Goal: Task Accomplishment & Management: Manage account settings

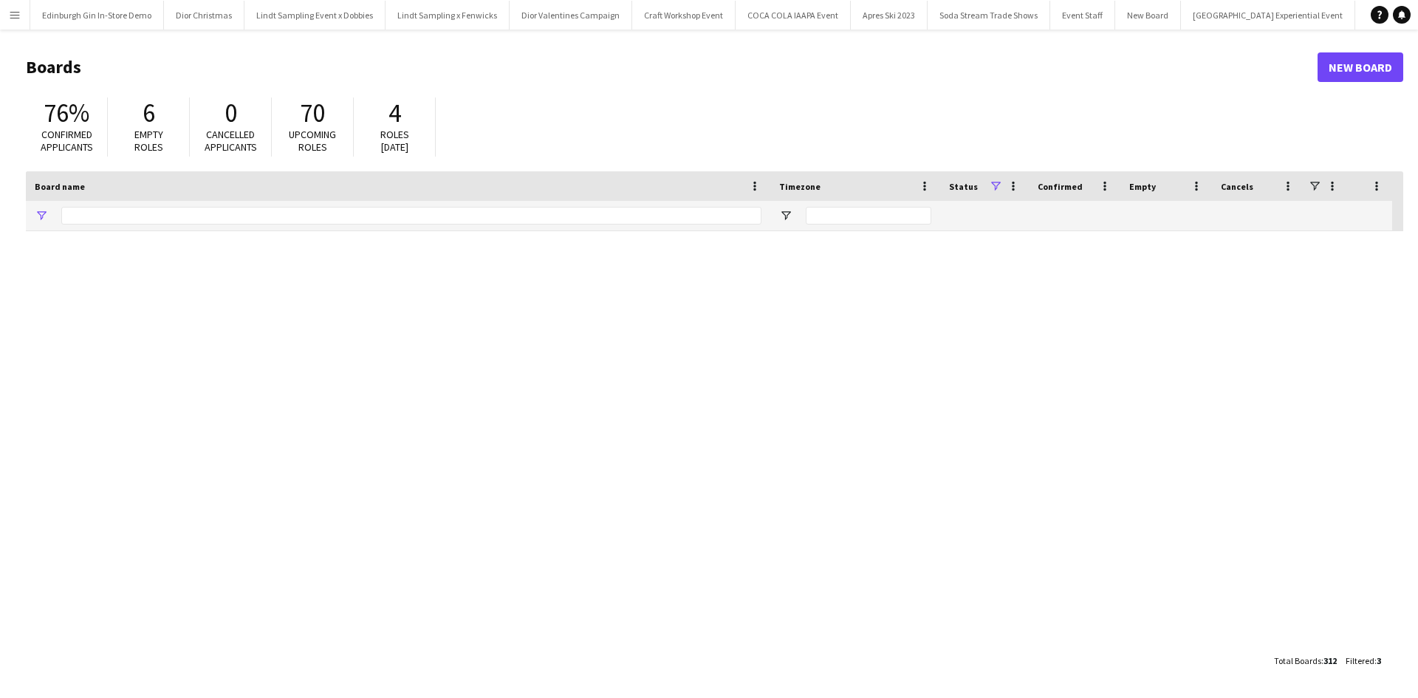
type input "**********"
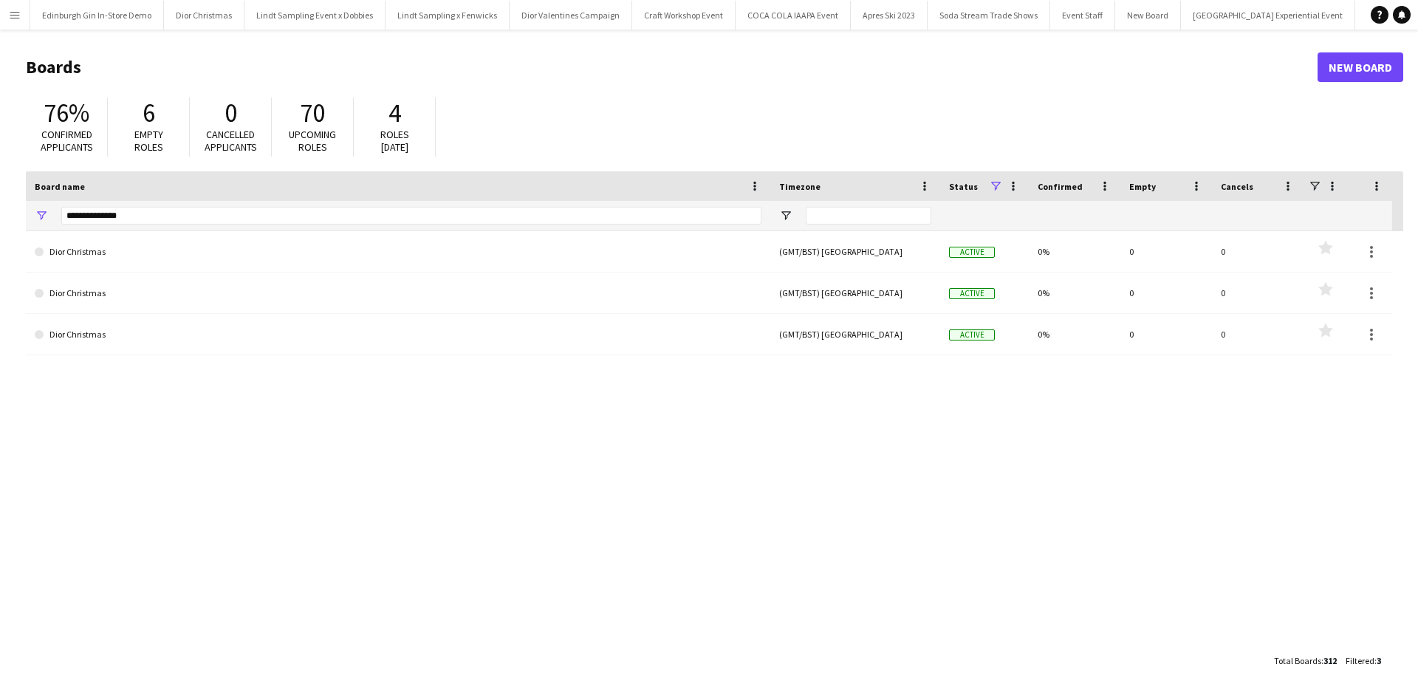
click at [10, 16] on app-icon "Menu" at bounding box center [15, 15] width 12 height 12
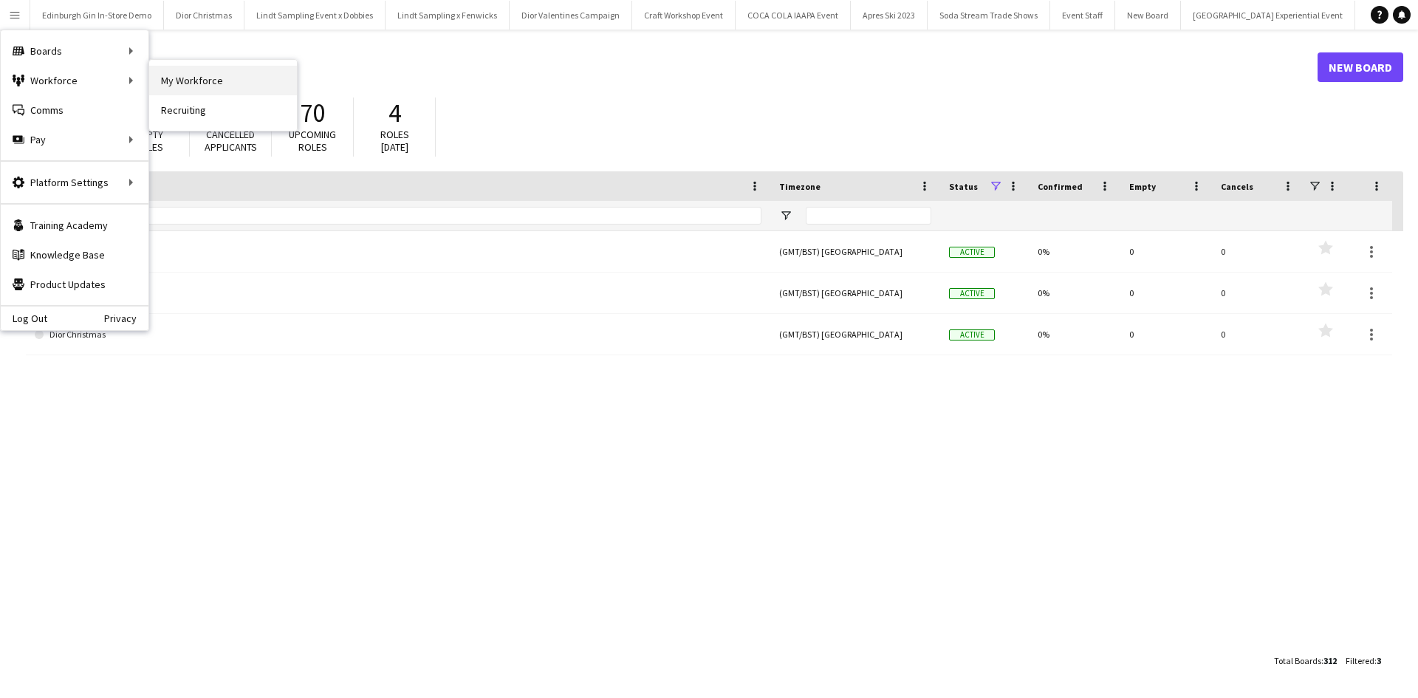
click at [178, 72] on link "My Workforce" at bounding box center [223, 81] width 148 height 30
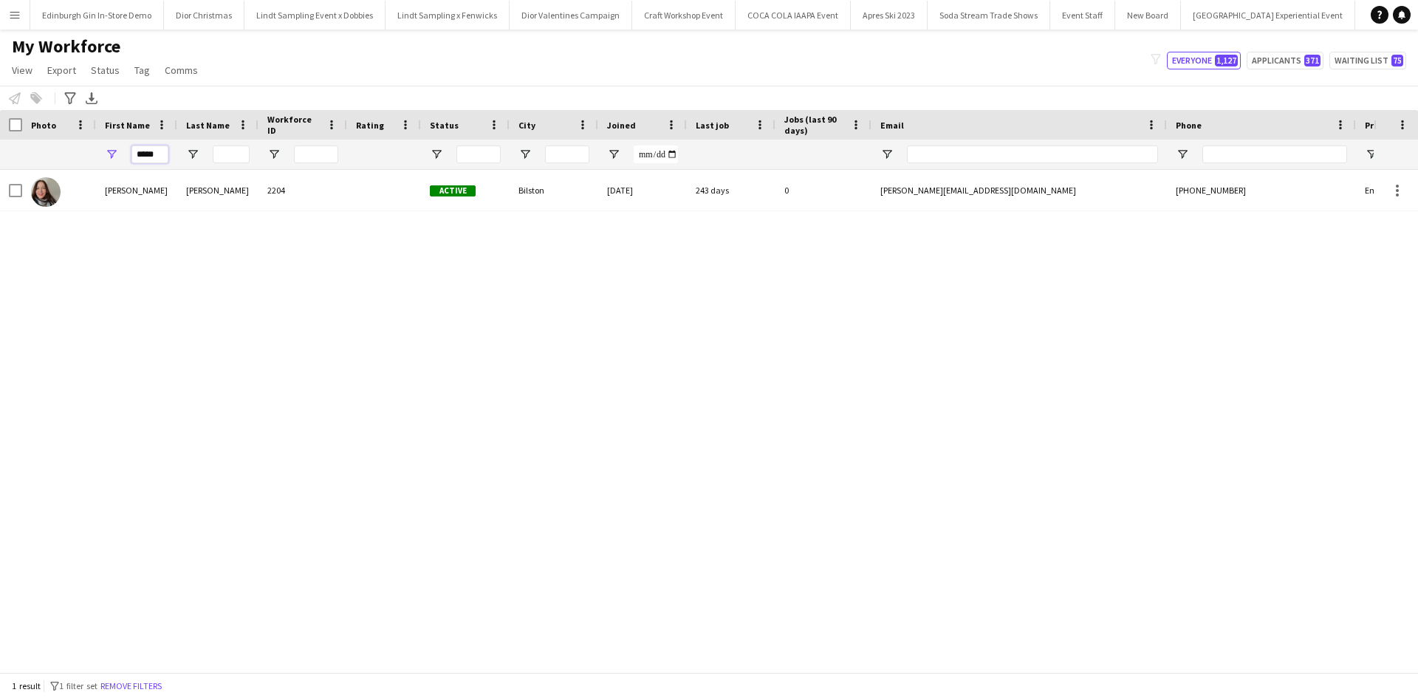
drag, startPoint x: 164, startPoint y: 158, endPoint x: 137, endPoint y: 162, distance: 26.8
click at [137, 162] on input "*****" at bounding box center [149, 155] width 37 height 18
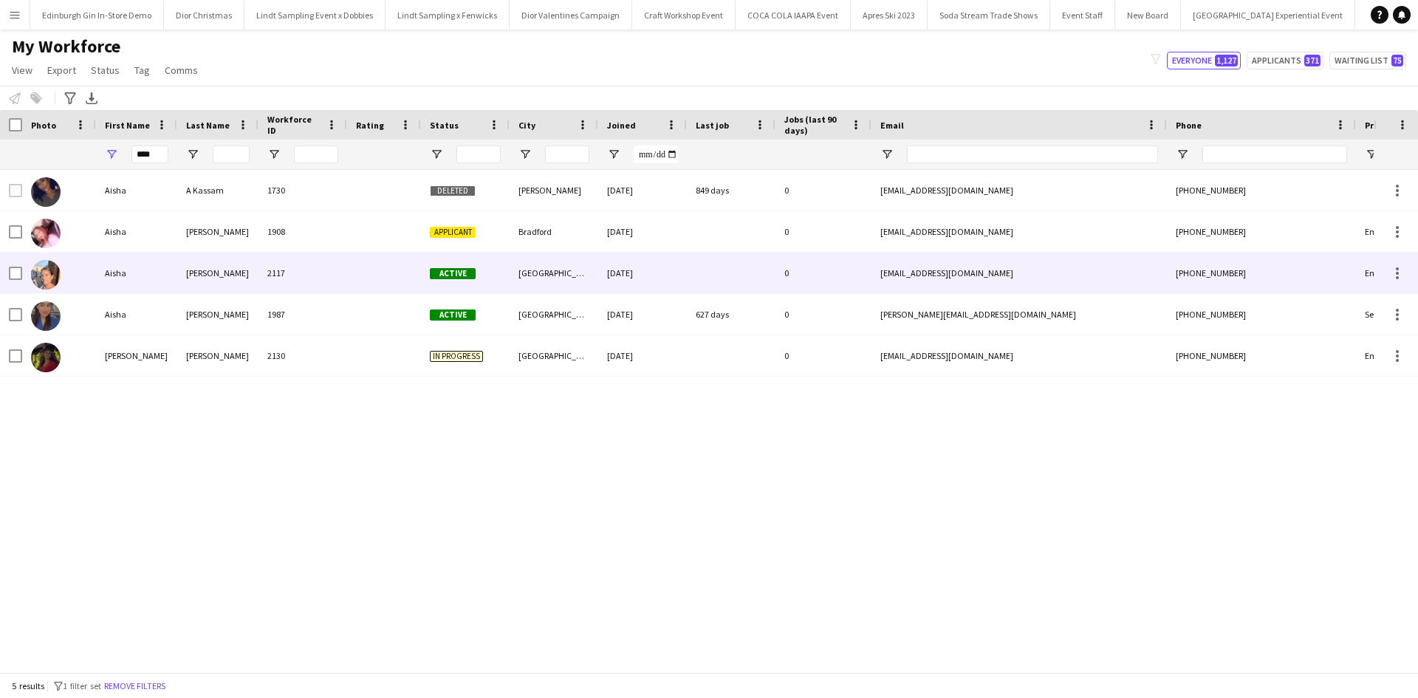
click at [114, 273] on div "Aisha" at bounding box center [136, 273] width 81 height 41
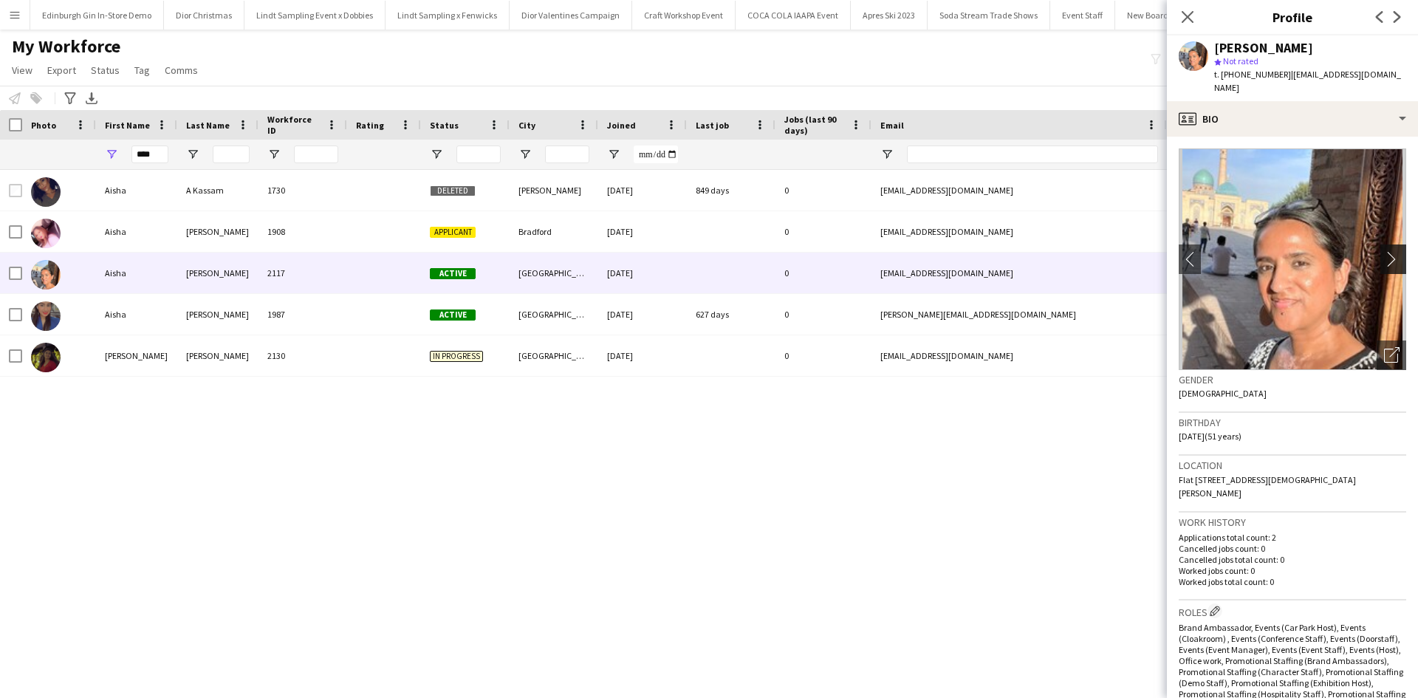
click at [1384, 251] on app-icon "chevron-right" at bounding box center [1395, 259] width 23 height 16
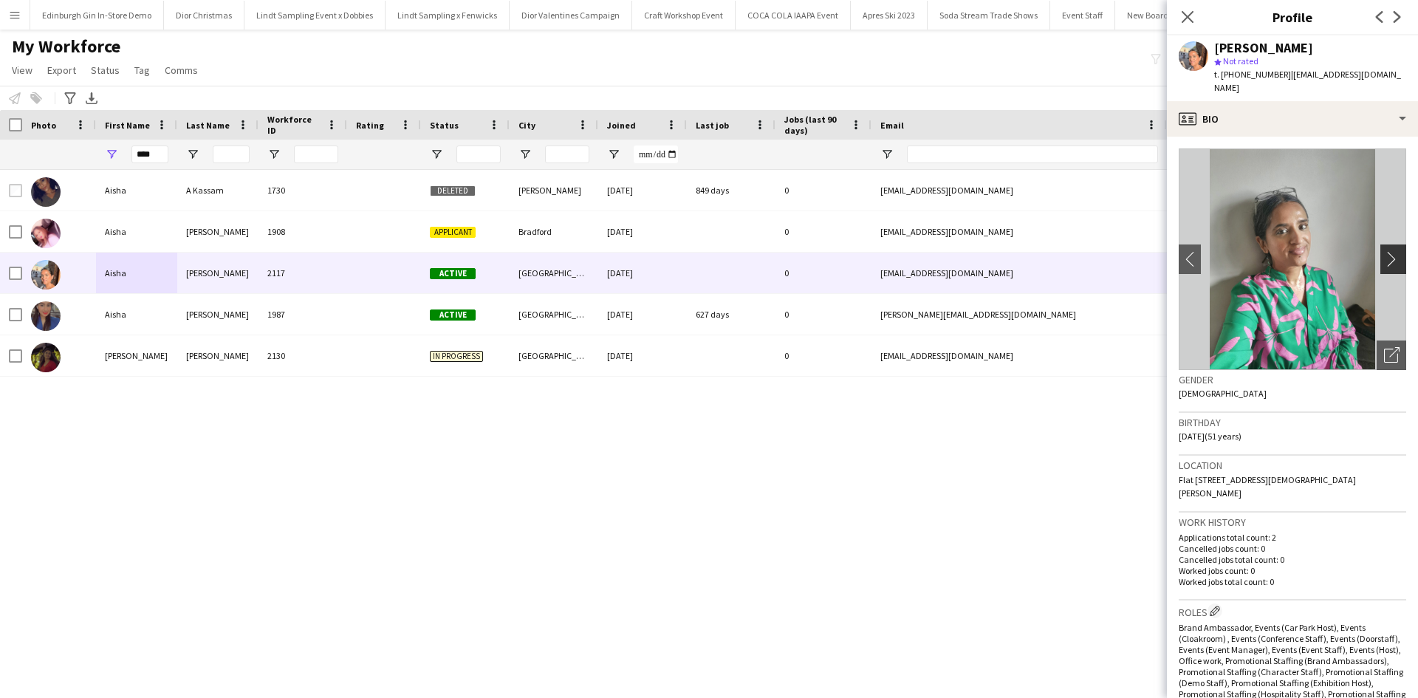
click at [1387, 251] on app-icon "chevron-right" at bounding box center [1395, 259] width 23 height 16
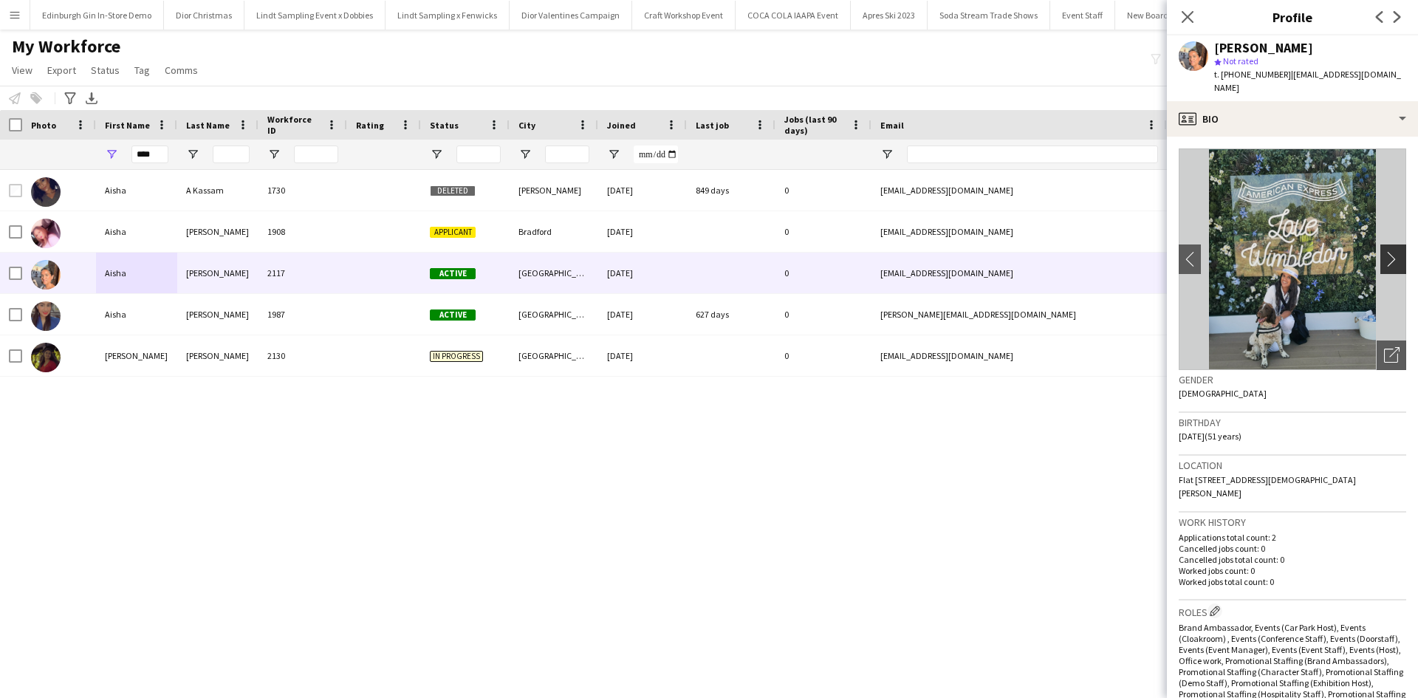
click at [1387, 251] on app-icon "chevron-right" at bounding box center [1395, 259] width 23 height 16
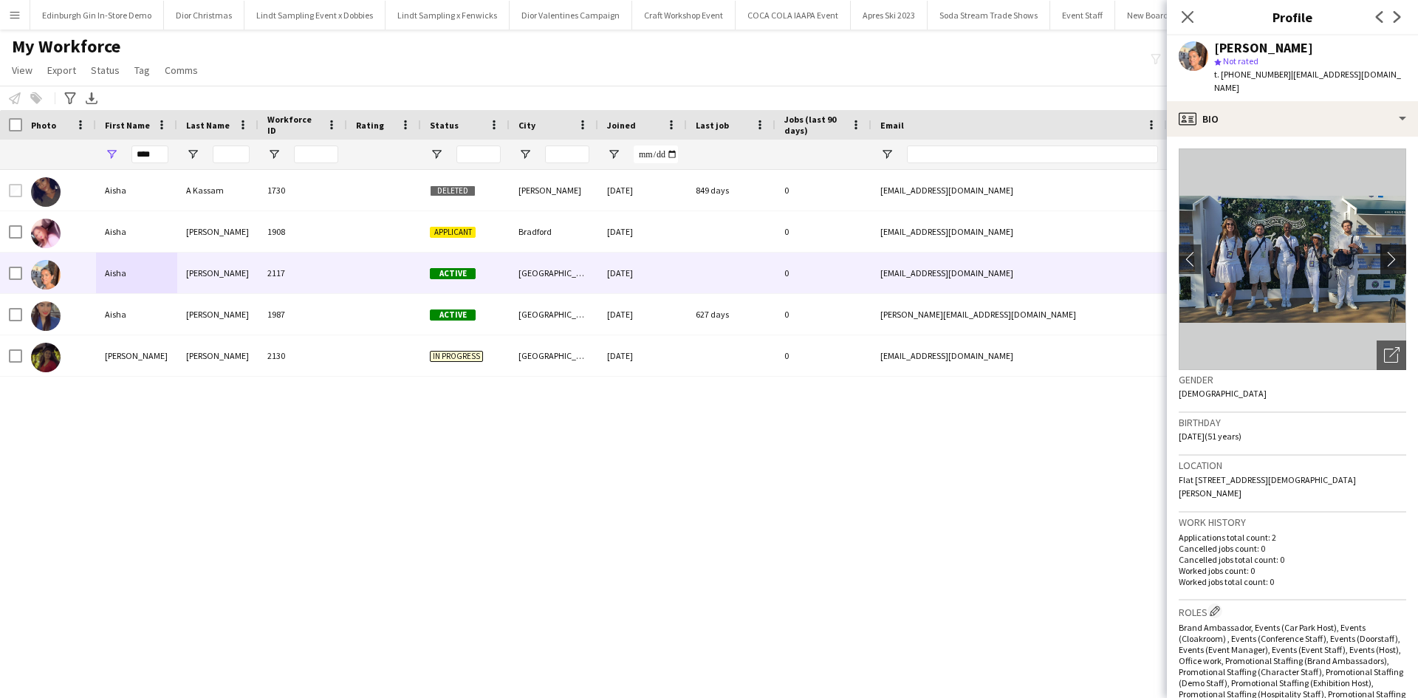
click at [1387, 251] on app-icon "chevron-right" at bounding box center [1395, 259] width 23 height 16
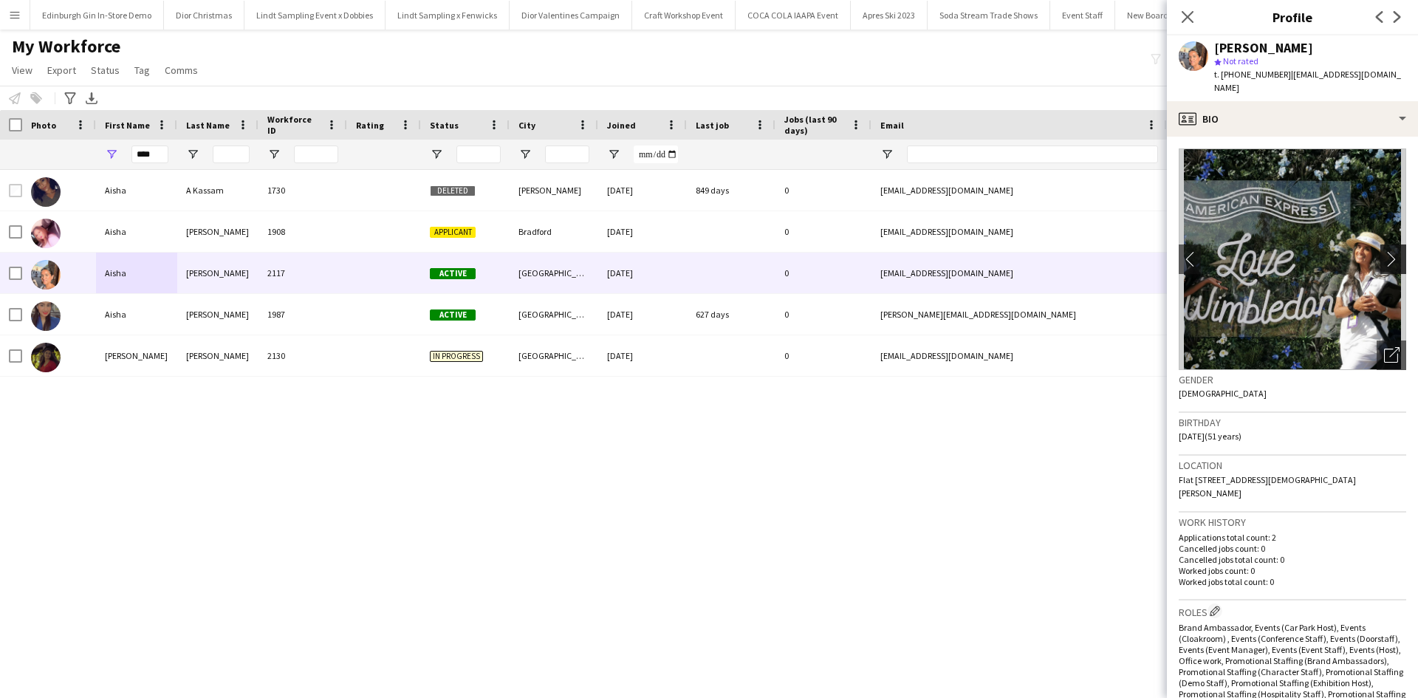
click at [1384, 251] on app-icon "chevron-right" at bounding box center [1395, 259] width 23 height 16
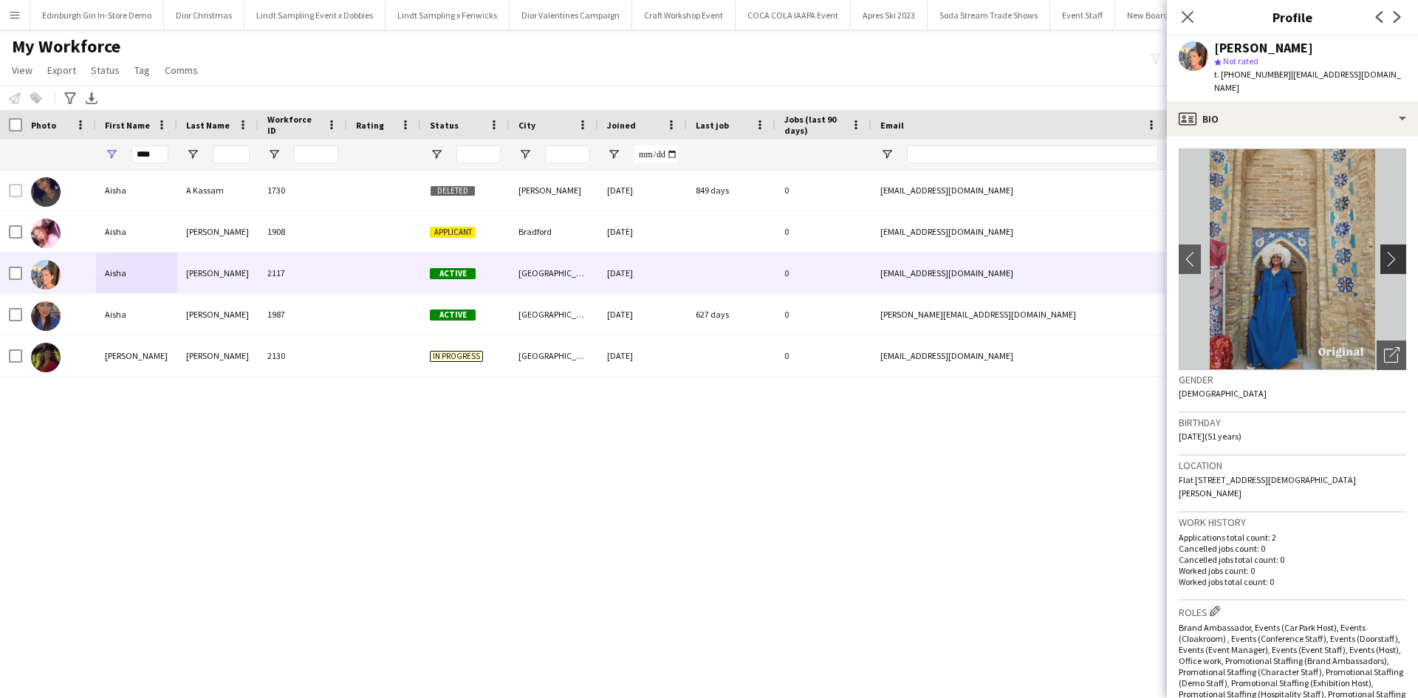
click at [1384, 251] on app-icon "chevron-right" at bounding box center [1395, 259] width 23 height 16
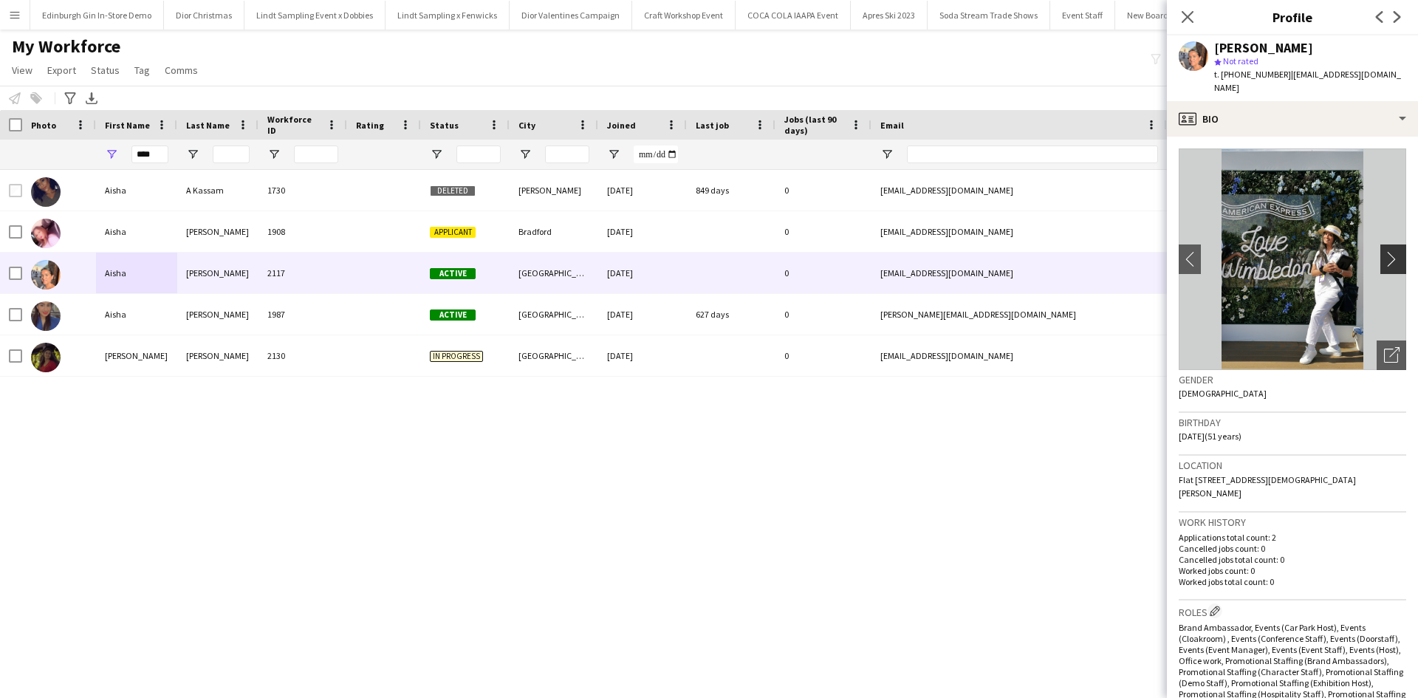
click at [1384, 251] on app-icon "chevron-right" at bounding box center [1395, 259] width 23 height 16
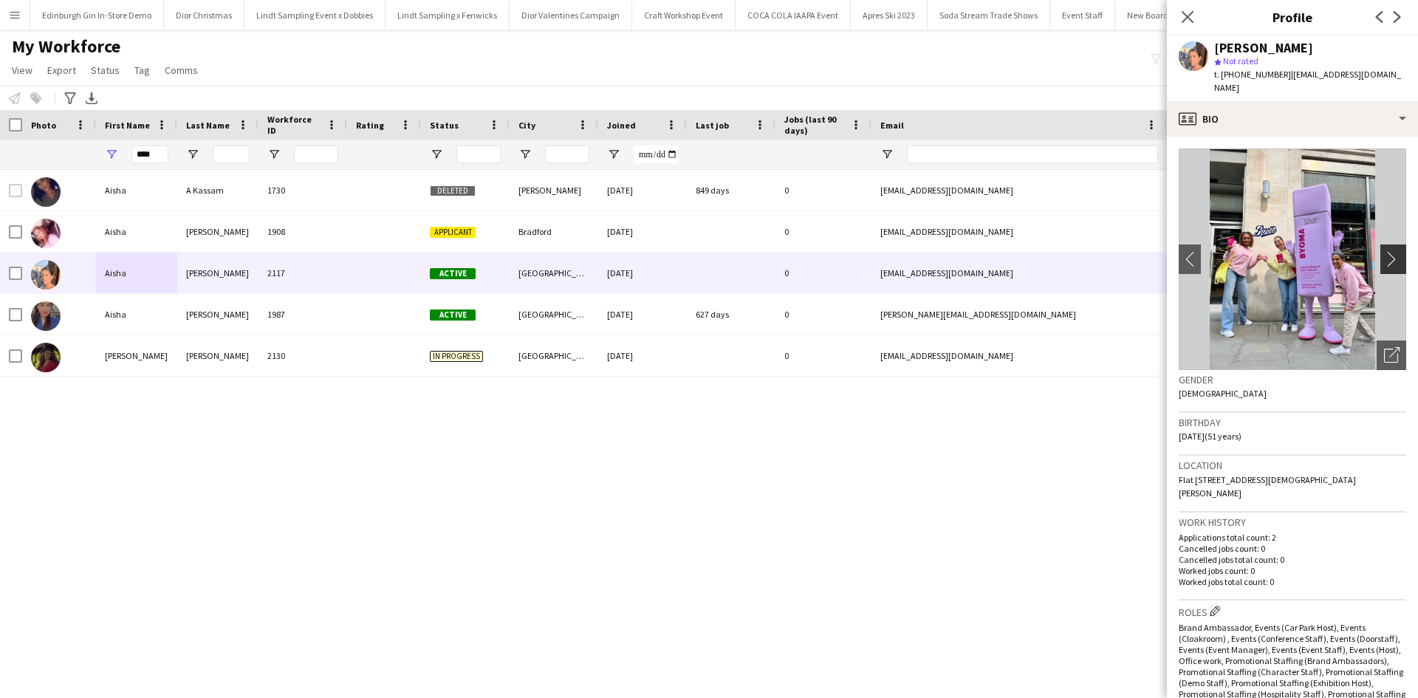
click at [1384, 251] on app-icon "chevron-right" at bounding box center [1395, 259] width 23 height 16
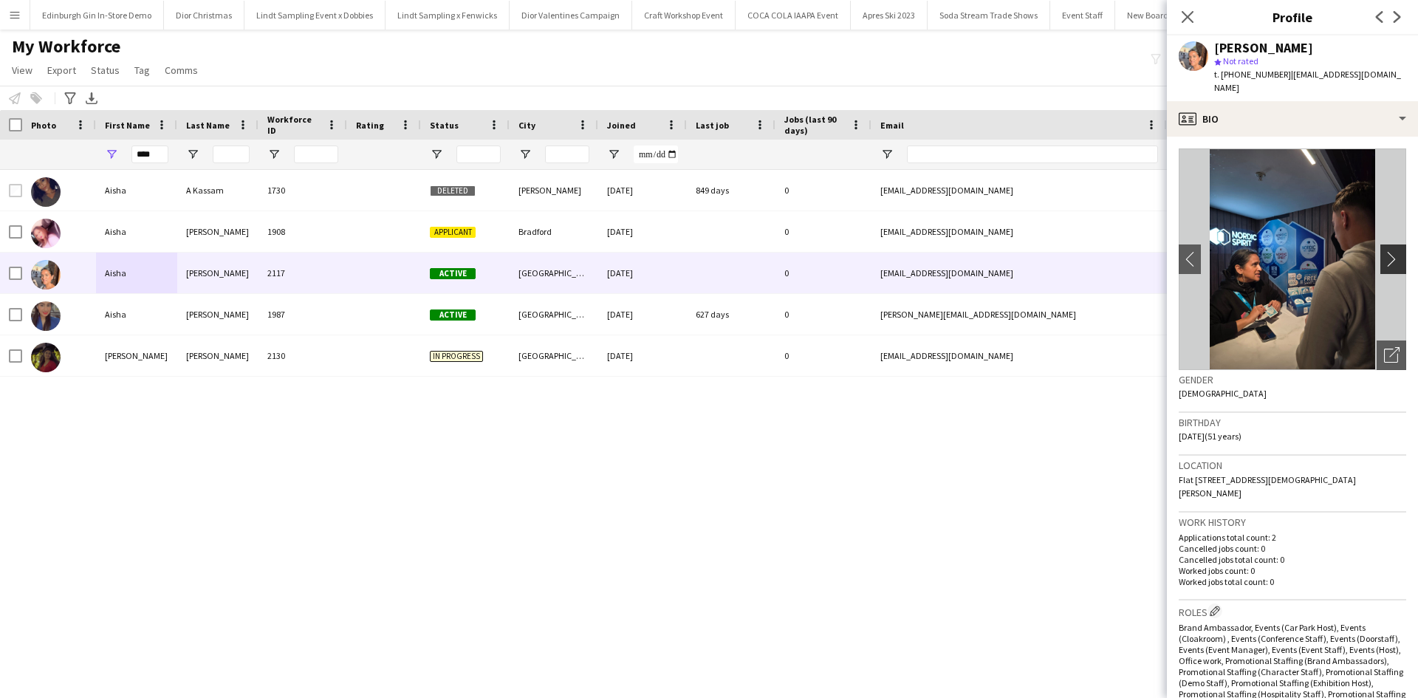
click at [1384, 251] on app-icon "chevron-right" at bounding box center [1395, 259] width 23 height 16
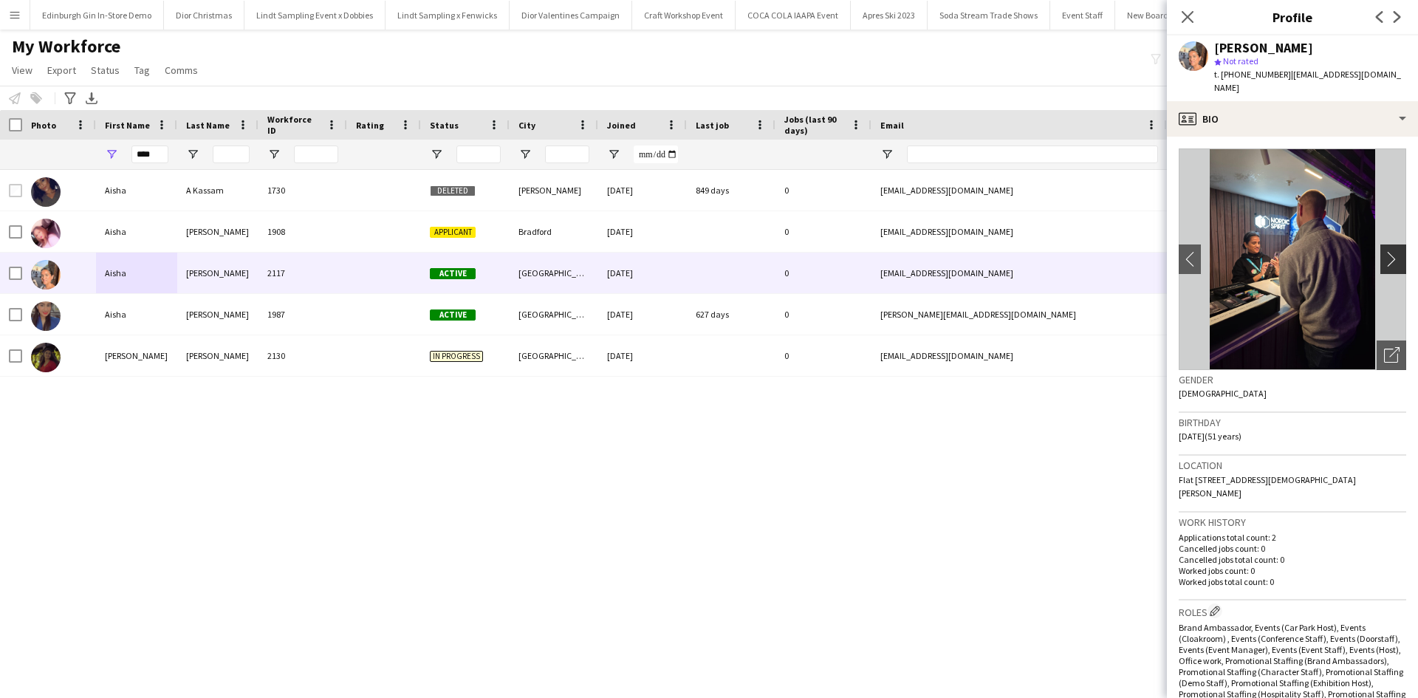
click at [1384, 251] on app-icon "chevron-right" at bounding box center [1395, 259] width 23 height 16
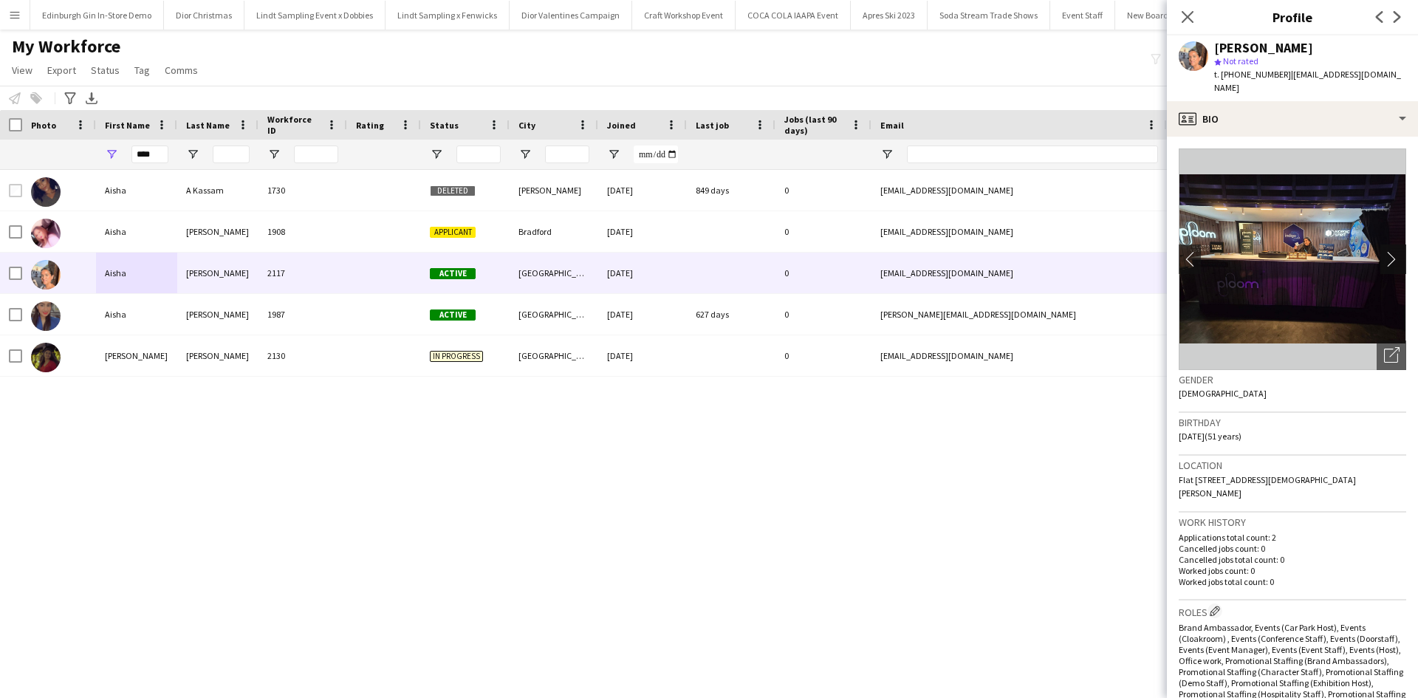
click at [1384, 251] on app-icon "chevron-right" at bounding box center [1395, 259] width 23 height 16
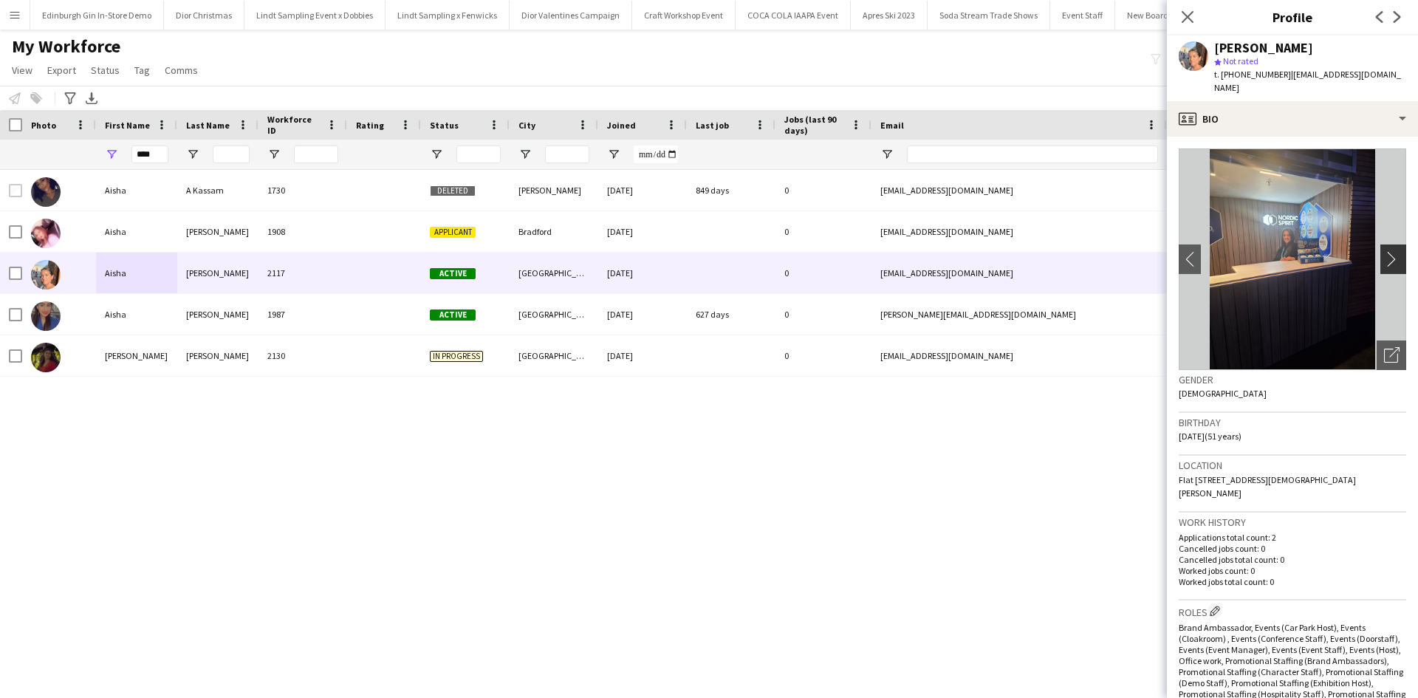
click at [1384, 251] on app-icon "chevron-right" at bounding box center [1395, 259] width 23 height 16
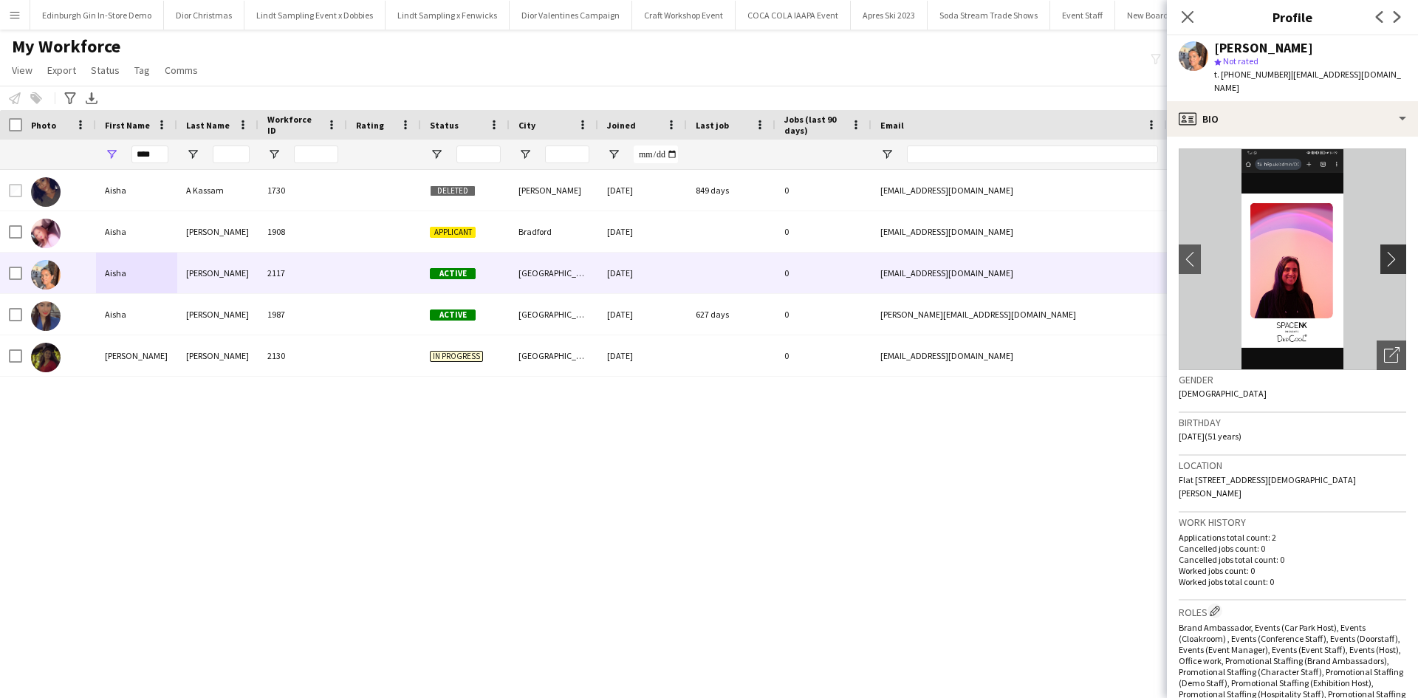
click at [1384, 251] on app-icon "chevron-right" at bounding box center [1395, 259] width 23 height 16
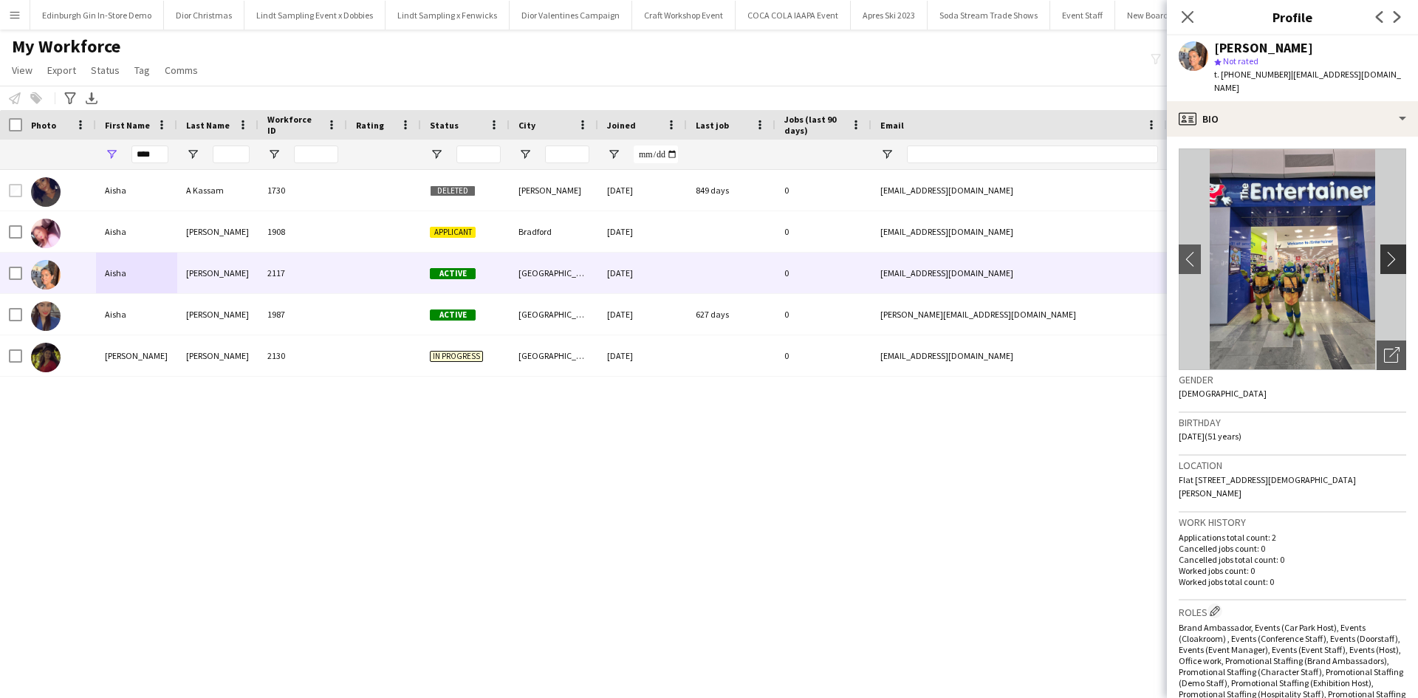
click at [1384, 251] on app-icon "chevron-right" at bounding box center [1395, 259] width 23 height 16
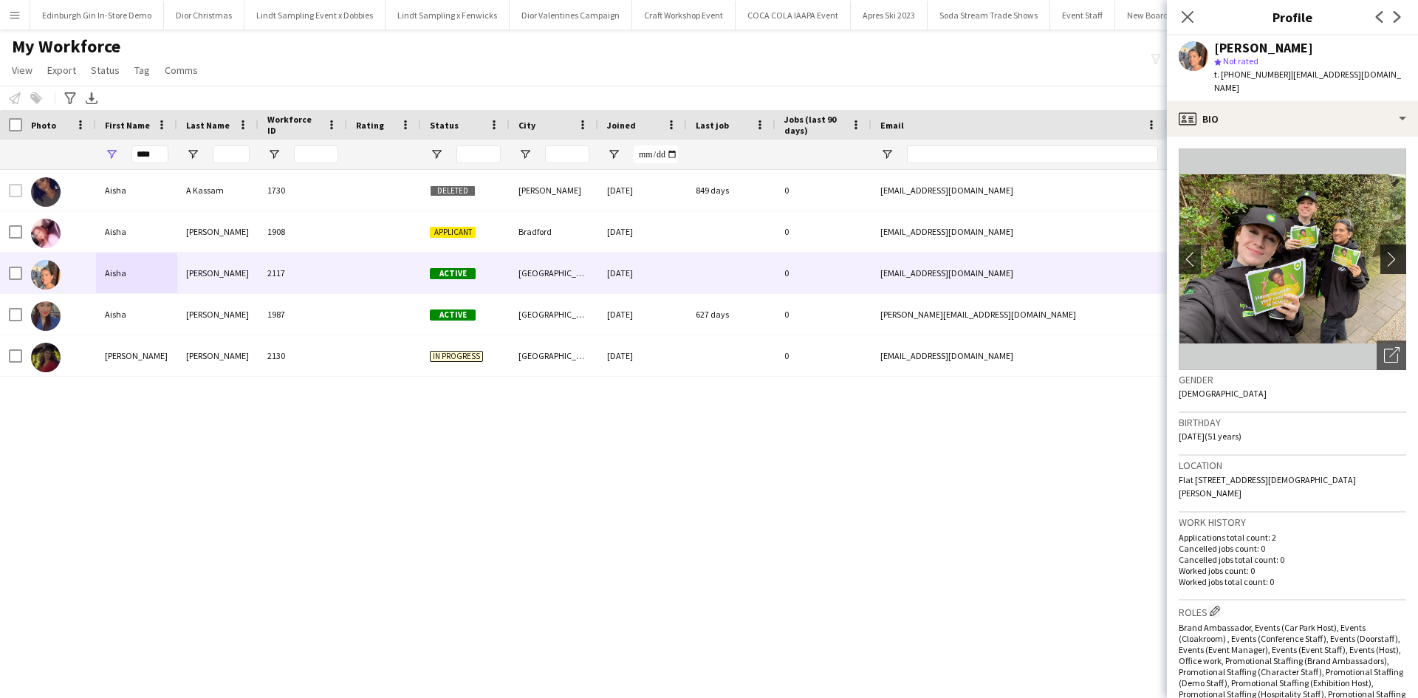
click at [1384, 251] on app-icon "chevron-right" at bounding box center [1395, 259] width 23 height 16
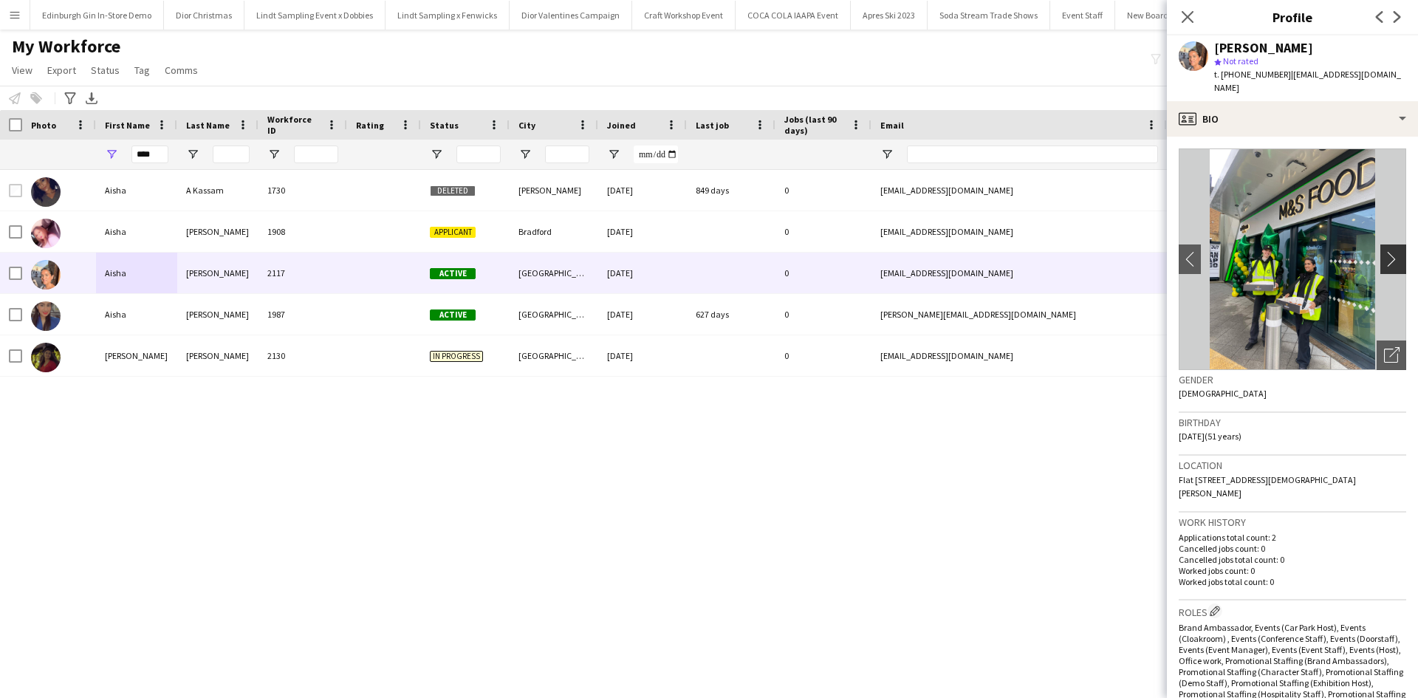
click at [1384, 251] on app-icon "chevron-right" at bounding box center [1395, 259] width 23 height 16
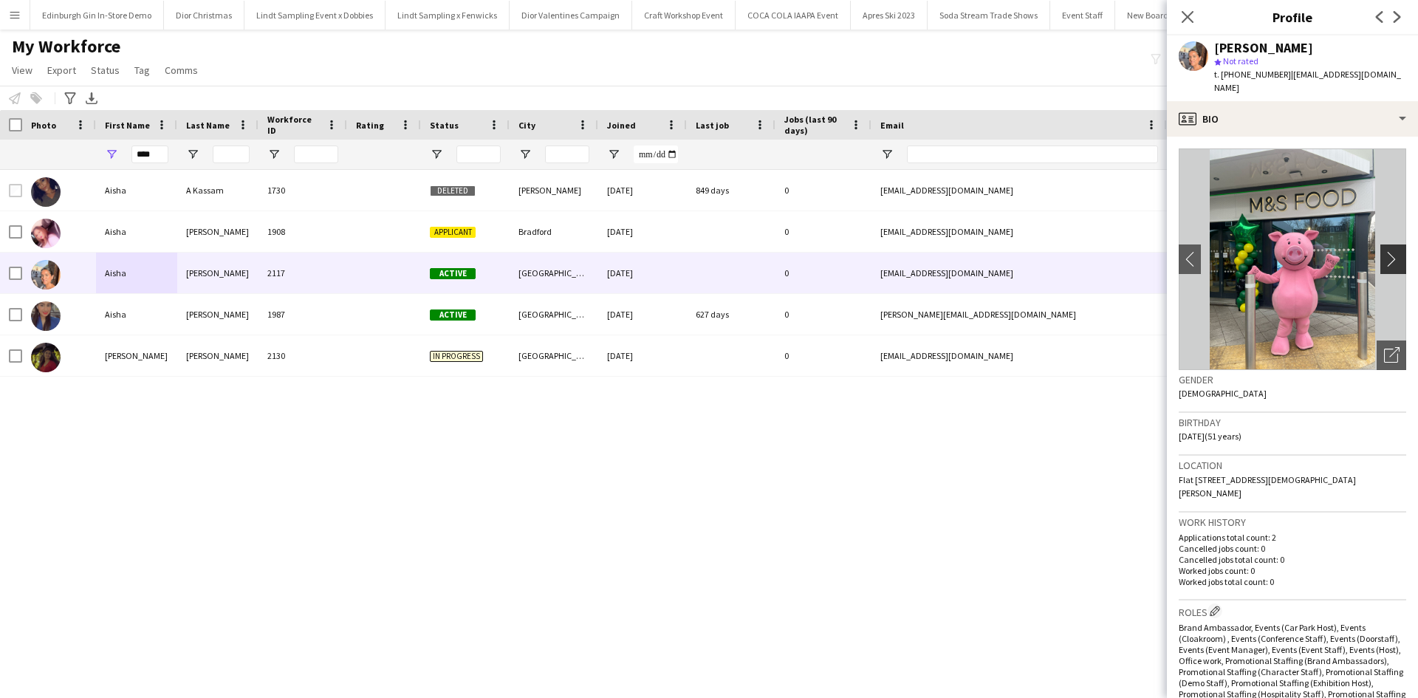
click at [1384, 251] on app-icon "chevron-right" at bounding box center [1395, 259] width 23 height 16
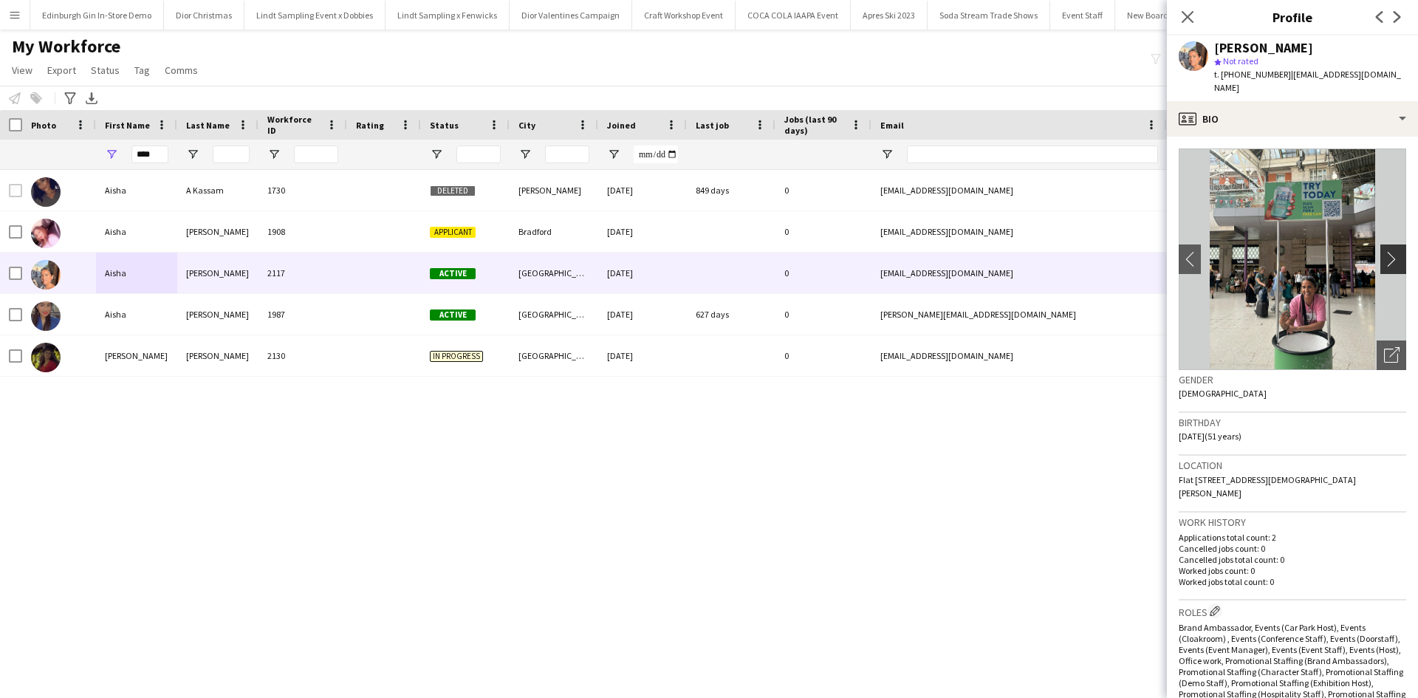
click at [1384, 251] on app-icon "chevron-right" at bounding box center [1395, 259] width 23 height 16
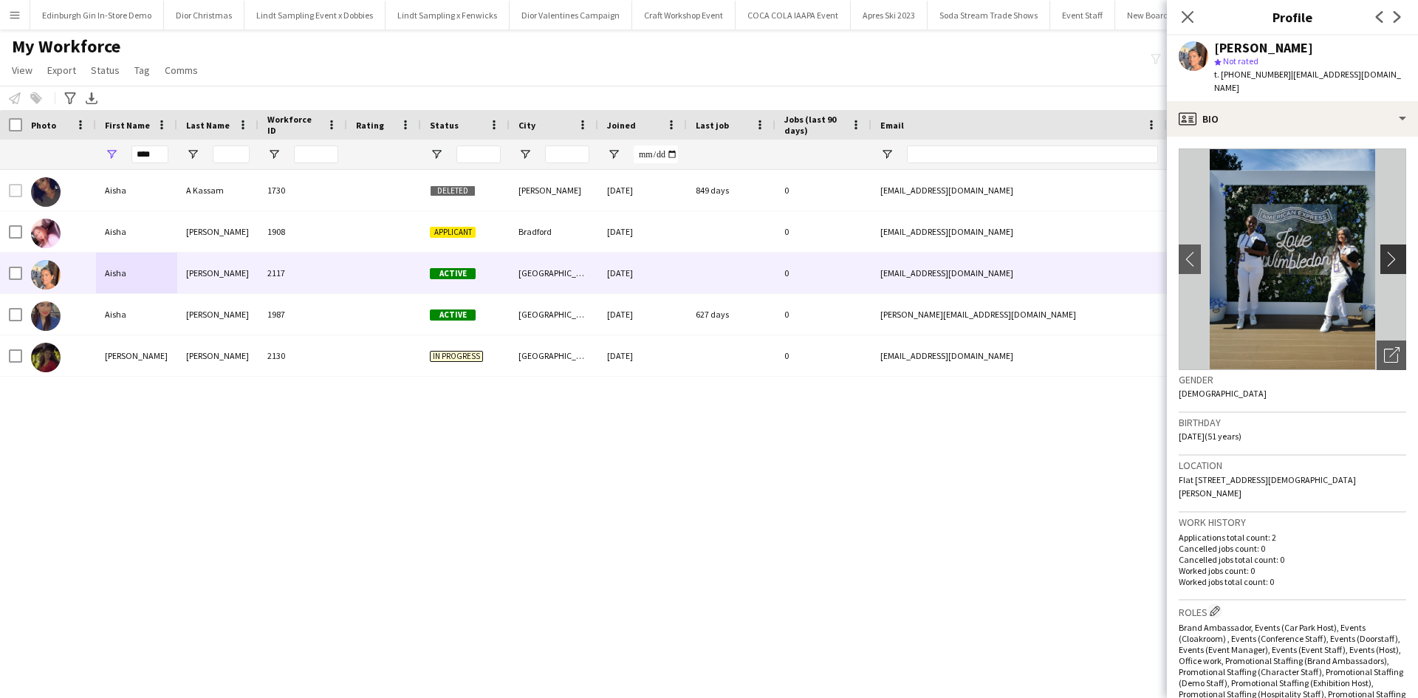
click at [1384, 251] on app-icon "chevron-right" at bounding box center [1395, 259] width 23 height 16
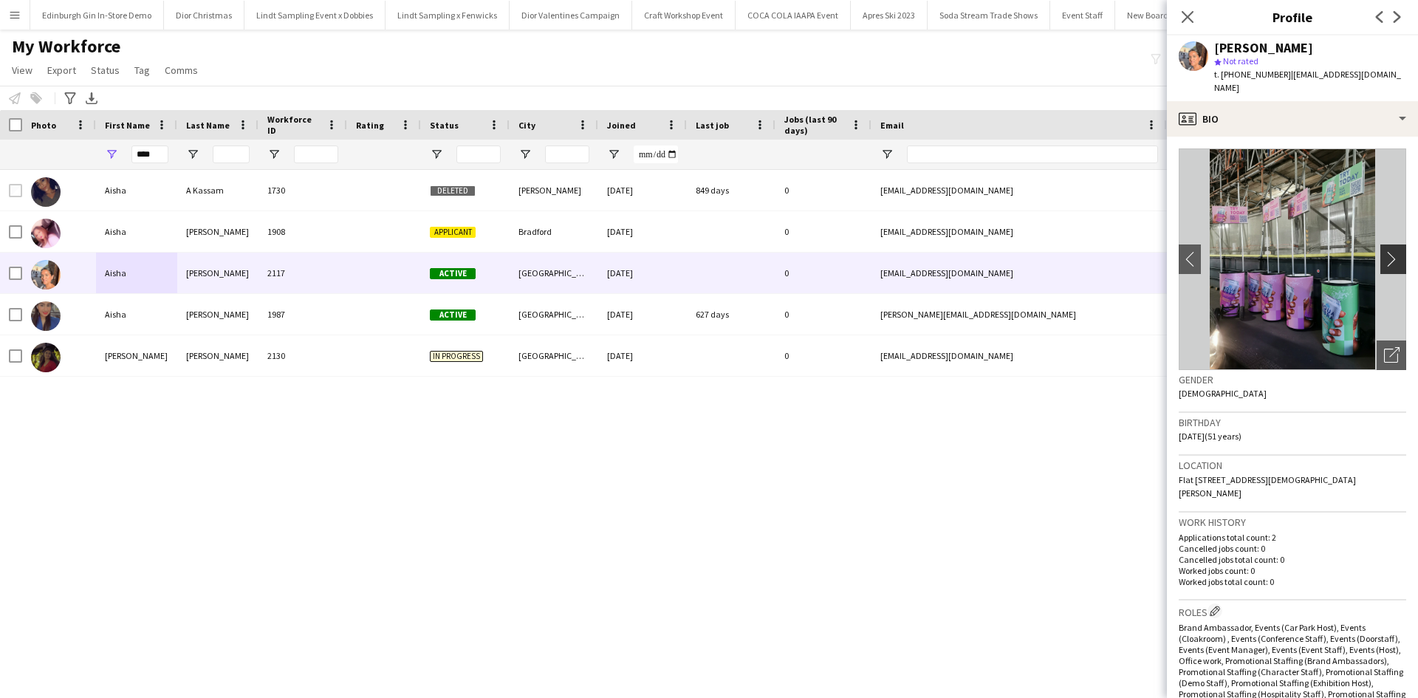
click at [1384, 251] on app-icon "chevron-right" at bounding box center [1395, 259] width 23 height 16
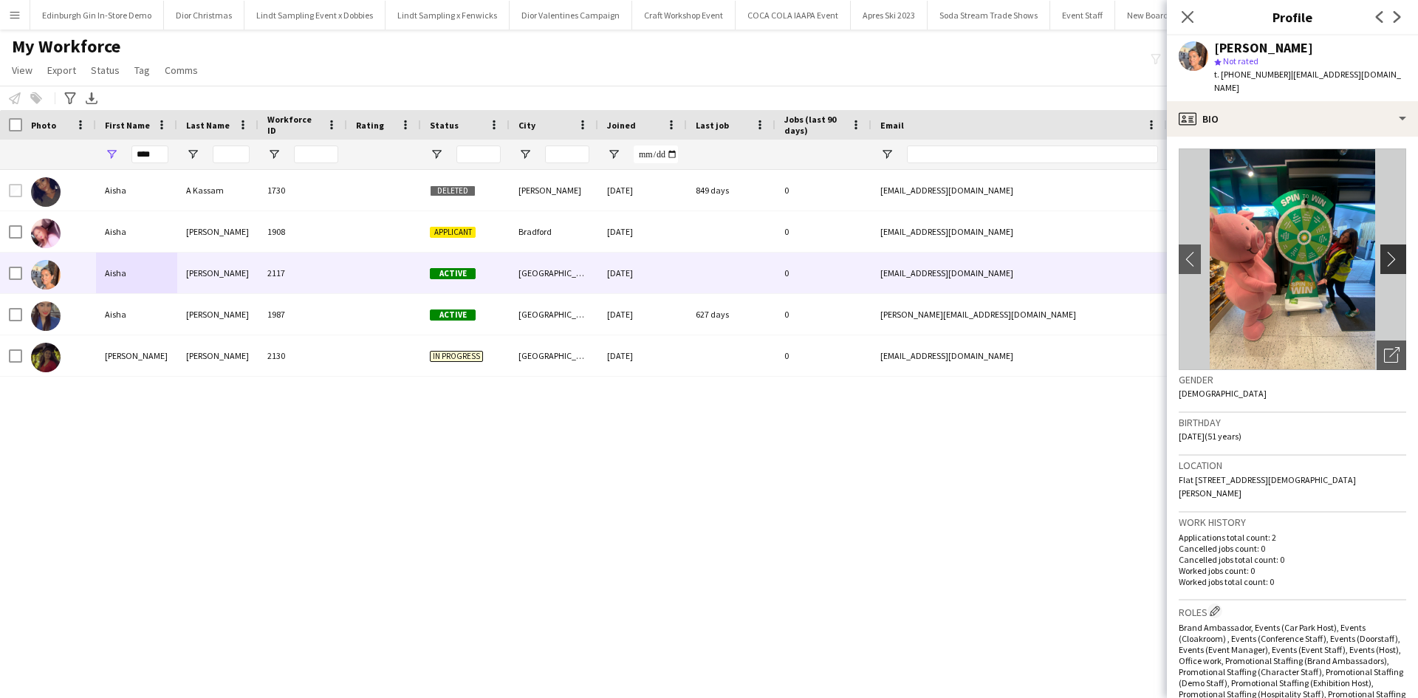
click at [1384, 251] on app-icon "chevron-right" at bounding box center [1395, 259] width 23 height 16
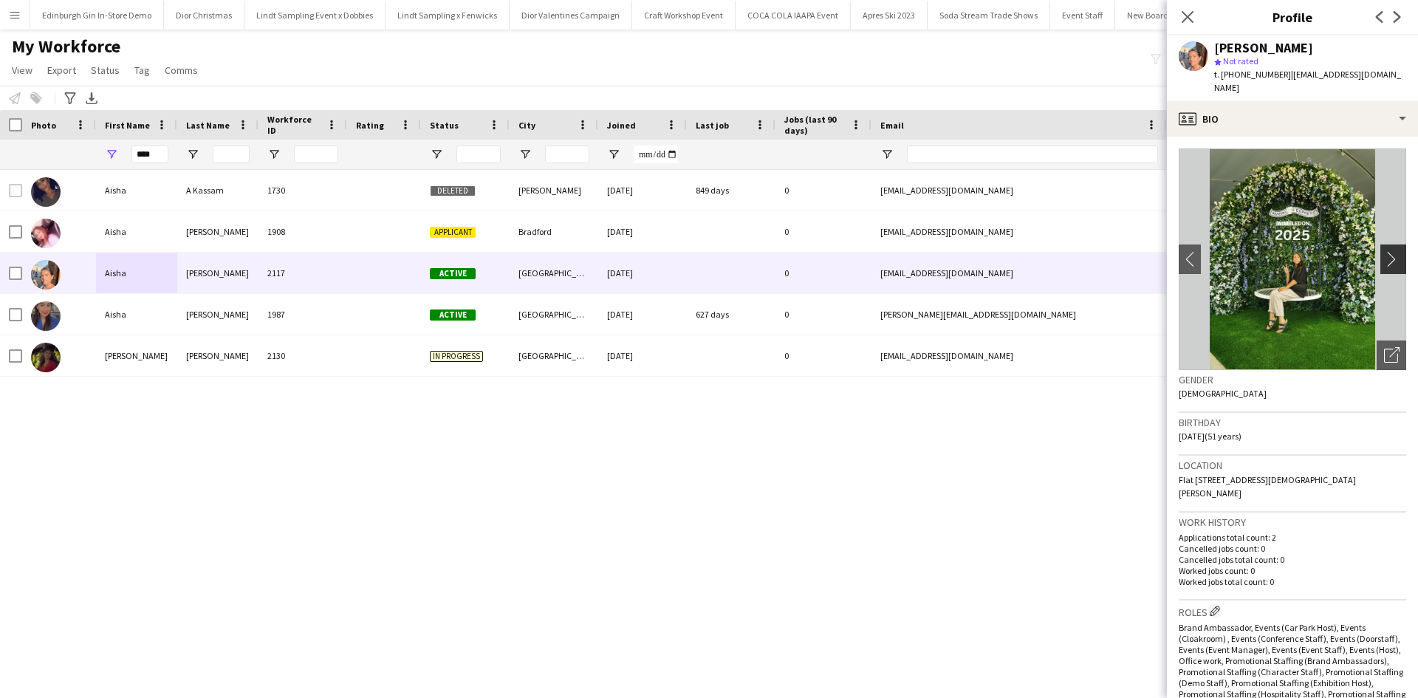
click at [1384, 251] on app-icon "chevron-right" at bounding box center [1395, 259] width 23 height 16
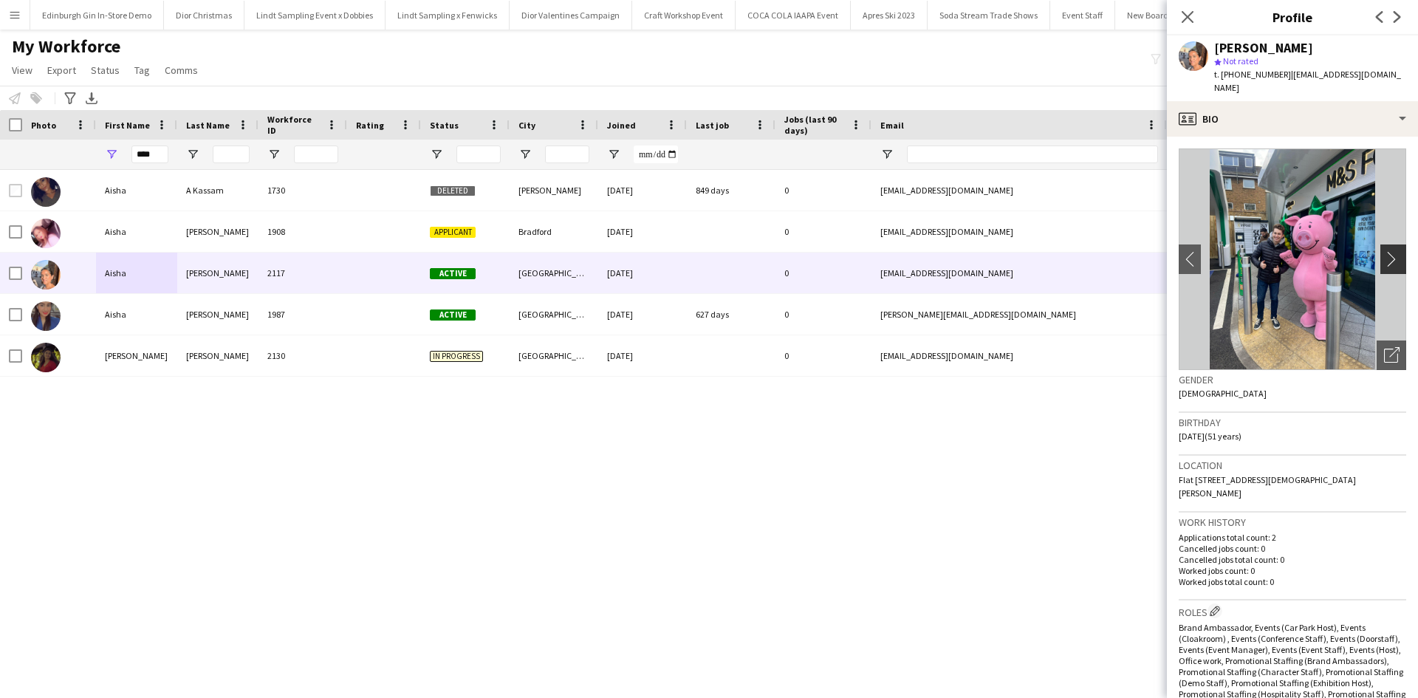
click at [1384, 251] on app-icon "chevron-right" at bounding box center [1395, 259] width 23 height 16
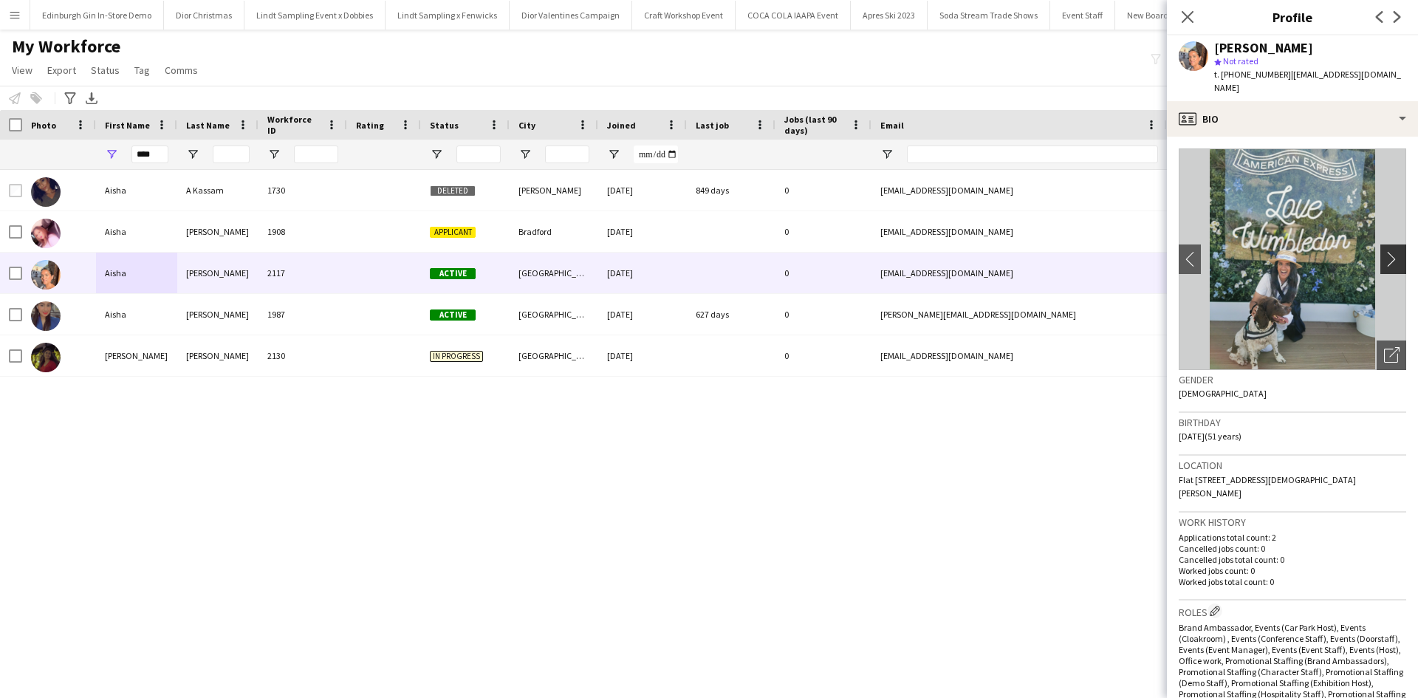
click at [1384, 251] on app-icon "chevron-right" at bounding box center [1395, 259] width 23 height 16
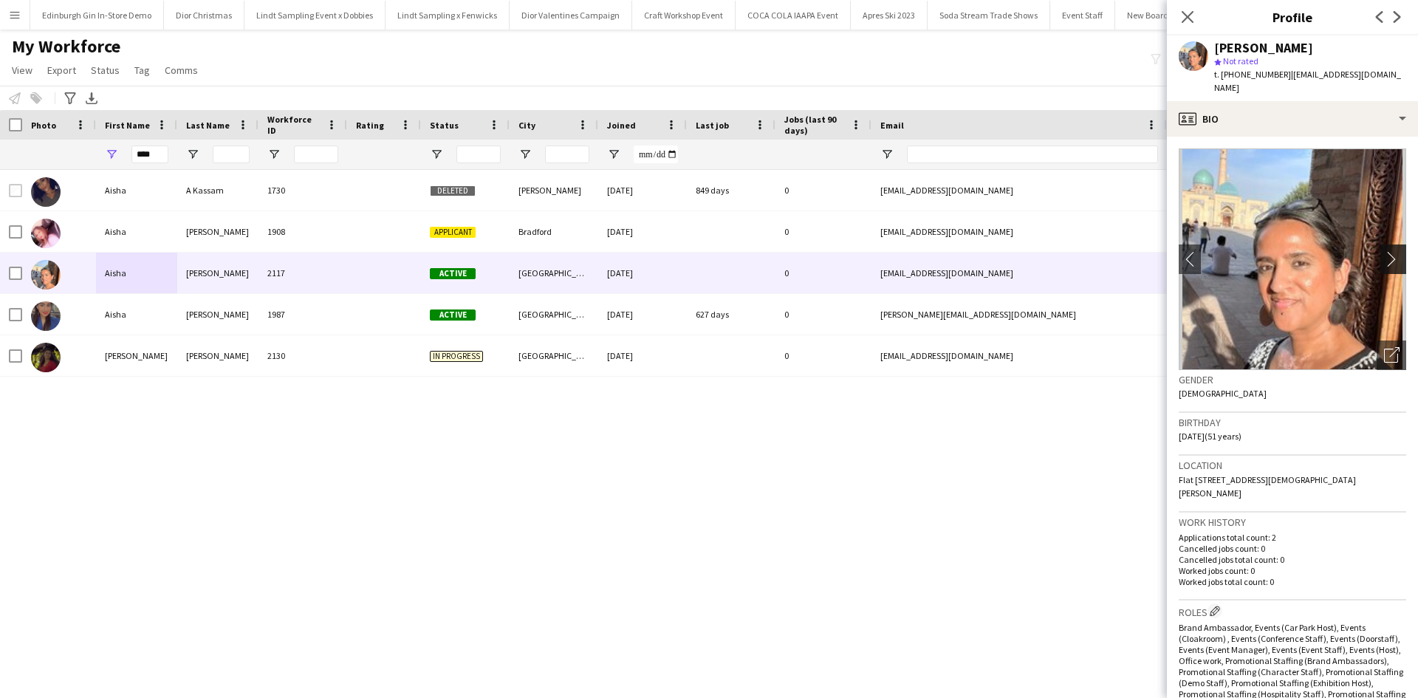
click at [1384, 251] on app-icon "chevron-right" at bounding box center [1395, 259] width 23 height 16
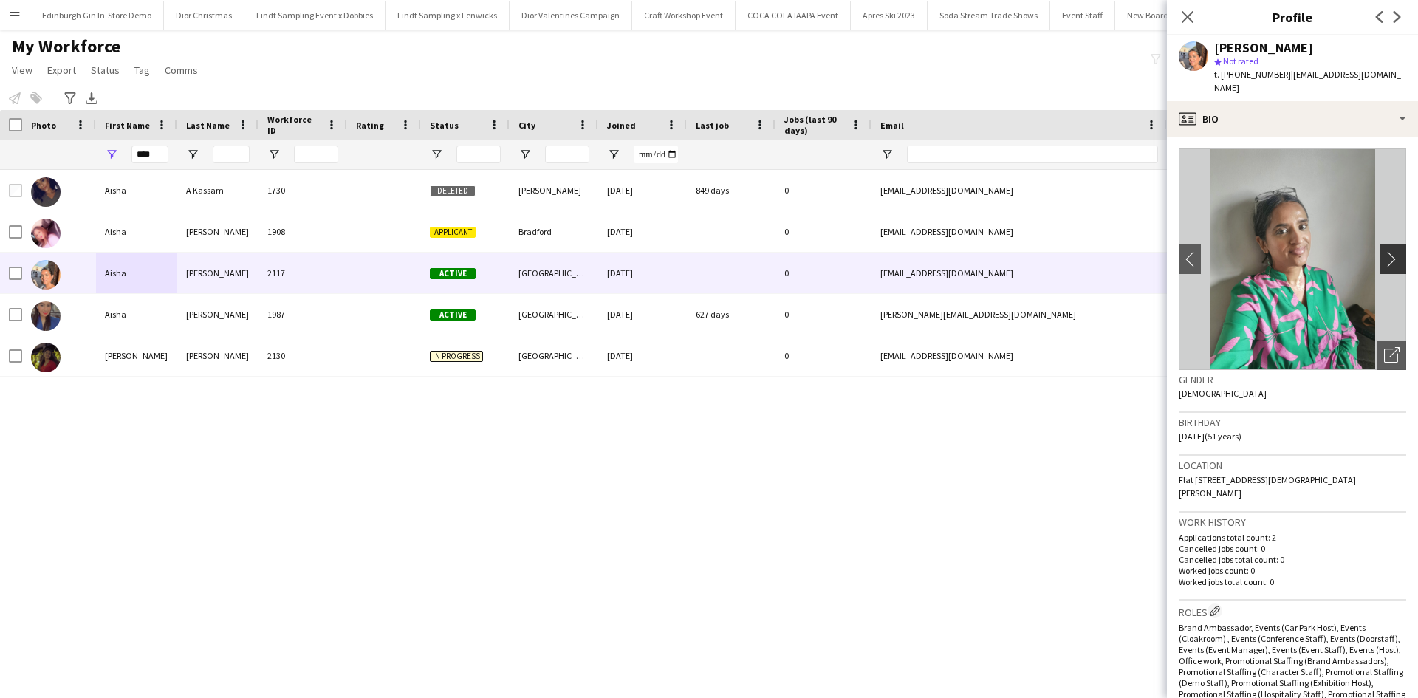
click at [1384, 251] on app-icon "chevron-right" at bounding box center [1395, 259] width 23 height 16
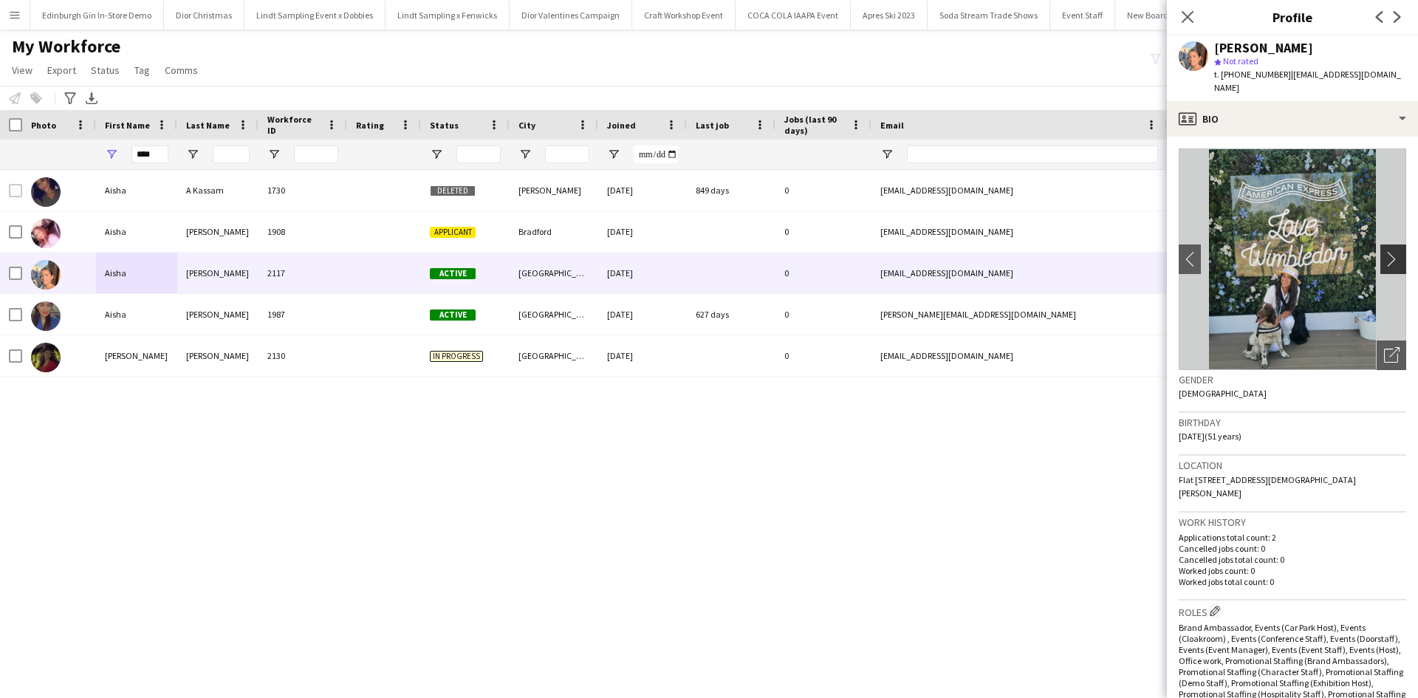
click at [1384, 251] on app-icon "chevron-right" at bounding box center [1395, 259] width 23 height 16
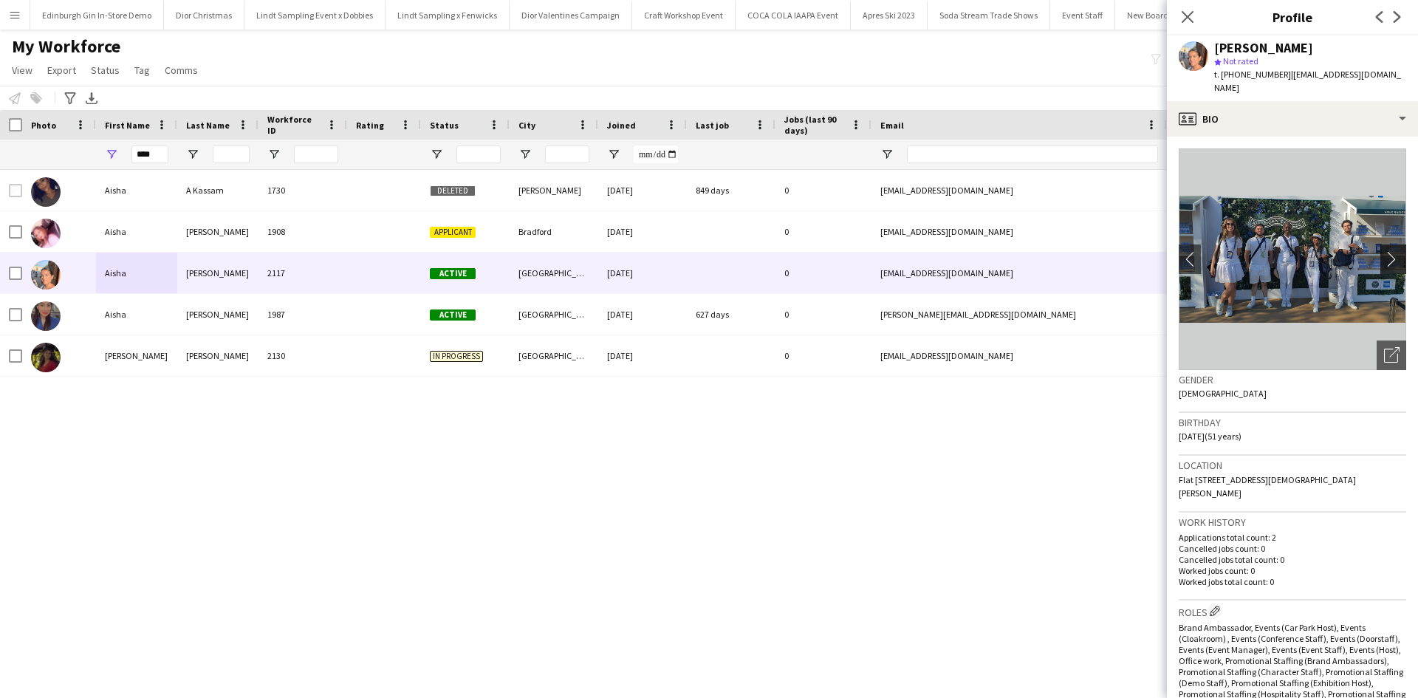
click at [1384, 251] on app-icon "chevron-right" at bounding box center [1395, 259] width 23 height 16
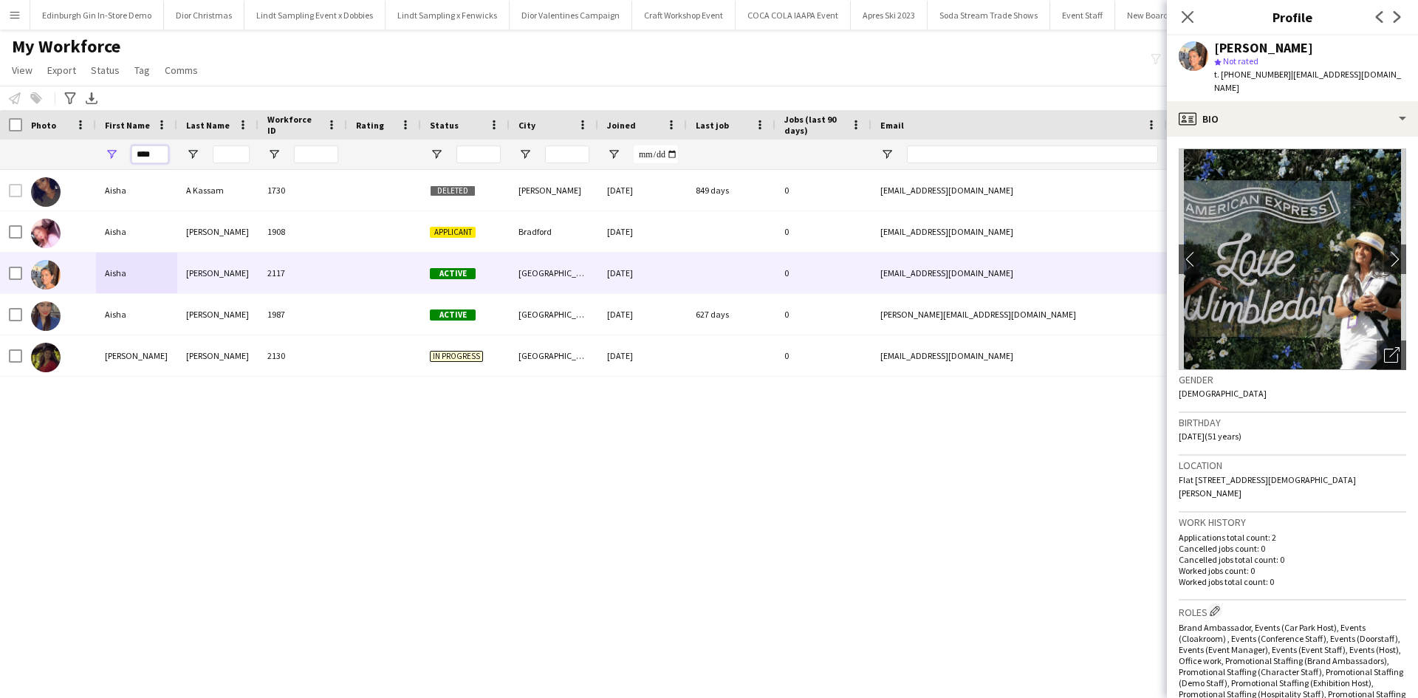
drag, startPoint x: 165, startPoint y: 159, endPoint x: 113, endPoint y: 157, distance: 51.7
click at [113, 157] on div "****" at bounding box center [136, 155] width 81 height 30
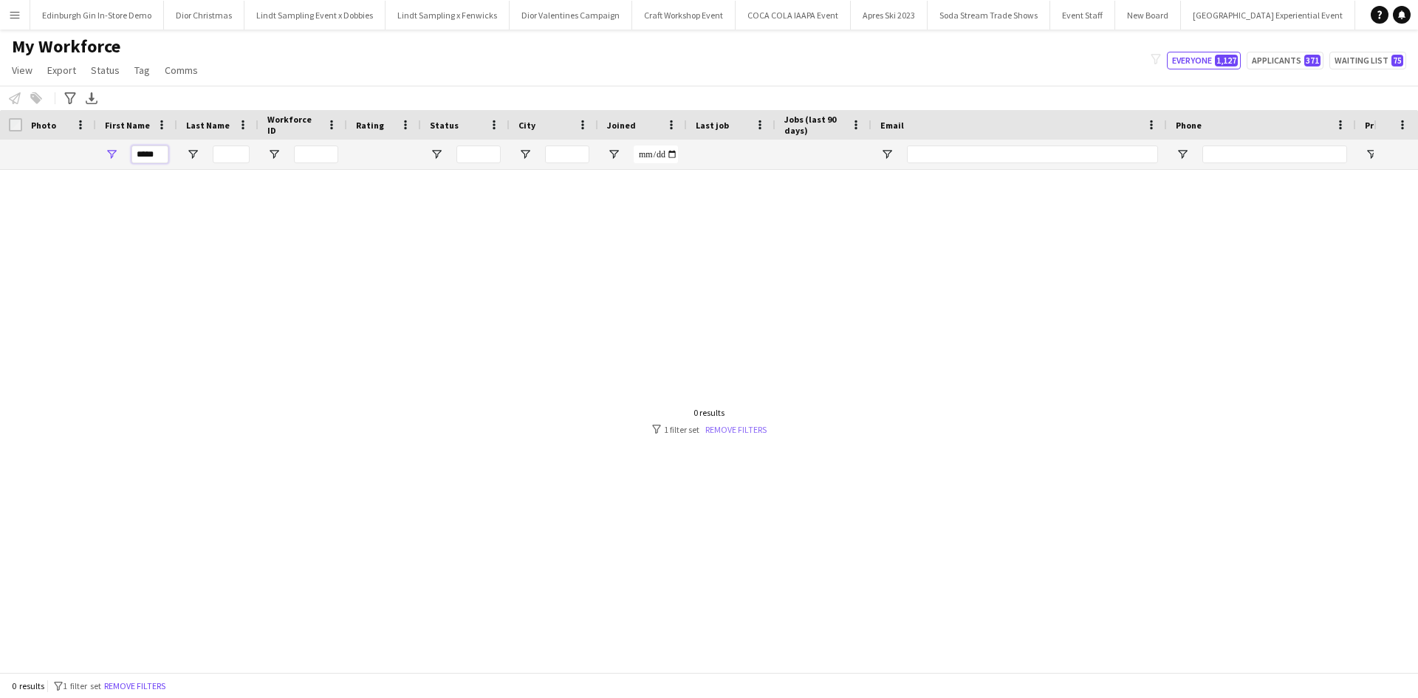
type input "*****"
click at [742, 434] on link "Remove filters" at bounding box center [735, 429] width 61 height 11
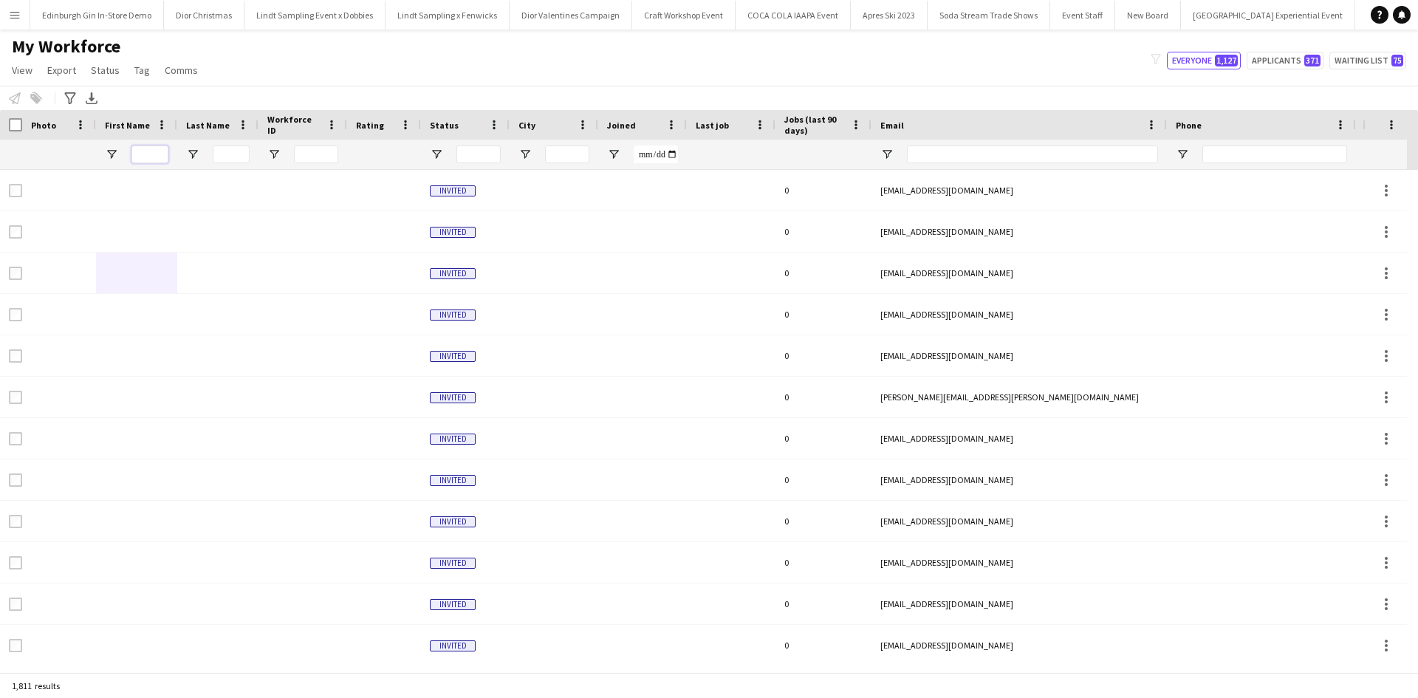
click at [139, 161] on input "First Name Filter Input" at bounding box center [149, 155] width 37 height 18
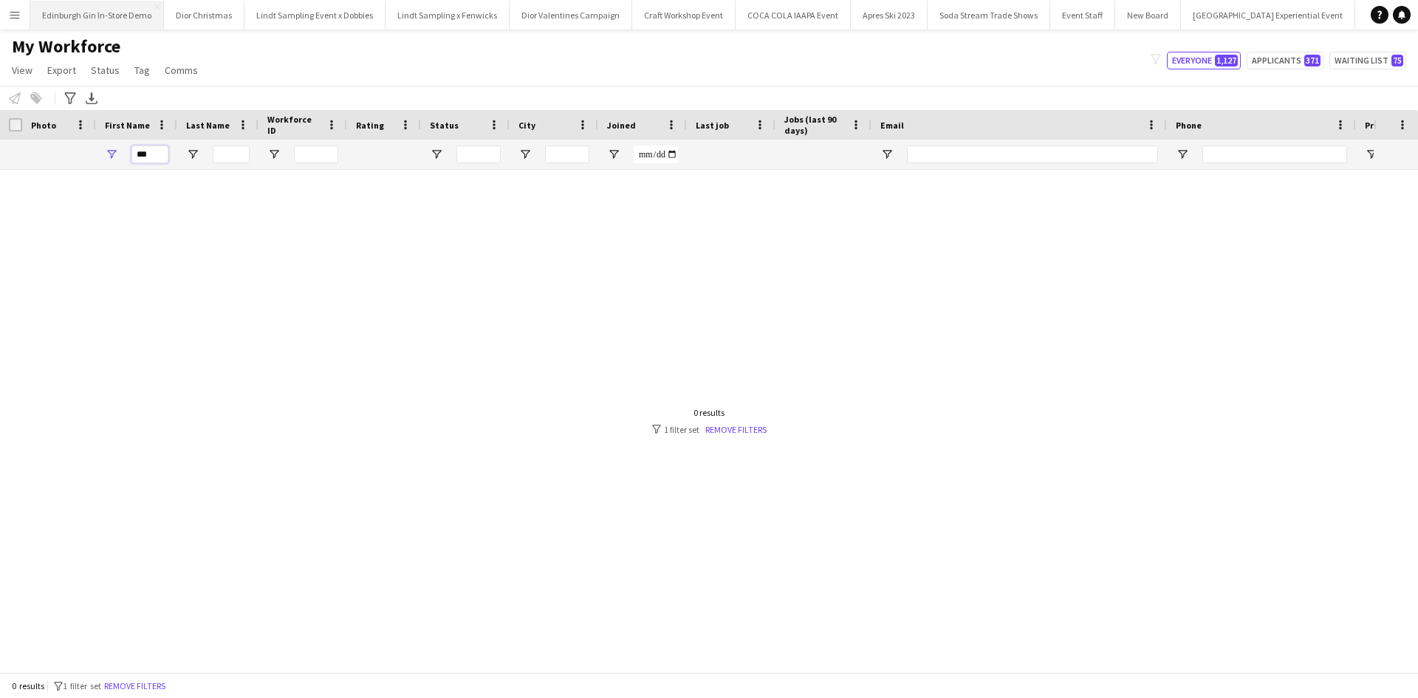
type input "***"
drag, startPoint x: 139, startPoint y: 154, endPoint x: 100, endPoint y: 148, distance: 39.6
click at [100, 148] on div "***" at bounding box center [136, 155] width 81 height 30
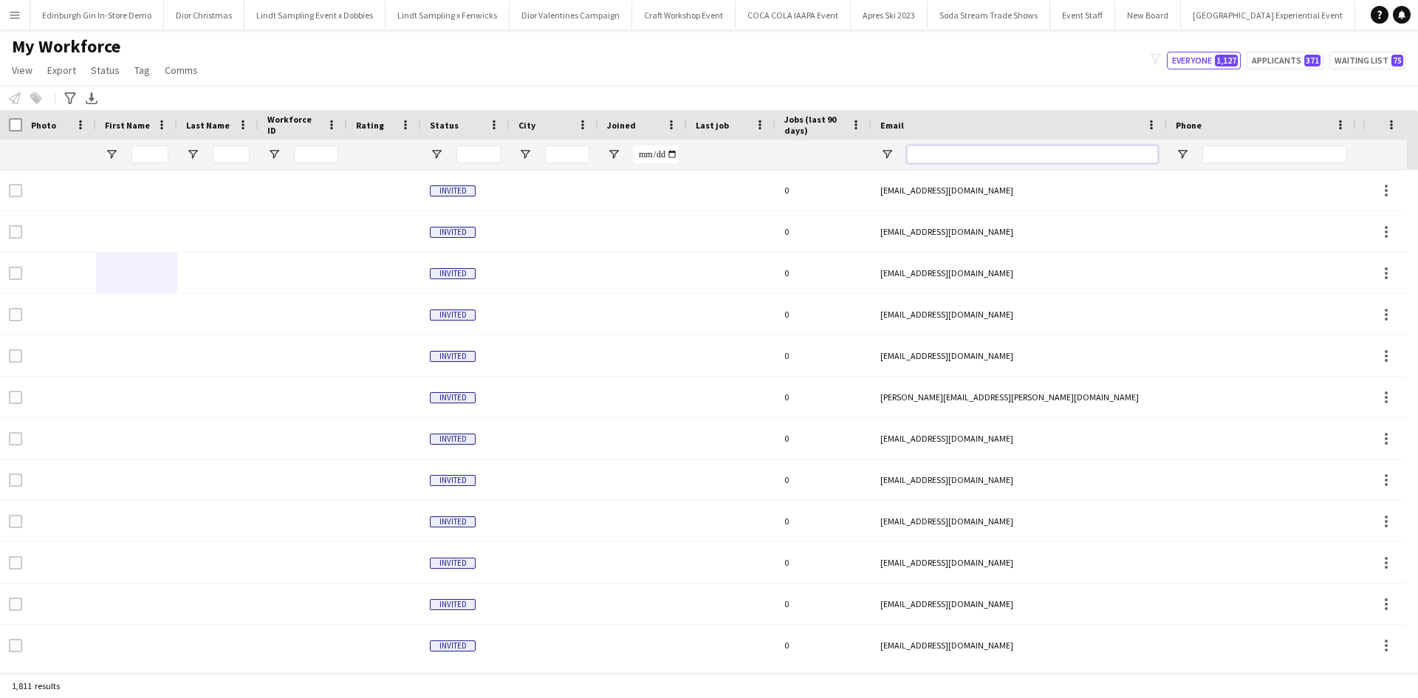
click at [937, 152] on input "Email Filter Input" at bounding box center [1032, 155] width 251 height 18
paste input "**********"
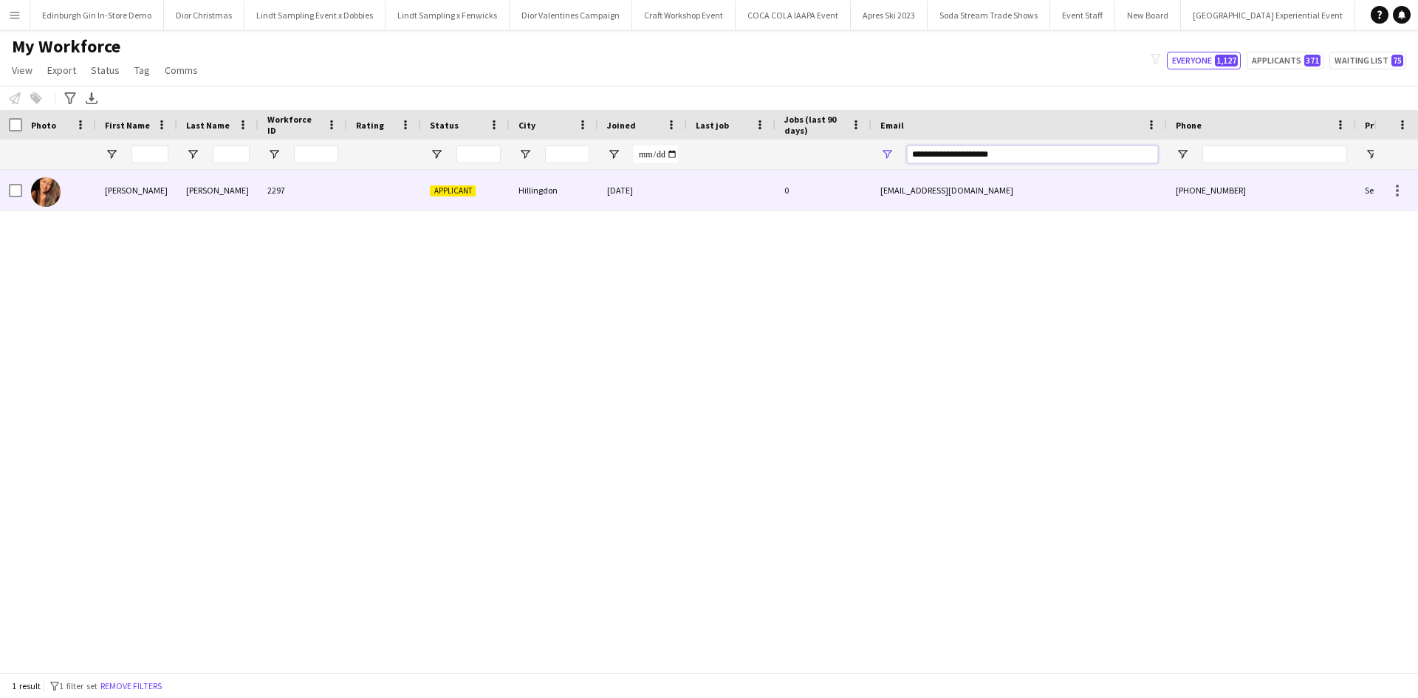
type input "**********"
click at [125, 191] on div "Sarita" at bounding box center [136, 190] width 81 height 41
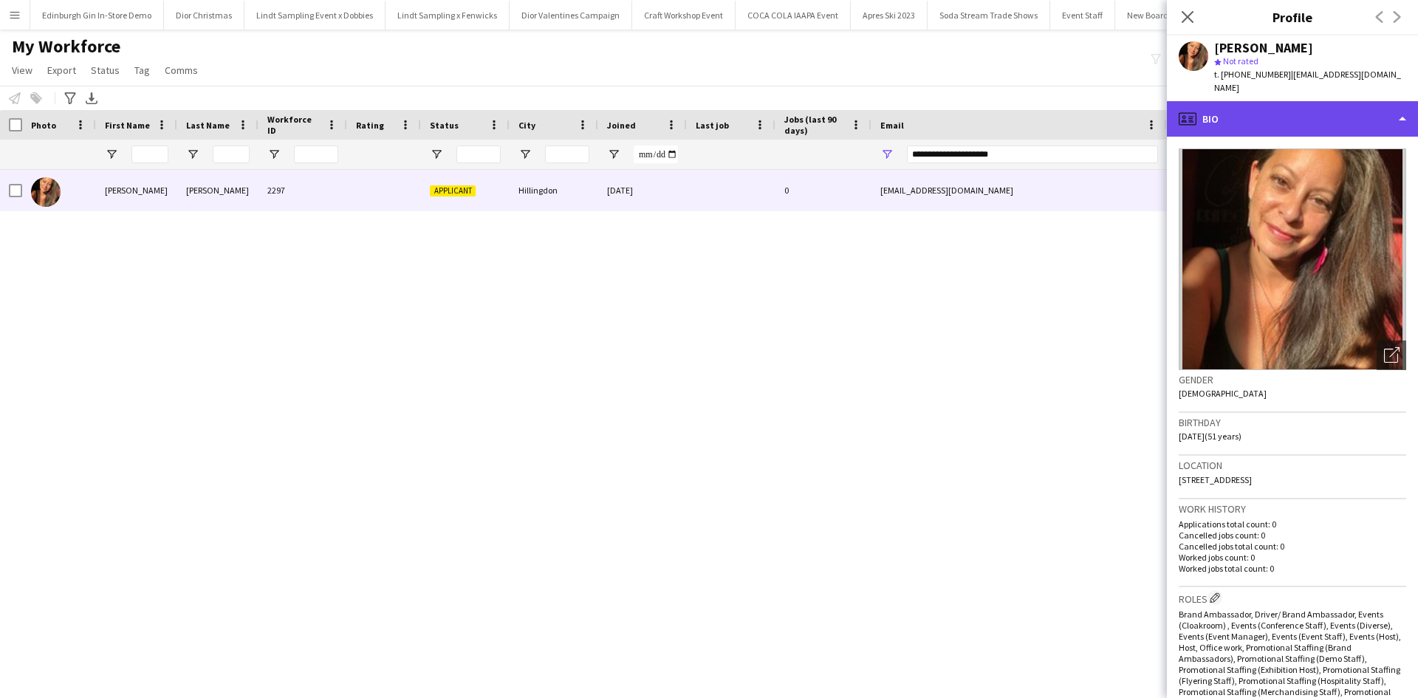
click at [1236, 101] on div "profile Bio" at bounding box center [1292, 118] width 251 height 35
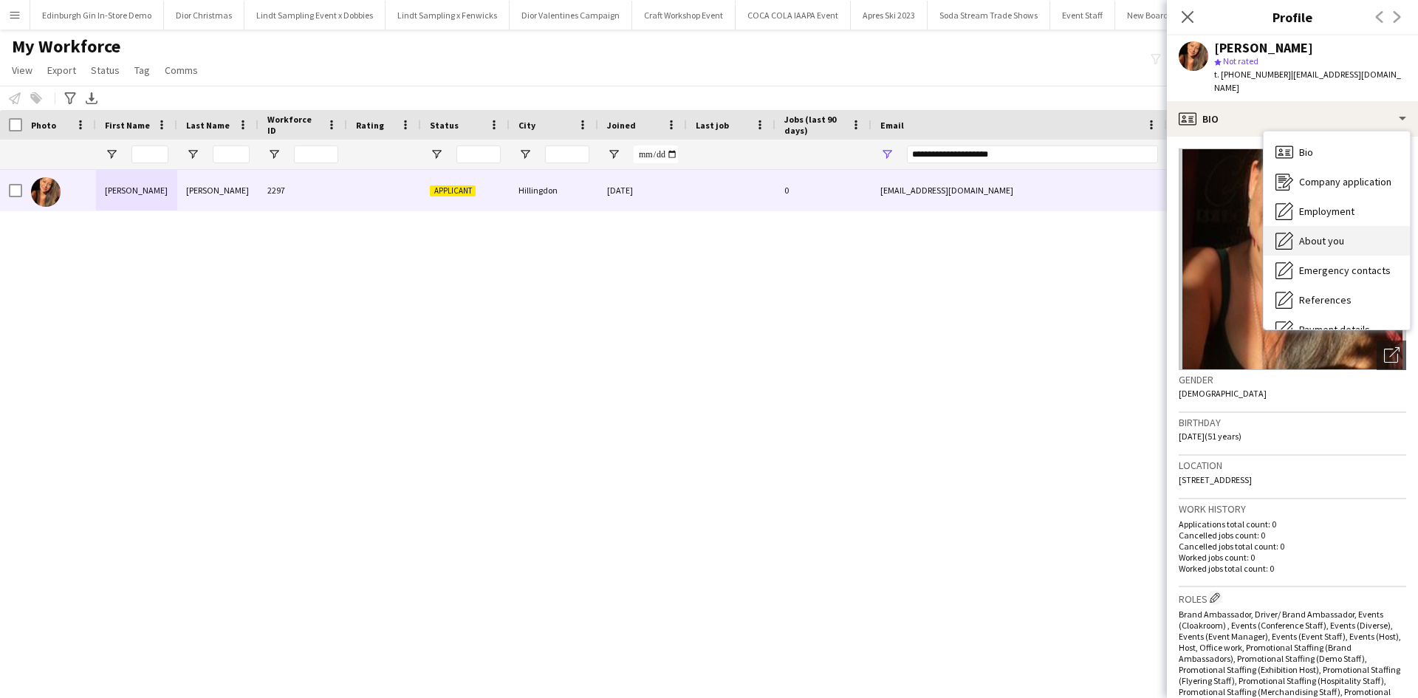
click at [1323, 234] on span "About you" at bounding box center [1321, 240] width 45 height 13
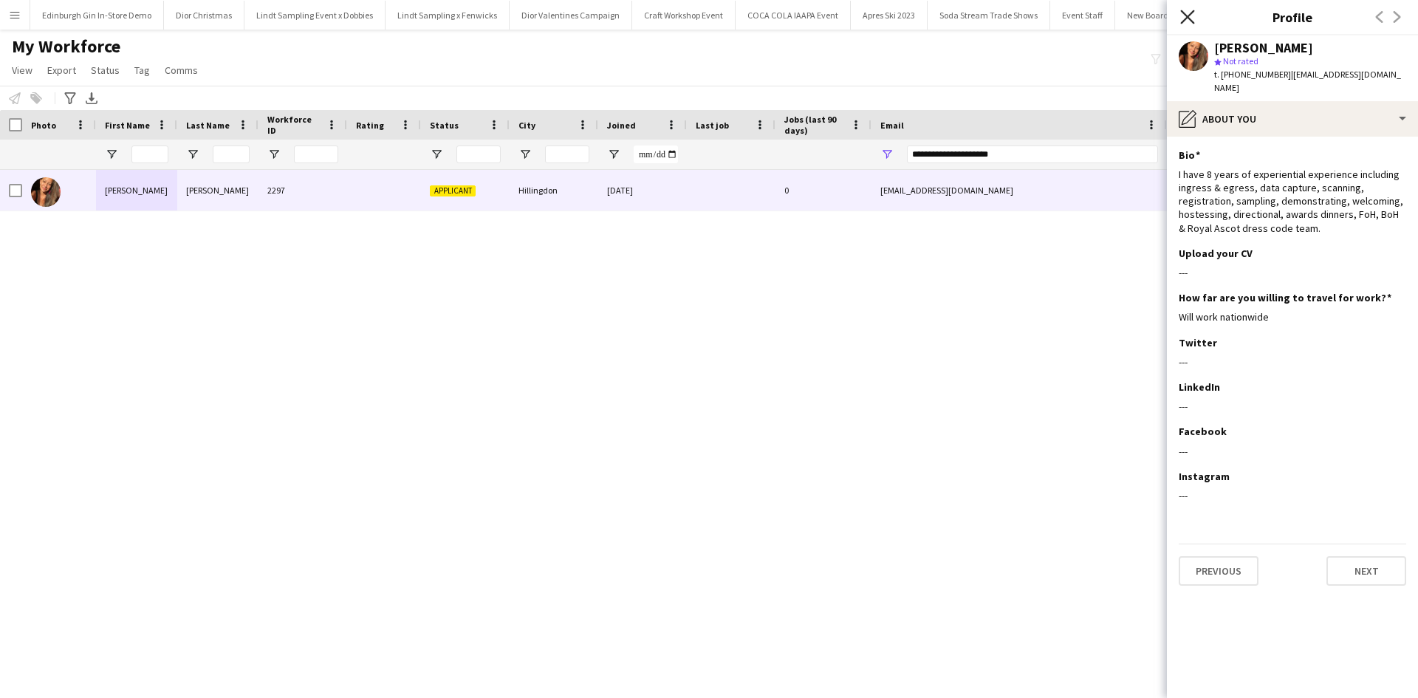
click at [1186, 17] on icon "Close pop-in" at bounding box center [1187, 17] width 14 height 14
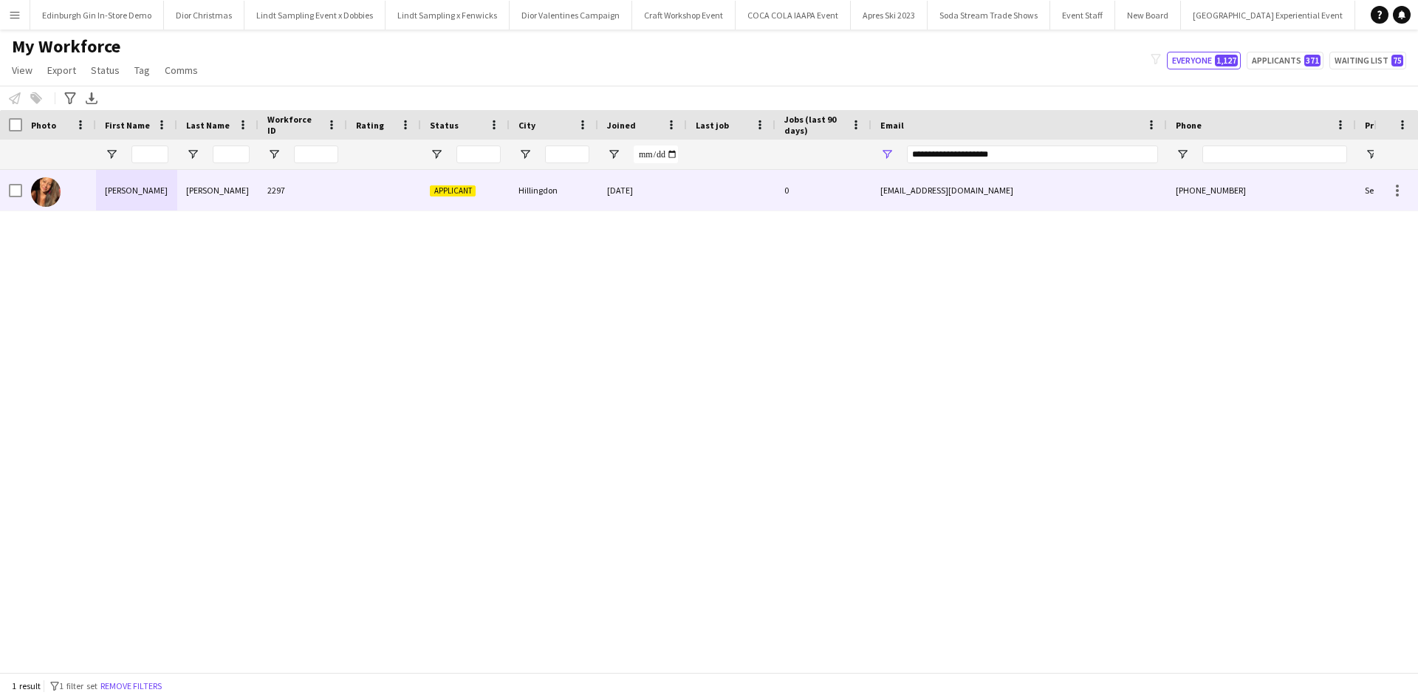
click at [125, 189] on div "Sarita" at bounding box center [136, 190] width 81 height 41
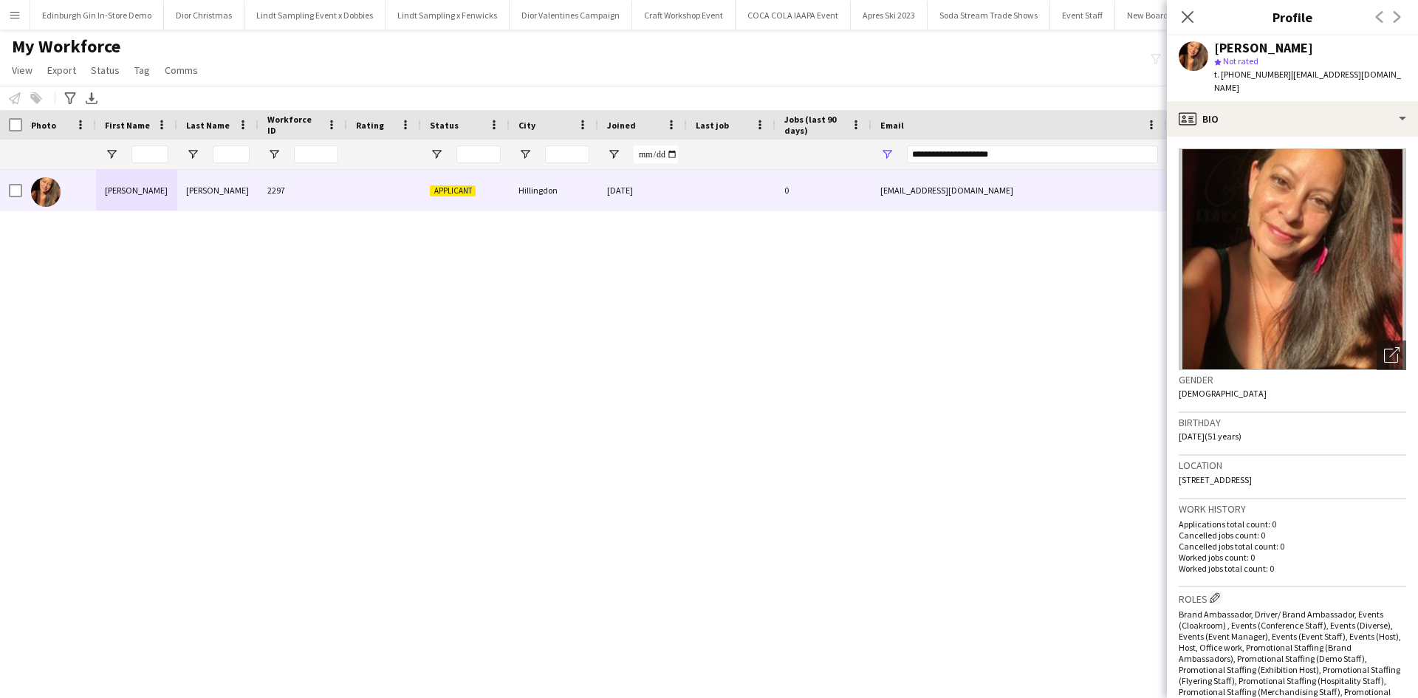
click at [21, 13] on button "Menu" at bounding box center [15, 15] width 30 height 30
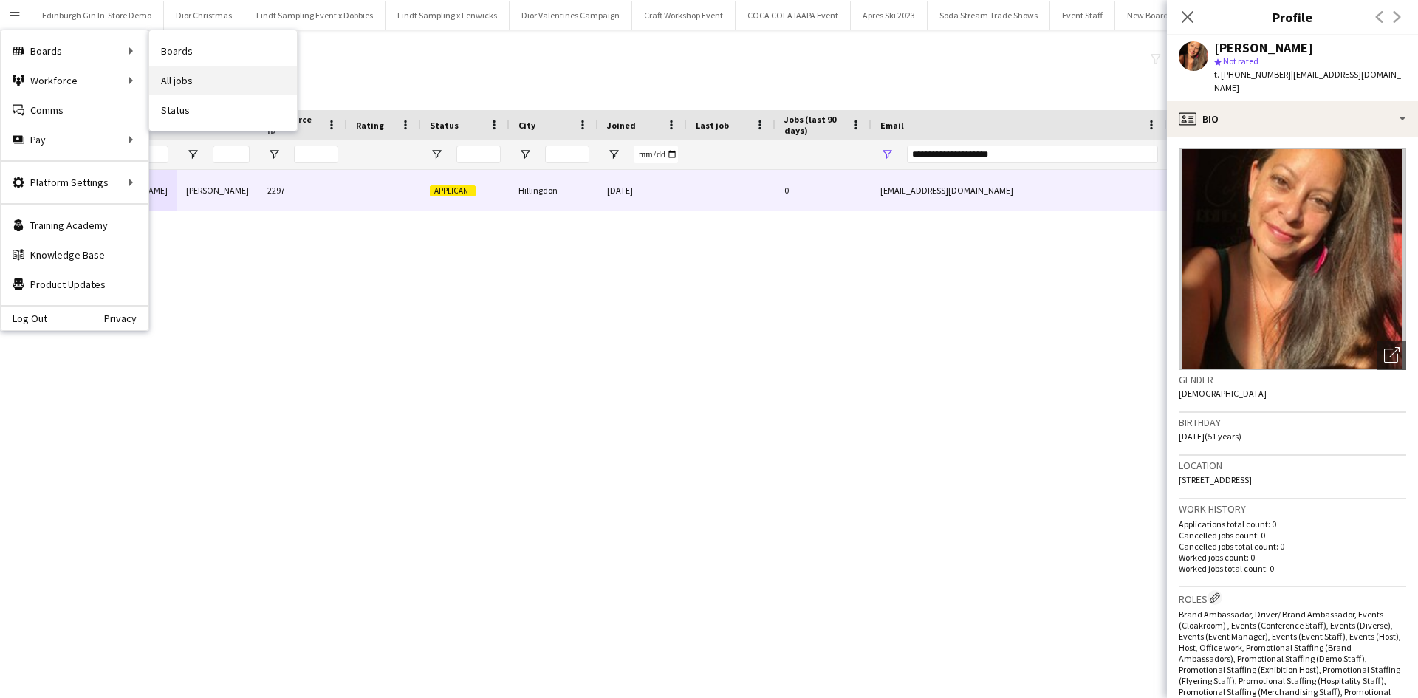
click at [233, 79] on link "All jobs" at bounding box center [223, 81] width 148 height 30
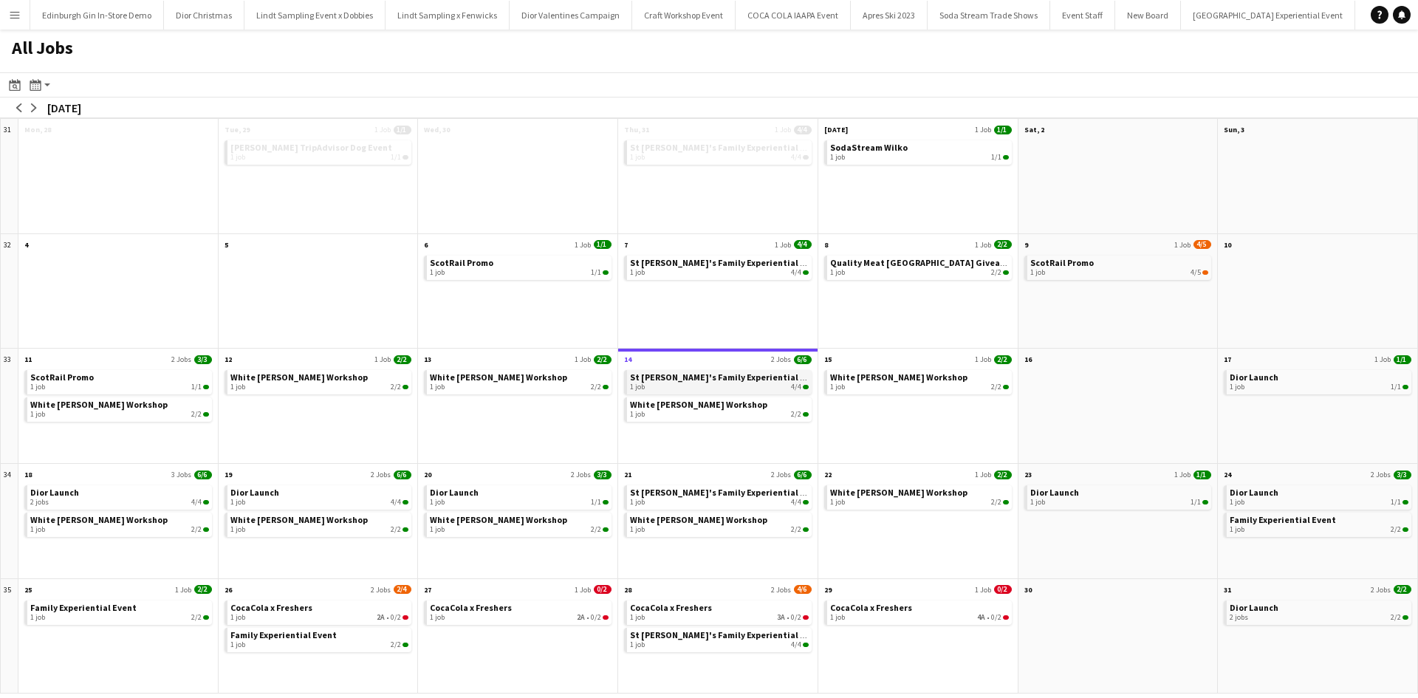
click at [744, 386] on div "1 job 4/4" at bounding box center [719, 387] width 179 height 9
click at [1282, 521] on span "Family Experiential Event" at bounding box center [1283, 519] width 106 height 11
click at [752, 379] on span "St [PERSON_NAME]'s Family Experiential Event" at bounding box center [727, 377] width 194 height 11
click at [315, 609] on link "CocaCola x Freshers 1 job 2A • 0/2" at bounding box center [319, 611] width 179 height 21
click at [274, 609] on span "CocaCola x Freshers" at bounding box center [271, 607] width 82 height 11
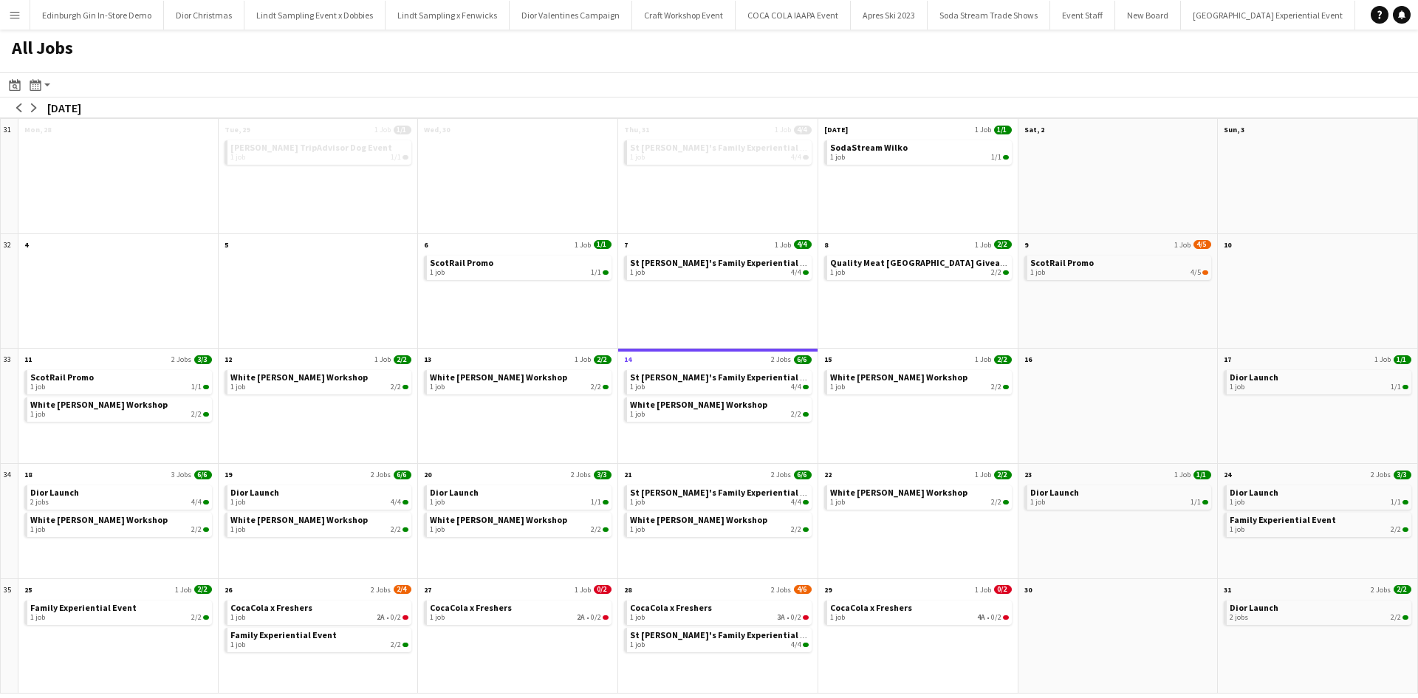
click at [17, 20] on app-icon "Menu" at bounding box center [15, 15] width 12 height 12
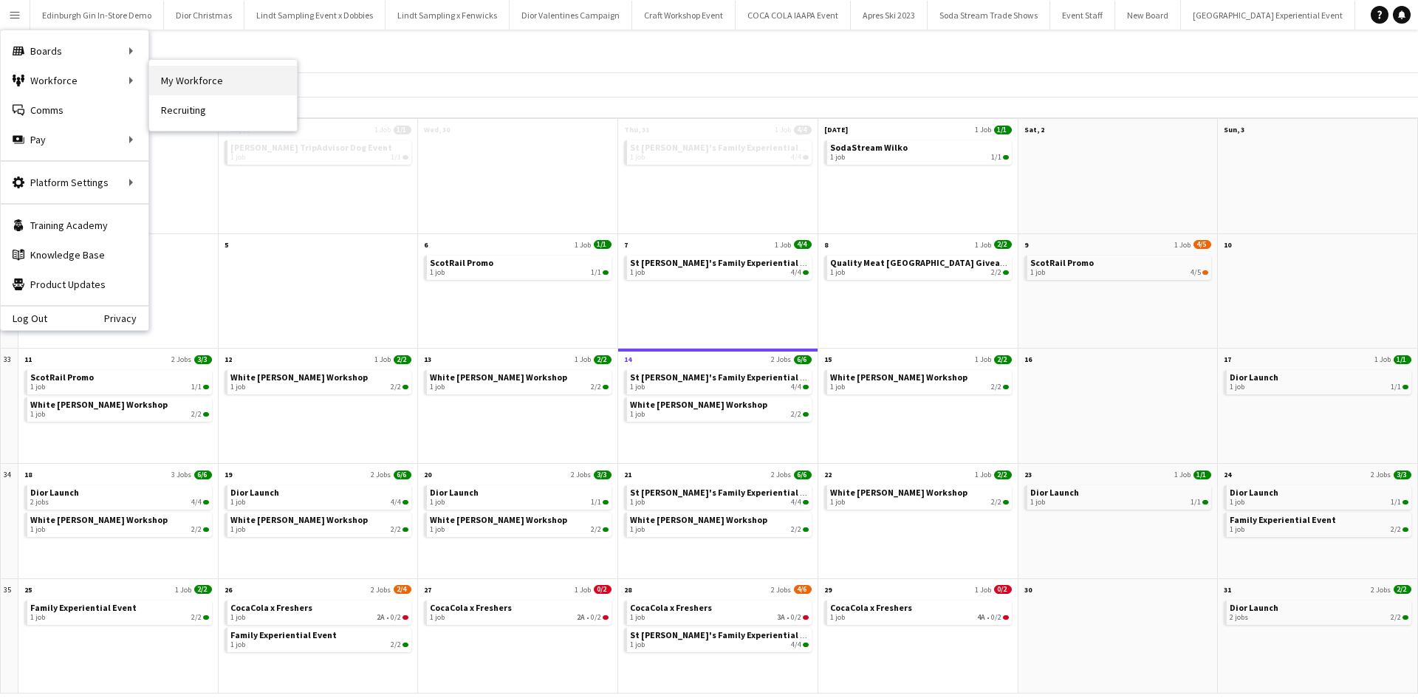
click at [207, 79] on link "My Workforce" at bounding box center [223, 81] width 148 height 30
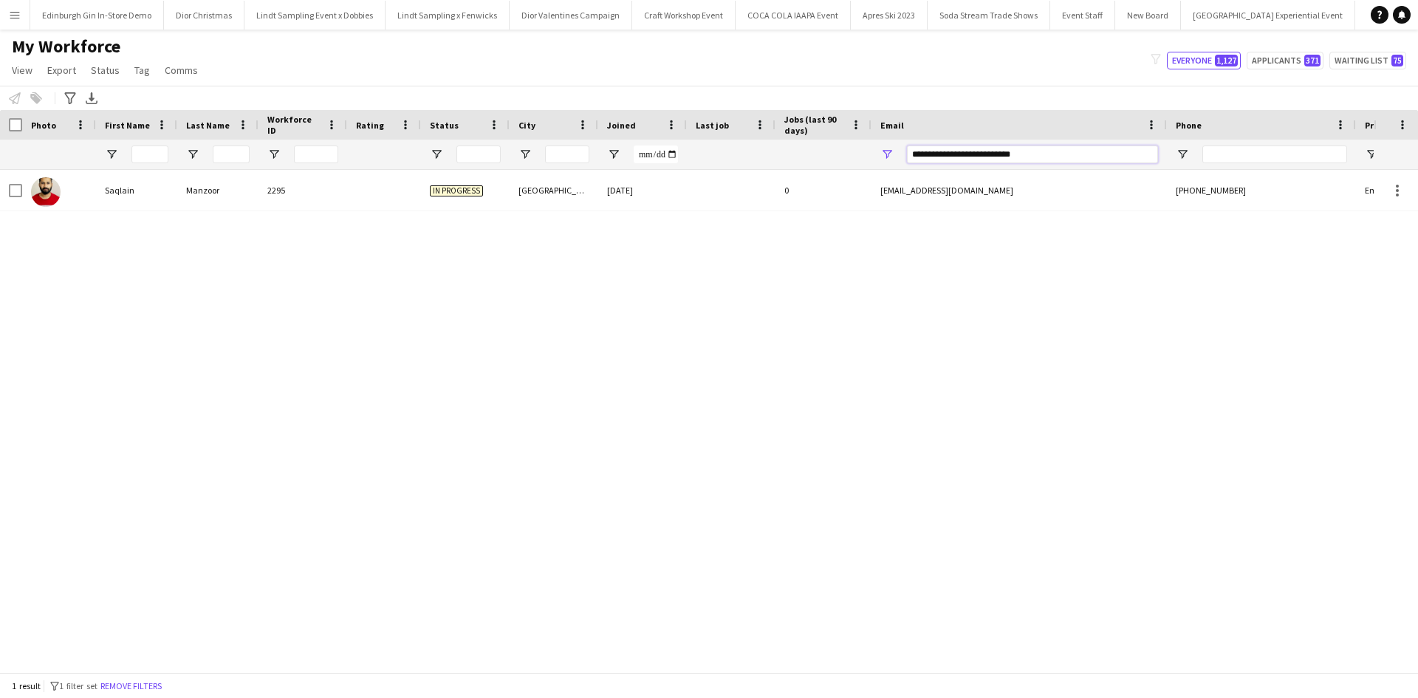
drag, startPoint x: 1046, startPoint y: 160, endPoint x: 884, endPoint y: 146, distance: 162.5
click at [884, 146] on div "**********" at bounding box center [1019, 155] width 295 height 30
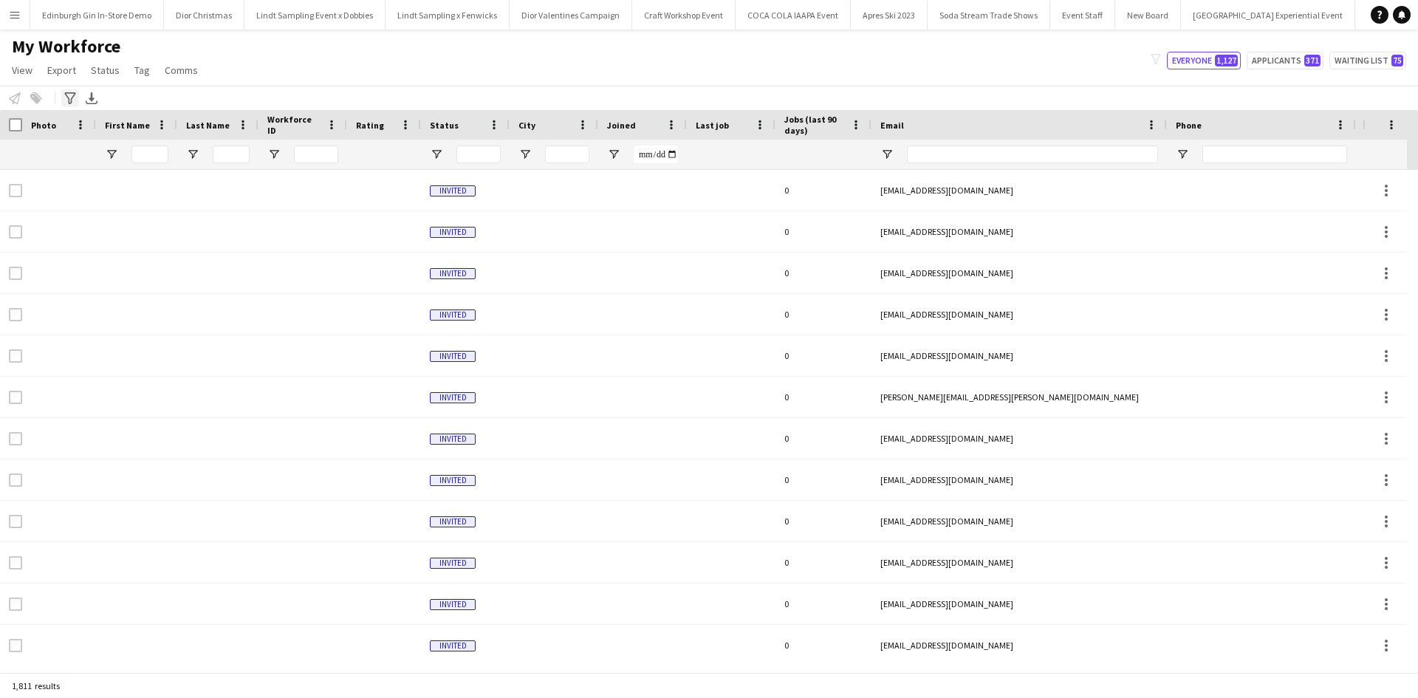
click at [68, 96] on icon "Advanced filters" at bounding box center [70, 98] width 12 height 12
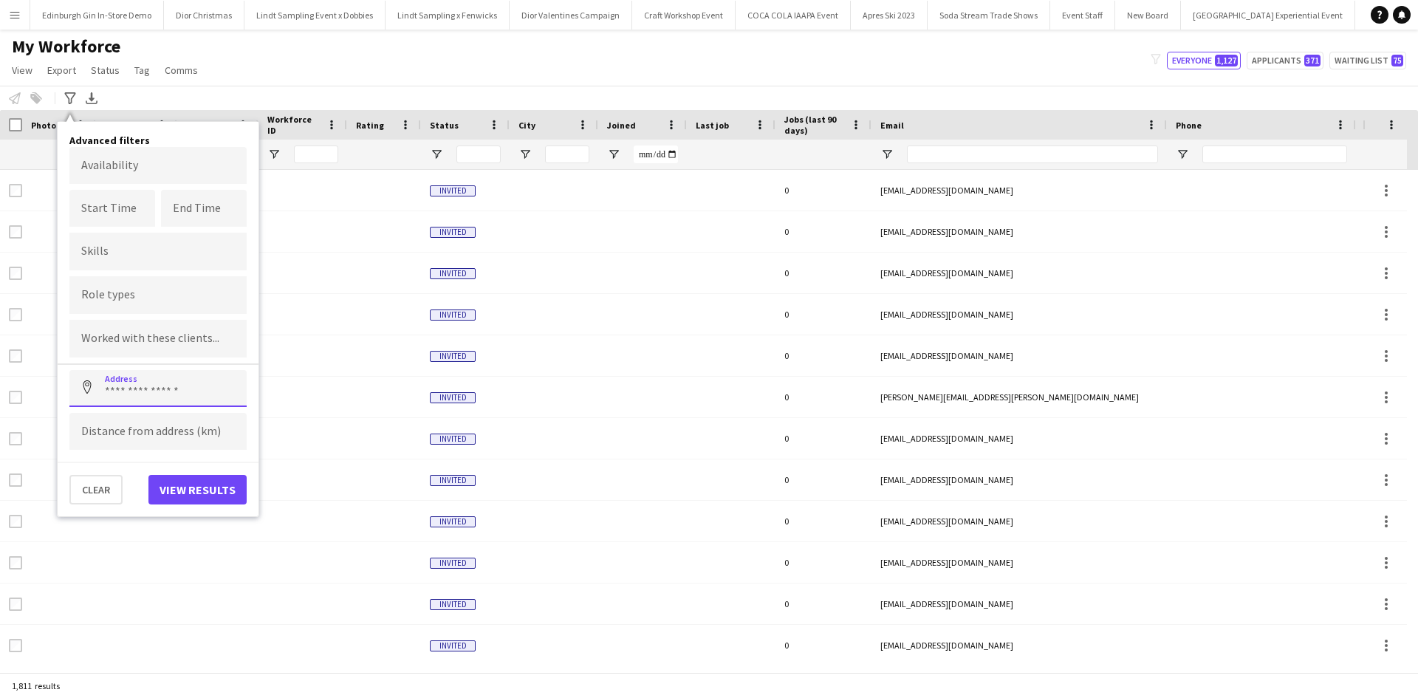
click at [154, 386] on input at bounding box center [157, 388] width 177 height 37
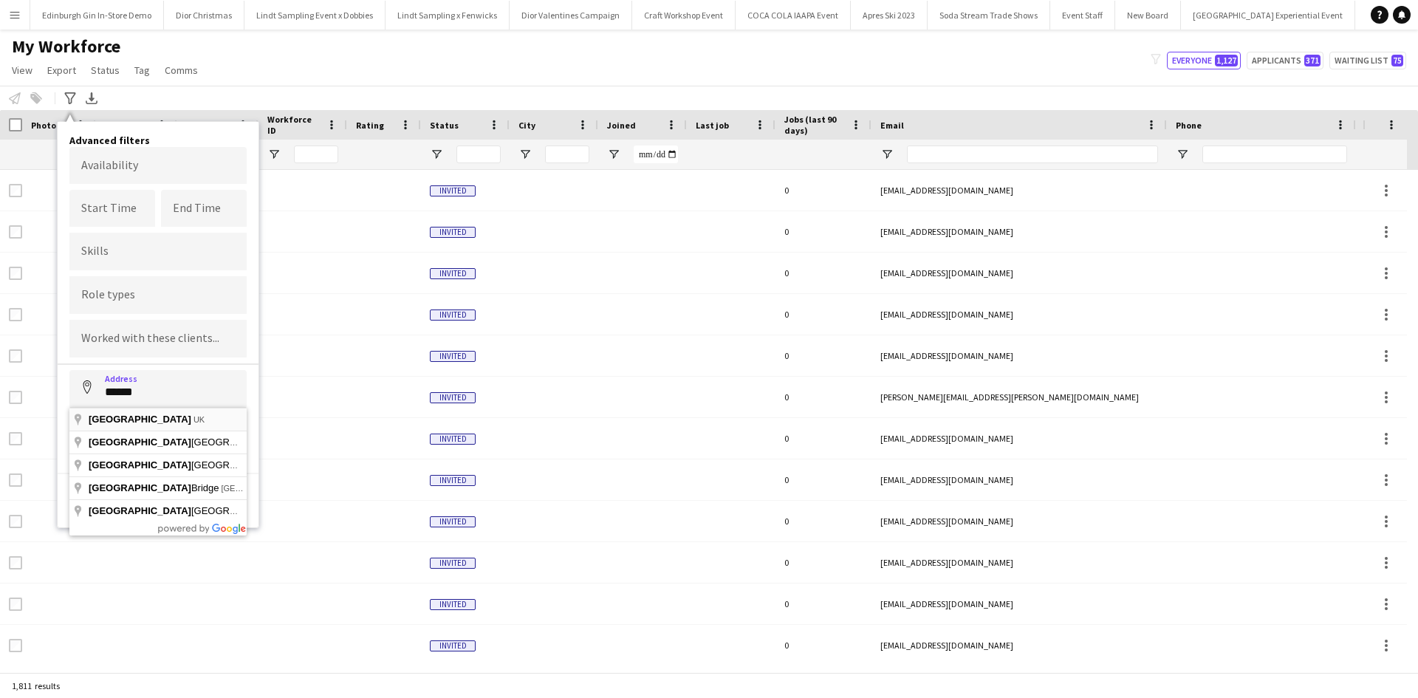
type input "**********"
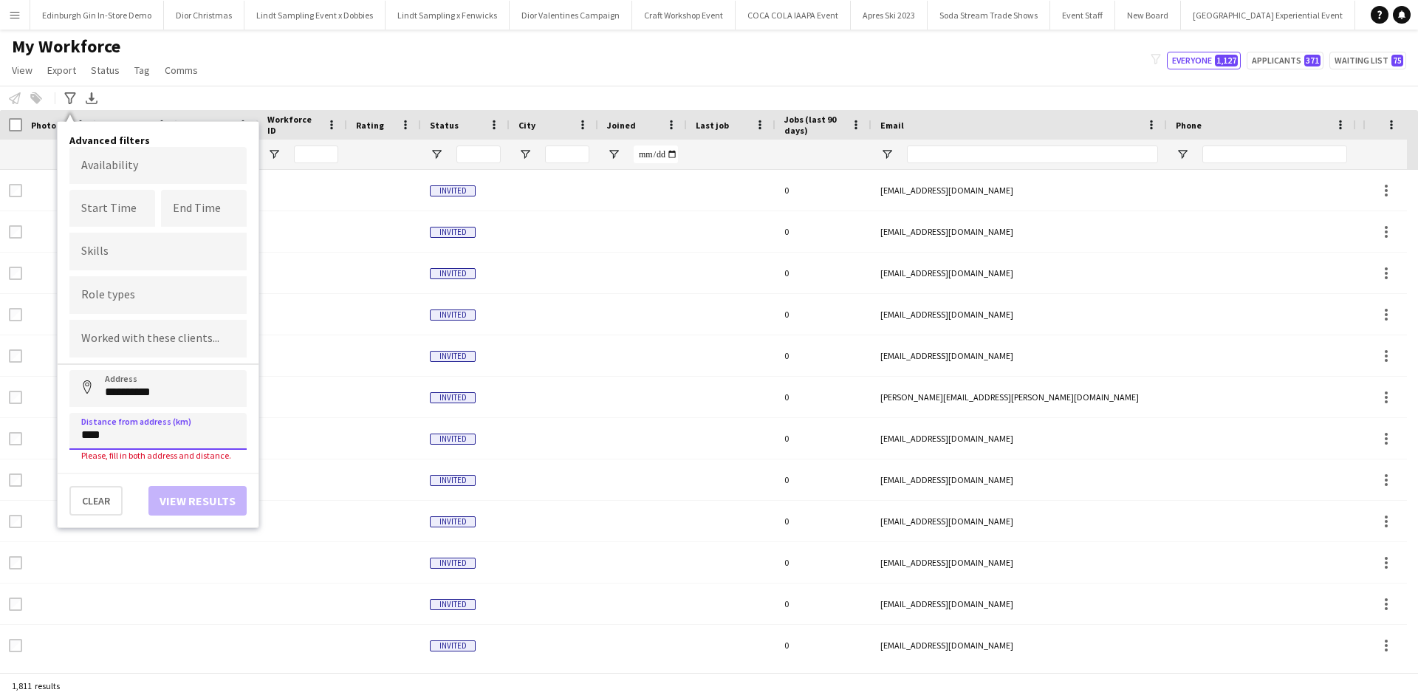
type input "*****"
click button "Address" at bounding box center [86, 387] width 35 height 35
type input "**********"
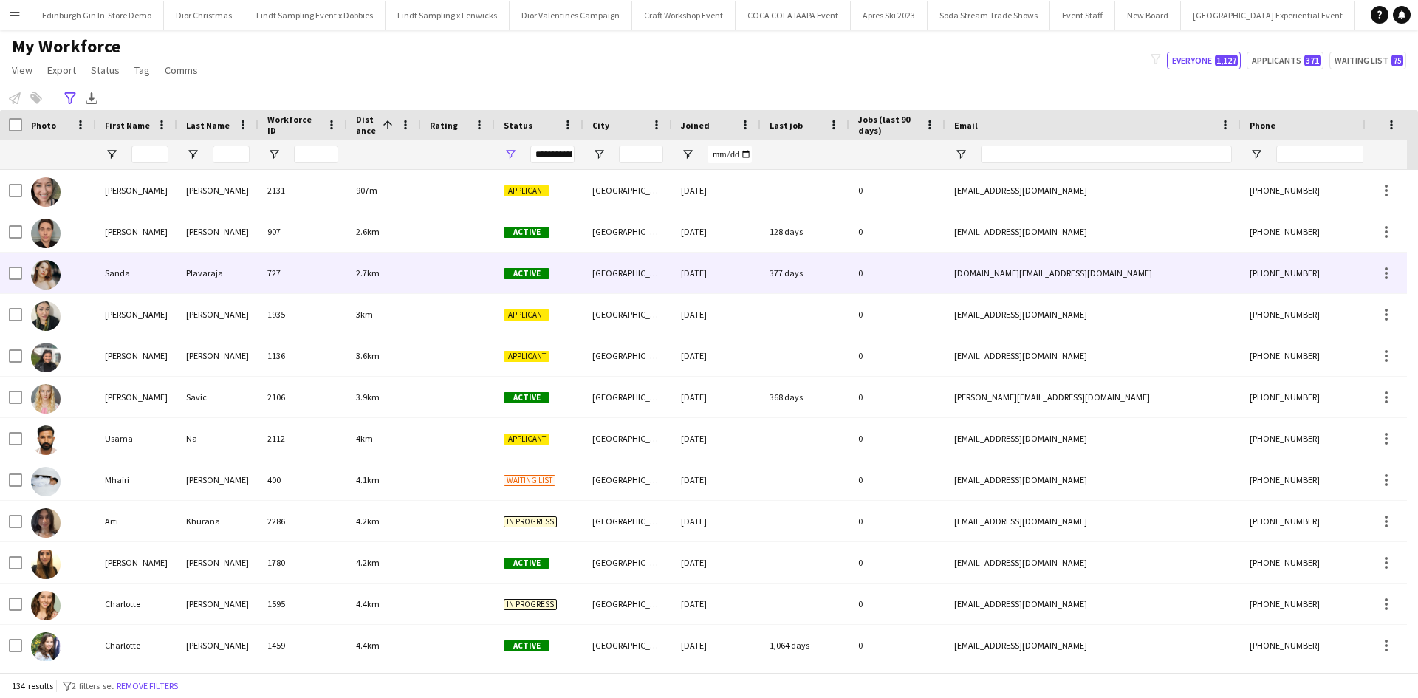
click at [123, 276] on div "Sanda" at bounding box center [136, 273] width 81 height 41
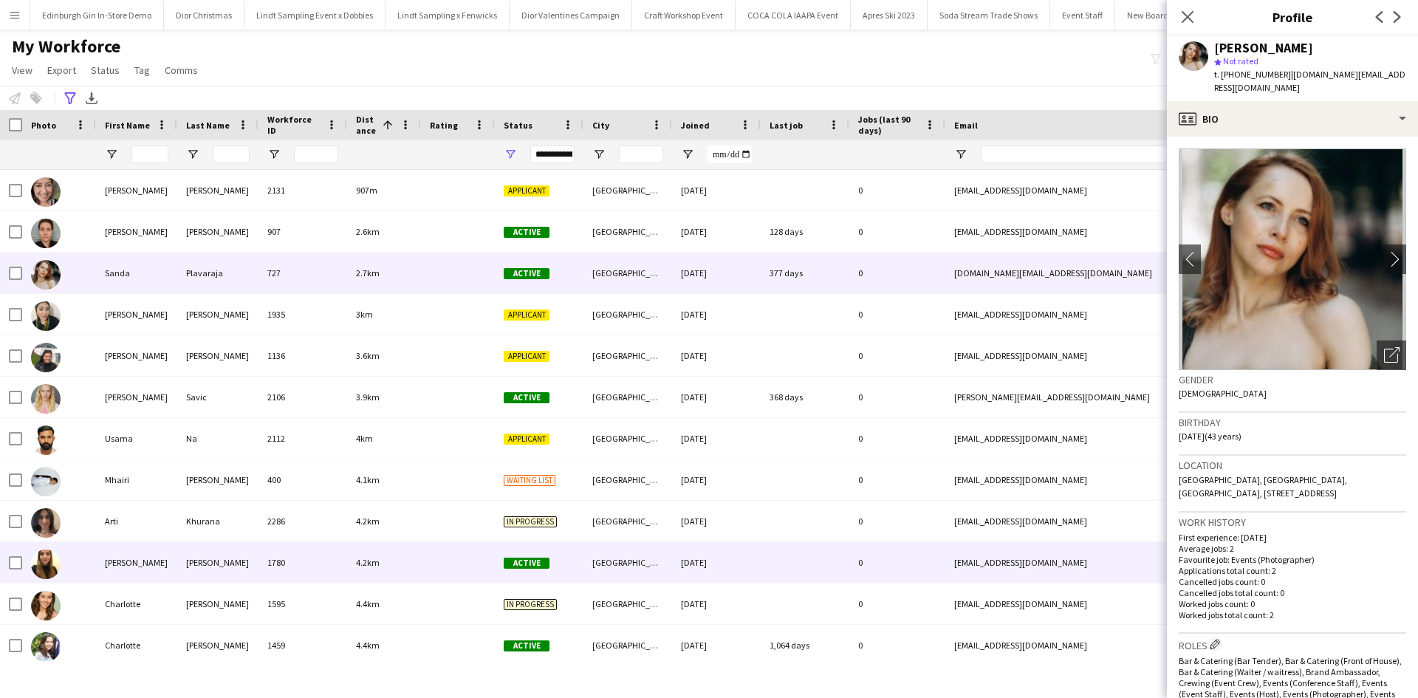
click at [136, 556] on div "[PERSON_NAME]" at bounding box center [136, 562] width 81 height 41
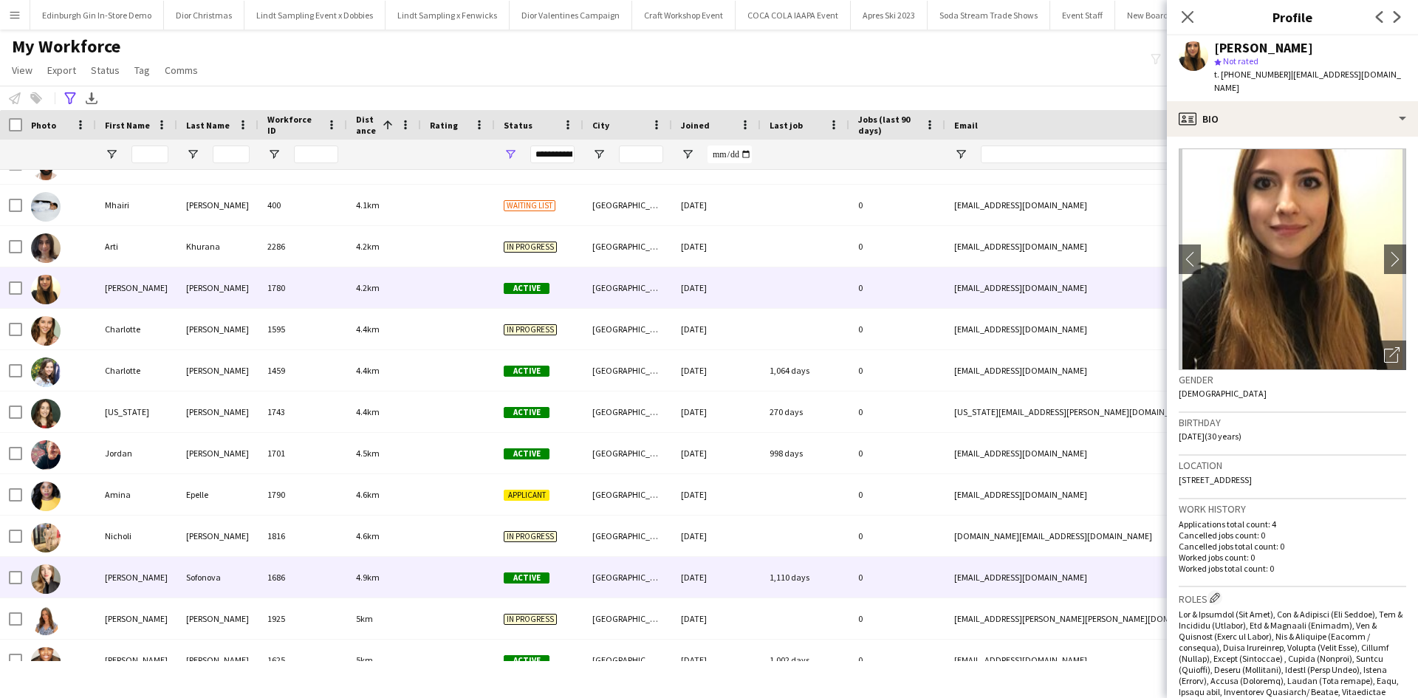
scroll to position [295, 0]
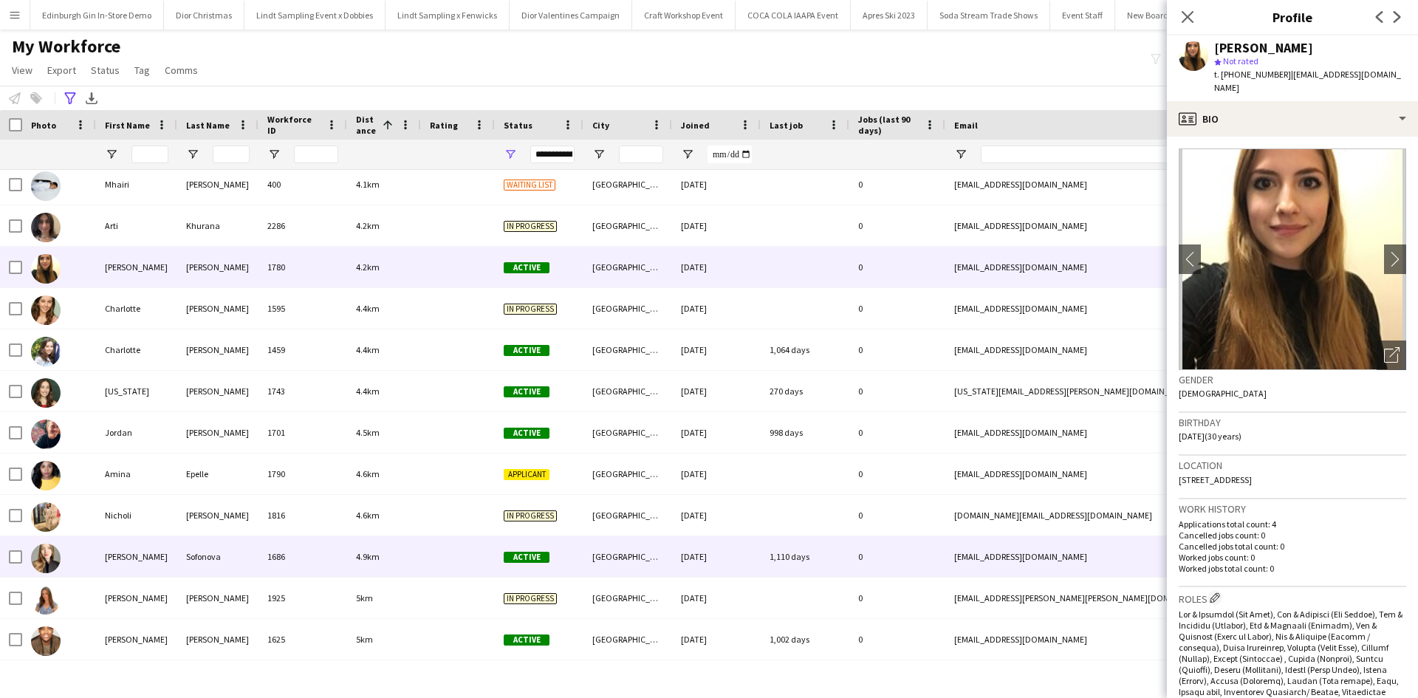
click at [130, 560] on div "[PERSON_NAME]" at bounding box center [136, 556] width 81 height 41
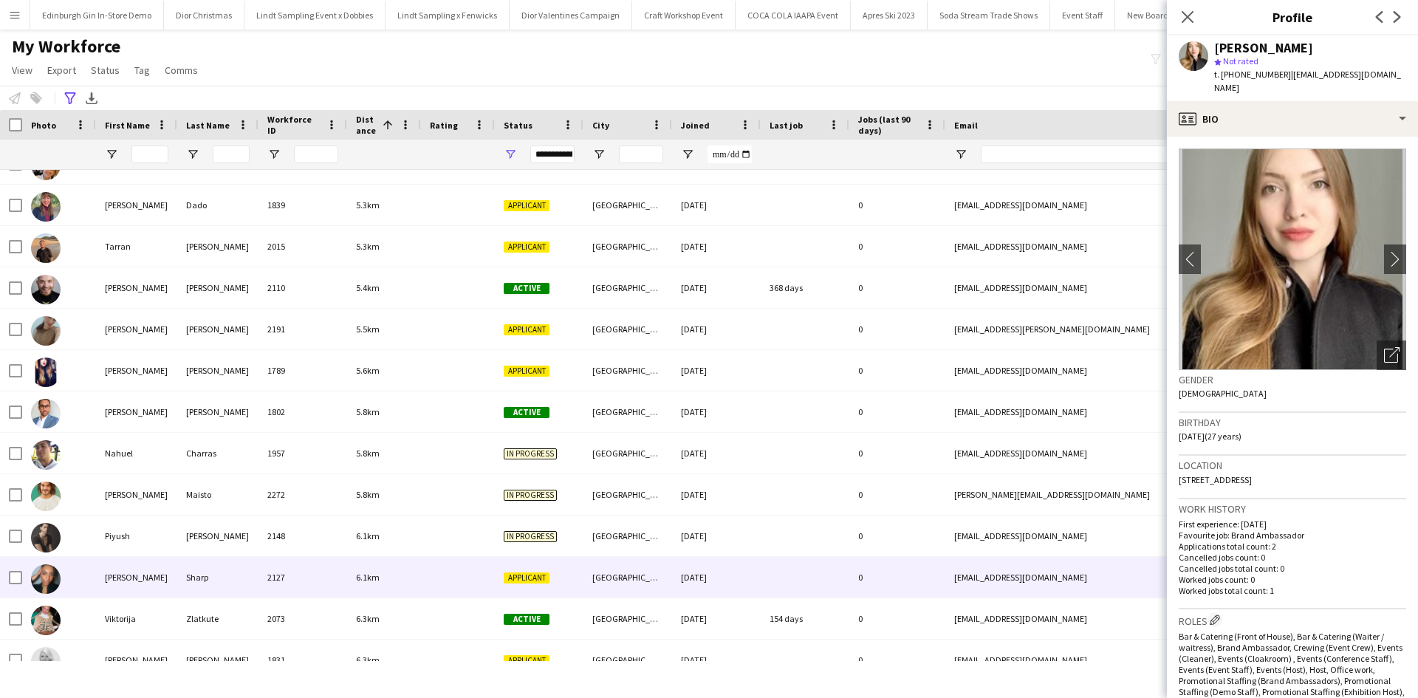
scroll to position [0, 0]
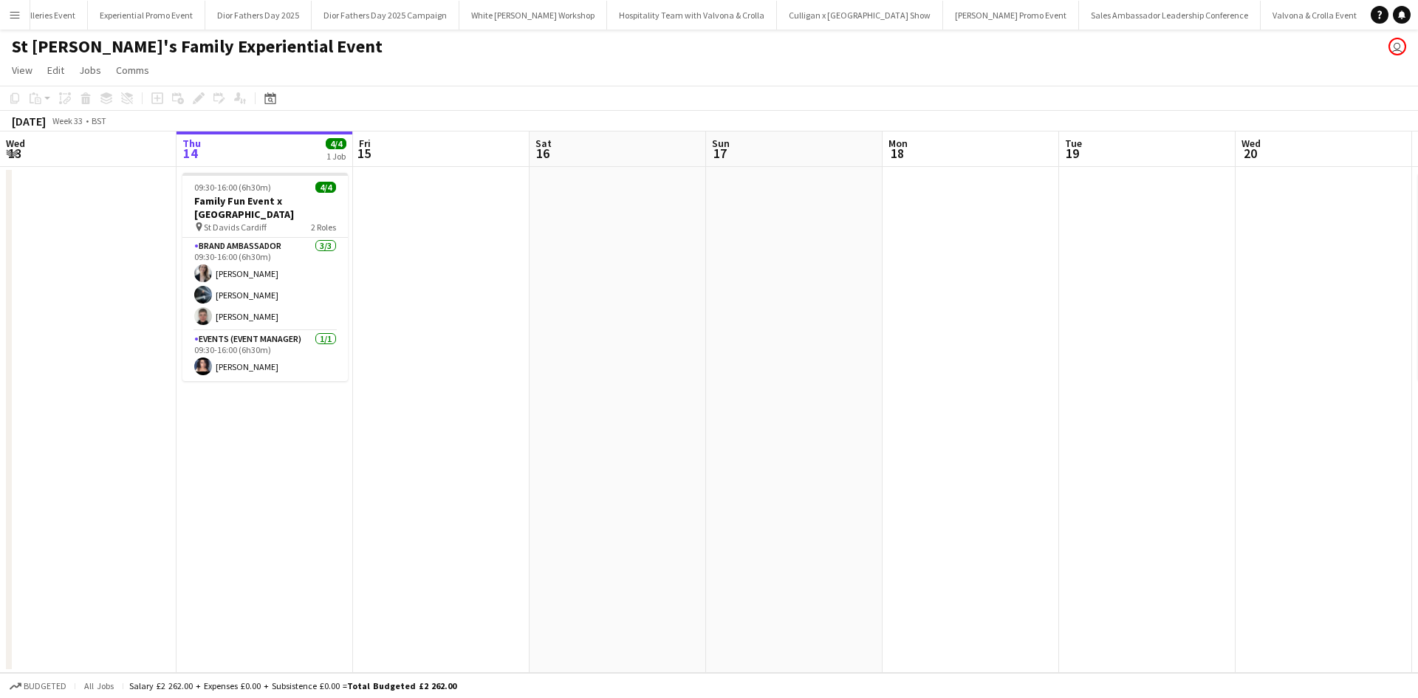
scroll to position [0, 13451]
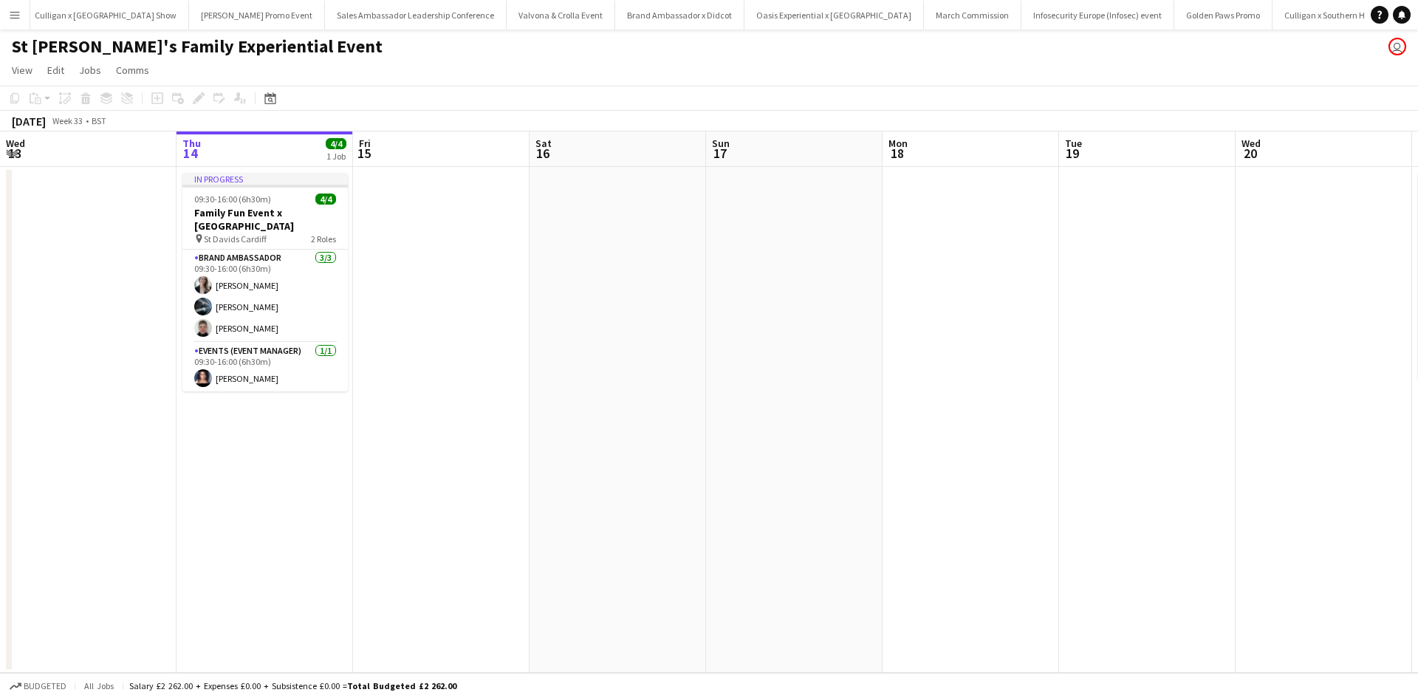
click at [12, 18] on app-icon "Menu" at bounding box center [15, 15] width 12 height 12
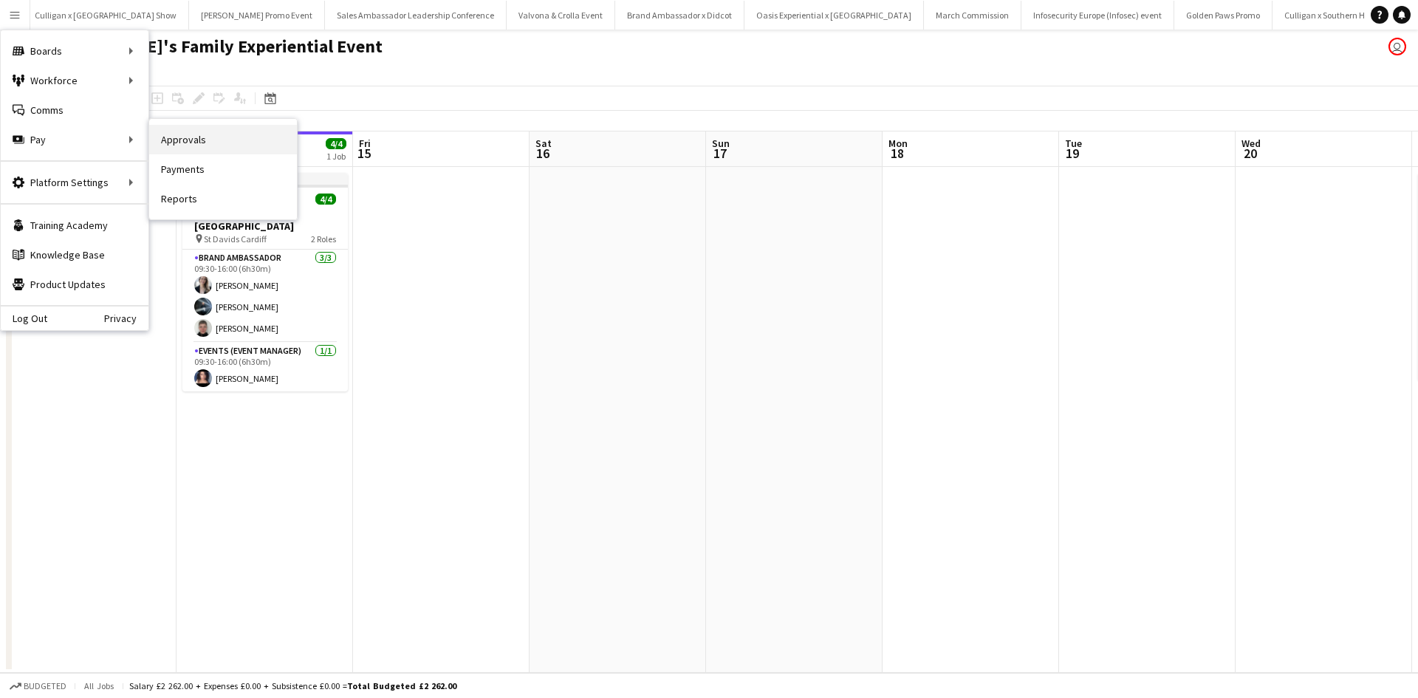
click at [170, 137] on link "Approvals" at bounding box center [223, 140] width 148 height 30
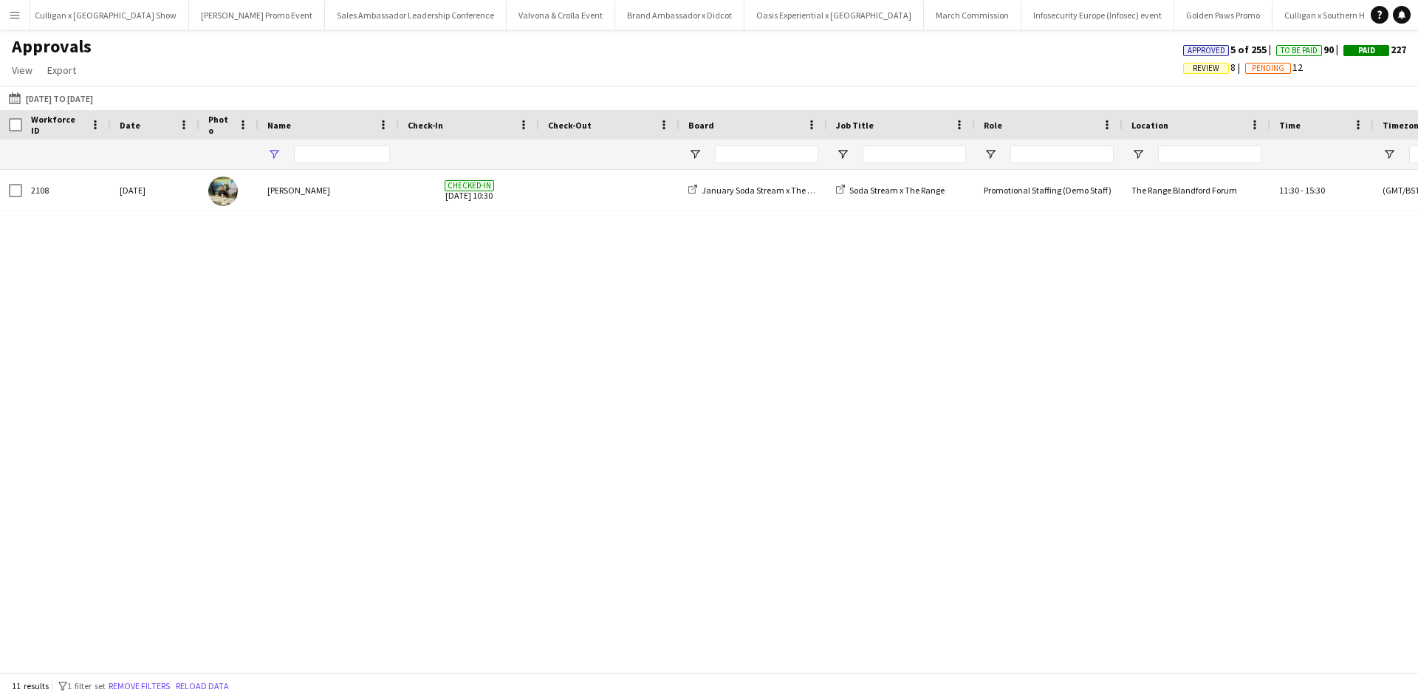
type input "**********"
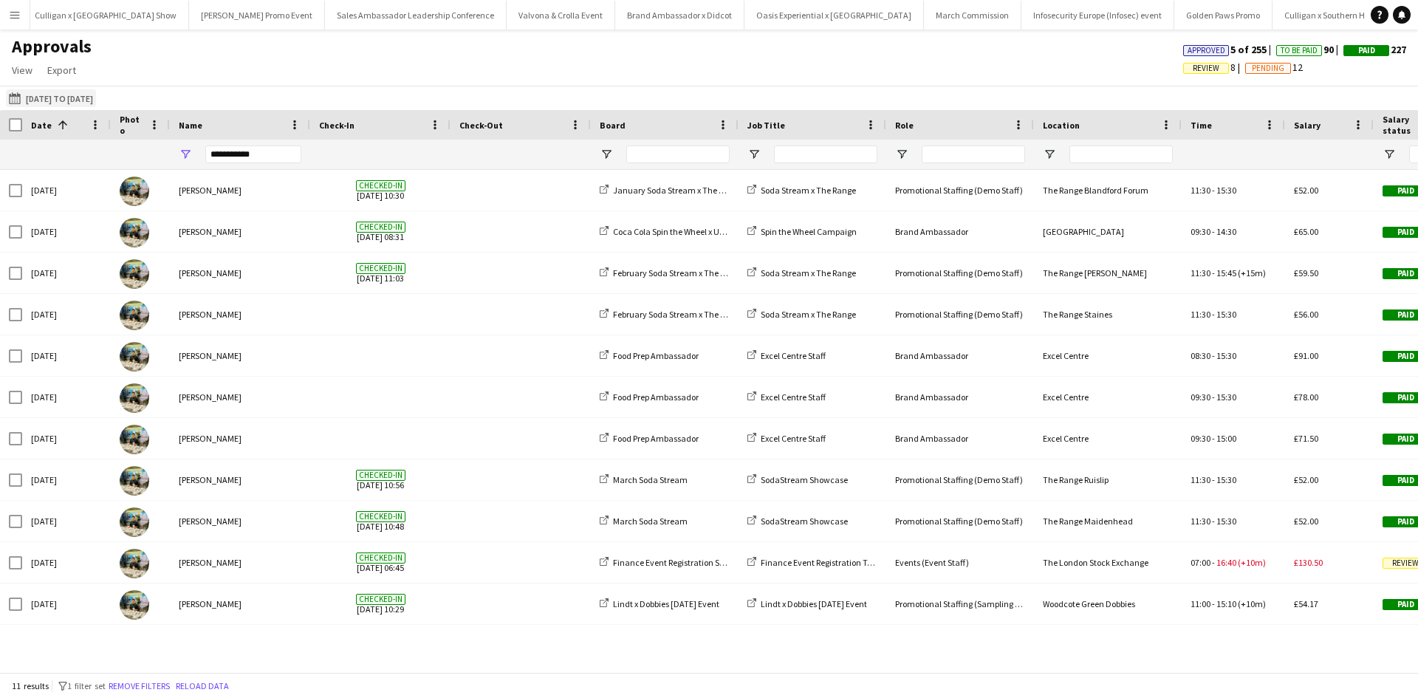
click at [63, 98] on button "01-01-2025 to 01-08-2025 01-01-2025 to 01-08-2025" at bounding box center [51, 98] width 90 height 18
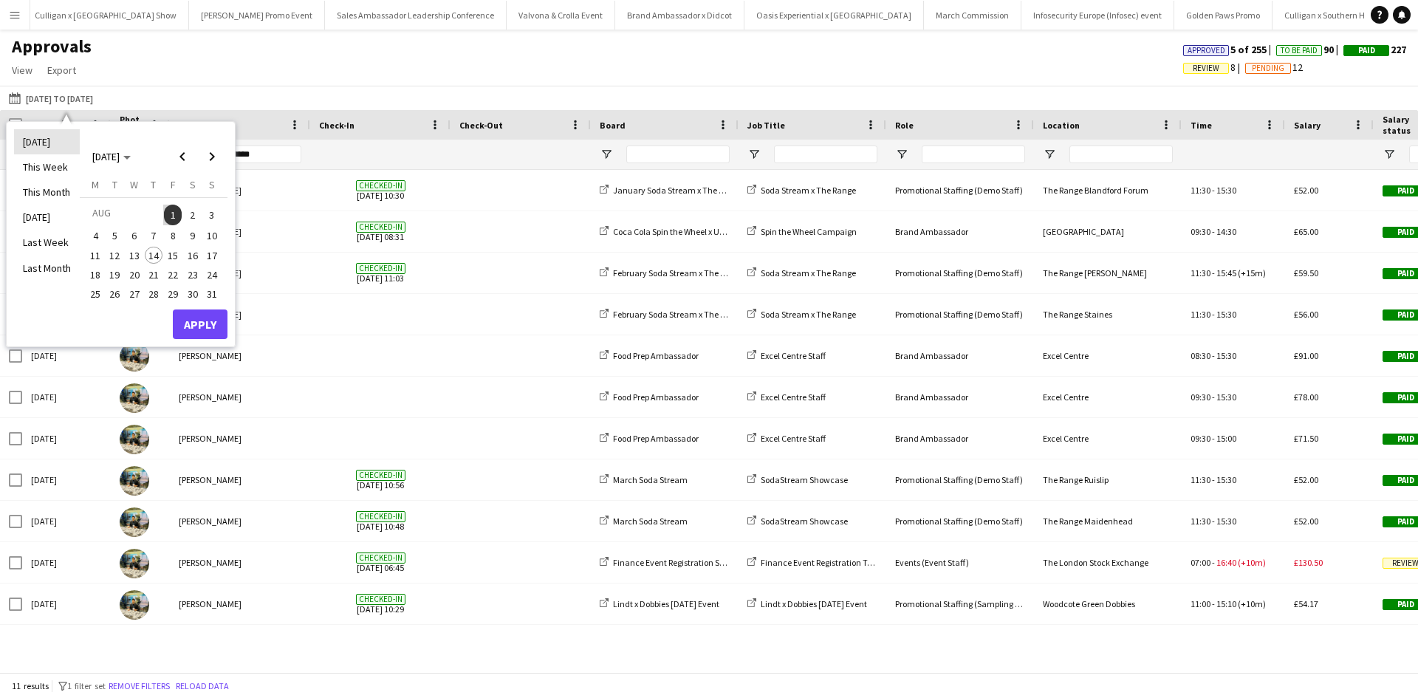
click at [52, 149] on li "[DATE]" at bounding box center [47, 141] width 66 height 25
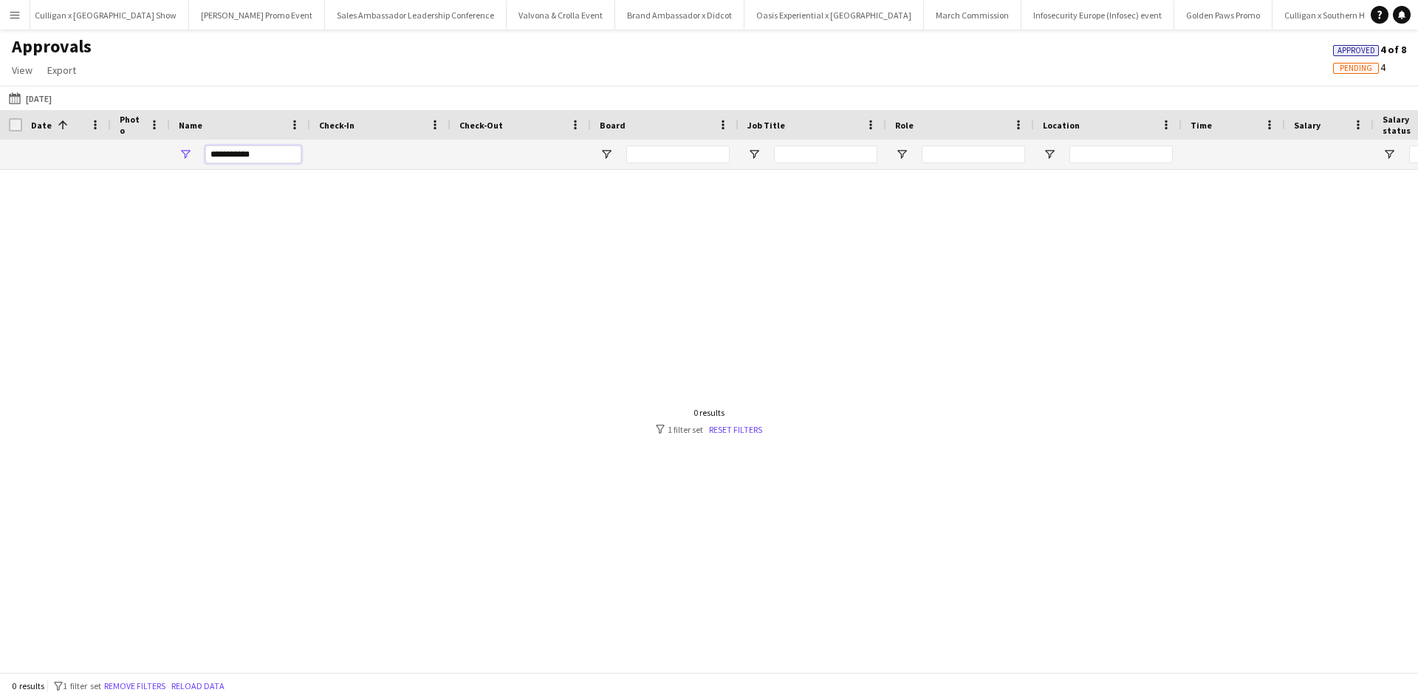
drag, startPoint x: 274, startPoint y: 152, endPoint x: 172, endPoint y: 146, distance: 102.2
click at [174, 148] on div "**********" at bounding box center [240, 155] width 140 height 30
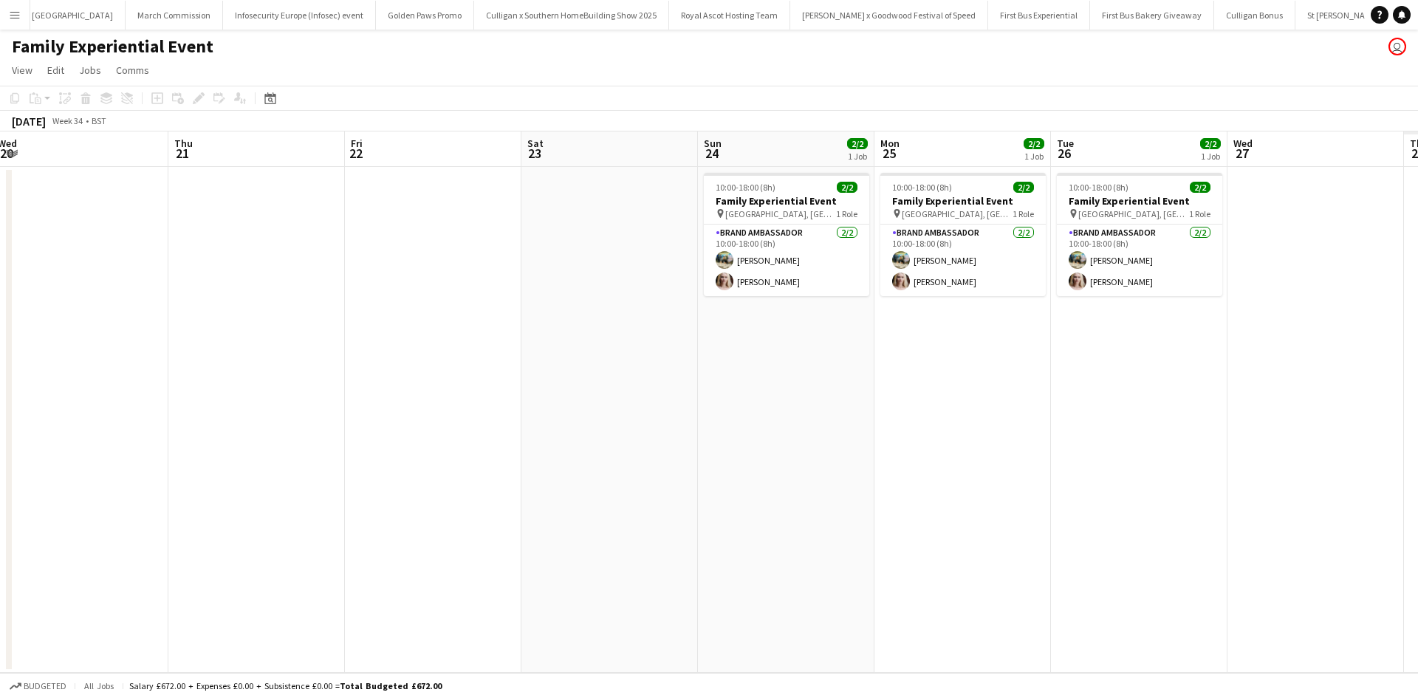
scroll to position [0, 428]
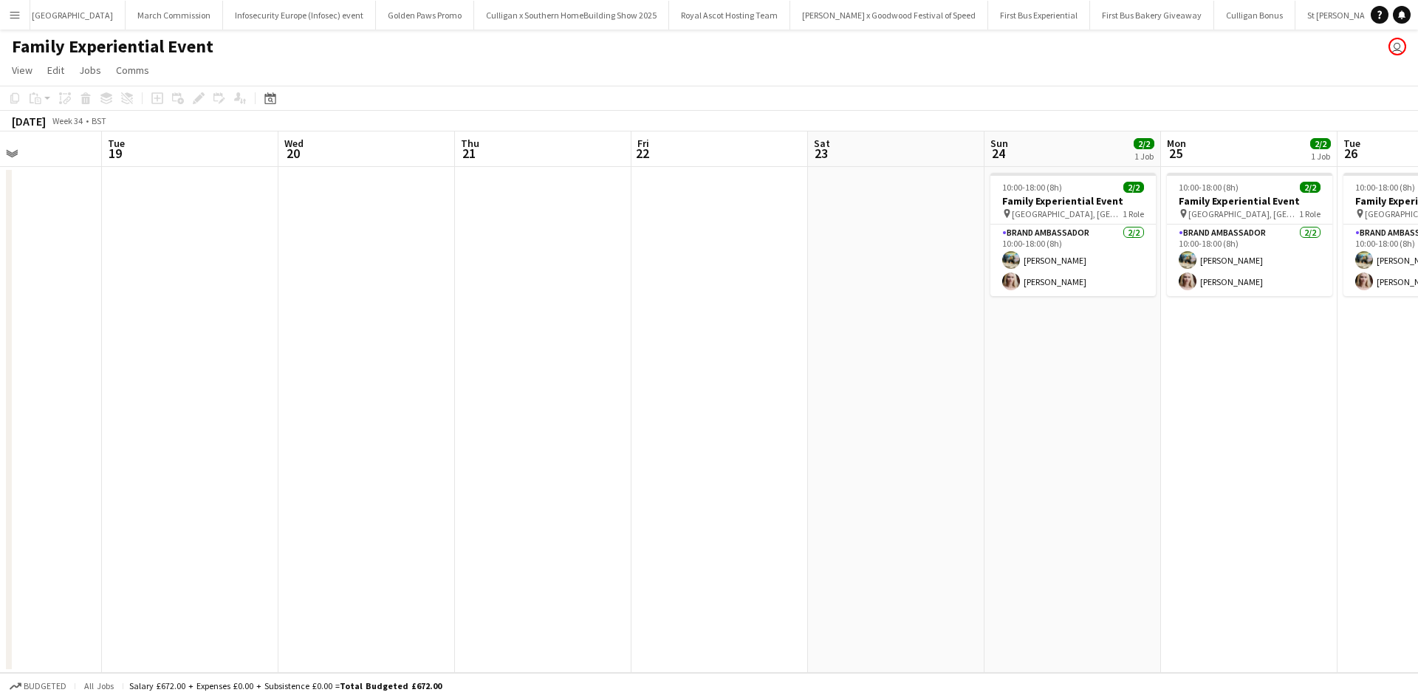
drag, startPoint x: 1211, startPoint y: 505, endPoint x: 317, endPoint y: 373, distance: 904.3
click at [317, 373] on app-calendar-viewport "Sat 16 Sun 17 Mon 18 Tue 19 Wed 20 Thu 21 Fri 22 Sat 23 Sun 24 2/2 1 Job Mon 25…" at bounding box center [709, 401] width 1418 height 541
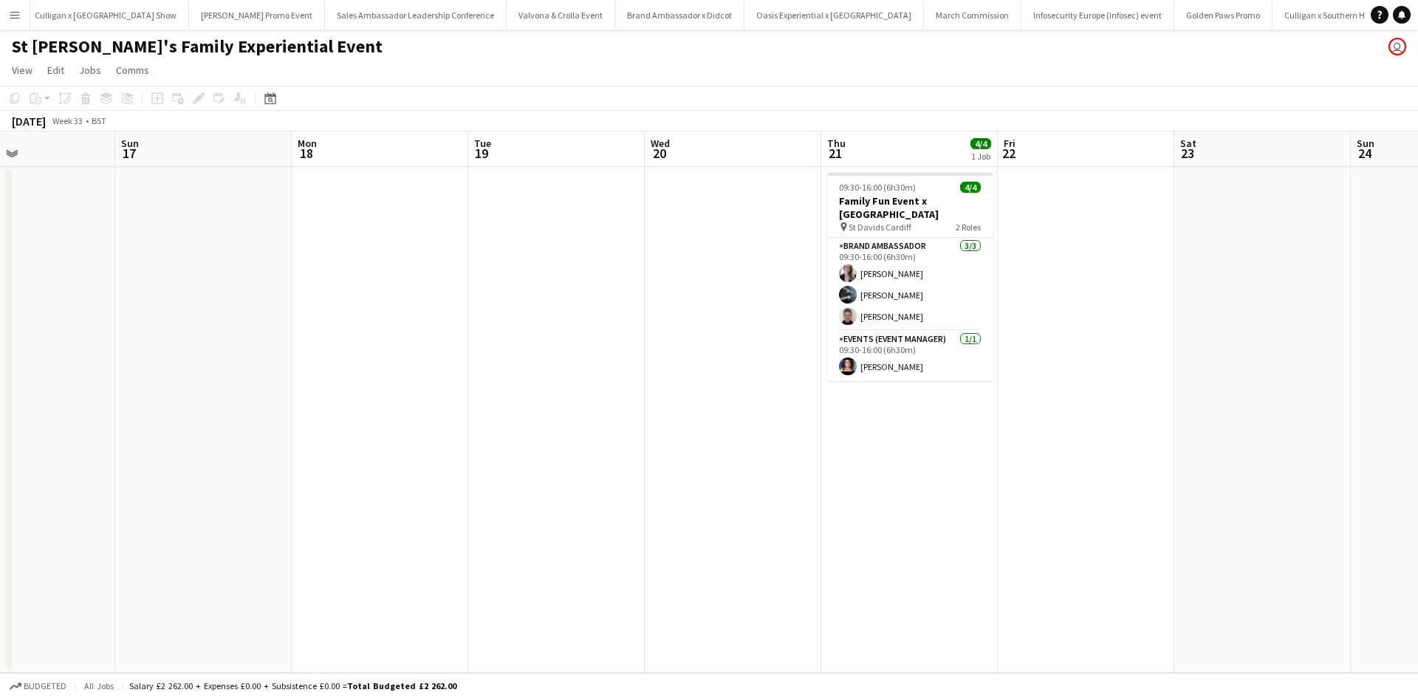
scroll to position [0, 594]
drag, startPoint x: 963, startPoint y: 445, endPoint x: 369, endPoint y: 403, distance: 595.4
click at [369, 403] on app-calendar-viewport "Wed 13 Thu 14 4/4 1 Job Fri 15 Sat 16 Sun 17 Mon 18 Tue 19 Wed 20 Thu 21 4/4 1 …" at bounding box center [709, 401] width 1418 height 541
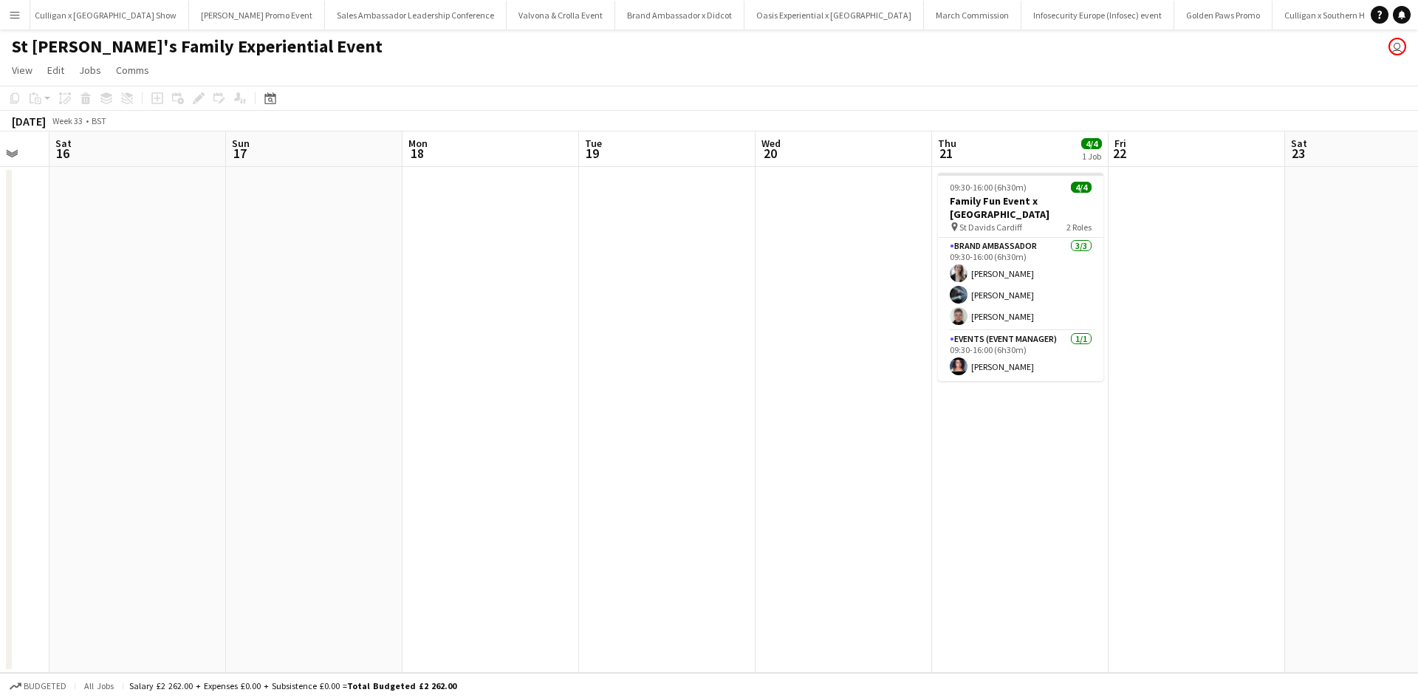
scroll to position [0, 364]
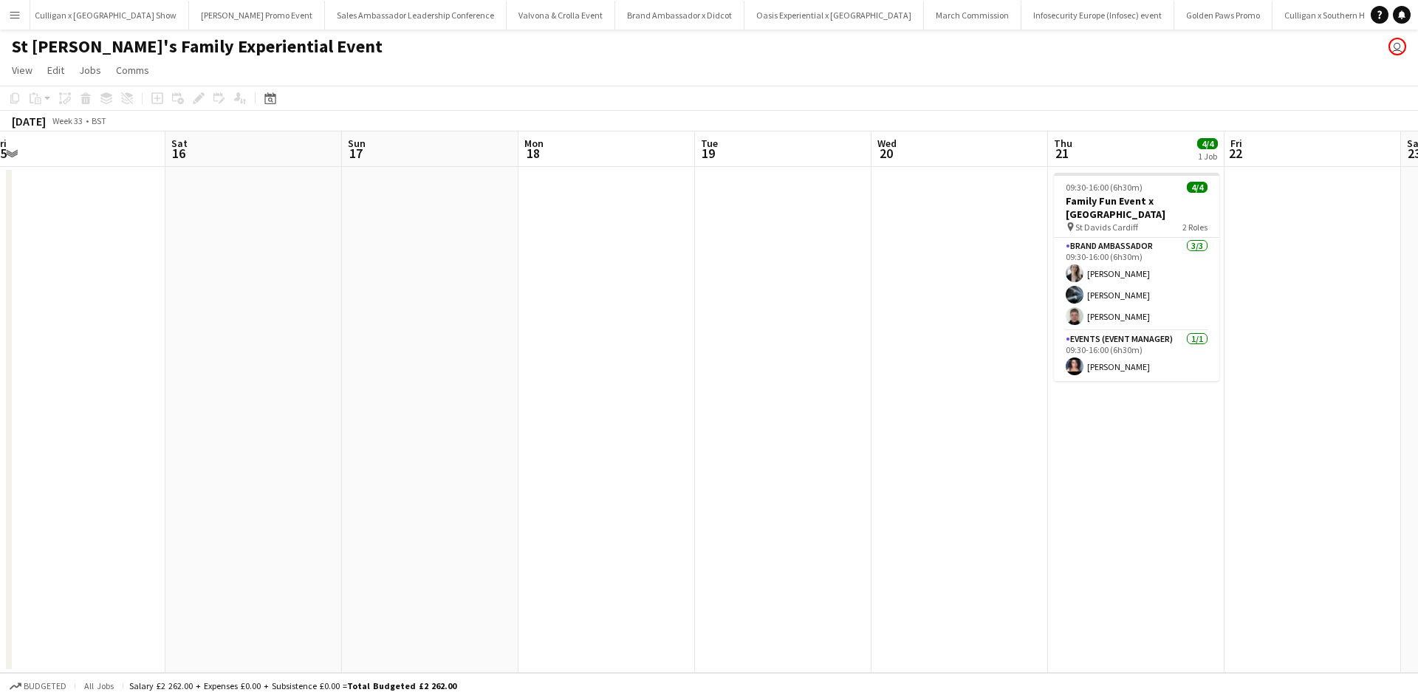
drag, startPoint x: 267, startPoint y: 476, endPoint x: 851, endPoint y: 442, distance: 584.6
click at [851, 442] on app-calendar-viewport "Wed 13 Thu 14 4/4 1 Job Fri 15 Sat 16 Sun 17 Mon 18 Tue 19 Wed 20 Thu 21 4/4 1 …" at bounding box center [709, 401] width 1418 height 541
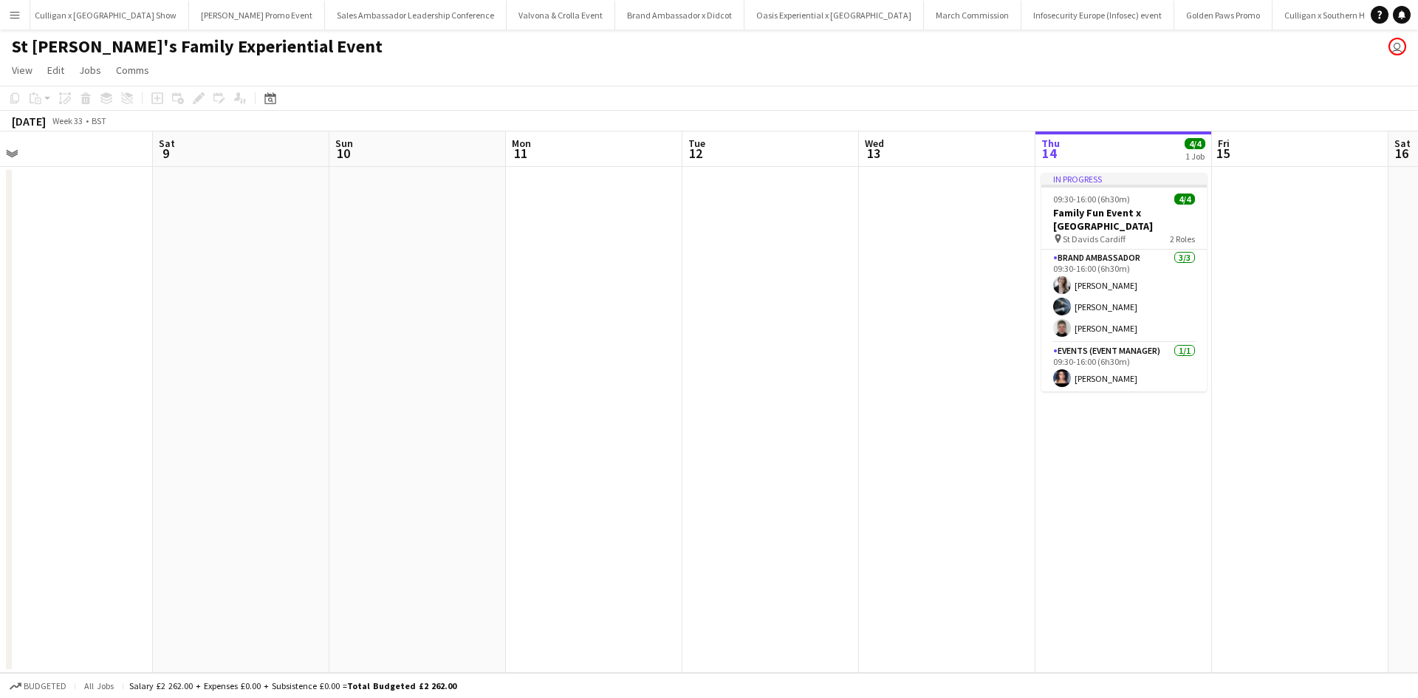
drag, startPoint x: 239, startPoint y: 529, endPoint x: 1120, endPoint y: 482, distance: 881.8
click at [1120, 482] on app-calendar-viewport "Wed 6 Thu 7 4/4 1 Job Fri 8 Sat 9 Sun 10 Mon 11 Tue 12 Wed 13 Thu 14 4/4 1 Job …" at bounding box center [709, 401] width 1418 height 541
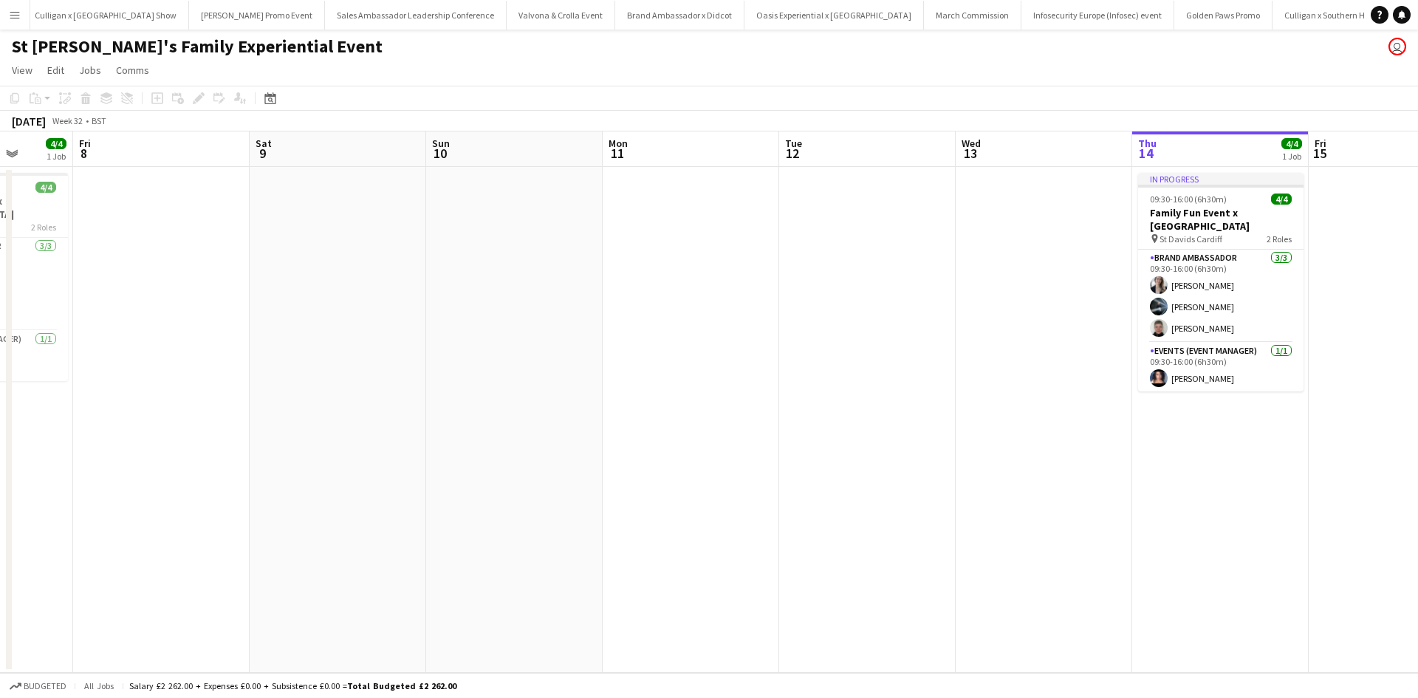
drag, startPoint x: 558, startPoint y: 518, endPoint x: 1033, endPoint y: 464, distance: 477.3
click at [1090, 448] on app-calendar-viewport "Tue 5 Wed 6 Thu 7 4/4 1 Job Fri 8 Sat 9 Sun 10 Mon 11 Tue 12 Wed 13 Thu 14 4/4 …" at bounding box center [709, 401] width 1418 height 541
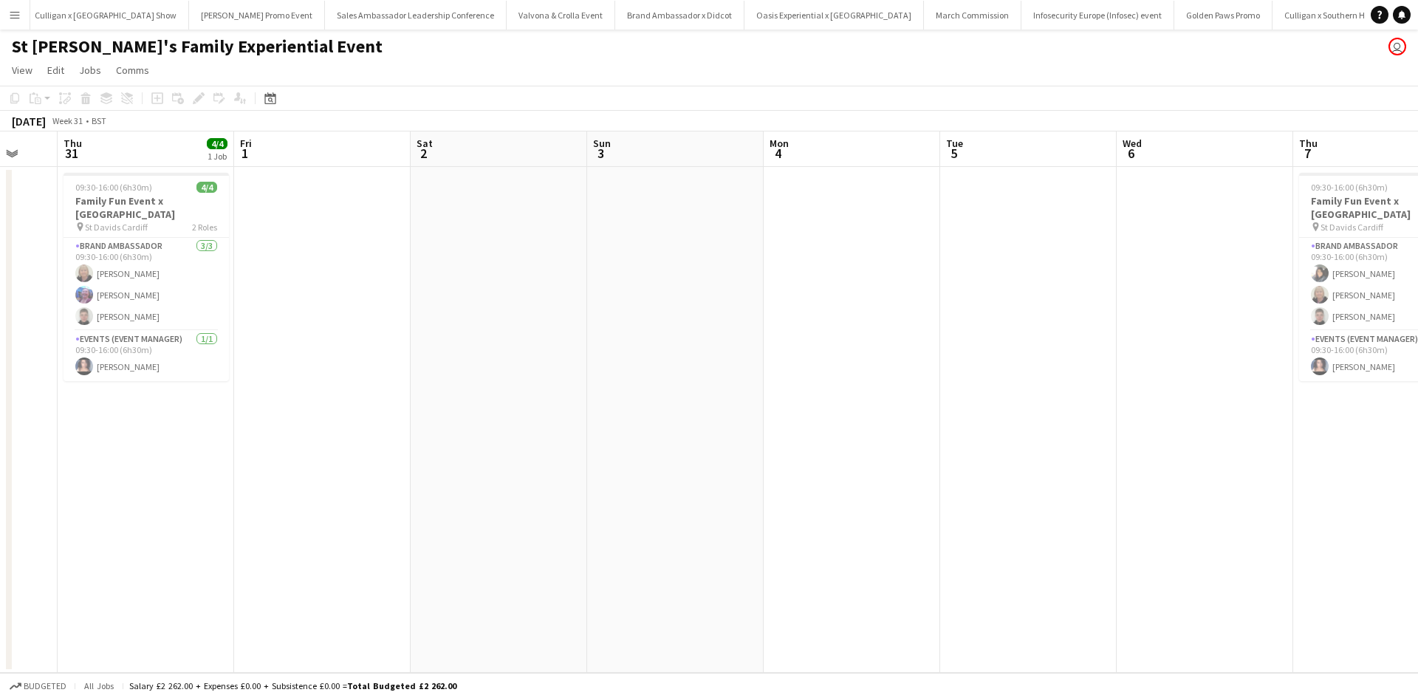
drag, startPoint x: 413, startPoint y: 550, endPoint x: 1067, endPoint y: 476, distance: 658.0
click at [1281, 451] on app-calendar-viewport "Tue 29 Wed 30 Thu 31 4/4 1 Job Fri 1 Sat 2 Sun 3 Mon 4 Tue 5 Wed 6 Thu 7 4/4 1 …" at bounding box center [709, 401] width 1418 height 541
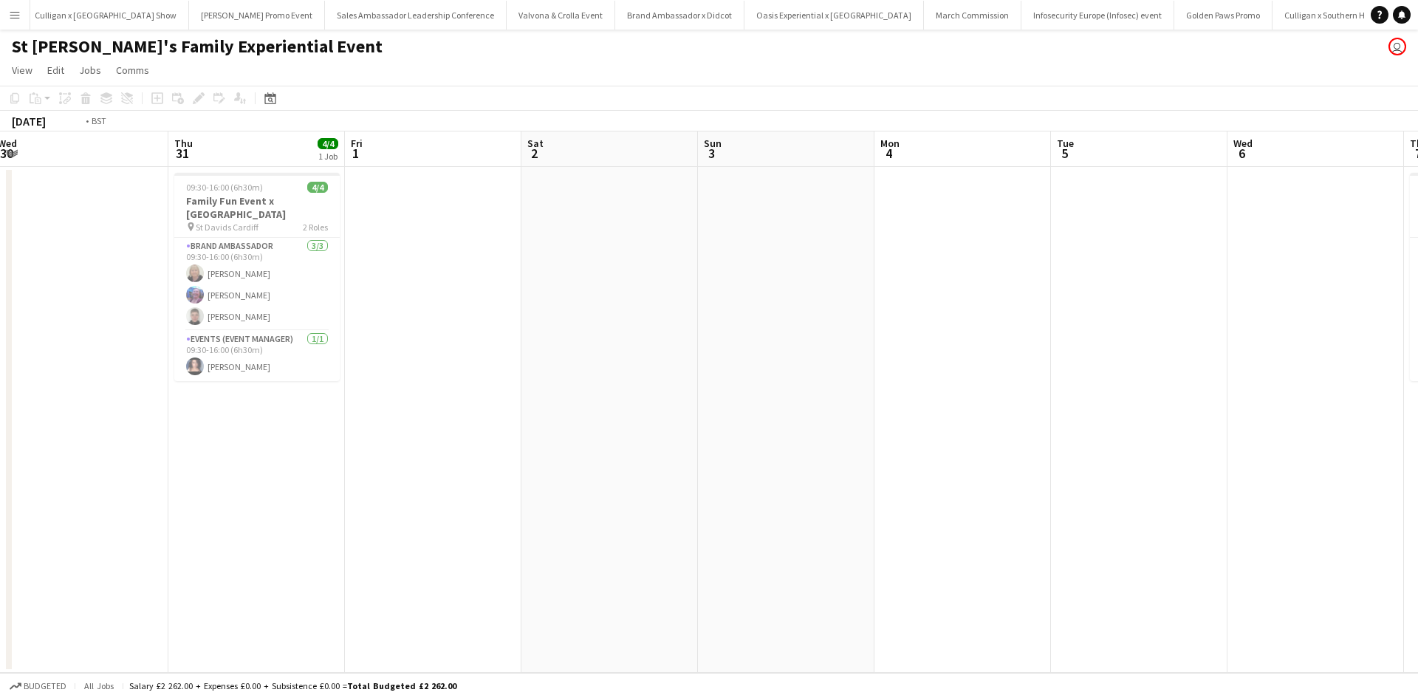
drag, startPoint x: 756, startPoint y: 479, endPoint x: 1243, endPoint y: 419, distance: 490.5
click at [1243, 419] on app-calendar-viewport "Mon 28 Tue 29 Wed 30 Thu 31 4/4 1 Job Fri 1 Sat 2 Sun 3 Mon 4 Tue 5 Wed 6 Thu 7…" at bounding box center [709, 401] width 1418 height 541
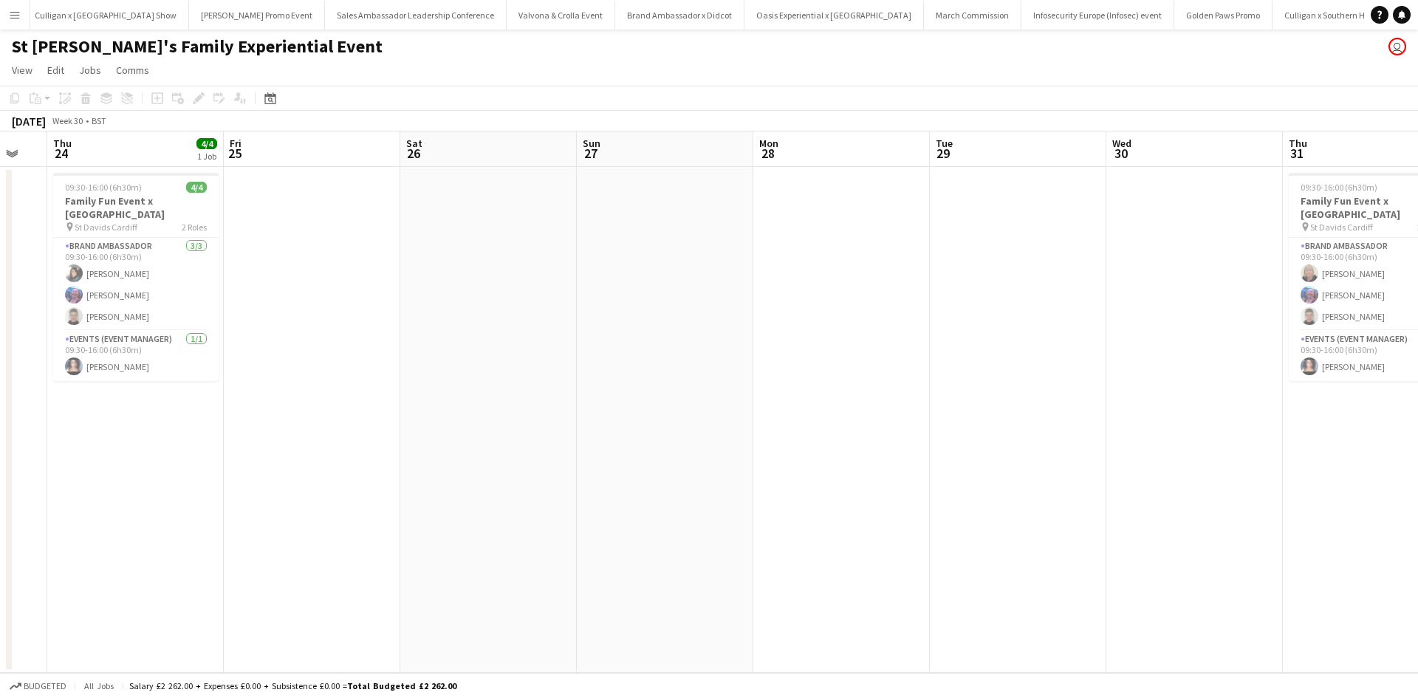
scroll to position [0, 390]
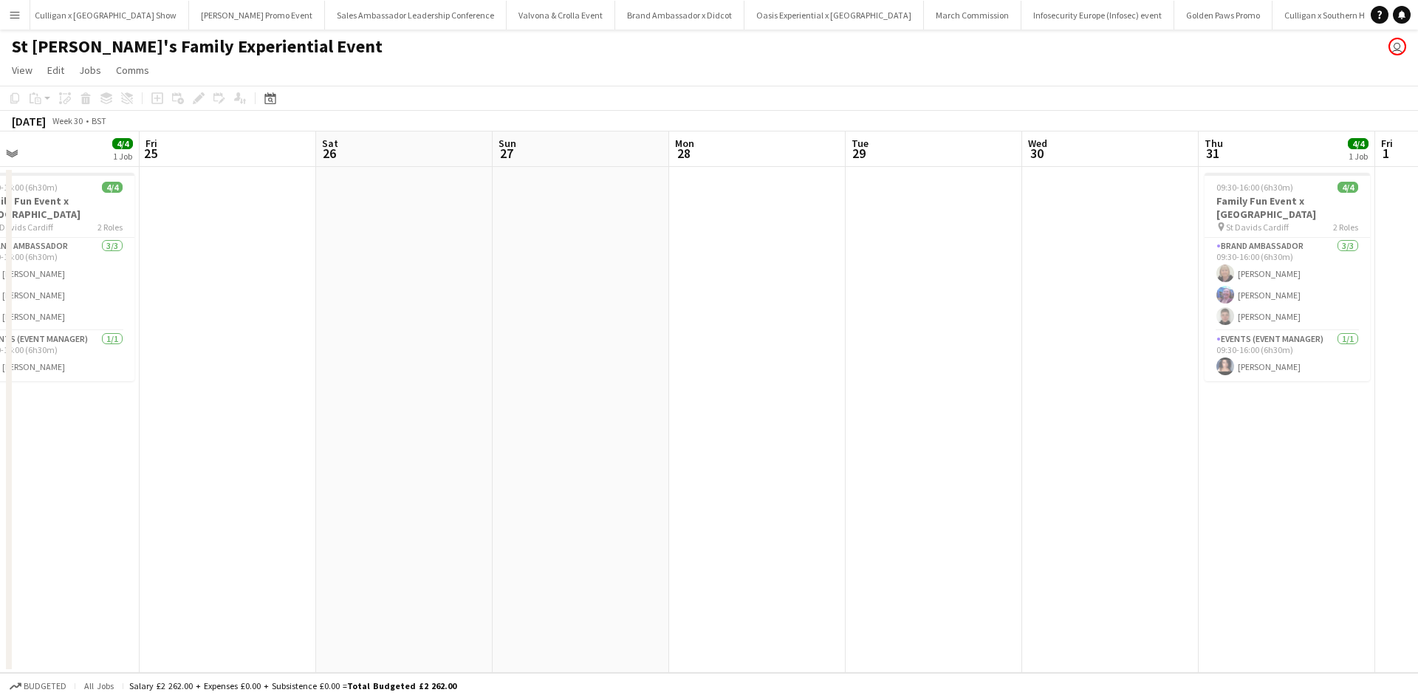
drag, startPoint x: 354, startPoint y: 441, endPoint x: 1183, endPoint y: 350, distance: 834.5
click at [1183, 350] on app-calendar-viewport "Tue 22 Wed 23 Thu 24 4/4 1 Job Fri 25 Sat 26 Sun 27 Mon 28 Tue 29 Wed 30 Thu 31…" at bounding box center [709, 401] width 1418 height 541
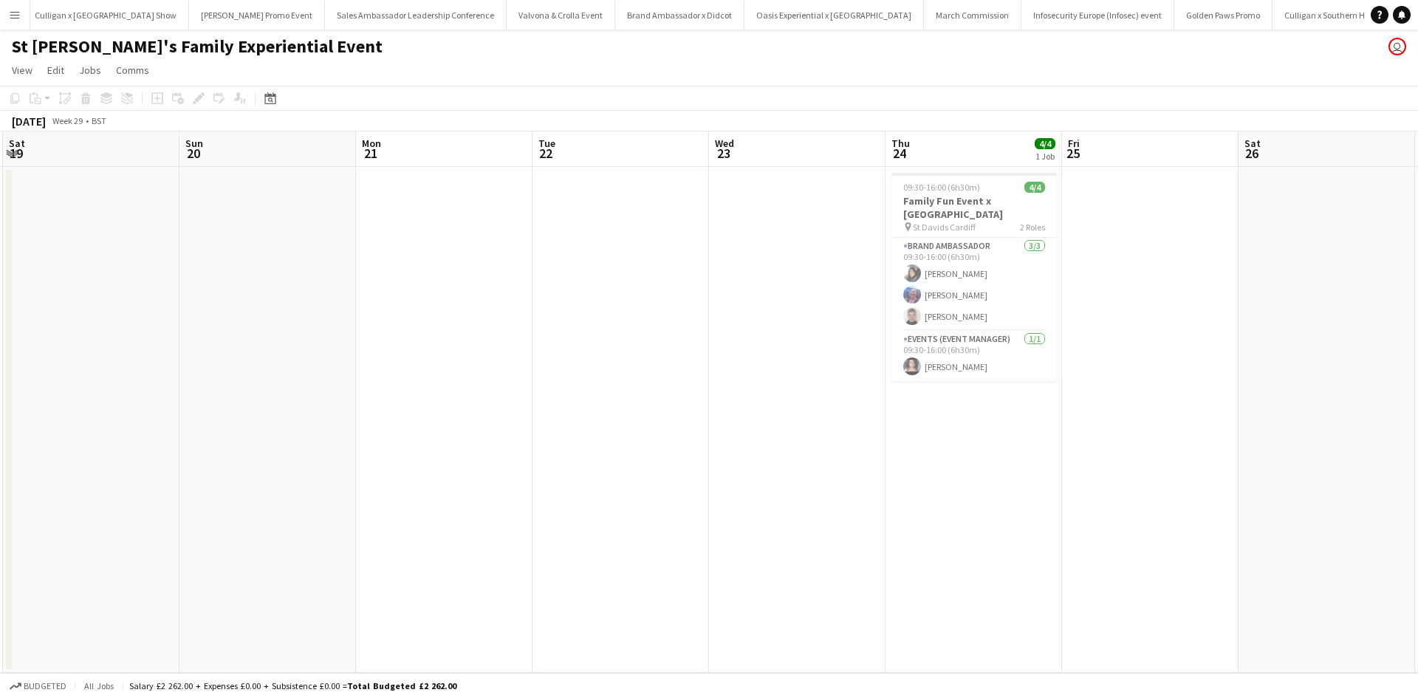
drag, startPoint x: 511, startPoint y: 476, endPoint x: 1257, endPoint y: 394, distance: 750.6
click at [1257, 394] on app-calendar-viewport "Thu 17 Fri 18 Sat 19 Sun 20 Mon 21 Tue 22 Wed 23 Thu 24 4/4 1 Job Fri 25 Sat 26…" at bounding box center [709, 401] width 1418 height 541
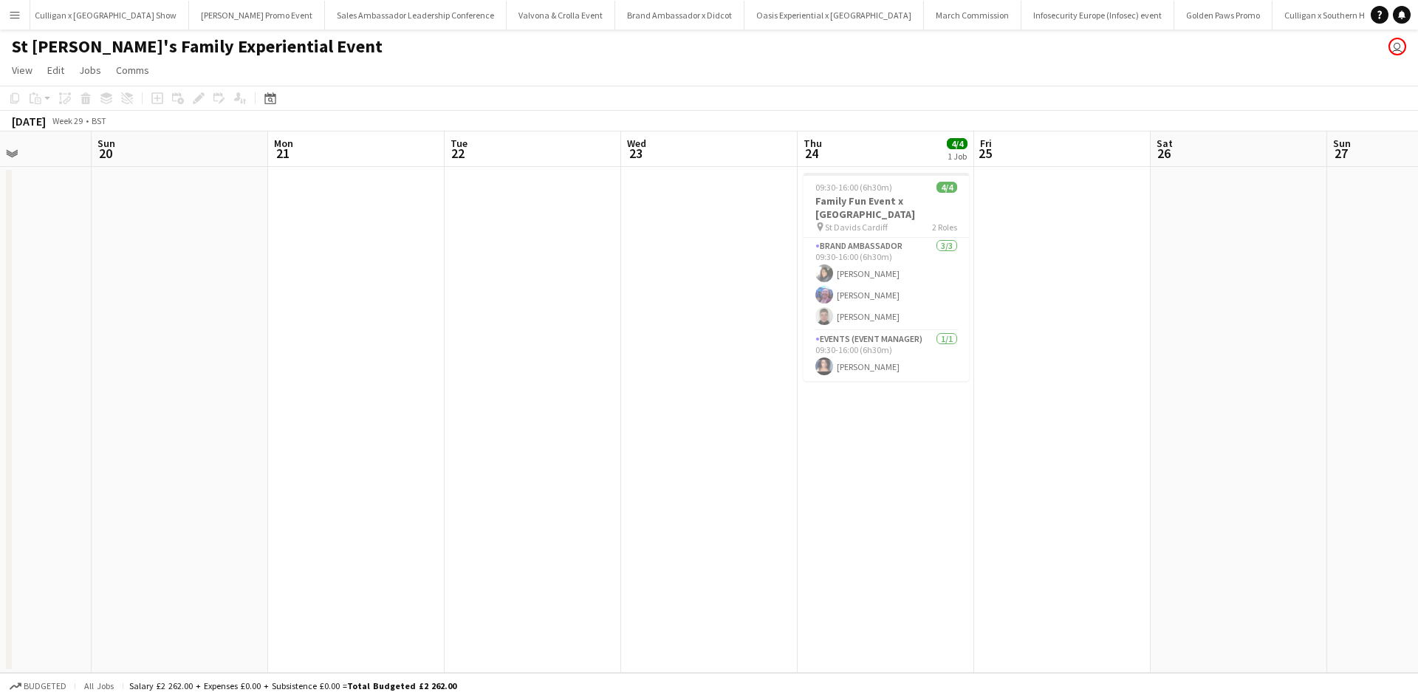
drag, startPoint x: 598, startPoint y: 488, endPoint x: 1259, endPoint y: 394, distance: 667.7
click at [1259, 394] on app-calendar-viewport "Thu 17 Fri 18 Sat 19 Sun 20 Mon 21 Tue 22 Wed 23 Thu 24 4/4 1 Job Fri 25 Sat 26…" at bounding box center [709, 401] width 1418 height 541
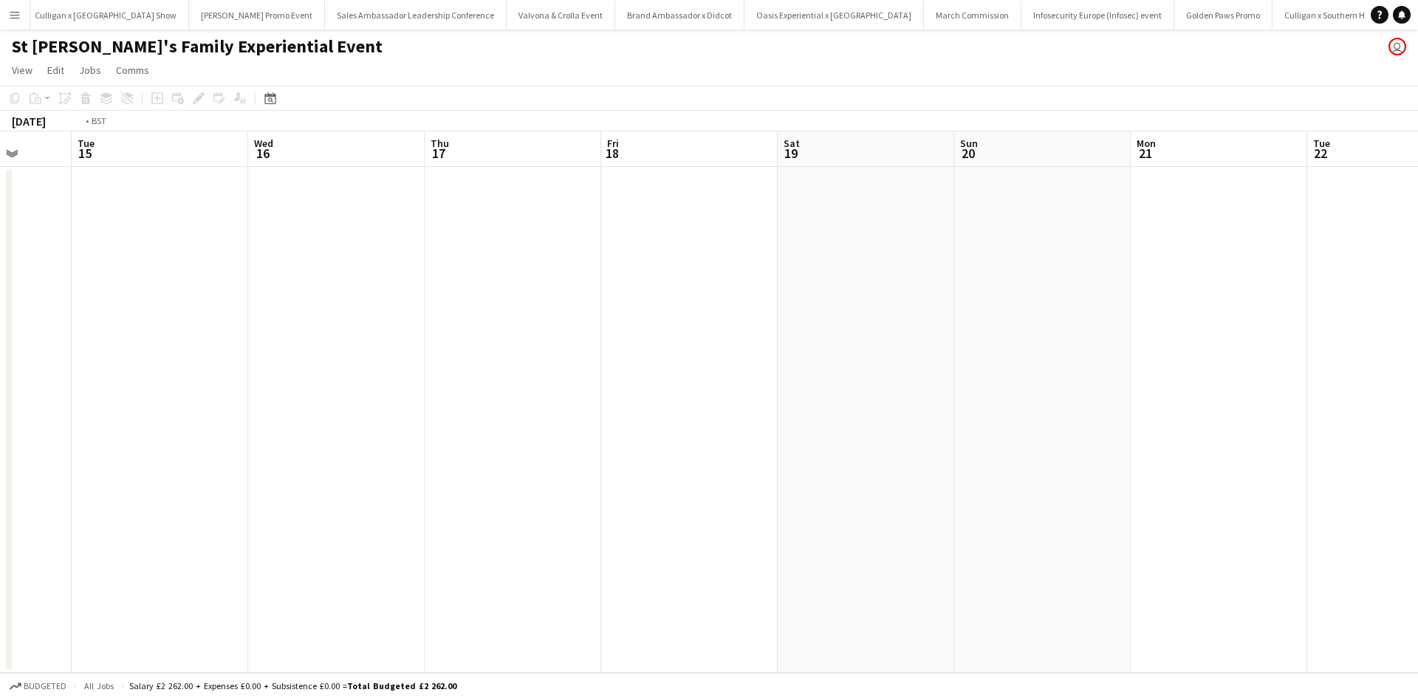
drag, startPoint x: 782, startPoint y: 459, endPoint x: 1287, endPoint y: 377, distance: 511.2
click at [1287, 377] on app-calendar-viewport "Sun 13 Mon 14 Tue 15 Wed 16 Thu 17 Fri 18 Sat 19 Sun 20 Mon 21 Tue 22 Wed 23 Th…" at bounding box center [709, 401] width 1418 height 541
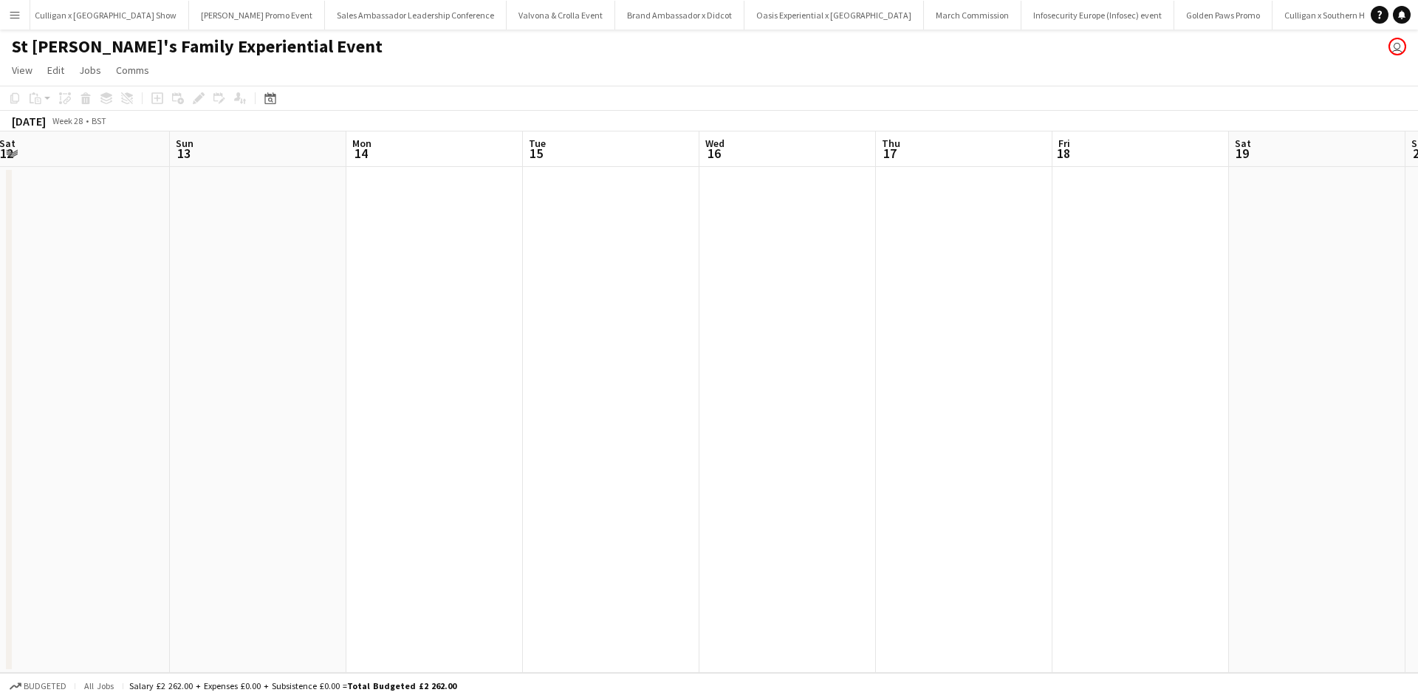
drag, startPoint x: 753, startPoint y: 414, endPoint x: 1144, endPoint y: 414, distance: 390.0
click at [564, 410] on app-calendar-viewport "Thu 10 Fri 11 Sat 12 Sun 13 Mon 14 Tue 15 Wed 16 Thu 17 Fri 18 Sat 19 Sun 20 Mo…" at bounding box center [709, 401] width 1418 height 541
drag, startPoint x: 1259, startPoint y: 417, endPoint x: 588, endPoint y: 423, distance: 670.8
click at [589, 420] on app-calendar-viewport "Thu 10 Fri 11 Sat 12 Sun 13 Mon 14 Tue 15 Wed 16 Thu 17 Fri 18 Sat 19 Sun 20 Mo…" at bounding box center [709, 401] width 1418 height 541
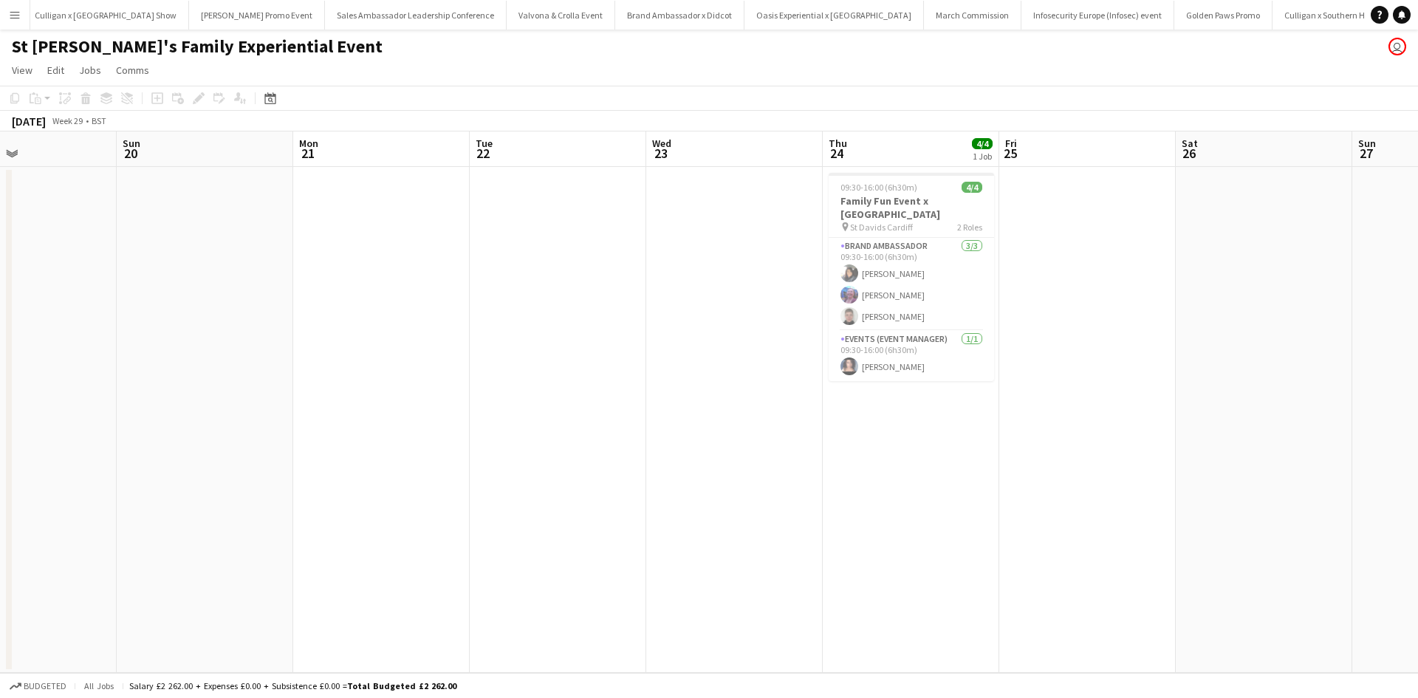
drag, startPoint x: 960, startPoint y: 465, endPoint x: 388, endPoint y: 461, distance: 571.8
click at [386, 459] on app-calendar-viewport "Thu 17 Fri 18 Sat 19 Sun 20 Mon 21 Tue 22 Wed 23 Thu 24 4/4 1 Job Fri 25 Sat 26…" at bounding box center [709, 401] width 1418 height 541
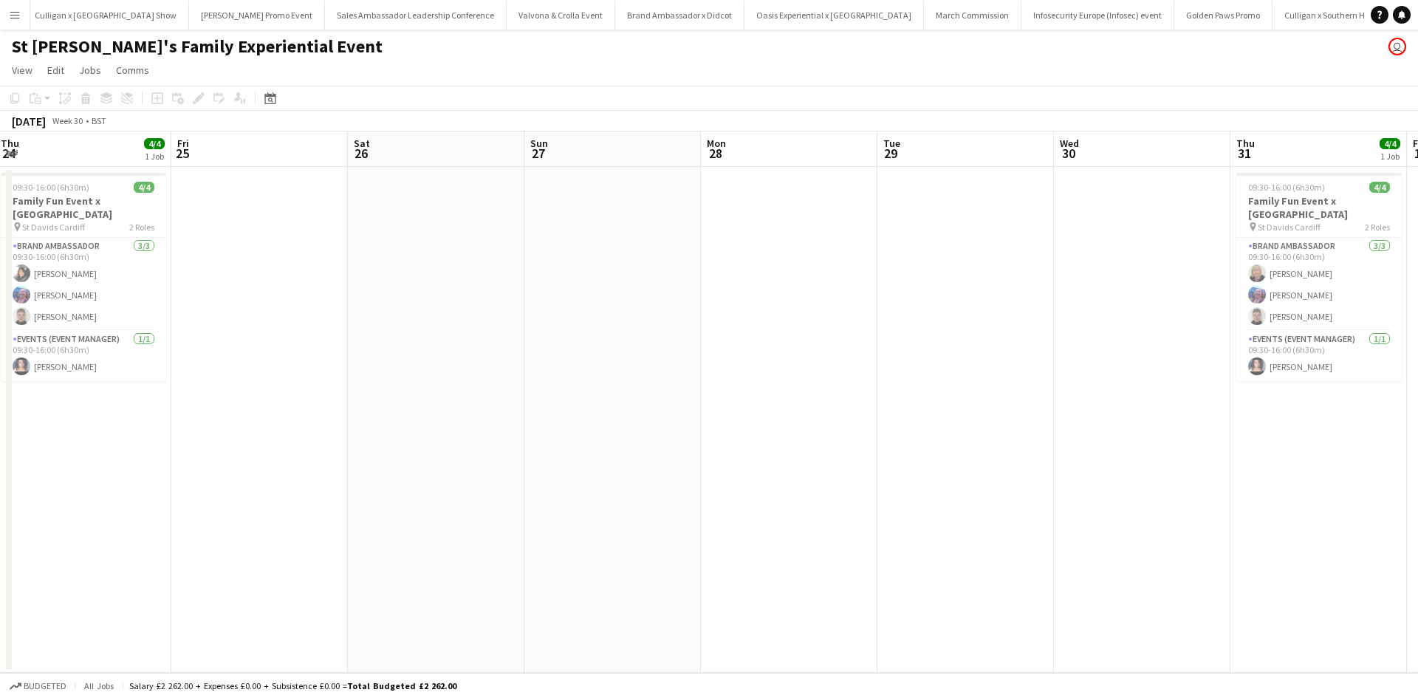
drag, startPoint x: 987, startPoint y: 479, endPoint x: 343, endPoint y: 451, distance: 644.7
click at [343, 451] on app-calendar-viewport "Sun 20 Mon 21 Tue 22 Wed 23 Thu 24 4/4 1 Job Fri 25 Sat 26 Sun 27 Mon 28 Tue 29…" at bounding box center [709, 401] width 1418 height 541
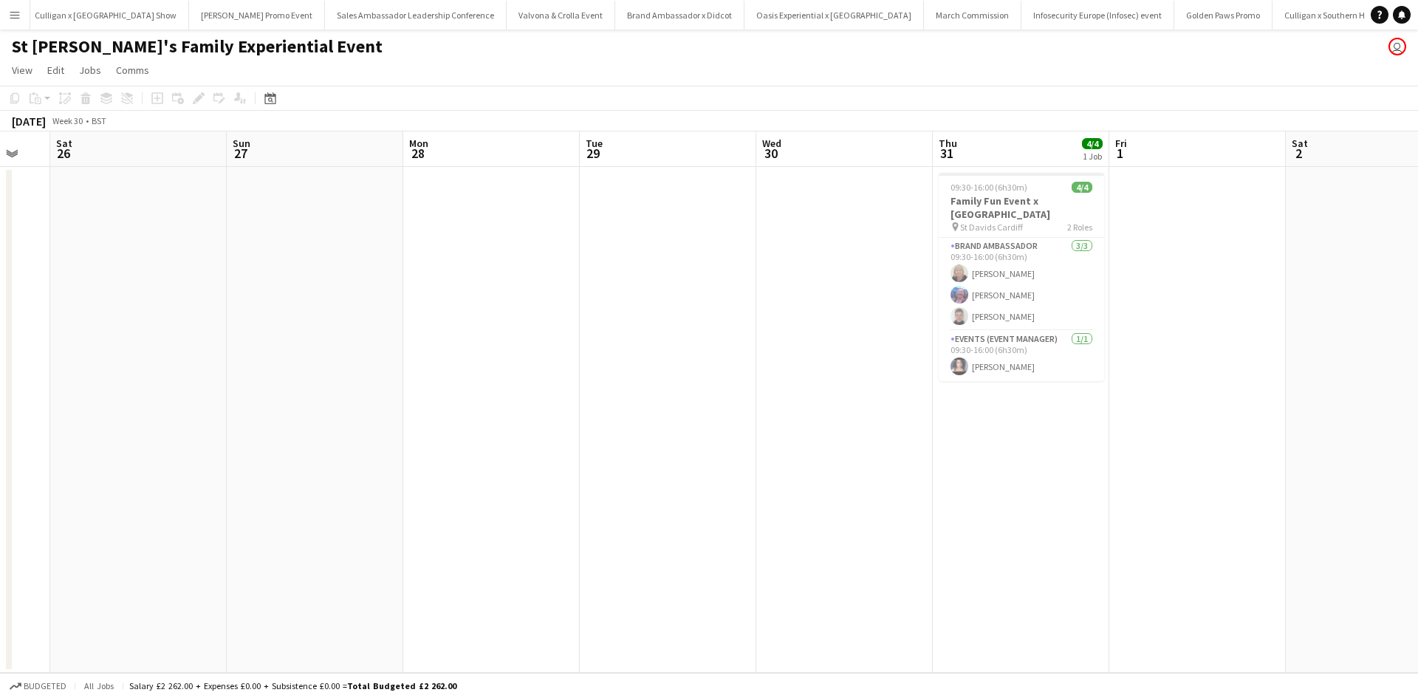
drag, startPoint x: 963, startPoint y: 451, endPoint x: 218, endPoint y: 442, distance: 745.4
click at [194, 444] on app-calendar-viewport "Wed 23 Thu 24 4/4 1 Job Fri 25 Sat 26 Sun 27 Mon 28 Tue 29 Wed 30 Thu 31 4/4 1 …" at bounding box center [709, 401] width 1418 height 541
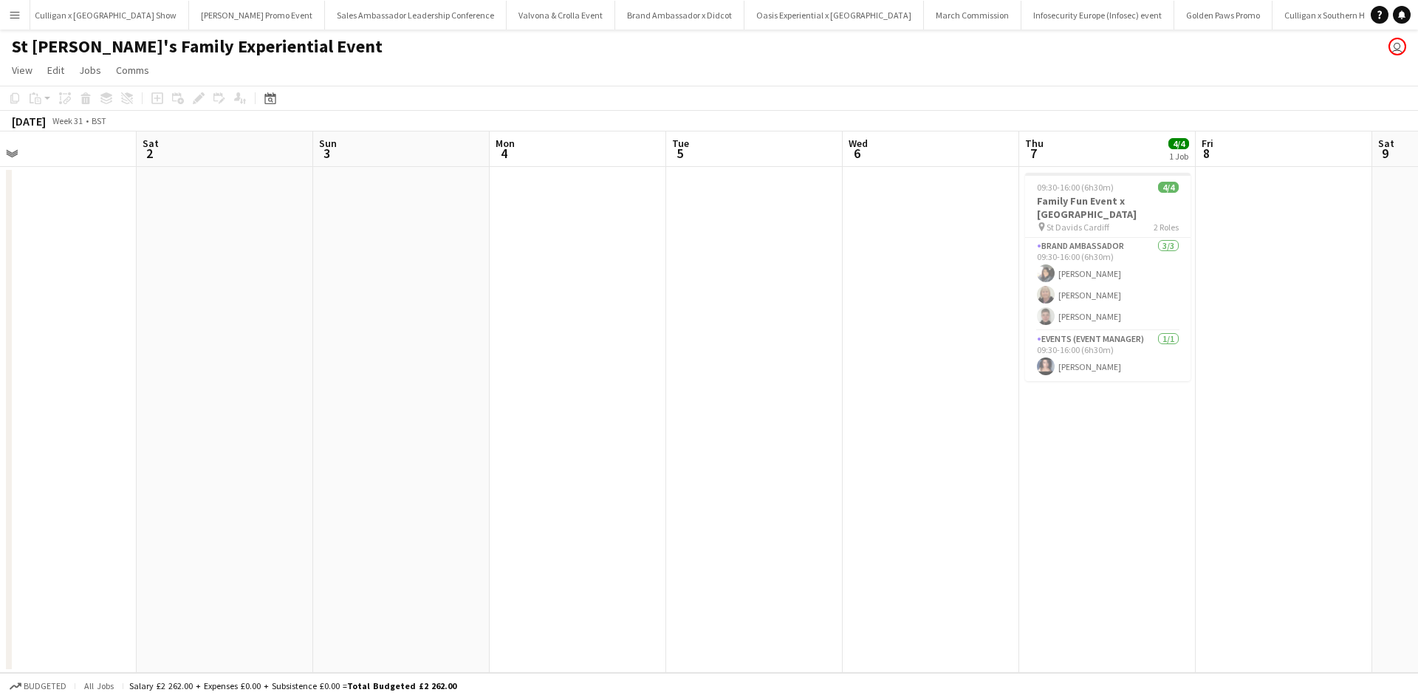
drag, startPoint x: 927, startPoint y: 455, endPoint x: 131, endPoint y: 442, distance: 796.4
click at [131, 442] on app-calendar-viewport "Mon 28 Tue 29 Wed 30 Thu 31 4/4 1 Job Fri 1 Sat 2 Sun 3 Mon 4 Tue 5 Wed 6 Thu 7…" at bounding box center [709, 401] width 1418 height 541
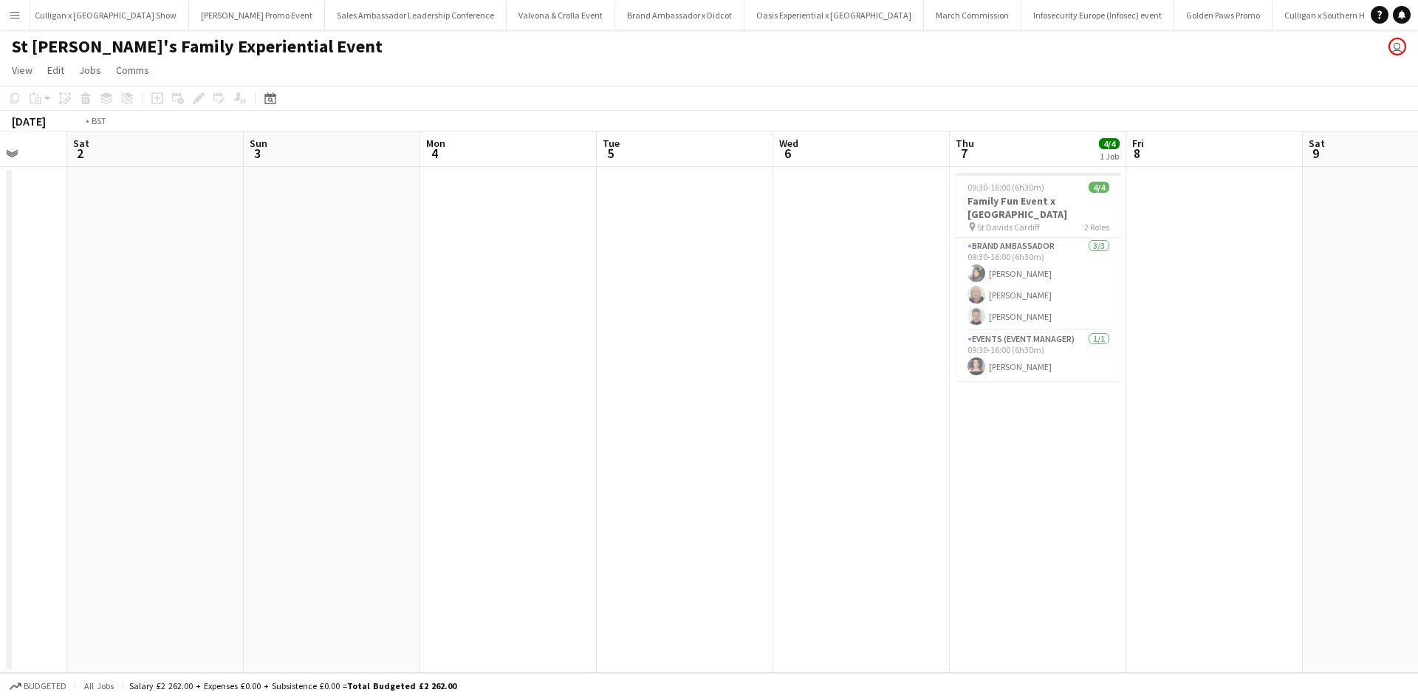
drag, startPoint x: 948, startPoint y: 482, endPoint x: 347, endPoint y: 477, distance: 600.6
click at [347, 477] on app-calendar-viewport "Wed 30 Thu 31 4/4 1 Job Fri 1 Sat 2 Sun 3 Mon 4 Tue 5 Wed 6 Thu 7 4/4 1 Job Fri…" at bounding box center [709, 401] width 1418 height 541
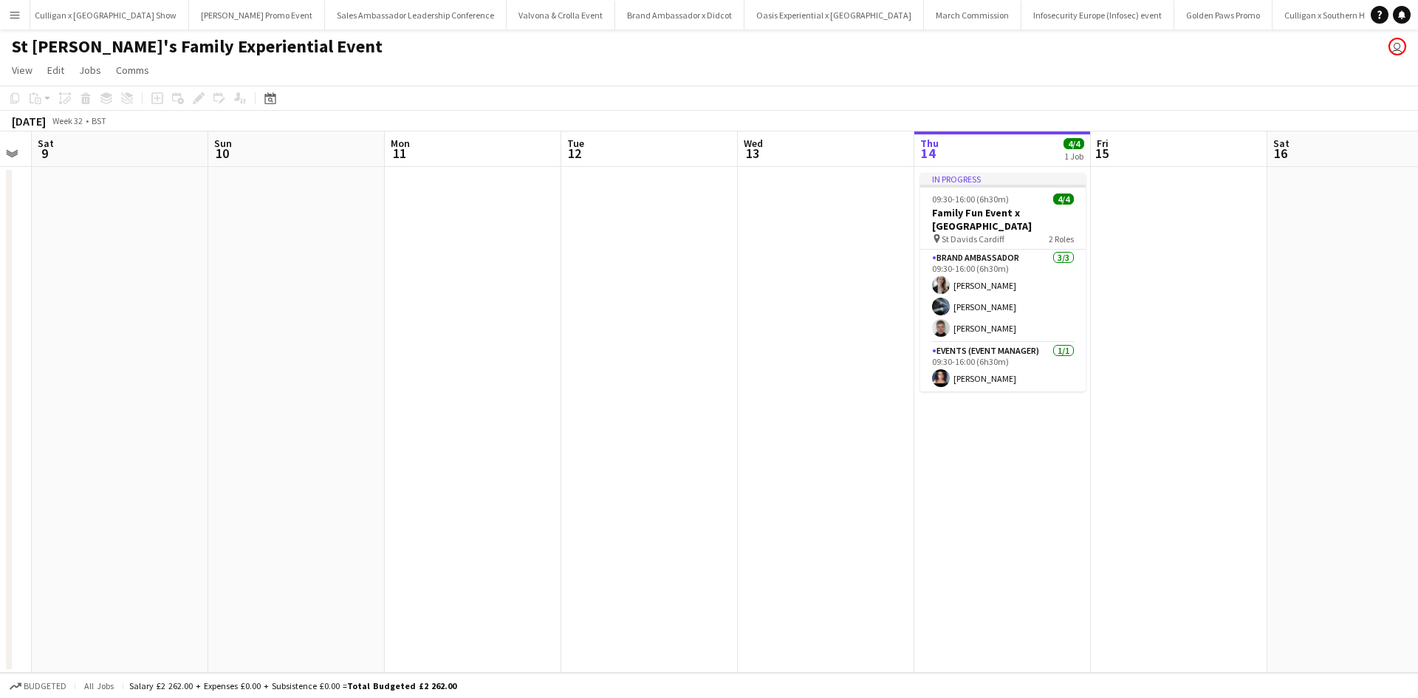
drag, startPoint x: 1028, startPoint y: 502, endPoint x: 233, endPoint y: 480, distance: 794.4
click at [233, 480] on app-calendar-viewport "Tue 5 Wed 6 Thu 7 4/4 1 Job Fri 8 Sat 9 Sun 10 Mon 11 Tue 12 Wed 13 Thu 14 4/4 …" at bounding box center [709, 401] width 1418 height 541
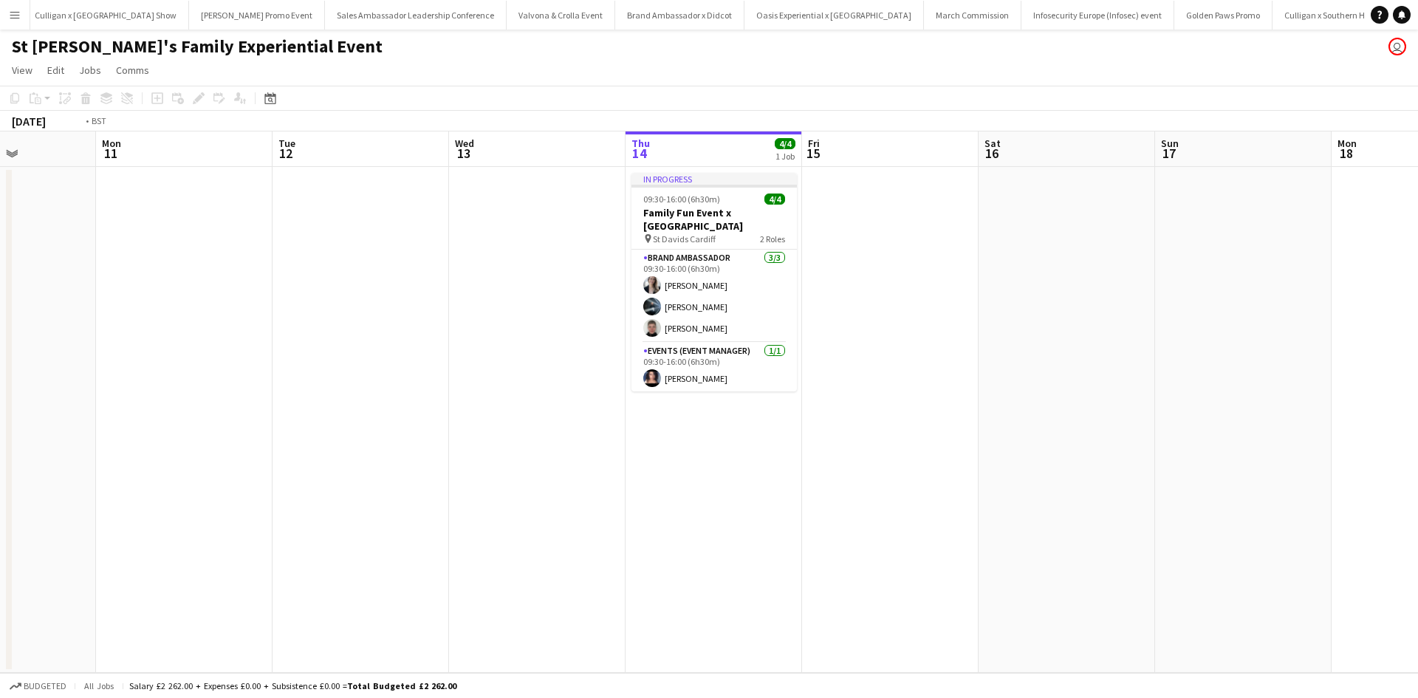
scroll to position [0, 623]
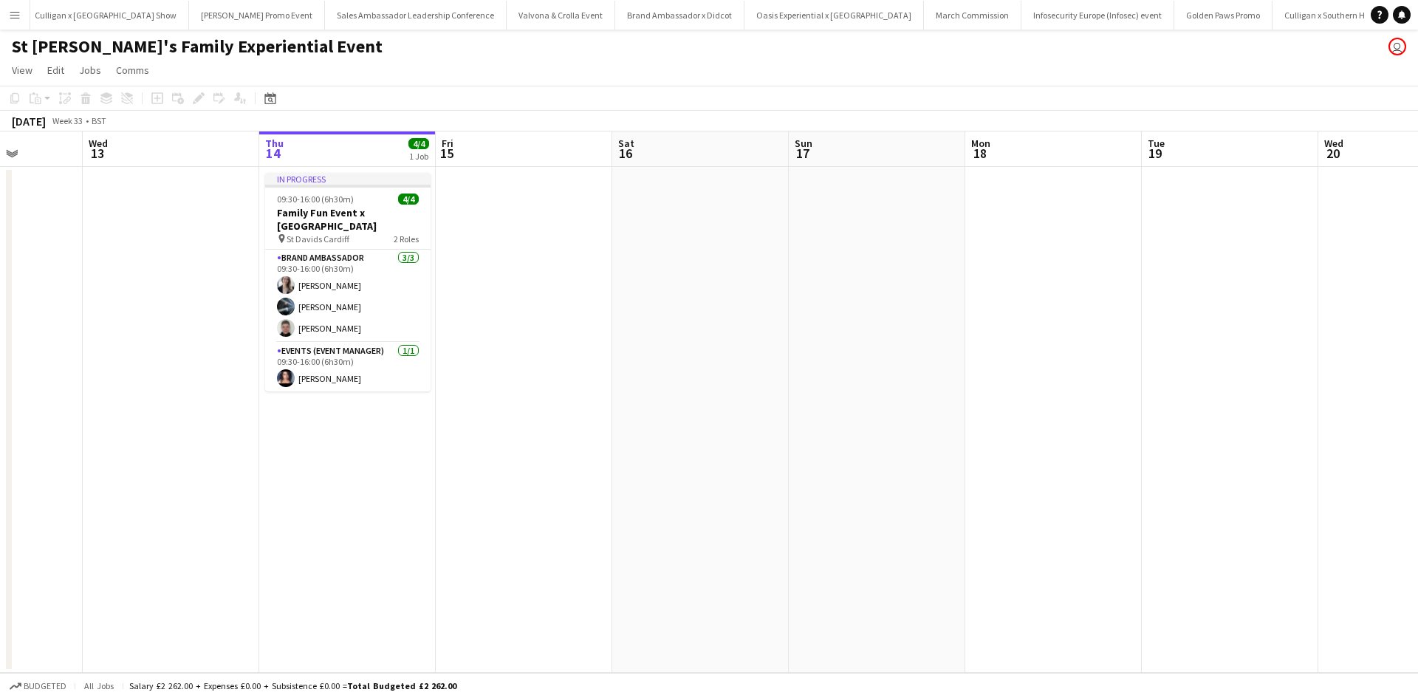
drag, startPoint x: 1033, startPoint y: 516, endPoint x: 432, endPoint y: 510, distance: 601.3
click at [432, 510] on app-calendar-viewport "Sat 9 Sun 10 Mon 11 Tue 12 Wed 13 Thu 14 4/4 1 Job Fri 15 Sat 16 Sun 17 Mon 18 …" at bounding box center [709, 401] width 1418 height 541
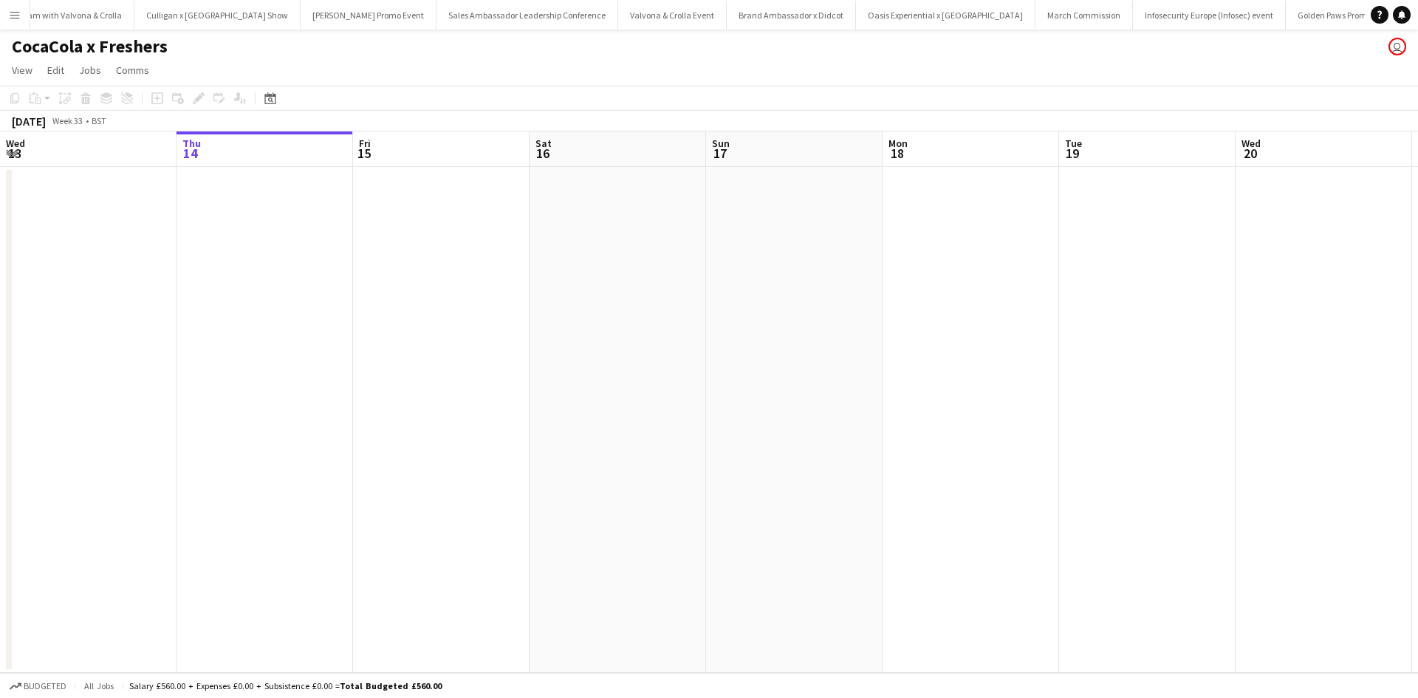
scroll to position [0, 14131]
click at [10, 10] on button "Menu" at bounding box center [15, 15] width 30 height 30
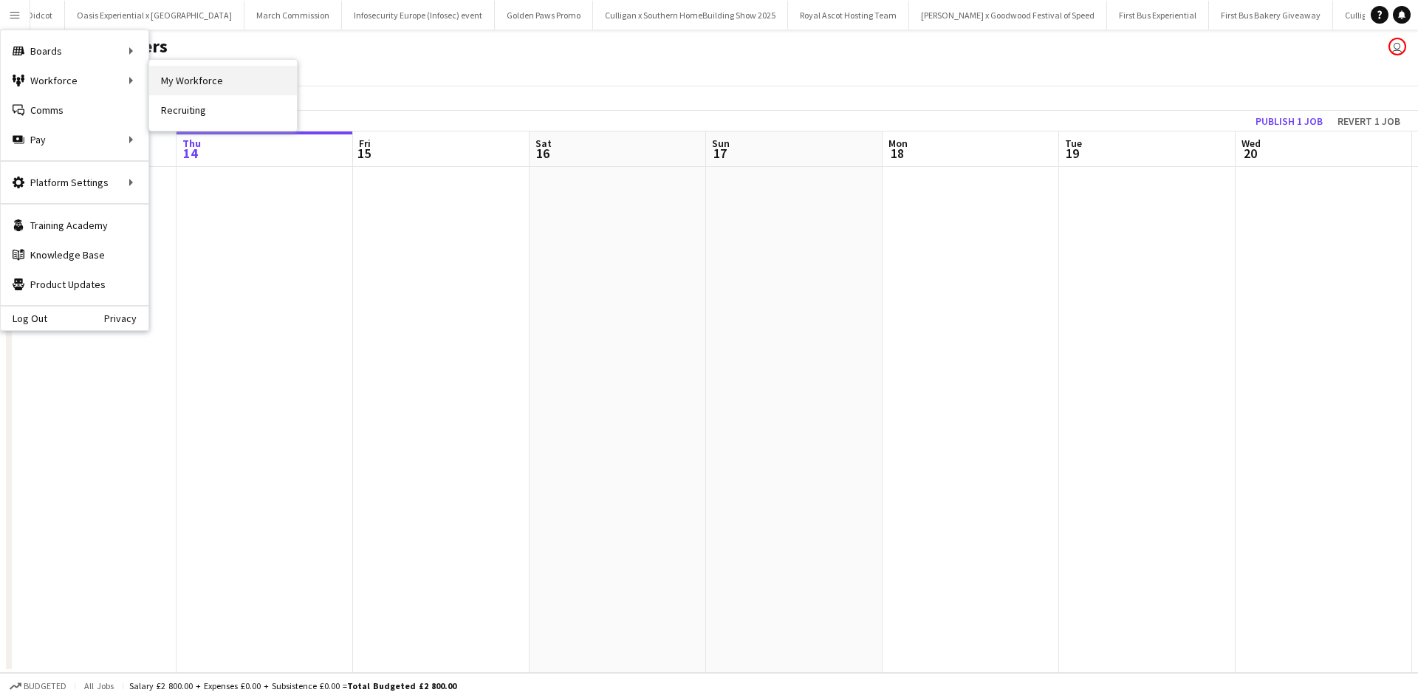
click at [183, 81] on link "My Workforce" at bounding box center [223, 81] width 148 height 30
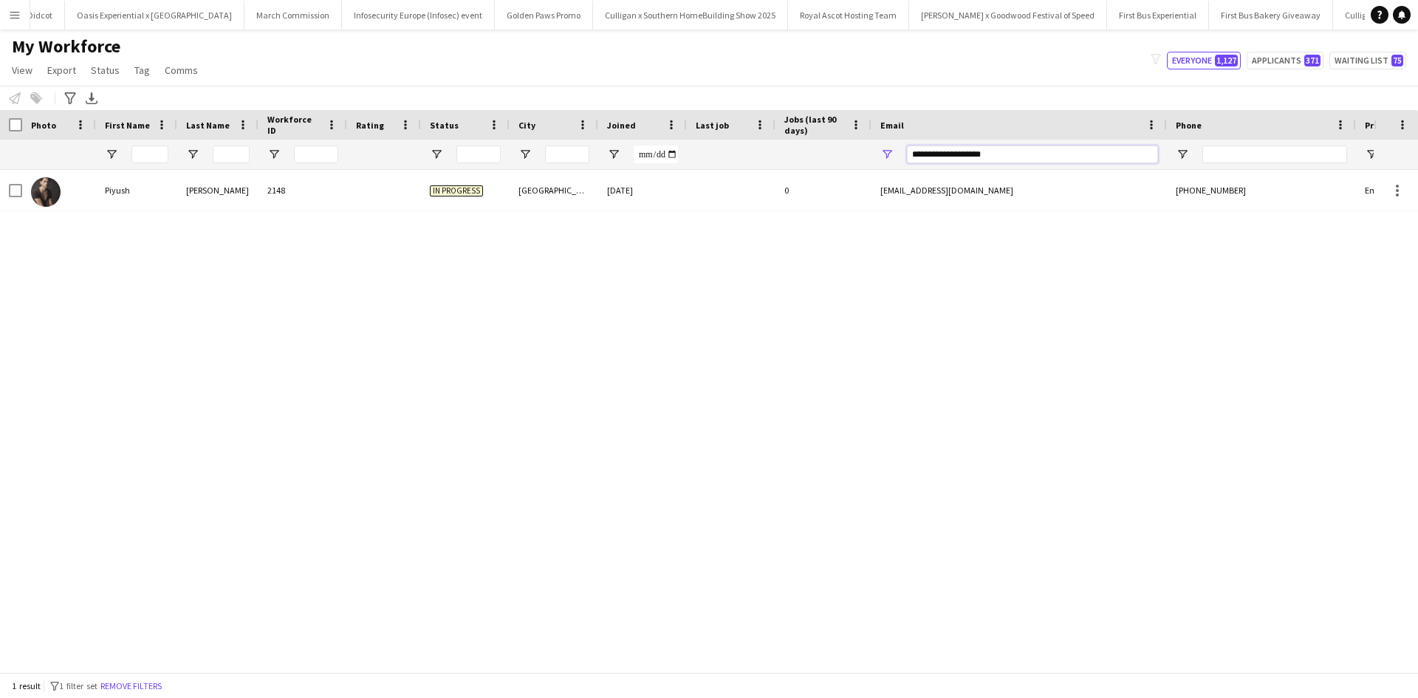
drag, startPoint x: 1018, startPoint y: 160, endPoint x: 888, endPoint y: 152, distance: 130.2
click at [888, 152] on div "**********" at bounding box center [1019, 155] width 295 height 30
paste input "*********"
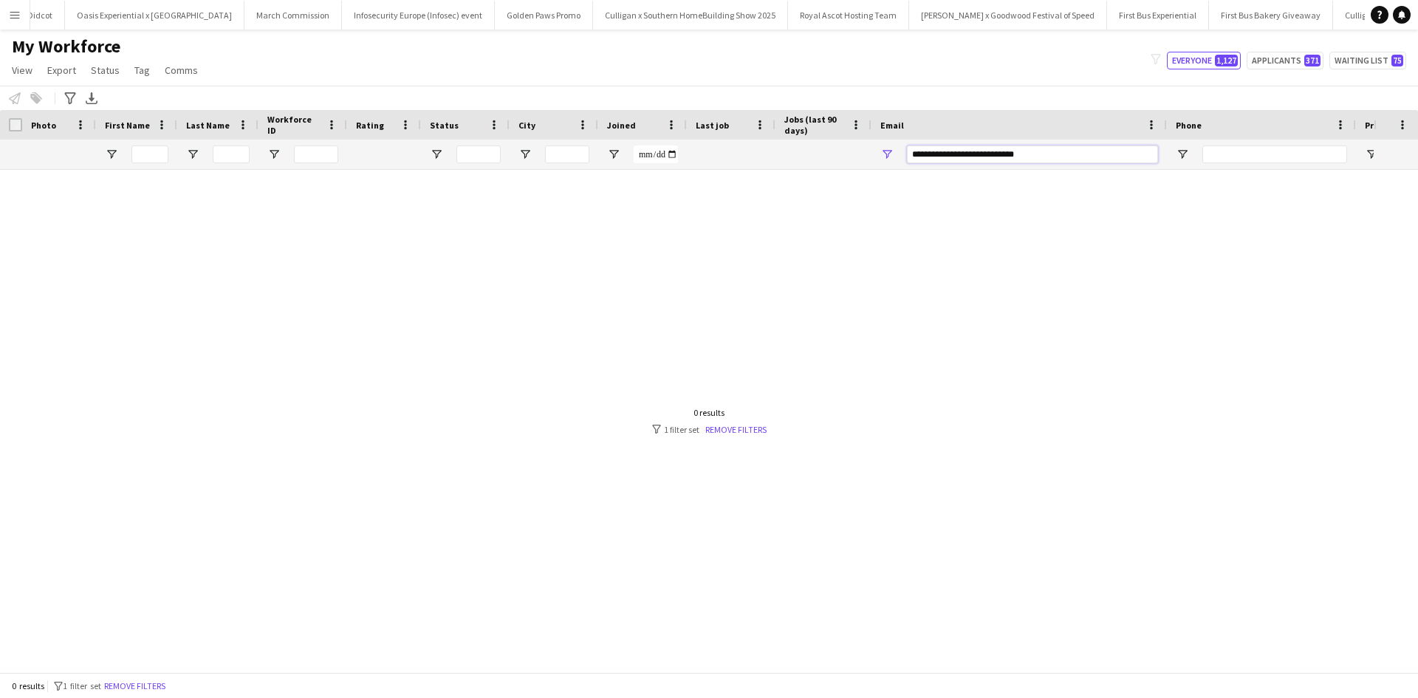
type input "**********"
click at [745, 420] on div "0 results filter-1 1 filter set Remove filters" at bounding box center [709, 421] width 114 height 28
click at [745, 430] on link "Remove filters" at bounding box center [735, 429] width 61 height 11
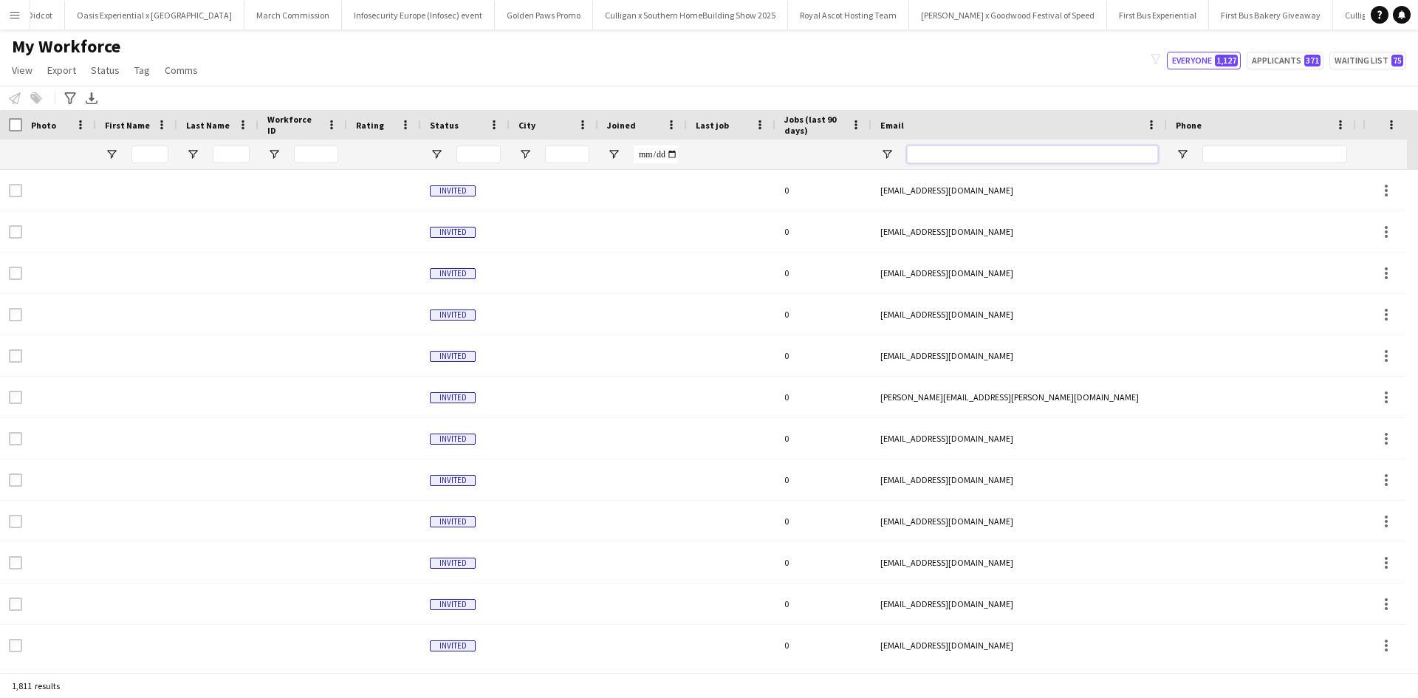
click at [975, 155] on input "Email Filter Input" at bounding box center [1032, 155] width 251 height 18
paste input "**********"
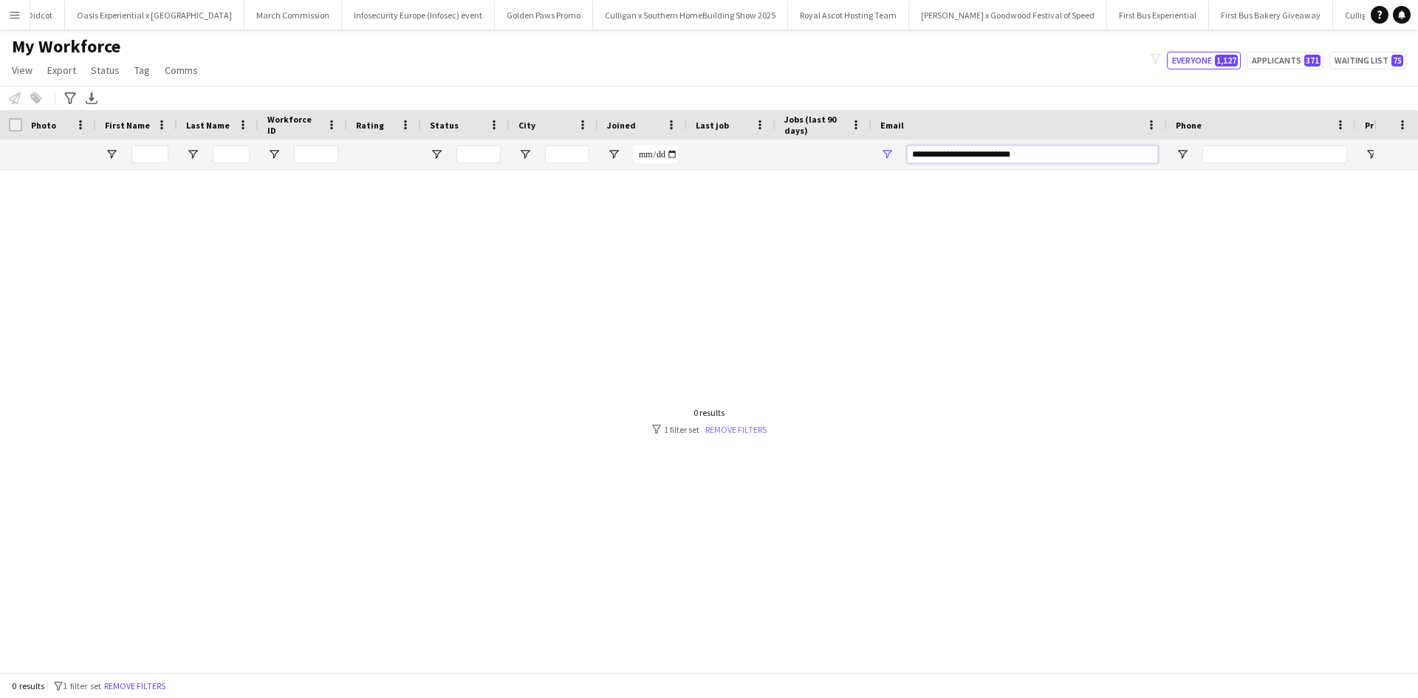
type input "**********"
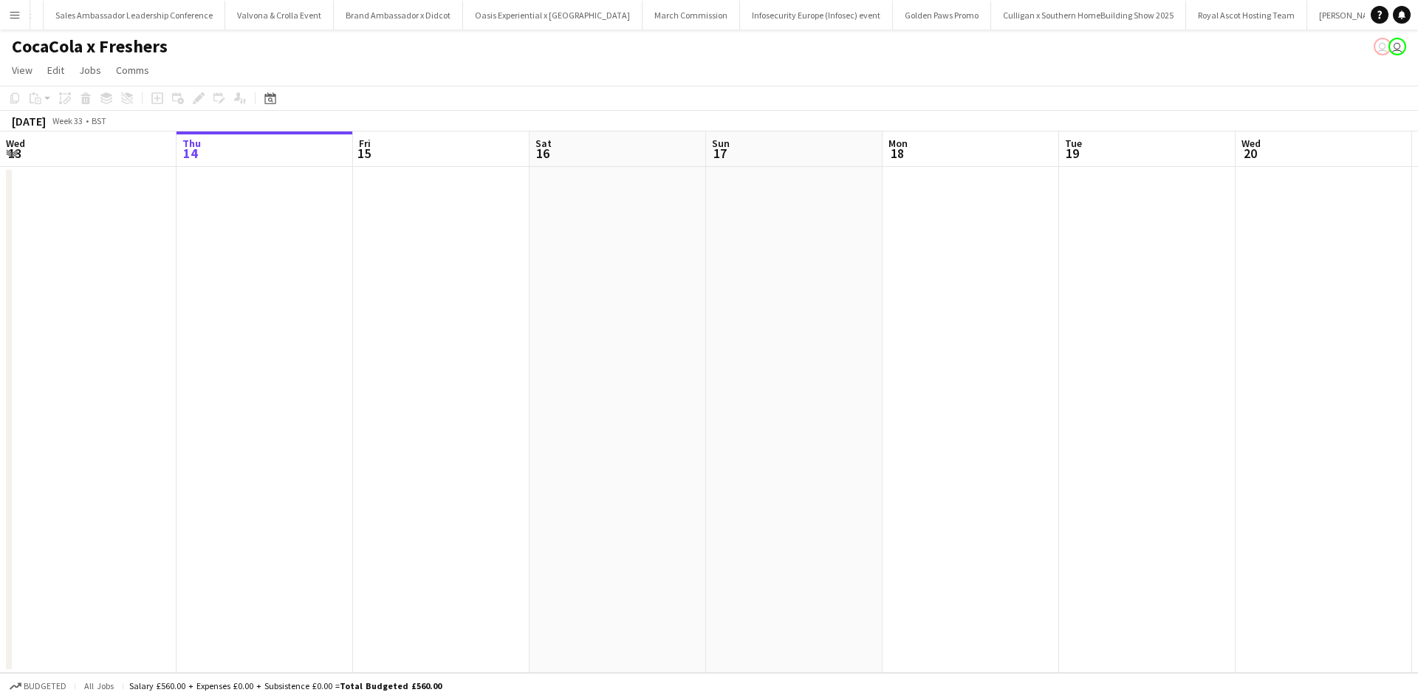
scroll to position [0, 14131]
drag, startPoint x: 932, startPoint y: 457, endPoint x: 206, endPoint y: 405, distance: 727.3
click at [206, 405] on app-calendar-viewport "Mon 11 Tue 12 Wed 13 Thu 14 Fri 15 Sat 16 Sun 17 Mon 18 Tue 19 Wed 20 Thu 21 Fr…" at bounding box center [709, 401] width 1418 height 541
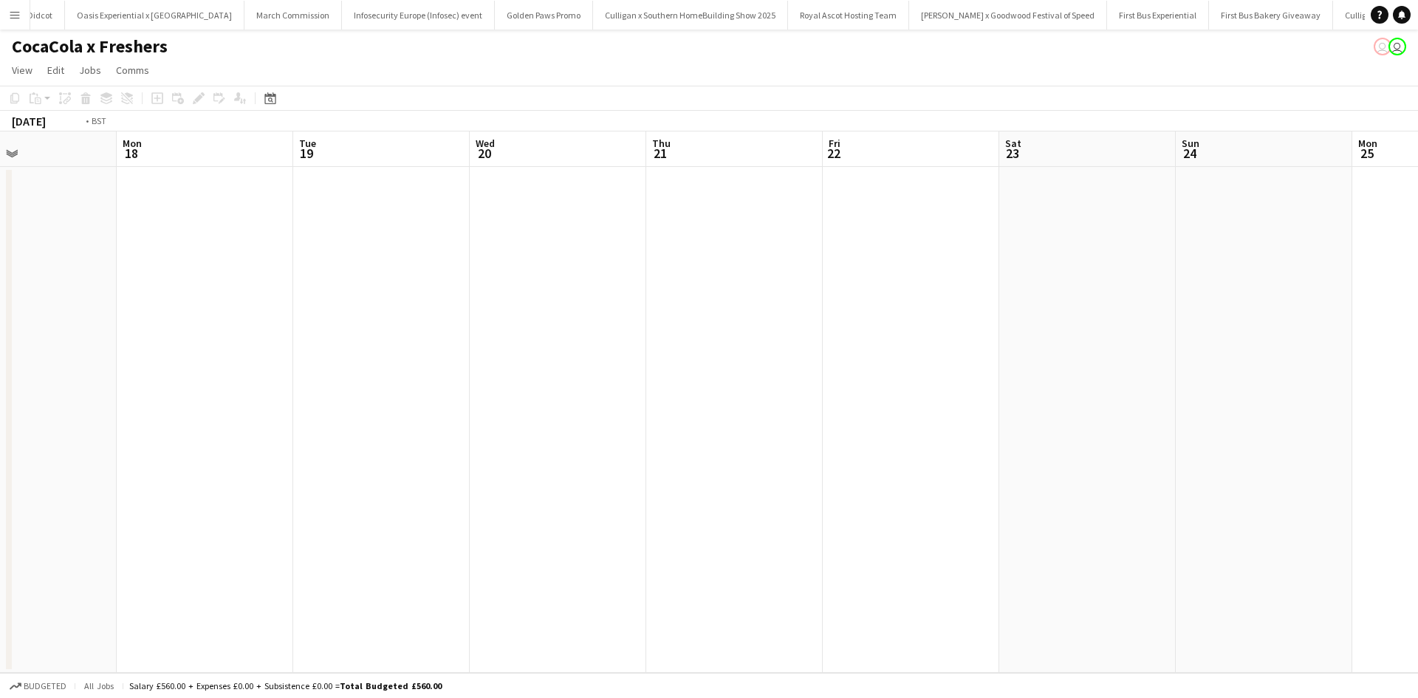
drag, startPoint x: 736, startPoint y: 502, endPoint x: 410, endPoint y: 473, distance: 327.1
click at [260, 451] on app-calendar-viewport "Thu 14 Fri 15 Sat 16 Sun 17 Mon 18 Tue 19 Wed 20 Thu 21 Fri 22 Sat 23 Sun 24 Mo…" at bounding box center [709, 401] width 1418 height 541
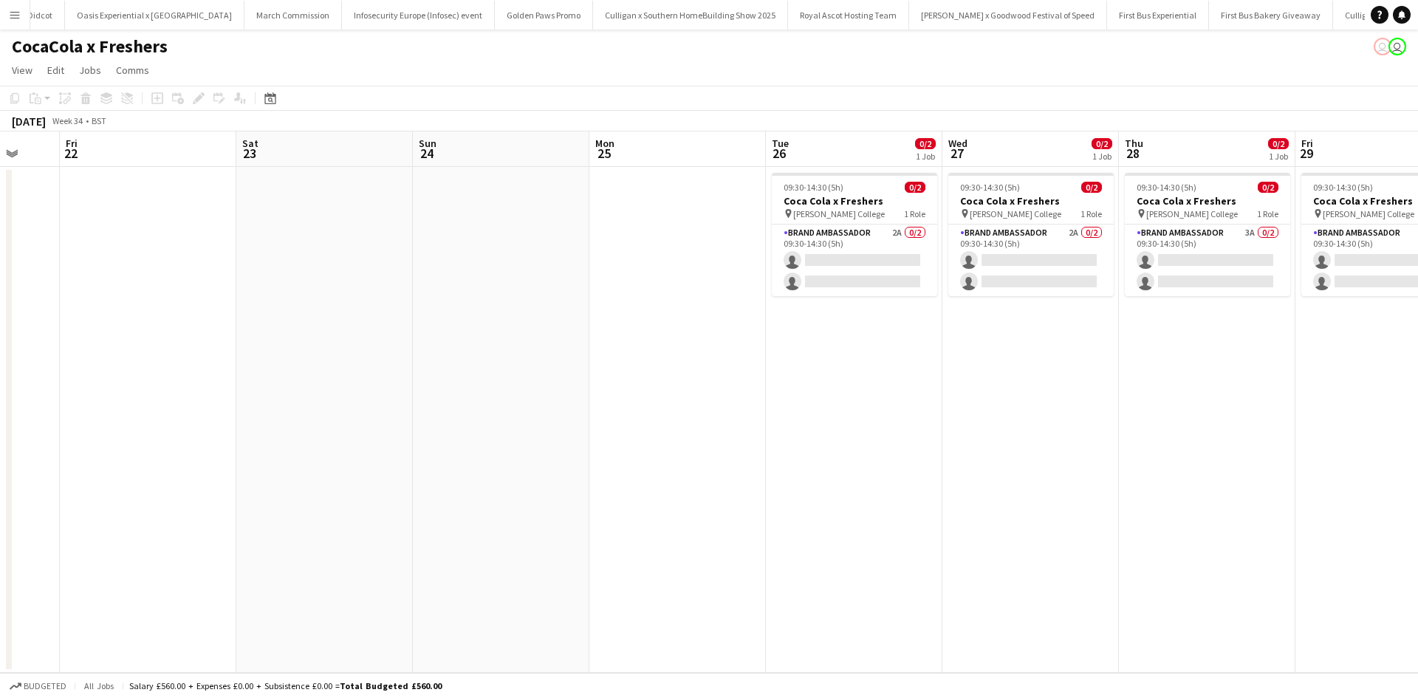
drag, startPoint x: 731, startPoint y: 528, endPoint x: 423, endPoint y: 460, distance: 314.7
click at [402, 469] on app-calendar-viewport "Mon 18 Tue 19 Wed 20 Thu 21 Fri 22 Sat 23 Sun 24 Mon 25 Tue 26 0/2 1 Job Wed 27…" at bounding box center [709, 401] width 1418 height 541
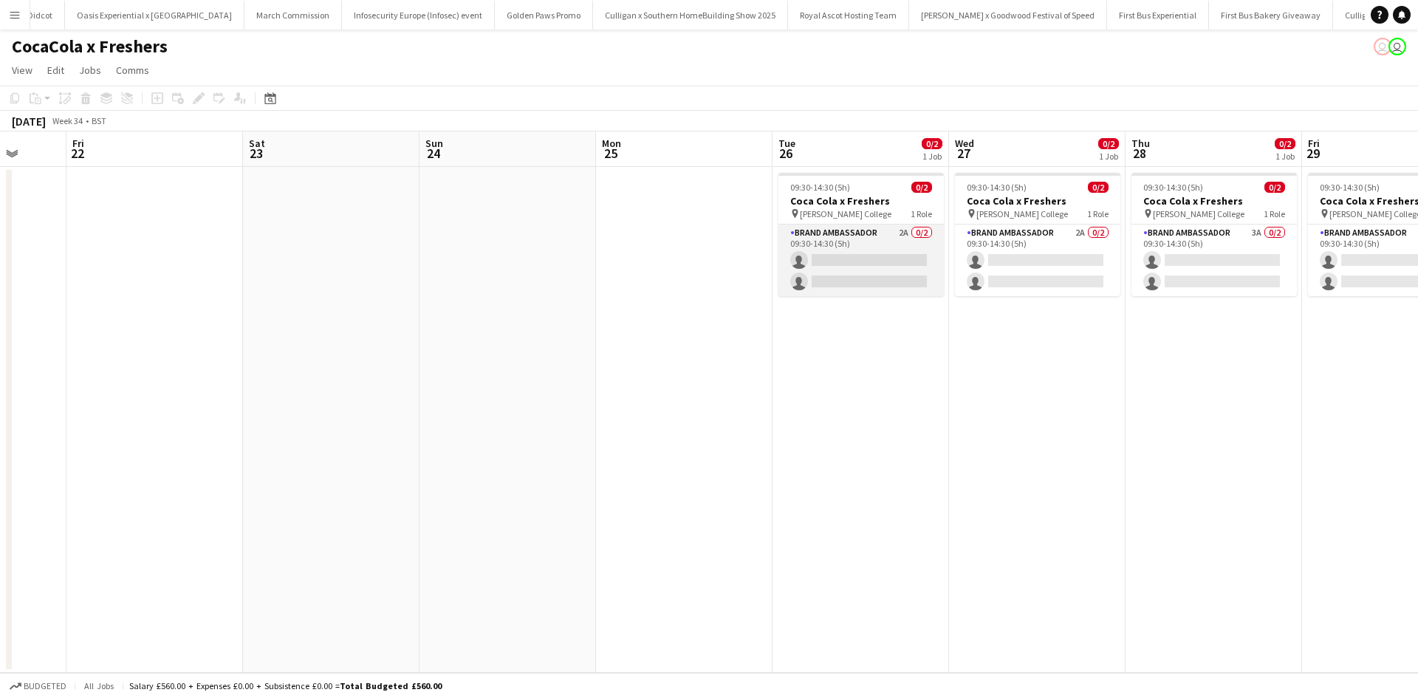
click at [869, 245] on app-card-role "Brand Ambassador 2A 0/2 09:30-14:30 (5h) single-neutral-actions single-neutral-…" at bounding box center [861, 261] width 165 height 72
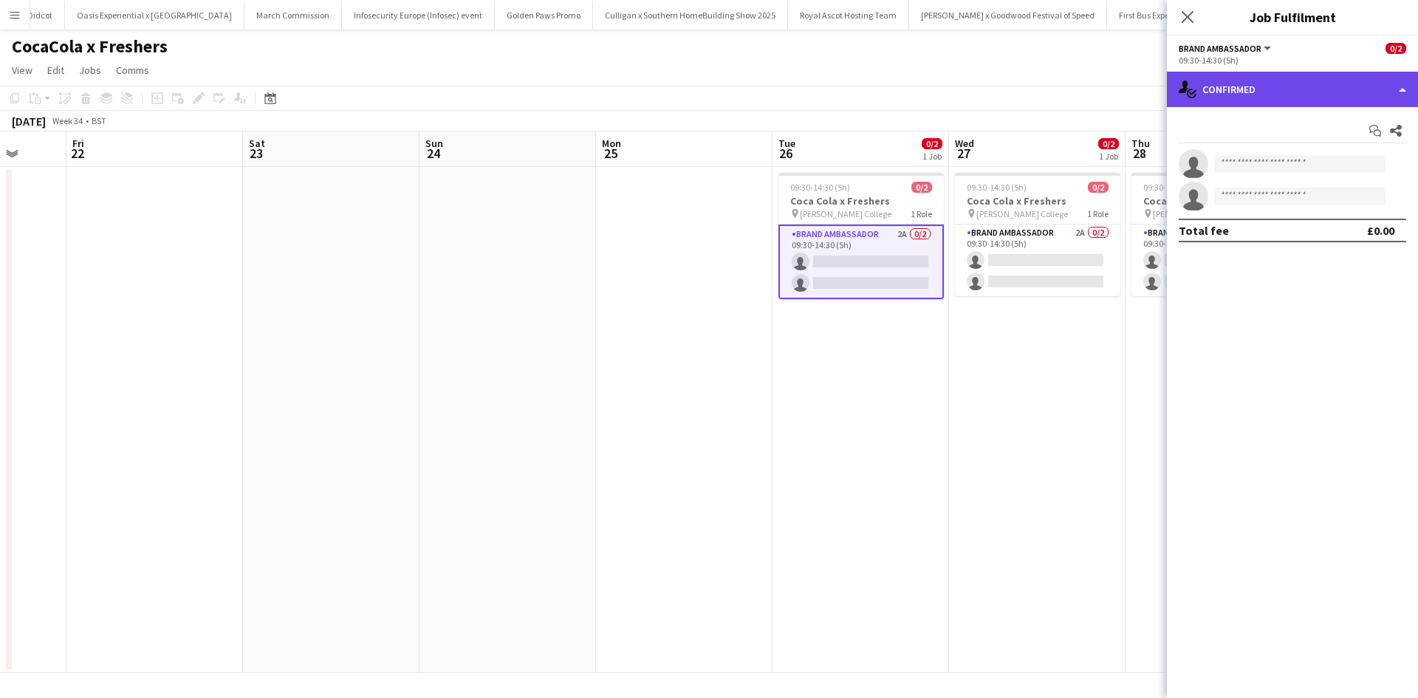
click at [1332, 79] on div "single-neutral-actions-check-2 Confirmed" at bounding box center [1292, 89] width 251 height 35
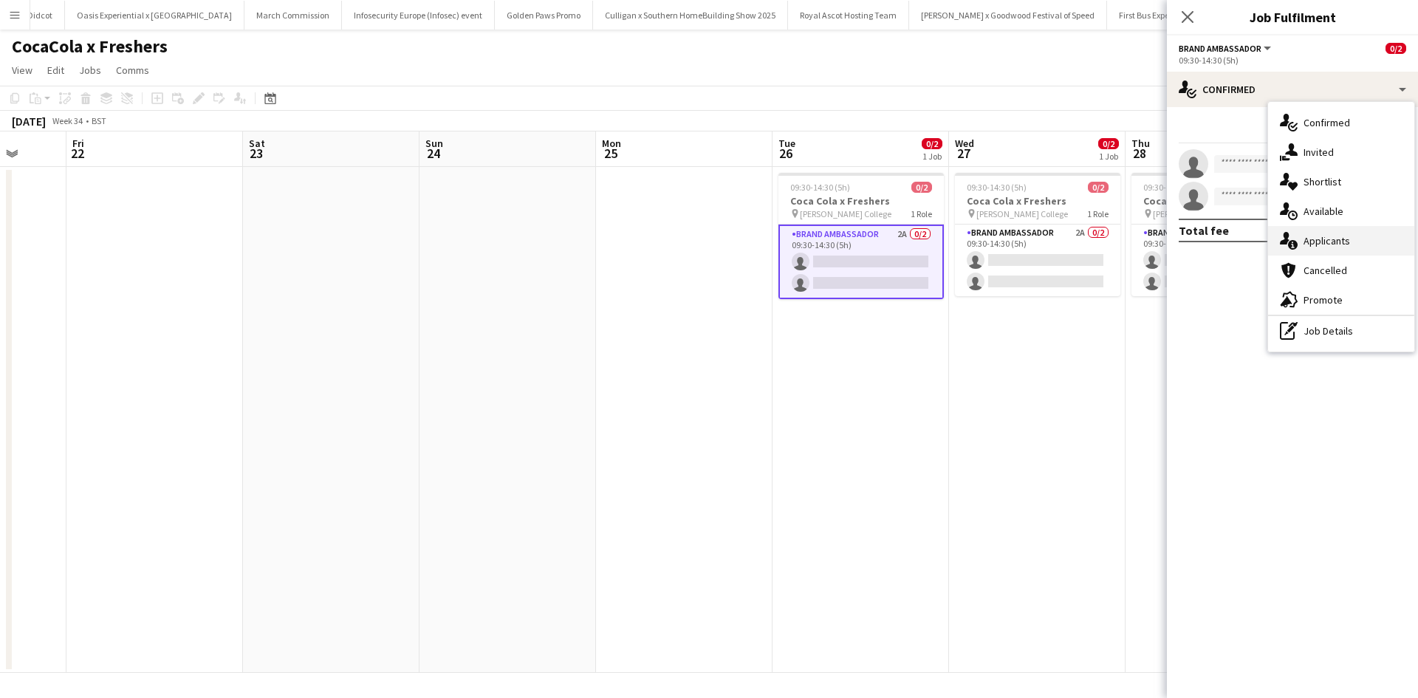
click at [1361, 233] on div "single-neutral-actions-information Applicants" at bounding box center [1341, 241] width 146 height 30
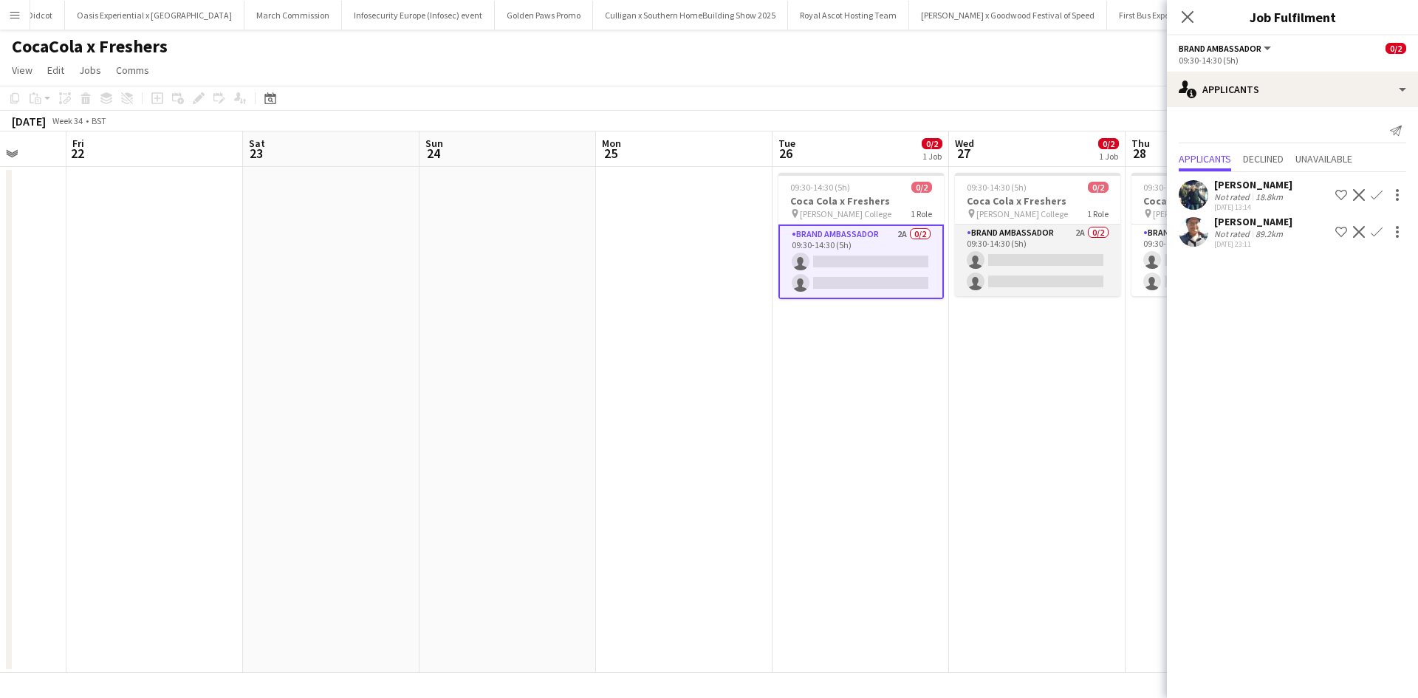
click at [1054, 240] on app-card-role "Brand Ambassador 2A 0/2 09:30-14:30 (5h) single-neutral-actions single-neutral-…" at bounding box center [1037, 261] width 165 height 72
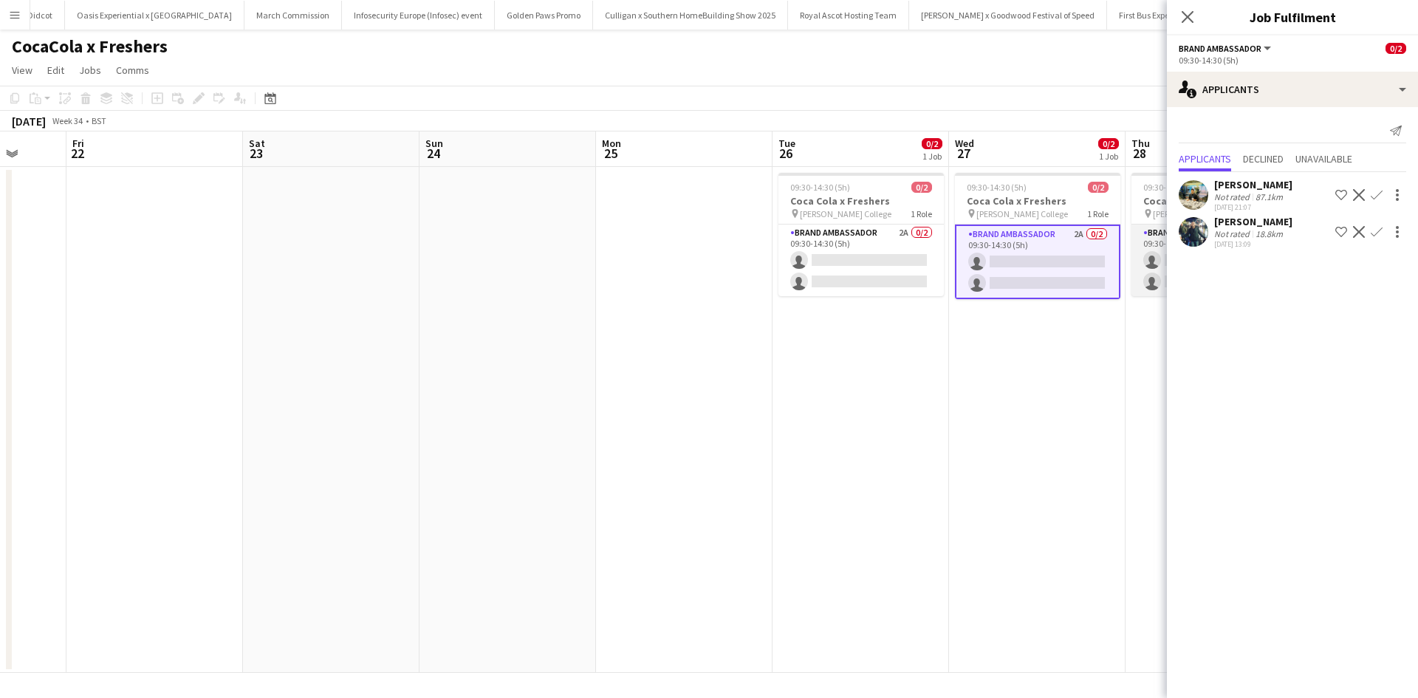
click at [1136, 249] on app-card-role "Brand Ambassador 3A 0/2 09:30-14:30 (5h) single-neutral-actions single-neutral-…" at bounding box center [1214, 261] width 165 height 72
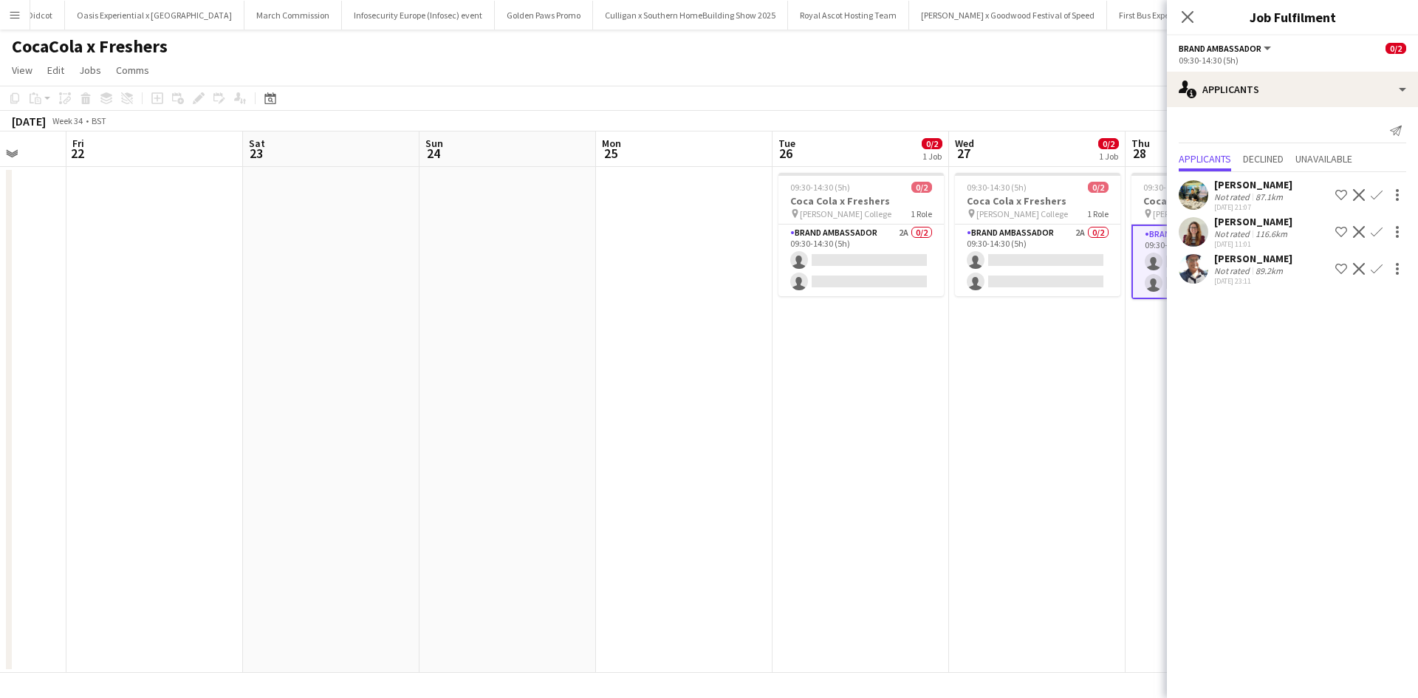
click at [1121, 382] on app-date-cell "09:30-14:30 (5h) 0/2 Coca Cola x Freshers pin Peter Symonds College 1 Role Bran…" at bounding box center [1037, 420] width 177 height 506
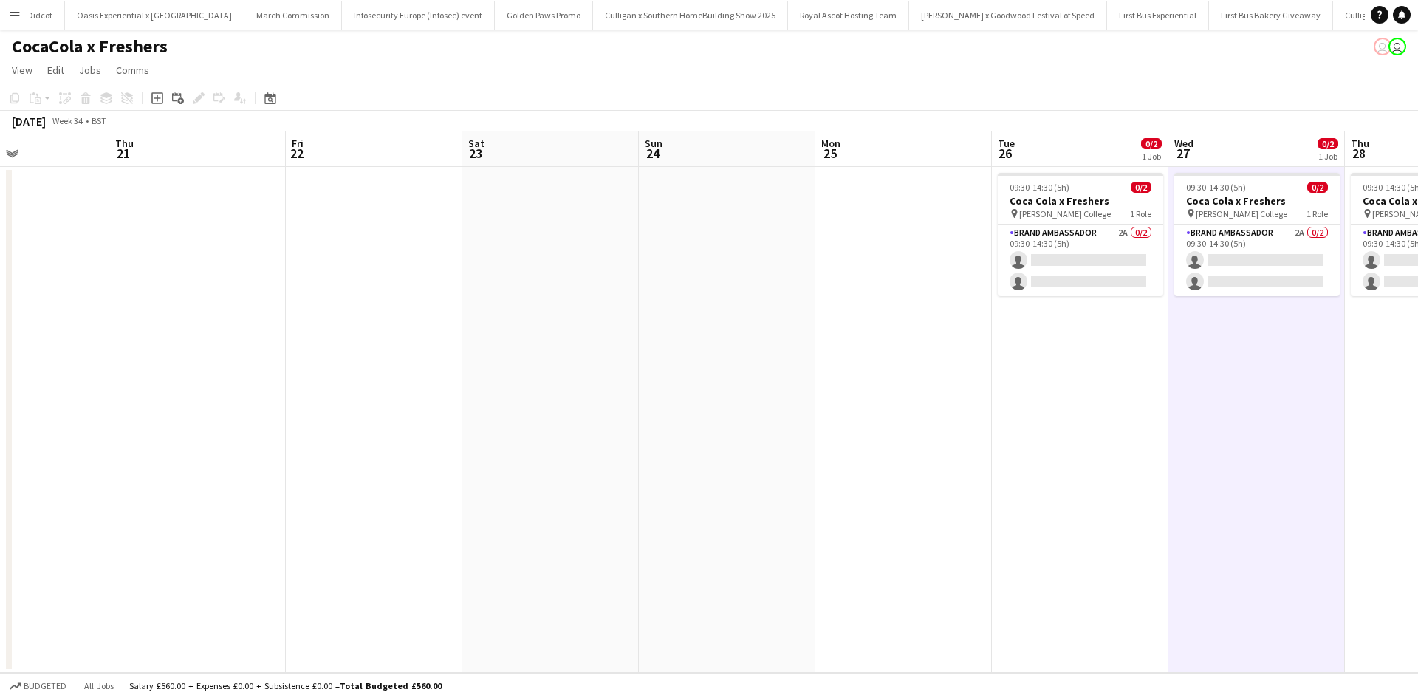
drag, startPoint x: 1218, startPoint y: 442, endPoint x: 877, endPoint y: 371, distance: 348.6
click at [857, 387] on app-calendar-viewport "Mon 18 Tue 19 Wed 20 Thu 21 Fri 22 Sat 23 Sun 24 Mon 25 Tue 26 0/2 1 Job Wed 27…" at bounding box center [709, 401] width 1418 height 541
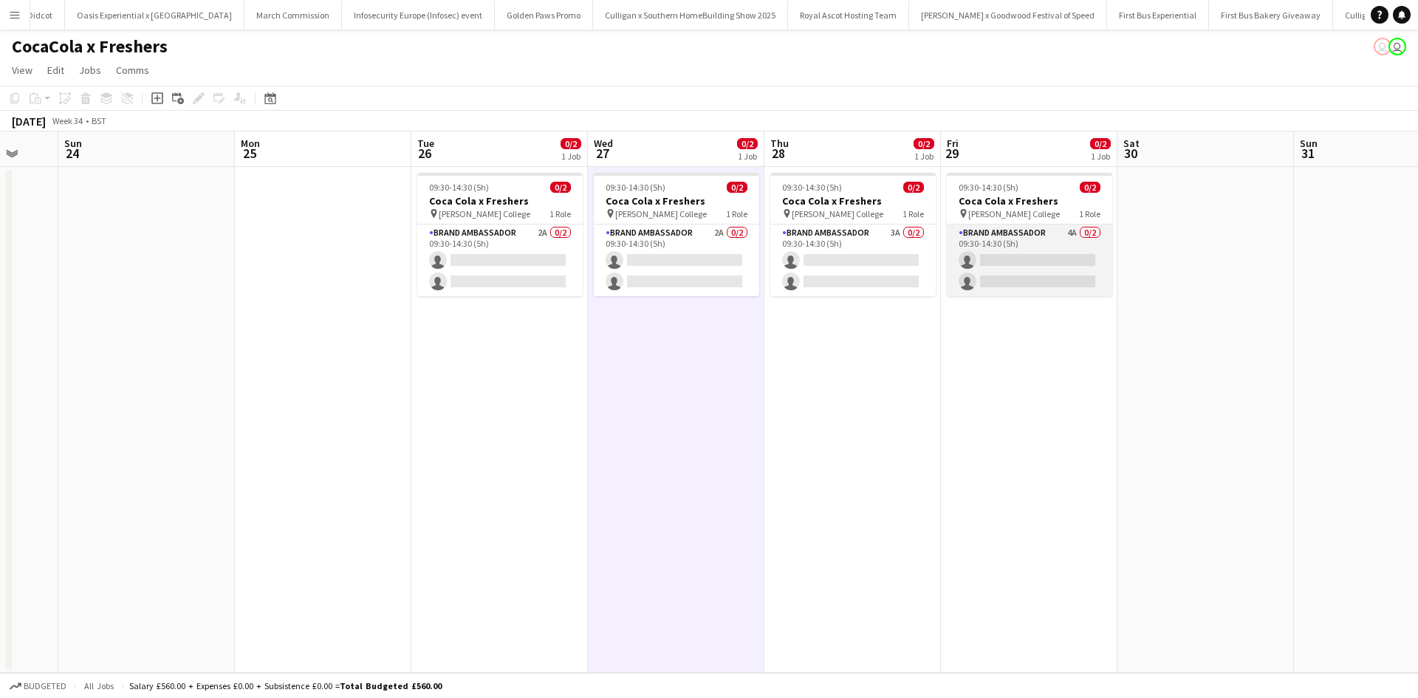
click at [1048, 244] on app-card-role "Brand Ambassador 4A 0/2 09:30-14:30 (5h) single-neutral-actions single-neutral-…" at bounding box center [1029, 261] width 165 height 72
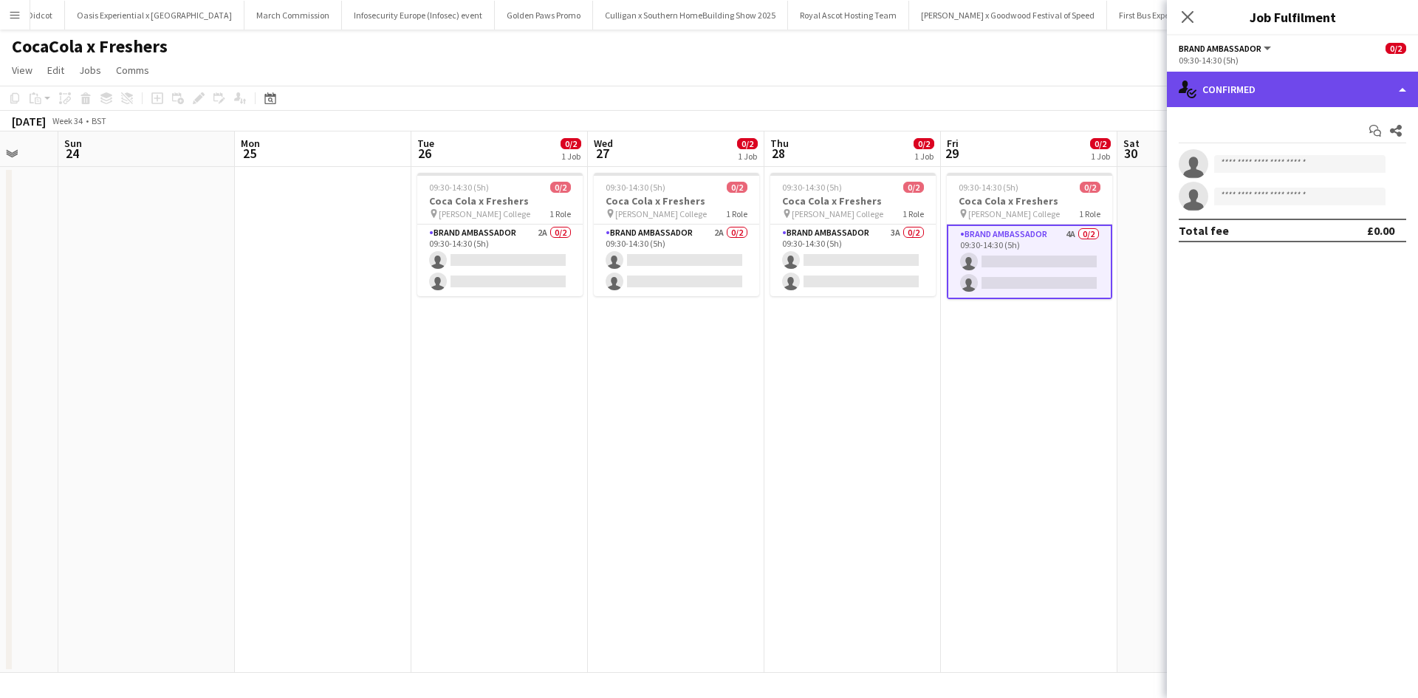
click at [1283, 83] on div "single-neutral-actions-check-2 Confirmed" at bounding box center [1292, 89] width 251 height 35
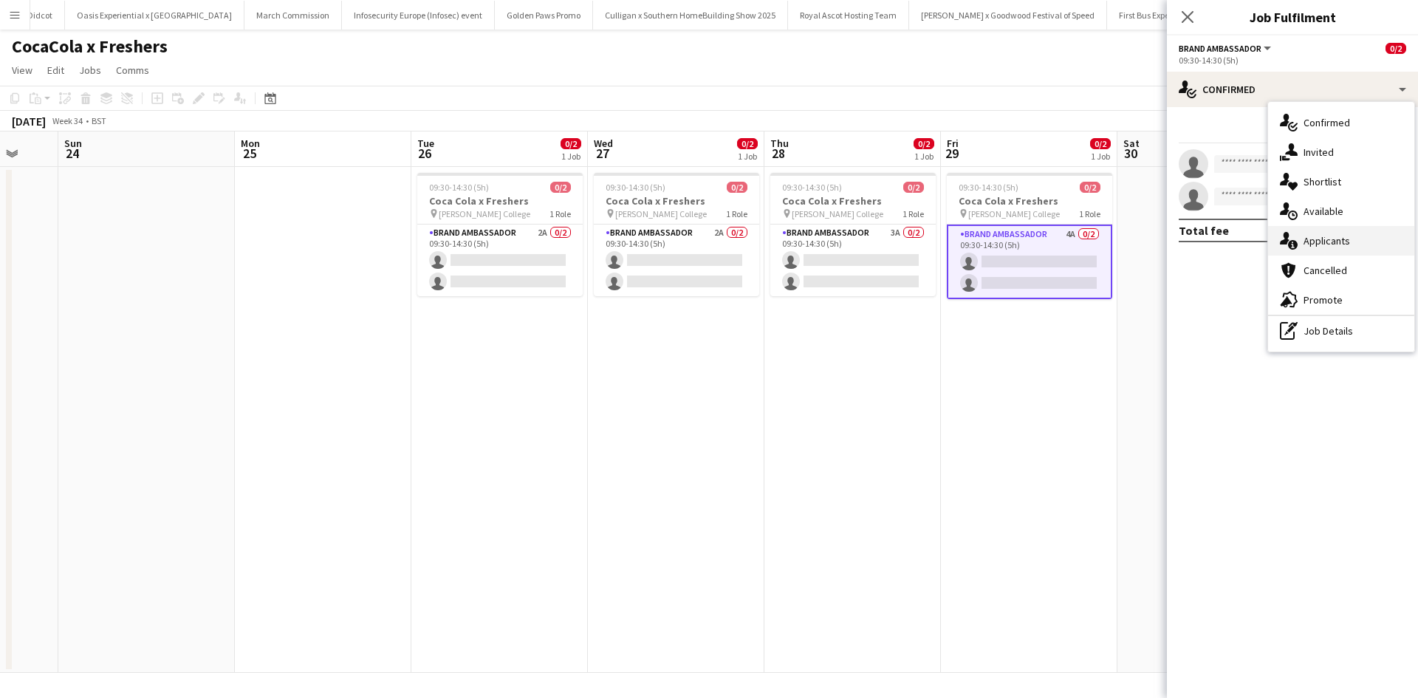
click at [1328, 237] on div "single-neutral-actions-information Applicants" at bounding box center [1341, 241] width 146 height 30
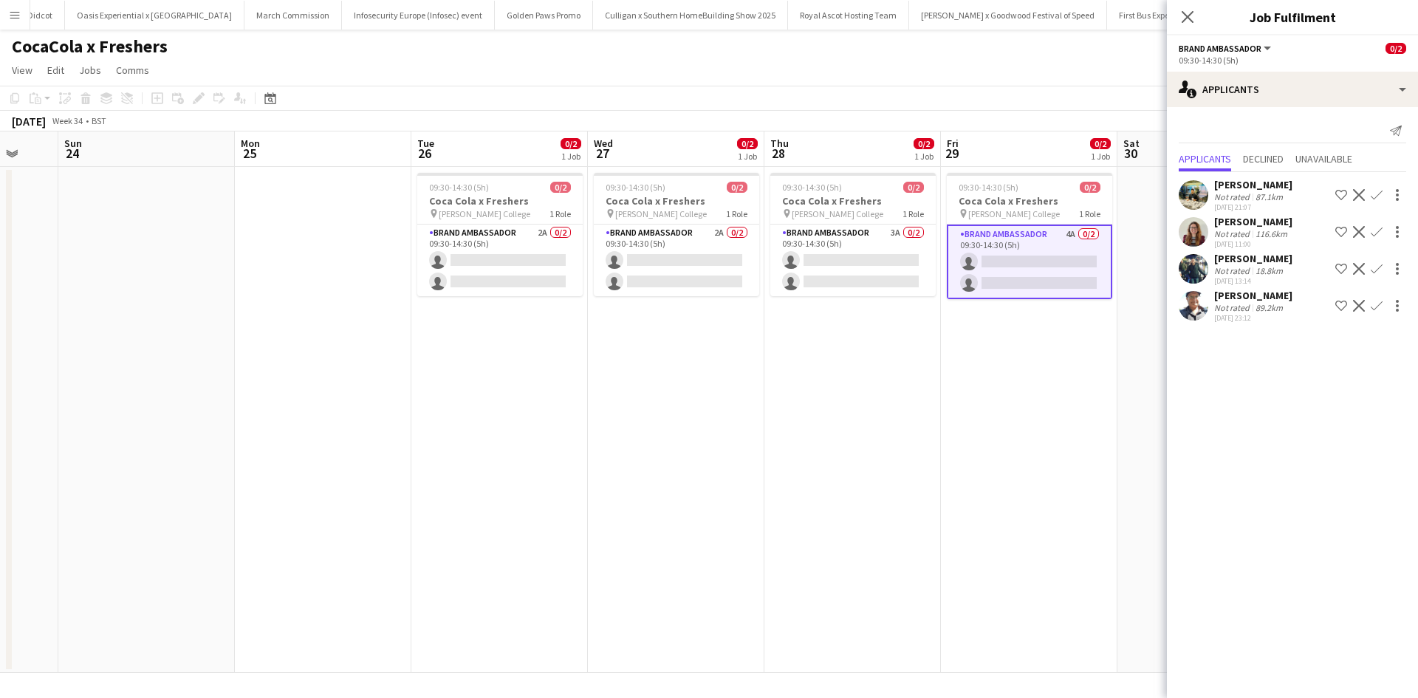
click at [1080, 462] on app-date-cell "09:30-14:30 (5h) 0/2 Coca Cola x Freshers pin Peter Symonds College 1 Role Bran…" at bounding box center [1029, 420] width 177 height 506
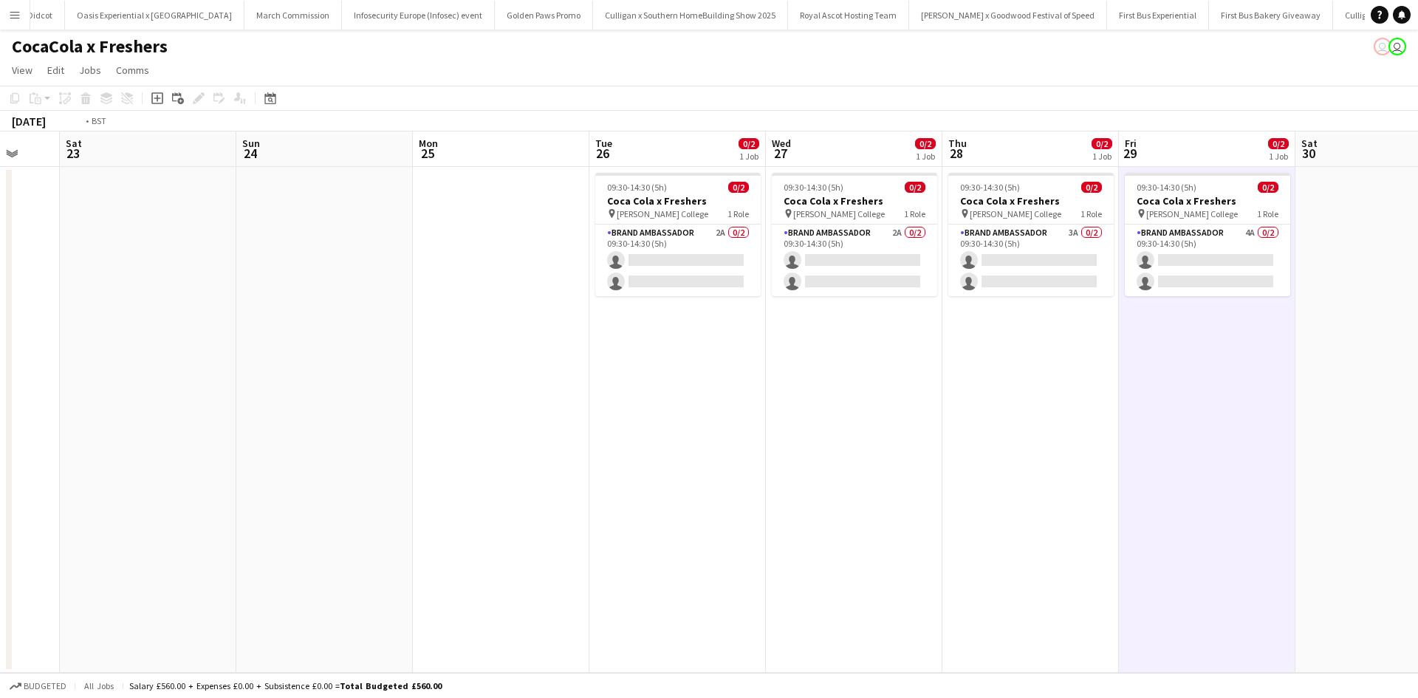
scroll to position [0, 560]
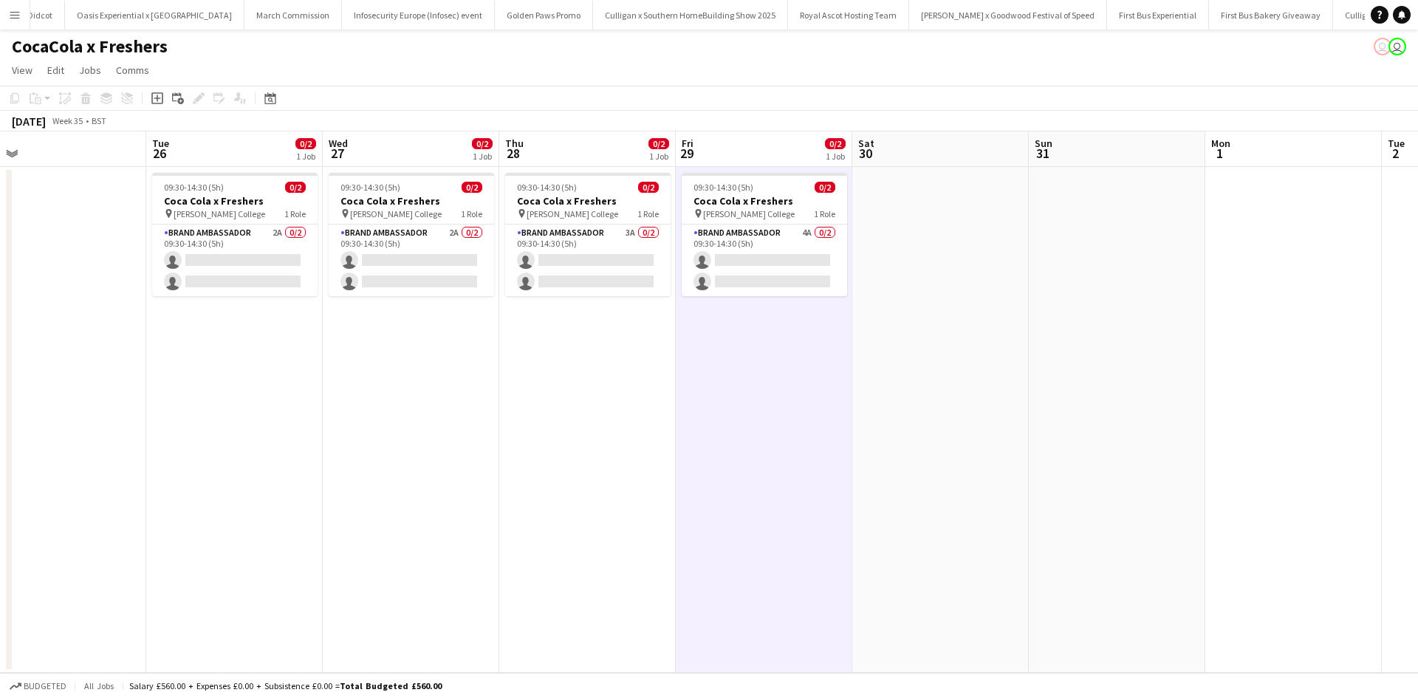
drag, startPoint x: 1197, startPoint y: 450, endPoint x: 932, endPoint y: 444, distance: 265.3
click at [932, 444] on app-calendar-viewport "Fri 22 Sat 23 Sun 24 Mon 25 Tue 26 0/2 1 Job Wed 27 0/2 1 Job Thu 28 0/2 1 Job …" at bounding box center [709, 401] width 1418 height 541
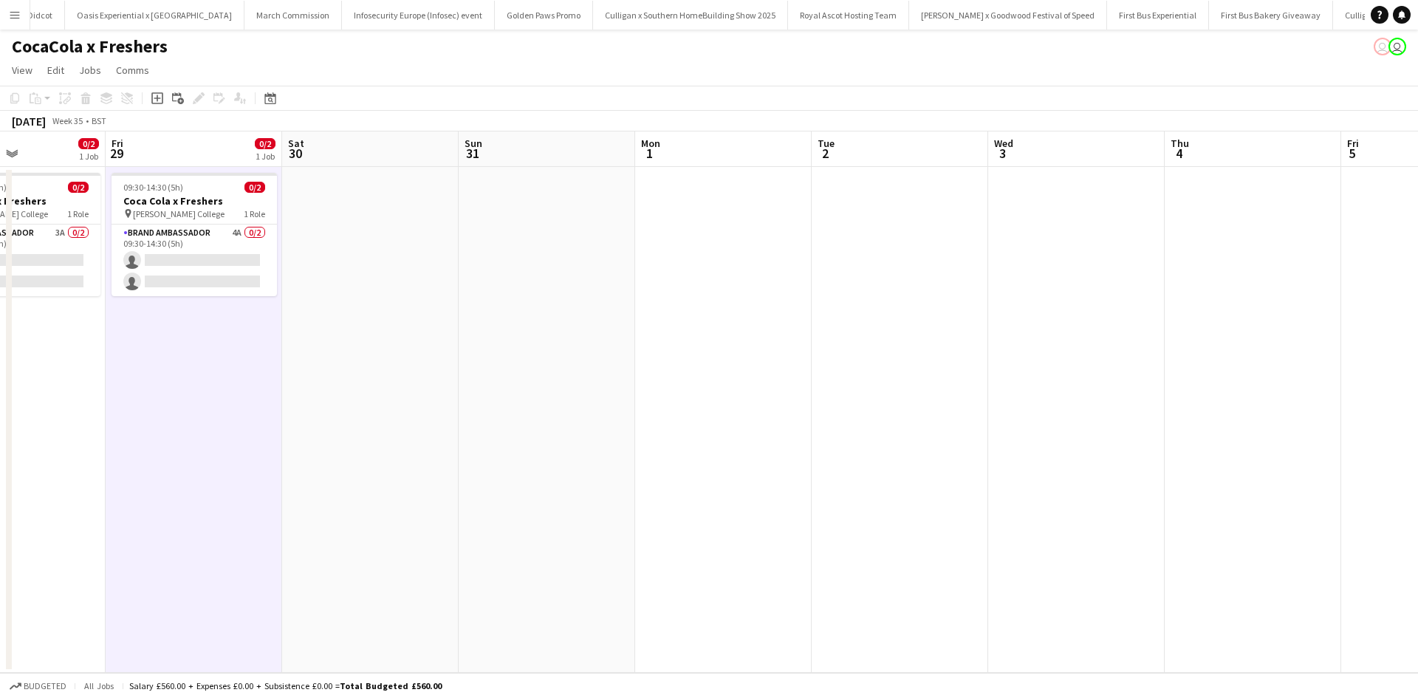
drag, startPoint x: 924, startPoint y: 504, endPoint x: 443, endPoint y: 474, distance: 481.9
click at [443, 474] on app-calendar-viewport "Sun 24 Mon 25 Tue 26 0/2 1 Job Wed 27 0/2 1 Job Thu 28 0/2 1 Job Fri 29 0/2 1 J…" at bounding box center [709, 401] width 1418 height 541
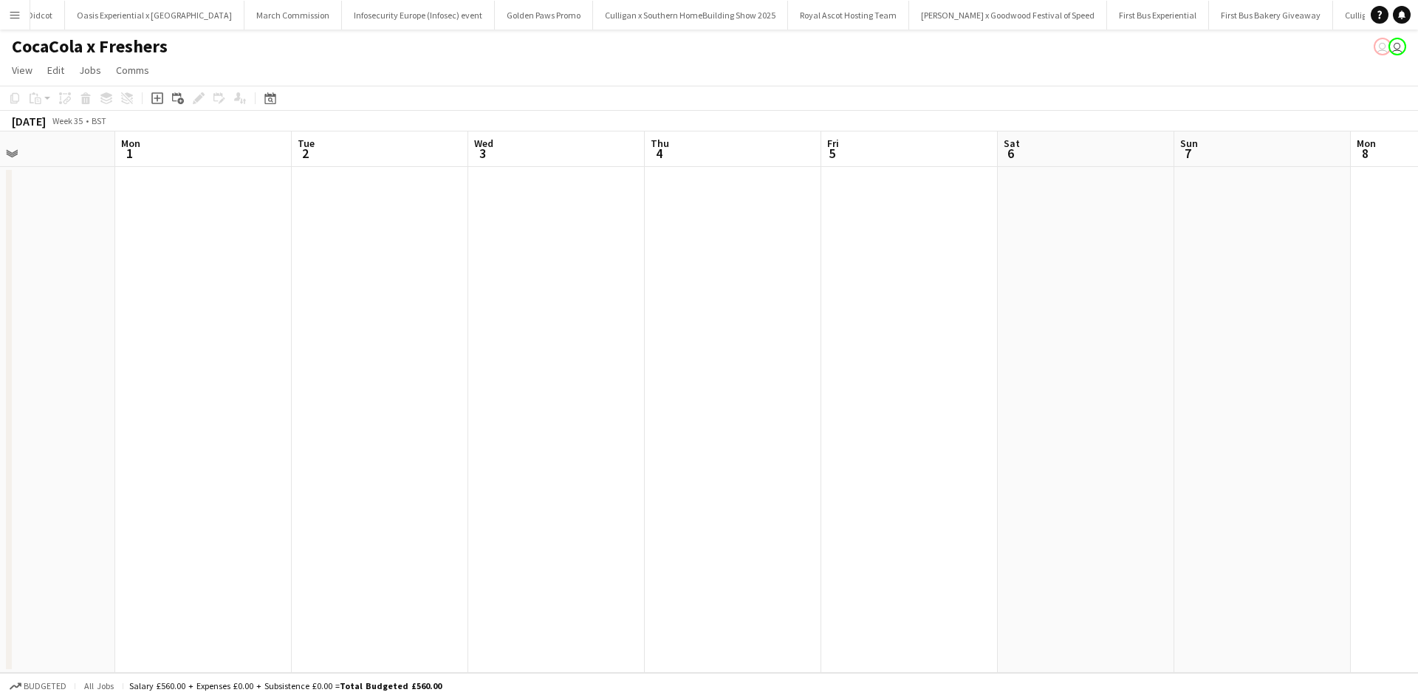
drag, startPoint x: 993, startPoint y: 510, endPoint x: 569, endPoint y: 472, distance: 425.8
click at [569, 472] on app-calendar-viewport "Thu 28 0/2 1 Job Fri 29 0/2 1 Job Sat 30 Sun 31 Mon 1 Tue 2 Wed 3 Thu 4 Fri 5 S…" at bounding box center [709, 401] width 1418 height 541
drag, startPoint x: 287, startPoint y: 463, endPoint x: 812, endPoint y: 407, distance: 528.2
click at [872, 410] on app-calendar-viewport "Thu 28 0/2 1 Job Fri 29 0/2 1 Job Sat 30 Sun 31 Mon 1 Tue 2 Wed 3 Thu 4 Fri 5 S…" at bounding box center [709, 401] width 1418 height 541
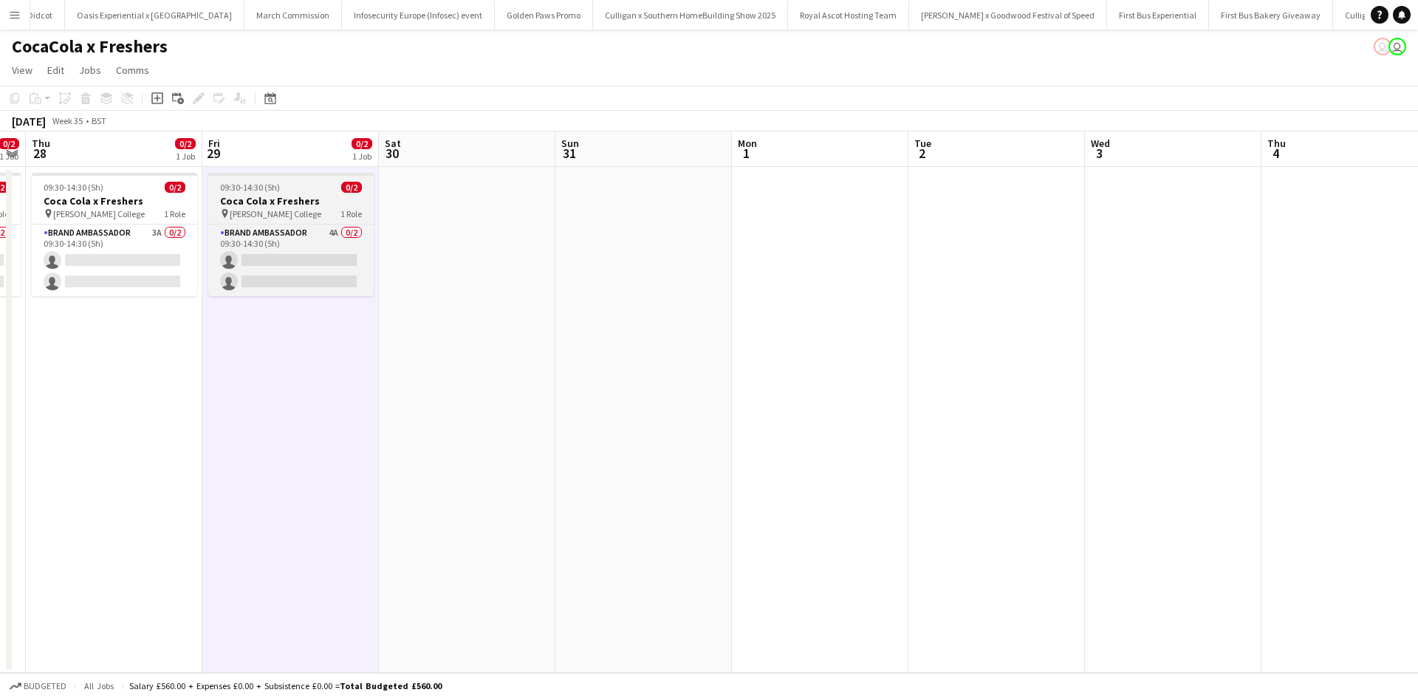
click at [314, 182] on div "09:30-14:30 (5h) 0/2" at bounding box center [290, 187] width 165 height 11
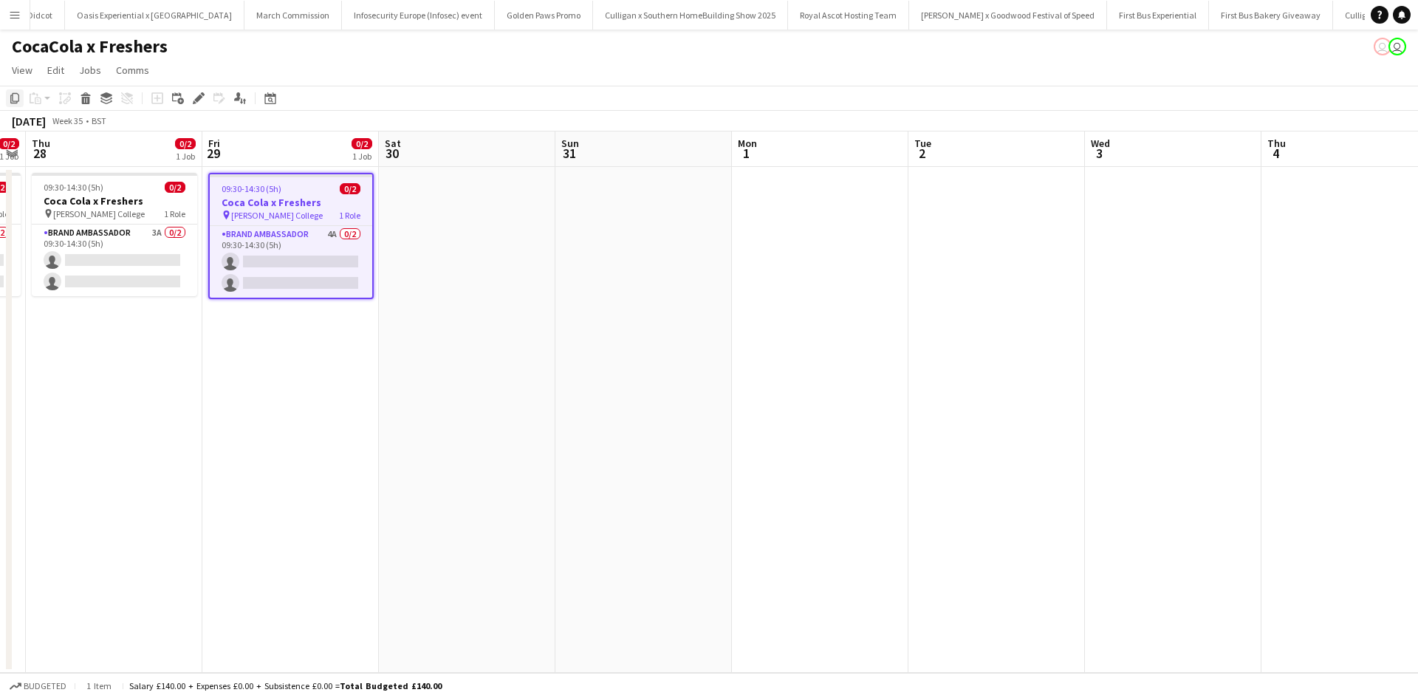
click at [10, 98] on icon "Copy" at bounding box center [15, 98] width 12 height 12
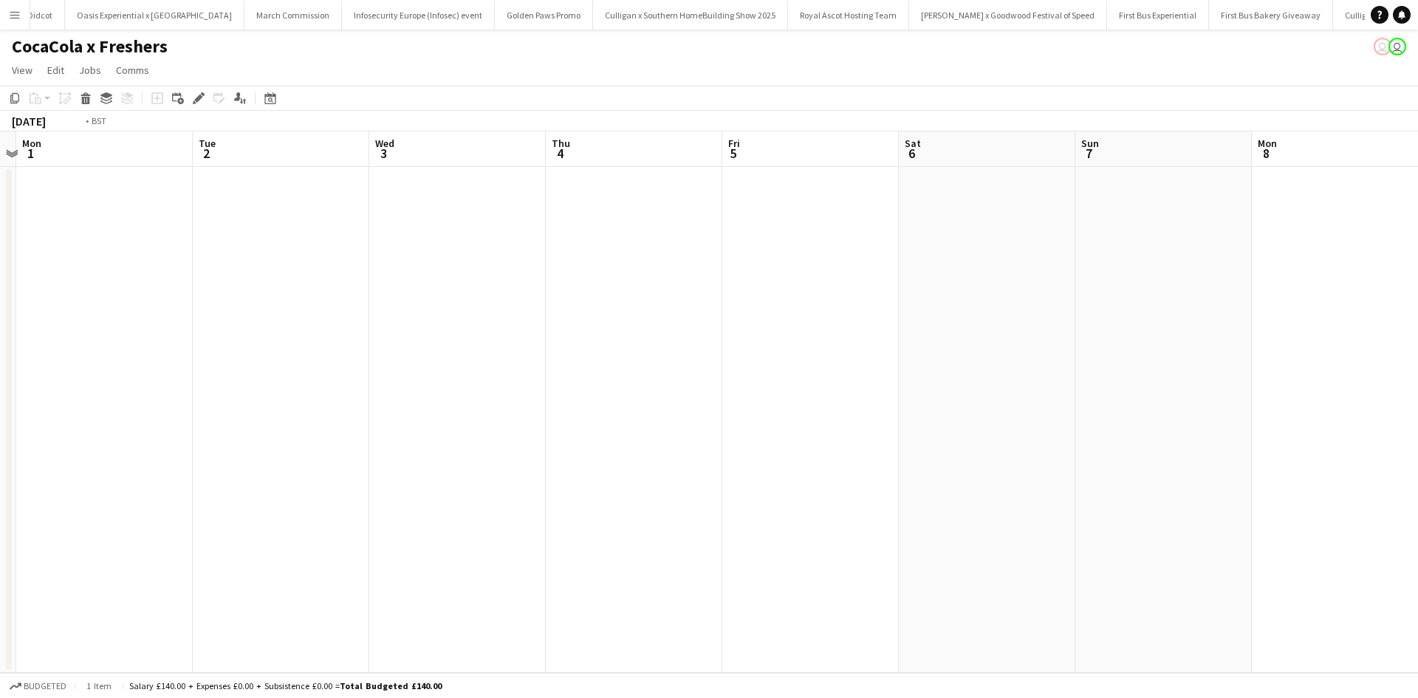
drag, startPoint x: 1172, startPoint y: 397, endPoint x: 395, endPoint y: 328, distance: 780.2
click at [395, 335] on app-calendar-viewport "Fri 29 0/2 1 Job Sat 30 Sun 31 Mon 1 Tue 2 Wed 3 Thu 4 Fri 5 Sat 6 Sun 7 Mon 8 …" at bounding box center [709, 401] width 1418 height 541
drag, startPoint x: 1060, startPoint y: 337, endPoint x: 597, endPoint y: 287, distance: 465.9
click at [597, 287] on app-calendar-viewport "Fri 29 0/2 1 Job Sat 30 Sun 31 Mon 1 Tue 2 Wed 3 Thu 4 Fri 5 Sat 6 Sun 7 Mon 8 …" at bounding box center [709, 401] width 1418 height 541
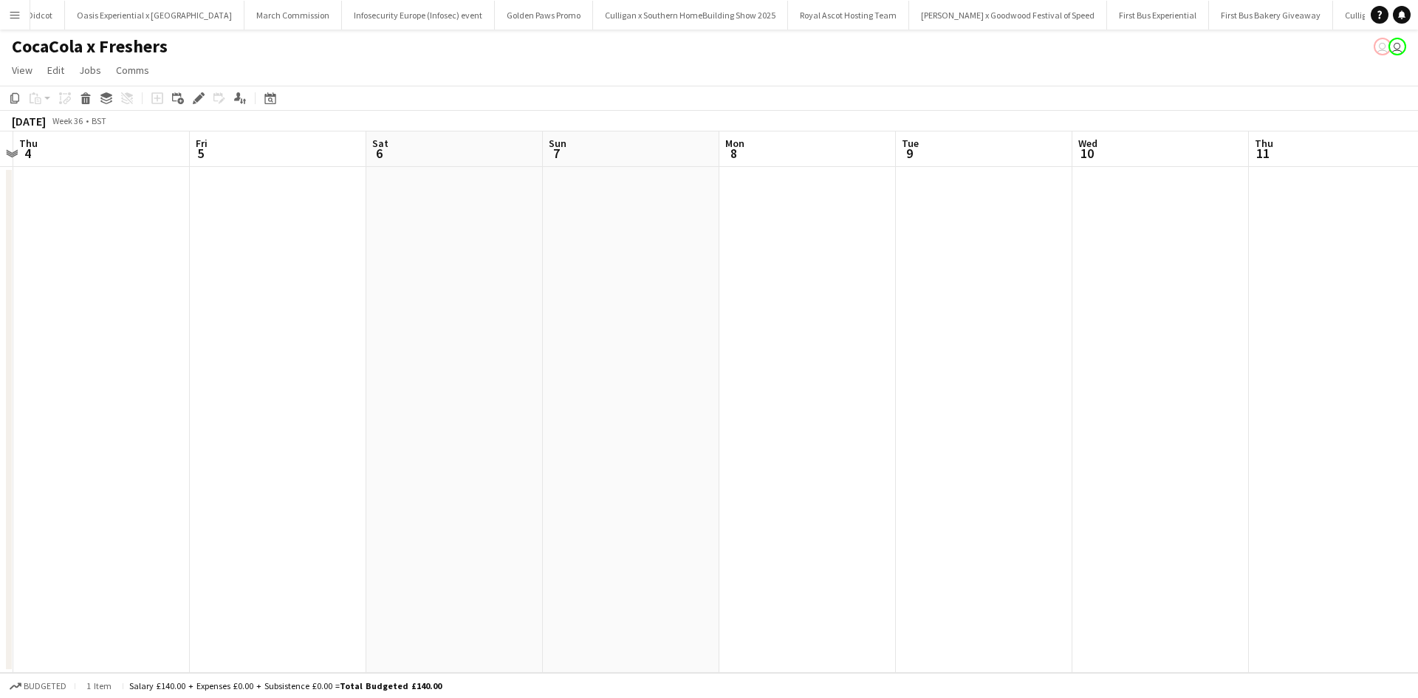
click at [782, 196] on app-date-cell at bounding box center [808, 420] width 177 height 506
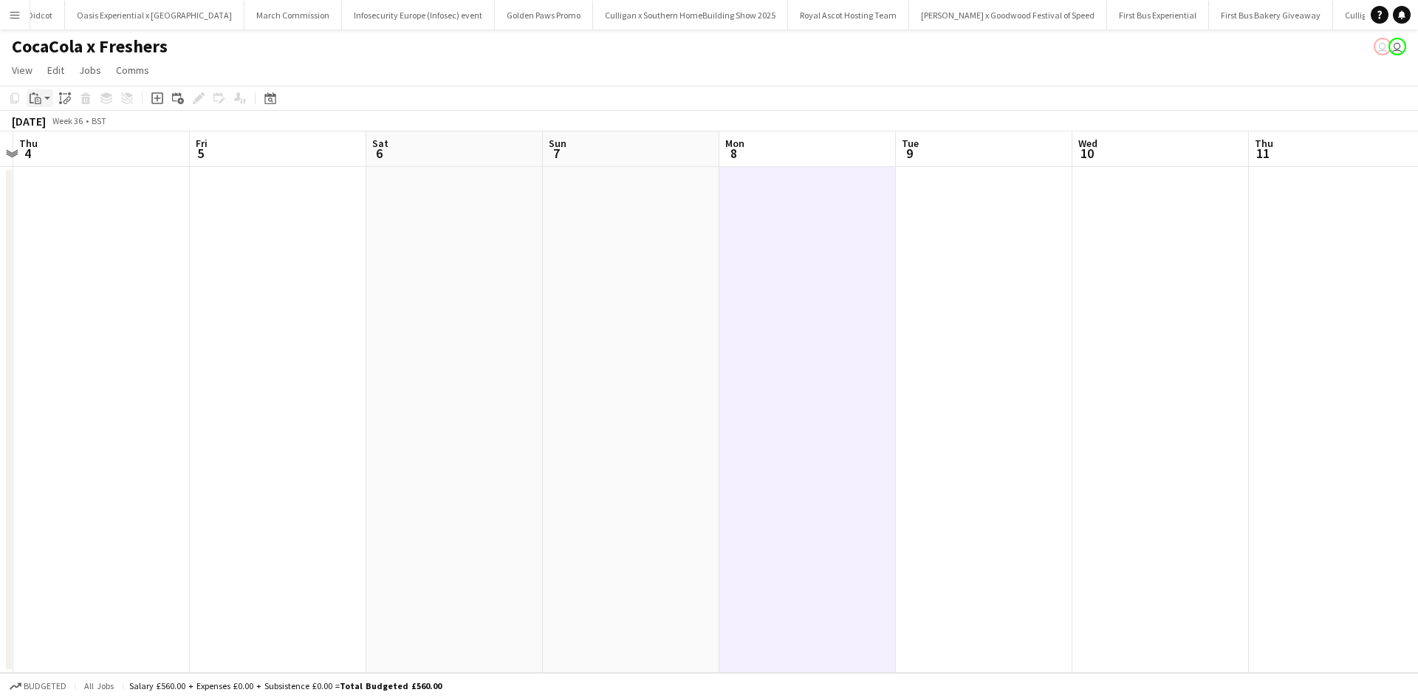
click at [39, 95] on icon "Paste" at bounding box center [36, 98] width 12 height 12
click at [58, 126] on link "Paste Ctrl+V" at bounding box center [108, 126] width 139 height 13
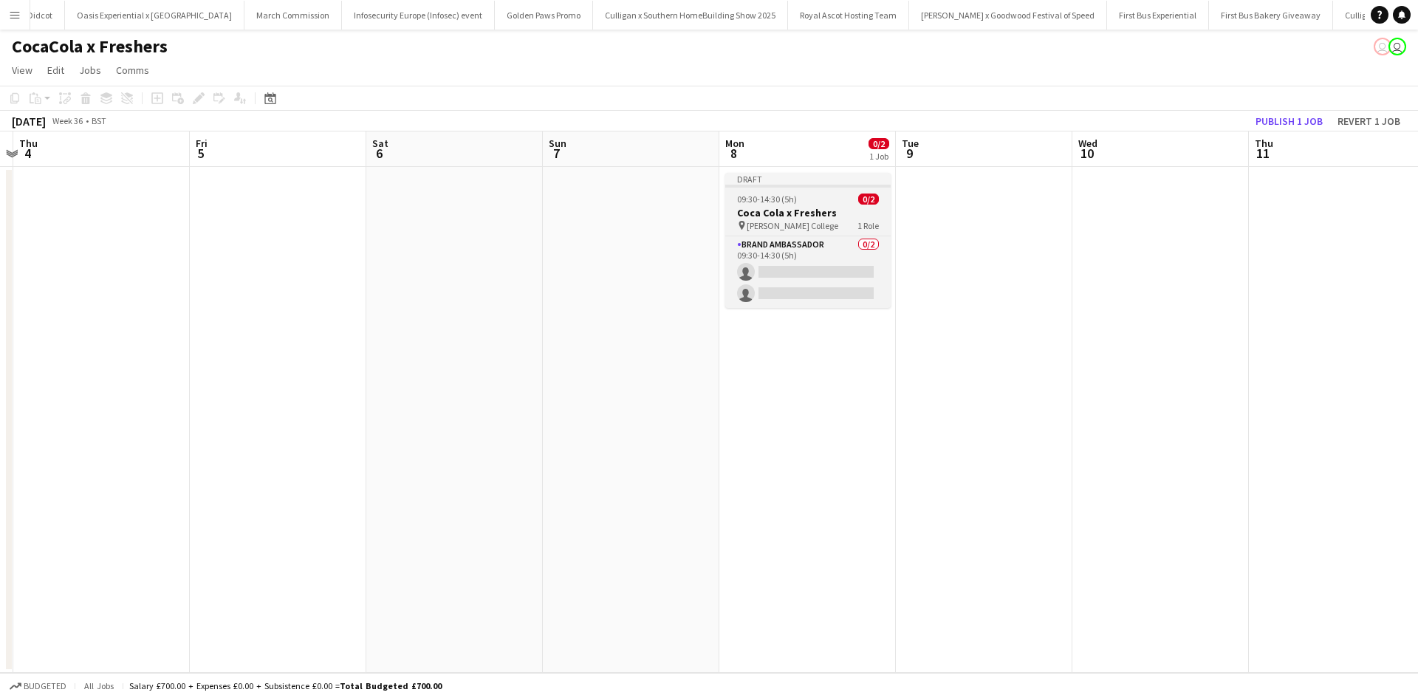
click at [825, 197] on div "09:30-14:30 (5h) 0/2" at bounding box center [807, 199] width 165 height 11
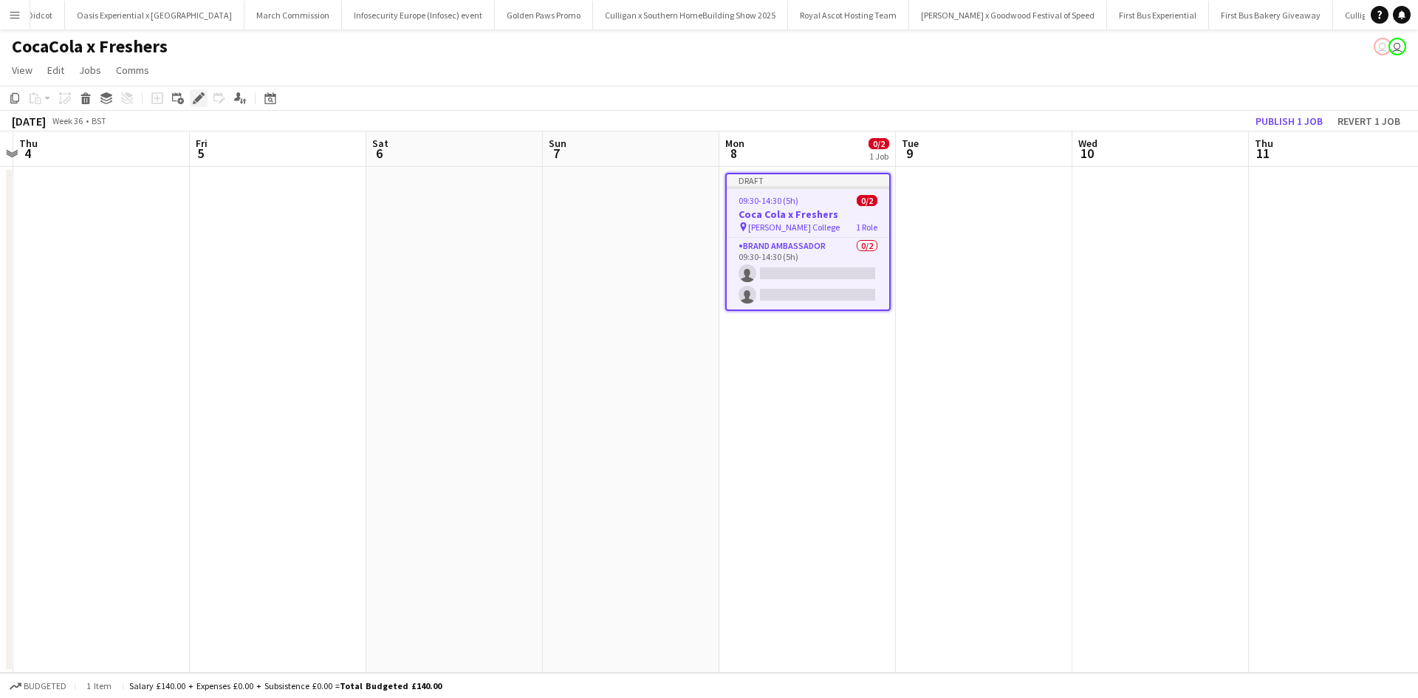
click at [199, 98] on icon at bounding box center [198, 99] width 8 height 8
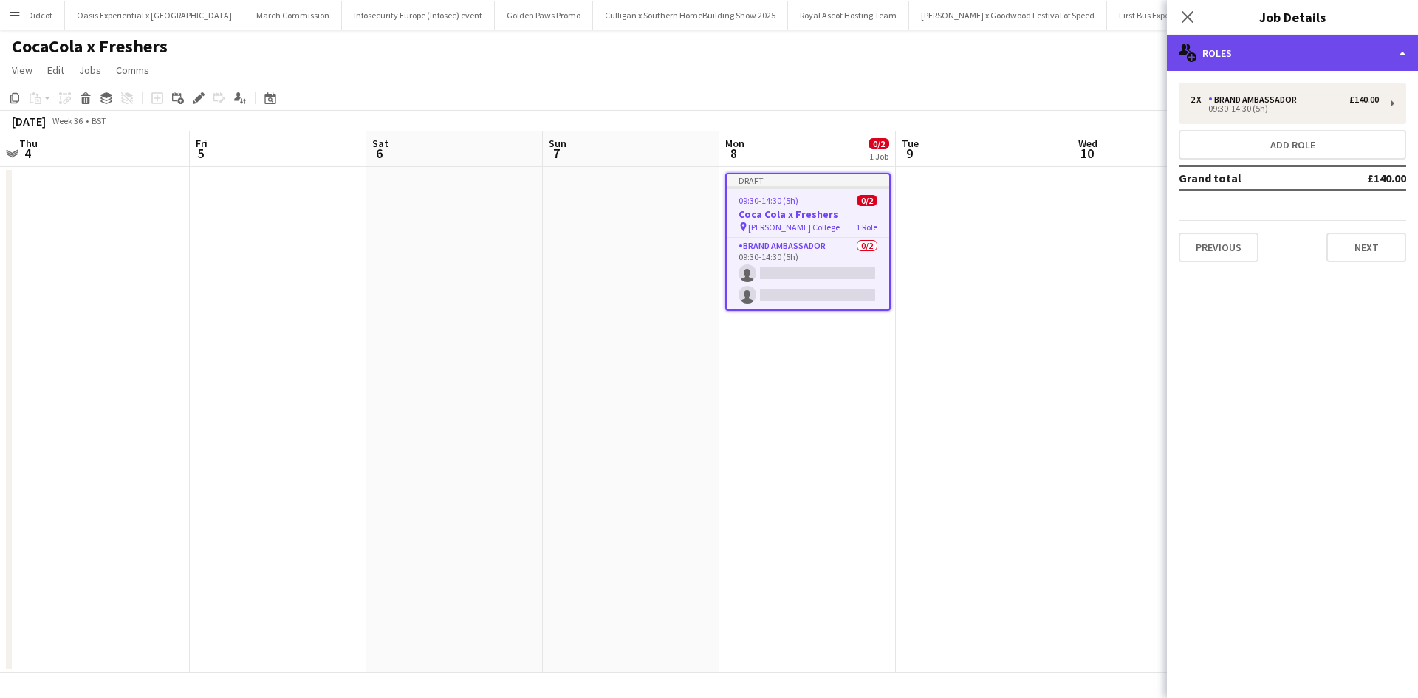
click at [1339, 48] on div "multiple-users-add Roles" at bounding box center [1292, 52] width 251 height 35
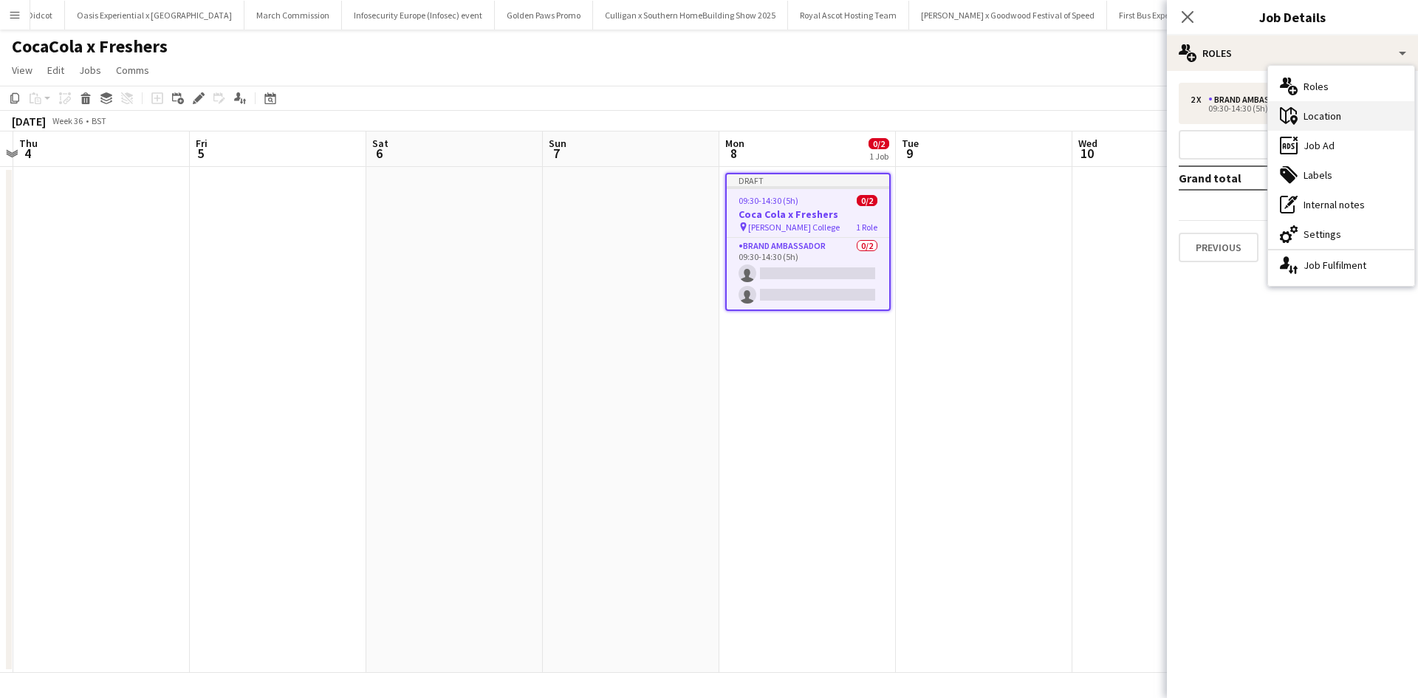
click at [1332, 112] on div "maps-pin-1 Location" at bounding box center [1341, 116] width 146 height 30
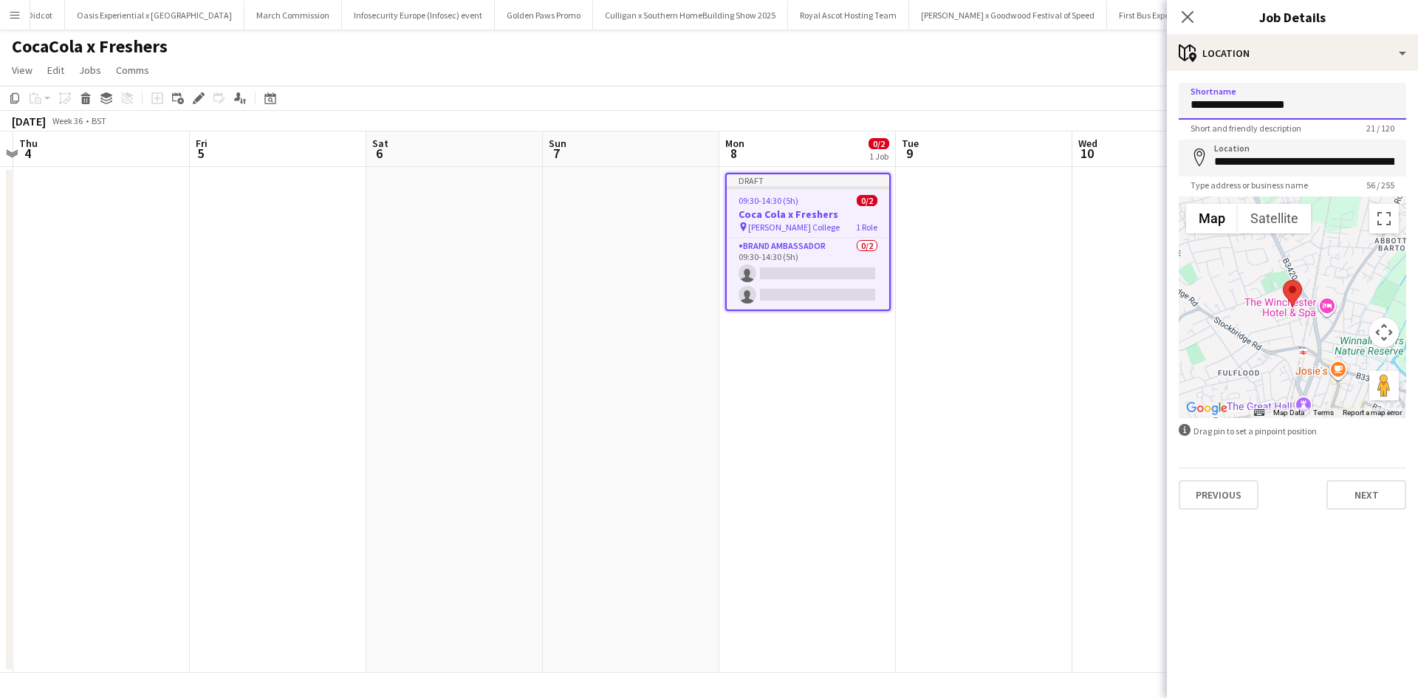
drag, startPoint x: 1324, startPoint y: 106, endPoint x: 1161, endPoint y: 104, distance: 162.5
click at [1161, 104] on body "Menu Boards Boards Boards All jobs Status Workforce Workforce My Workforce Recr…" at bounding box center [709, 349] width 1418 height 698
type input "**********"
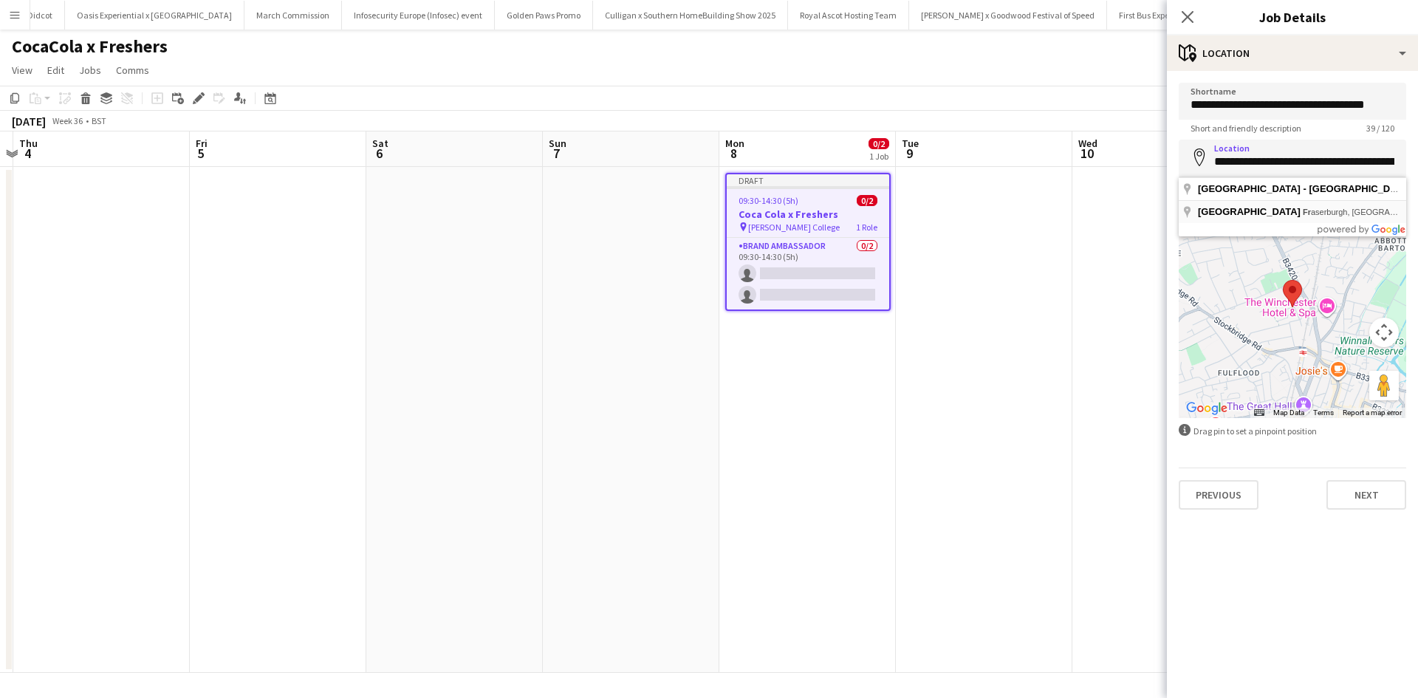
type input "**********"
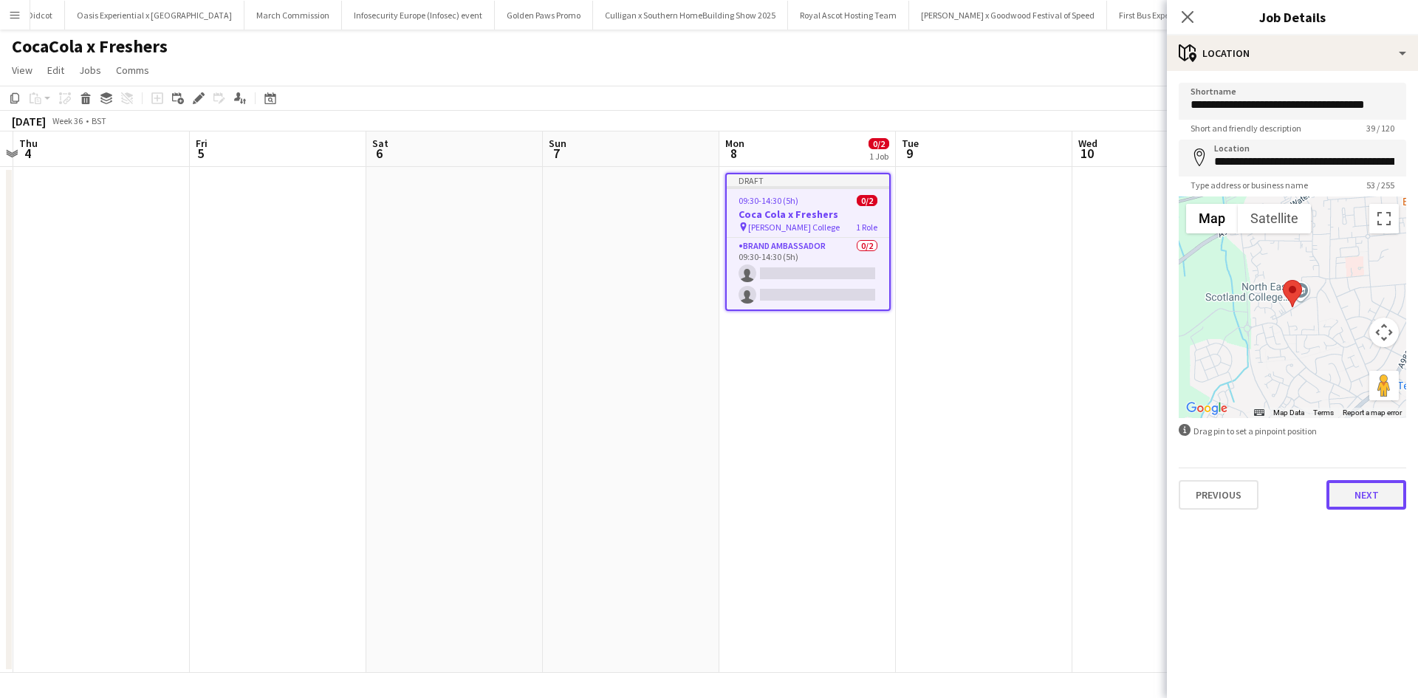
click at [1375, 488] on button "Next" at bounding box center [1367, 495] width 80 height 30
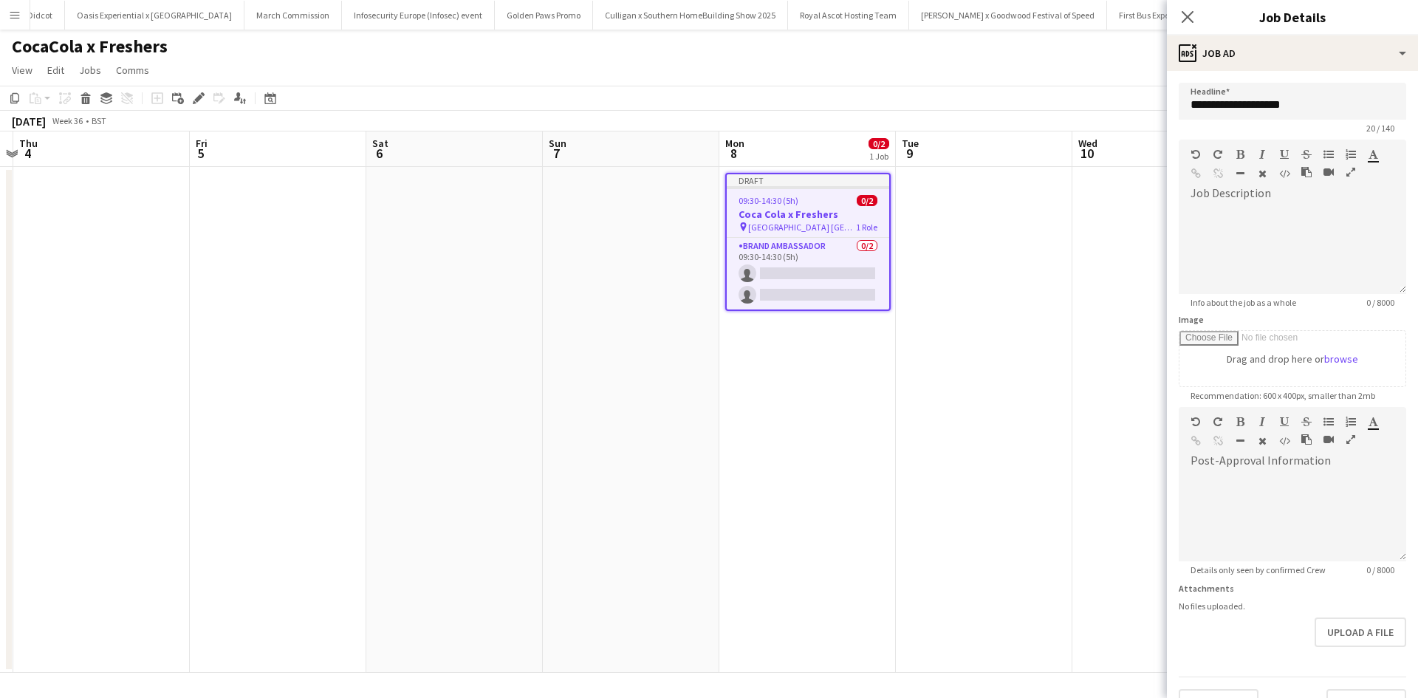
click at [1034, 485] on app-date-cell at bounding box center [984, 420] width 177 height 506
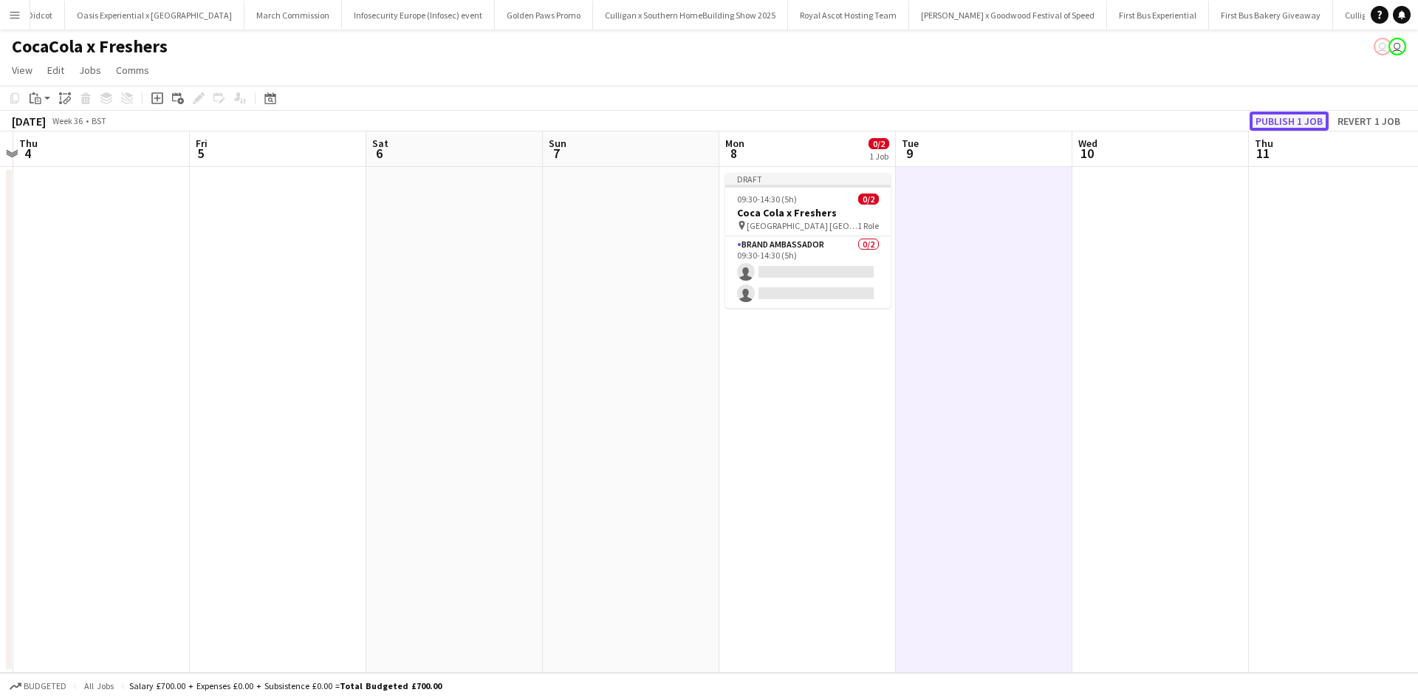
click at [1295, 122] on button "Publish 1 job" at bounding box center [1289, 121] width 79 height 19
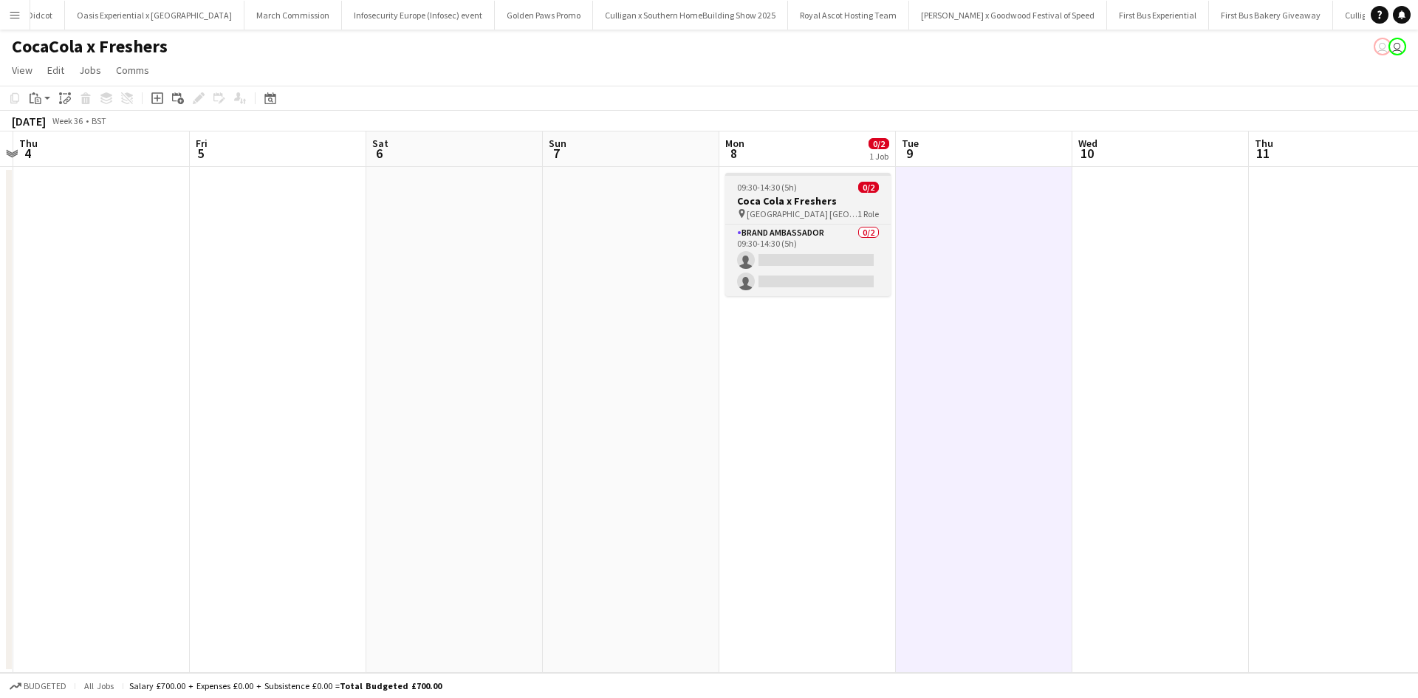
click at [831, 186] on div "09:30-14:30 (5h) 0/2" at bounding box center [807, 187] width 165 height 11
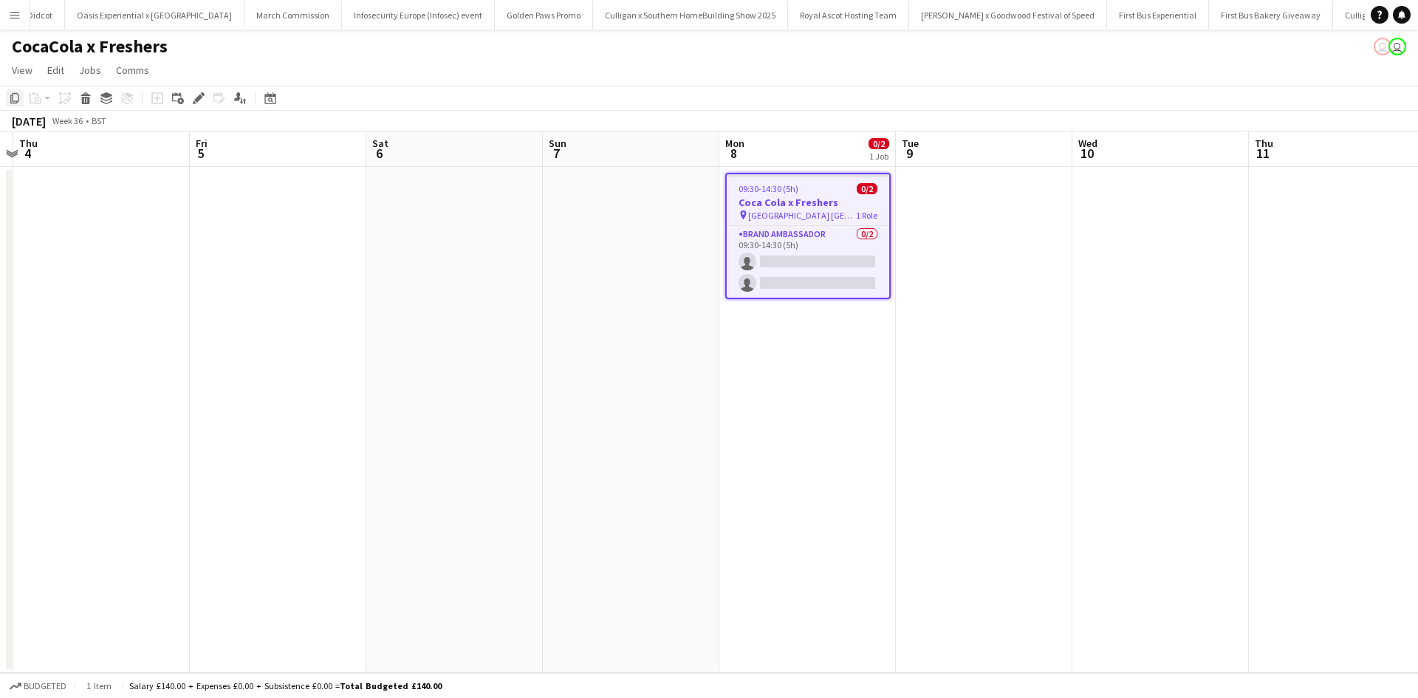
click at [16, 98] on icon "Copy" at bounding box center [15, 98] width 12 height 12
click at [954, 192] on app-date-cell at bounding box center [984, 420] width 177 height 506
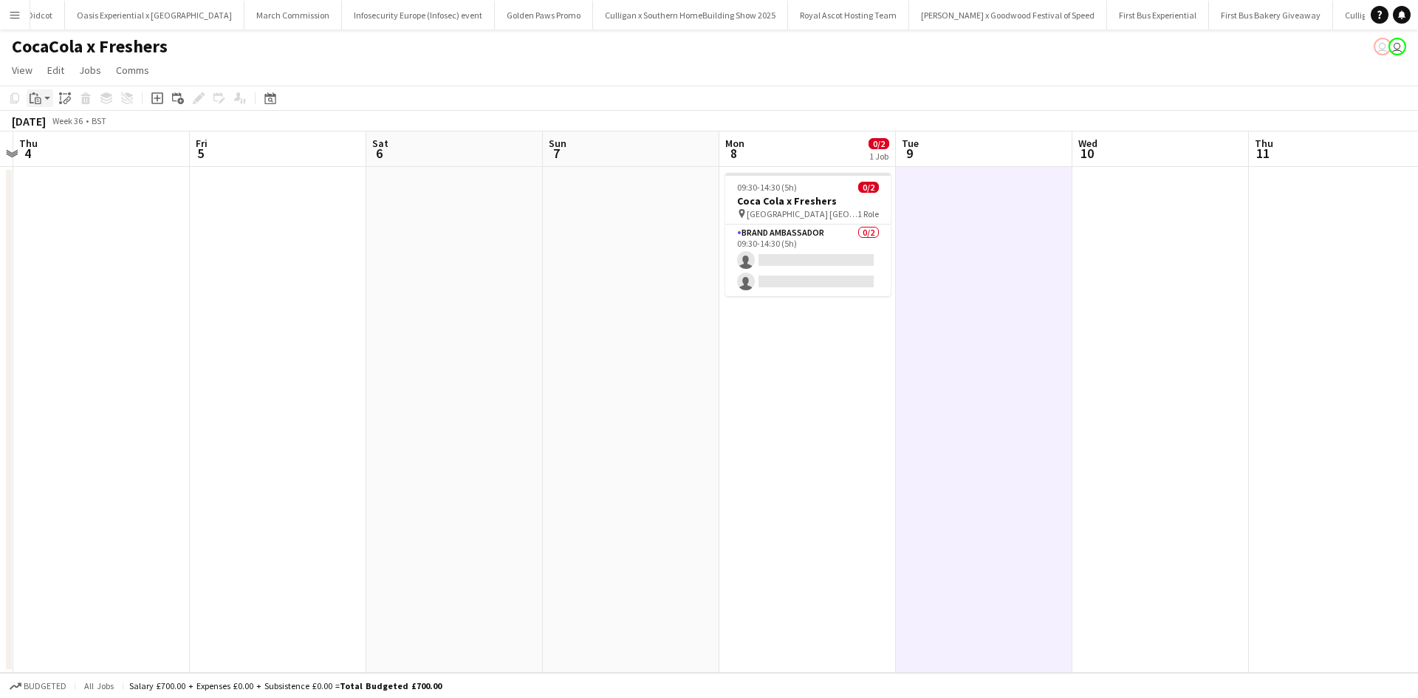
click at [33, 99] on icon "Paste" at bounding box center [36, 98] width 12 height 12
click at [58, 125] on link "Paste Ctrl+V" at bounding box center [108, 126] width 139 height 13
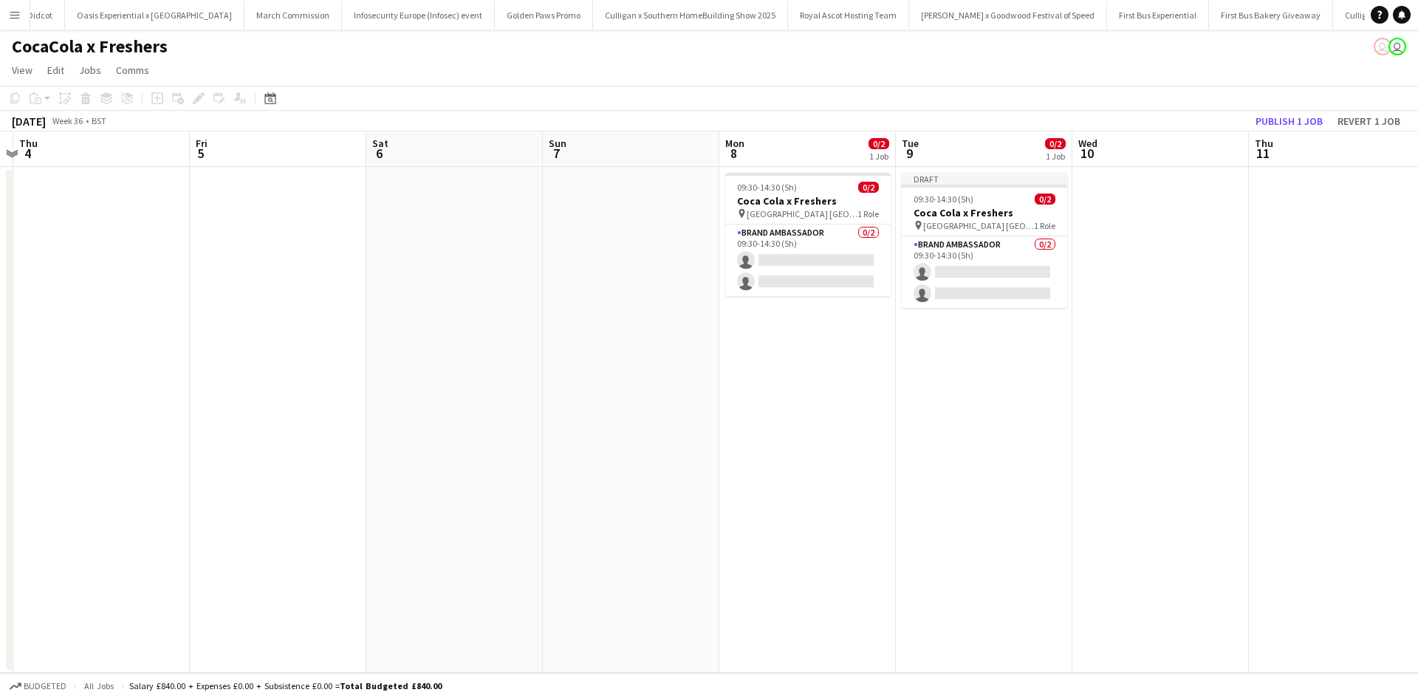
click at [1117, 230] on app-date-cell at bounding box center [1161, 420] width 177 height 506
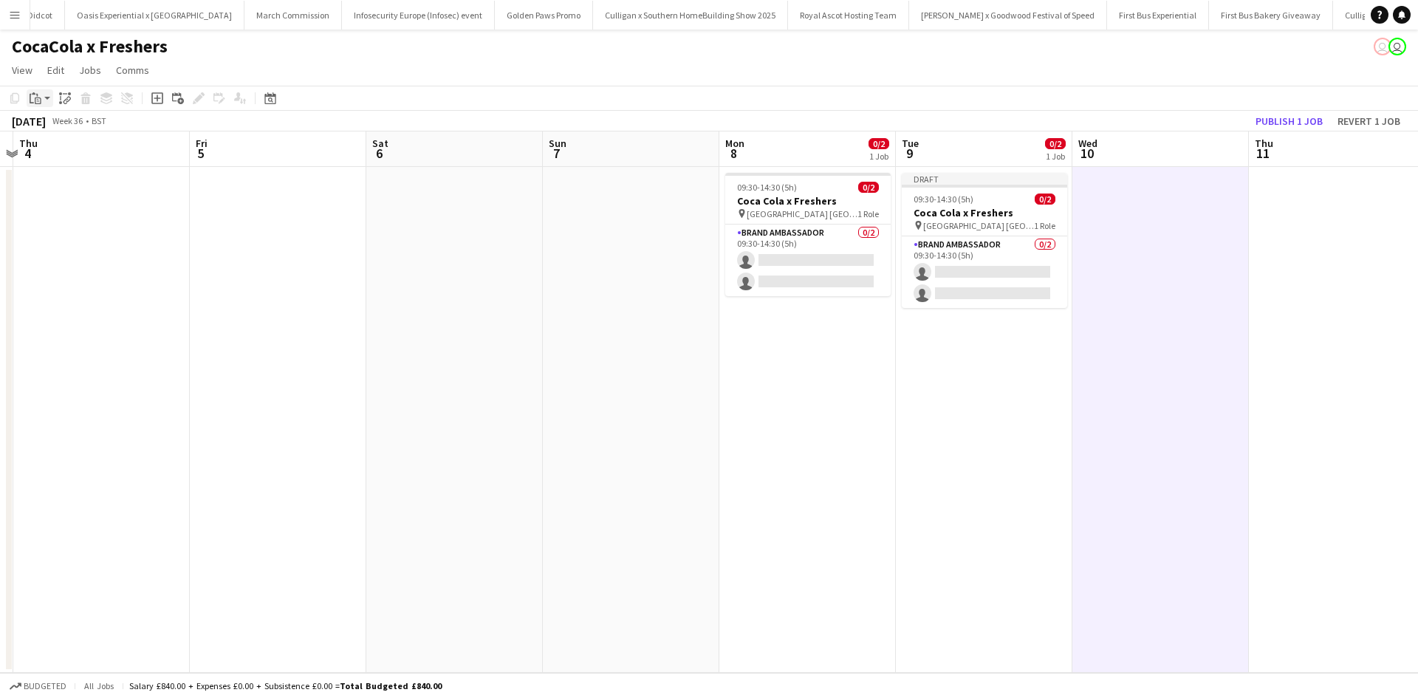
click at [30, 99] on icon at bounding box center [32, 99] width 4 height 10
click at [66, 125] on link "Paste Ctrl+V" at bounding box center [108, 126] width 139 height 13
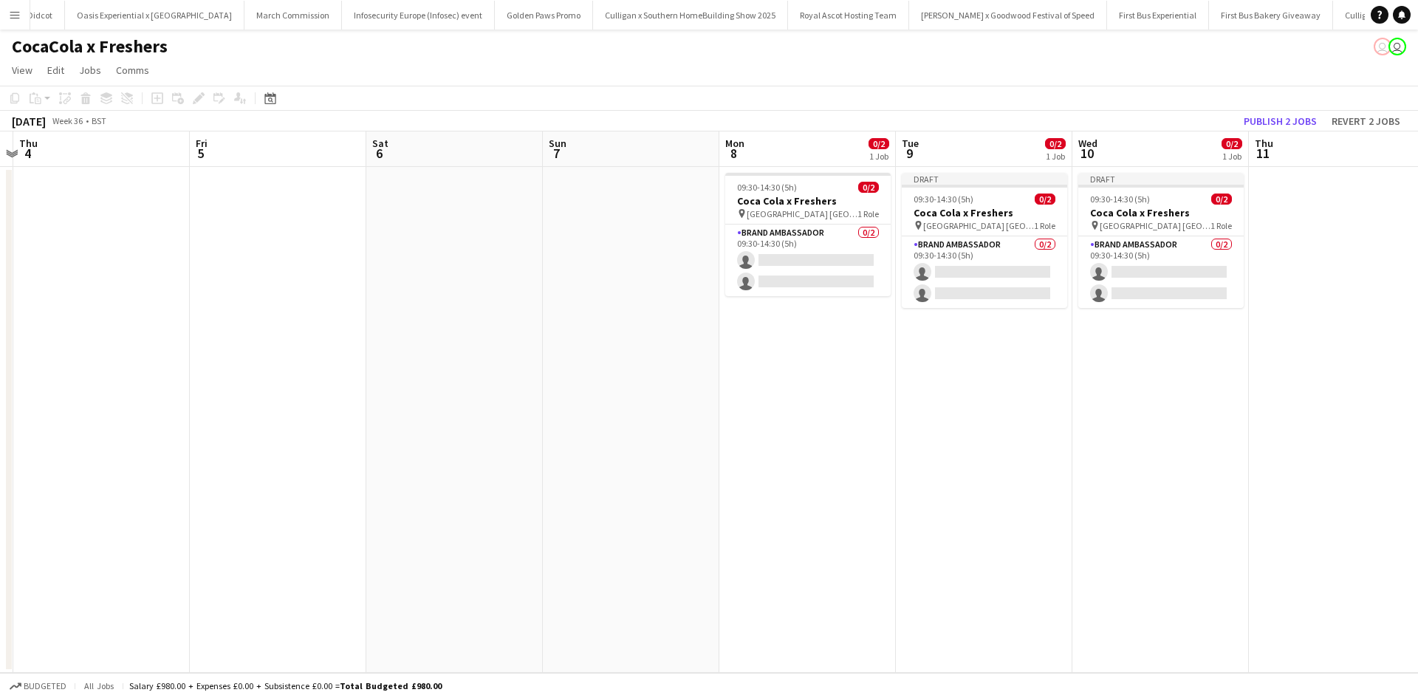
click at [1296, 199] on app-date-cell at bounding box center [1337, 420] width 177 height 506
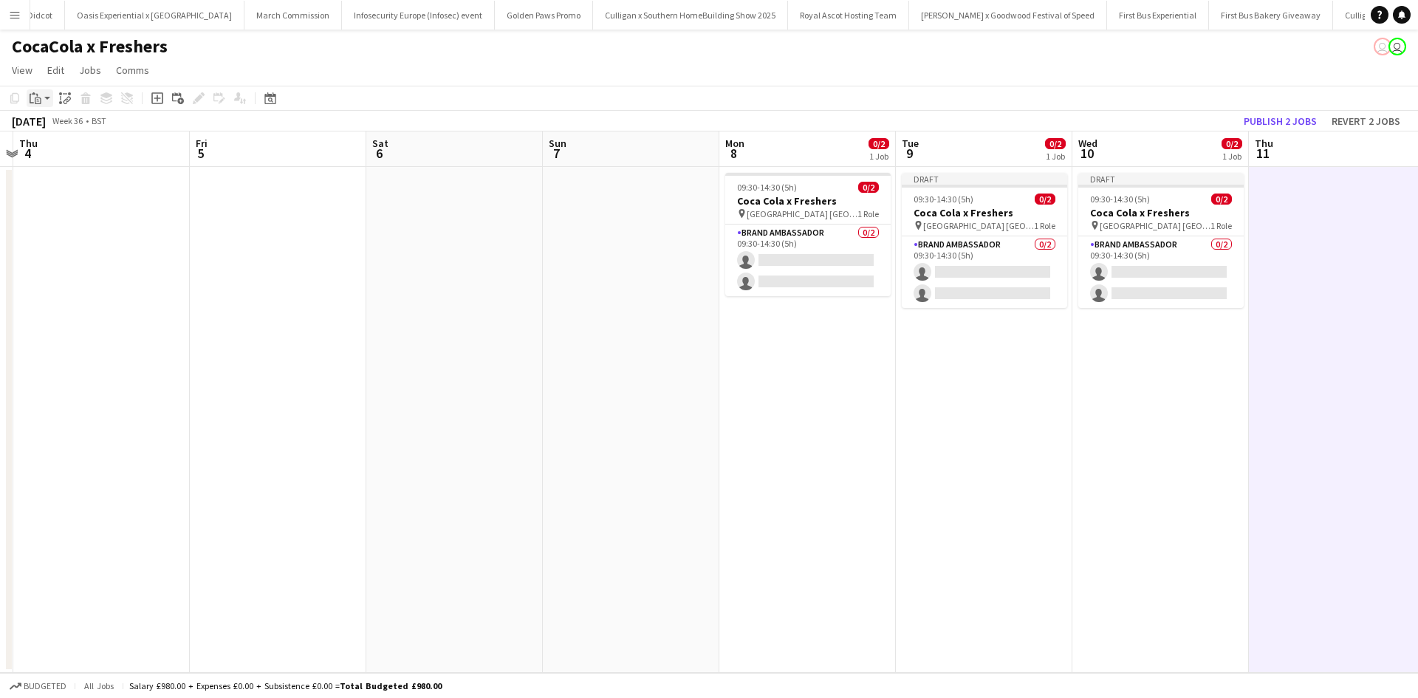
click at [37, 99] on icon "Paste" at bounding box center [36, 98] width 12 height 12
click at [70, 121] on link "Paste Ctrl+V" at bounding box center [108, 126] width 139 height 13
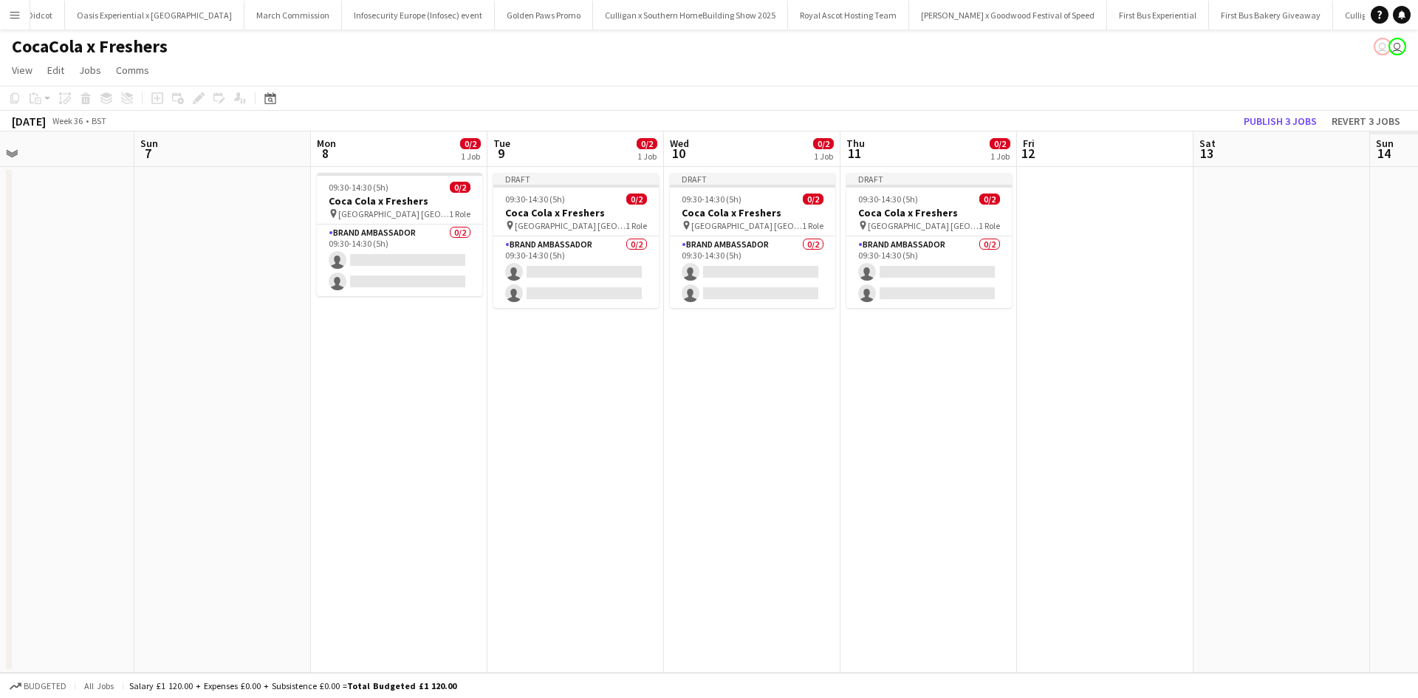
drag, startPoint x: 1095, startPoint y: 477, endPoint x: 700, endPoint y: 404, distance: 401.2
click at [700, 405] on app-calendar-viewport "Tue 2 Wed 3 Thu 4 Fri 5 Sat 6 Sun 7 Mon 8 0/2 1 Job Tue 9 0/2 1 Job Wed 10 0/2 …" at bounding box center [709, 401] width 1418 height 541
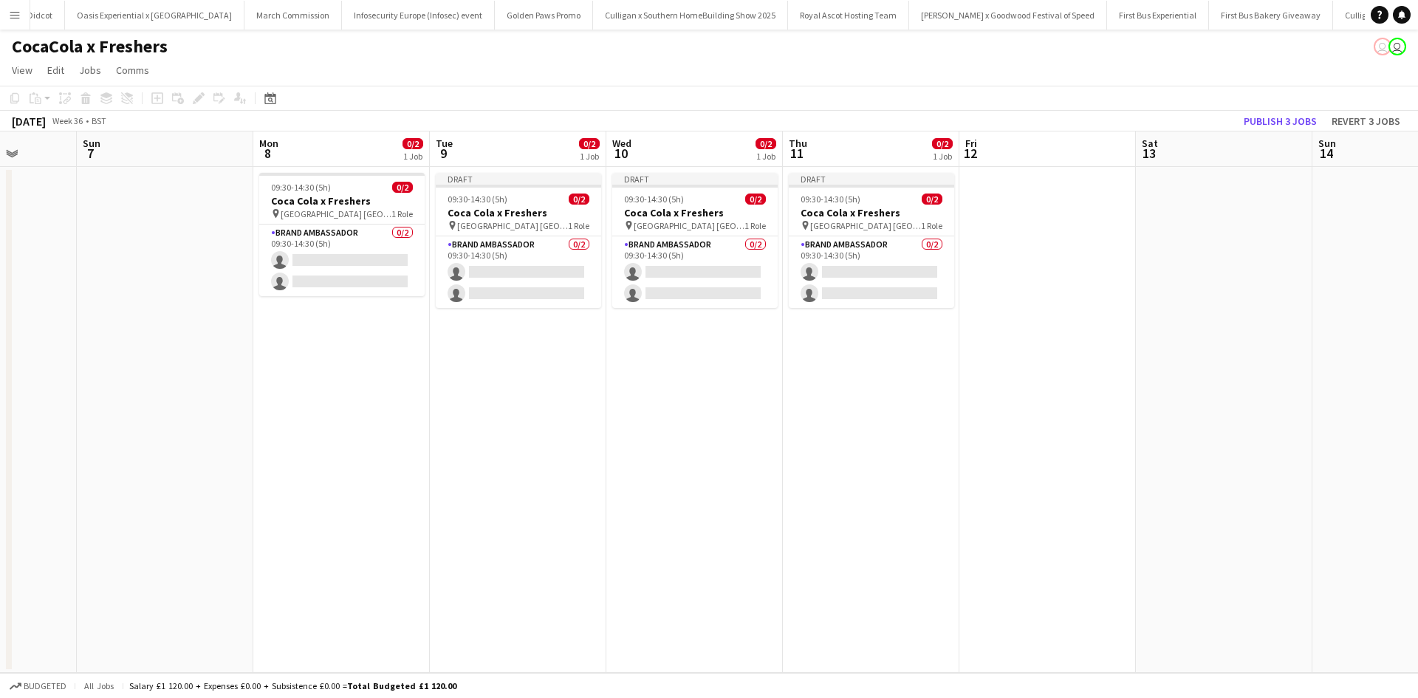
click at [1110, 271] on app-date-cell at bounding box center [1048, 420] width 177 height 506
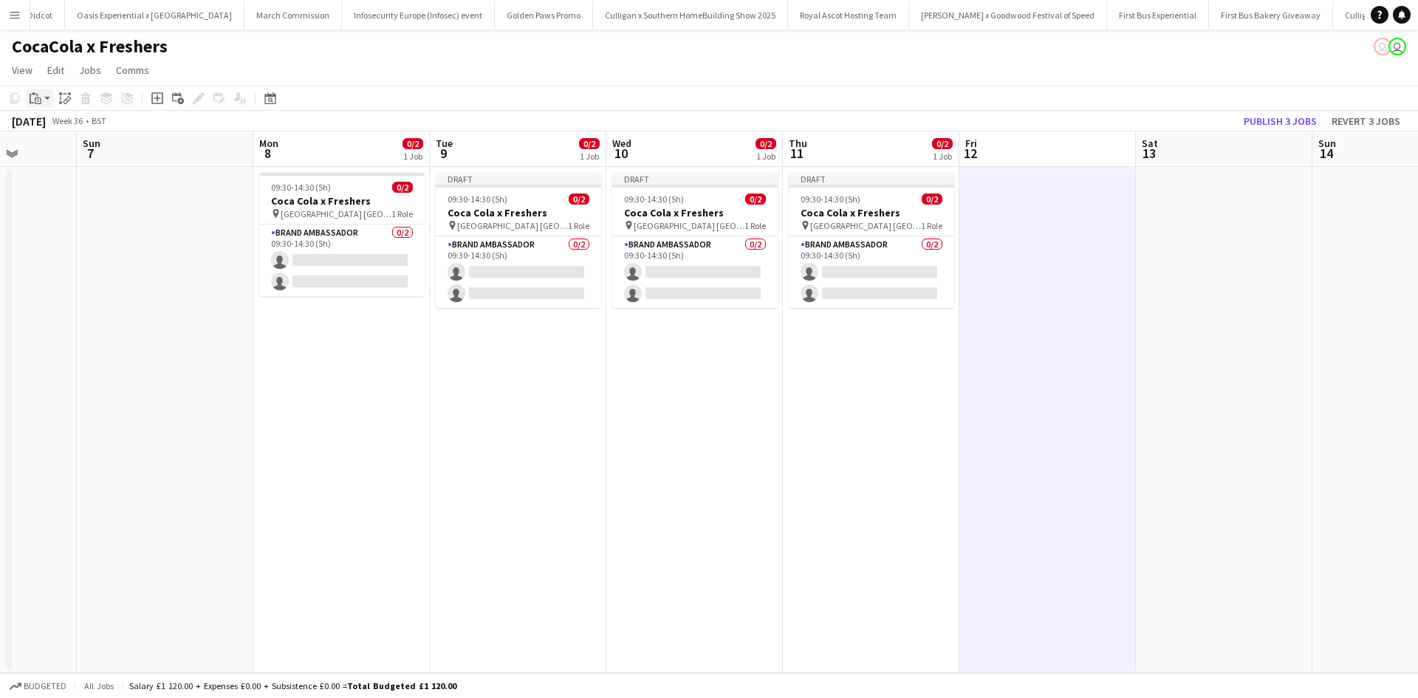
click at [35, 104] on icon "Paste" at bounding box center [36, 98] width 12 height 12
click at [48, 126] on link "Paste Ctrl+V" at bounding box center [108, 126] width 139 height 13
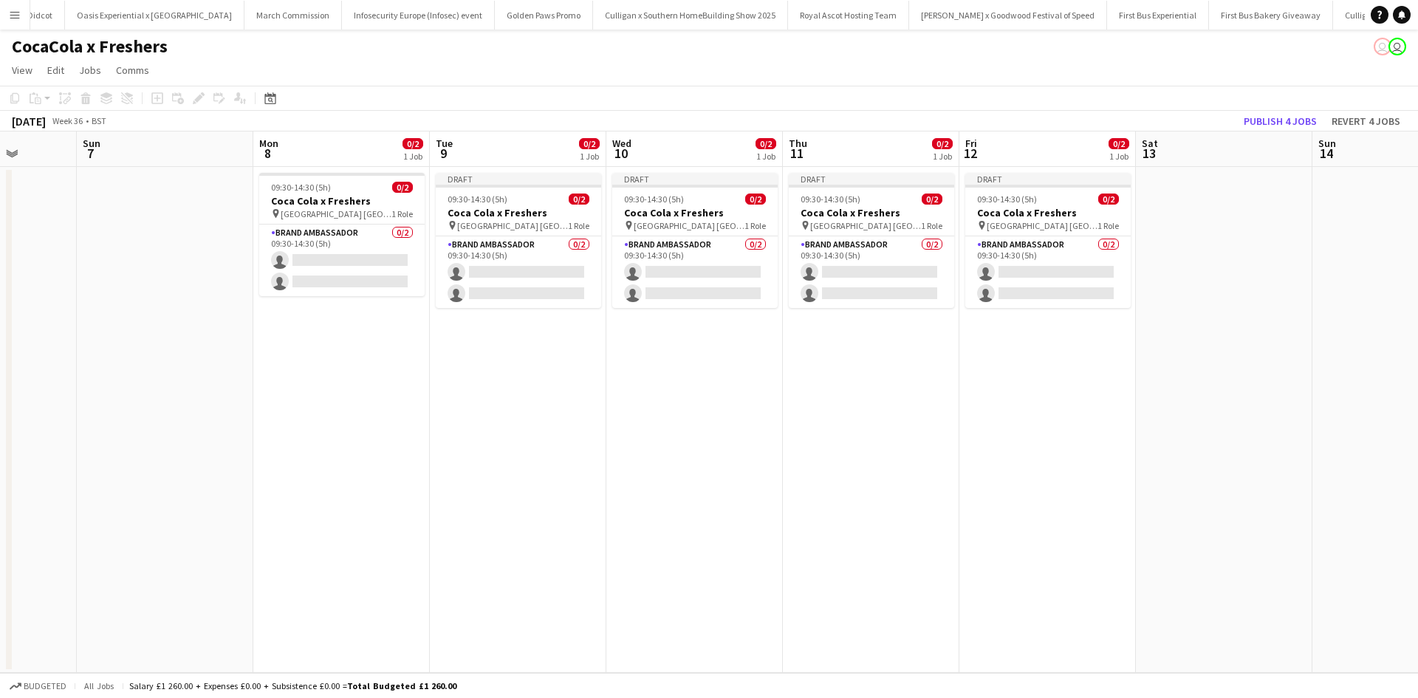
click at [1237, 130] on div "Publish 4 jobs Revert 4 jobs" at bounding box center [1322, 121] width 192 height 19
click at [1266, 121] on button "Publish 4 jobs" at bounding box center [1280, 121] width 85 height 19
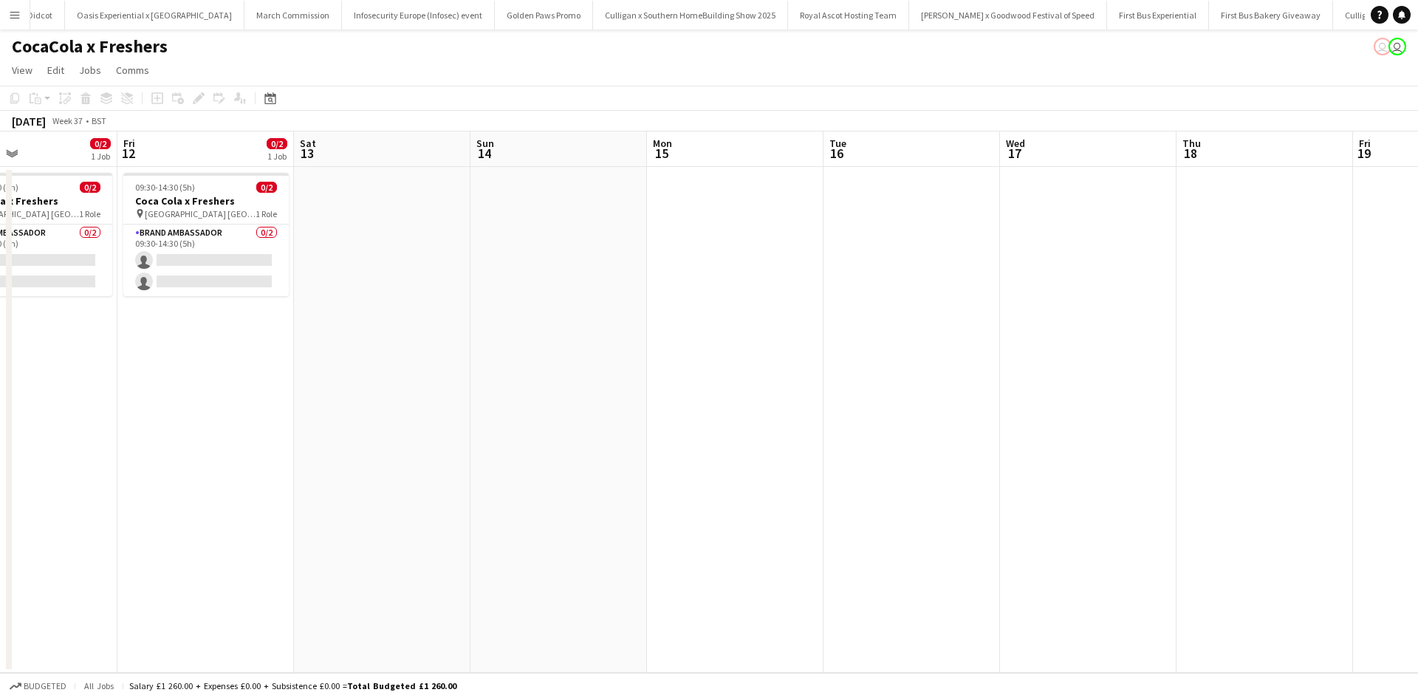
drag, startPoint x: 1217, startPoint y: 386, endPoint x: 299, endPoint y: 360, distance: 917.8
click at [307, 361] on app-calendar-viewport "Mon 8 0/2 1 Job Tue 9 0/2 1 Job Wed 10 0/2 1 Job Thu 11 0/2 1 Job Fri 12 0/2 1 …" at bounding box center [709, 401] width 1418 height 541
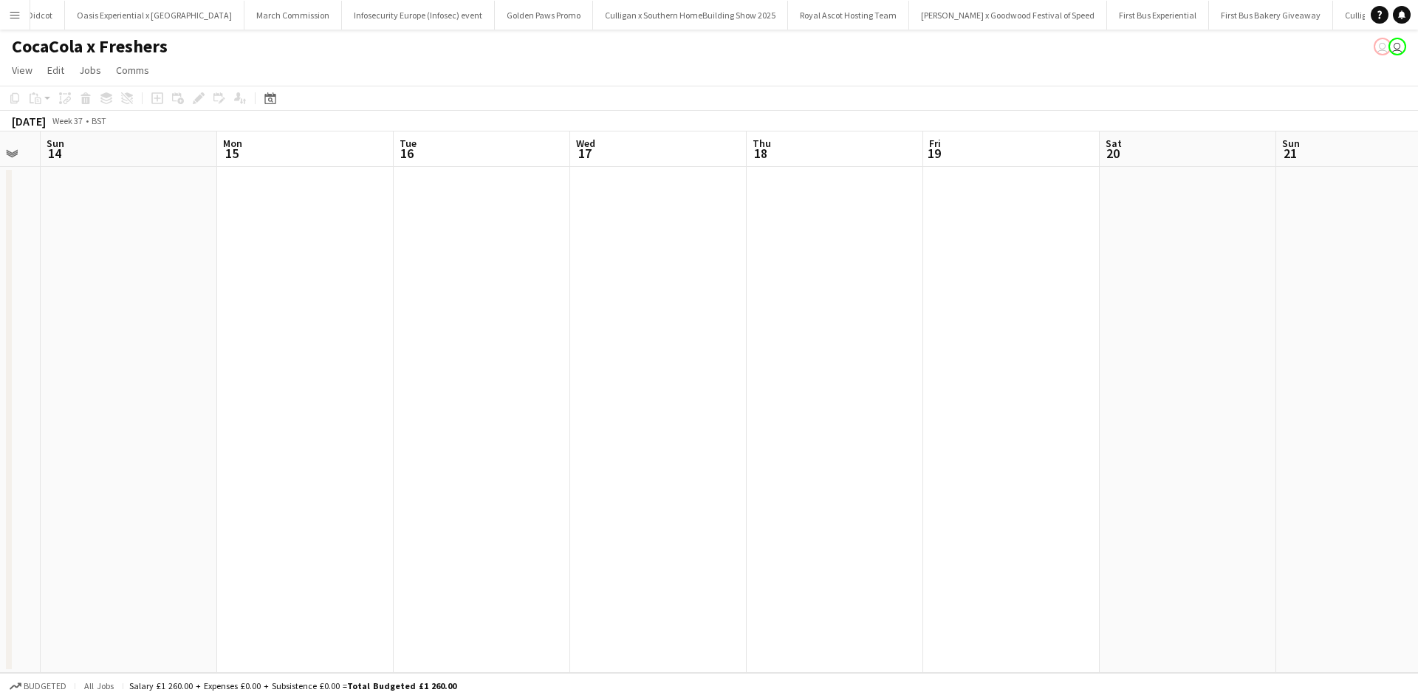
drag, startPoint x: 874, startPoint y: 397, endPoint x: 512, endPoint y: 396, distance: 362.0
click at [512, 396] on app-calendar-viewport "Thu 11 0/2 1 Job Fri 12 0/2 1 Job Sat 13 Sun 14 Mon 15 Tue 16 Wed 17 Thu 18 Fri…" at bounding box center [709, 401] width 1418 height 541
click at [810, 194] on app-date-cell at bounding box center [835, 420] width 177 height 506
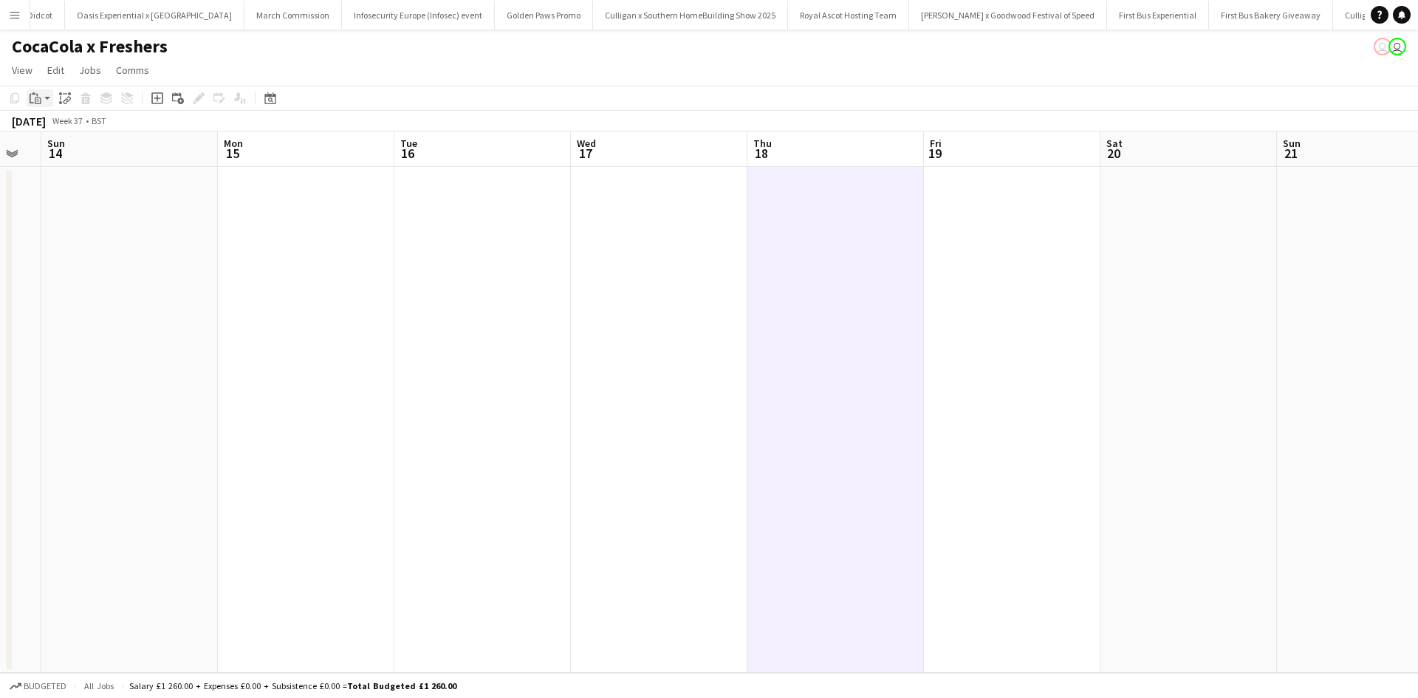
click at [33, 96] on icon "Paste" at bounding box center [36, 98] width 12 height 12
click at [59, 124] on link "Paste Ctrl+V" at bounding box center [108, 126] width 139 height 13
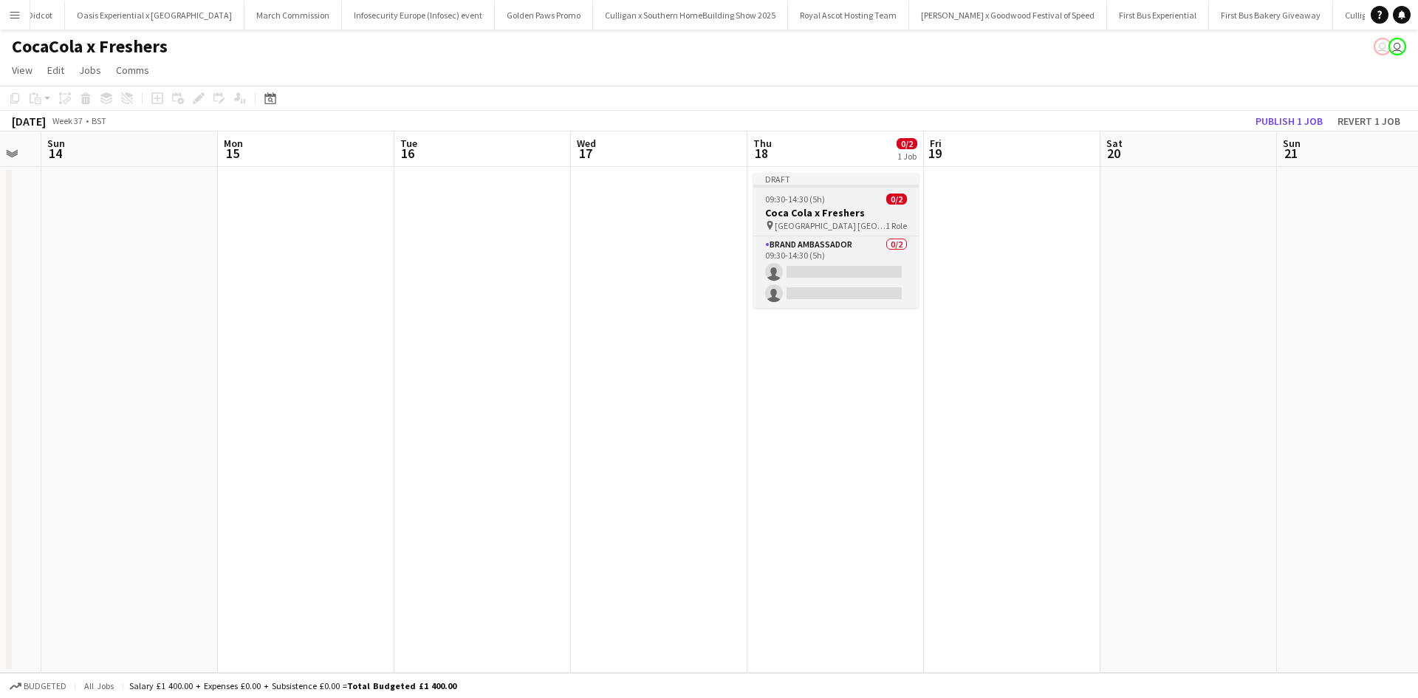
drag, startPoint x: 846, startPoint y: 198, endPoint x: 818, endPoint y: 194, distance: 27.7
click at [847, 198] on div "09:30-14:30 (5h) 0/2" at bounding box center [835, 199] width 165 height 11
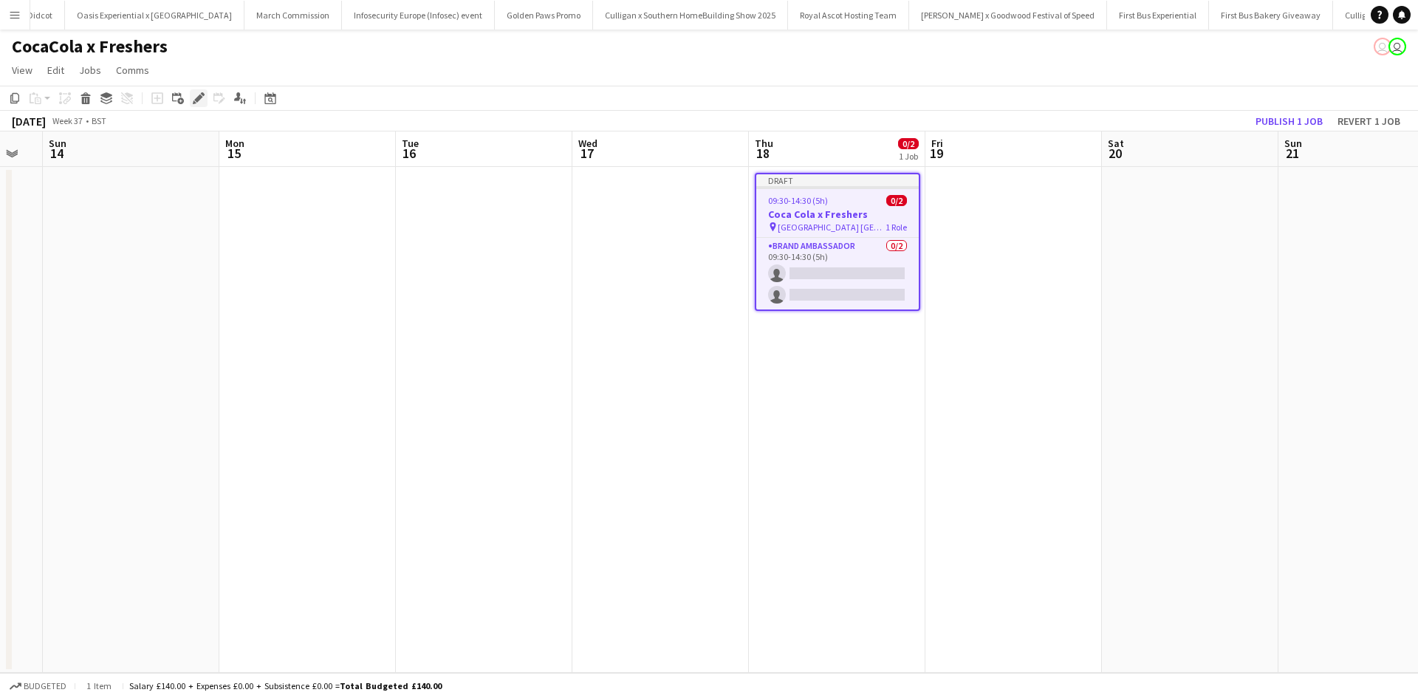
click at [199, 99] on icon at bounding box center [198, 99] width 8 height 8
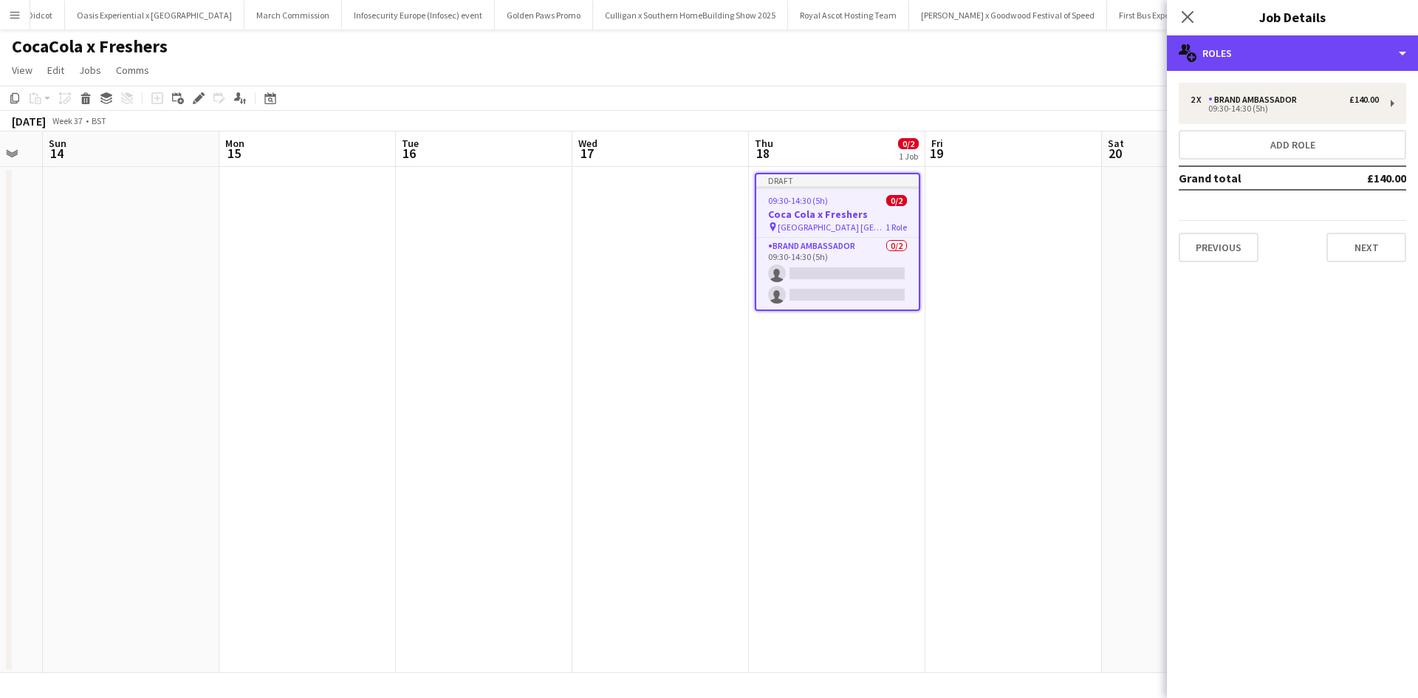
drag, startPoint x: 1305, startPoint y: 46, endPoint x: 1320, endPoint y: 69, distance: 27.3
click at [1306, 47] on div "multiple-users-add Roles" at bounding box center [1292, 52] width 251 height 35
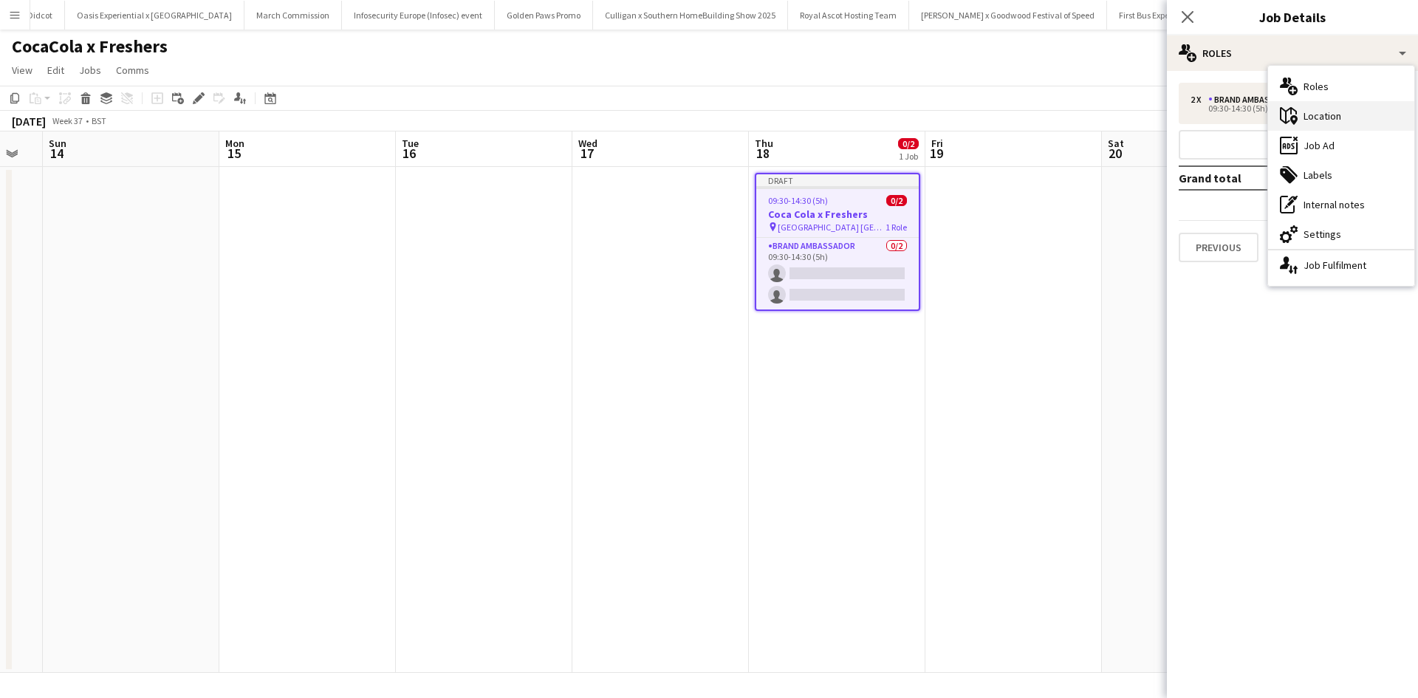
click at [1335, 114] on div "maps-pin-1 Location" at bounding box center [1341, 116] width 146 height 30
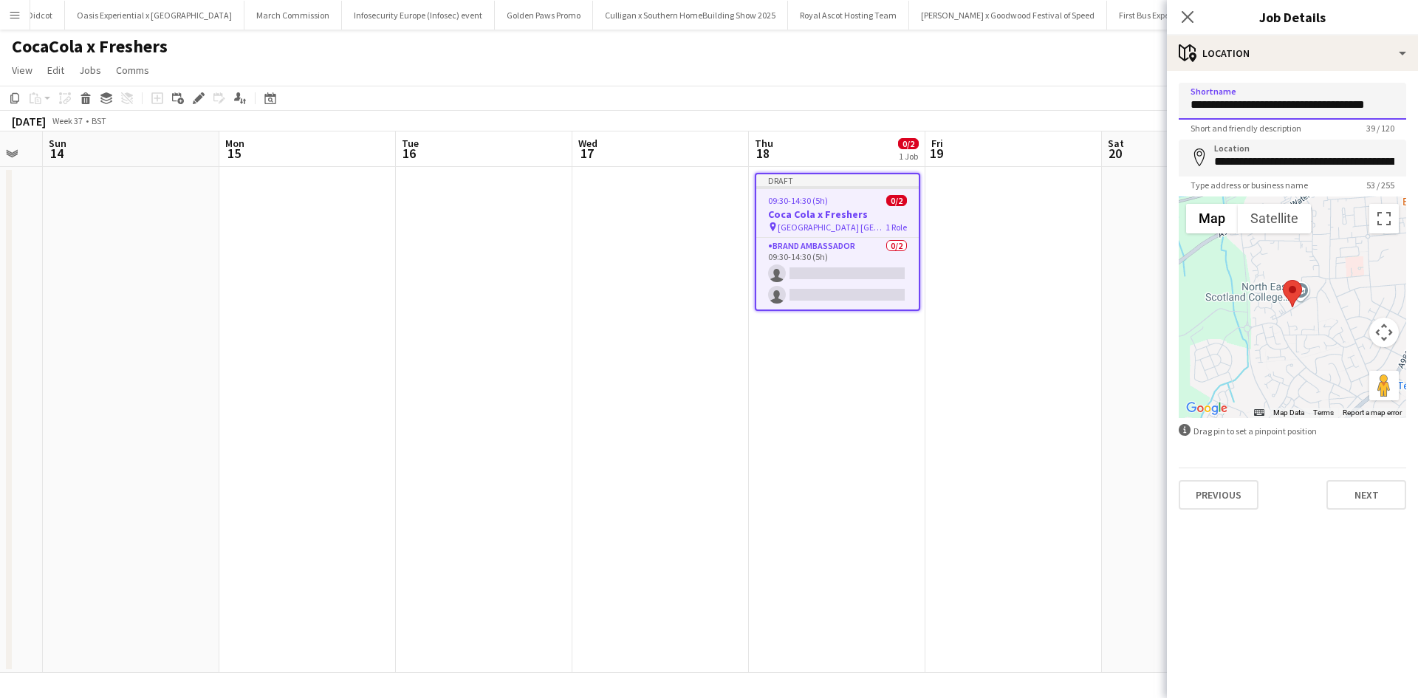
drag, startPoint x: 1192, startPoint y: 103, endPoint x: 1418, endPoint y: 105, distance: 225.3
click at [1418, 105] on form "**********" at bounding box center [1292, 296] width 251 height 427
type input "**********"
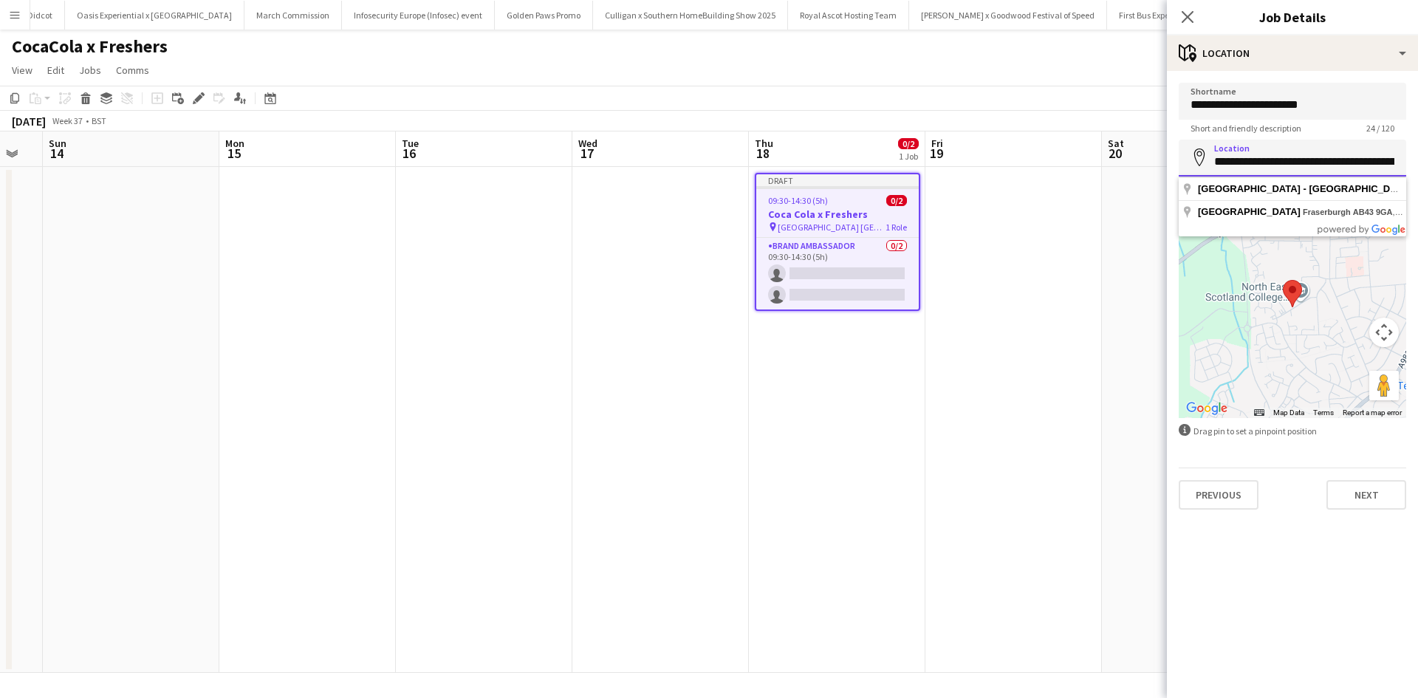
scroll to position [0, 91]
drag, startPoint x: 1215, startPoint y: 163, endPoint x: 1418, endPoint y: 173, distance: 202.6
click at [1418, 173] on form "**********" at bounding box center [1292, 296] width 251 height 427
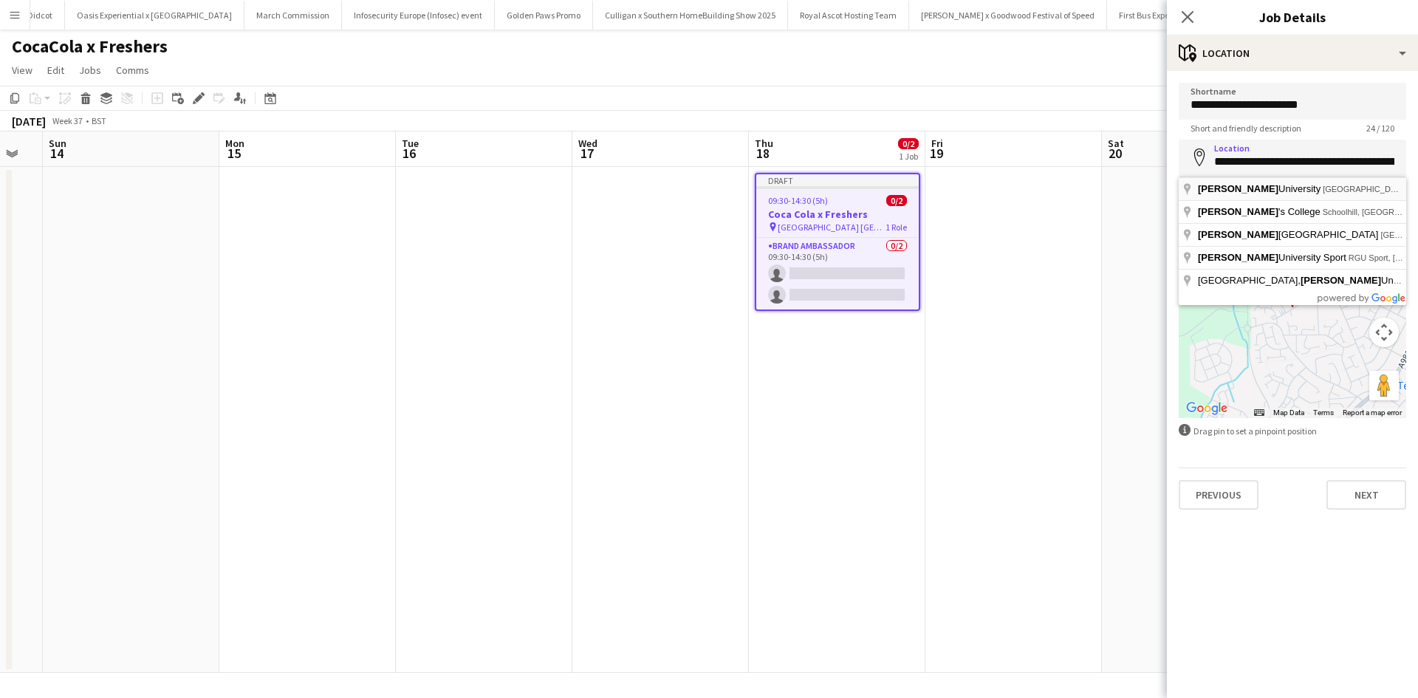
type input "**********"
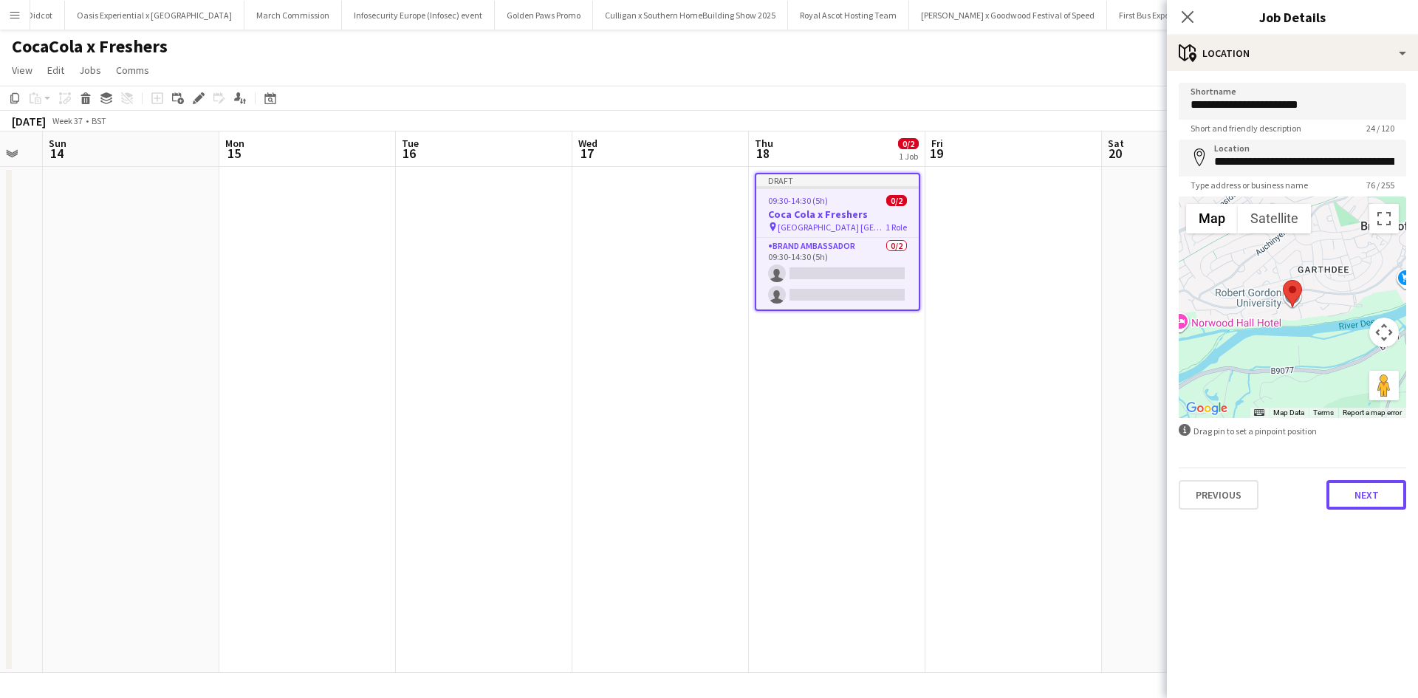
drag, startPoint x: 1367, startPoint y: 489, endPoint x: 1353, endPoint y: 488, distance: 14.1
click at [1367, 489] on button "Next" at bounding box center [1367, 495] width 80 height 30
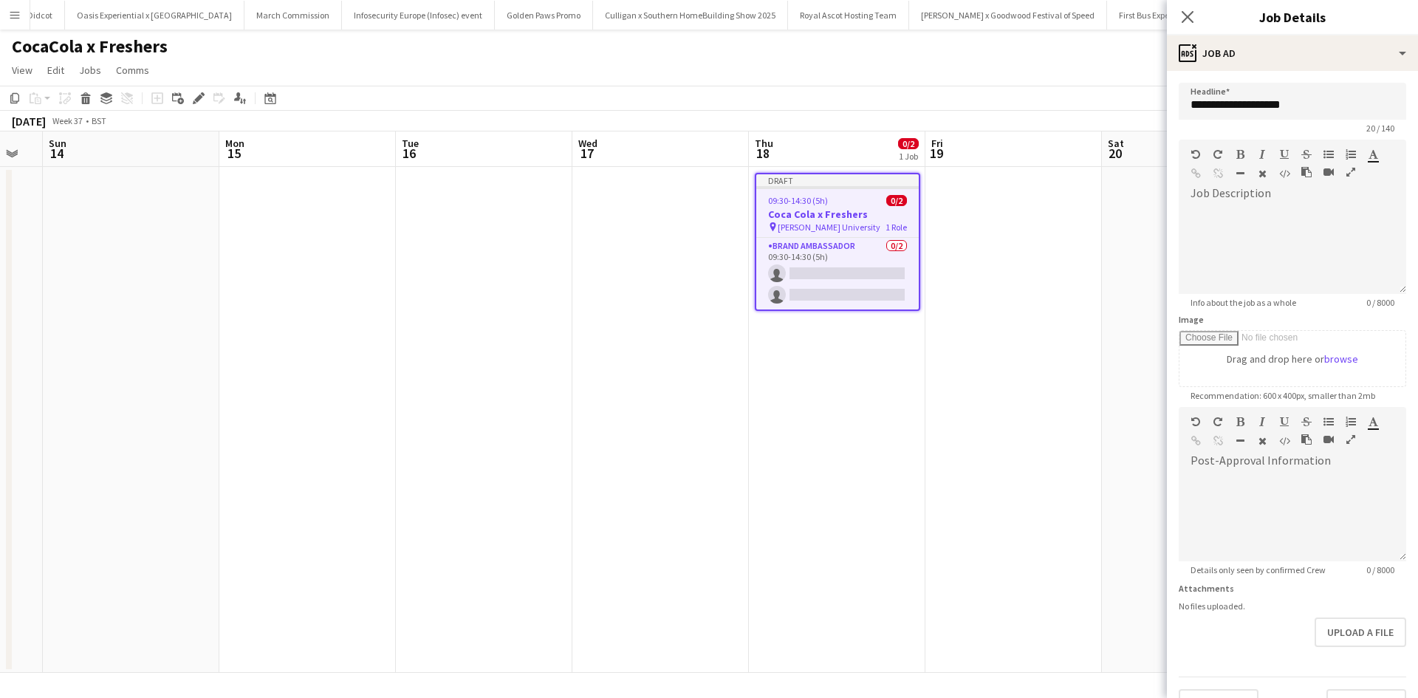
click at [1046, 451] on app-date-cell at bounding box center [1014, 420] width 177 height 506
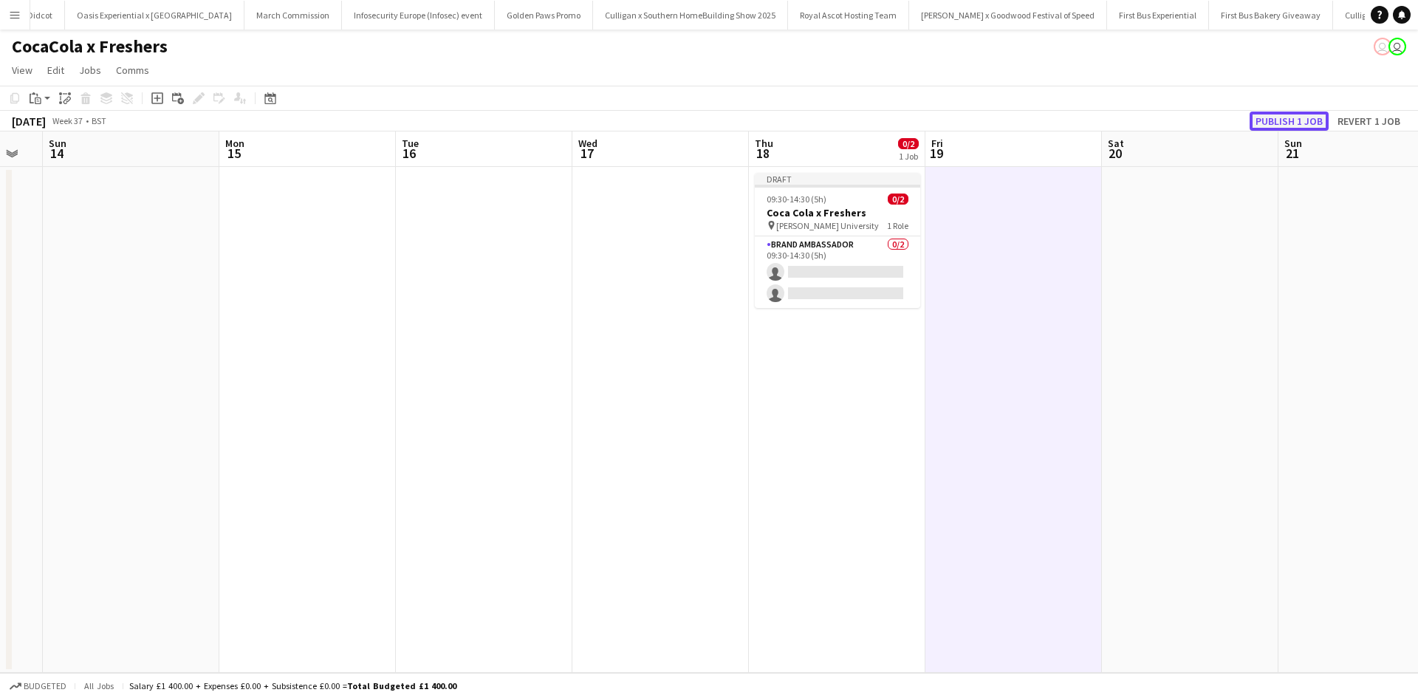
click at [1269, 123] on button "Publish 1 job" at bounding box center [1289, 121] width 79 height 19
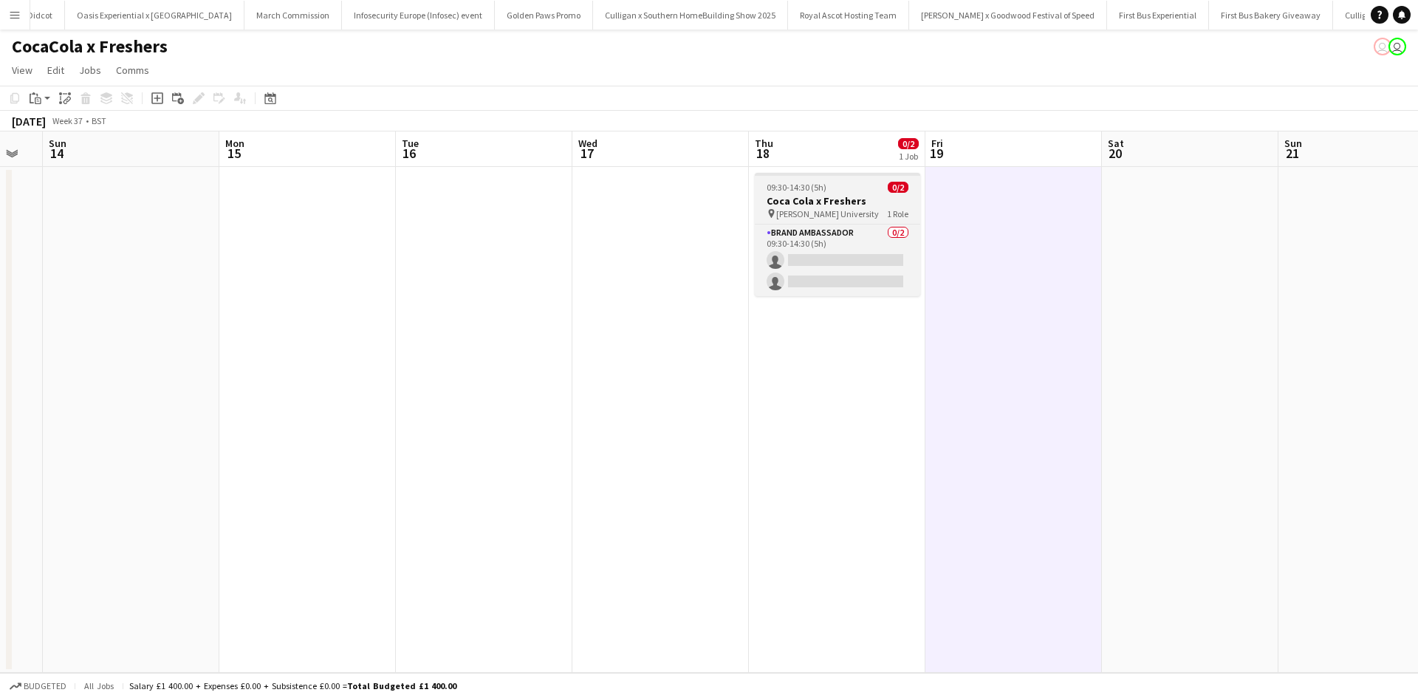
click at [841, 182] on div "09:30-14:30 (5h) 0/2" at bounding box center [837, 187] width 165 height 11
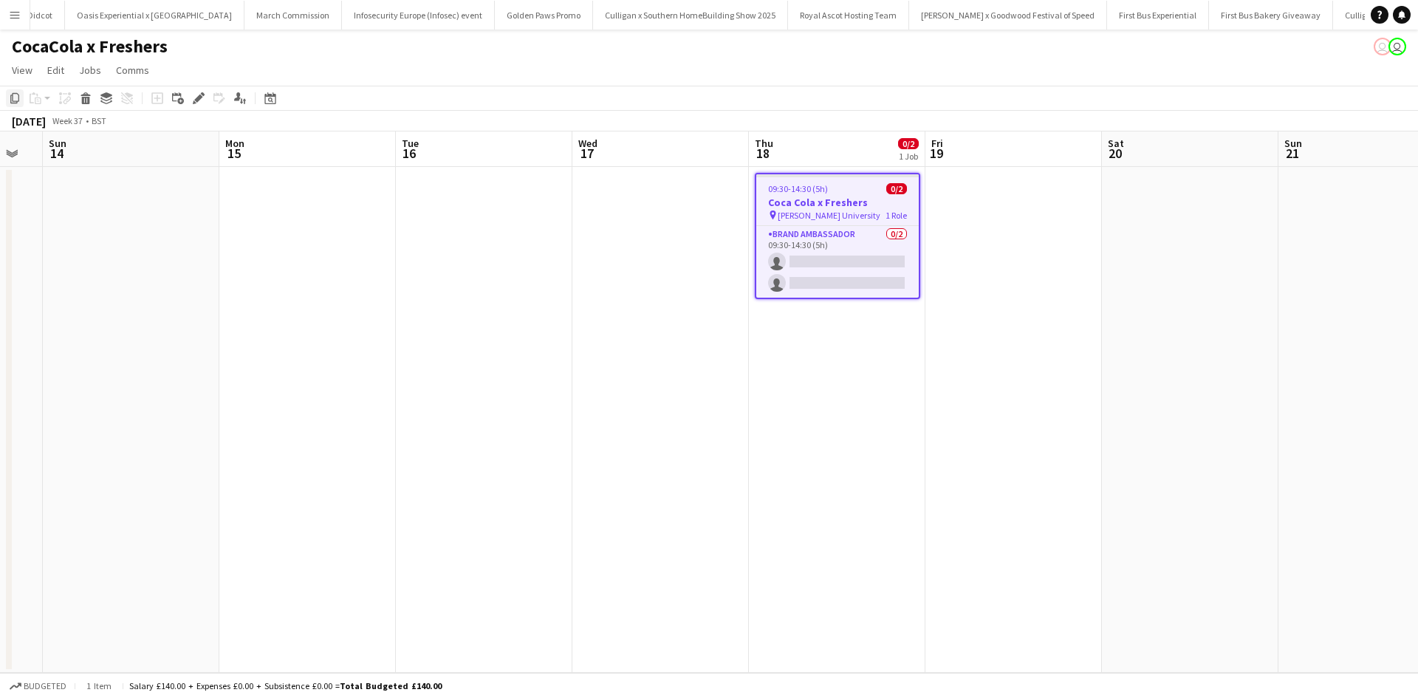
click at [17, 94] on icon at bounding box center [14, 98] width 9 height 10
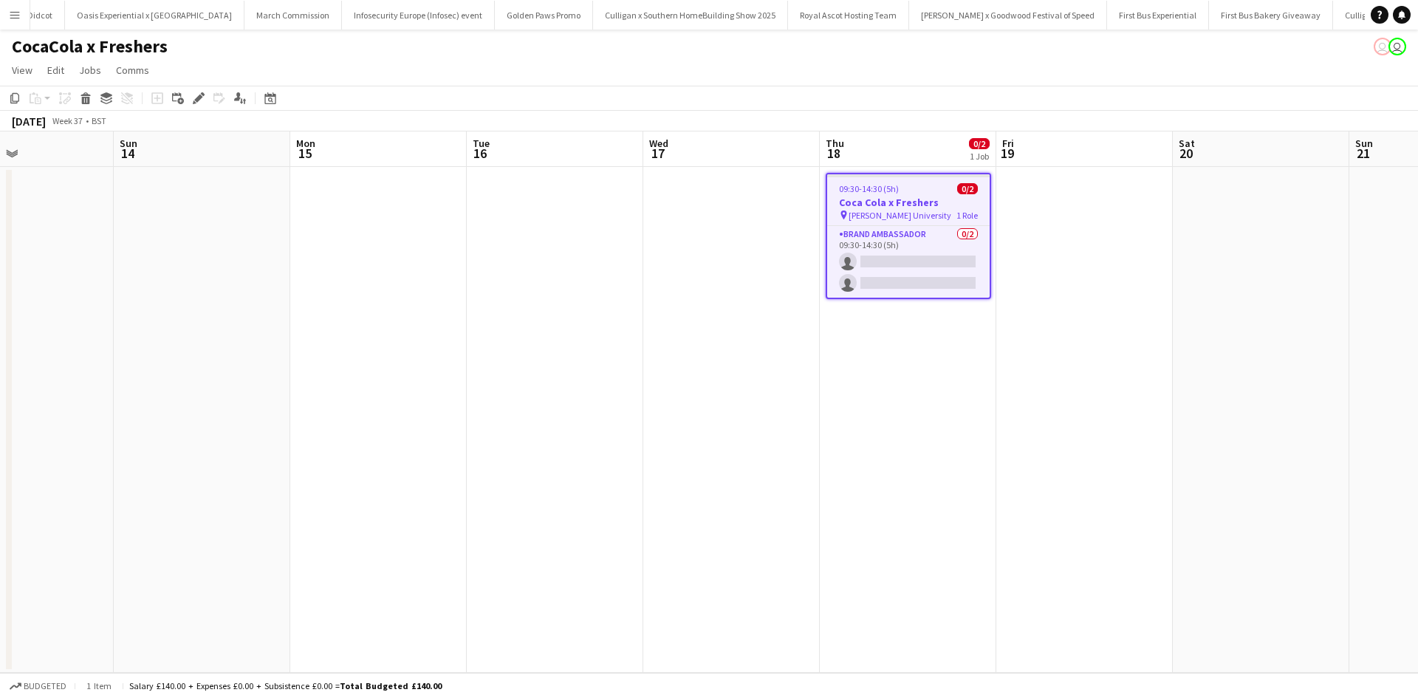
drag, startPoint x: 1155, startPoint y: 417, endPoint x: 1237, endPoint y: 389, distance: 86.9
click at [1238, 389] on app-calendar-viewport "Thu 11 0/2 1 Job Fri 12 0/2 1 Job Sat 13 Sun 14 Mon 15 Tue 16 Wed 17 Thu 18 0/2…" at bounding box center [709, 401] width 1418 height 541
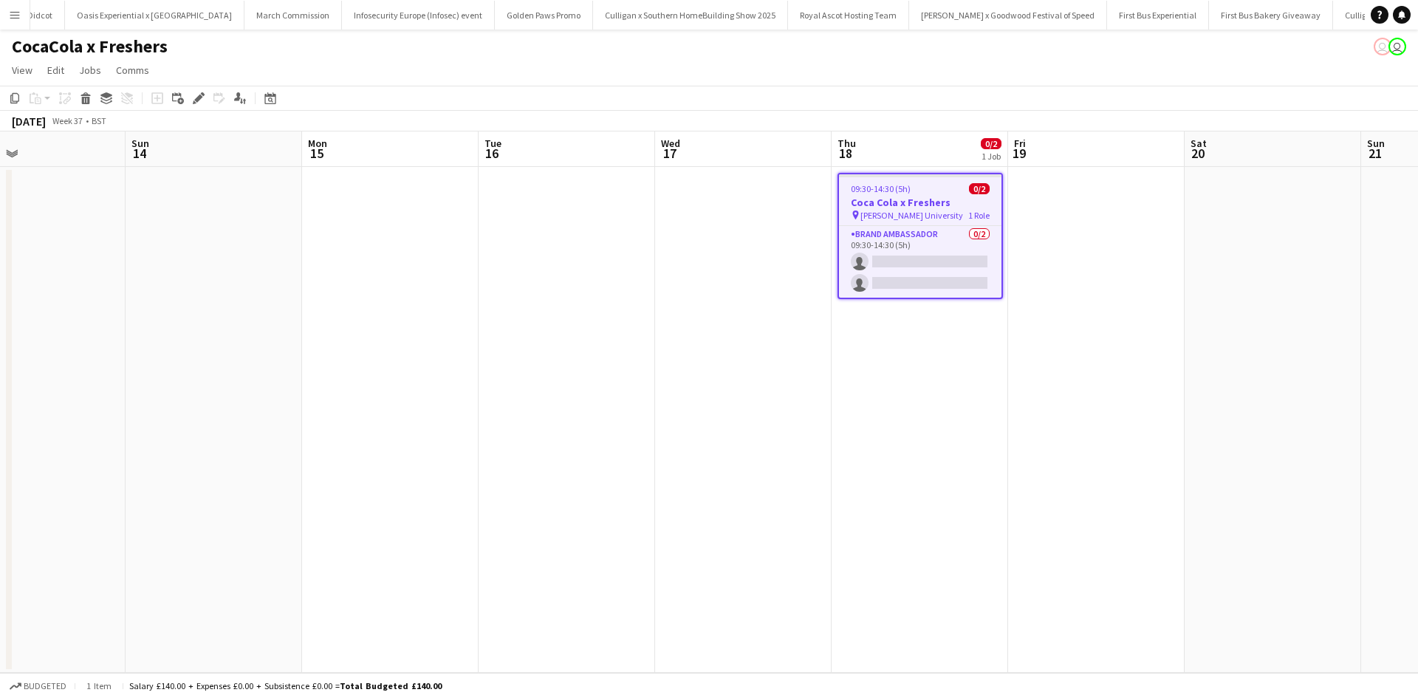
drag, startPoint x: 543, startPoint y: 248, endPoint x: 367, endPoint y: 209, distance: 180.1
click at [544, 248] on app-date-cell at bounding box center [567, 420] width 177 height 506
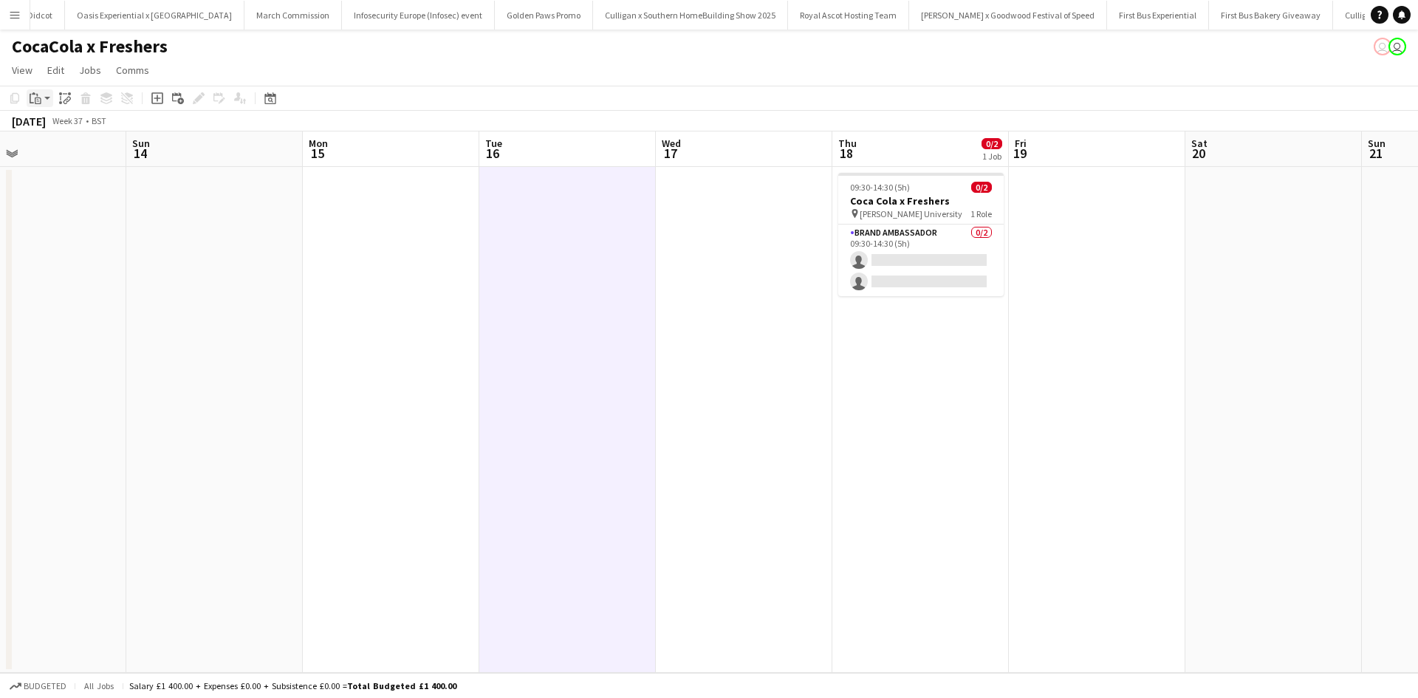
click at [38, 95] on icon "Paste" at bounding box center [36, 98] width 12 height 12
click at [58, 128] on link "Paste Ctrl+V" at bounding box center [108, 126] width 139 height 13
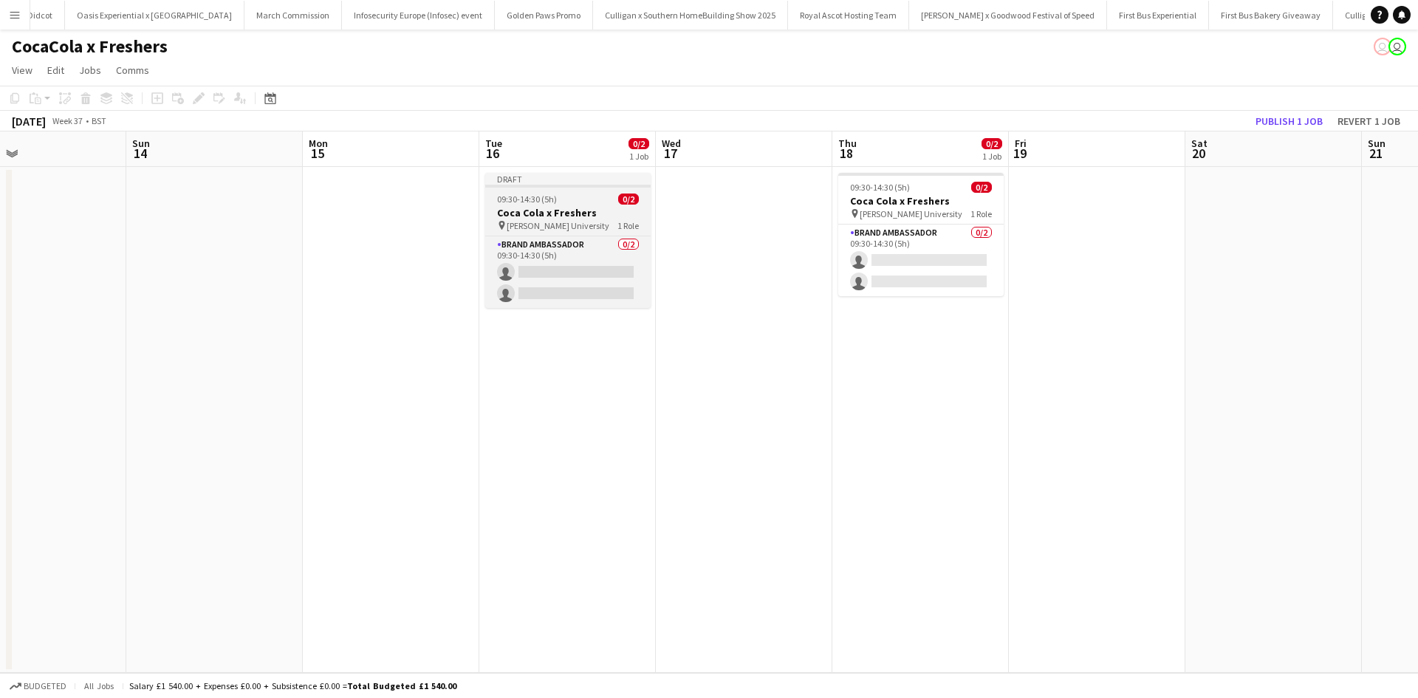
click at [592, 226] on span "Robert Gordon University" at bounding box center [558, 225] width 103 height 11
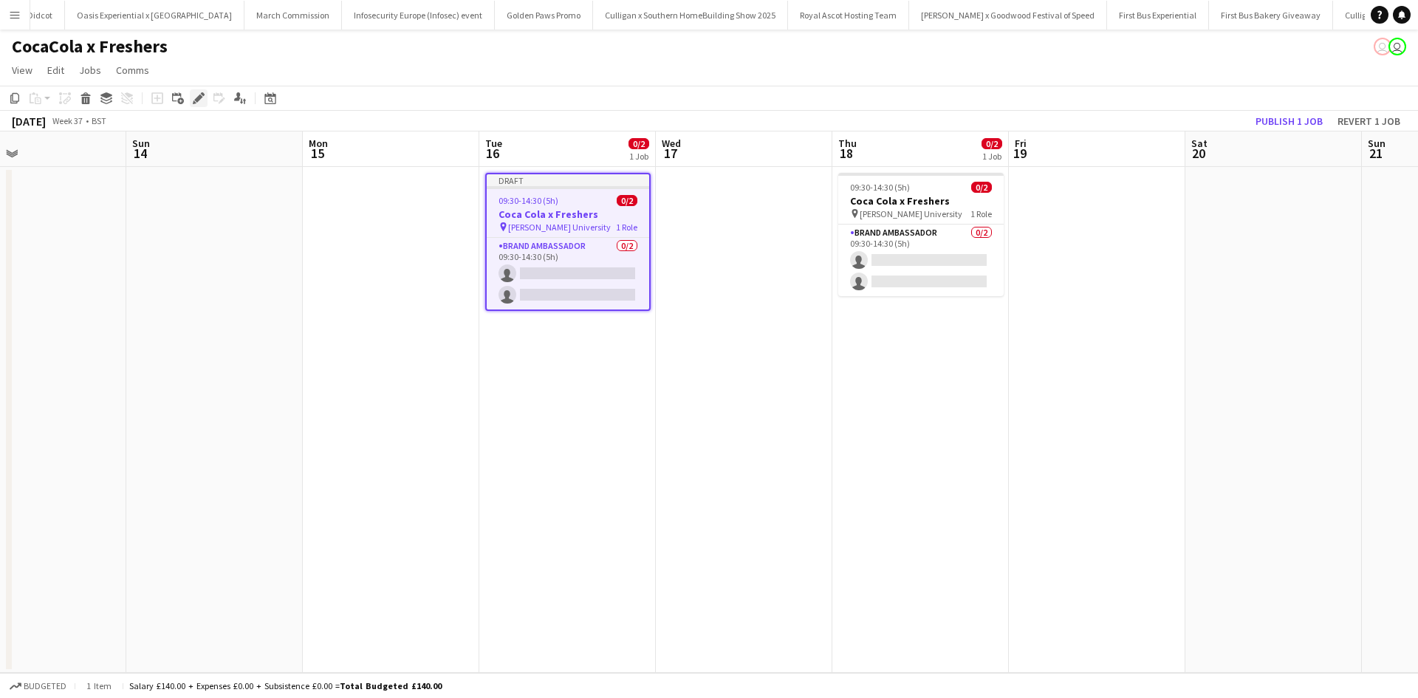
click at [200, 101] on icon "Edit" at bounding box center [199, 98] width 12 height 12
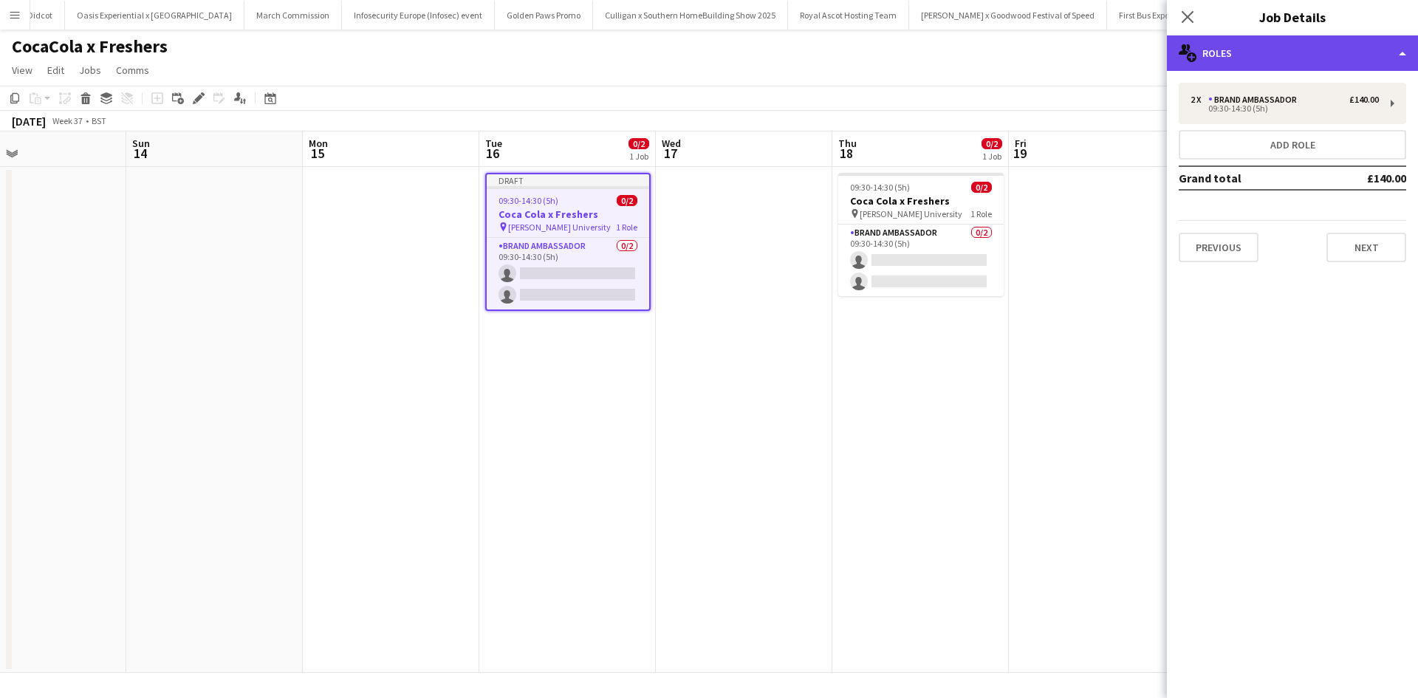
click at [1277, 61] on div "multiple-users-add Roles" at bounding box center [1292, 52] width 251 height 35
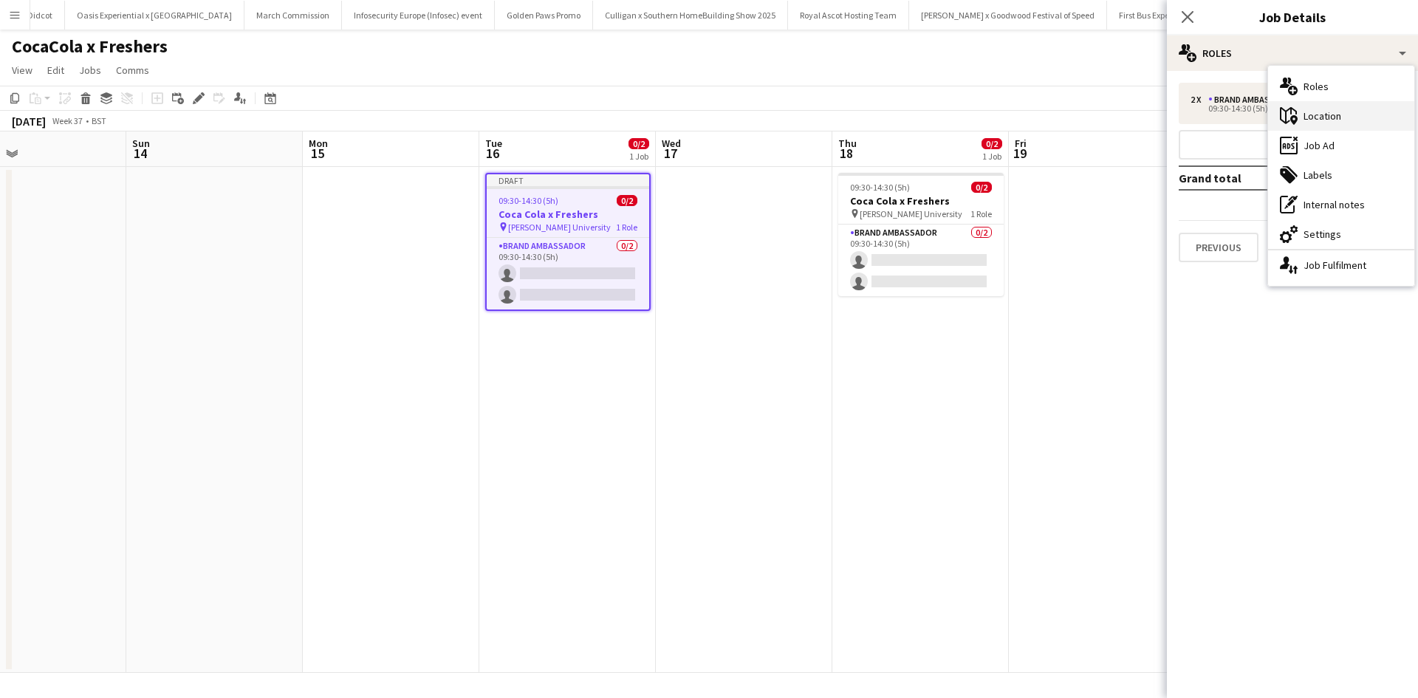
click at [1317, 106] on div "maps-pin-1 Location" at bounding box center [1341, 116] width 146 height 30
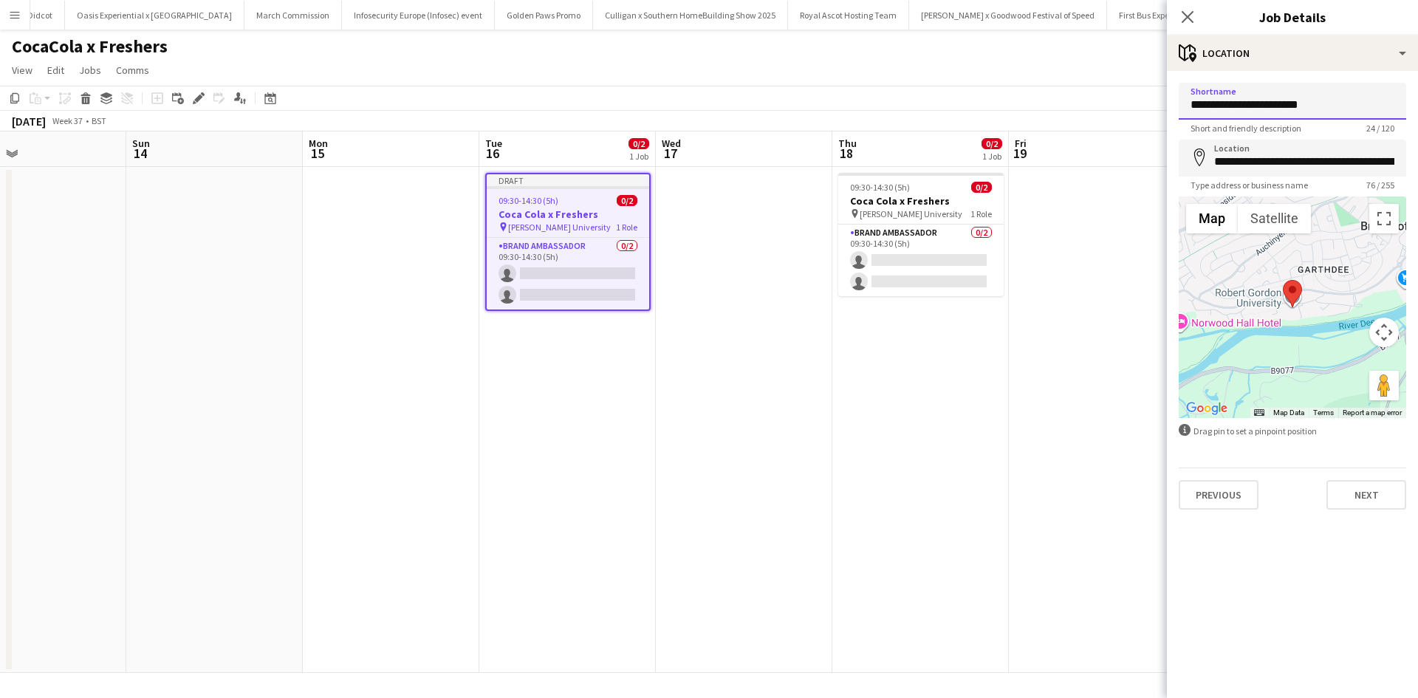
drag, startPoint x: 1288, startPoint y: 109, endPoint x: 1186, endPoint y: 100, distance: 103.1
click at [1186, 100] on input "**********" at bounding box center [1293, 101] width 228 height 37
paste input "*******"
type input "**********"
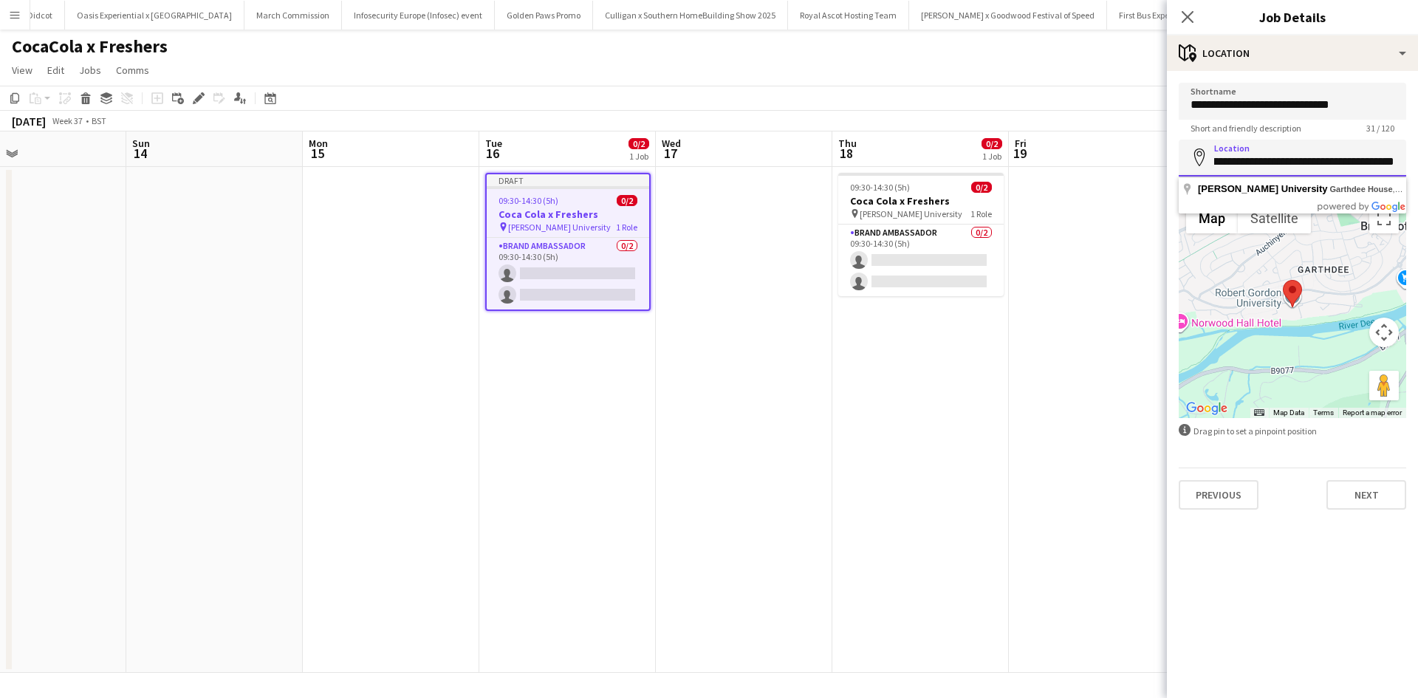
drag, startPoint x: 1217, startPoint y: 163, endPoint x: 1418, endPoint y: 157, distance: 201.0
click at [1418, 157] on form "**********" at bounding box center [1292, 296] width 251 height 427
drag, startPoint x: 1366, startPoint y: 100, endPoint x: 1189, endPoint y: 107, distance: 177.4
click at [1189, 107] on input "**********" at bounding box center [1293, 101] width 228 height 37
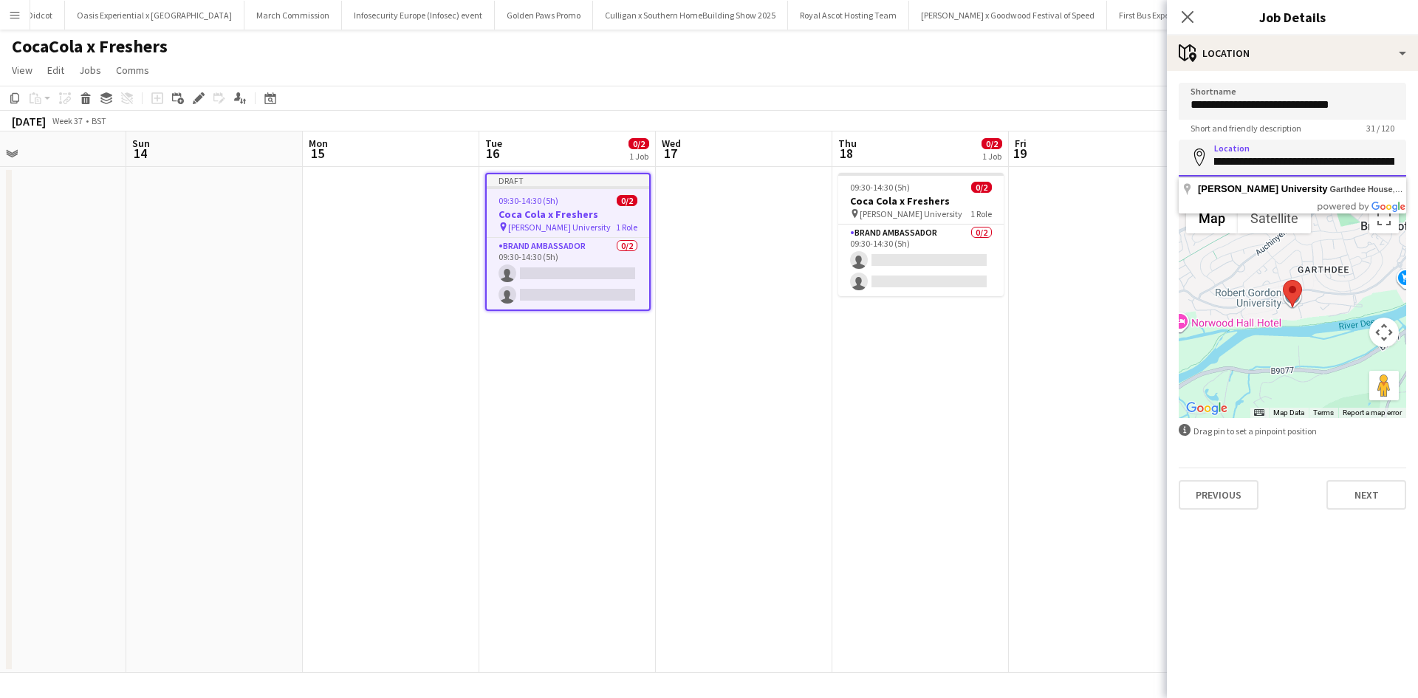
scroll to position [0, 219]
drag, startPoint x: 1215, startPoint y: 163, endPoint x: 1418, endPoint y: 163, distance: 202.4
click at [1418, 163] on form "**********" at bounding box center [1292, 296] width 251 height 427
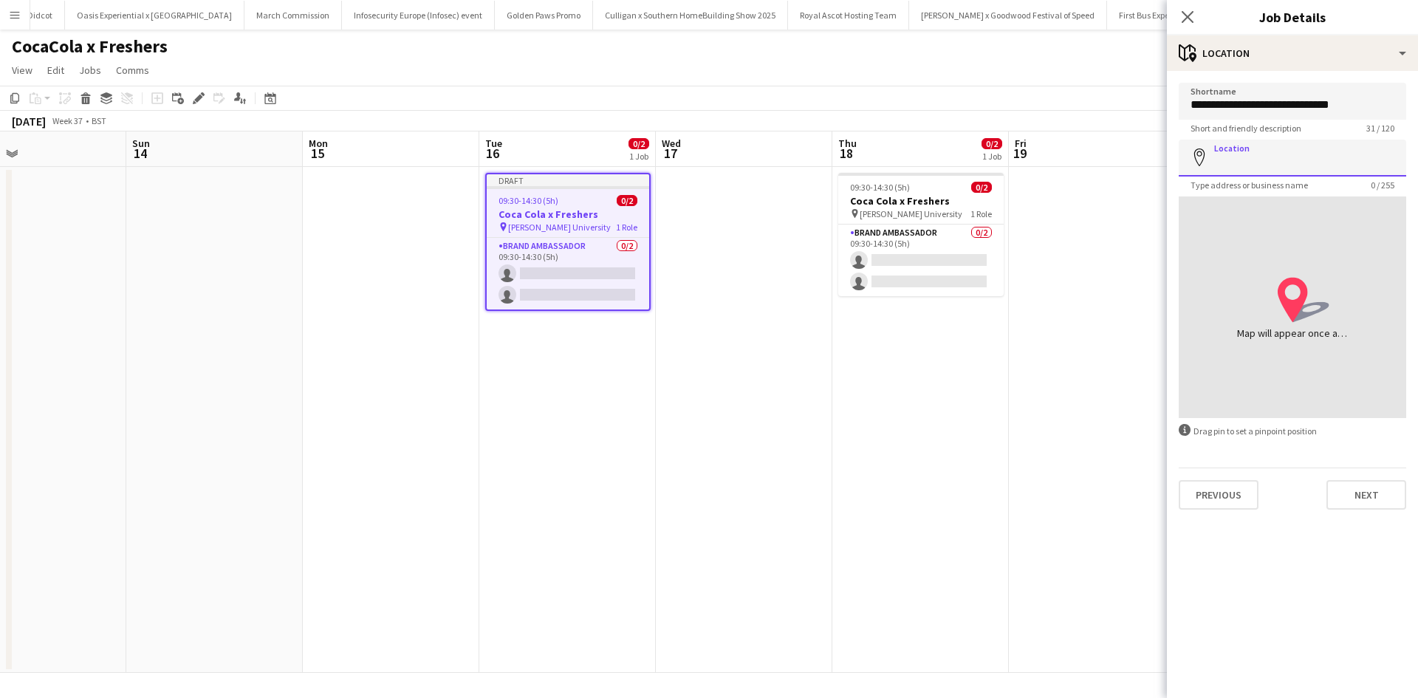
paste input "**********"
type input "**********"
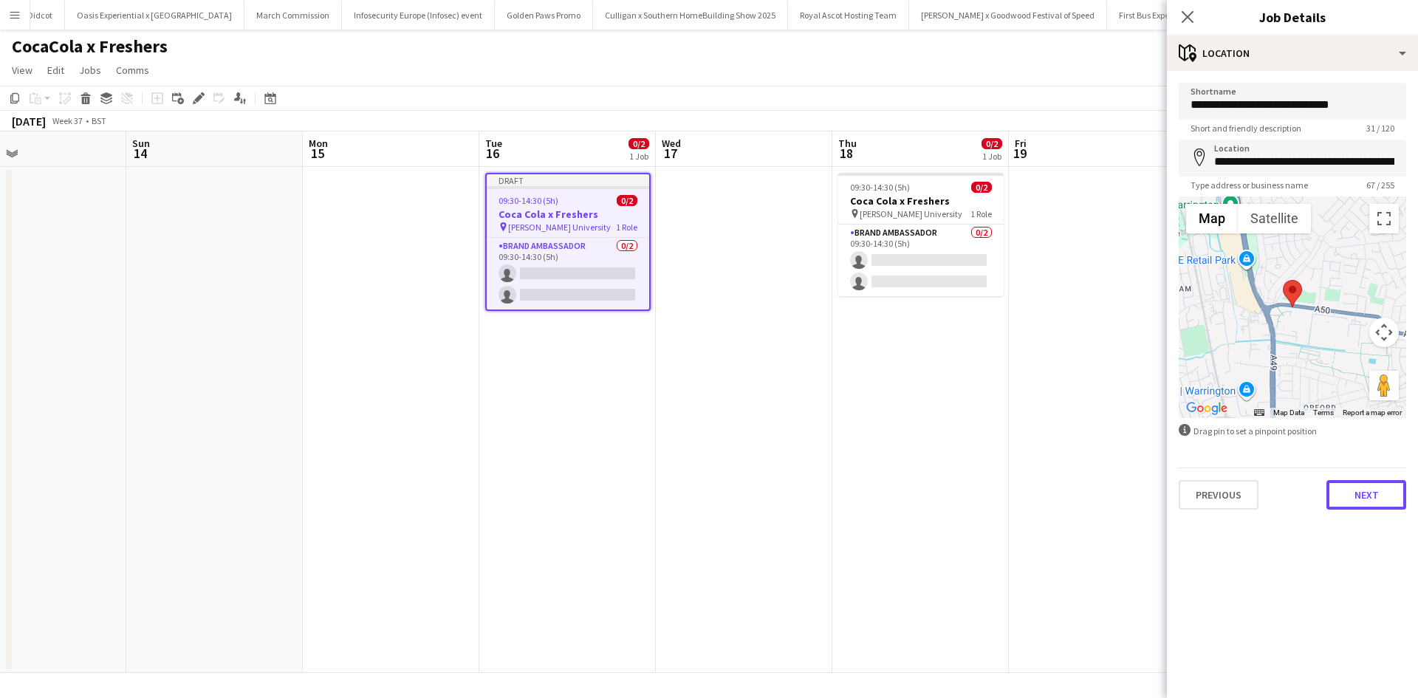
drag, startPoint x: 1364, startPoint y: 495, endPoint x: 1325, endPoint y: 496, distance: 39.9
click at [1365, 494] on button "Next" at bounding box center [1367, 495] width 80 height 30
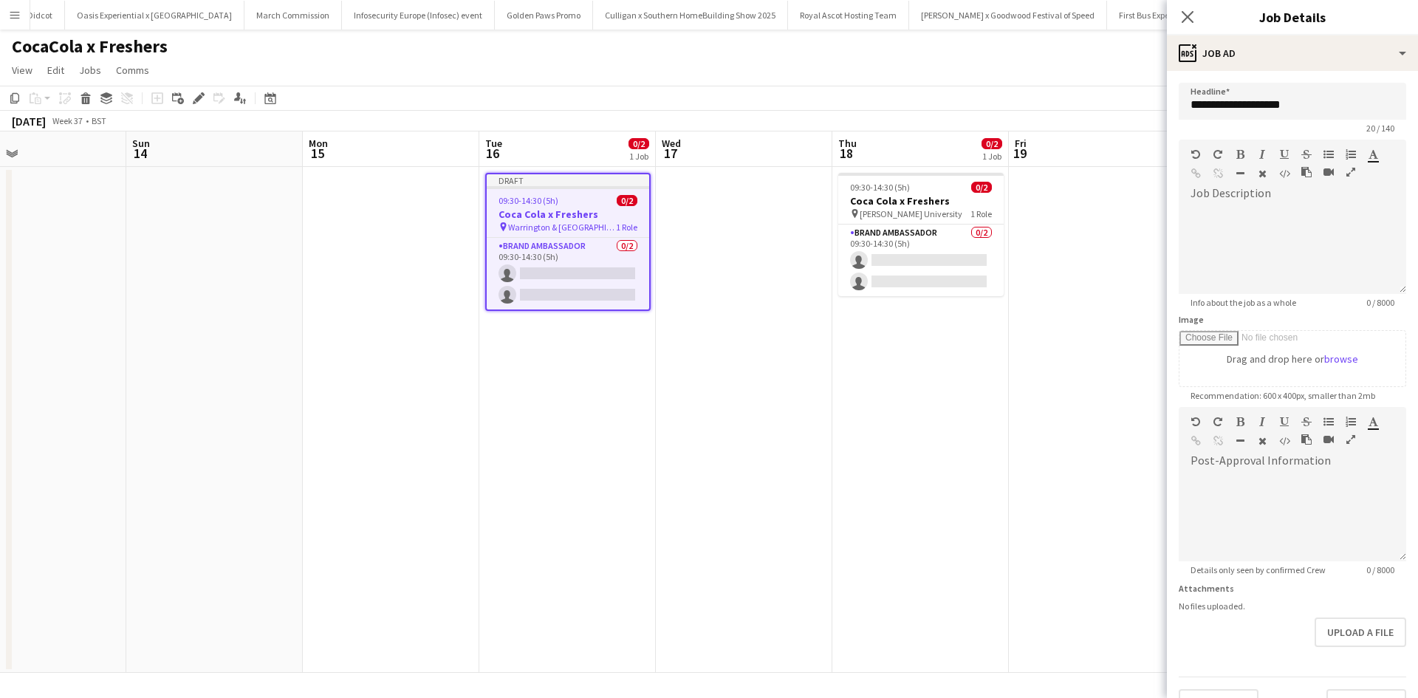
click at [963, 488] on app-date-cell "09:30-14:30 (5h) 0/2 Coca Cola x Freshers pin Robert Gordon University 1 Role B…" at bounding box center [921, 420] width 177 height 506
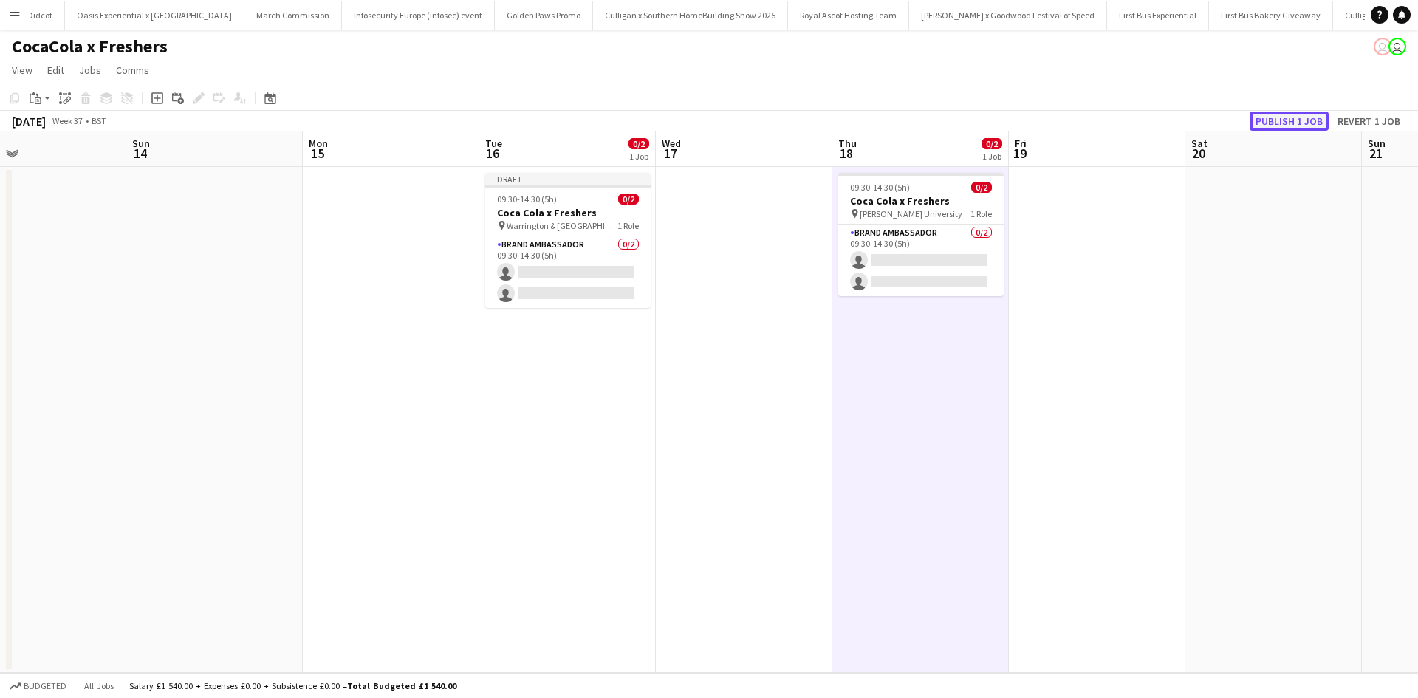
click at [1283, 117] on button "Publish 1 job" at bounding box center [1289, 121] width 79 height 19
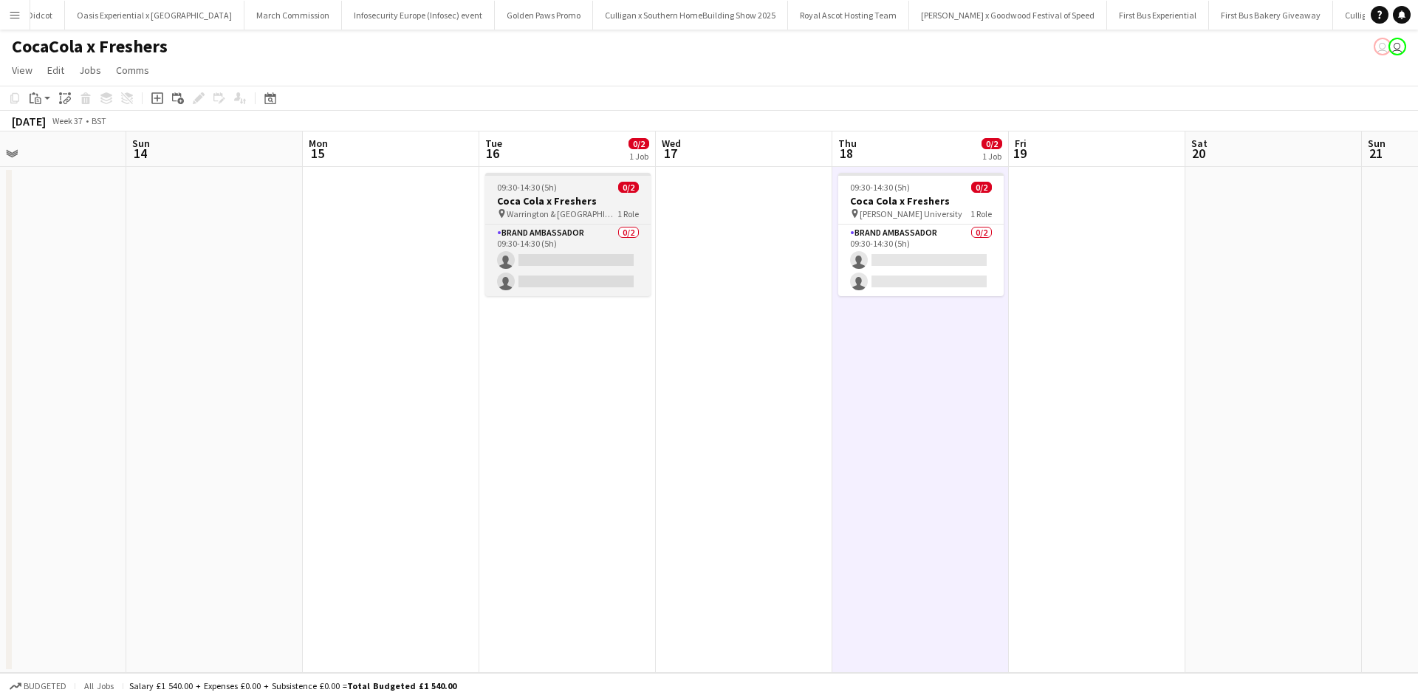
click at [599, 188] on div "09:30-14:30 (5h) 0/2" at bounding box center [567, 187] width 165 height 11
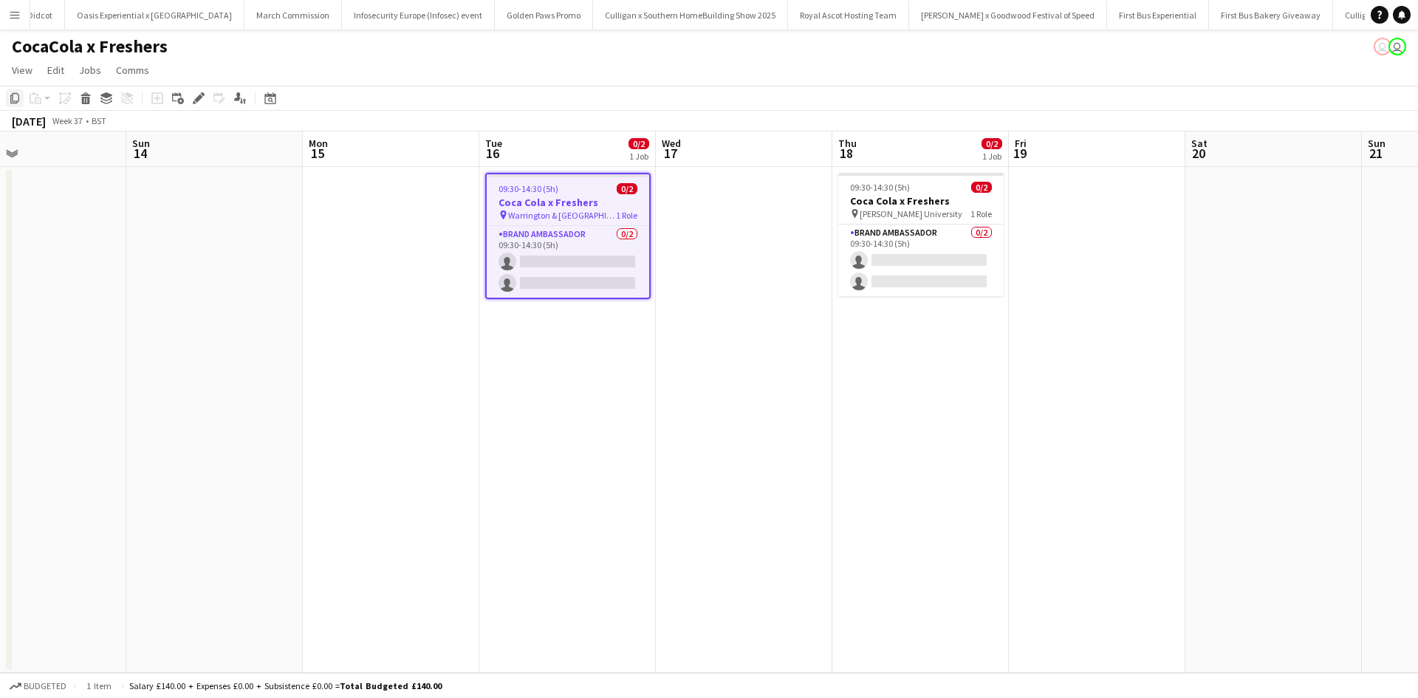
click at [13, 97] on icon "Copy" at bounding box center [15, 98] width 12 height 12
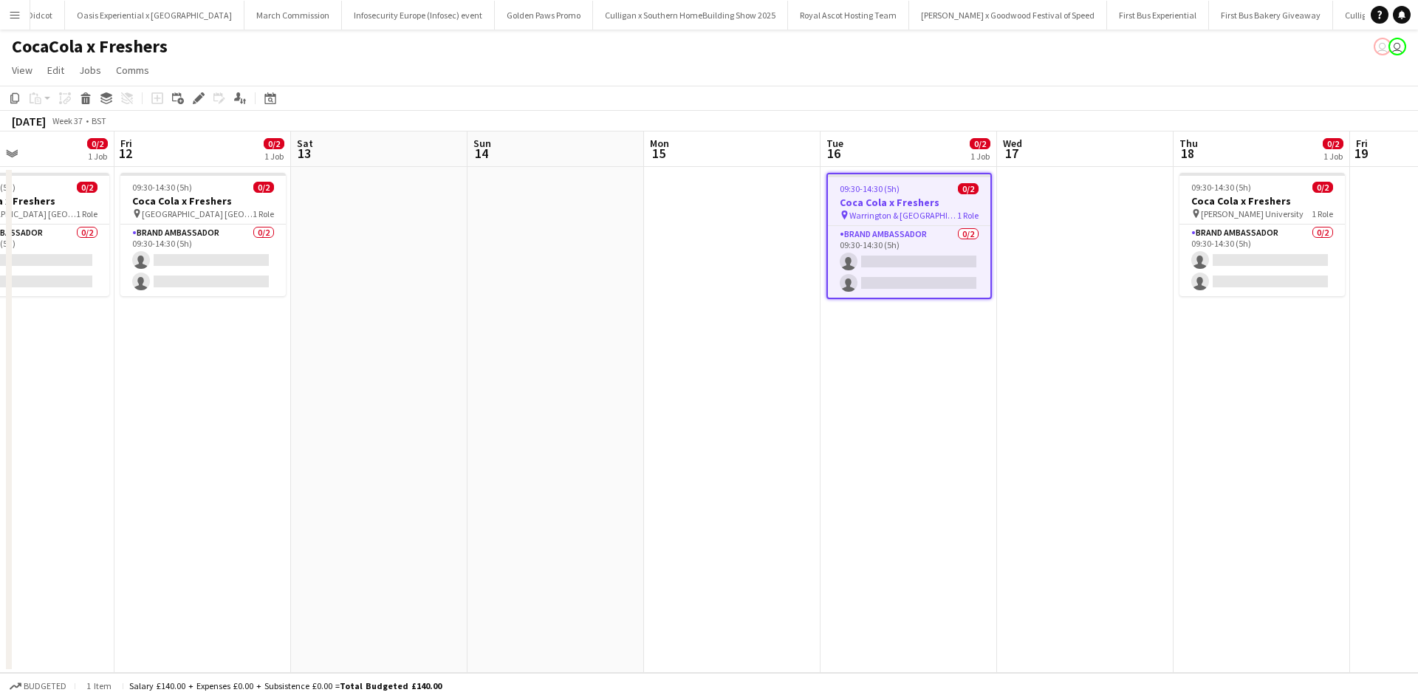
drag, startPoint x: 159, startPoint y: 295, endPoint x: 589, endPoint y: 302, distance: 430.0
click at [589, 302] on app-calendar-viewport "Tue 9 0/2 1 Job Wed 10 0/2 1 Job Thu 11 0/2 1 Job Fri 12 0/2 1 Job Sat 13 Sun 1…" at bounding box center [709, 401] width 1418 height 541
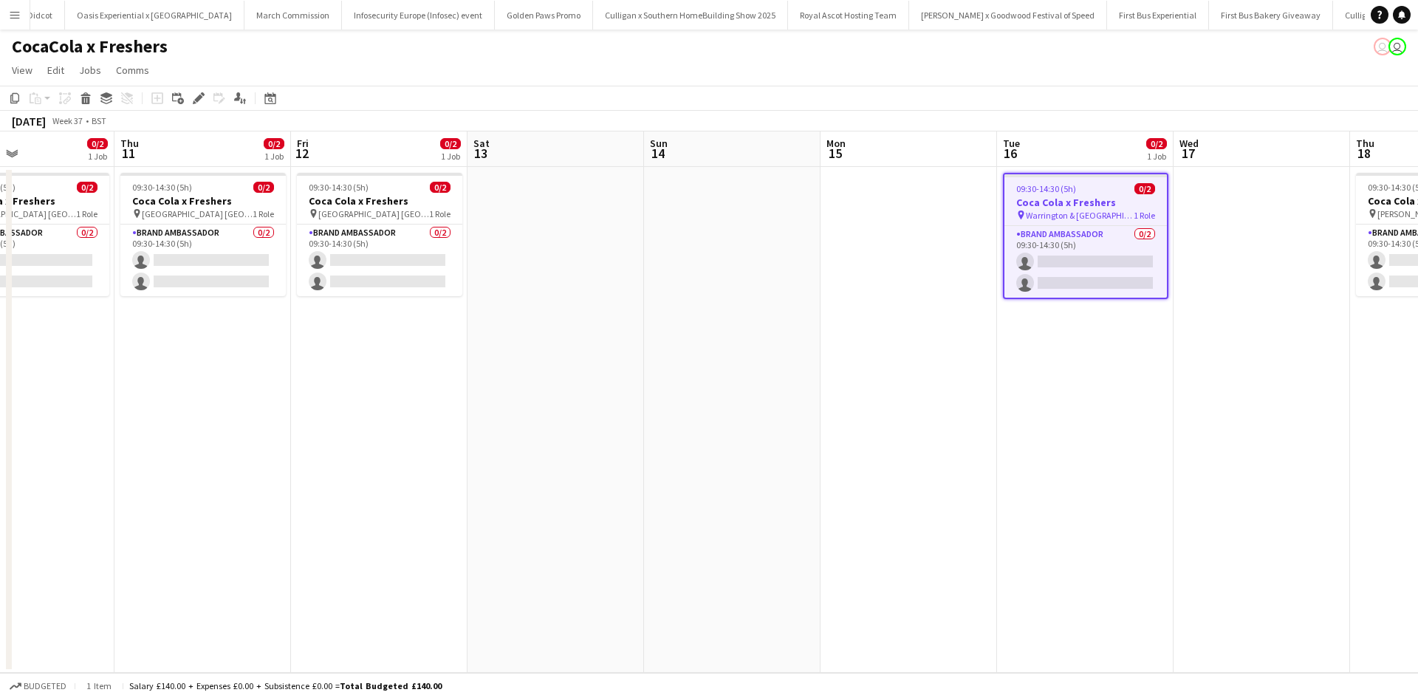
scroll to position [0, 414]
click at [341, 389] on app-date-cell "09:30-14:30 (5h) 0/2 Coca Cola x Freshers pin North East Scotland College Frase…" at bounding box center [380, 420] width 177 height 506
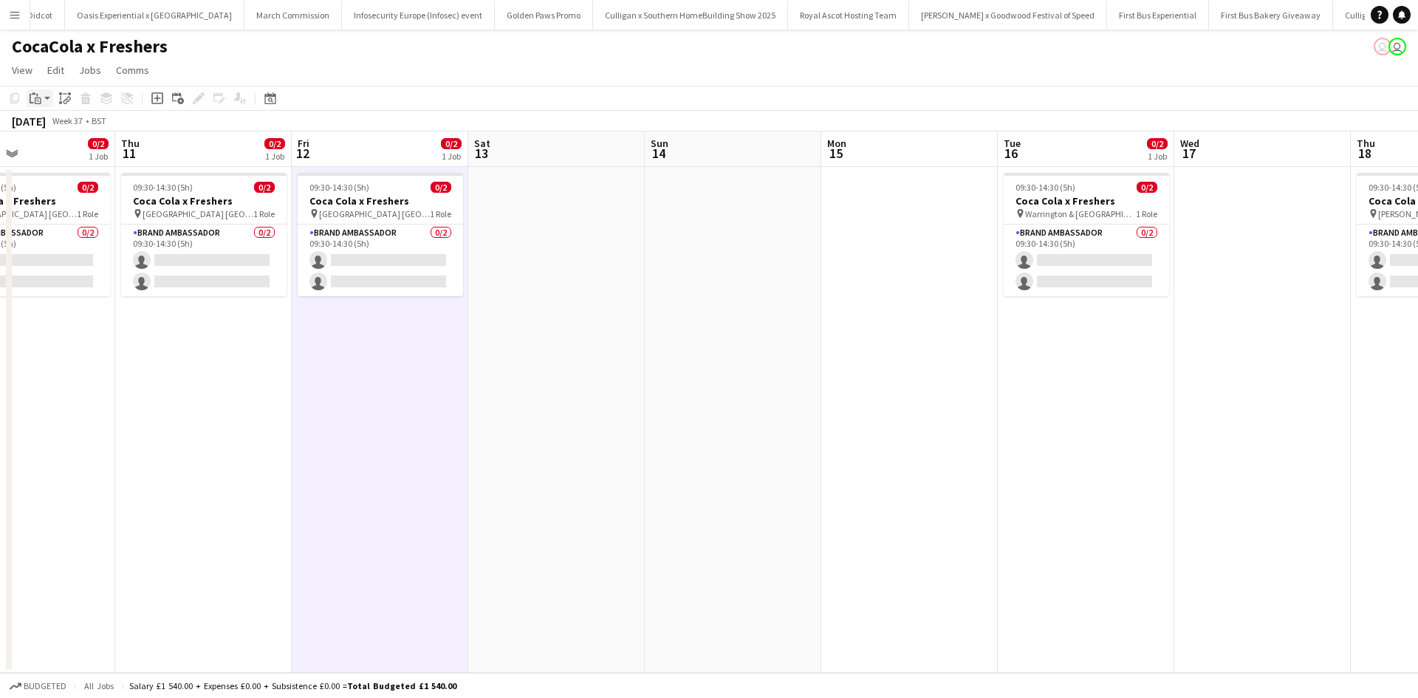
click at [37, 99] on icon "Paste" at bounding box center [36, 98] width 12 height 12
click at [50, 127] on link "Paste Ctrl+V" at bounding box center [108, 126] width 139 height 13
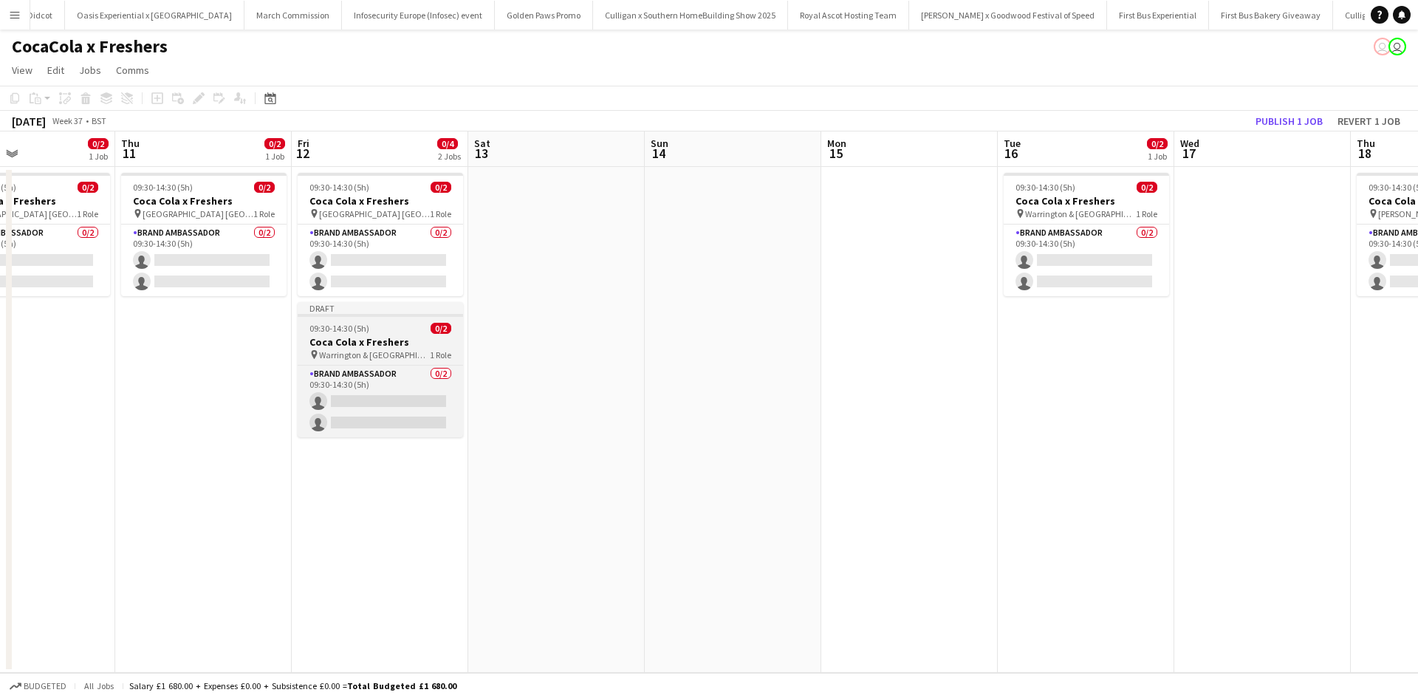
click at [408, 331] on div "09:30-14:30 (5h) 0/2" at bounding box center [380, 328] width 165 height 11
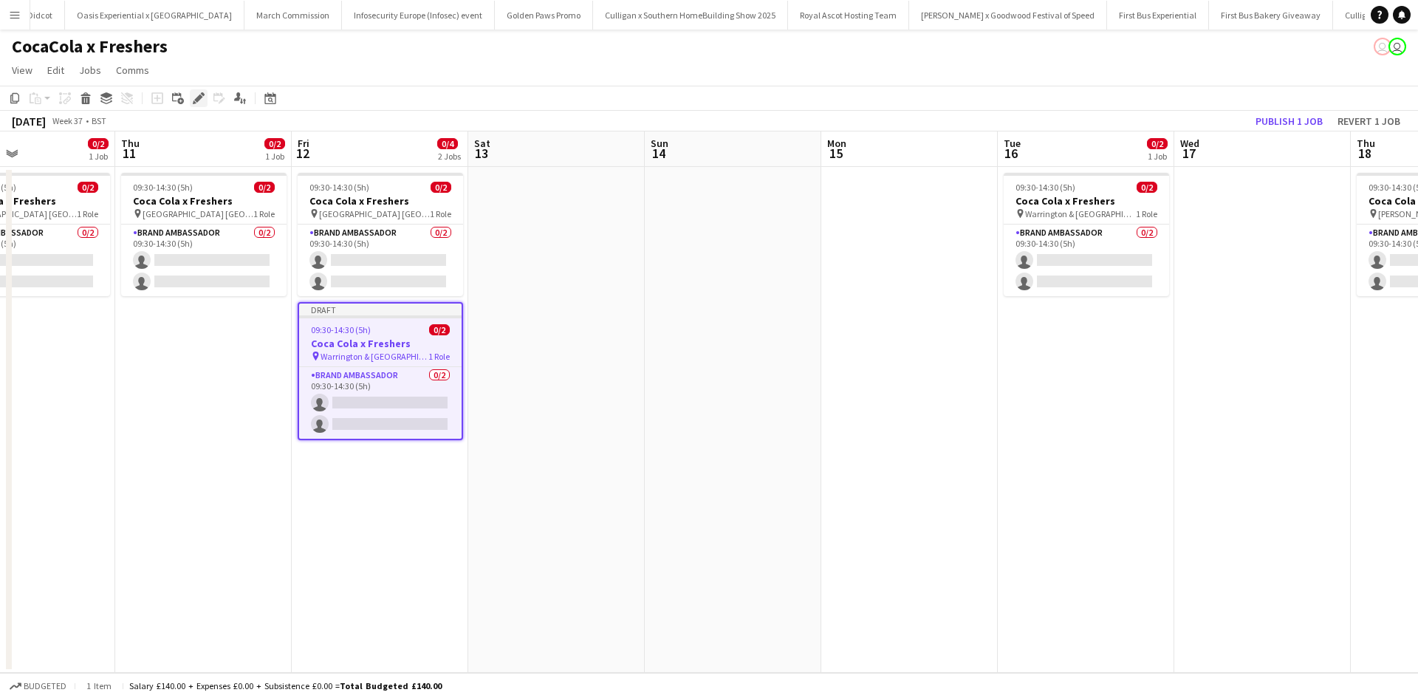
click at [207, 95] on div "Edit" at bounding box center [199, 98] width 18 height 18
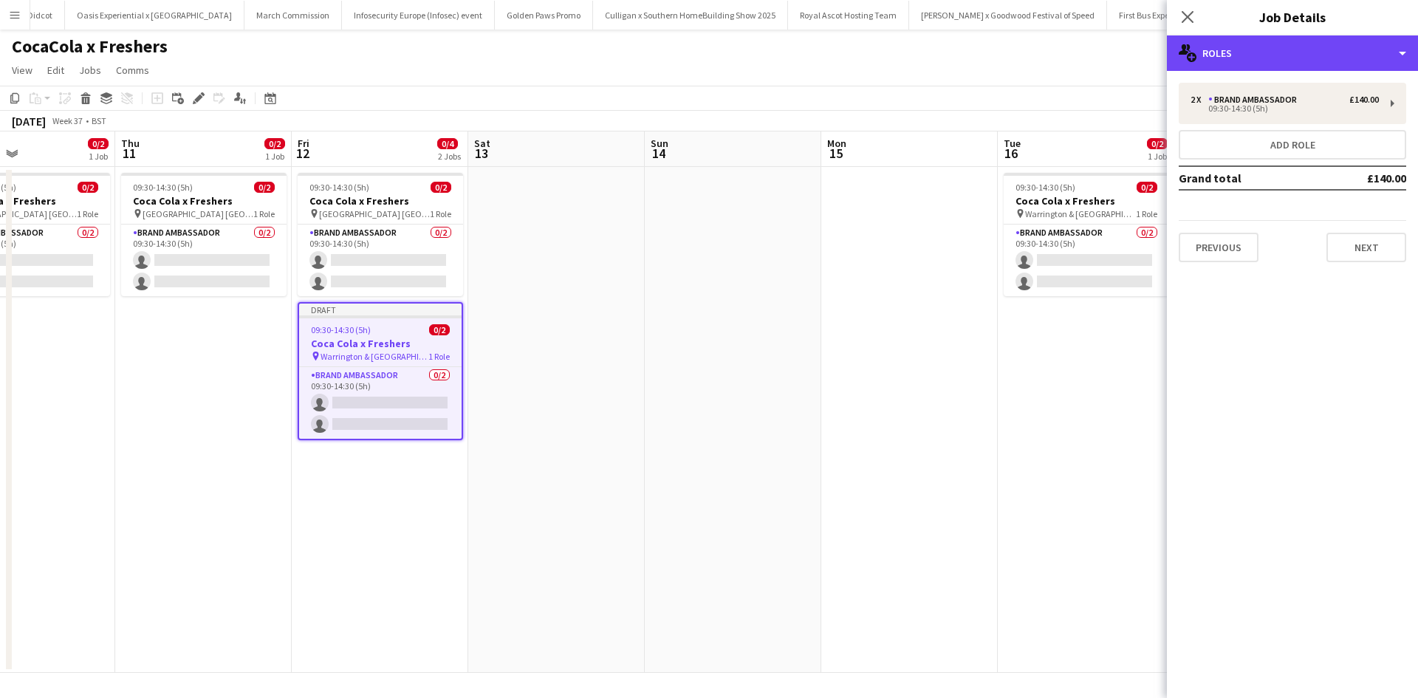
drag, startPoint x: 1248, startPoint y: 58, endPoint x: 1276, endPoint y: 72, distance: 31.1
click at [1249, 58] on div "multiple-users-add Roles" at bounding box center [1292, 52] width 251 height 35
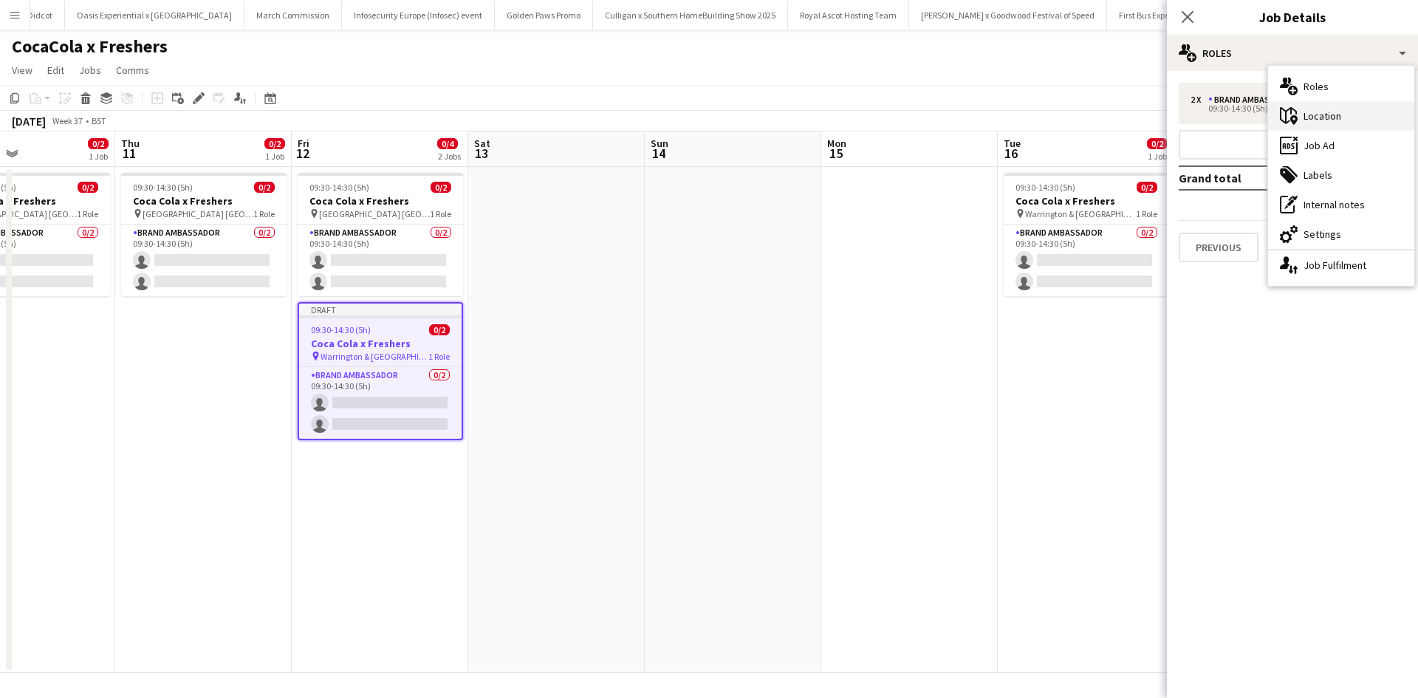
click at [1316, 109] on div "maps-pin-1 Location" at bounding box center [1341, 116] width 146 height 30
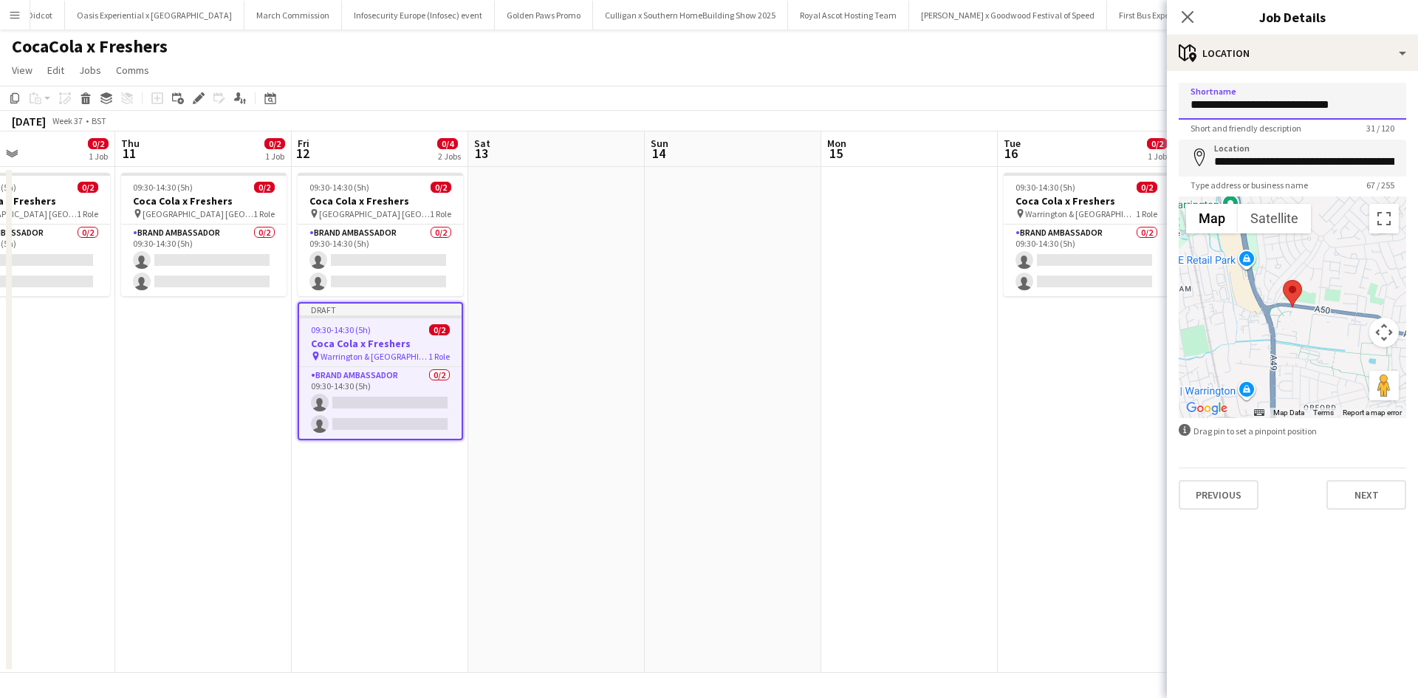
drag, startPoint x: 1354, startPoint y: 106, endPoint x: 1182, endPoint y: 104, distance: 172.1
click at [1182, 105] on input "**********" at bounding box center [1293, 101] width 228 height 37
paste input
type input "**********"
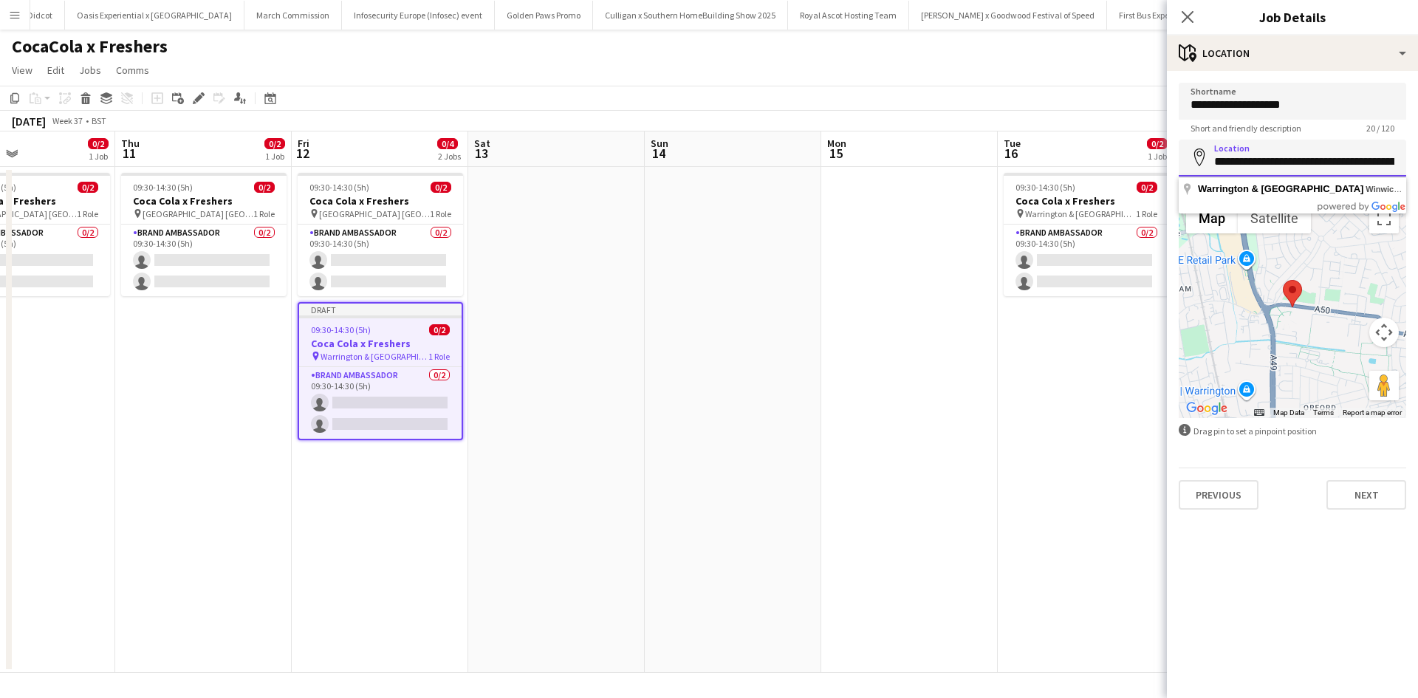
scroll to position [0, 165]
drag, startPoint x: 1217, startPoint y: 166, endPoint x: 1418, endPoint y: 161, distance: 201.0
click at [1418, 161] on form "**********" at bounding box center [1292, 296] width 251 height 427
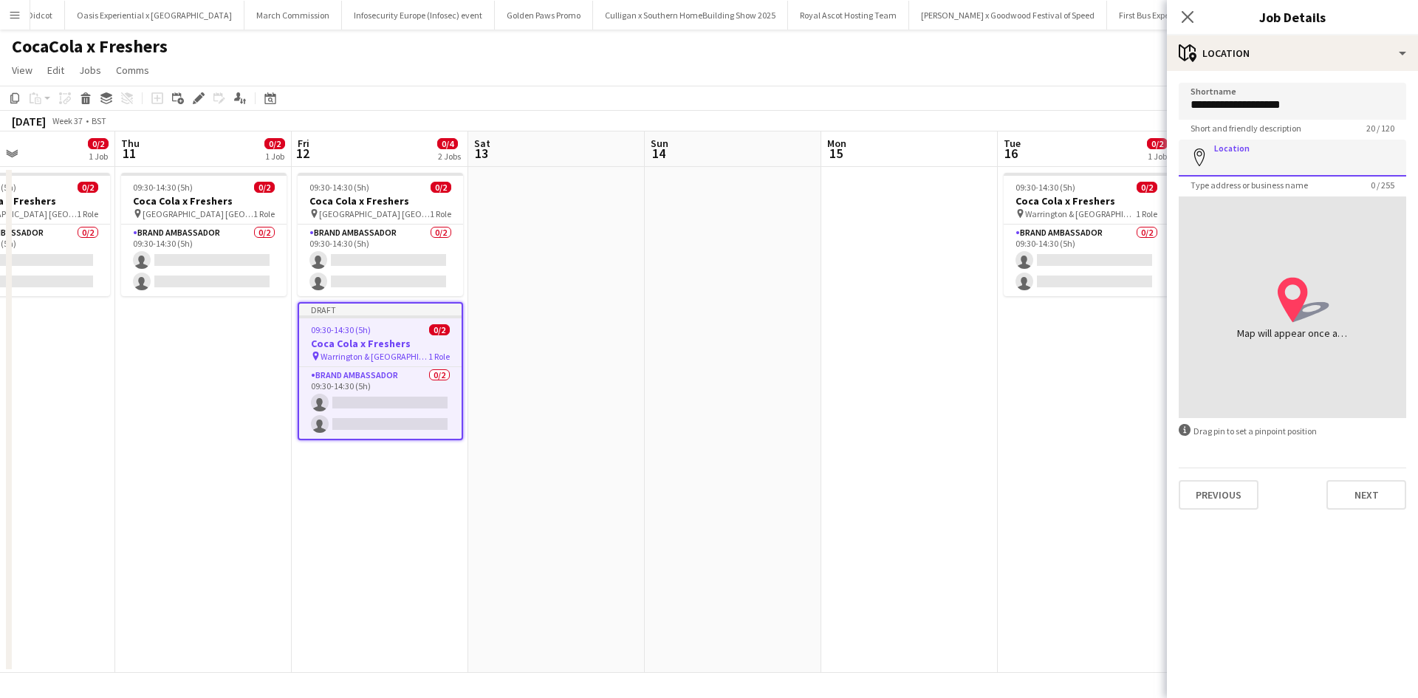
paste input "**********"
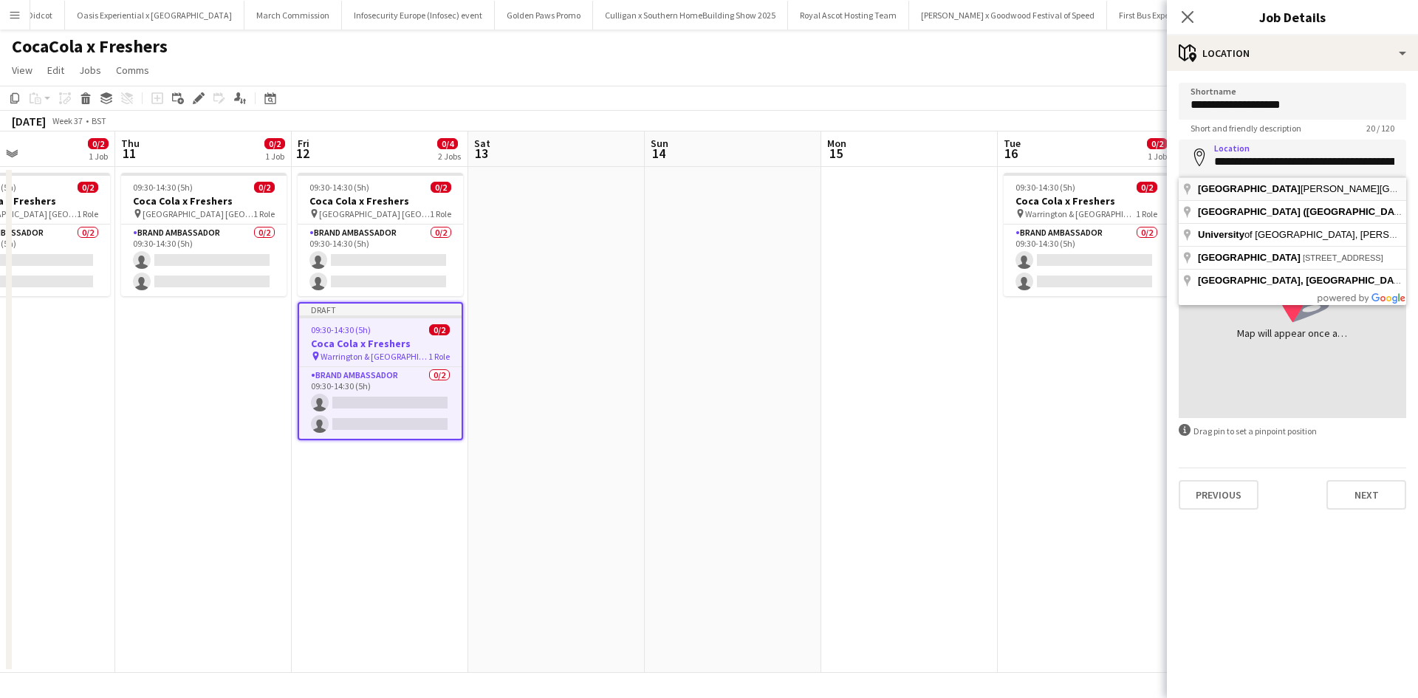
type input "**********"
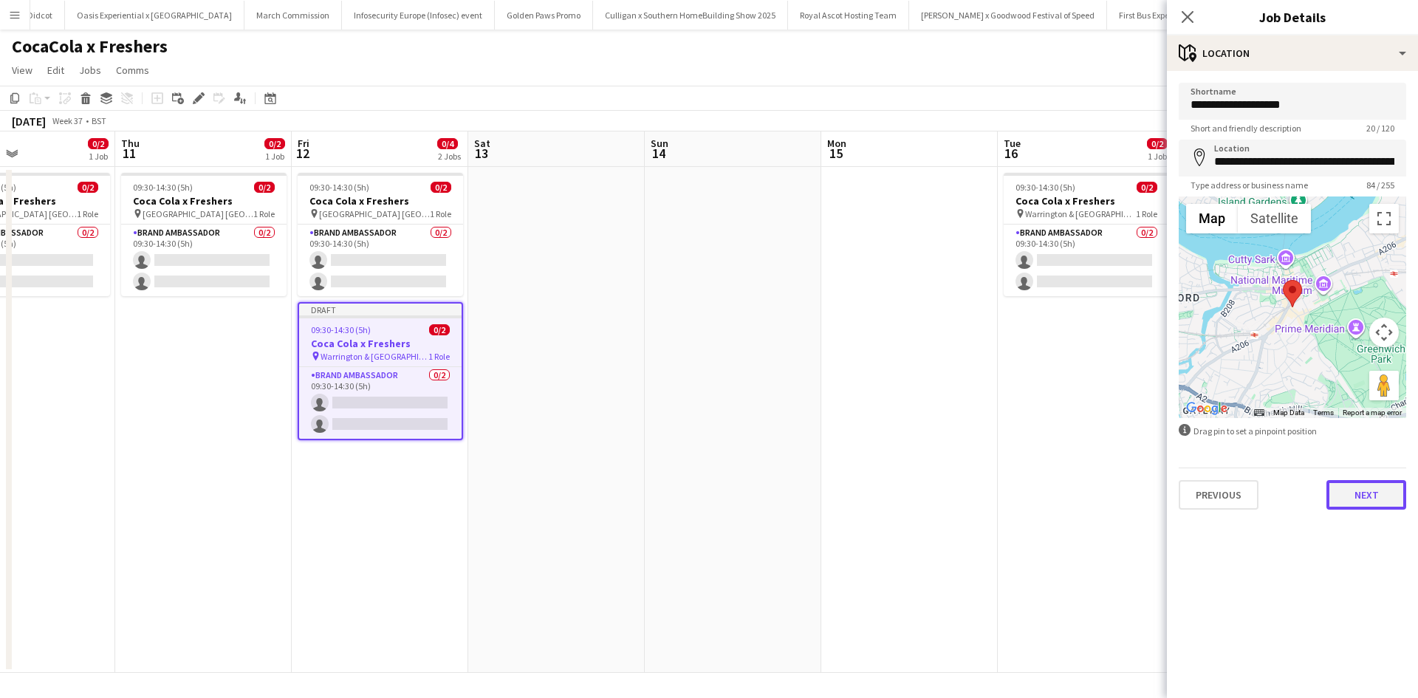
click at [1374, 492] on button "Next" at bounding box center [1367, 495] width 80 height 30
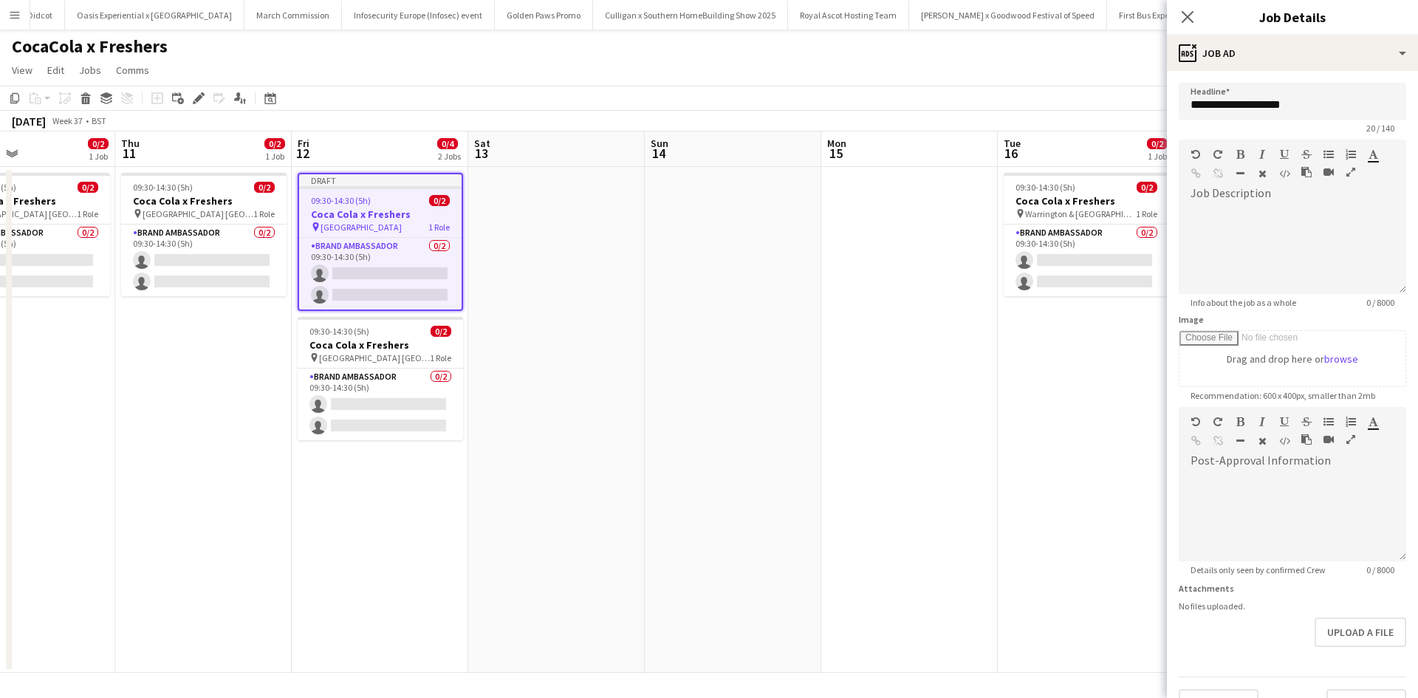
click at [1000, 507] on app-date-cell "09:30-14:30 (5h) 0/2 Coca Cola x Freshers pin Warrington & Vale Royal College 1…" at bounding box center [1086, 420] width 177 height 506
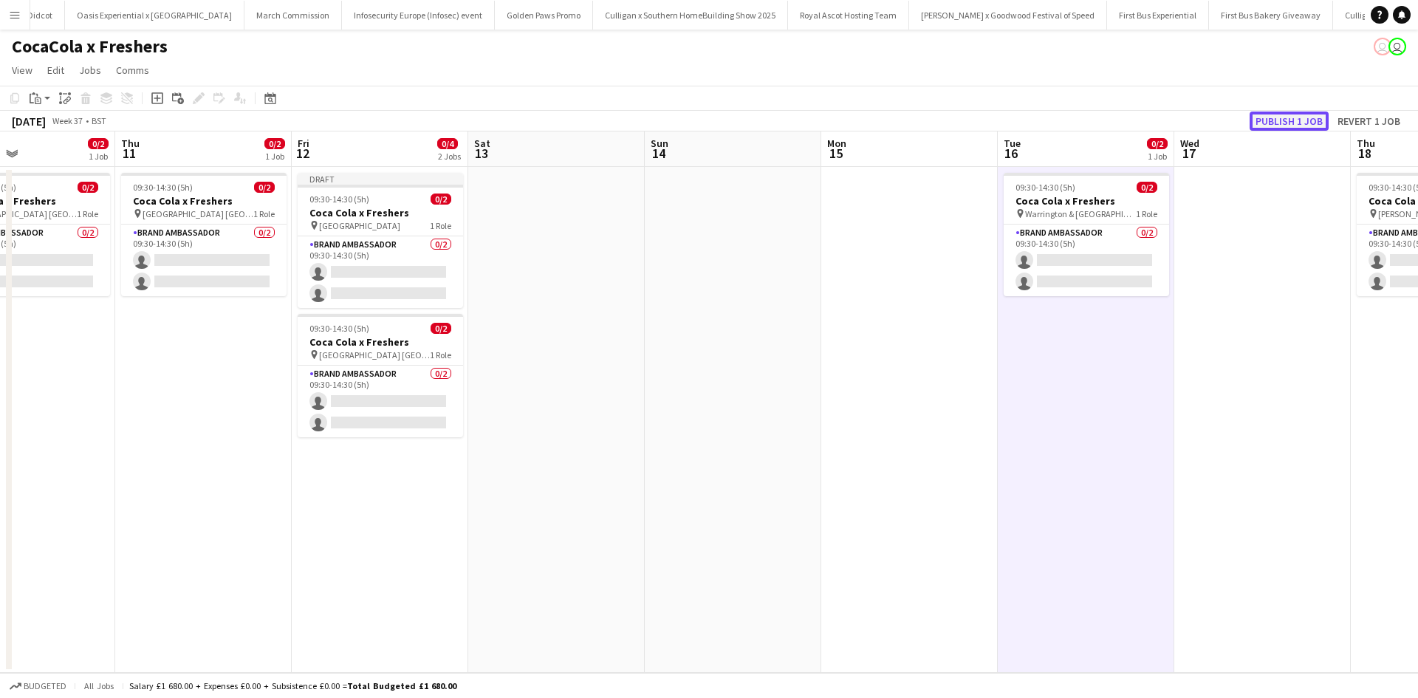
click at [1274, 118] on button "Publish 1 job" at bounding box center [1289, 121] width 79 height 19
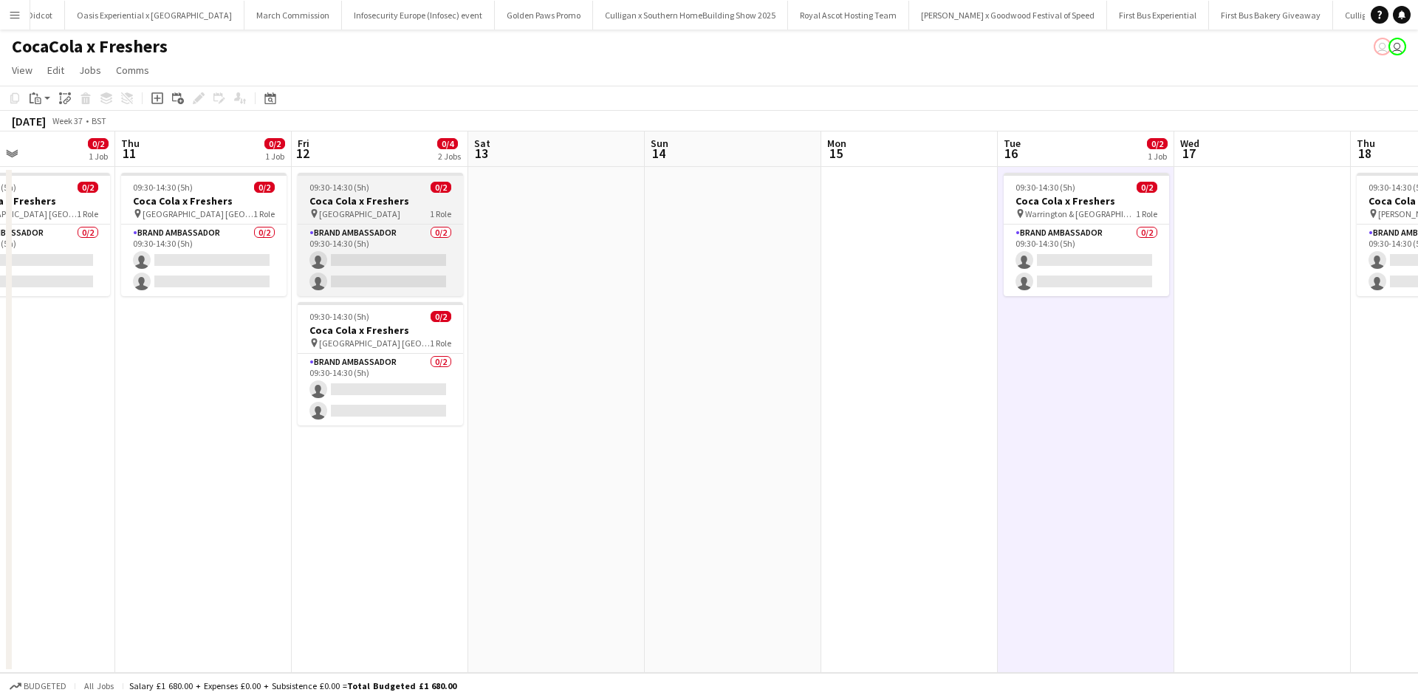
click at [404, 185] on div "09:30-14:30 (5h) 0/2" at bounding box center [380, 187] width 165 height 11
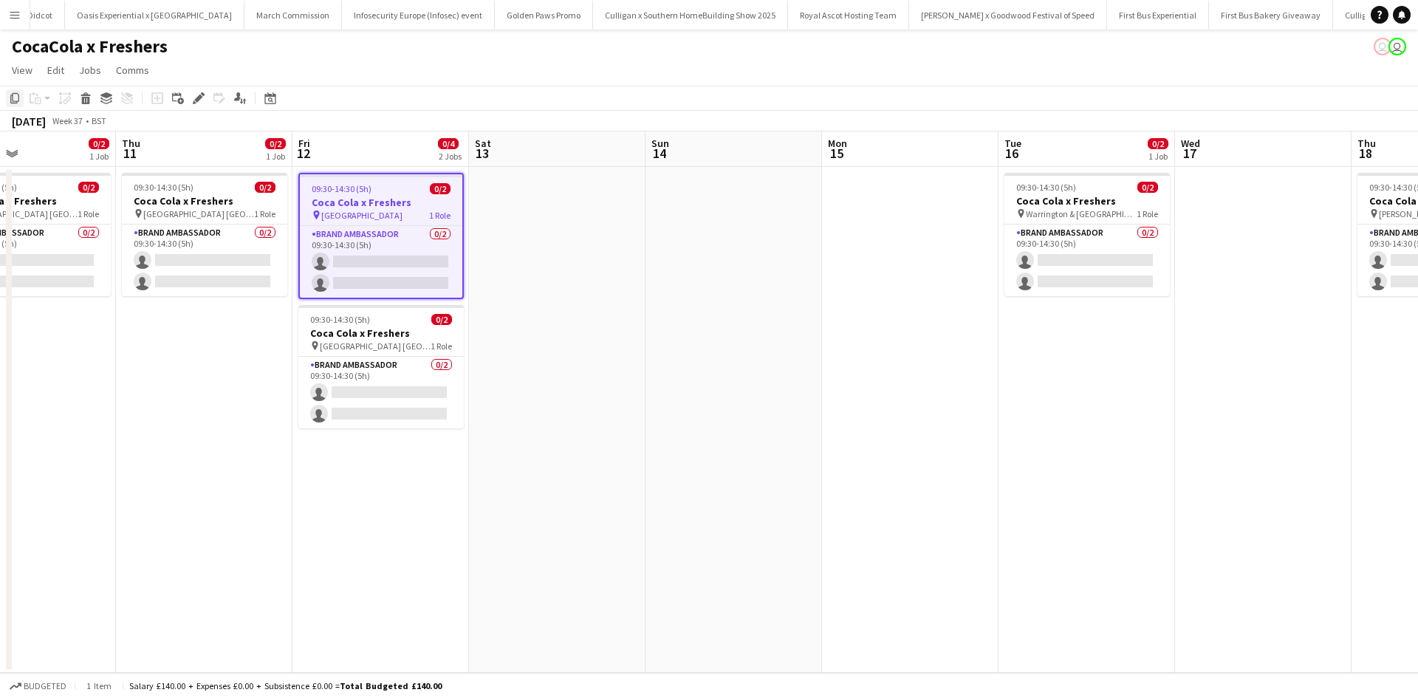
click at [11, 98] on icon at bounding box center [14, 98] width 9 height 10
click at [1207, 252] on app-date-cell at bounding box center [1263, 420] width 177 height 506
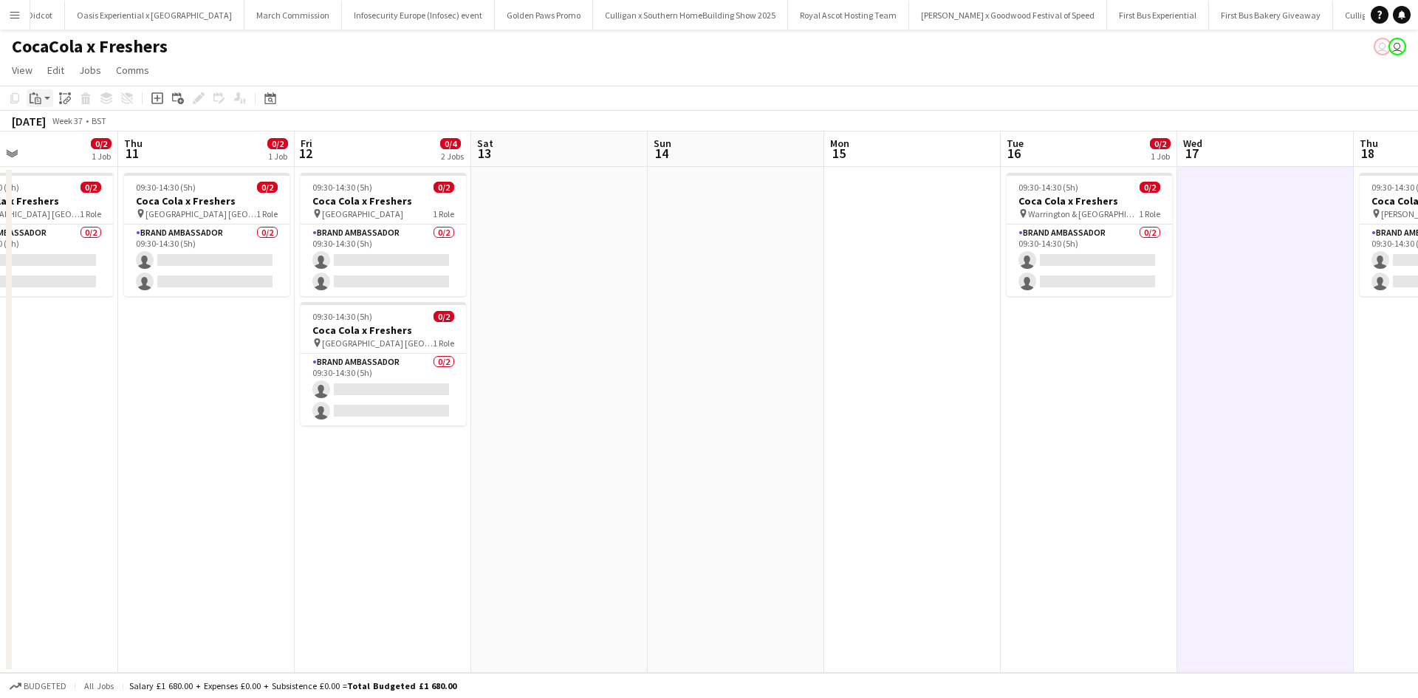
click at [34, 99] on icon "Paste" at bounding box center [36, 98] width 12 height 12
click at [61, 124] on link "Paste Ctrl+V" at bounding box center [108, 126] width 139 height 13
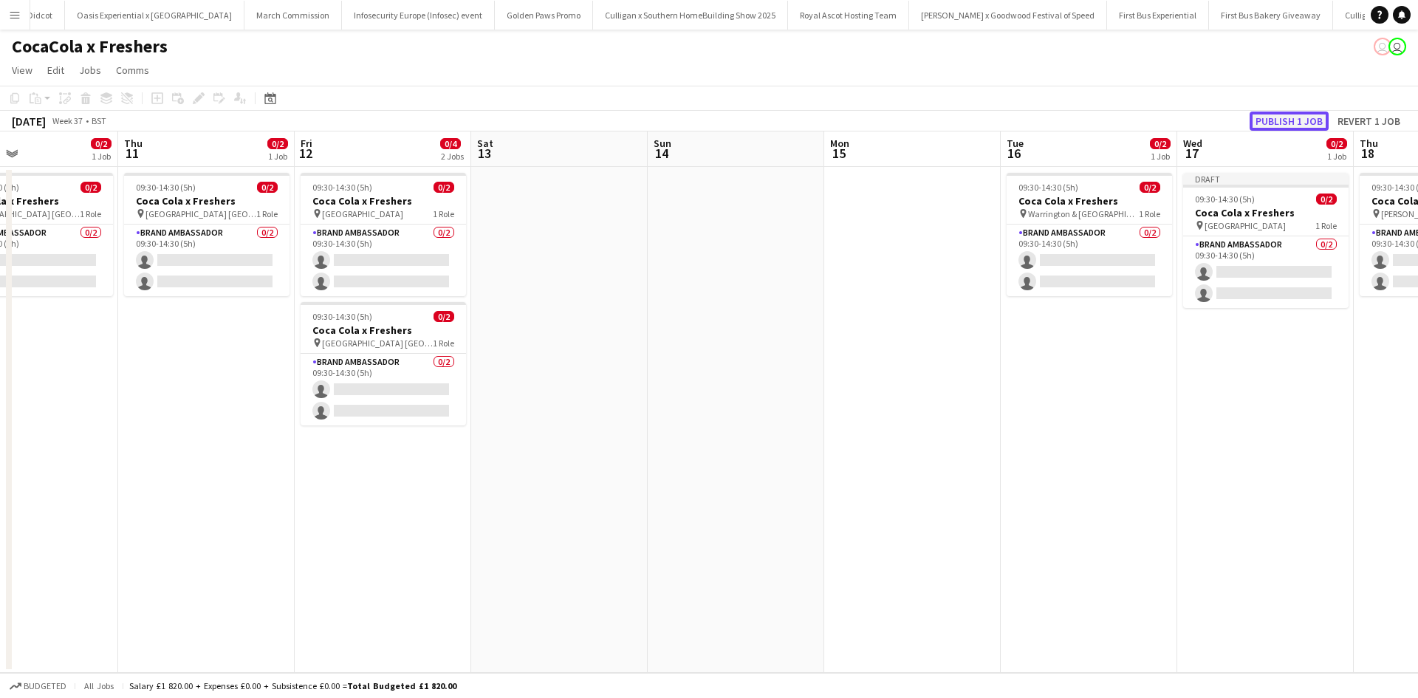
click at [1287, 114] on button "Publish 1 job" at bounding box center [1289, 121] width 79 height 19
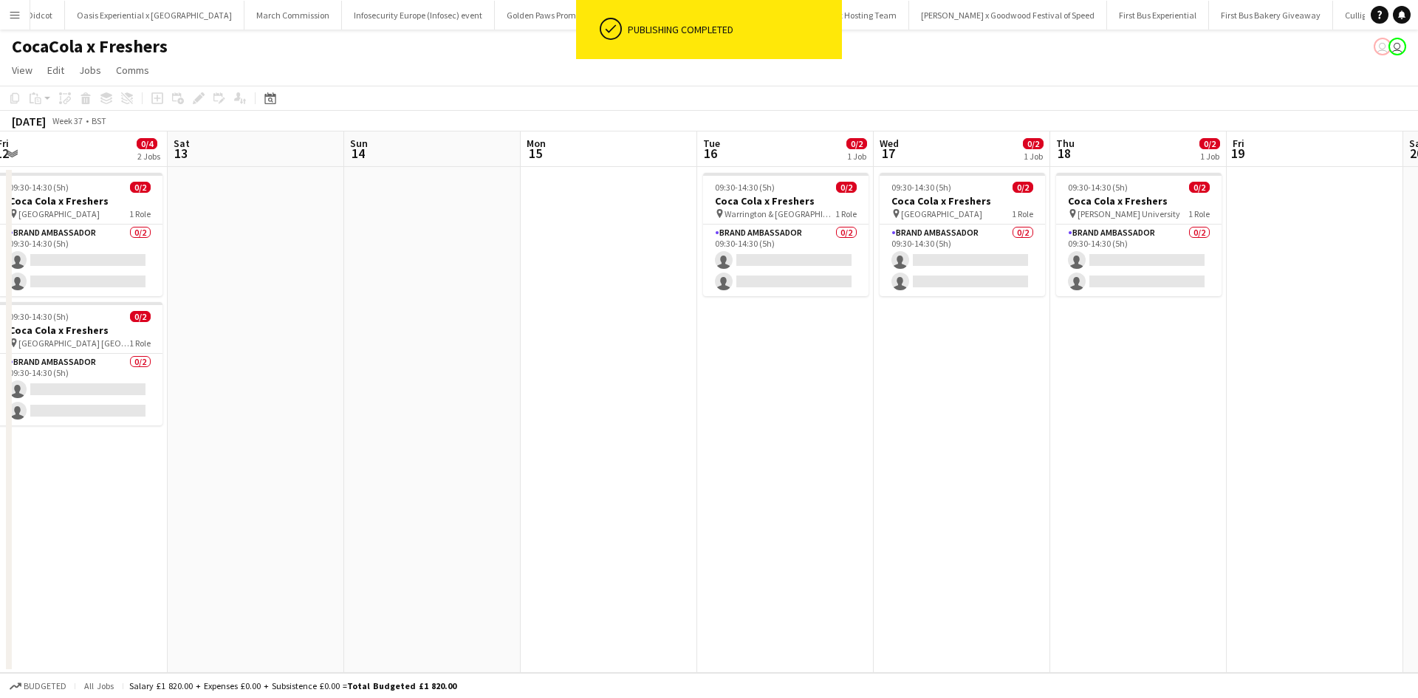
drag, startPoint x: 1356, startPoint y: 395, endPoint x: 986, endPoint y: 374, distance: 370.7
click at [987, 375] on app-calendar-viewport "Mon 8 0/2 1 Job Tue 9 0/2 1 Job Wed 10 0/2 1 Job Thu 11 0/2 1 Job Fri 12 0/4 2 …" at bounding box center [709, 401] width 1418 height 541
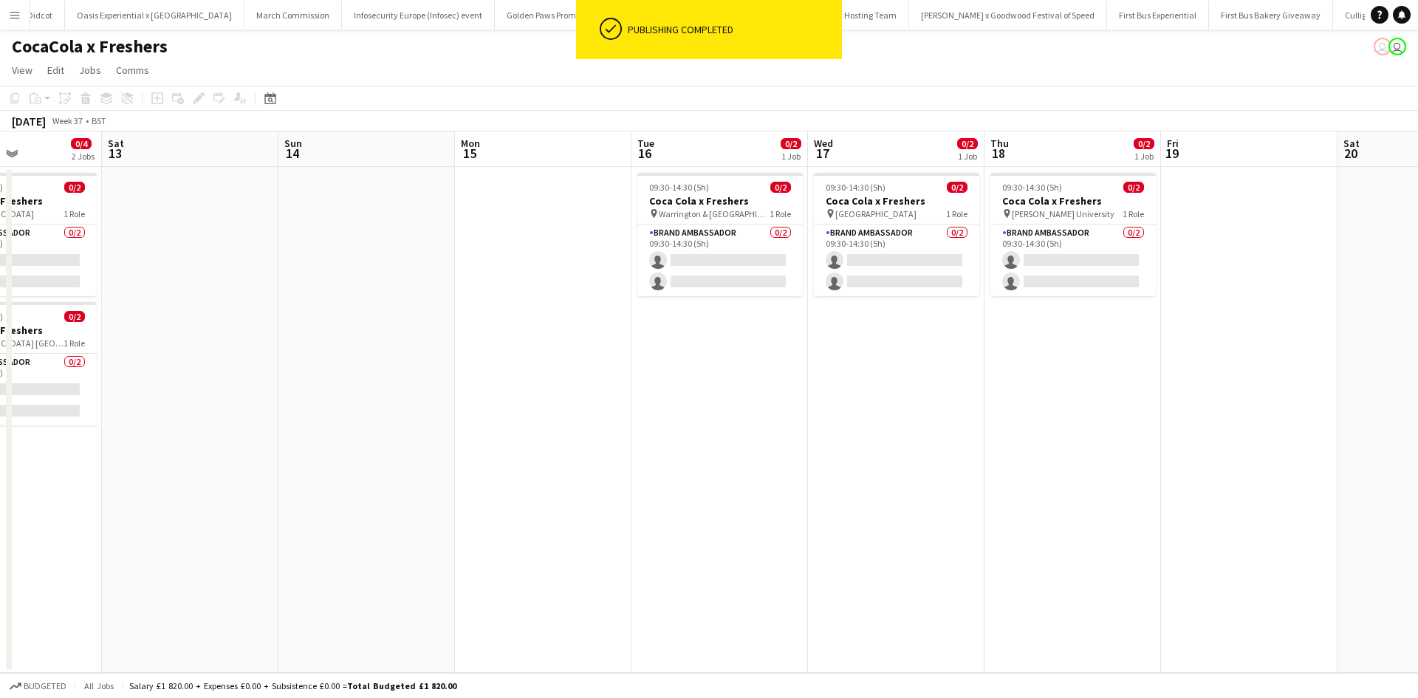
click at [1072, 352] on app-date-cell "09:30-14:30 (5h) 0/2 Coca Cola x Freshers pin Robert Gordon University 1 Role B…" at bounding box center [1073, 420] width 177 height 506
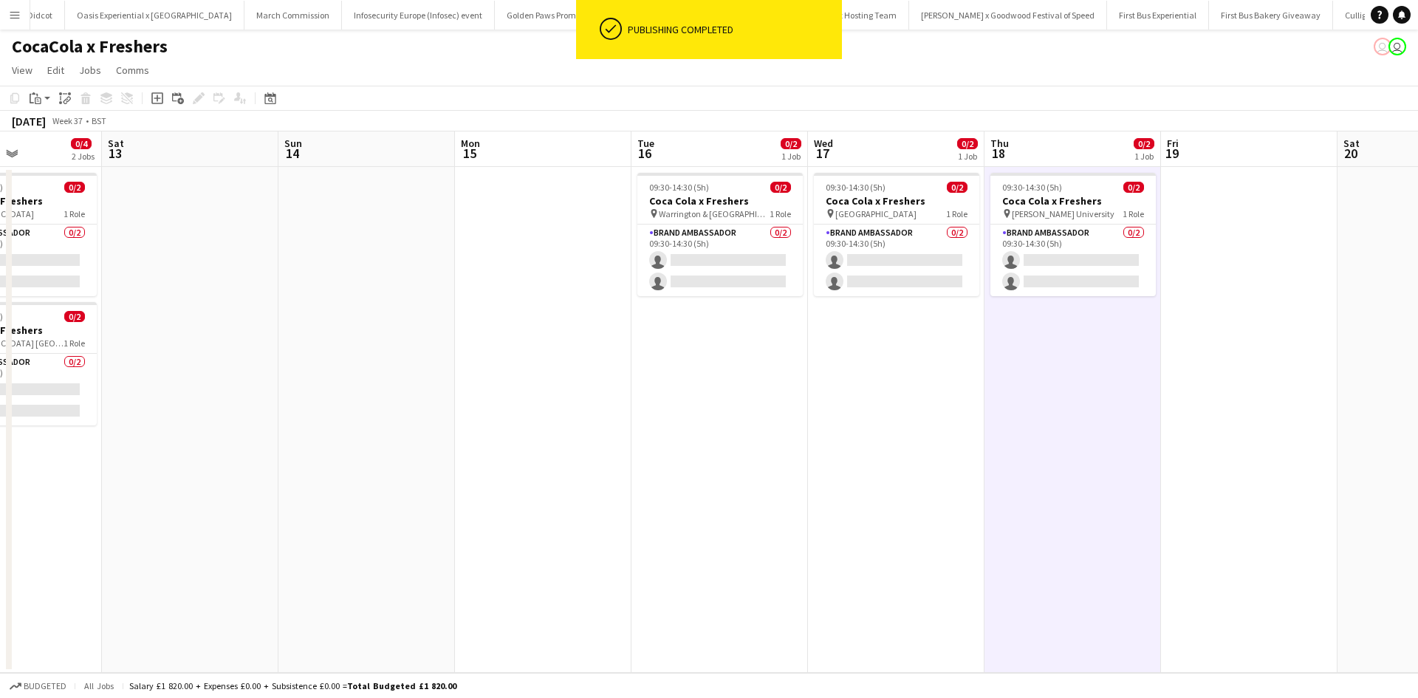
click at [1206, 247] on app-date-cell at bounding box center [1249, 420] width 177 height 506
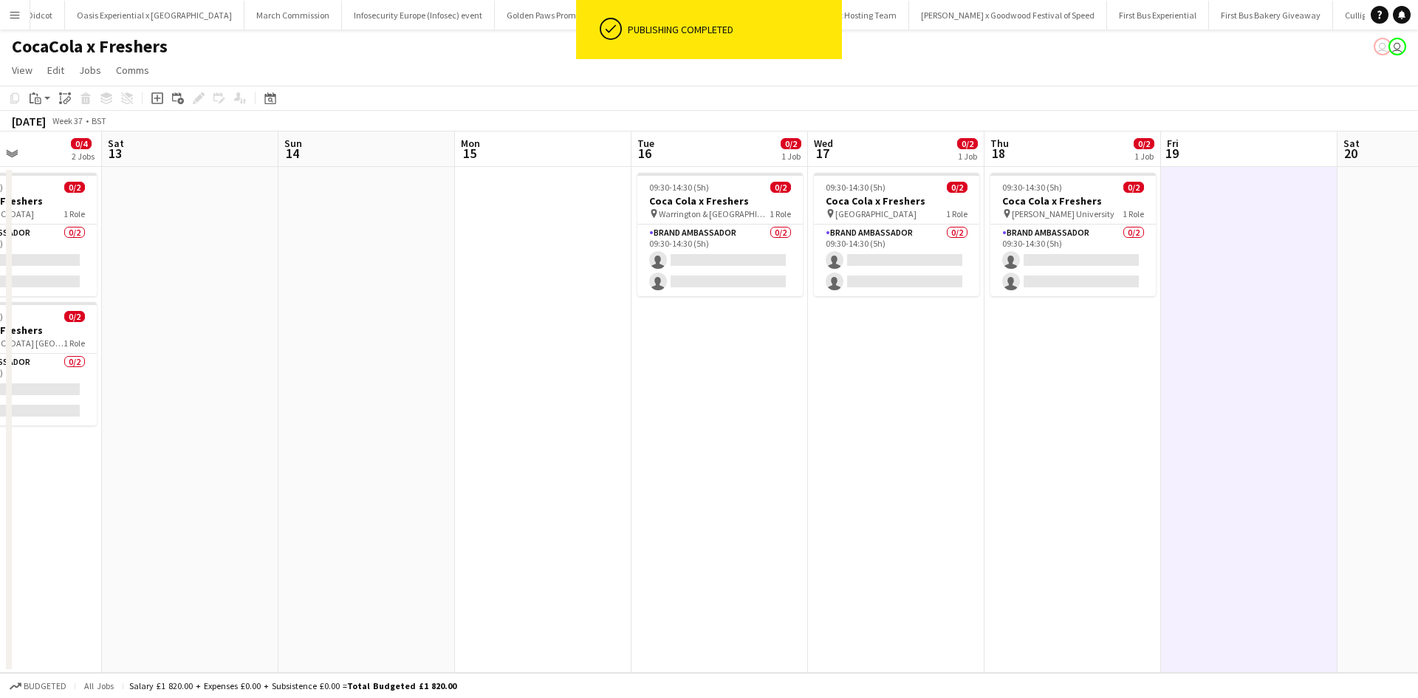
scroll to position [0, 427]
click at [33, 103] on icon at bounding box center [32, 99] width 4 height 10
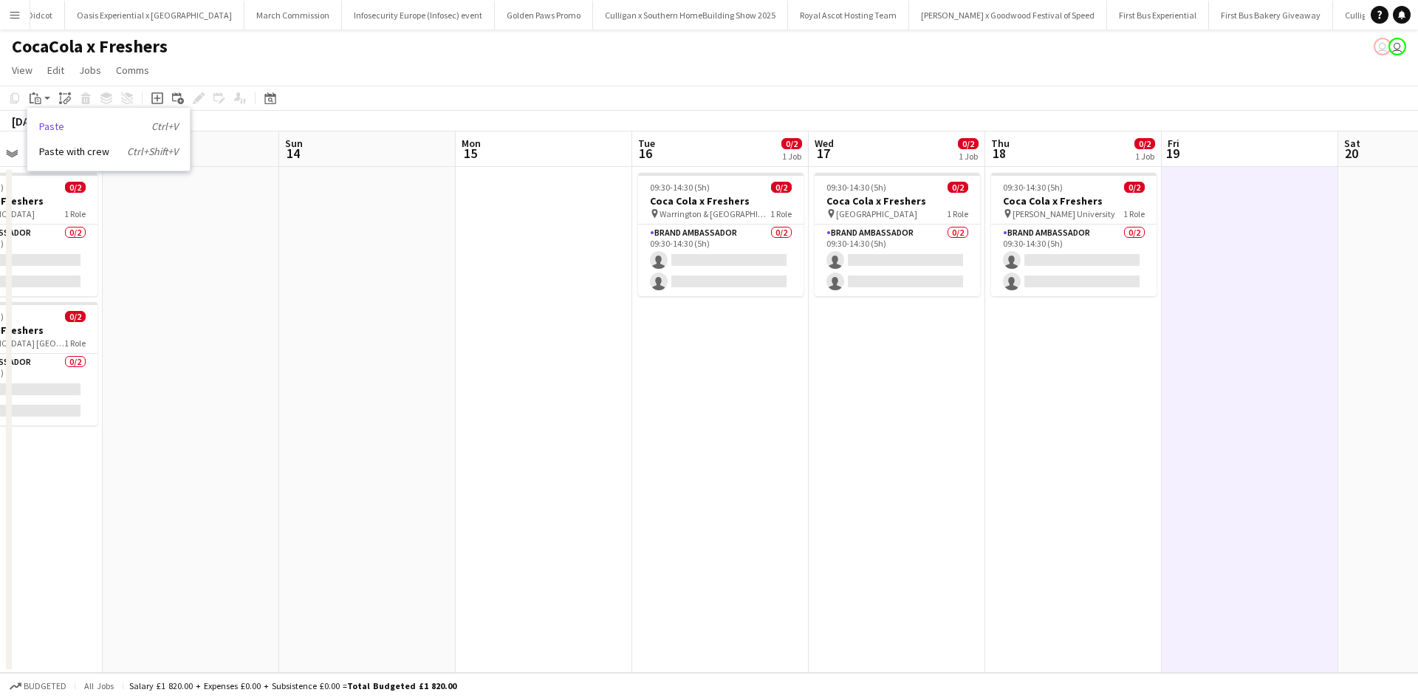
click at [54, 127] on link "Paste Ctrl+V" at bounding box center [108, 126] width 139 height 13
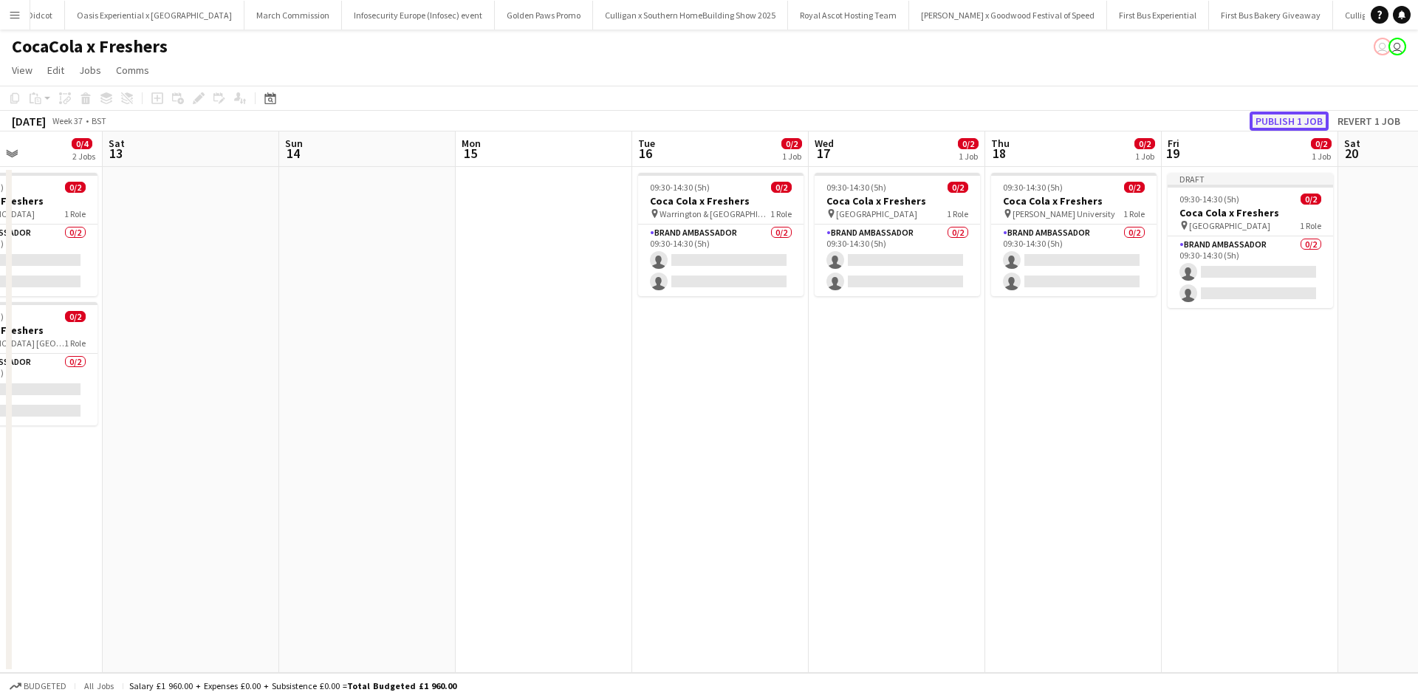
click at [1267, 120] on button "Publish 1 job" at bounding box center [1289, 121] width 79 height 19
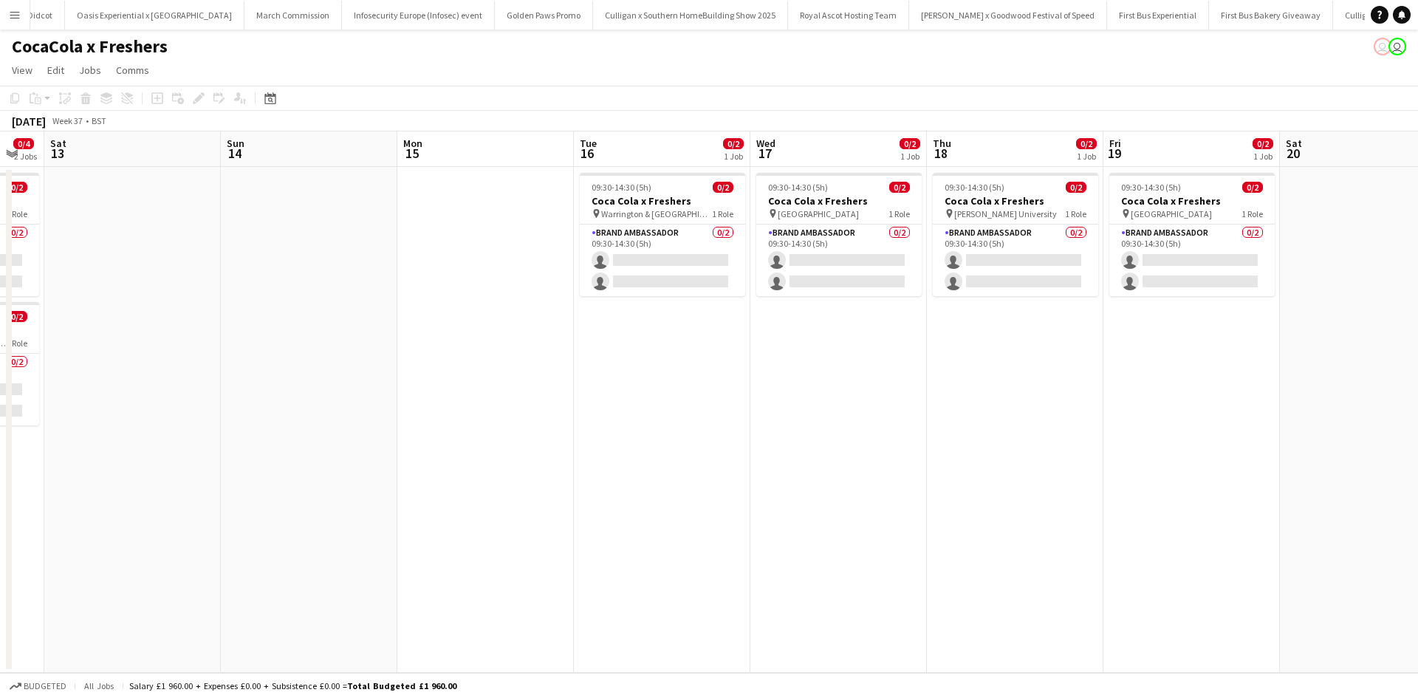
drag, startPoint x: 1235, startPoint y: 518, endPoint x: 1175, endPoint y: 516, distance: 59.9
click at [1175, 516] on app-calendar-viewport "Wed 10 0/2 1 Job Thu 11 0/2 1 Job Fri 12 0/4 2 Jobs Sat 13 Sun 14 Mon 15 Tue 16…" at bounding box center [709, 401] width 1418 height 541
drag, startPoint x: 1211, startPoint y: 191, endPoint x: 1104, endPoint y: 191, distance: 107.1
click at [1213, 191] on div "09:30-14:30 (5h) 0/2" at bounding box center [1190, 187] width 165 height 11
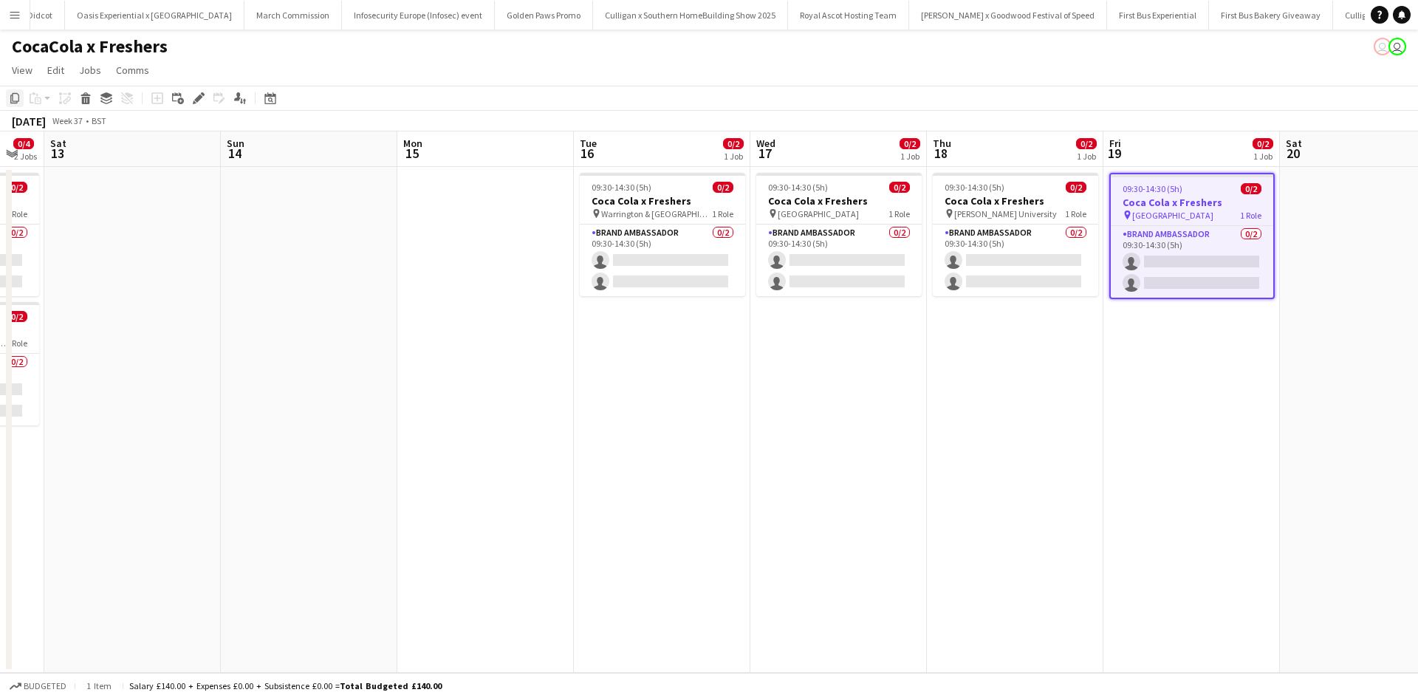
click at [16, 95] on icon "Copy" at bounding box center [15, 98] width 12 height 12
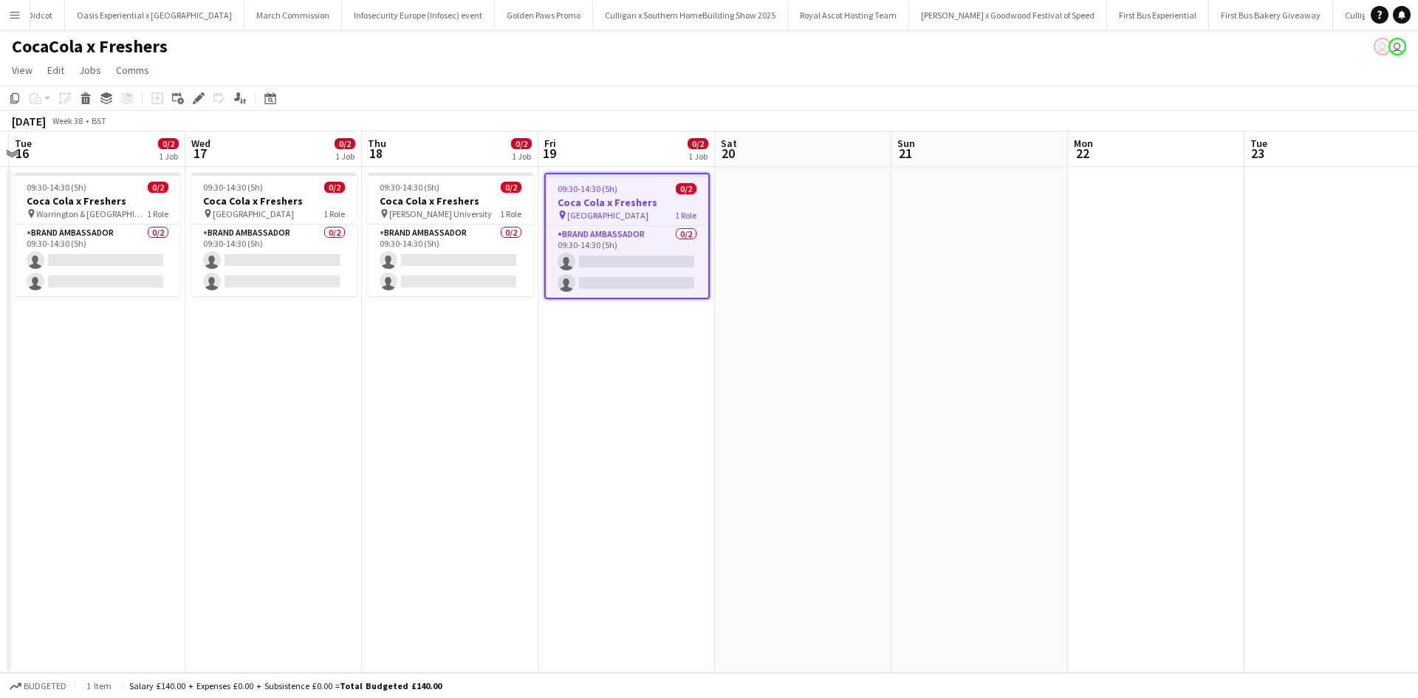
drag, startPoint x: 1019, startPoint y: 471, endPoint x: 453, endPoint y: 449, distance: 567.0
click at [453, 450] on app-calendar-viewport "Fri 12 0/4 2 Jobs Sat 13 Sun 14 Mon 15 Tue 16 0/2 1 Job Wed 17 0/2 1 Job Thu 18…" at bounding box center [709, 401] width 1418 height 541
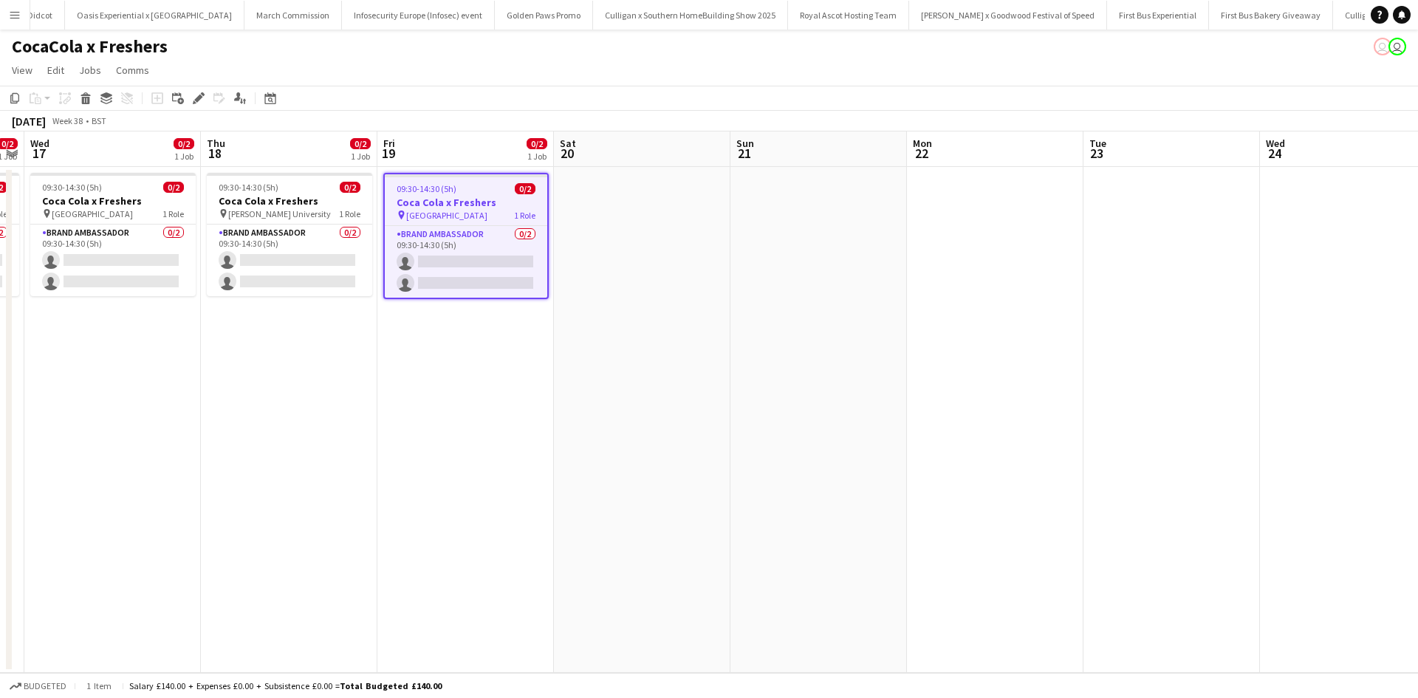
drag, startPoint x: 952, startPoint y: 457, endPoint x: 437, endPoint y: 442, distance: 515.8
click at [437, 442] on app-calendar-viewport "Sun 14 Mon 15 Tue 16 0/2 1 Job Wed 17 0/2 1 Job Thu 18 0/2 1 Job Fri 19 0/2 1 J…" at bounding box center [709, 401] width 1418 height 541
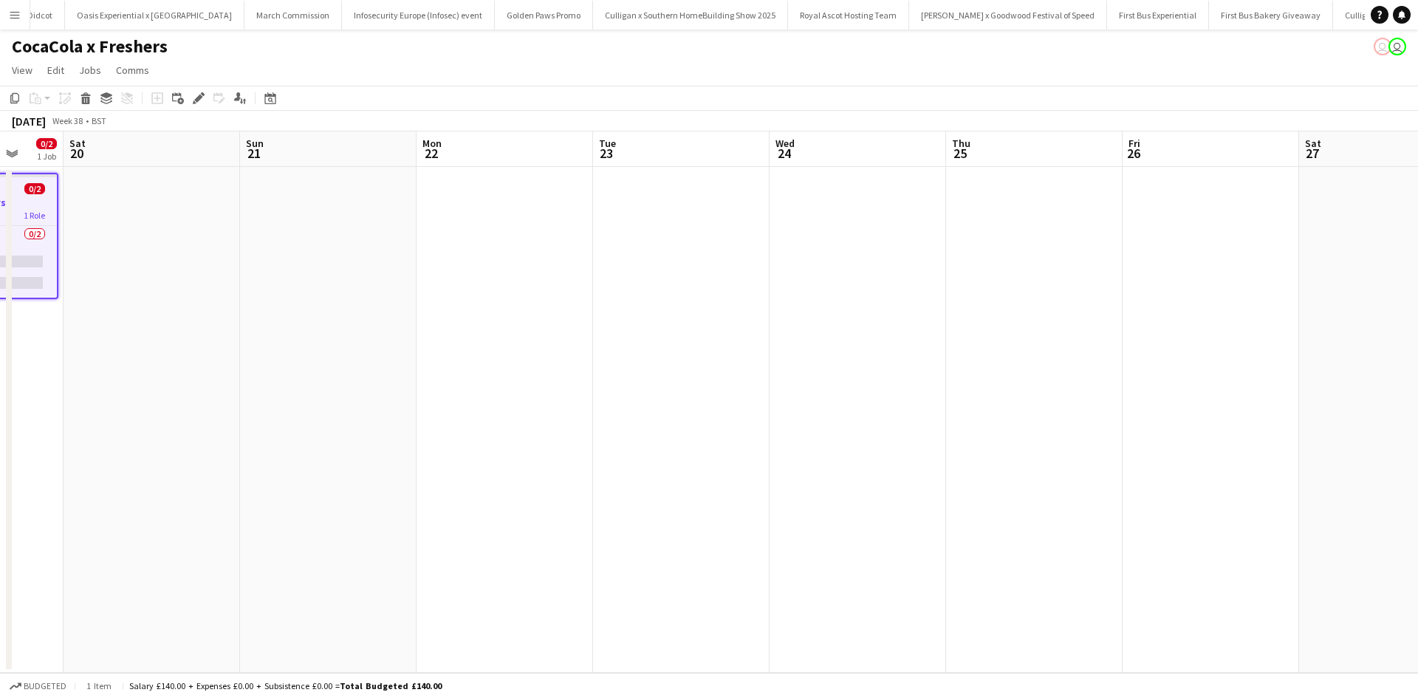
drag, startPoint x: 1015, startPoint y: 471, endPoint x: 575, endPoint y: 438, distance: 441.5
click at [575, 438] on app-calendar-viewport "Tue 16 0/2 1 Job Wed 17 0/2 1 Job Thu 18 0/2 1 Job Fri 19 0/2 1 Job Sat 20 Sun …" at bounding box center [709, 401] width 1418 height 541
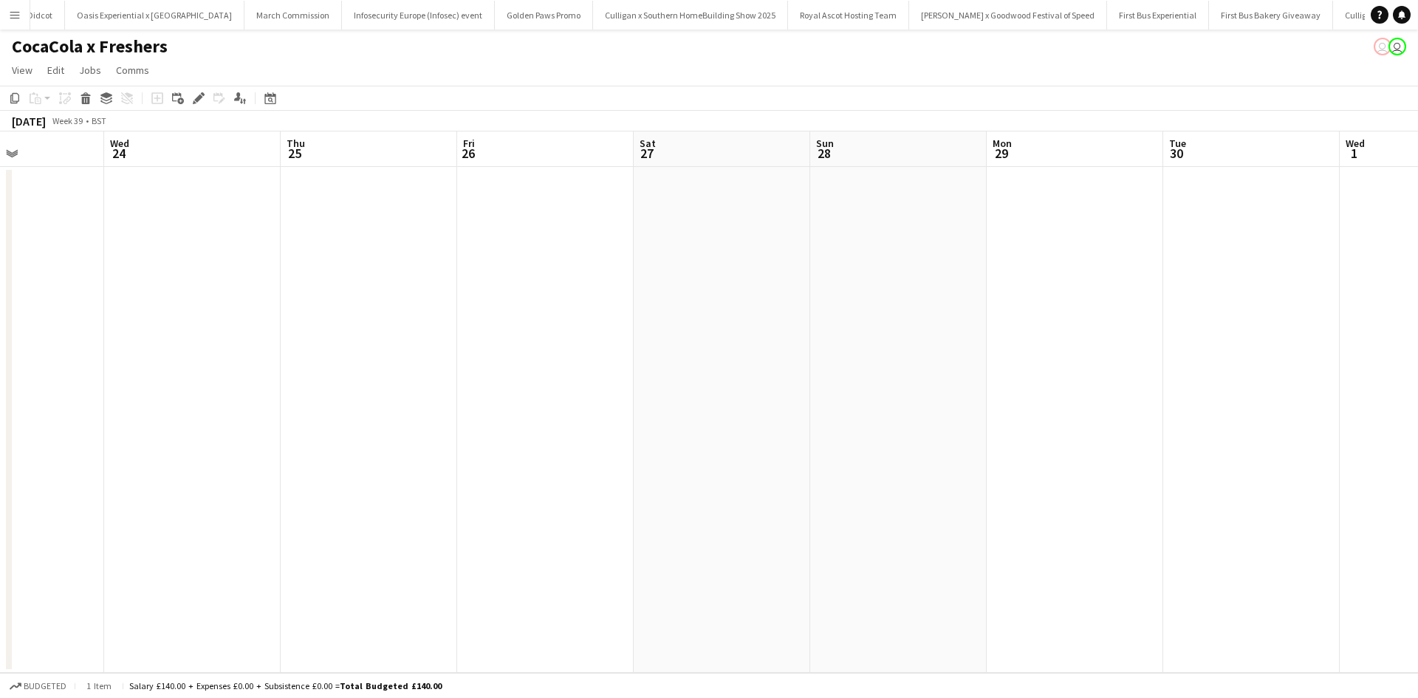
drag, startPoint x: 1194, startPoint y: 351, endPoint x: 893, endPoint y: 335, distance: 301.1
click at [896, 337] on app-calendar-viewport "Sat 20 Sun 21 Mon 22 Tue 23 Wed 24 Thu 25 Fri 26 Sat 27 Sun 28 Mon 29 Tue 30 We…" at bounding box center [709, 401] width 1418 height 541
click at [1011, 244] on app-date-cell at bounding box center [1075, 420] width 177 height 506
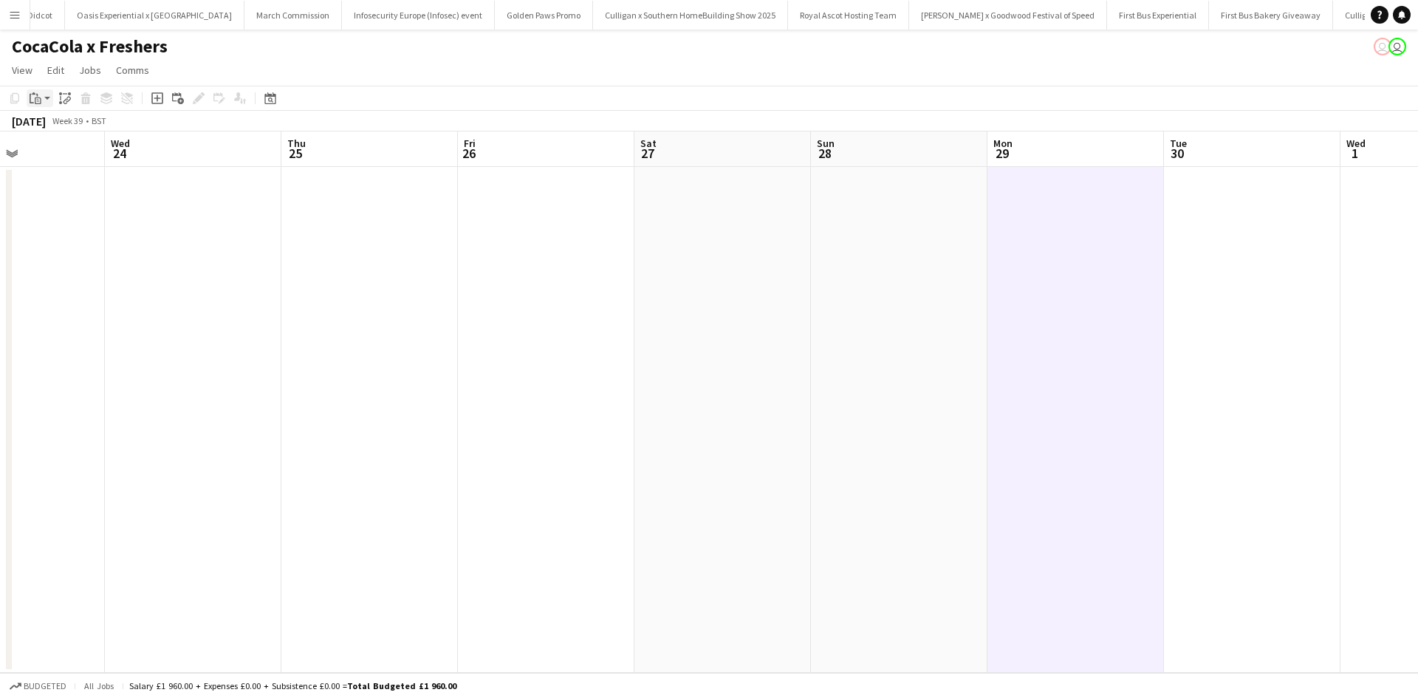
click at [38, 101] on icon at bounding box center [38, 101] width 3 height 1
click at [55, 124] on link "Paste Ctrl+V" at bounding box center [108, 126] width 139 height 13
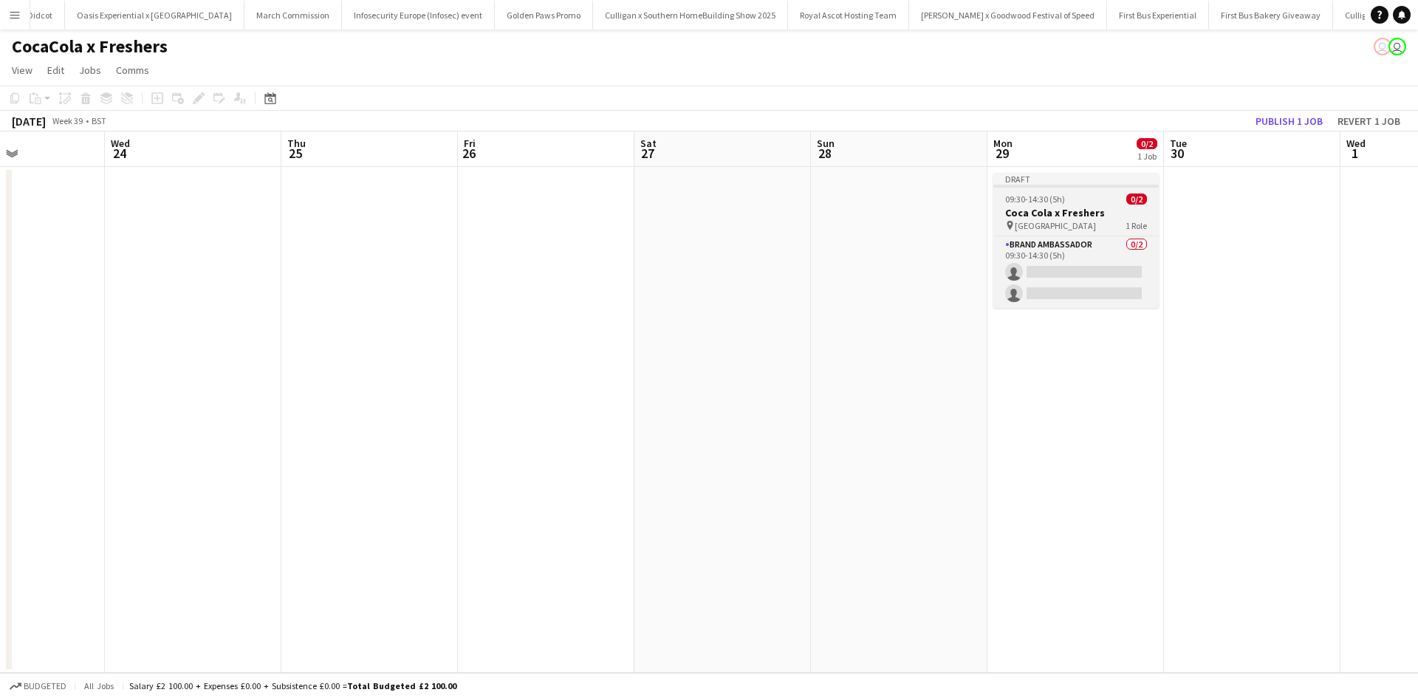
click at [1092, 221] on span "Greenwich University" at bounding box center [1055, 225] width 81 height 11
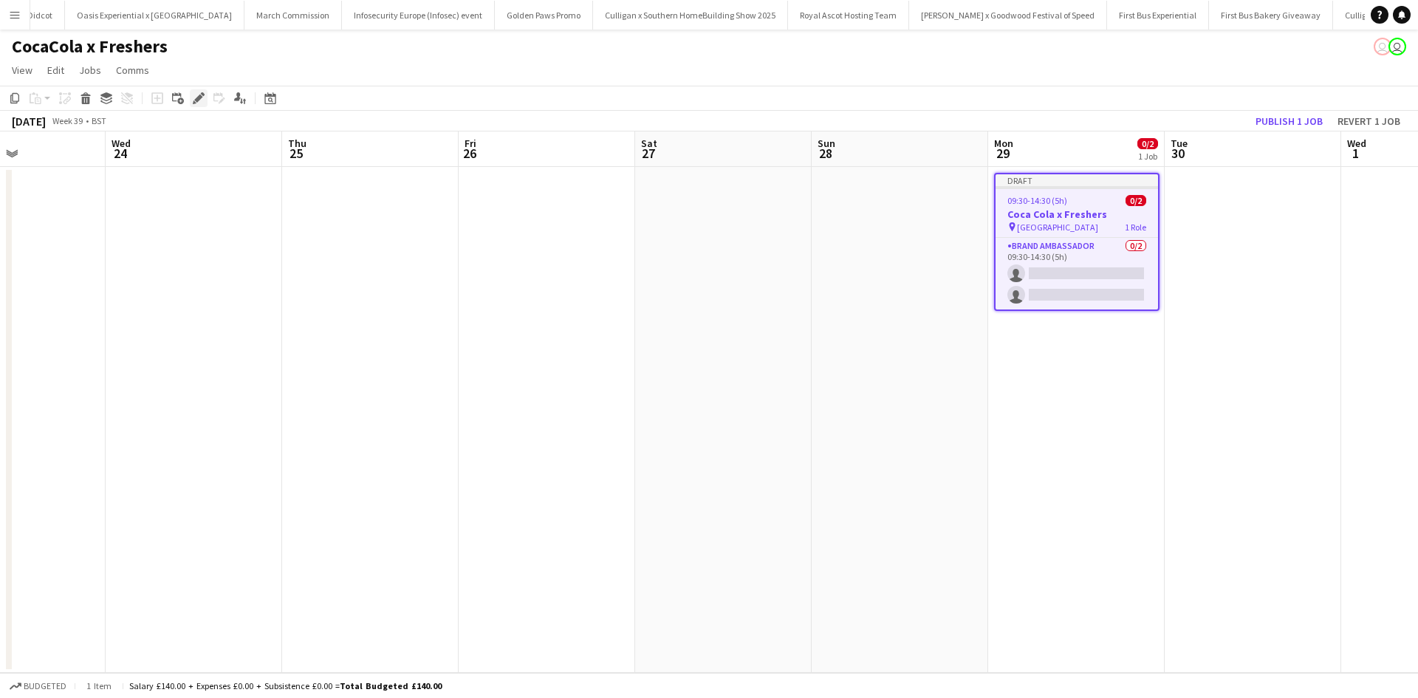
click at [196, 96] on icon "Edit" at bounding box center [199, 98] width 12 height 12
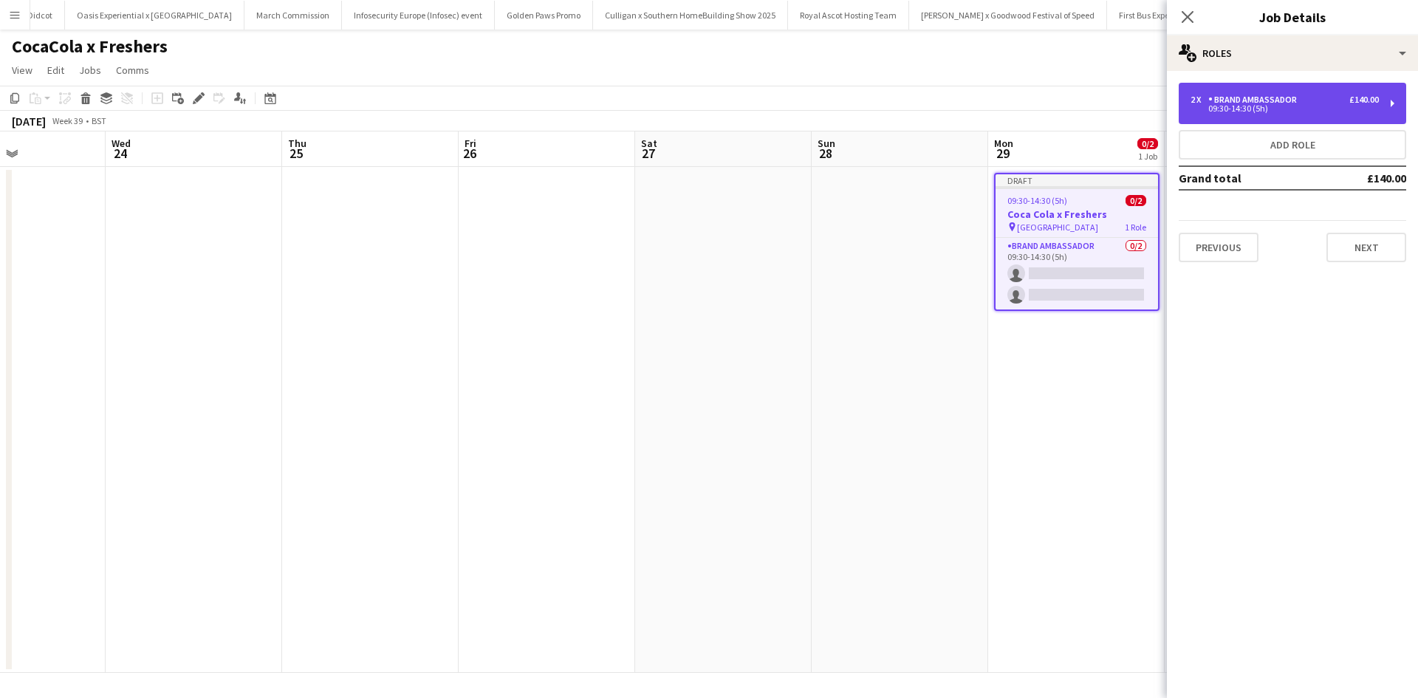
click at [1310, 112] on div "09:30-14:30 (5h)" at bounding box center [1285, 108] width 188 height 7
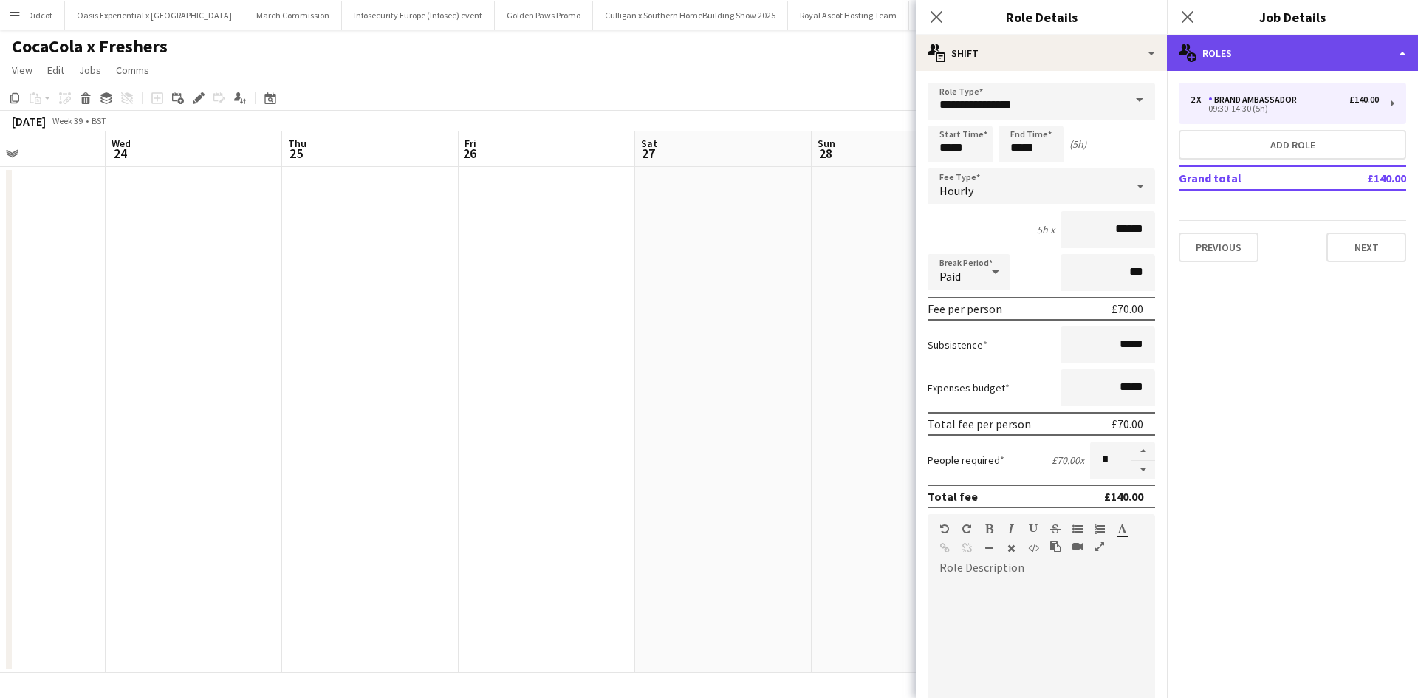
click at [1302, 60] on div "multiple-users-add Roles" at bounding box center [1292, 52] width 251 height 35
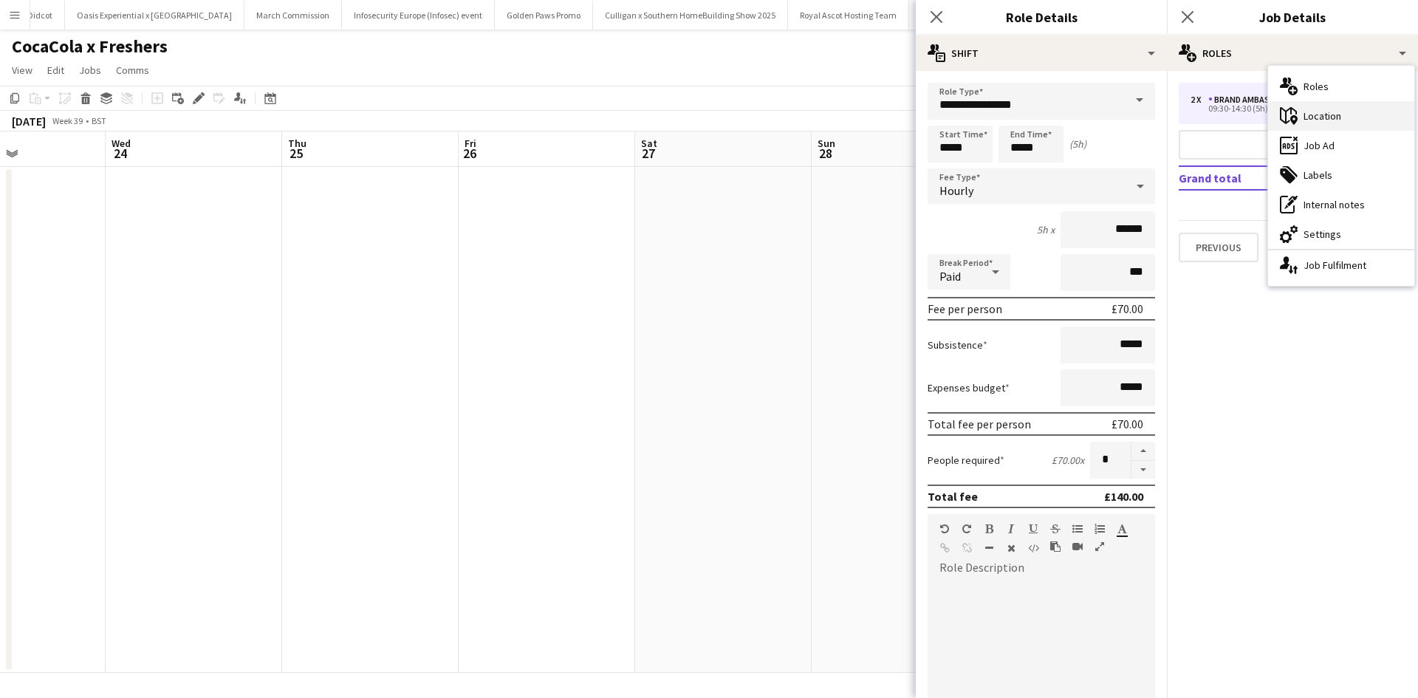
click at [1339, 112] on div "maps-pin-1 Location" at bounding box center [1341, 116] width 146 height 30
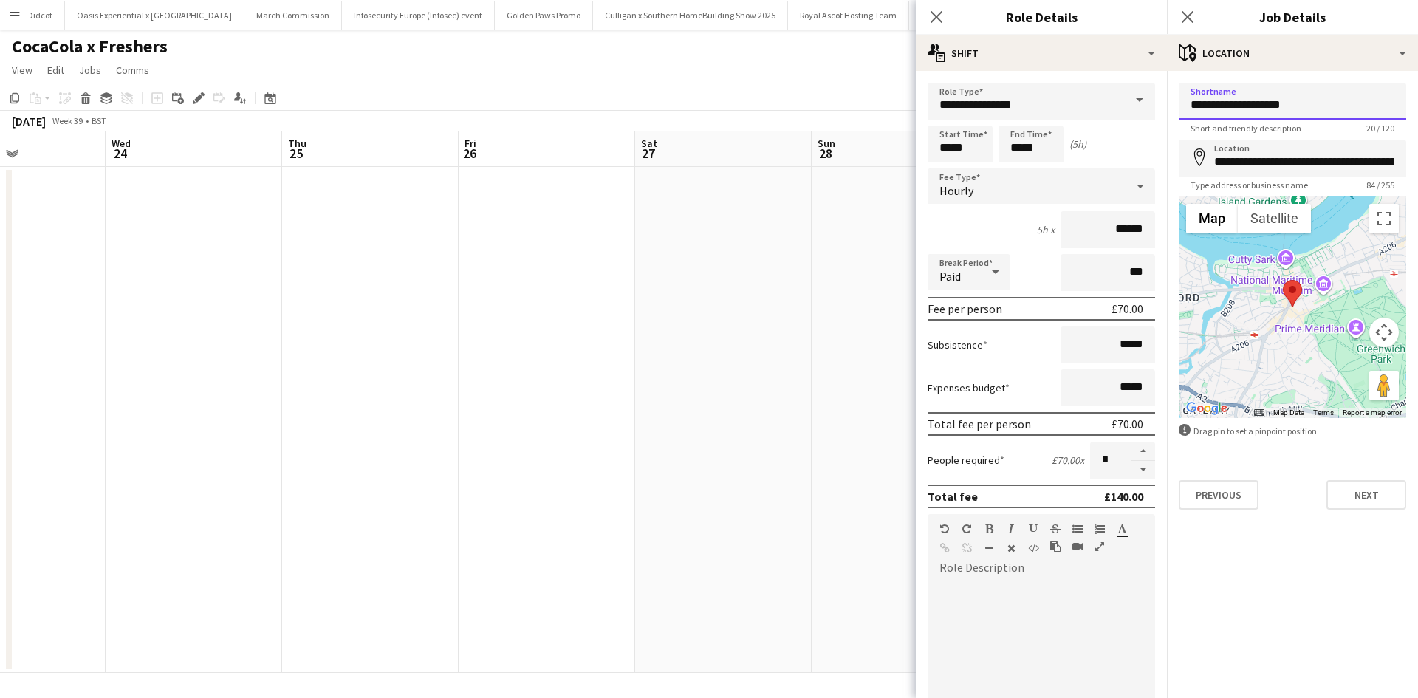
drag, startPoint x: 1312, startPoint y: 100, endPoint x: 1187, endPoint y: 100, distance: 124.8
click at [1187, 100] on input "**********" at bounding box center [1293, 101] width 228 height 37
paste input "**"
type input "**********"
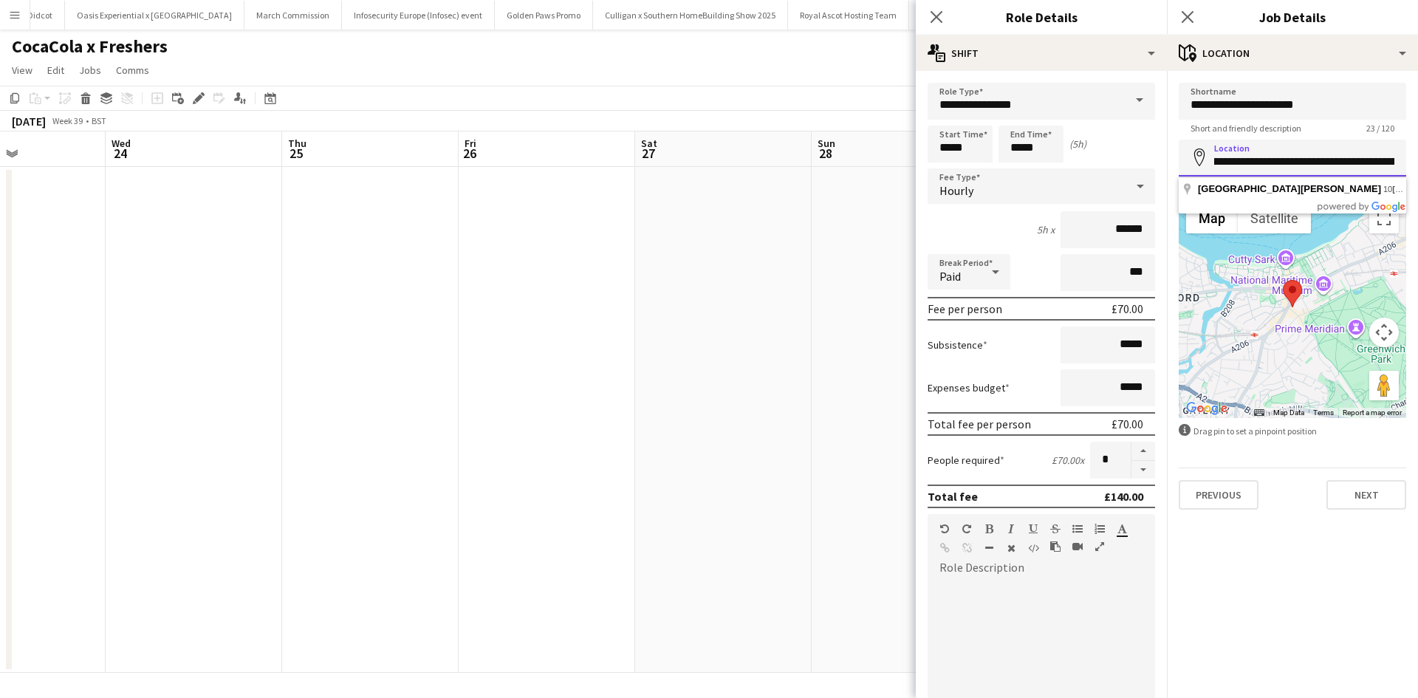
scroll to position [0, 242]
drag, startPoint x: 1212, startPoint y: 161, endPoint x: 1418, endPoint y: 164, distance: 205.4
click at [1418, 164] on form "**********" at bounding box center [1292, 296] width 251 height 427
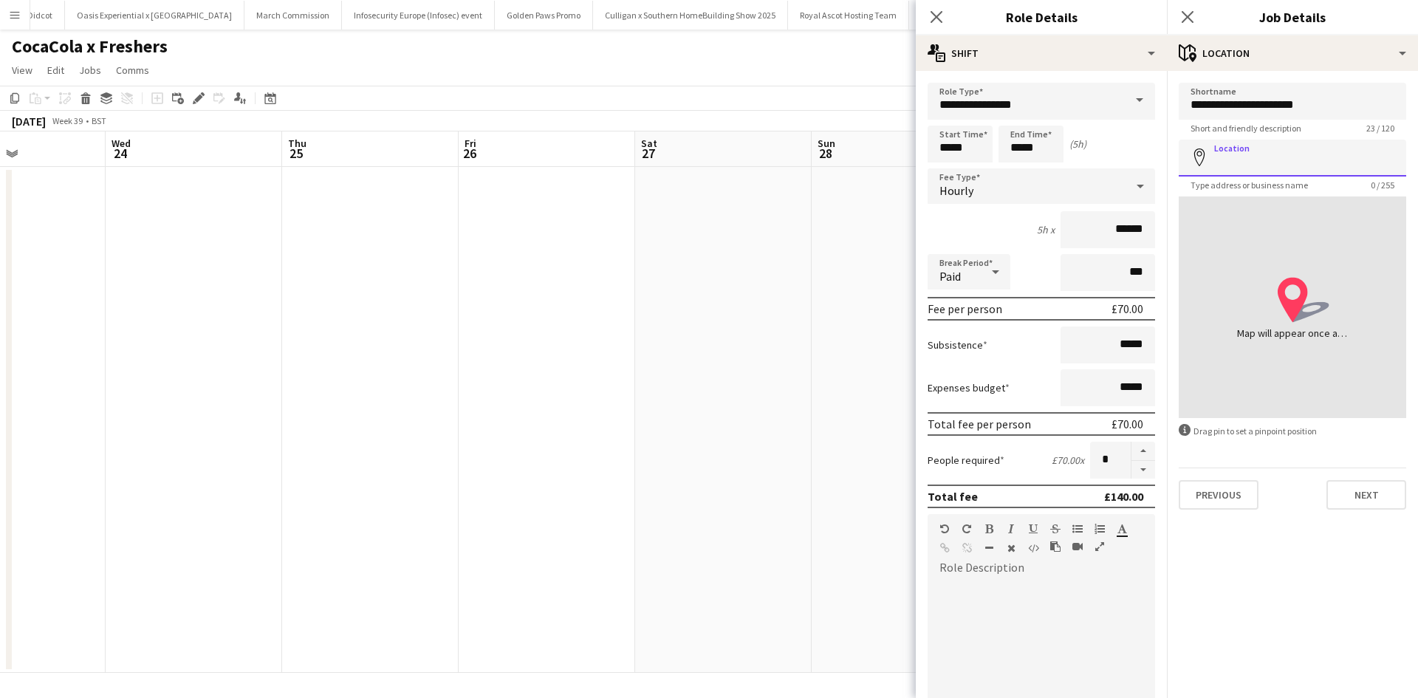
paste input "**********"
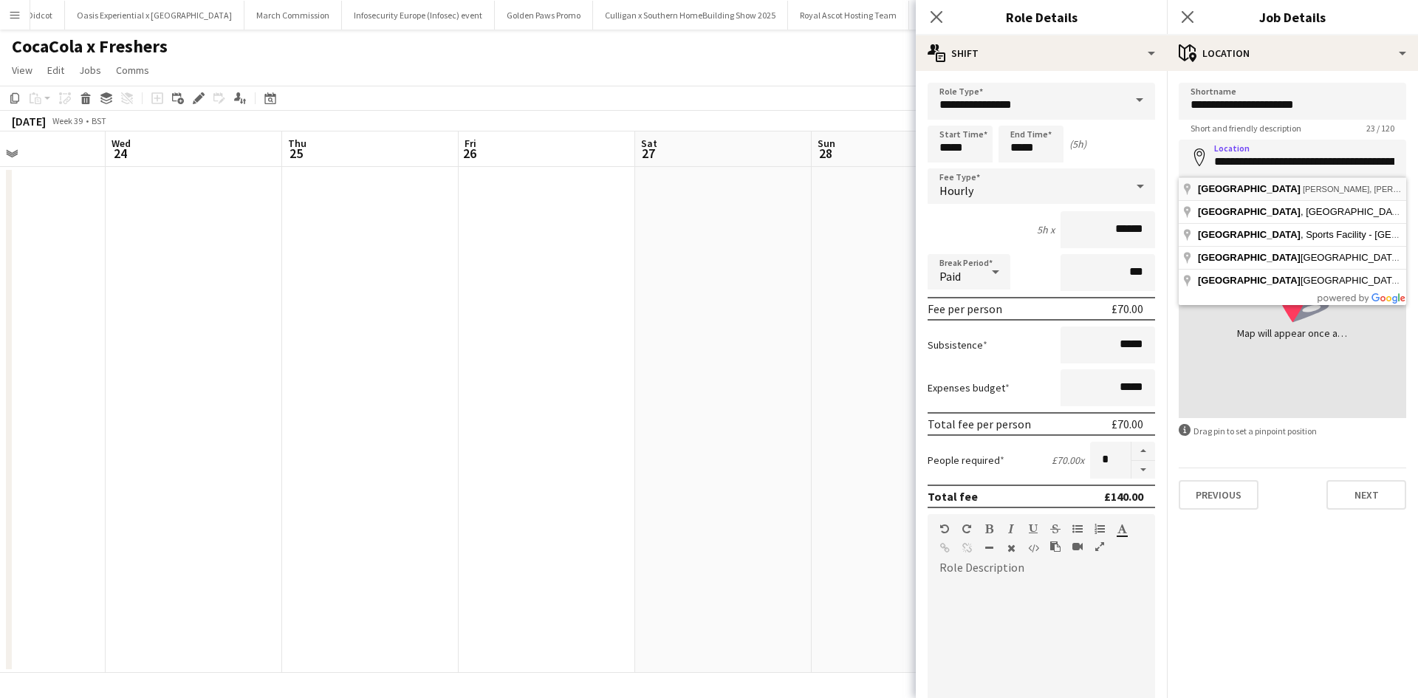
type input "**********"
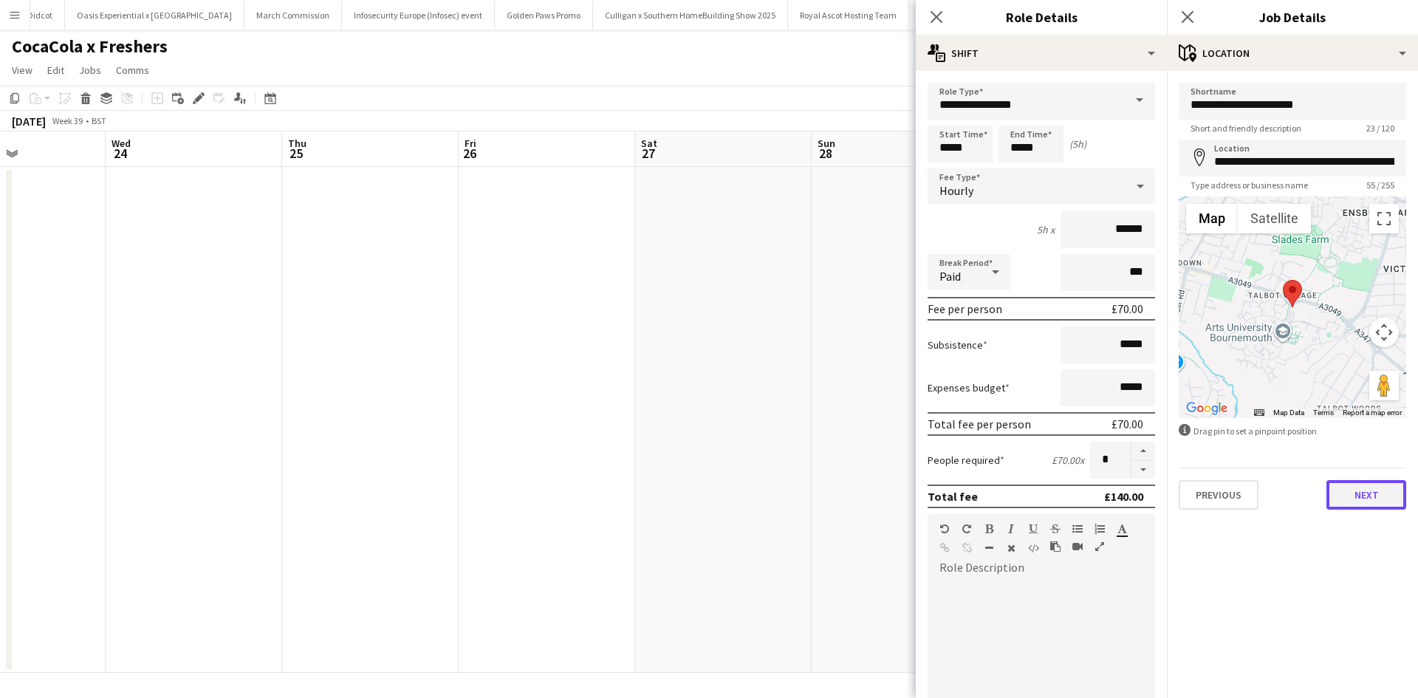
click at [1386, 499] on button "Next" at bounding box center [1367, 495] width 80 height 30
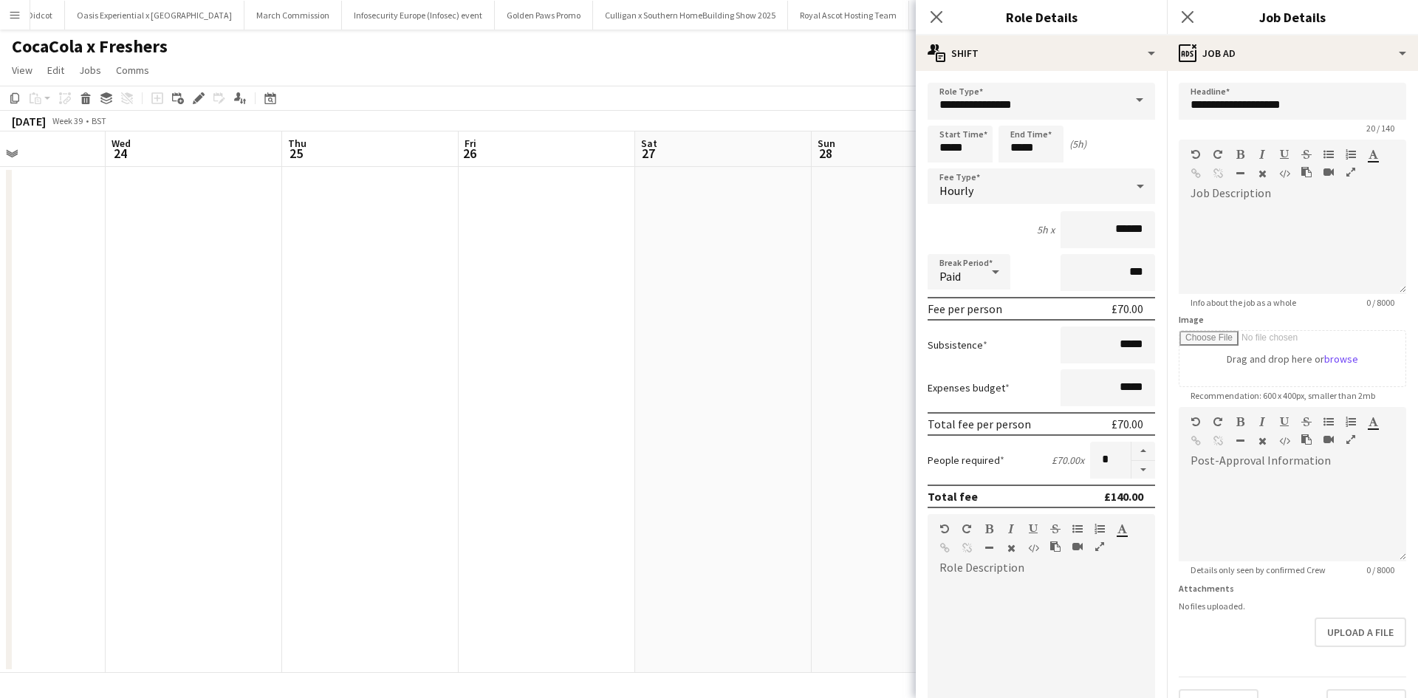
click at [793, 481] on app-date-cell at bounding box center [723, 420] width 177 height 506
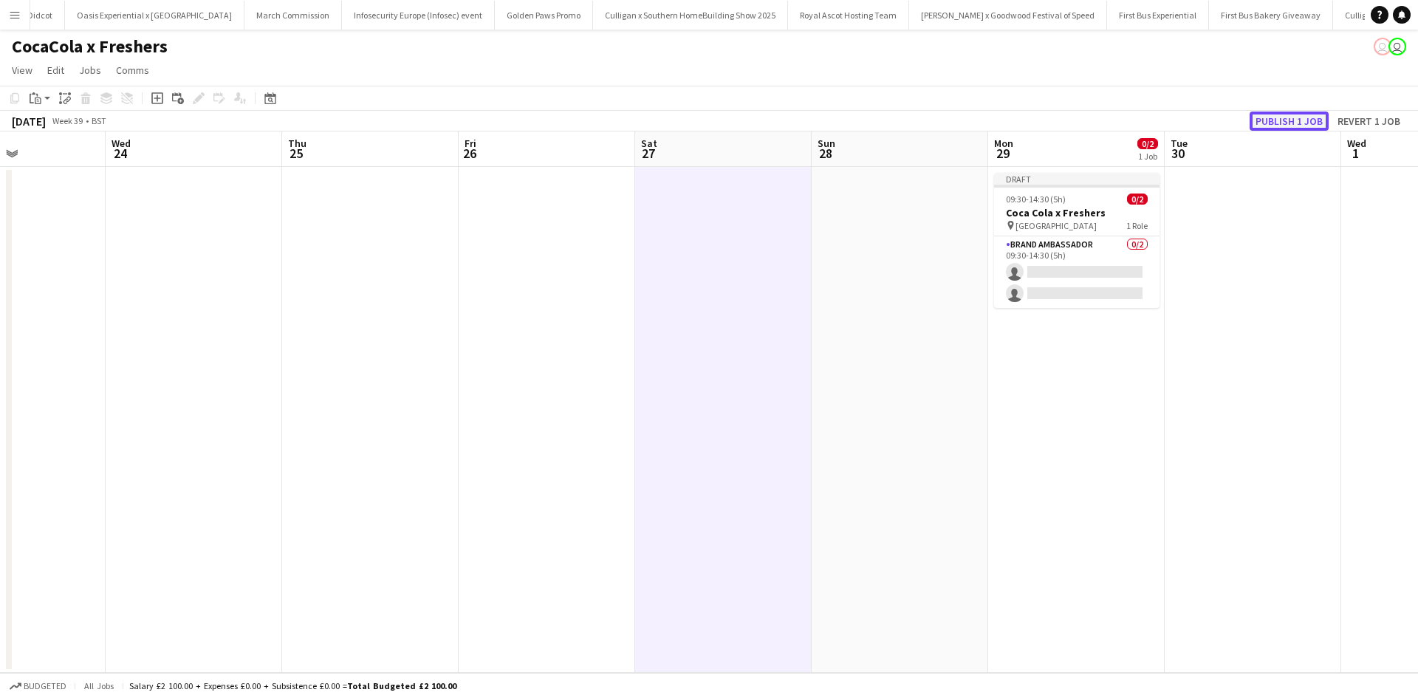
click at [1286, 123] on button "Publish 1 job" at bounding box center [1289, 121] width 79 height 19
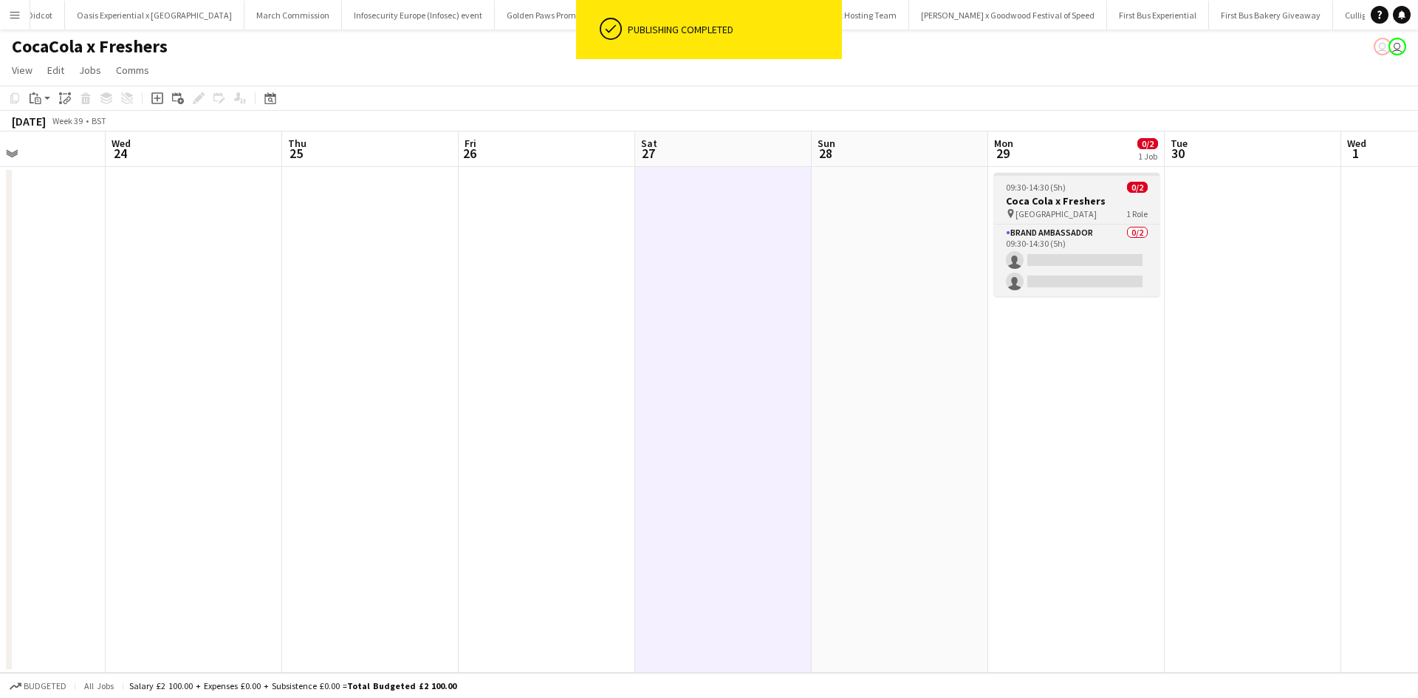
drag, startPoint x: 1103, startPoint y: 186, endPoint x: 999, endPoint y: 181, distance: 103.5
click at [1103, 185] on div "09:30-14:30 (5h) 0/2" at bounding box center [1076, 187] width 165 height 11
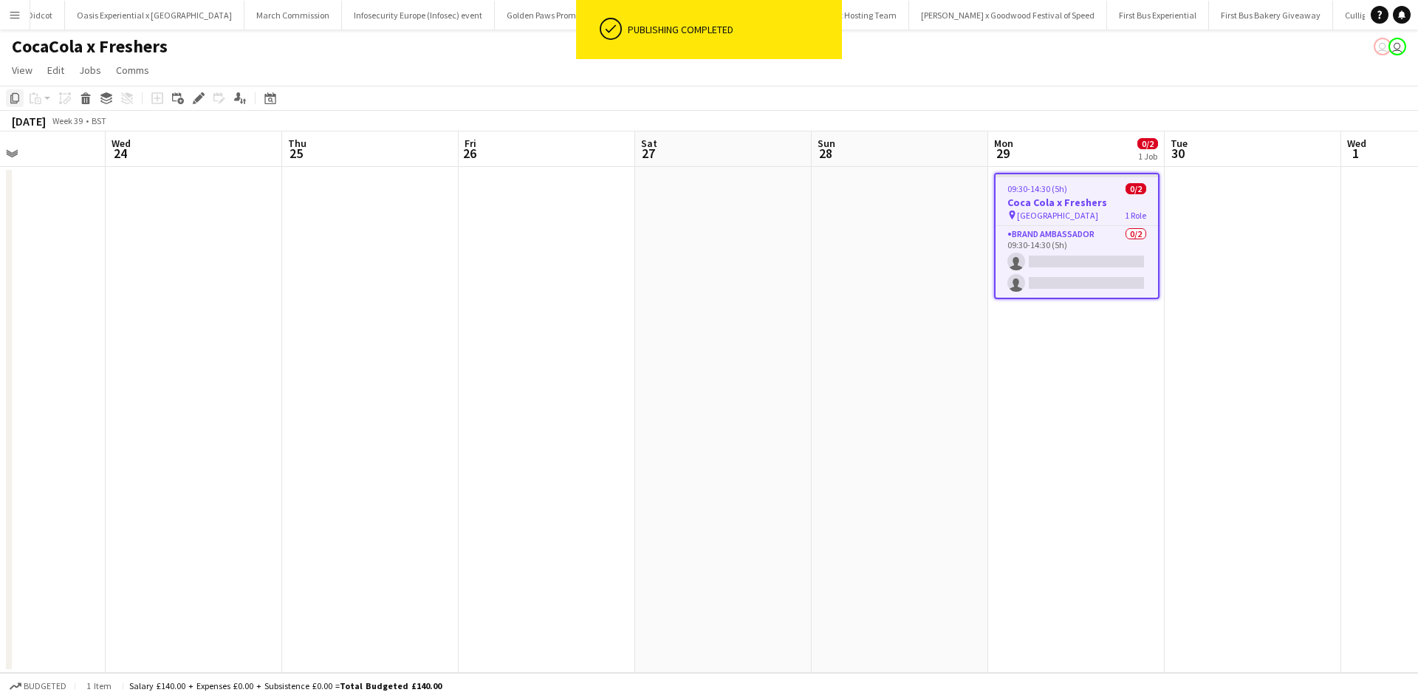
drag, startPoint x: 16, startPoint y: 97, endPoint x: 254, endPoint y: 92, distance: 238.7
click at [17, 97] on icon "Copy" at bounding box center [15, 98] width 12 height 12
click at [1267, 199] on app-date-cell at bounding box center [1253, 420] width 177 height 506
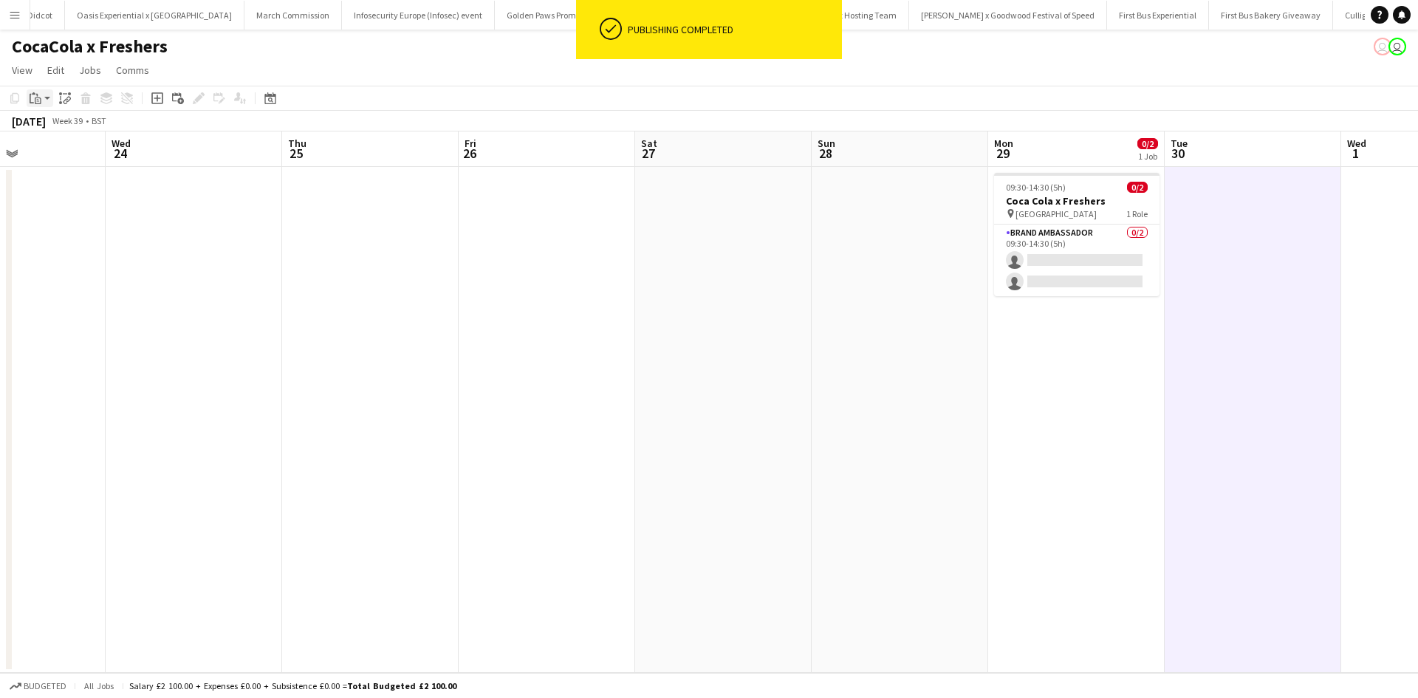
click at [36, 96] on icon "Paste" at bounding box center [36, 98] width 12 height 12
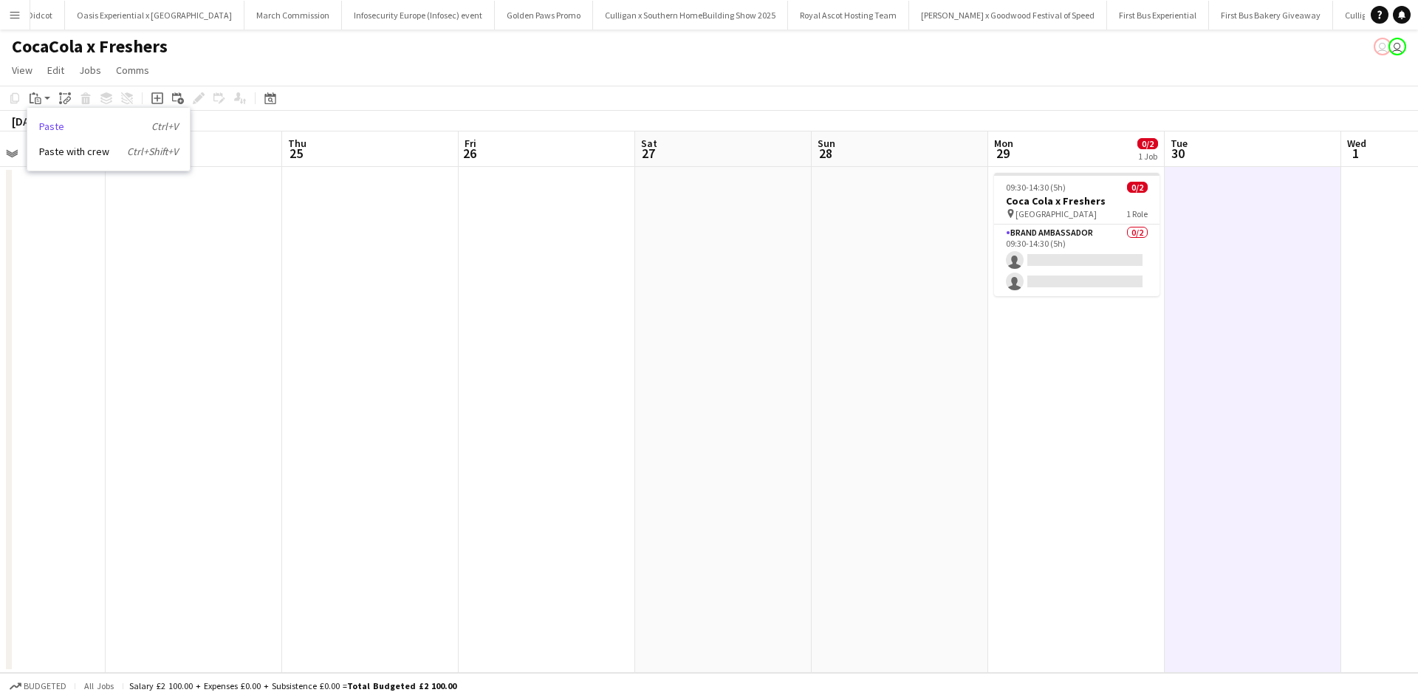
click at [51, 124] on link "Paste Ctrl+V" at bounding box center [108, 126] width 139 height 13
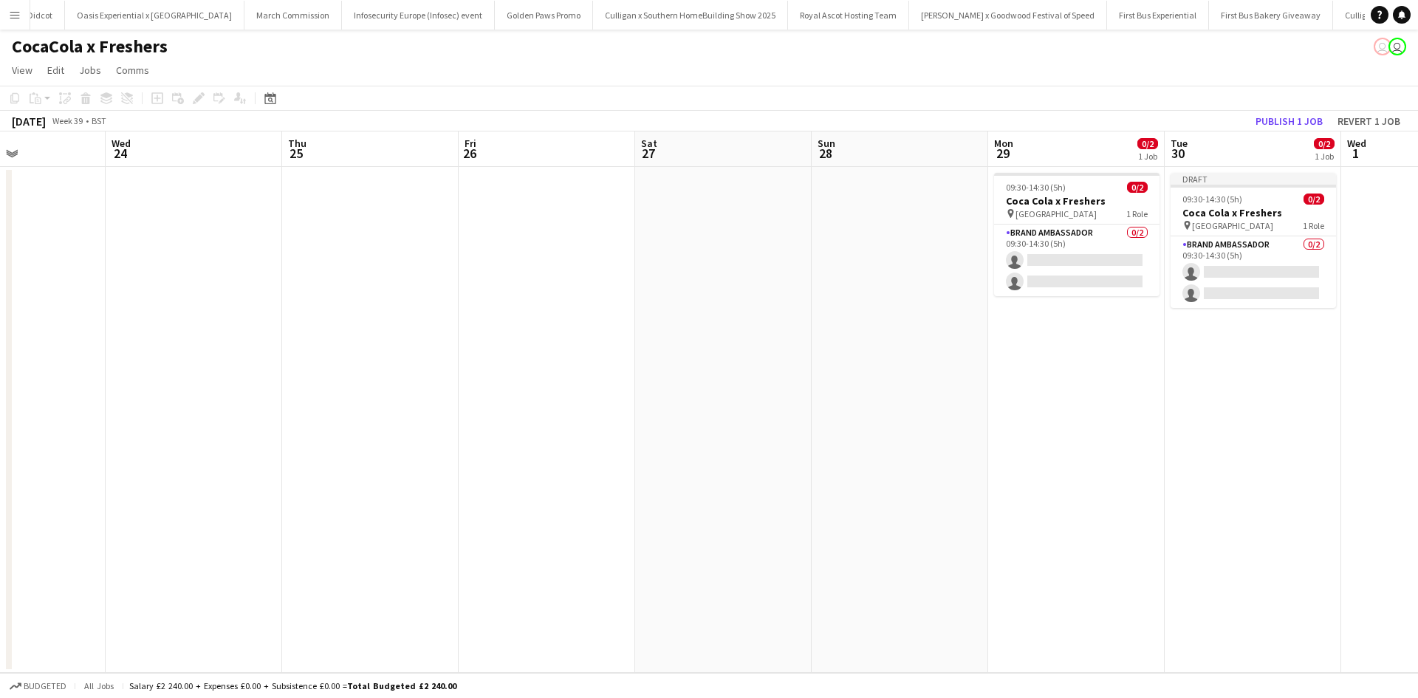
click at [1375, 214] on app-date-cell at bounding box center [1429, 420] width 177 height 506
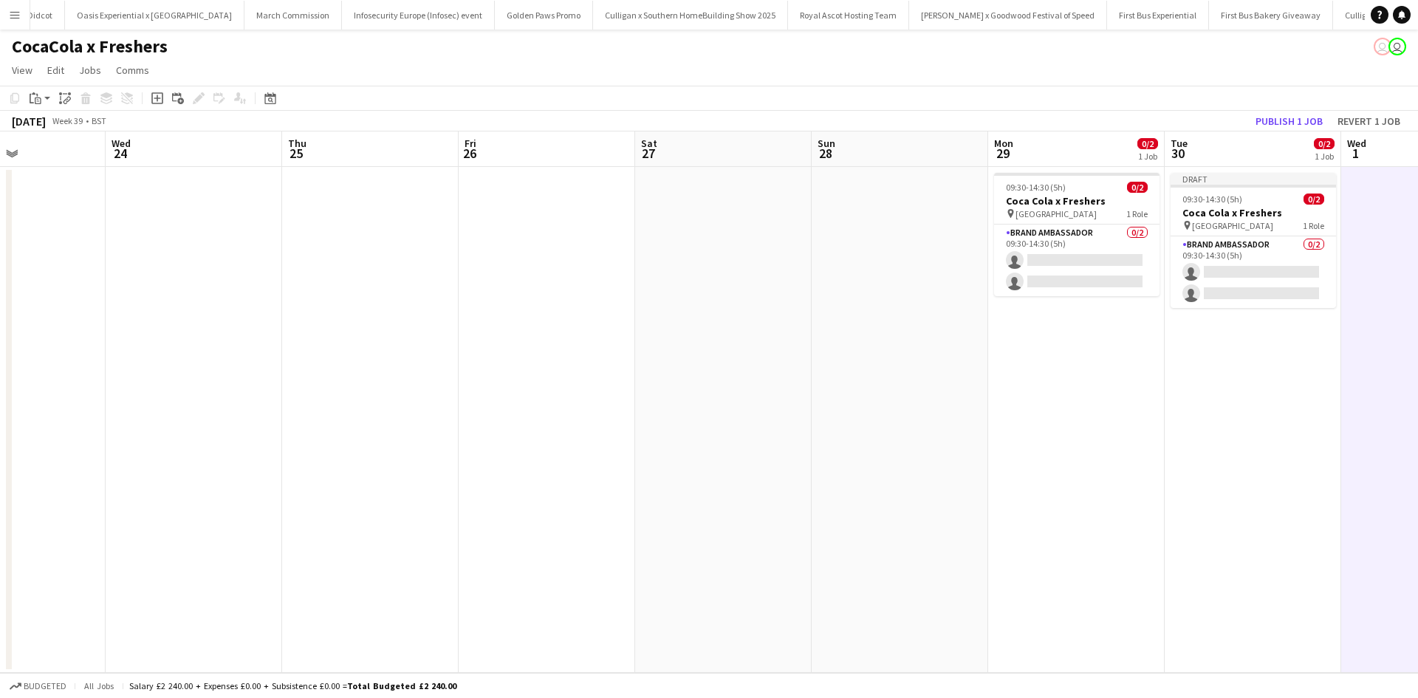
drag, startPoint x: 41, startPoint y: 100, endPoint x: 56, endPoint y: 115, distance: 20.9
click at [43, 100] on div "Paste" at bounding box center [36, 98] width 18 height 18
click at [58, 123] on link "Paste Ctrl+V" at bounding box center [108, 126] width 139 height 13
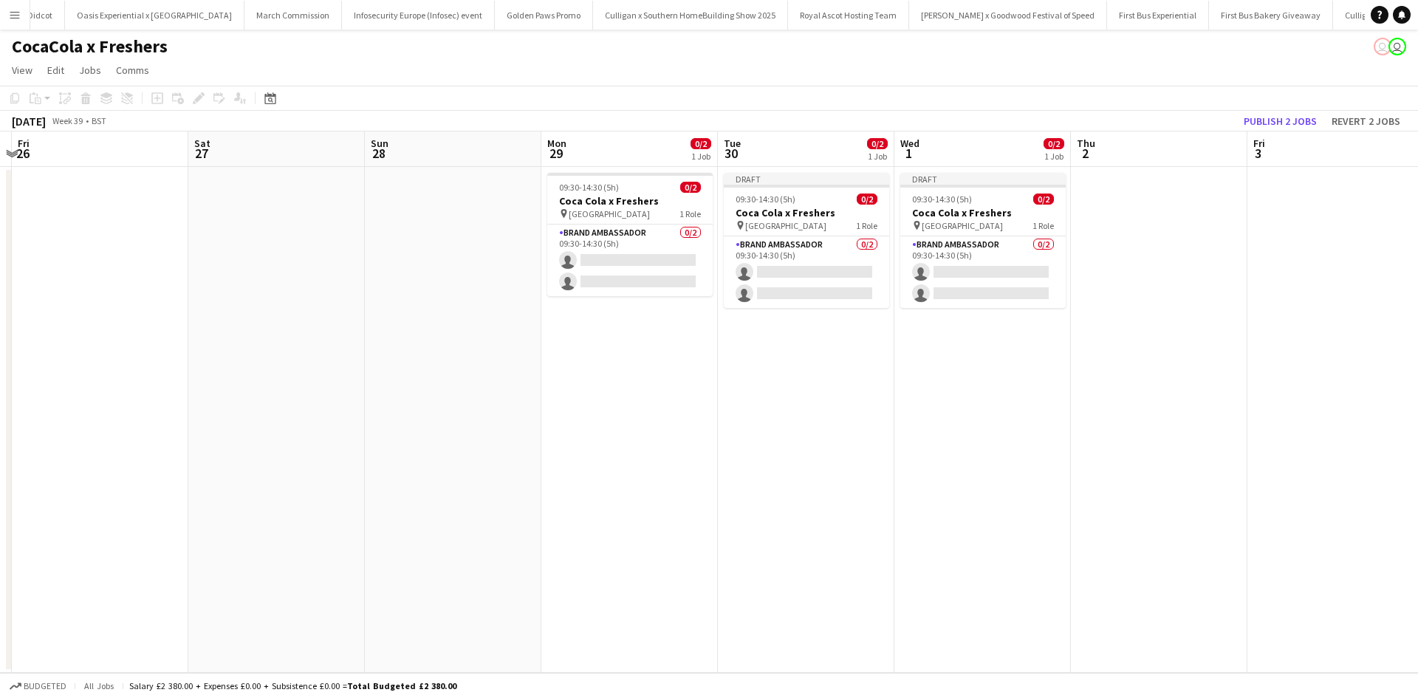
drag, startPoint x: 1052, startPoint y: 502, endPoint x: 465, endPoint y: 445, distance: 589.4
click at [468, 445] on app-calendar-viewport "Mon 22 Tue 23 Wed 24 Thu 25 Fri 26 Sat 27 Sun 28 Mon 29 0/2 1 Job Tue 30 0/2 1 …" at bounding box center [709, 401] width 1418 height 541
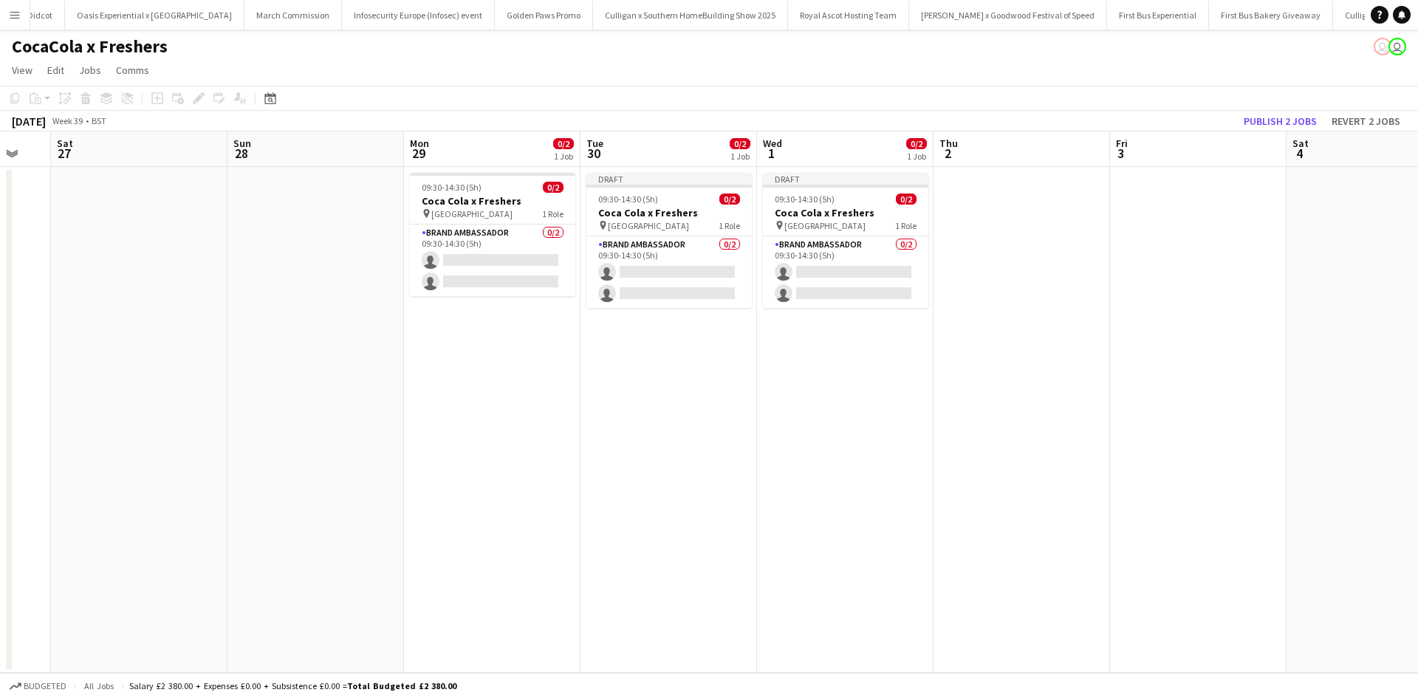
click at [1033, 279] on app-date-cell at bounding box center [1022, 420] width 177 height 506
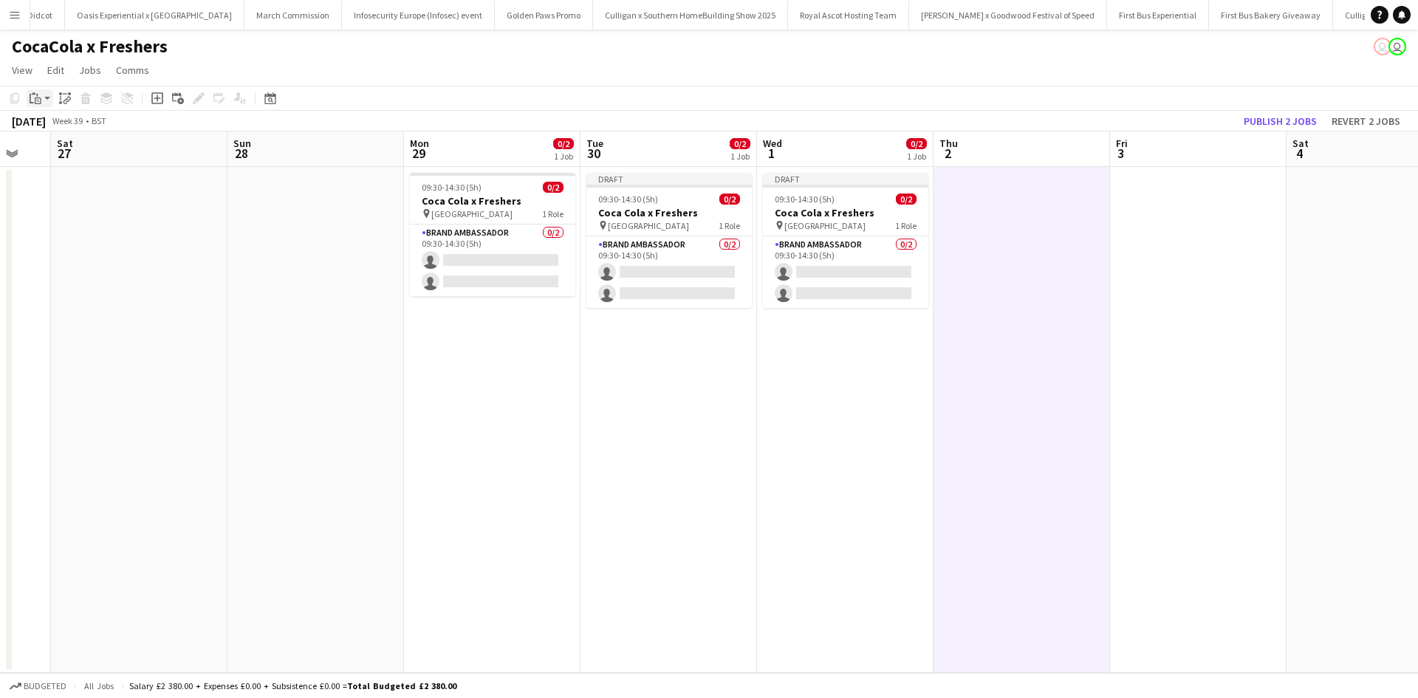
click at [42, 101] on div "Paste" at bounding box center [36, 98] width 18 height 18
click at [54, 124] on link "Paste Ctrl+V" at bounding box center [108, 126] width 139 height 13
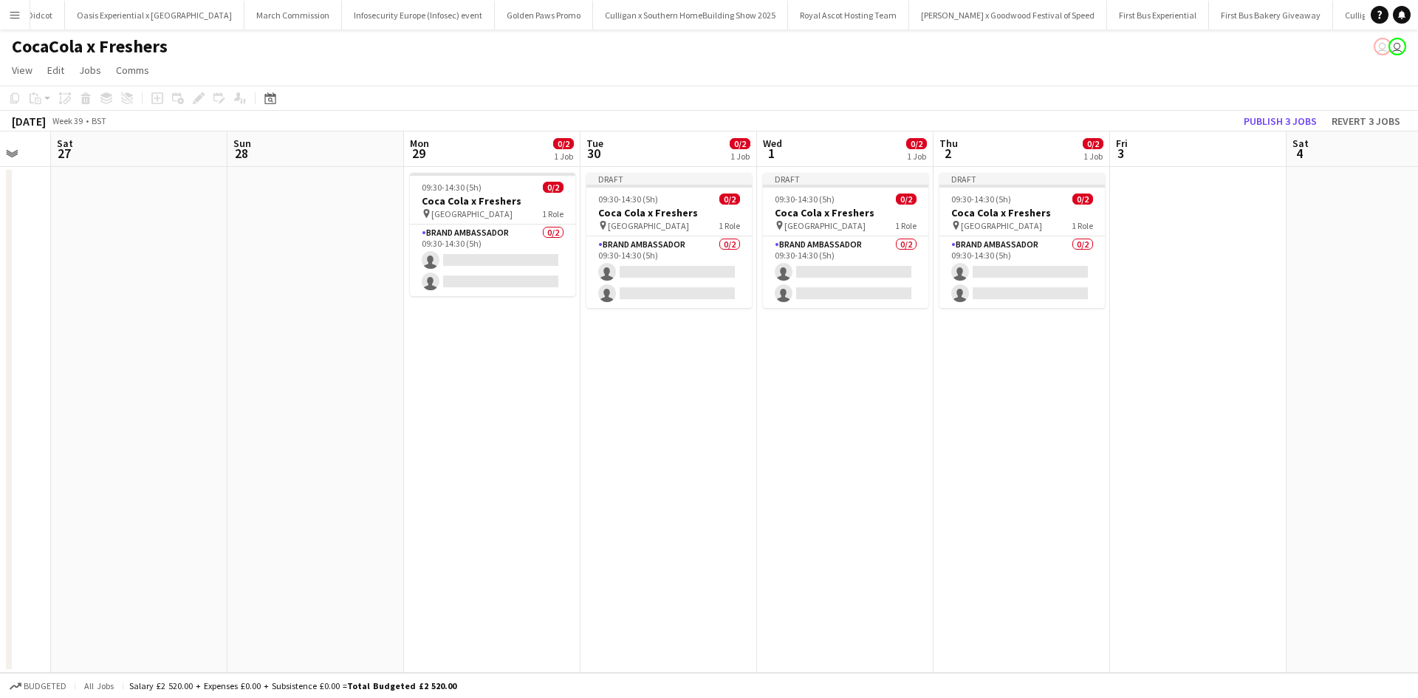
click at [1160, 240] on app-date-cell at bounding box center [1198, 420] width 177 height 506
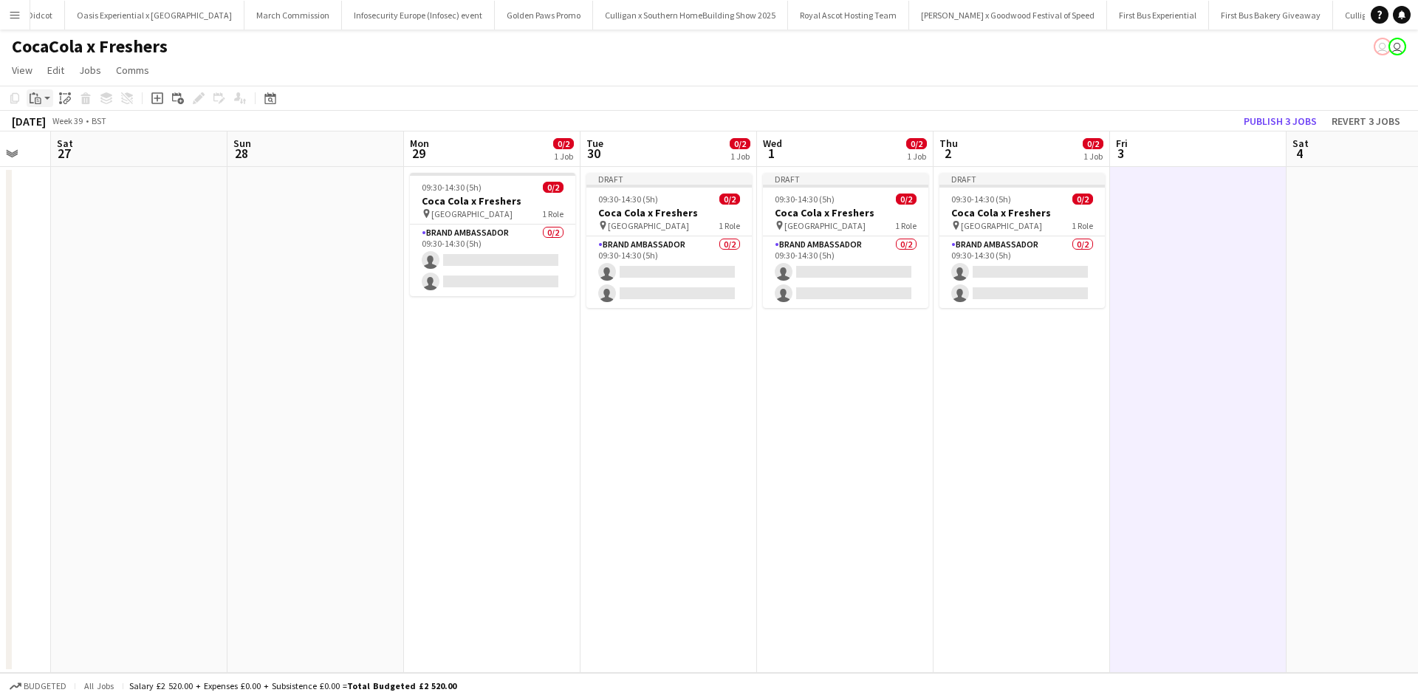
click at [35, 99] on icon "Paste" at bounding box center [36, 98] width 12 height 12
click at [53, 129] on link "Paste Ctrl+V" at bounding box center [108, 126] width 139 height 13
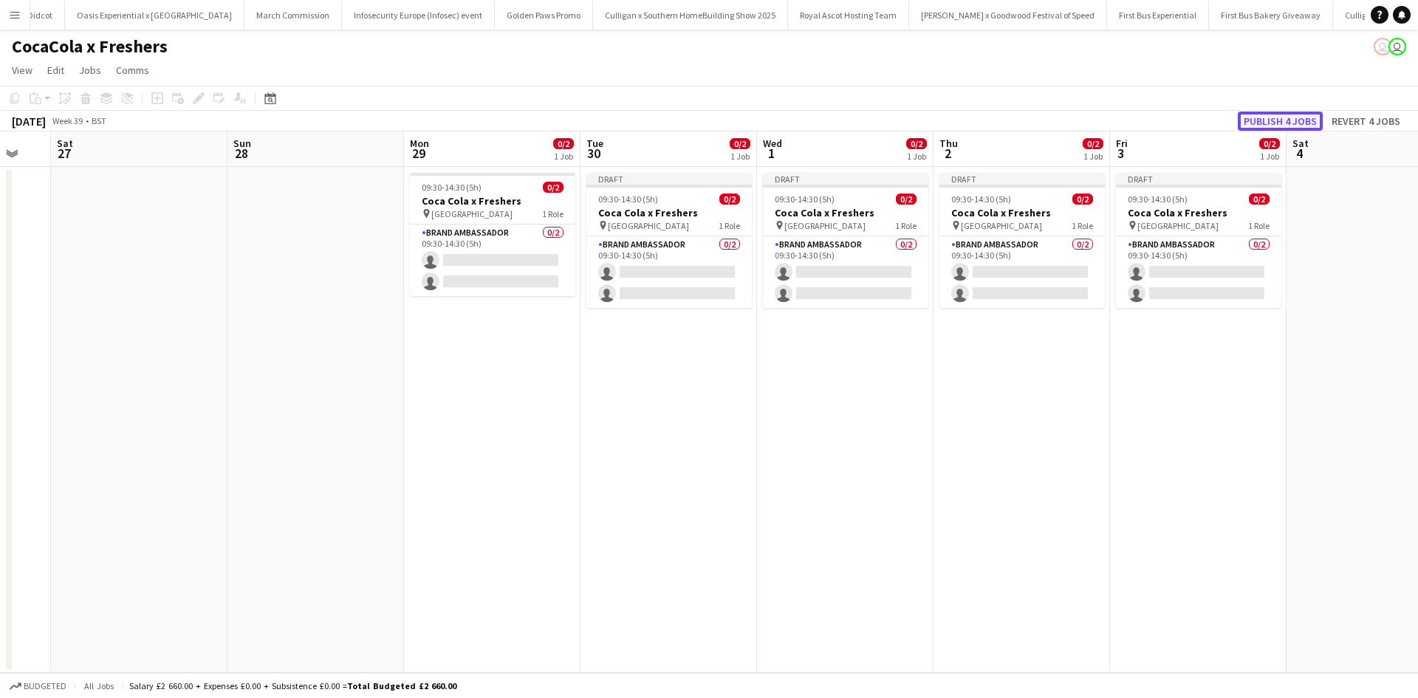
click at [1264, 120] on button "Publish 4 jobs" at bounding box center [1280, 121] width 85 height 19
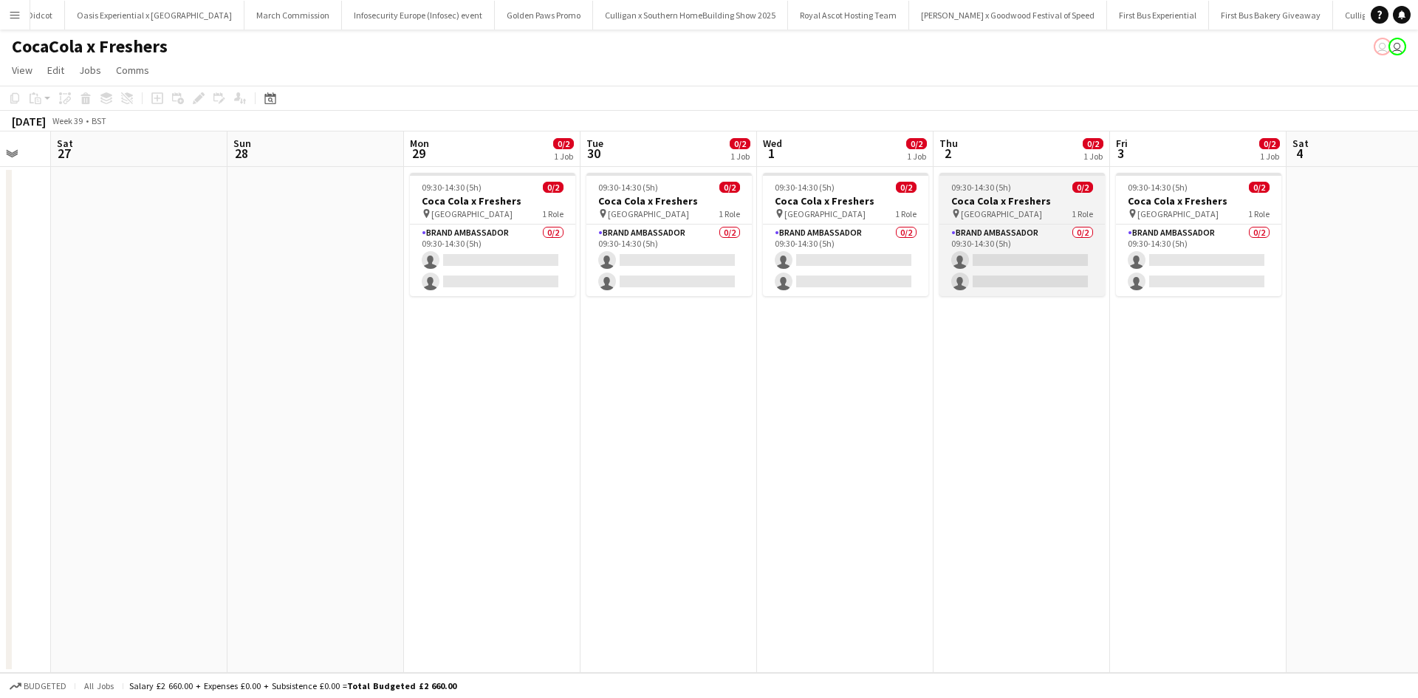
click at [1045, 188] on div "09:30-14:30 (5h) 0/2" at bounding box center [1022, 187] width 165 height 11
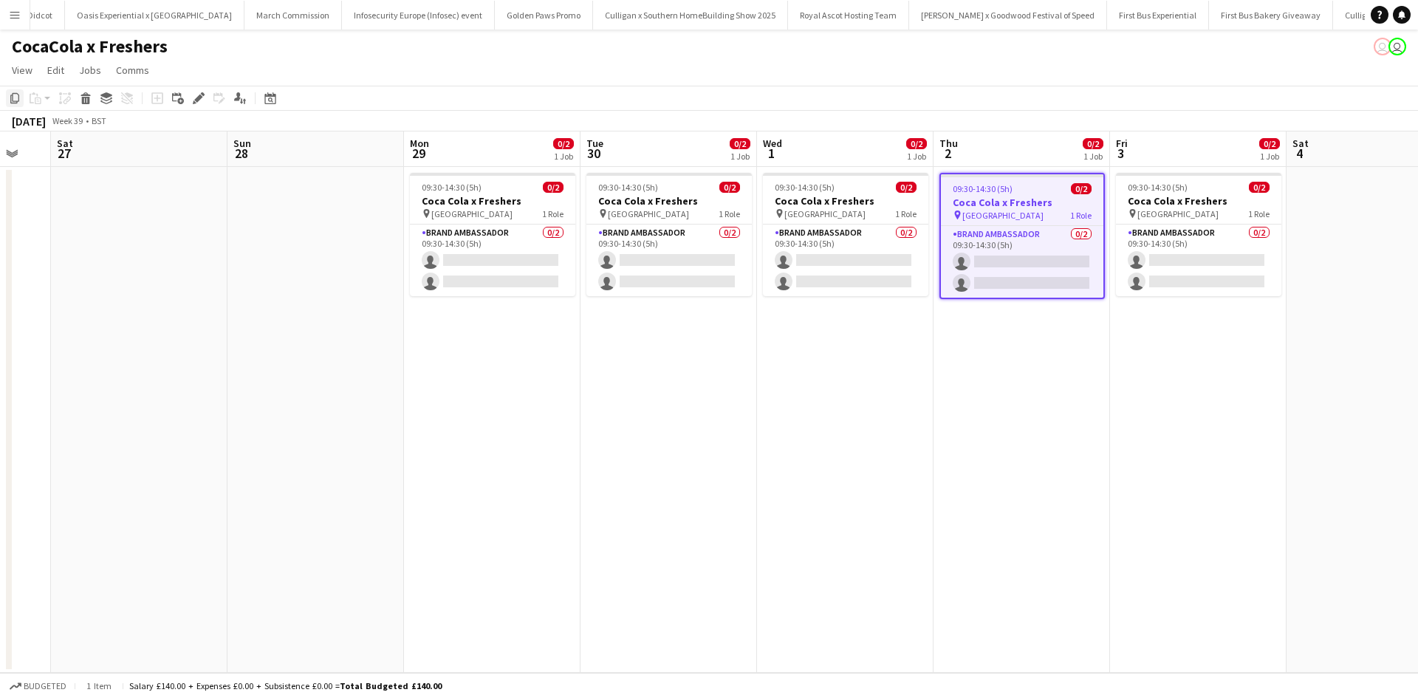
click at [12, 98] on icon "Copy" at bounding box center [15, 98] width 12 height 12
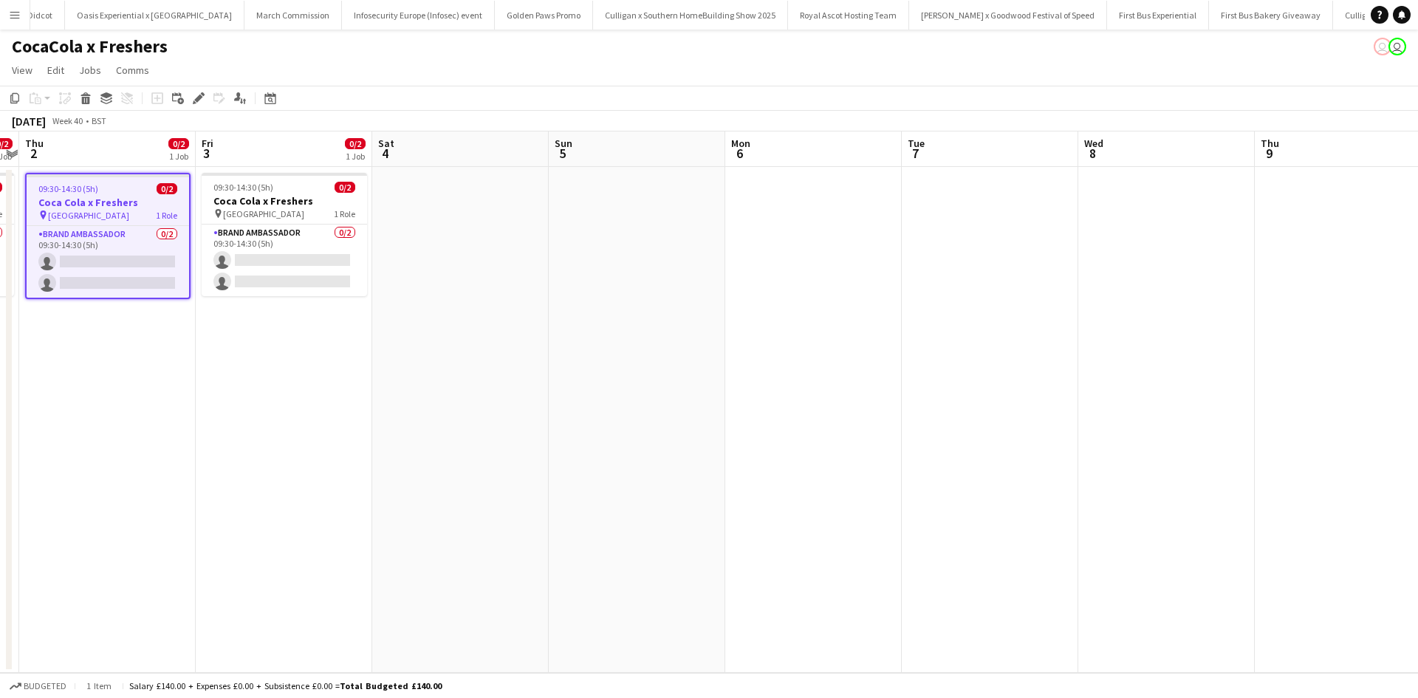
drag, startPoint x: 1064, startPoint y: 509, endPoint x: 148, endPoint y: 366, distance: 927.8
click at [148, 366] on app-calendar-viewport "Sun 28 Mon 29 0/2 1 Job Tue 30 0/2 1 Job Wed 1 0/2 1 Job Thu 2 0/2 1 Job Fri 3 …" at bounding box center [709, 401] width 1418 height 541
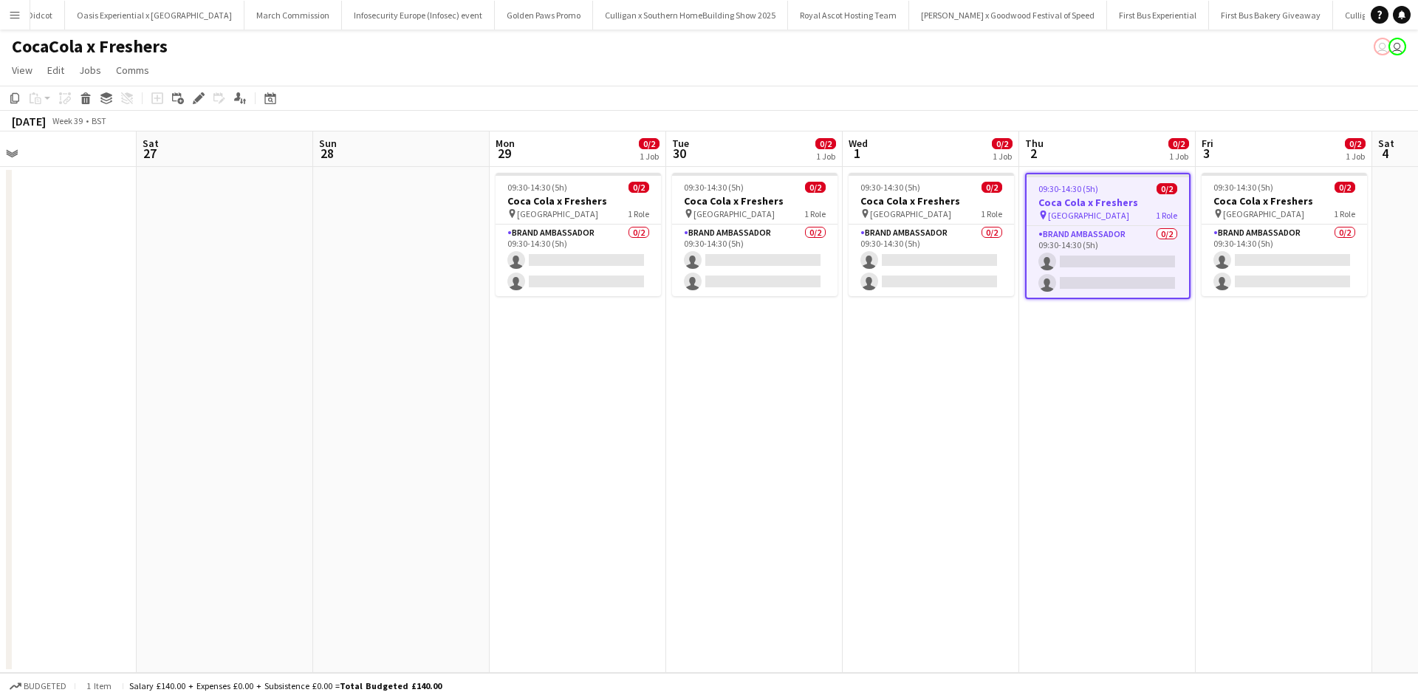
drag, startPoint x: 89, startPoint y: 401, endPoint x: 1279, endPoint y: 443, distance: 1190.8
click at [1265, 442] on app-calendar-viewport "Wed 24 Thu 25 Fri 26 Sat 27 Sun 28 Mon 29 0/2 1 Job Tue 30 0/2 1 Job Wed 1 0/2 …" at bounding box center [709, 401] width 1418 height 541
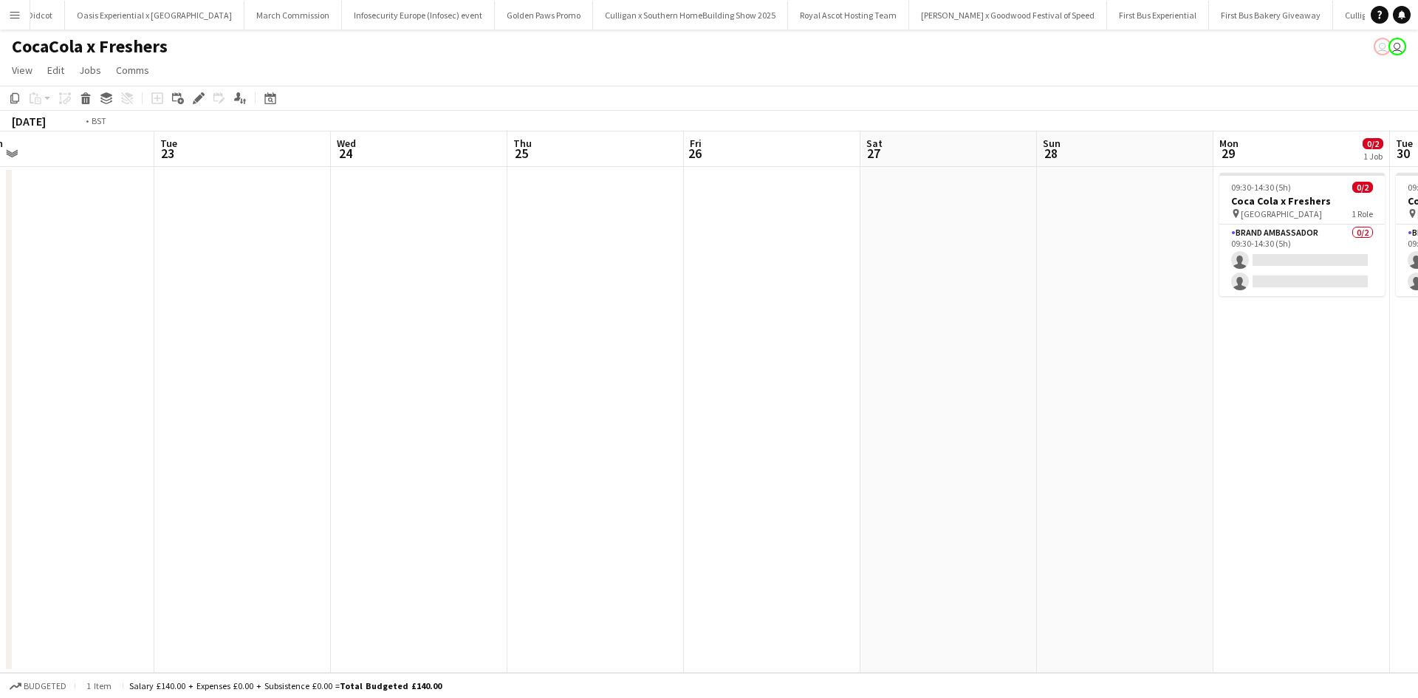
drag, startPoint x: 461, startPoint y: 470, endPoint x: 1093, endPoint y: 465, distance: 631.6
click at [1111, 461] on app-calendar-viewport "Sat 20 Sun 21 Mon 22 Tue 23 Wed 24 Thu 25 Fri 26 Sat 27 Sun 28 Mon 29 0/2 1 Job…" at bounding box center [709, 401] width 1418 height 541
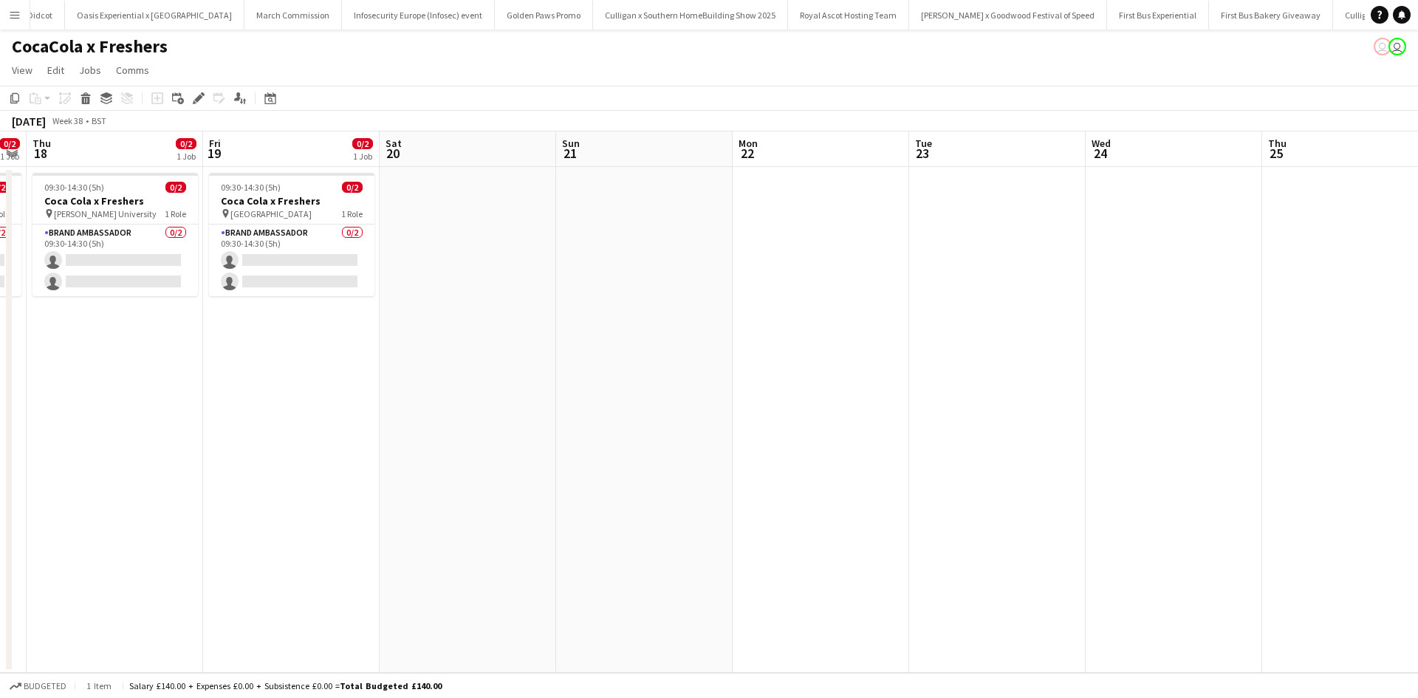
drag, startPoint x: 403, startPoint y: 462, endPoint x: 1383, endPoint y: 490, distance: 979.9
click at [1383, 490] on app-calendar-viewport "Tue 16 0/2 1 Job Wed 17 0/2 1 Job Thu 18 0/2 1 Job Fri 19 0/2 1 Job Sat 20 Sun …" at bounding box center [709, 401] width 1418 height 541
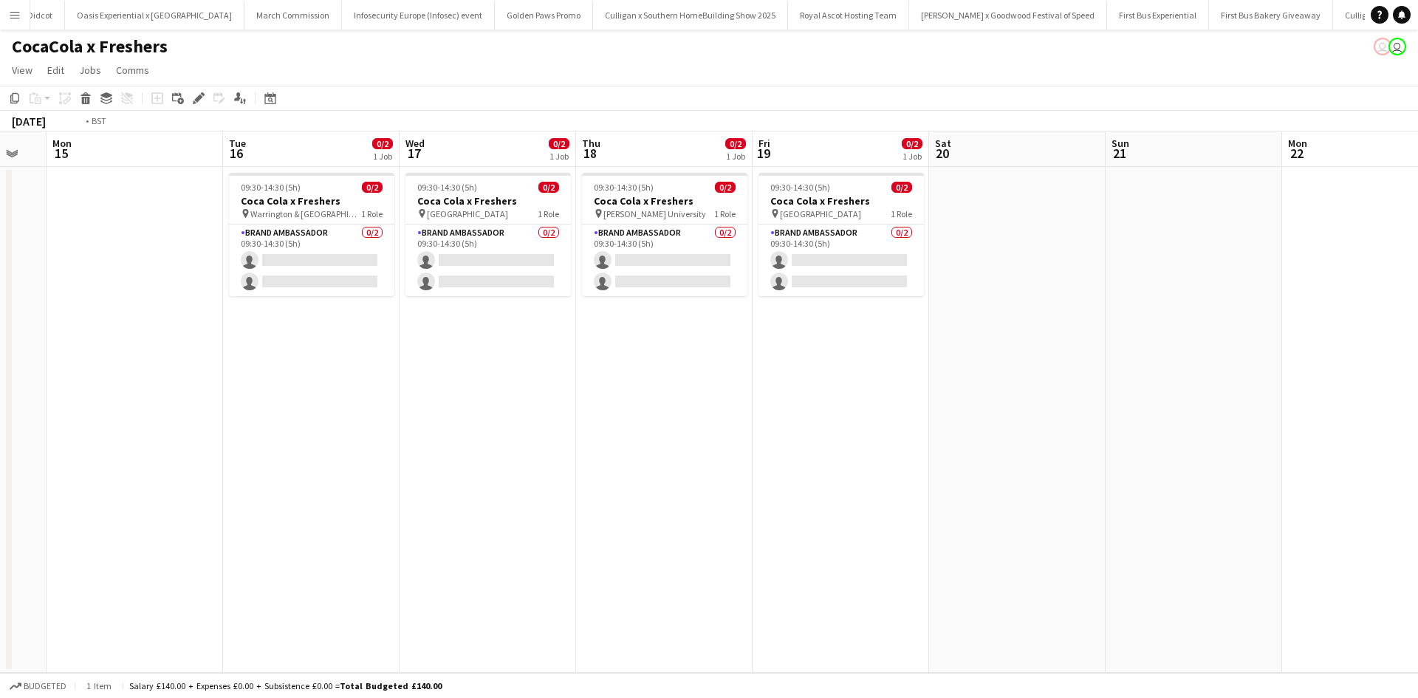
drag, startPoint x: 534, startPoint y: 499, endPoint x: 1338, endPoint y: 460, distance: 804.6
click at [1301, 458] on app-calendar-viewport "Sat 13 Sun 14 Mon 15 Tue 16 0/2 1 Job Wed 17 0/2 1 Job Thu 18 0/2 1 Job Fri 19 …" at bounding box center [709, 401] width 1418 height 541
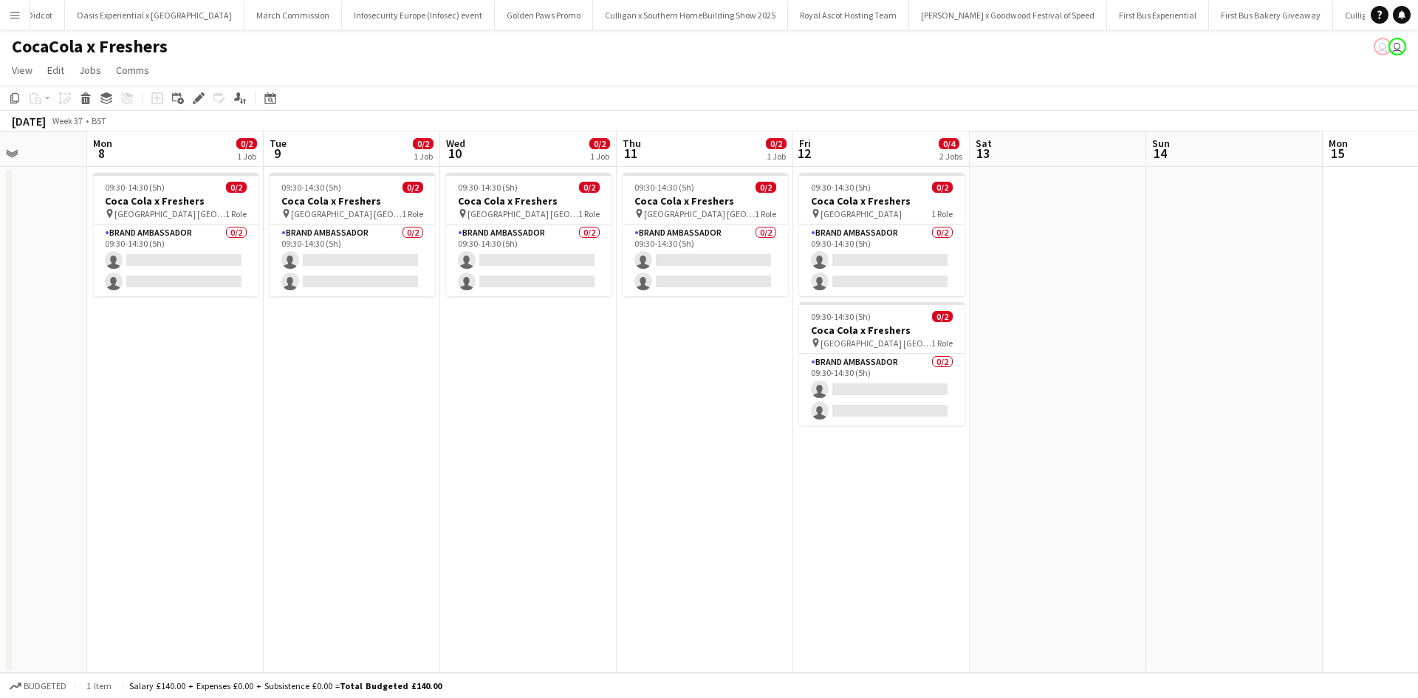
drag, startPoint x: 527, startPoint y: 479, endPoint x: 1068, endPoint y: 470, distance: 540.8
click at [1175, 449] on app-calendar-viewport "Sat 6 Sun 7 Mon 8 0/2 1 Job Tue 9 0/2 1 Job Wed 10 0/2 1 Job Thu 11 0/2 1 Job F…" at bounding box center [709, 401] width 1418 height 541
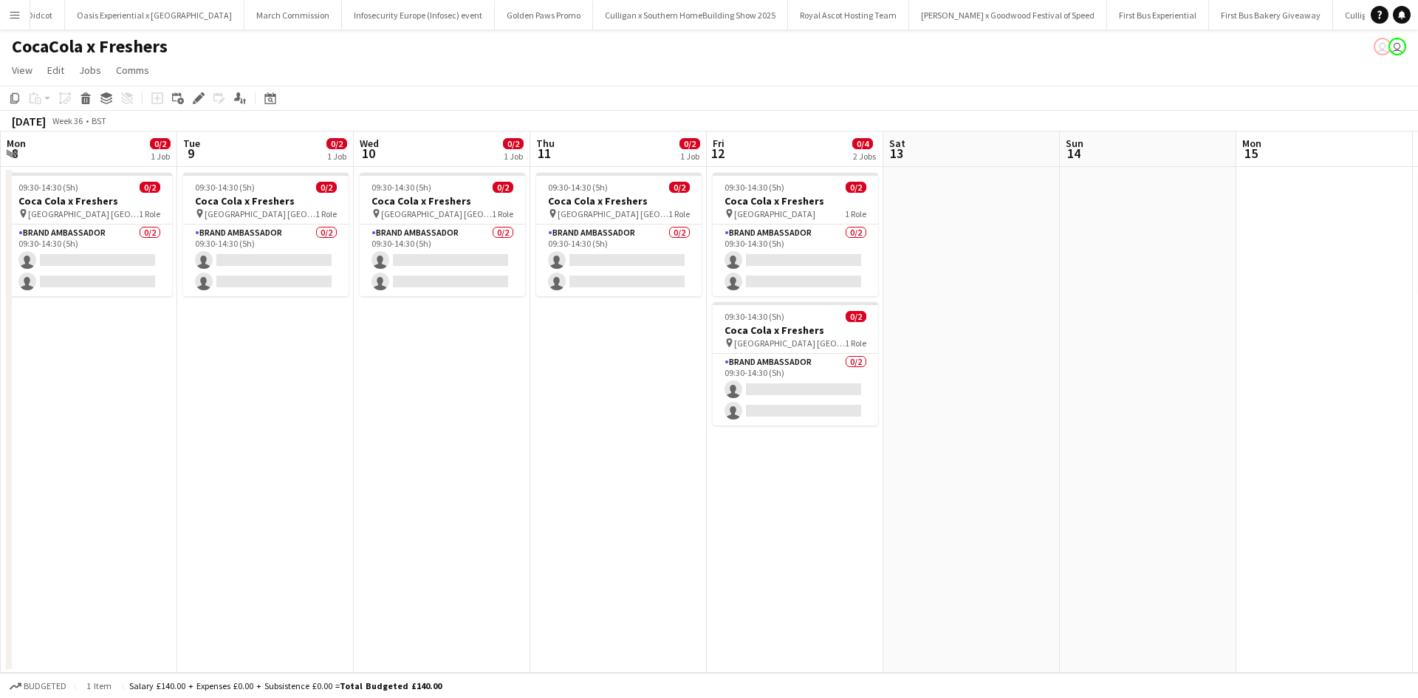
click at [588, 313] on app-date-cell "09:30-14:30 (5h) 0/2 Coca Cola x Freshers pin North East Scotland College Frase…" at bounding box center [618, 420] width 177 height 506
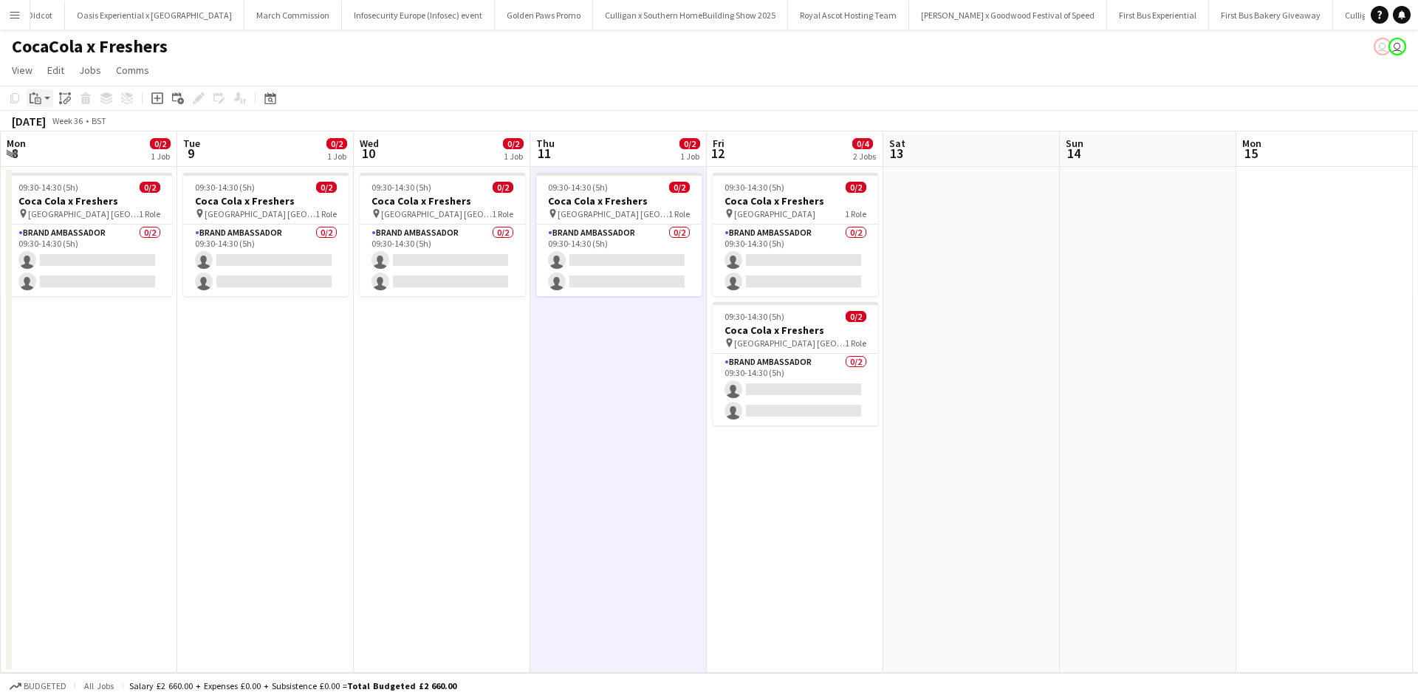
click at [34, 102] on icon "Paste" at bounding box center [36, 98] width 12 height 12
click at [57, 123] on link "Paste Ctrl+V" at bounding box center [108, 126] width 139 height 13
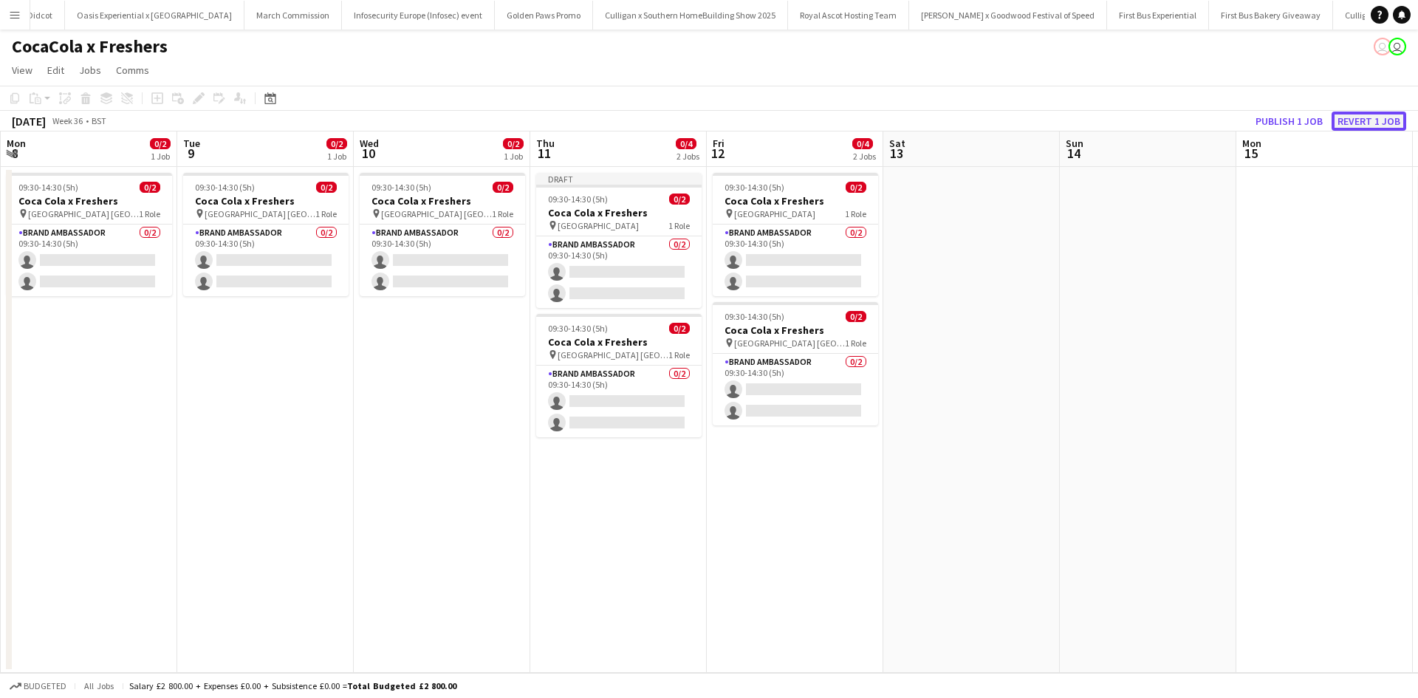
click at [1362, 117] on button "Revert 1 job" at bounding box center [1369, 121] width 75 height 19
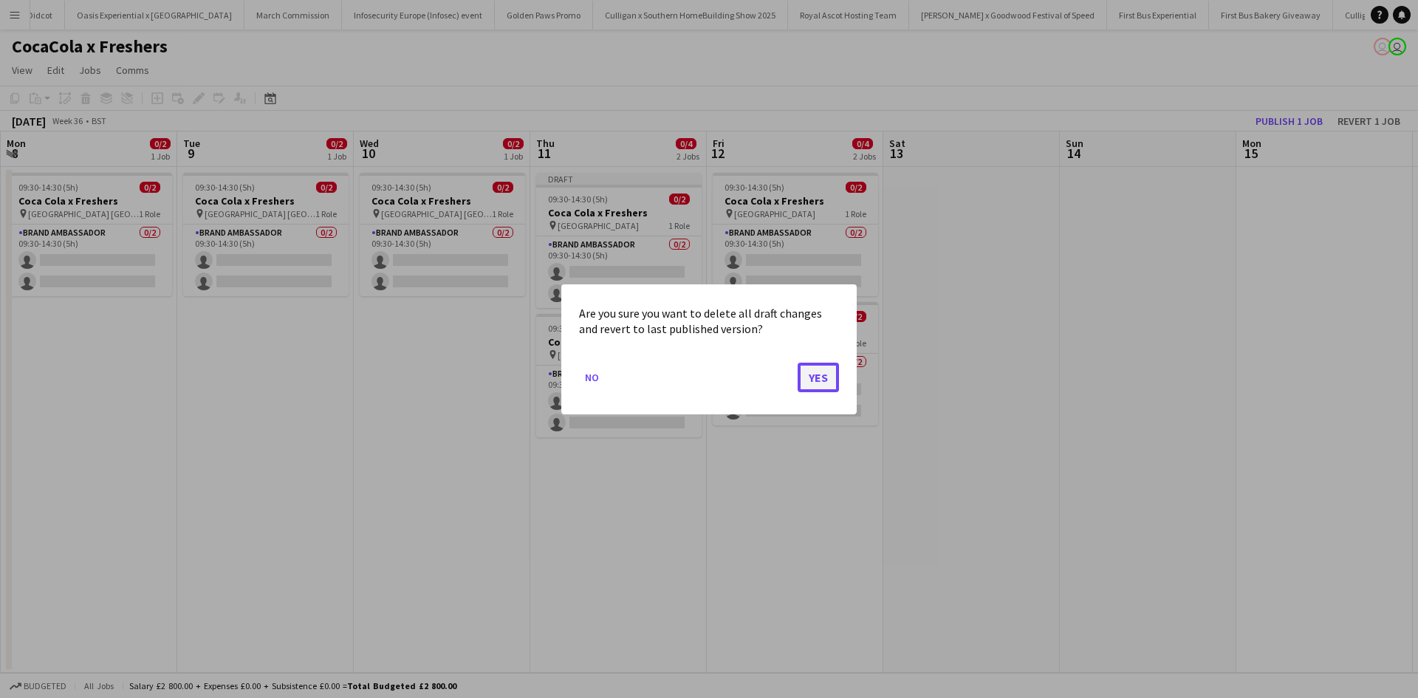
click at [821, 376] on button "Yes" at bounding box center [818, 377] width 41 height 30
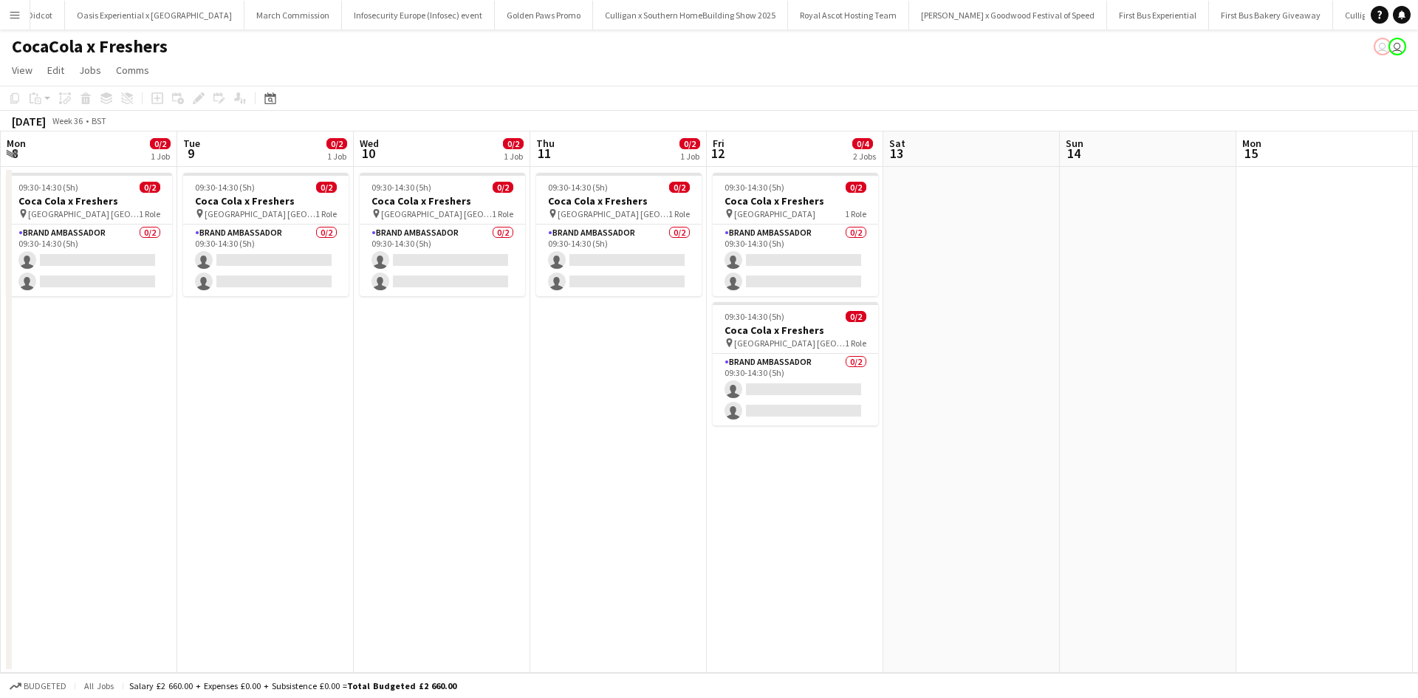
click at [637, 340] on app-date-cell "09:30-14:30 (5h) 0/2 Coca Cola x Freshers pin North East Scotland College Frase…" at bounding box center [618, 420] width 177 height 506
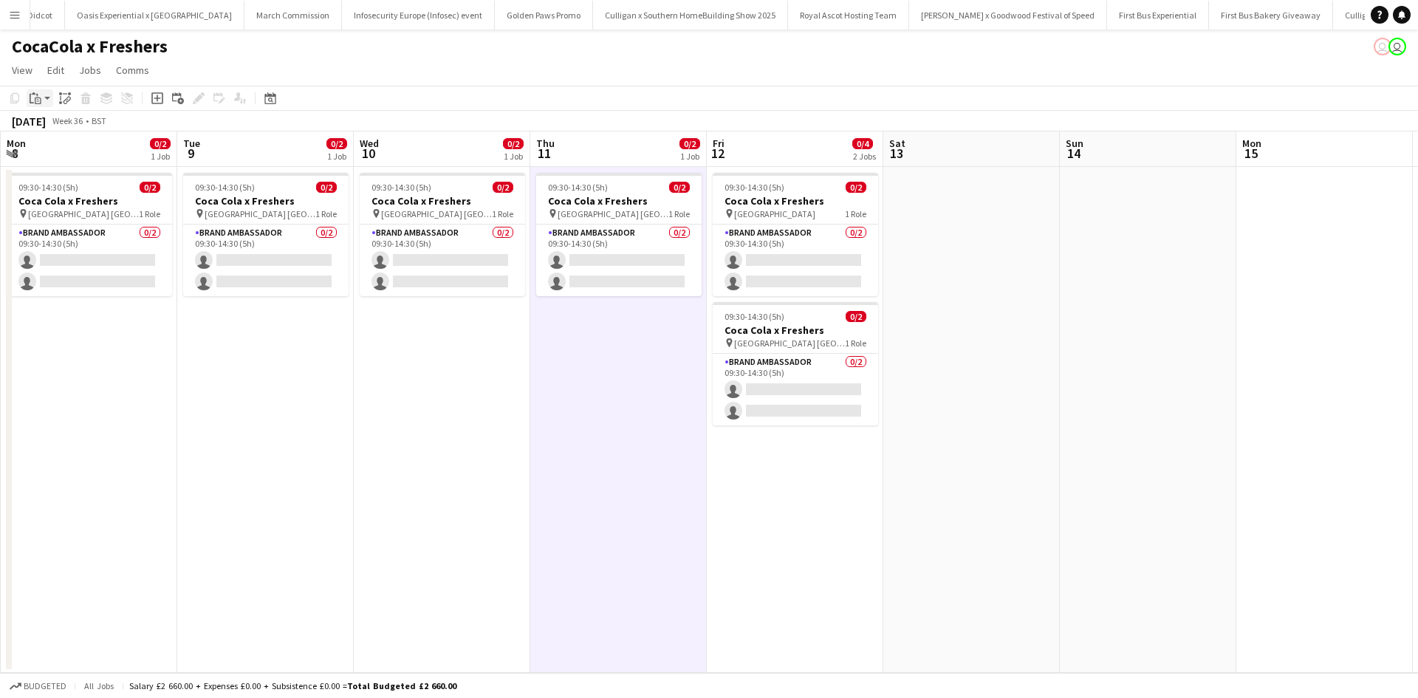
click at [40, 98] on icon "Paste" at bounding box center [36, 98] width 12 height 12
click at [63, 124] on link "Paste Ctrl+V" at bounding box center [108, 126] width 139 height 13
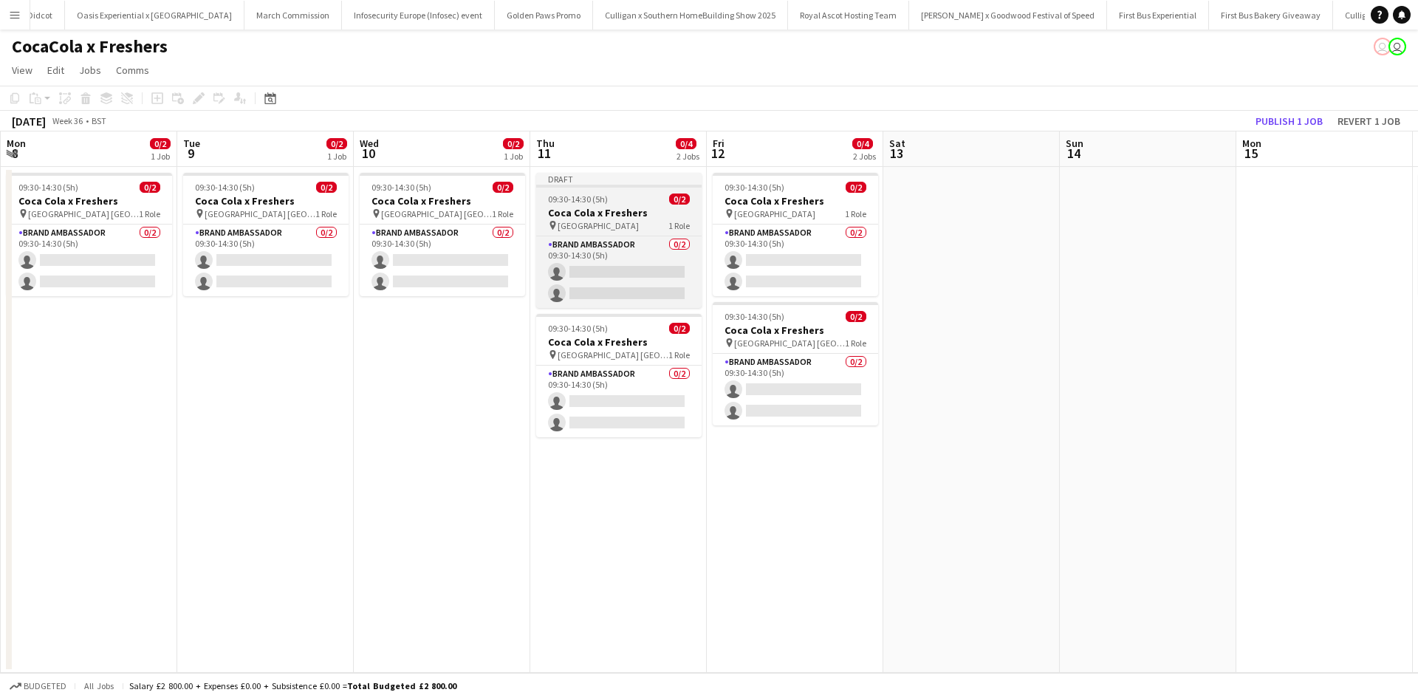
click at [647, 213] on h3 "Coca Cola x Freshers" at bounding box center [618, 212] width 165 height 13
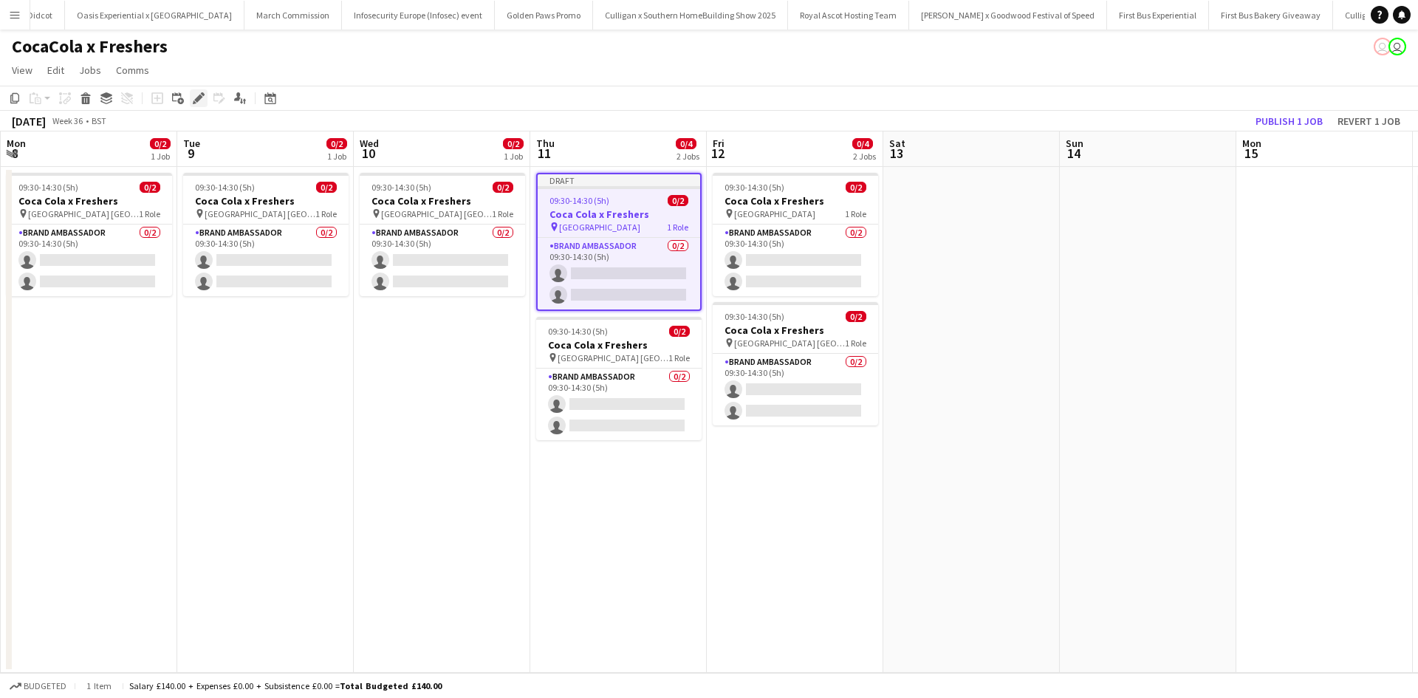
click at [199, 96] on icon at bounding box center [198, 99] width 8 height 8
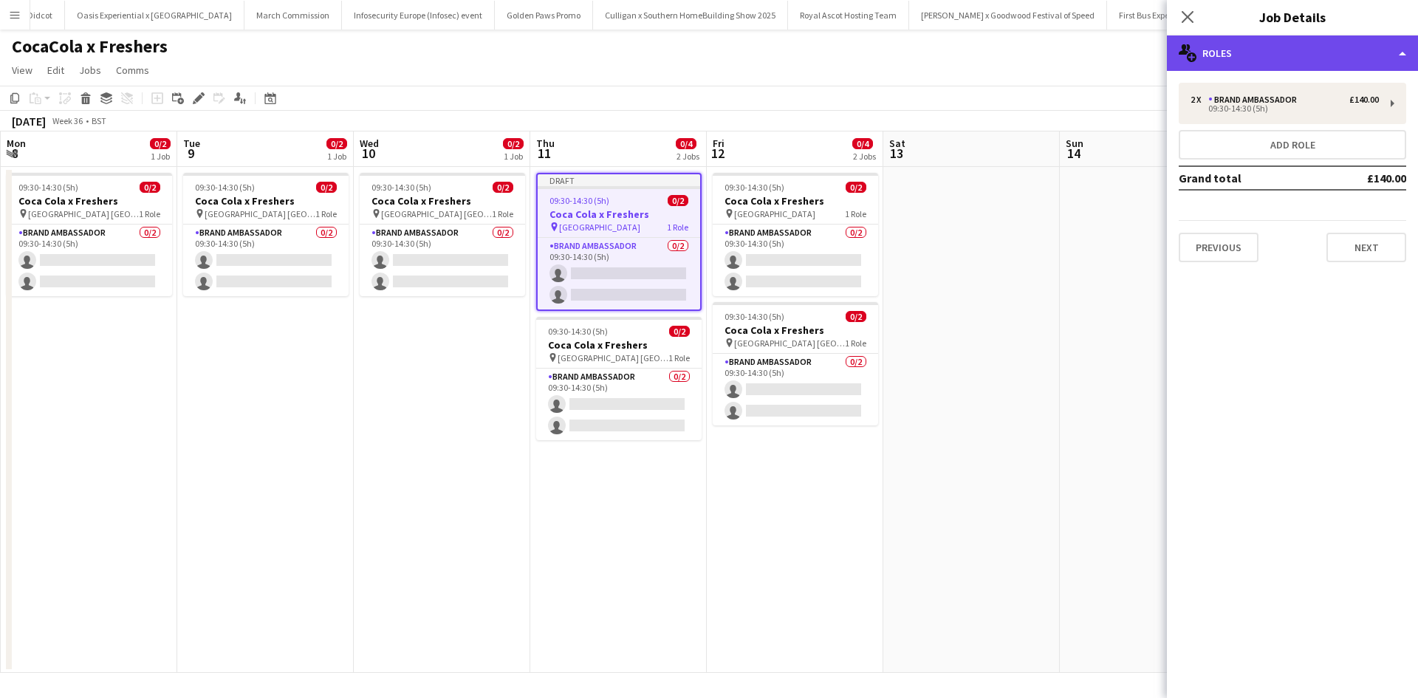
click at [1226, 55] on div "multiple-users-add Roles" at bounding box center [1292, 52] width 251 height 35
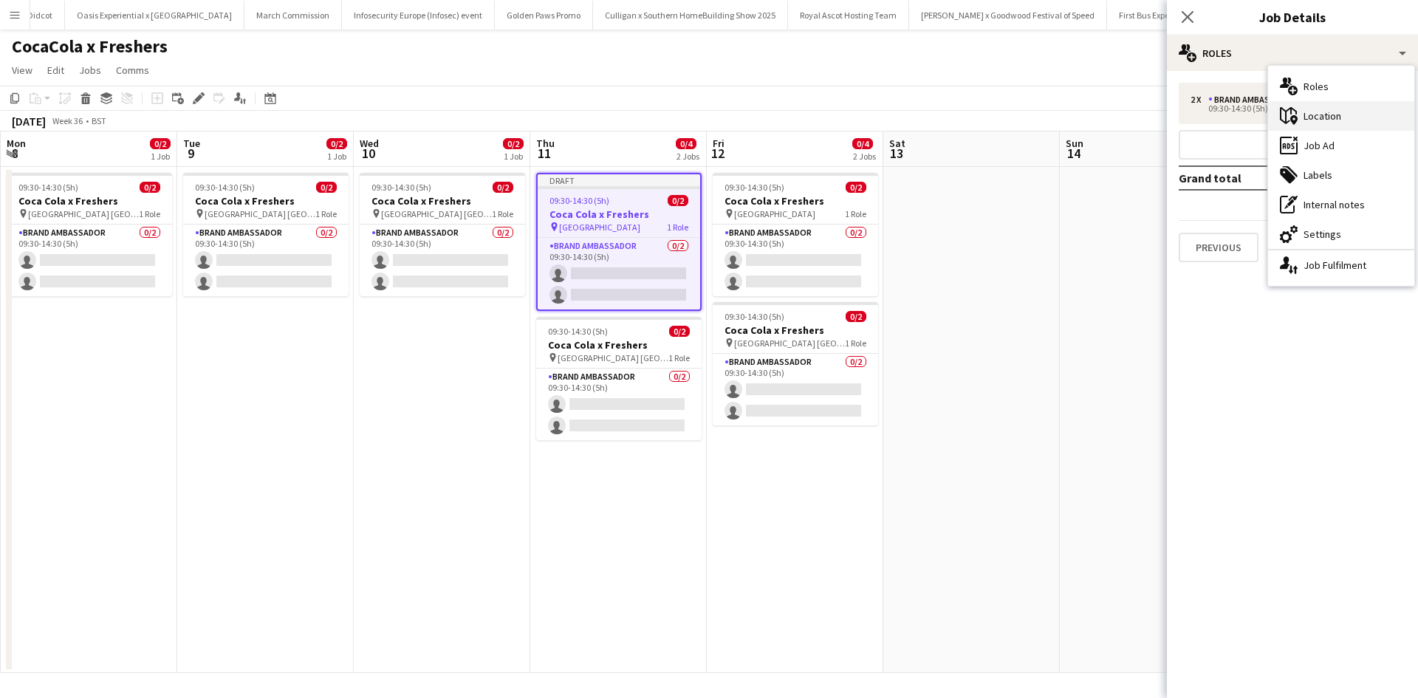
click at [1311, 113] on div "maps-pin-1 Location" at bounding box center [1341, 116] width 146 height 30
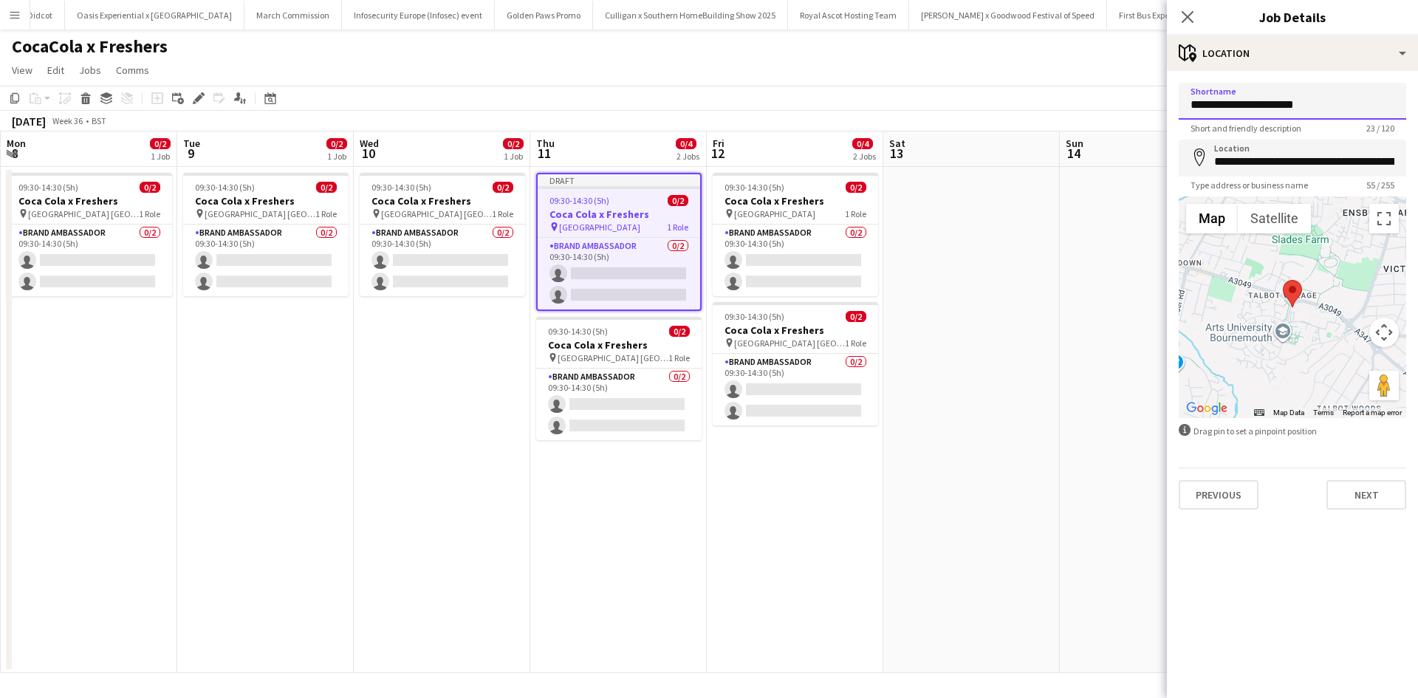
drag, startPoint x: 1322, startPoint y: 107, endPoint x: 1163, endPoint y: 97, distance: 159.9
click at [1163, 97] on body "Menu Boards Boards Boards All jobs Status Workforce Workforce My Workforce Recr…" at bounding box center [709, 349] width 1418 height 698
paste input
type input "**********"
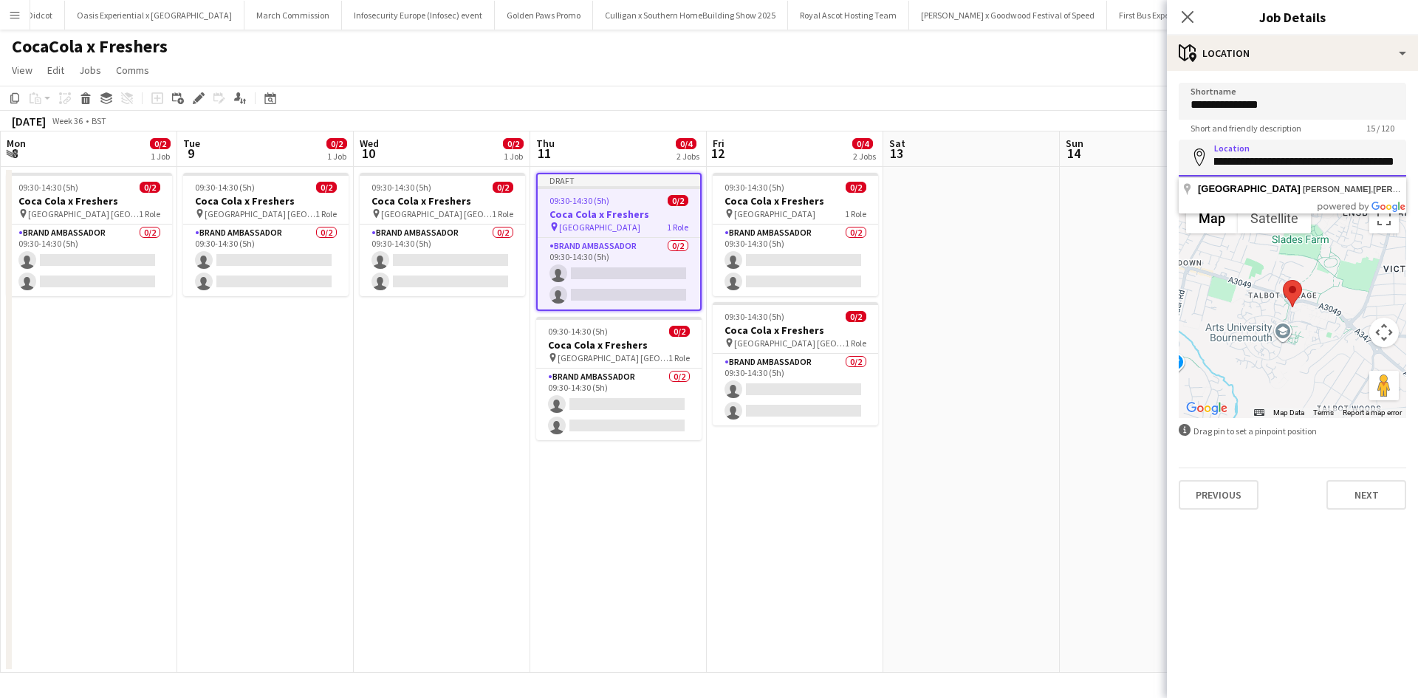
drag, startPoint x: 1214, startPoint y: 168, endPoint x: 1418, endPoint y: 180, distance: 204.2
click at [1418, 180] on form "**********" at bounding box center [1292, 296] width 251 height 427
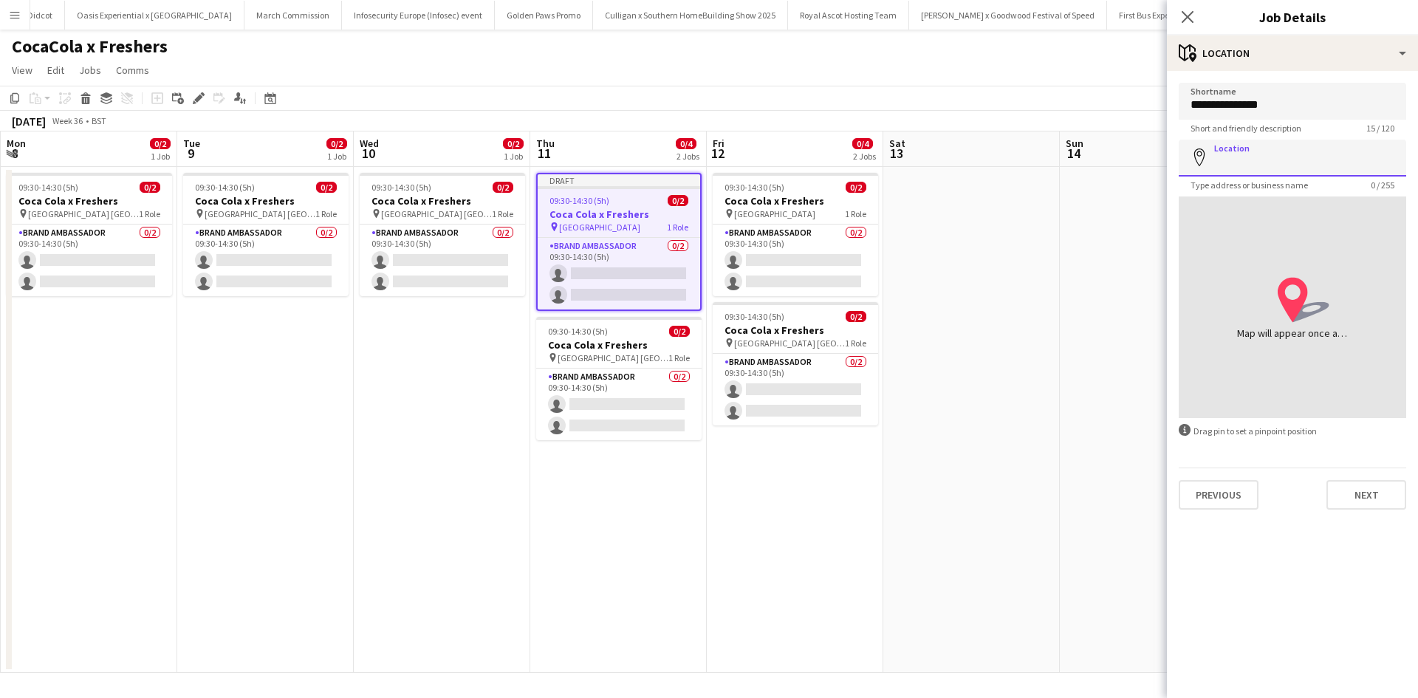
paste input "**********"
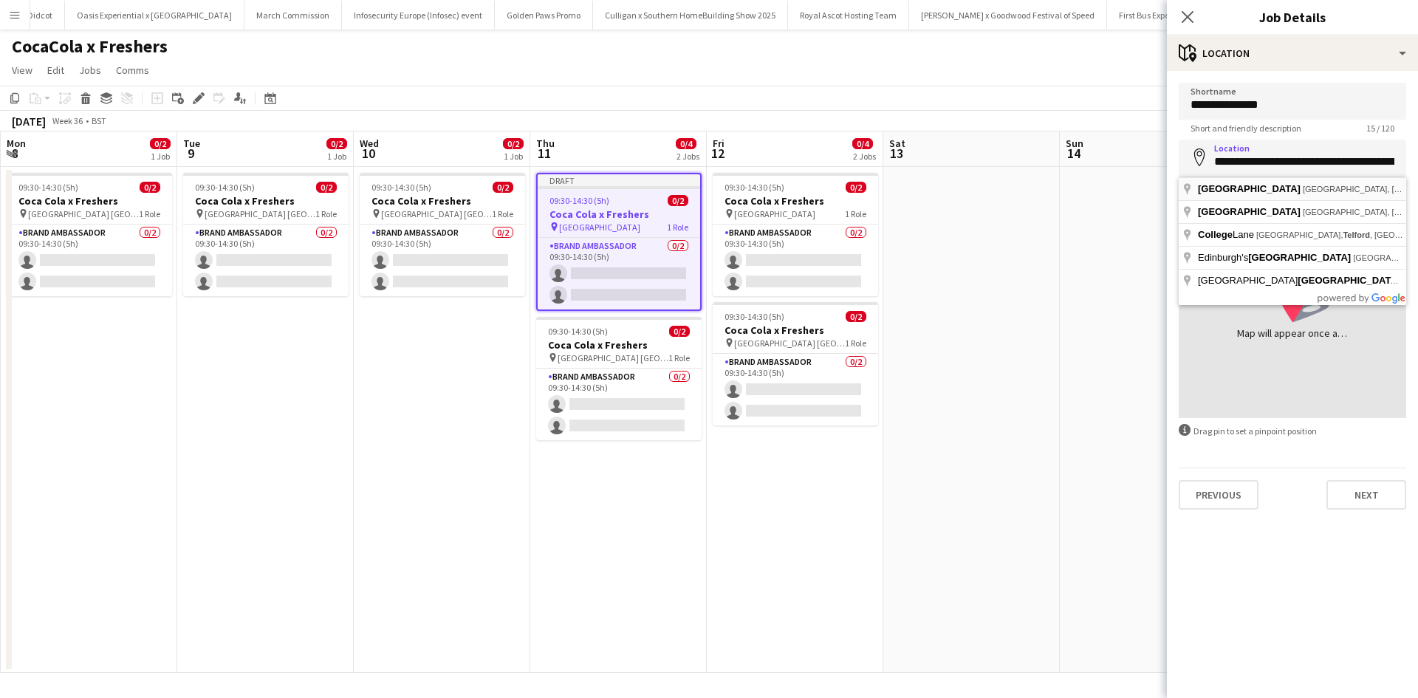
type input "**********"
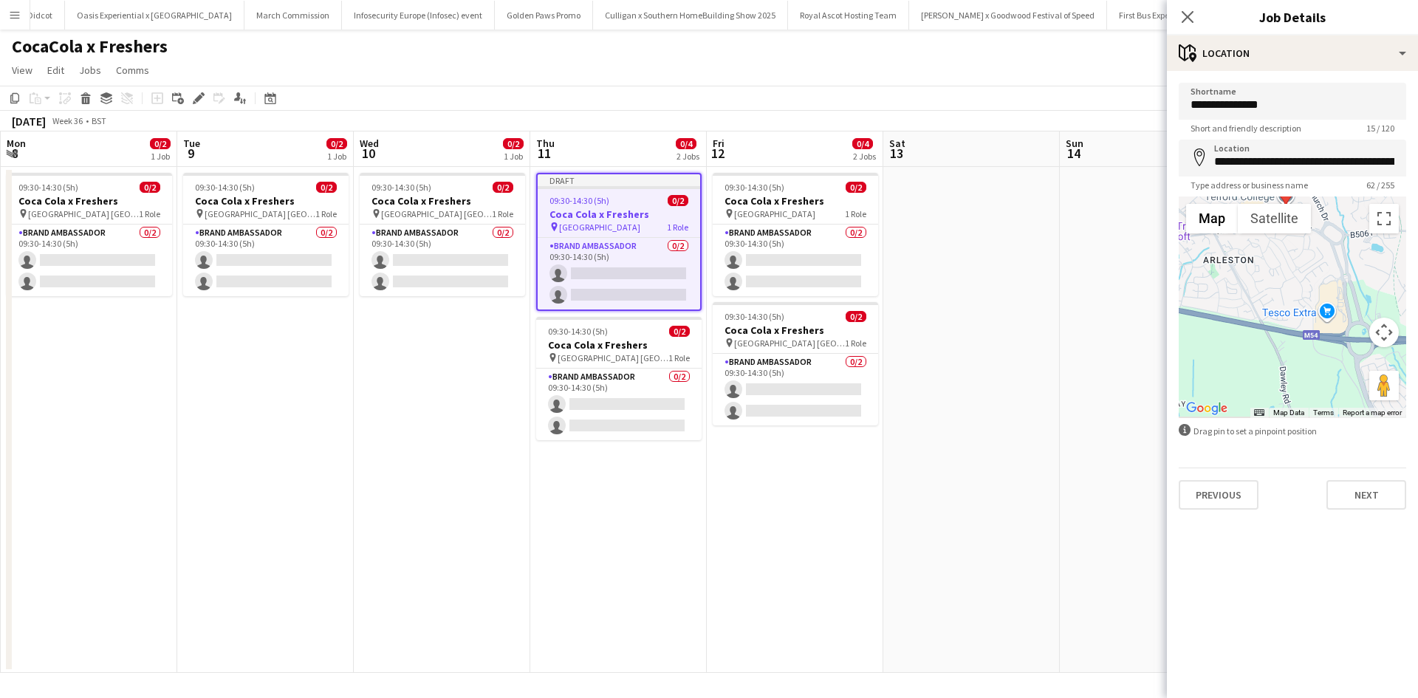
drag, startPoint x: 1328, startPoint y: 364, endPoint x: 1326, endPoint y: 273, distance: 91.6
click at [1324, 262] on div at bounding box center [1293, 307] width 228 height 222
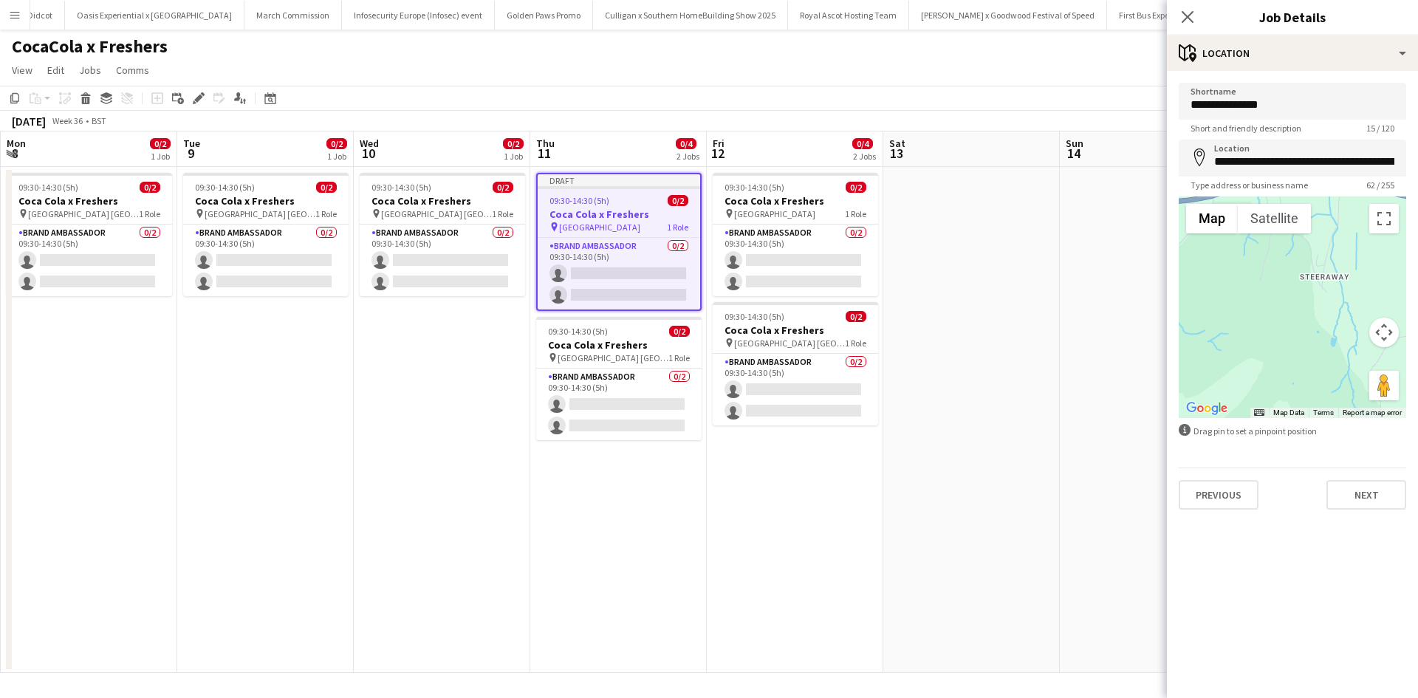
drag, startPoint x: 1272, startPoint y: 377, endPoint x: 1401, endPoint y: 263, distance: 172.7
click at [1401, 263] on div at bounding box center [1293, 307] width 228 height 222
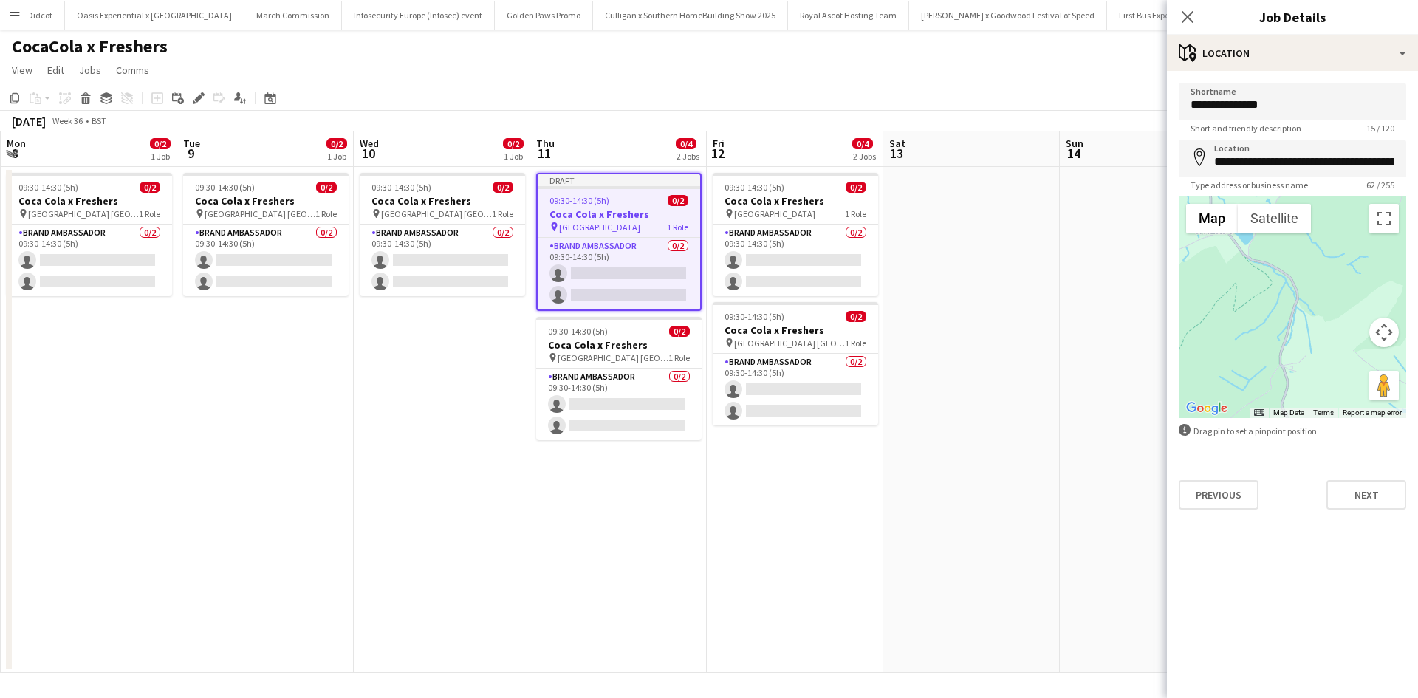
drag, startPoint x: 1279, startPoint y: 308, endPoint x: 1397, endPoint y: 248, distance: 132.5
click at [1397, 248] on div at bounding box center [1293, 307] width 228 height 222
click at [1376, 221] on button "Toggle fullscreen view" at bounding box center [1385, 219] width 30 height 30
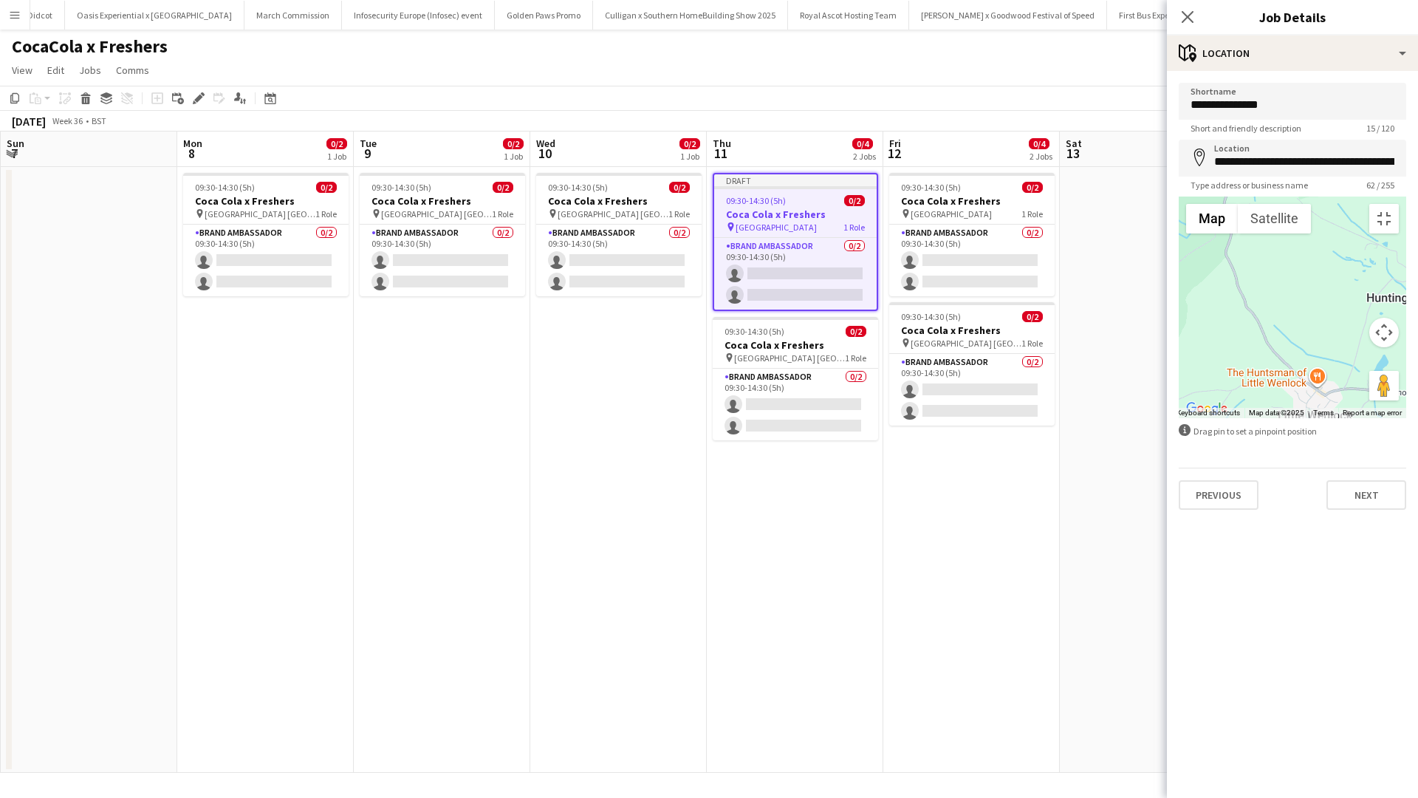
drag, startPoint x: 957, startPoint y: 574, endPoint x: 768, endPoint y: 697, distance: 226.0
click at [1179, 418] on div at bounding box center [1293, 307] width 228 height 222
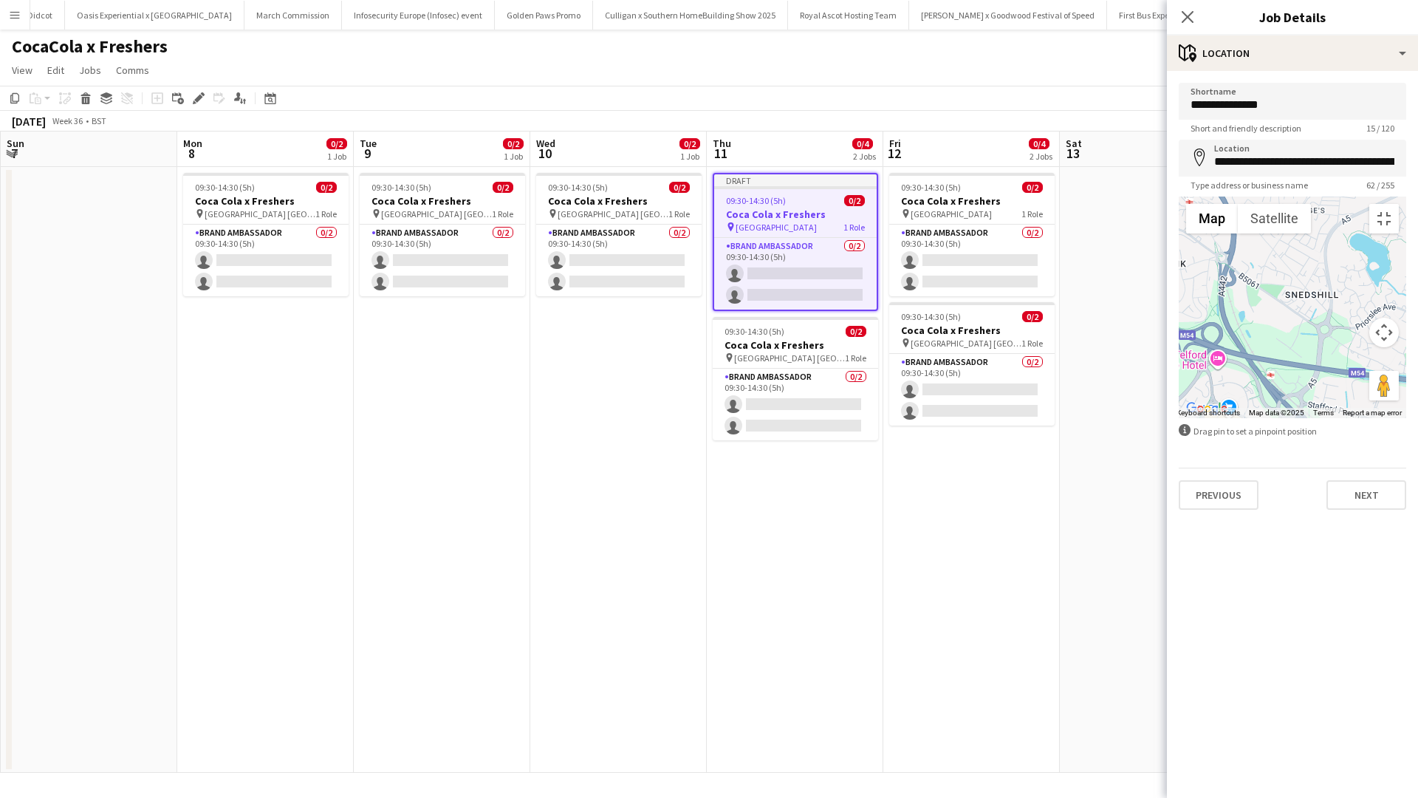
drag, startPoint x: 994, startPoint y: 513, endPoint x: 428, endPoint y: 466, distance: 567.8
click at [1179, 418] on div at bounding box center [1293, 307] width 228 height 222
click at [1395, 204] on button "Toggle fullscreen view" at bounding box center [1385, 219] width 30 height 30
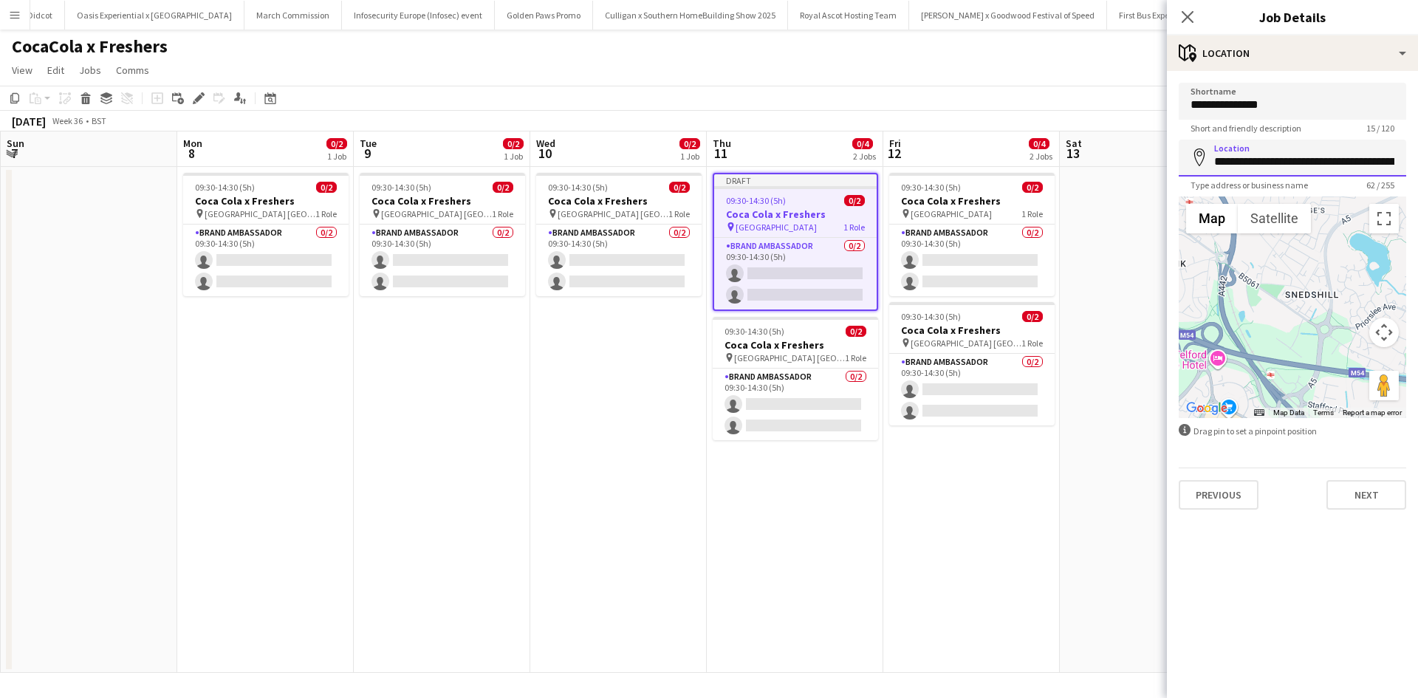
click at [1356, 164] on input "**********" at bounding box center [1293, 158] width 228 height 37
click at [11, 13] on app-icon "Menu" at bounding box center [15, 15] width 12 height 12
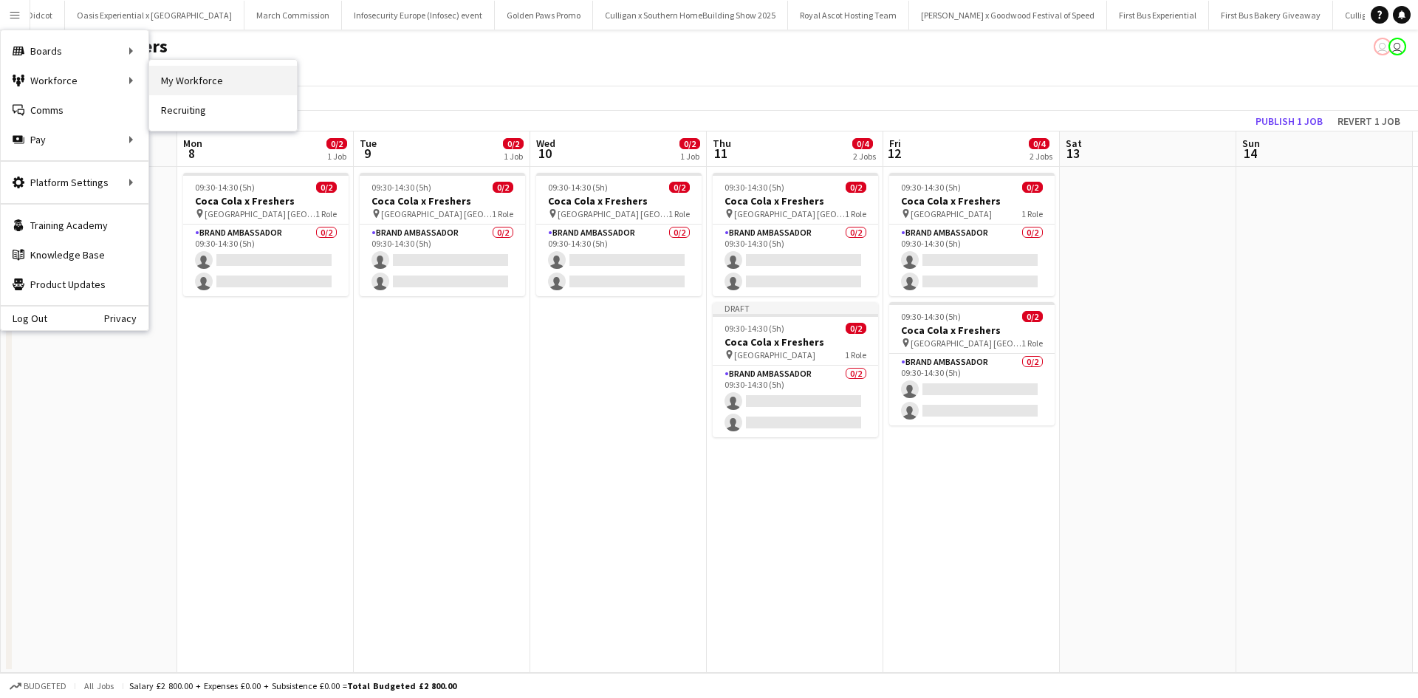
click at [212, 76] on link "My Workforce" at bounding box center [223, 81] width 148 height 30
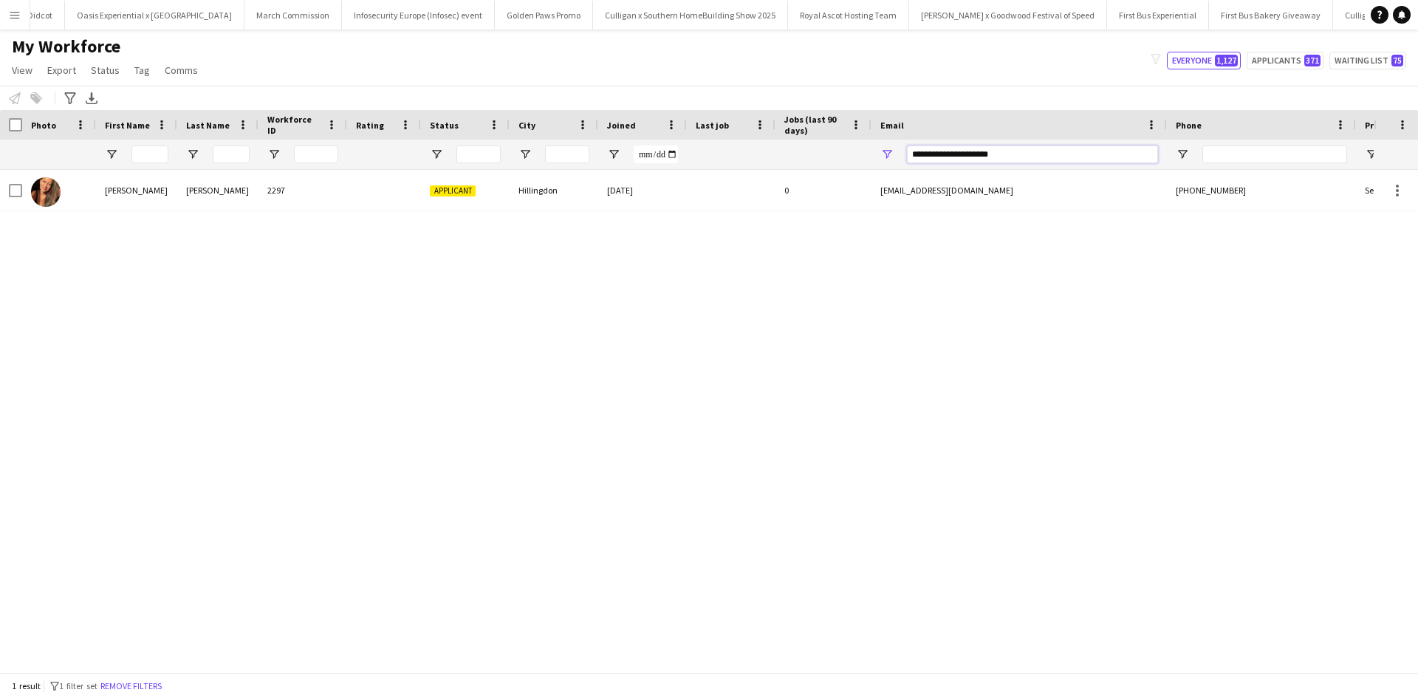
drag, startPoint x: 1021, startPoint y: 153, endPoint x: 890, endPoint y: 160, distance: 130.9
click at [890, 160] on div "**********" at bounding box center [1019, 155] width 295 height 30
paste input "Email Filter Input"
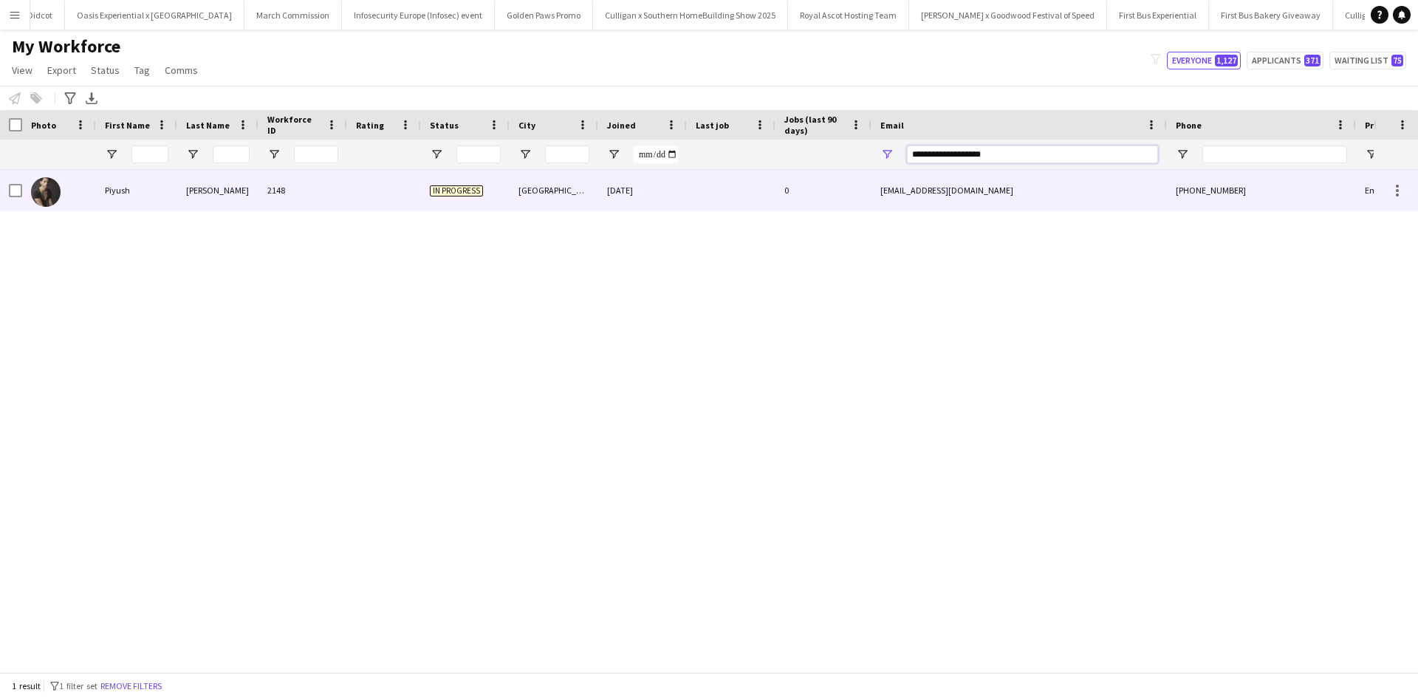
type input "**********"
click at [120, 194] on div "Piyush" at bounding box center [136, 190] width 81 height 41
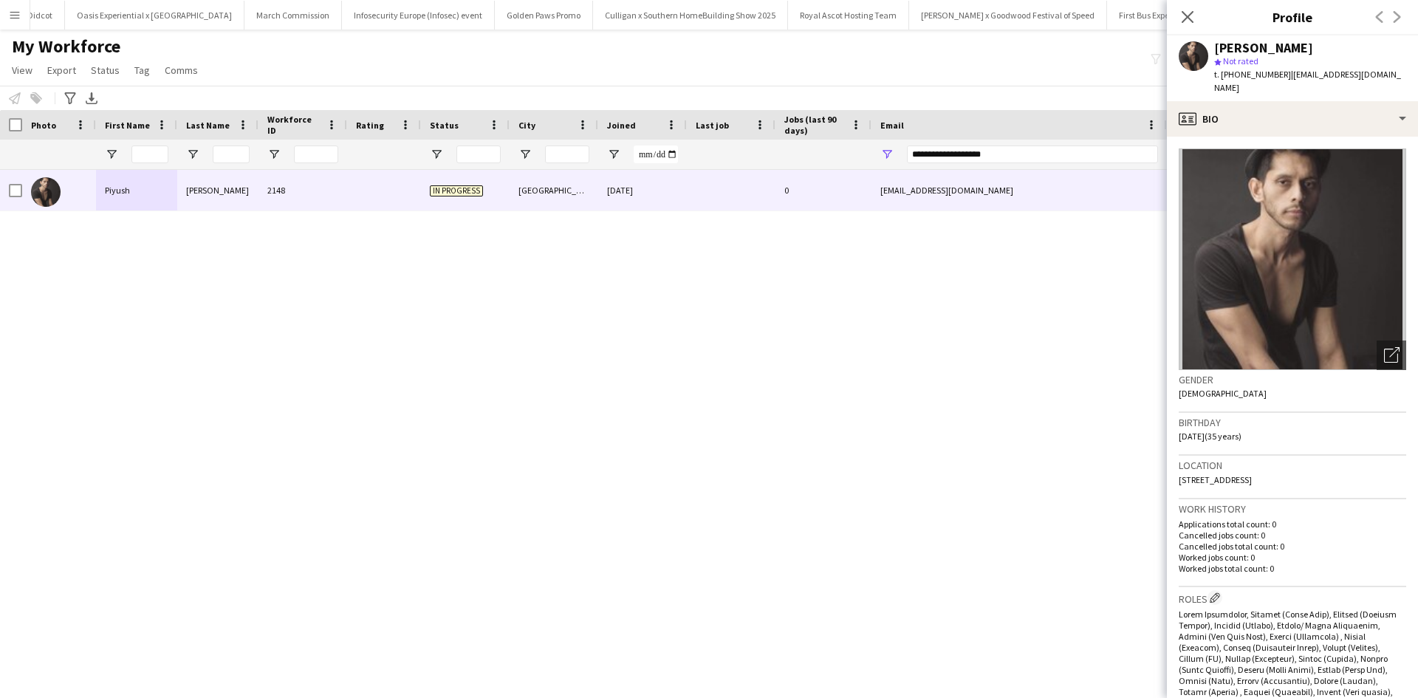
click at [13, 16] on app-icon "Menu" at bounding box center [15, 15] width 12 height 12
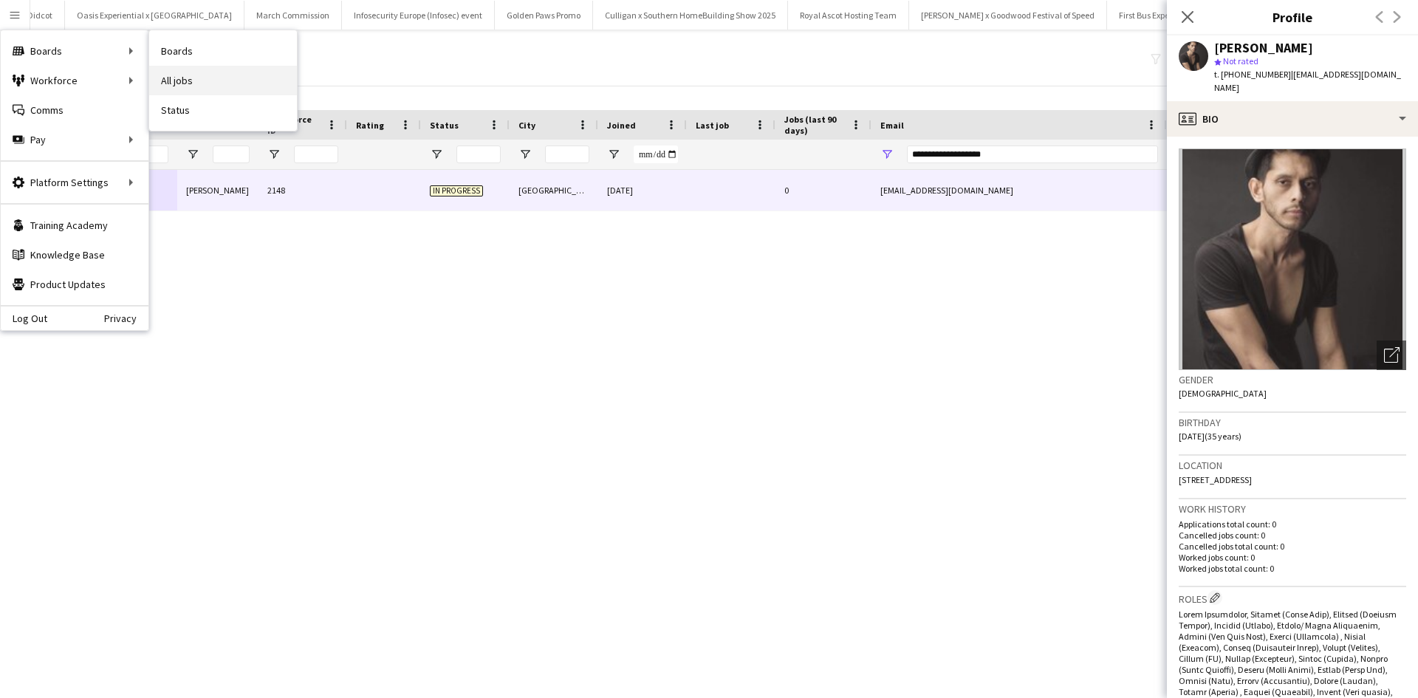
click at [209, 76] on link "All jobs" at bounding box center [223, 81] width 148 height 30
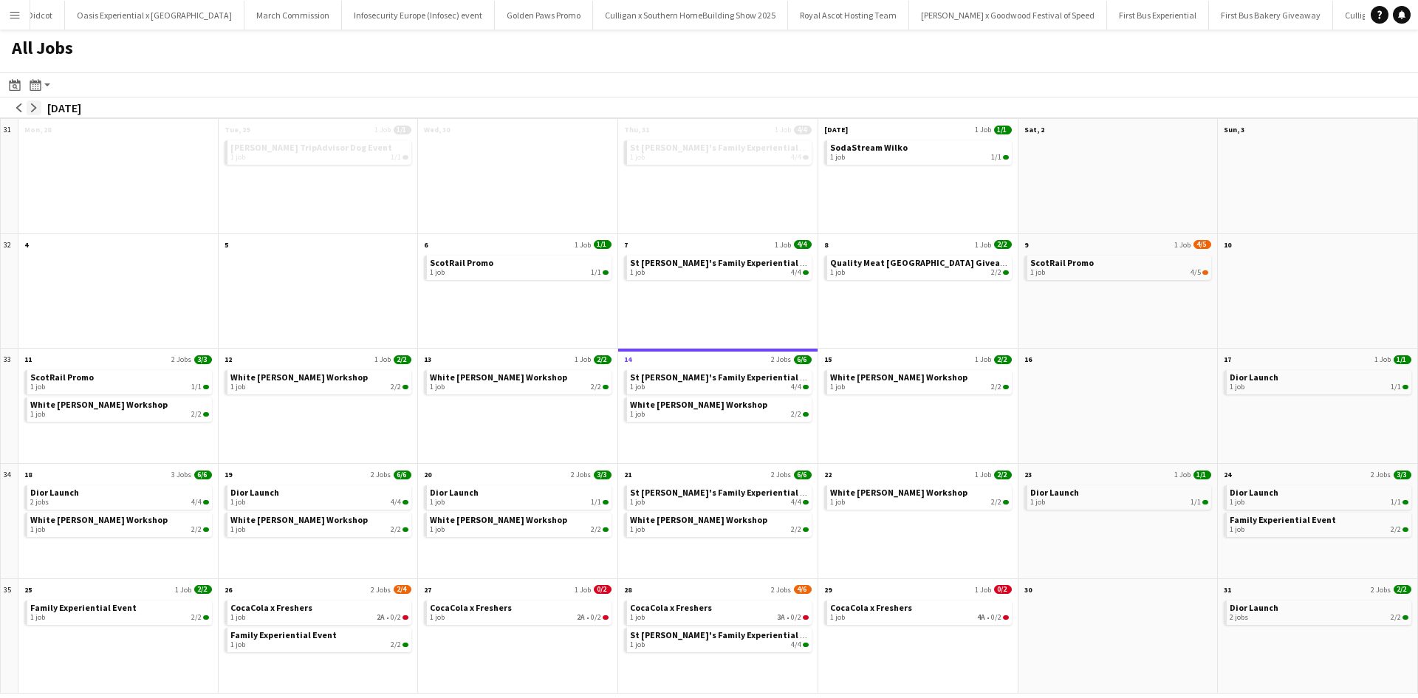
click at [35, 109] on app-icon "arrow-right" at bounding box center [34, 107] width 9 height 9
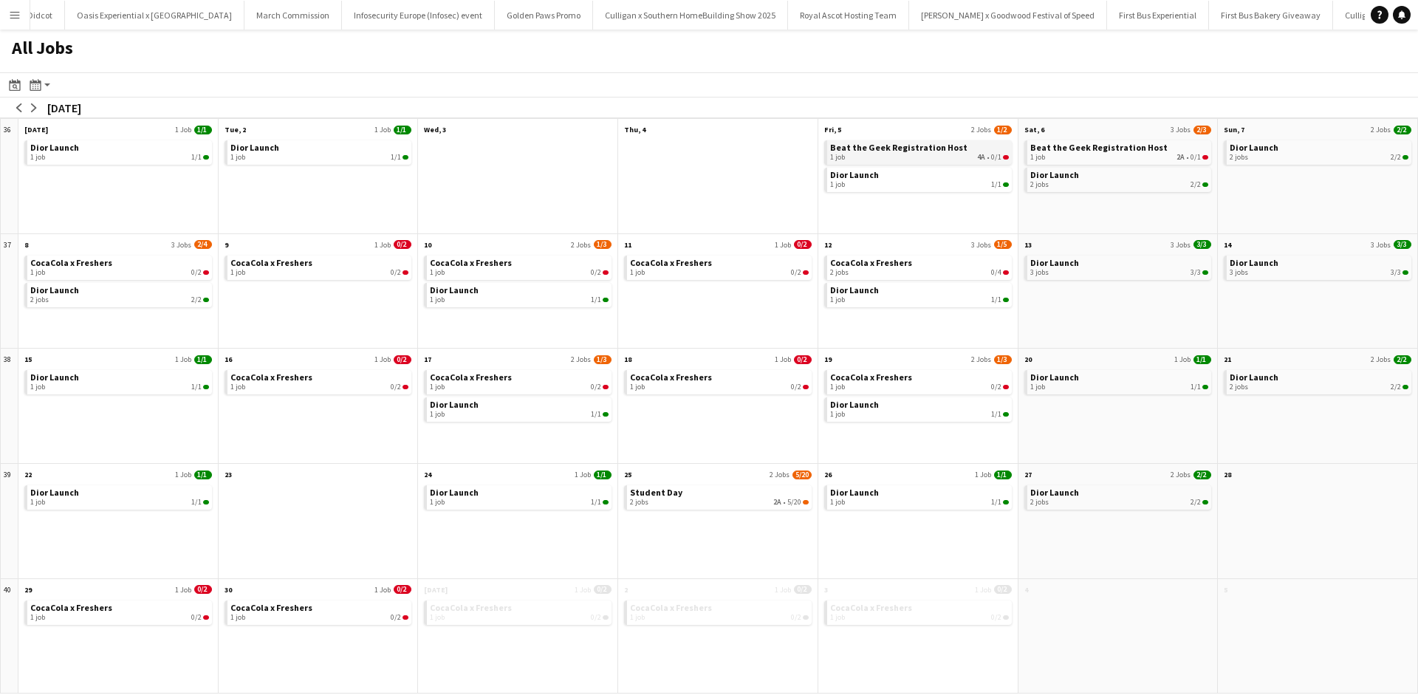
click at [926, 153] on span "Beat the Geek Registration Host" at bounding box center [898, 147] width 137 height 11
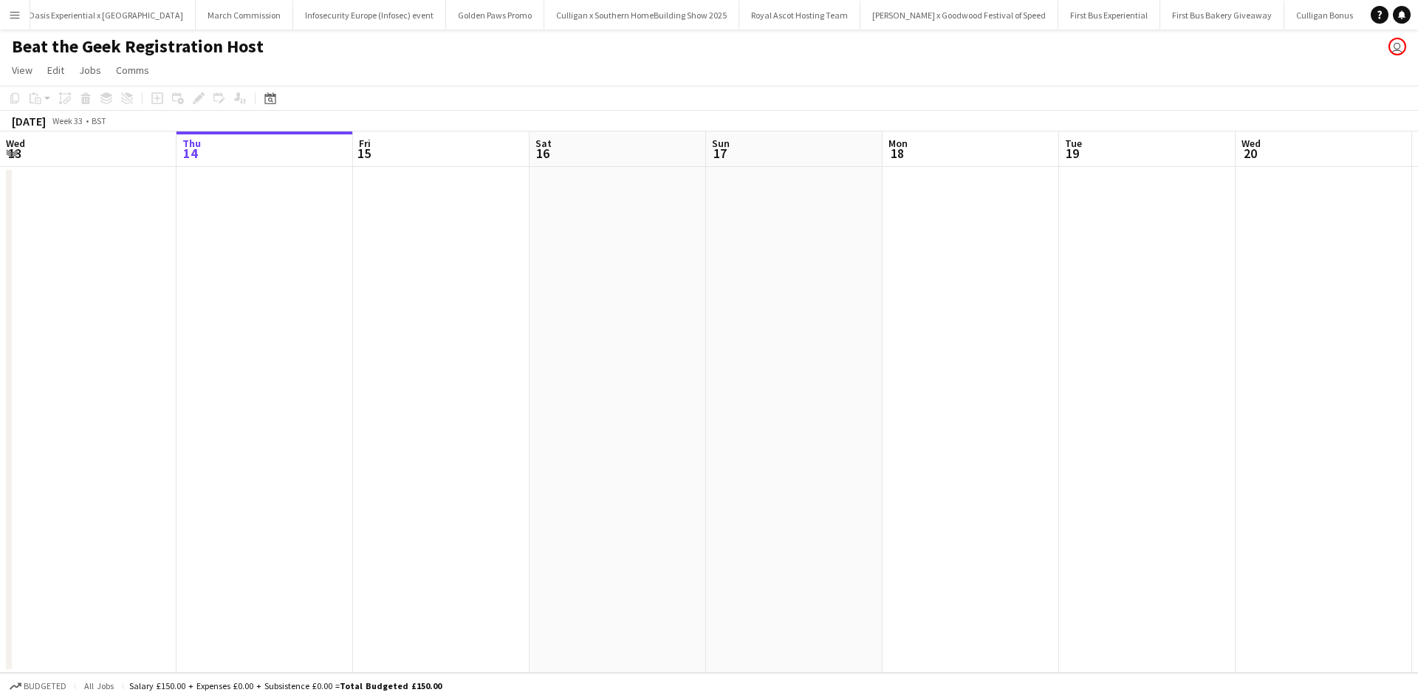
scroll to position [0, 14590]
drag, startPoint x: 1059, startPoint y: 375, endPoint x: 329, endPoint y: 363, distance: 729.9
click at [332, 363] on app-calendar-viewport "Mon 11 Tue 12 Wed 13 Thu 14 Fri 15 Sat 16 Sun 17 Mon 18 Tue 19 Wed 20 Thu 21 Fr…" at bounding box center [709, 401] width 1418 height 541
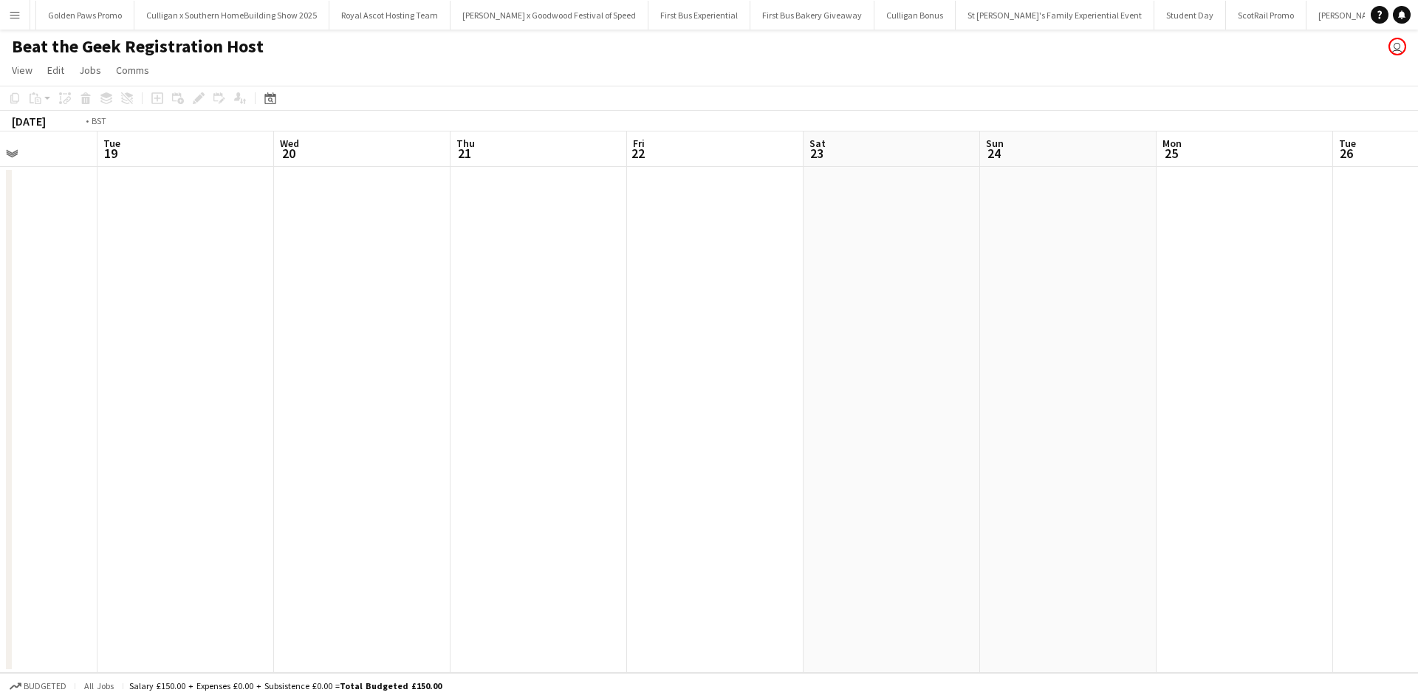
drag, startPoint x: 1026, startPoint y: 440, endPoint x: 305, endPoint y: 382, distance: 723.3
click at [312, 382] on app-calendar-viewport "Thu 14 Fri 15 Sat 16 Sun 17 Mon 18 Tue 19 Wed 20 Thu 21 Fri 22 Sat 23 Sun 24 Mo…" at bounding box center [709, 401] width 1418 height 541
drag, startPoint x: 999, startPoint y: 446, endPoint x: 524, endPoint y: 403, distance: 476.2
click at [363, 390] on app-calendar-viewport "Fri 22 Sat 23 Sun 24 Mon 25 Tue 26 Wed 27 Thu 28 Fri 29 Sat 30 Sun 31 Mon 1 Tue…" at bounding box center [709, 401] width 1418 height 541
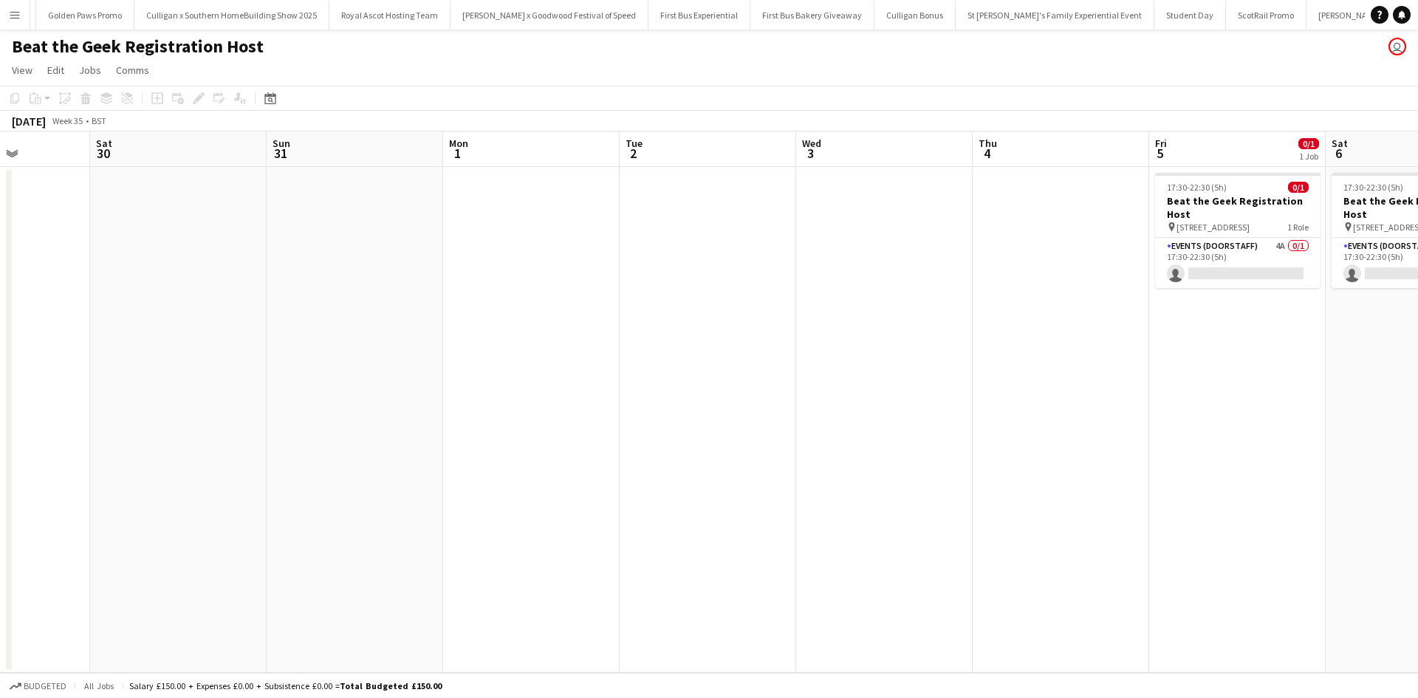
drag, startPoint x: 1056, startPoint y: 468, endPoint x: 365, endPoint y: 400, distance: 694.8
click at [225, 384] on app-calendar-viewport "Wed 27 Thu 28 Fri 29 Sat 30 Sun 31 Mon 1 Tue 2 Wed 3 Thu 4 Fri 5 0/1 1 Job Sat …" at bounding box center [709, 401] width 1418 height 541
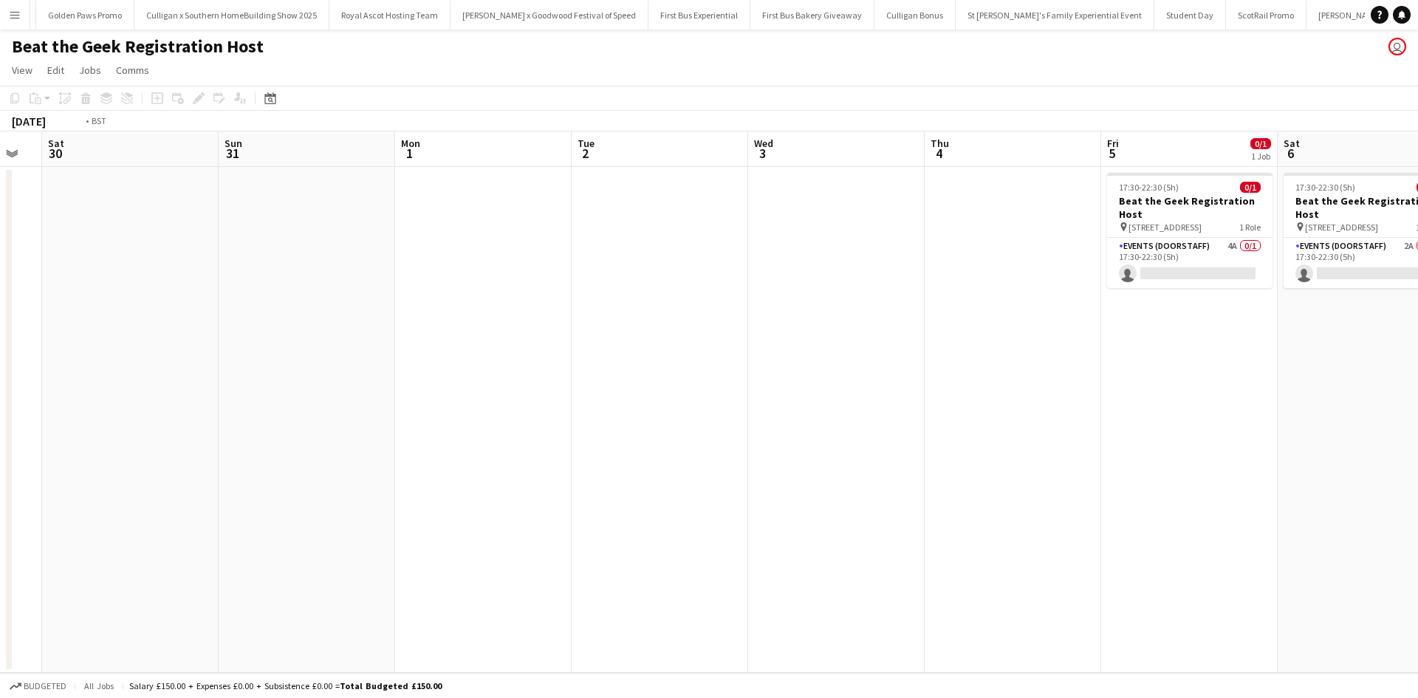
drag, startPoint x: 515, startPoint y: 413, endPoint x: 491, endPoint y: 408, distance: 24.9
click at [491, 409] on app-calendar-viewport "Wed 27 Thu 28 Fri 29 Sat 30 Sun 31 Mon 1 Tue 2 Wed 3 Thu 4 Fri 5 0/1 1 Job Sat …" at bounding box center [709, 401] width 1418 height 541
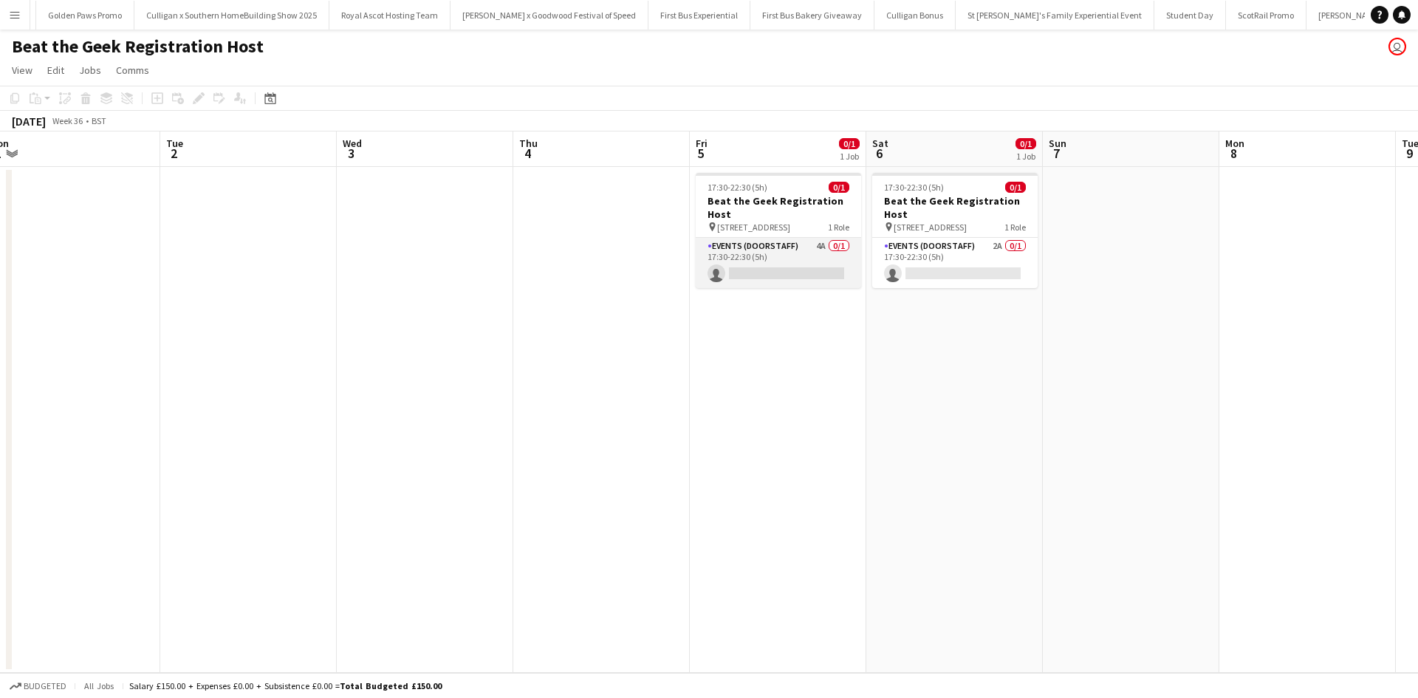
click at [795, 255] on app-card-role "Events (Doorstaff) 4A 0/1 17:30-22:30 (5h) single-neutral-actions" at bounding box center [778, 263] width 165 height 50
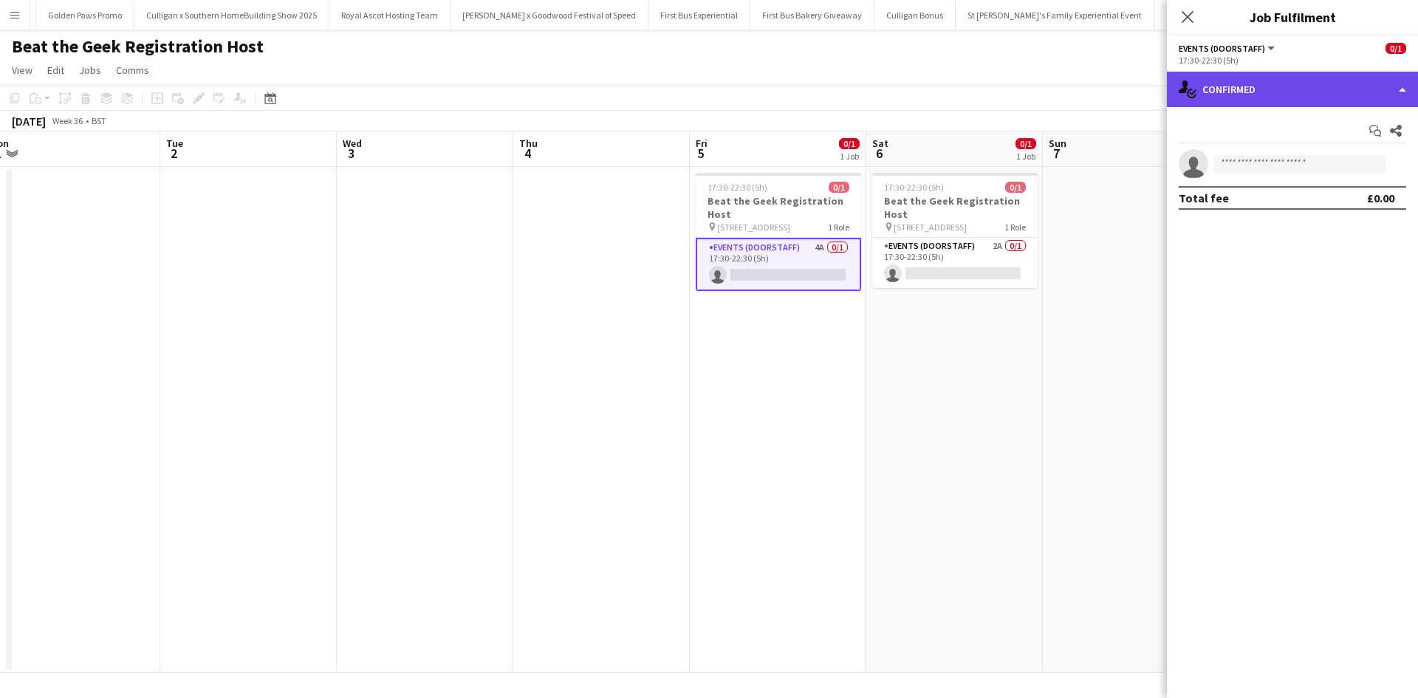
click at [1261, 83] on div "single-neutral-actions-check-2 Confirmed" at bounding box center [1292, 89] width 251 height 35
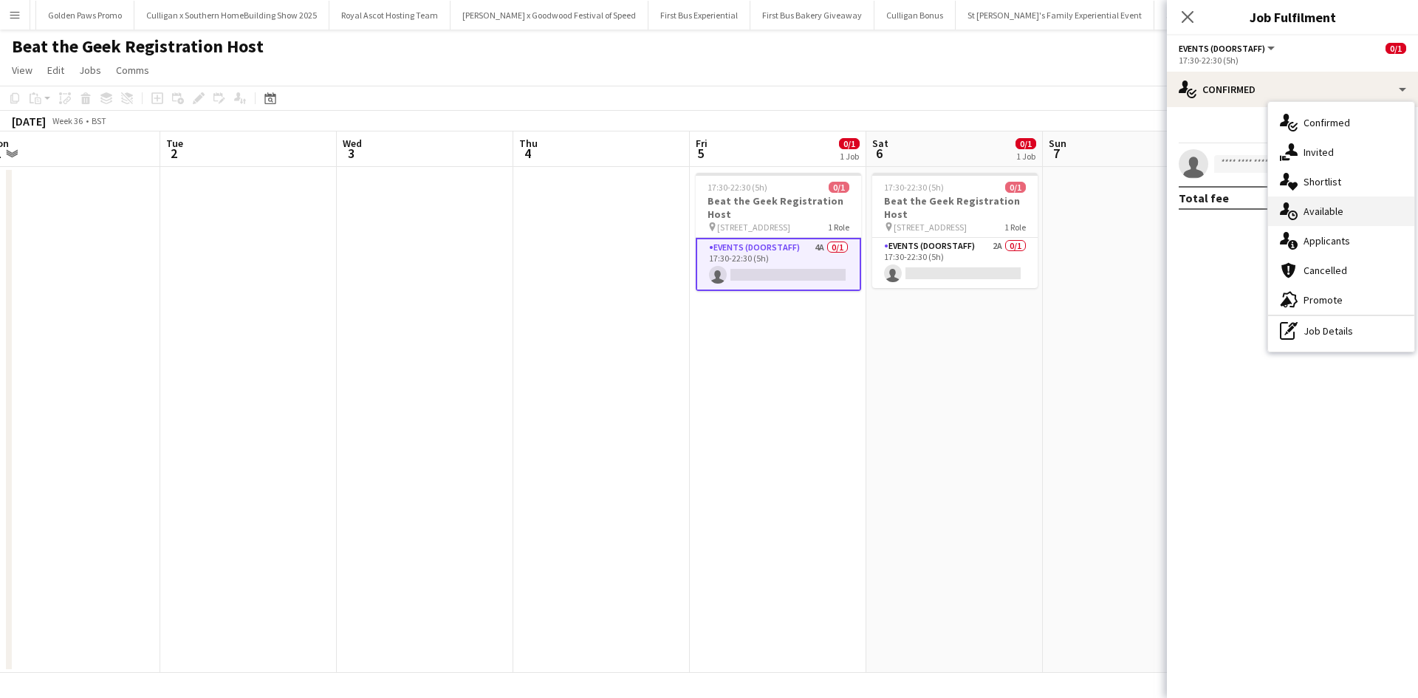
click at [1377, 210] on div "single-neutral-actions-upload Available" at bounding box center [1341, 211] width 146 height 30
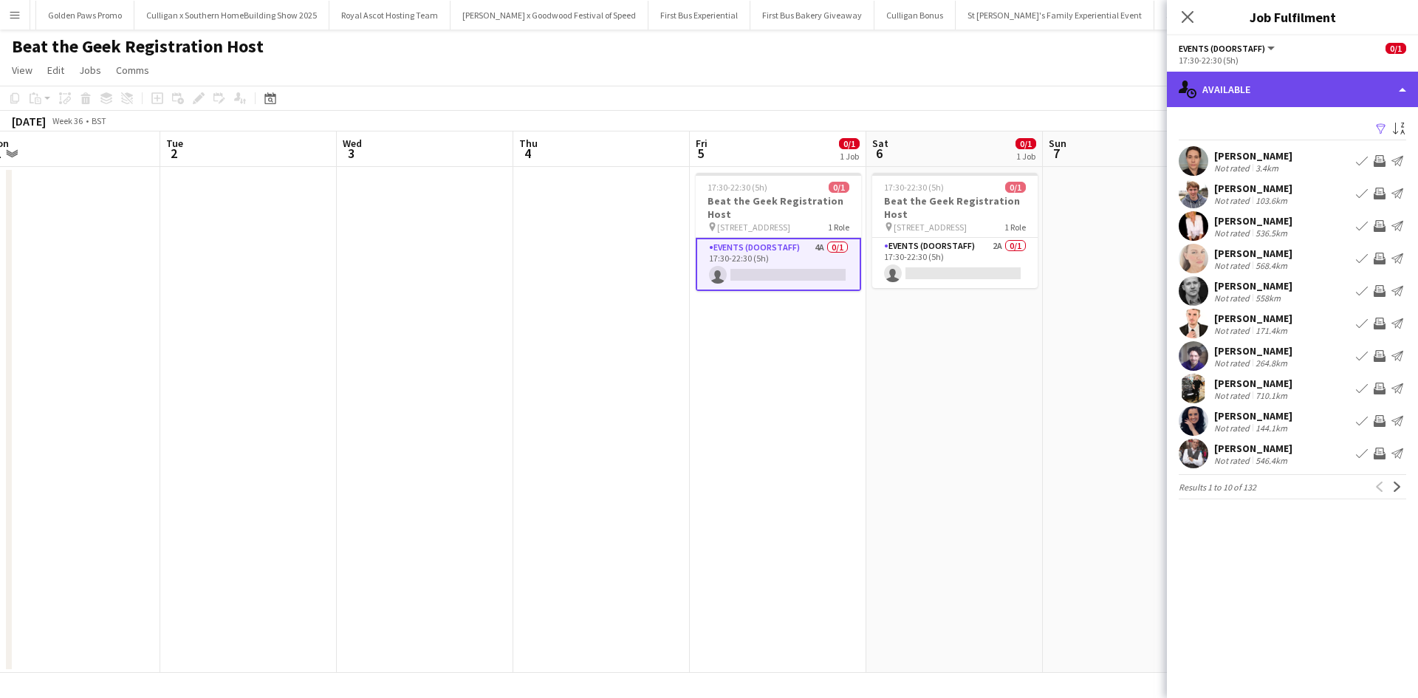
click at [1307, 92] on div "single-neutral-actions-upload Available" at bounding box center [1292, 89] width 251 height 35
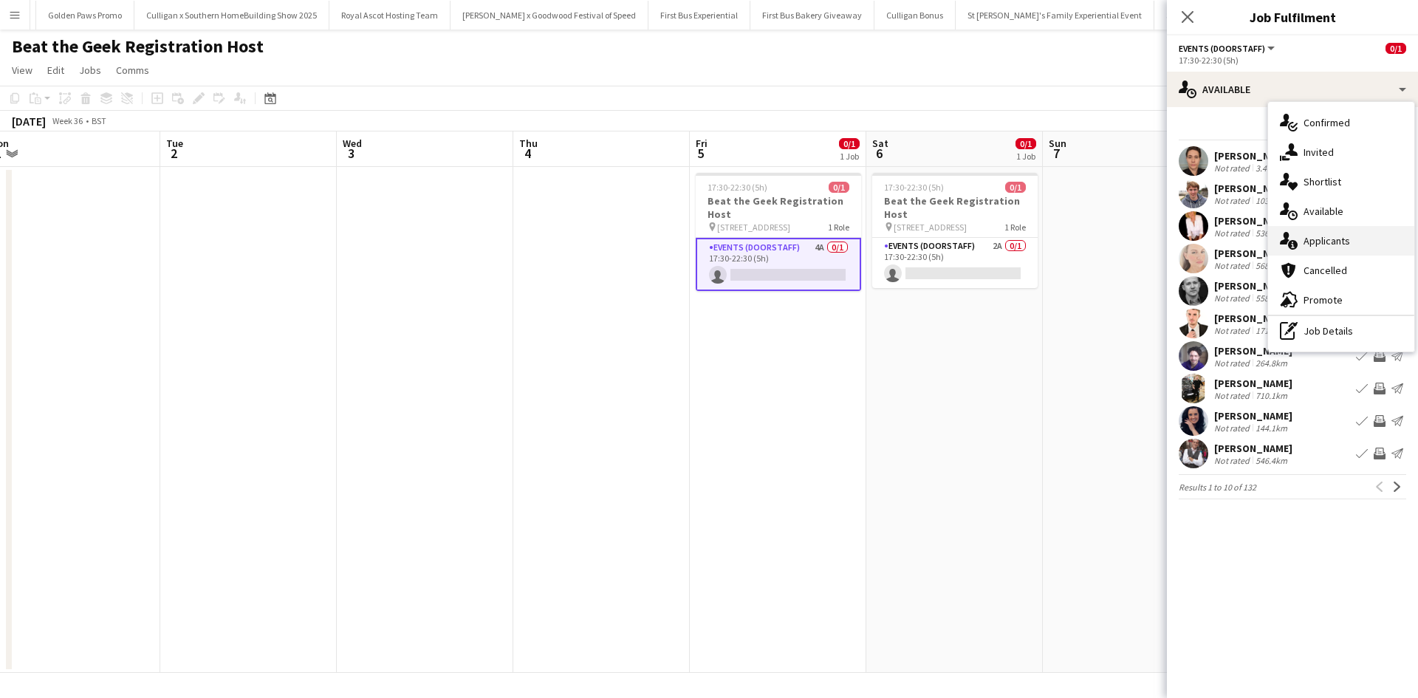
click at [1354, 243] on div "single-neutral-actions-information Applicants" at bounding box center [1341, 241] width 146 height 30
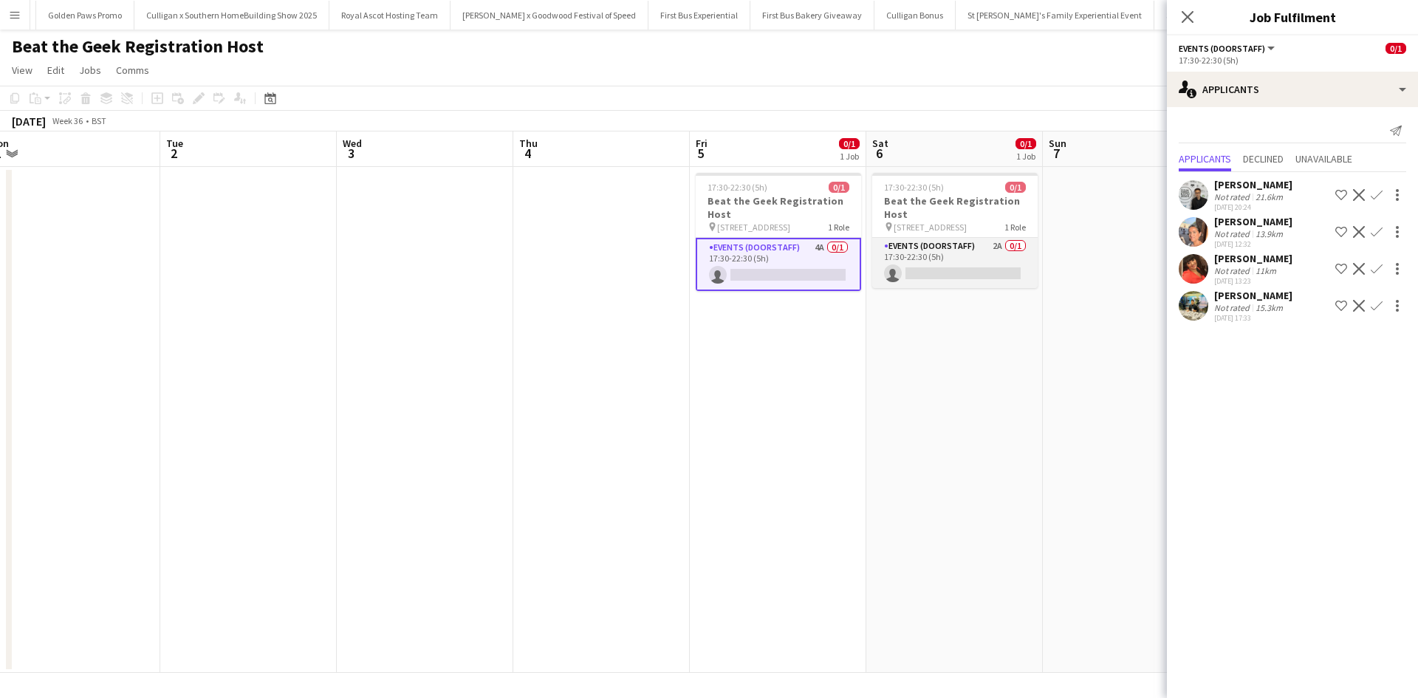
click at [973, 256] on app-card-role "Events (Doorstaff) 2A 0/1 17:30-22:30 (5h) single-neutral-actions" at bounding box center [954, 263] width 165 height 50
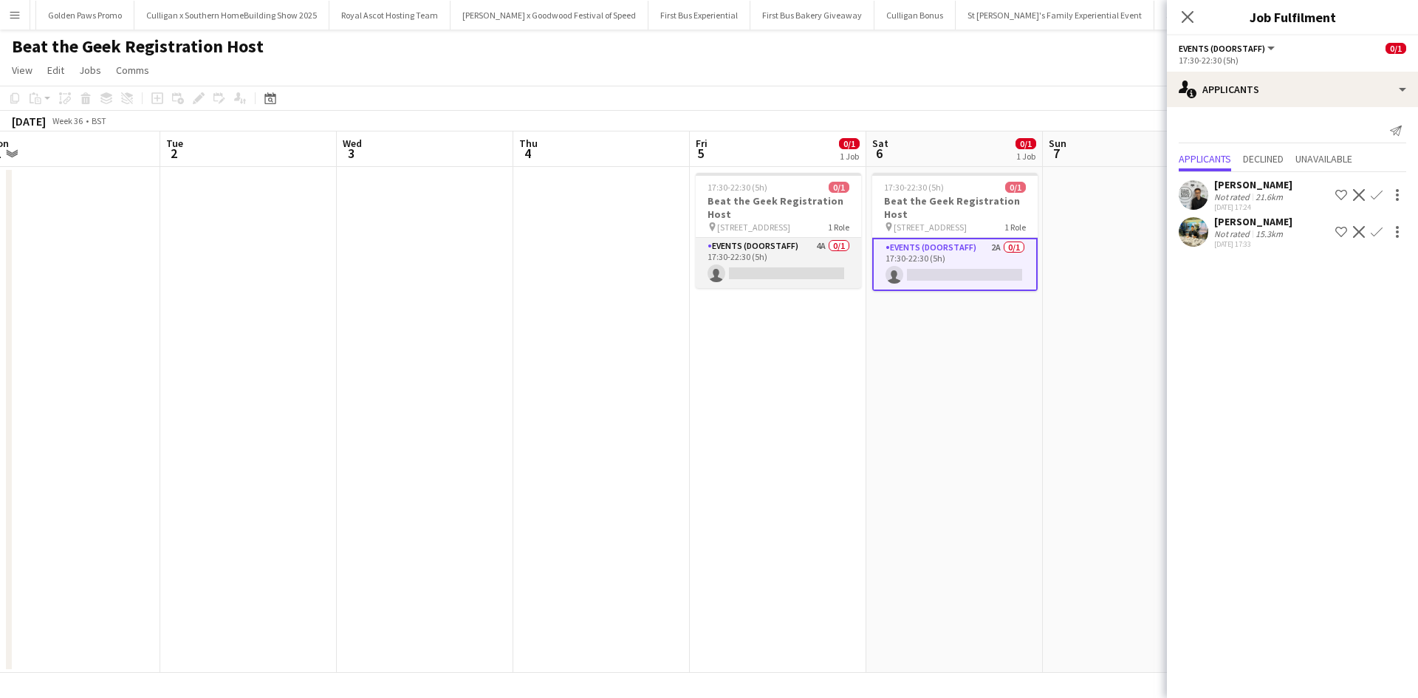
click at [783, 255] on app-card-role "Events (Doorstaff) 4A 0/1 17:30-22:30 (5h) single-neutral-actions" at bounding box center [778, 263] width 165 height 50
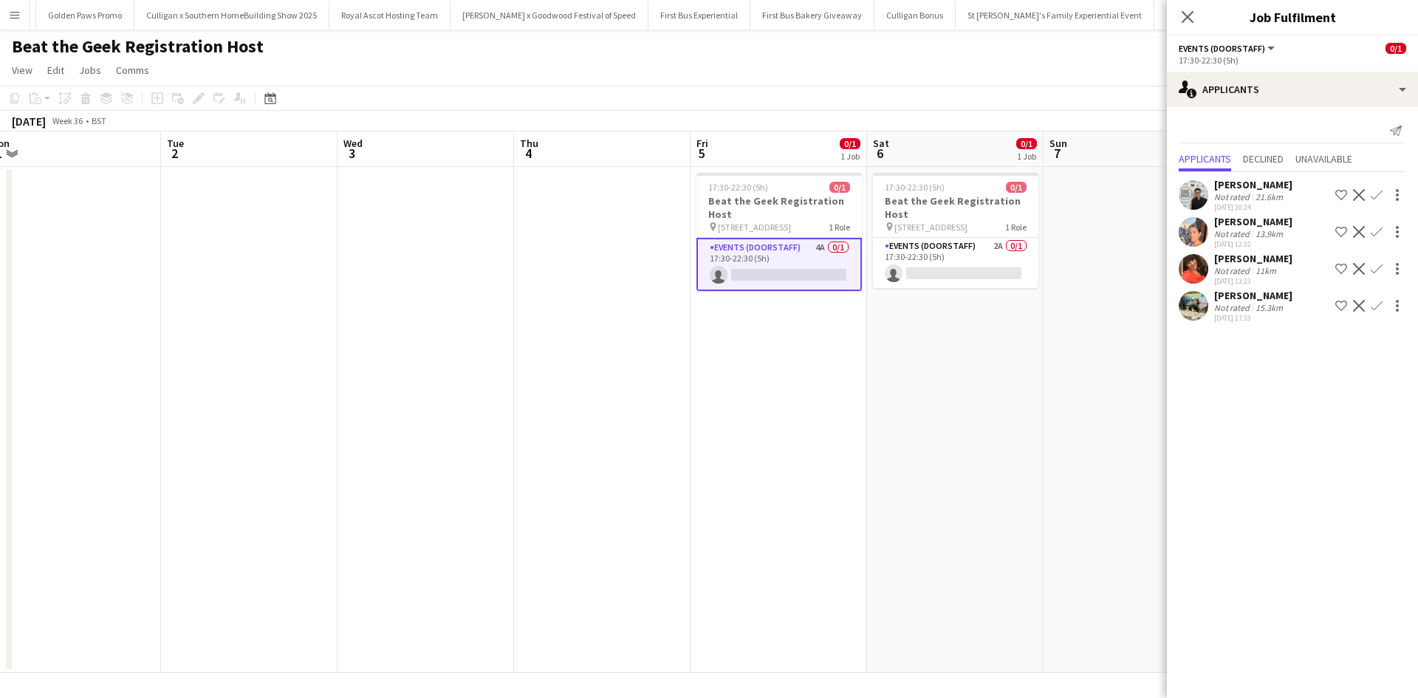
click at [1234, 261] on div "[PERSON_NAME]" at bounding box center [1253, 258] width 78 height 13
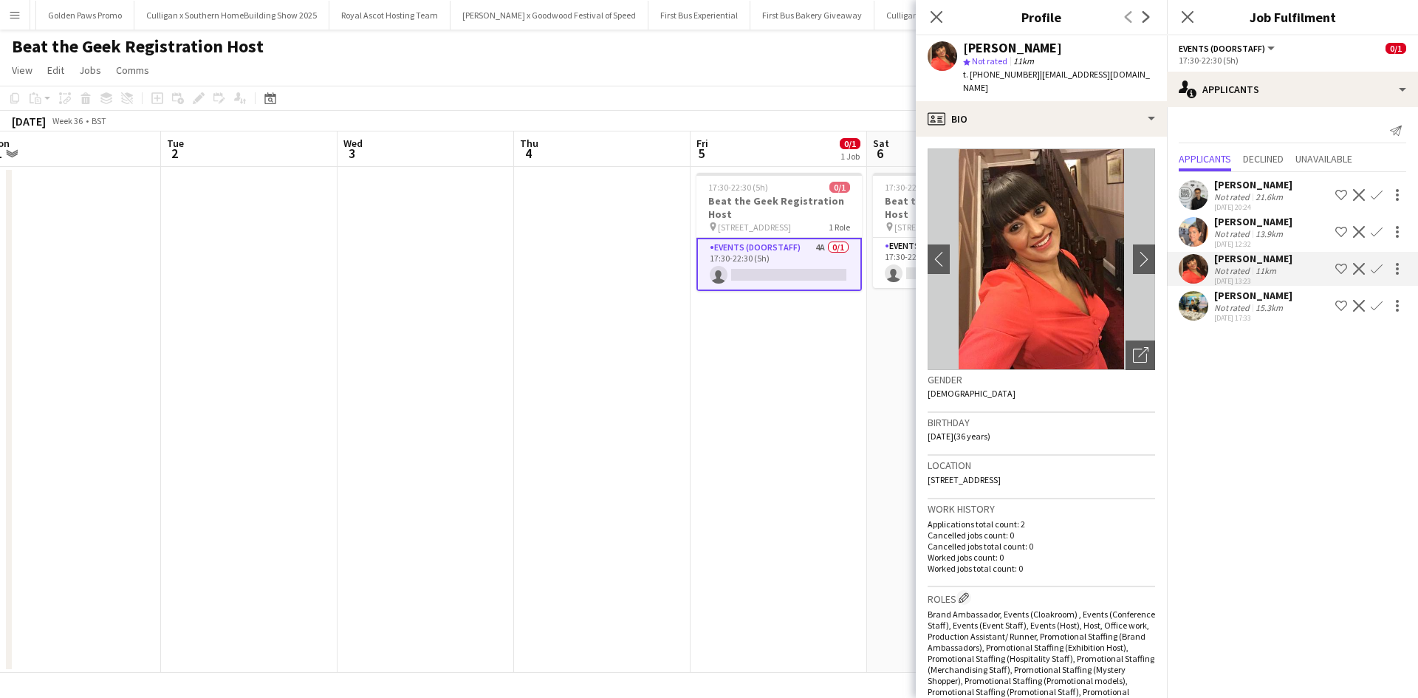
click at [658, 408] on app-date-cell at bounding box center [602, 420] width 177 height 506
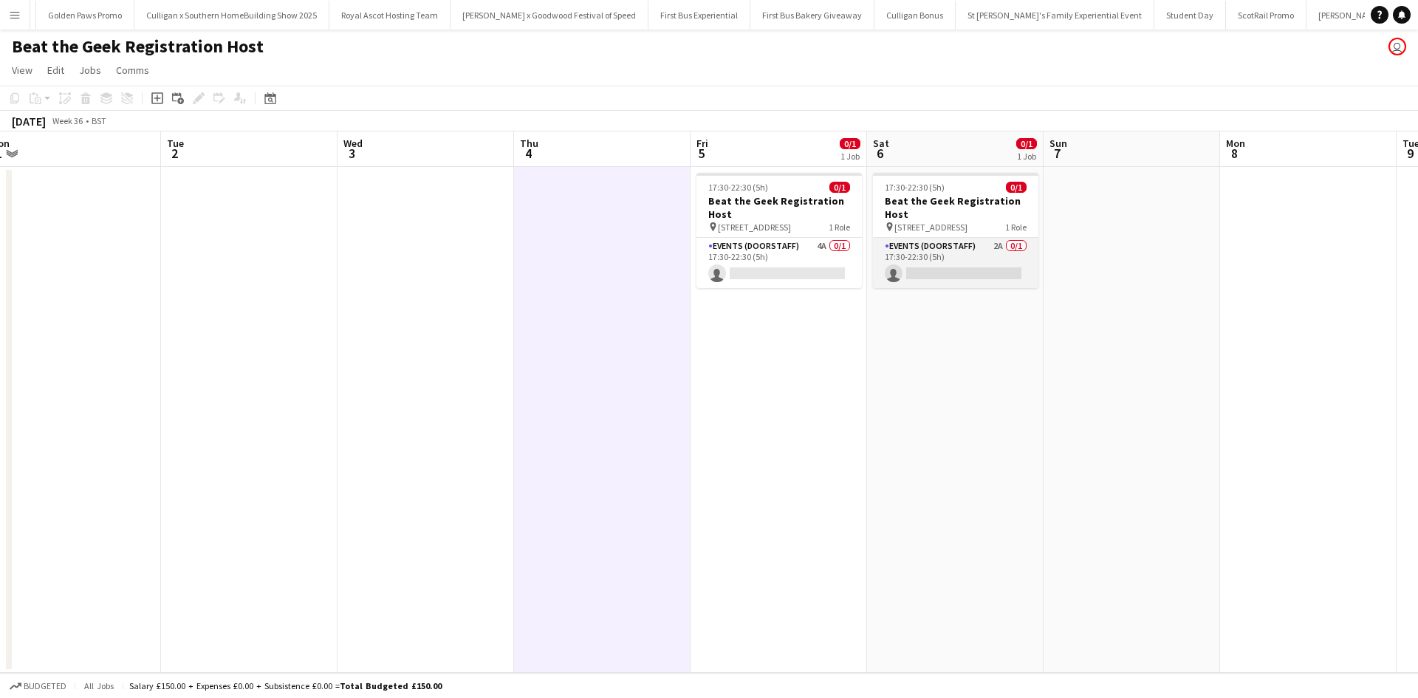
click at [975, 257] on app-card-role "Events (Doorstaff) 2A 0/1 17:30-22:30 (5h) single-neutral-actions" at bounding box center [955, 263] width 165 height 50
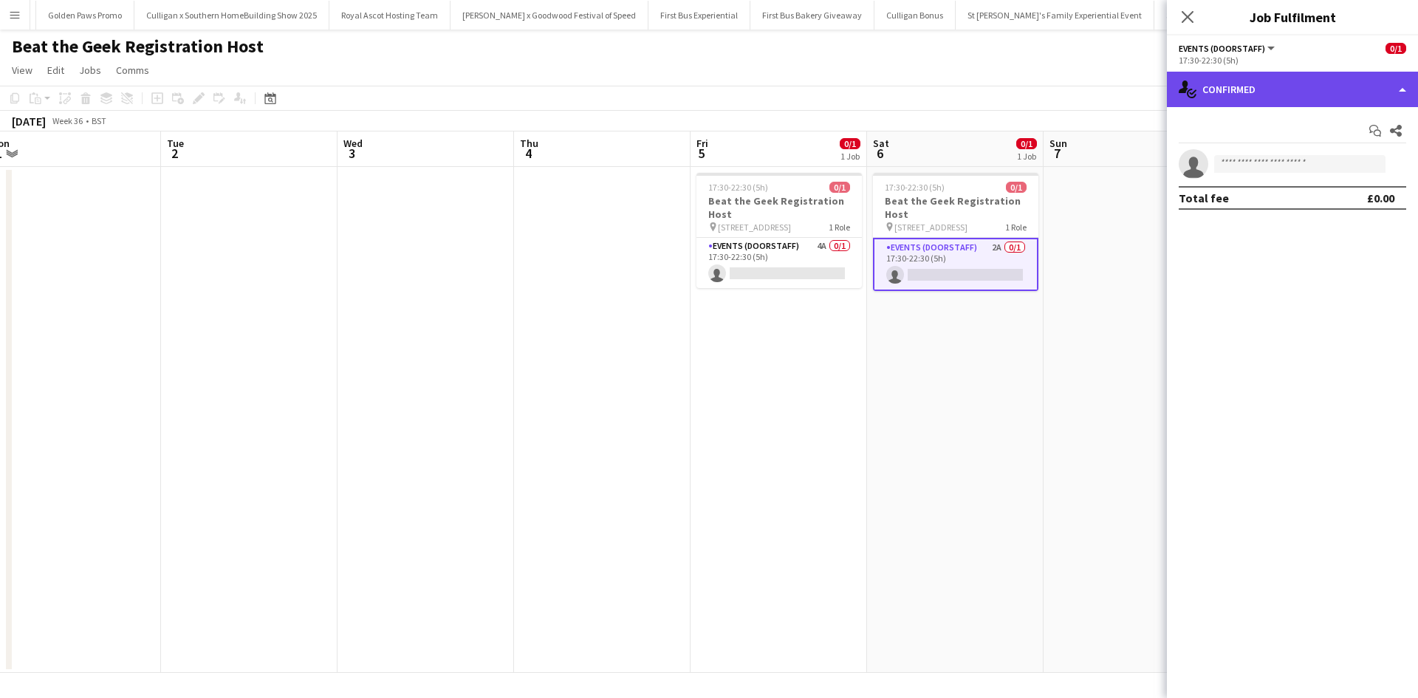
click at [1262, 103] on div "single-neutral-actions-check-2 Confirmed" at bounding box center [1292, 89] width 251 height 35
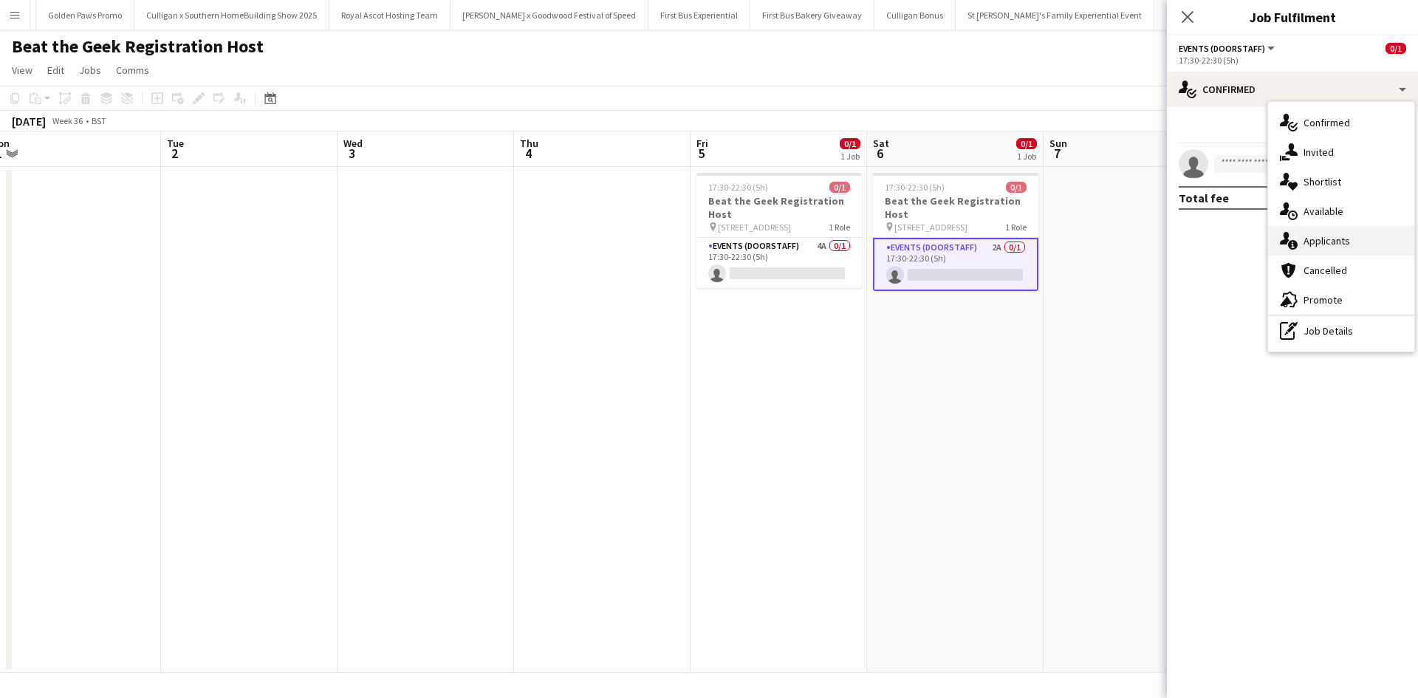
click at [1337, 237] on div "single-neutral-actions-information Applicants" at bounding box center [1341, 241] width 146 height 30
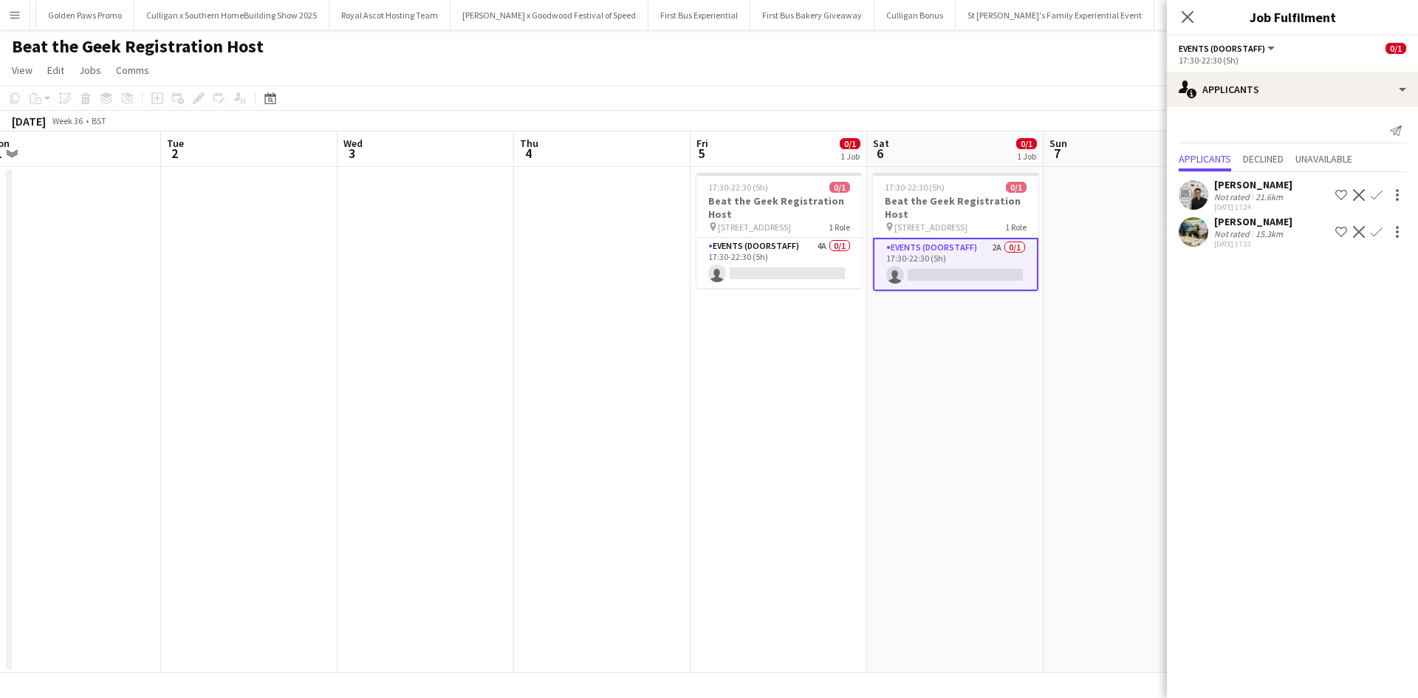
click at [1082, 463] on app-date-cell at bounding box center [1132, 420] width 177 height 506
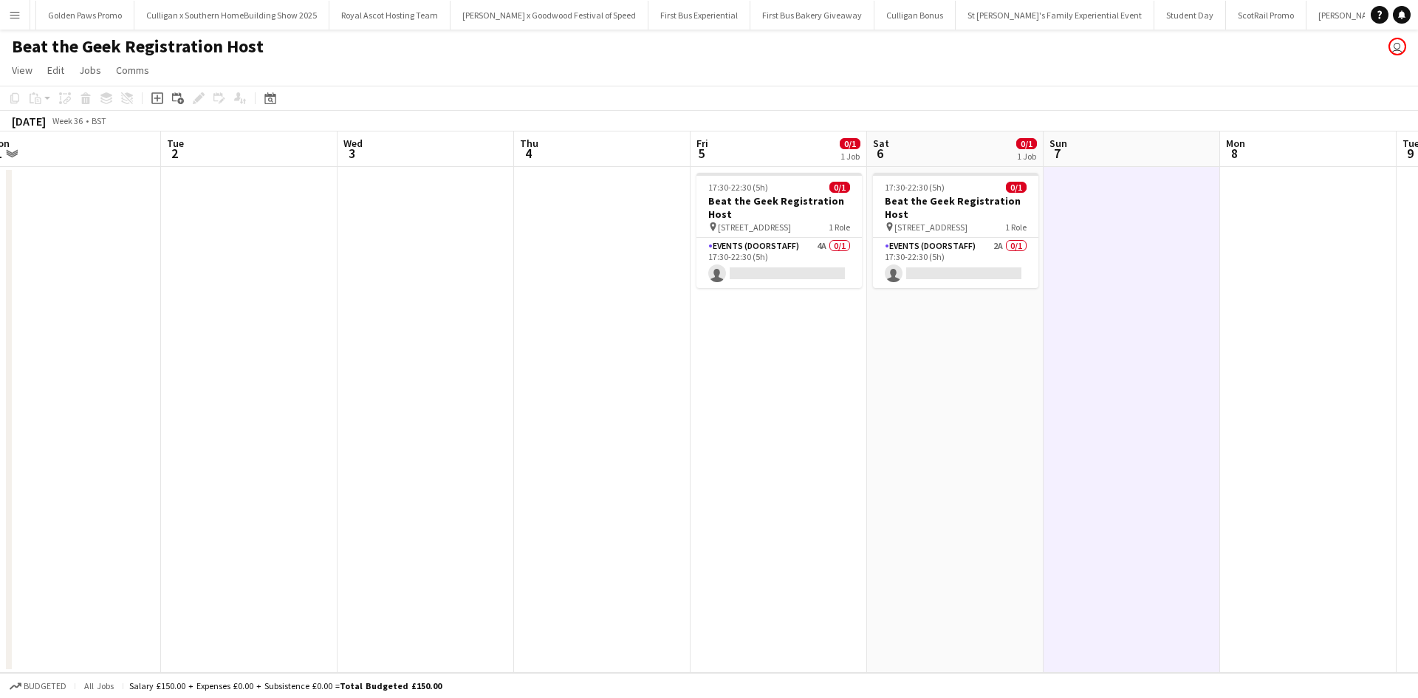
click at [13, 10] on app-icon "Menu" at bounding box center [15, 15] width 12 height 12
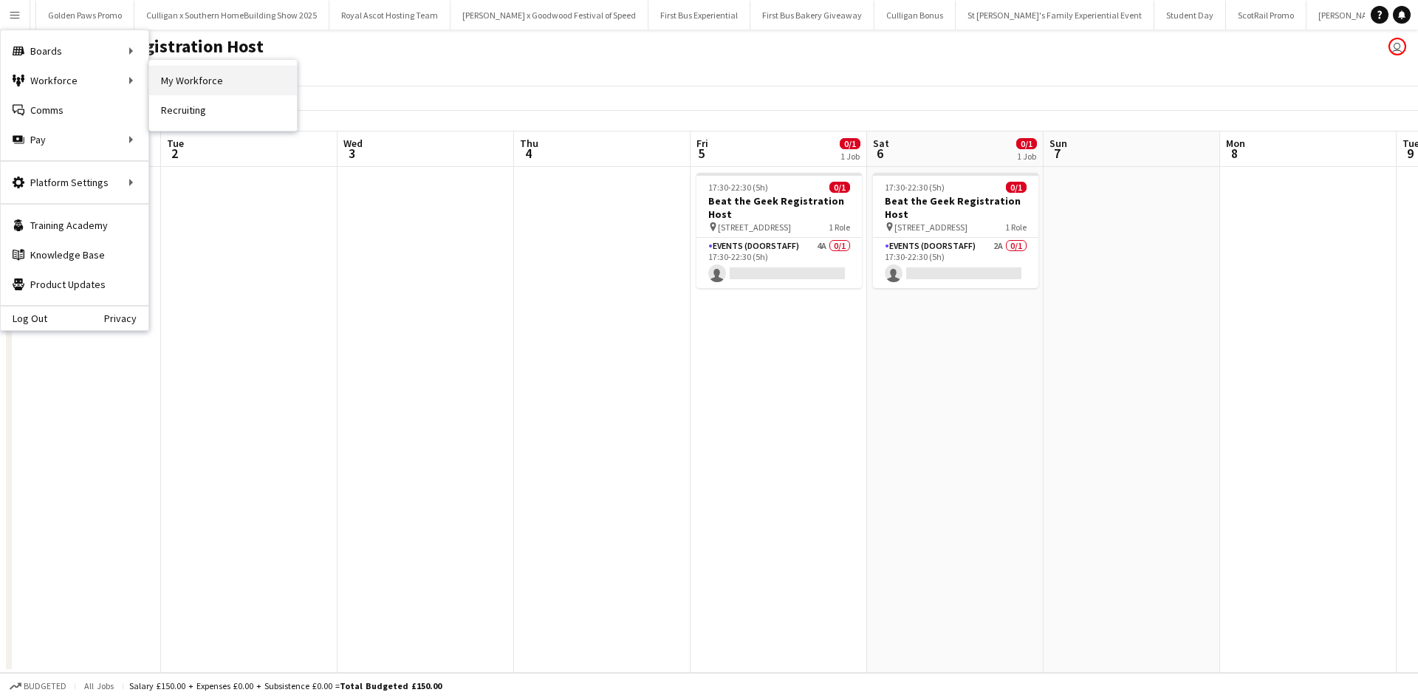
click at [188, 75] on link "My Workforce" at bounding box center [223, 81] width 148 height 30
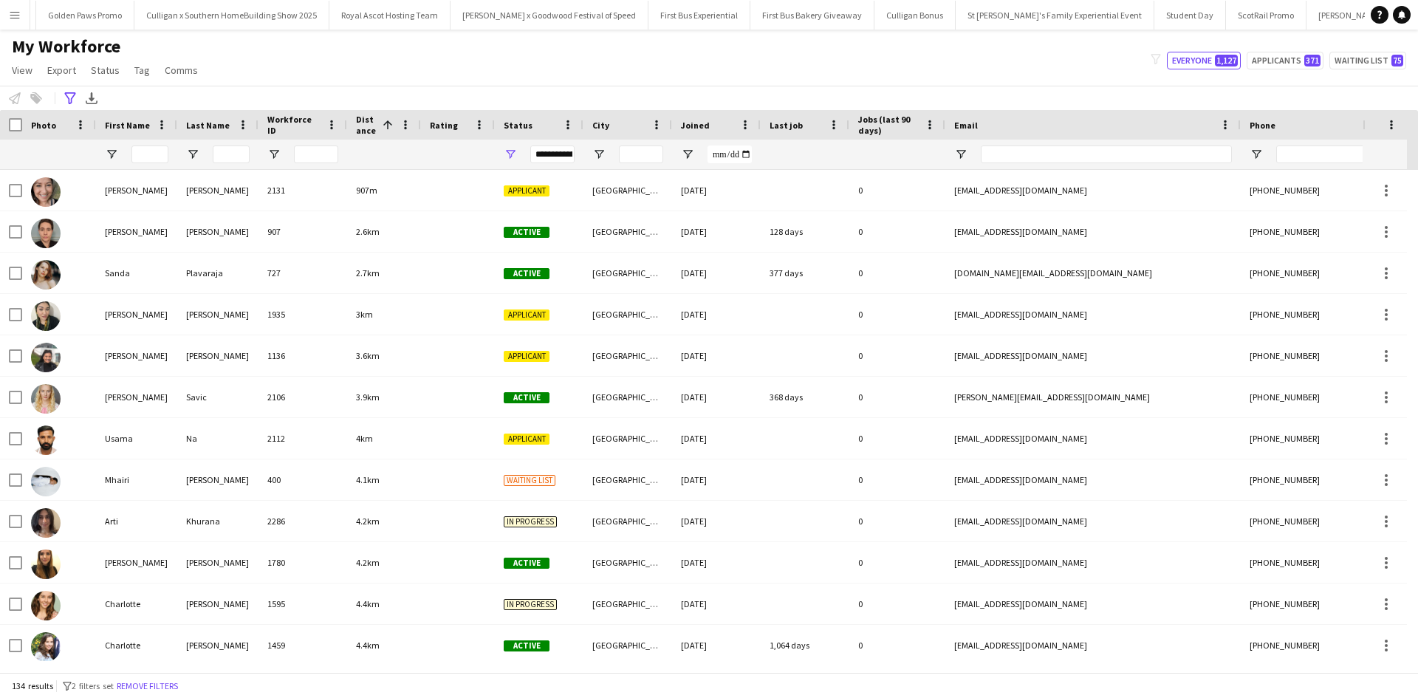
click at [7, 10] on button "Menu" at bounding box center [15, 15] width 30 height 30
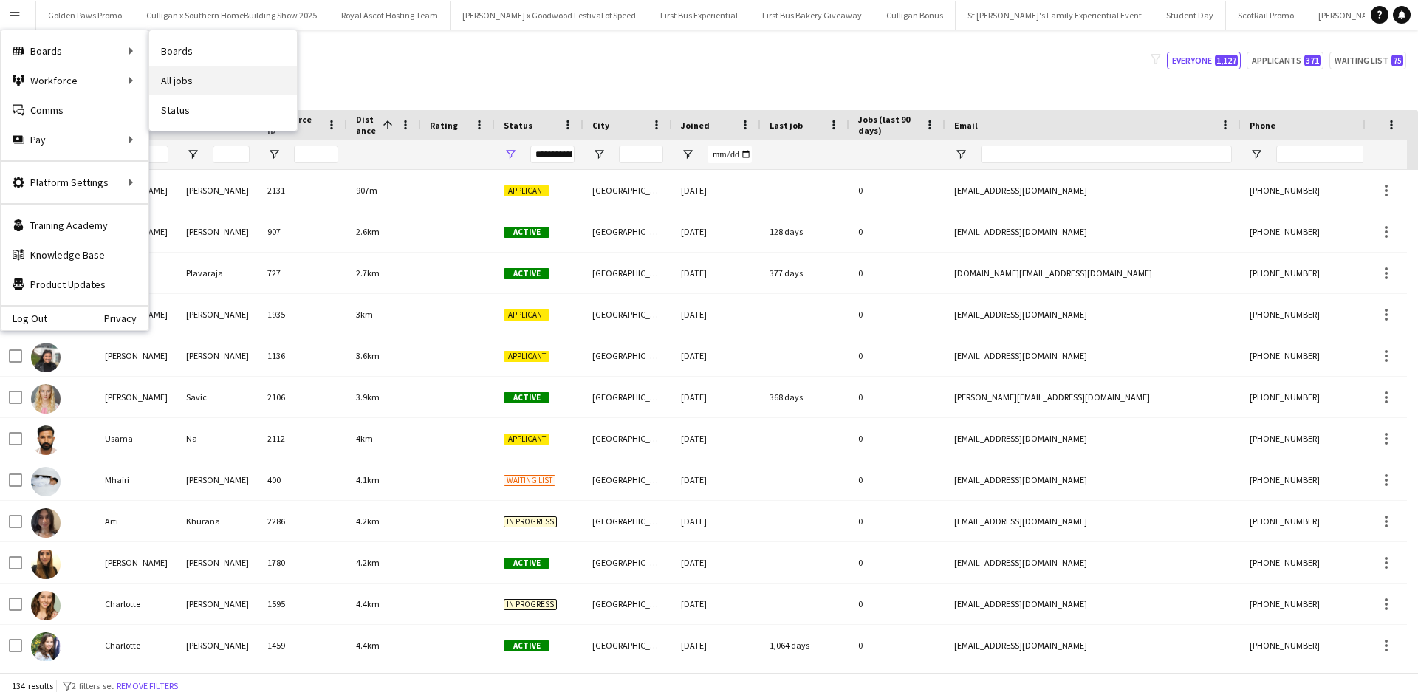
click at [177, 75] on link "All jobs" at bounding box center [223, 81] width 148 height 30
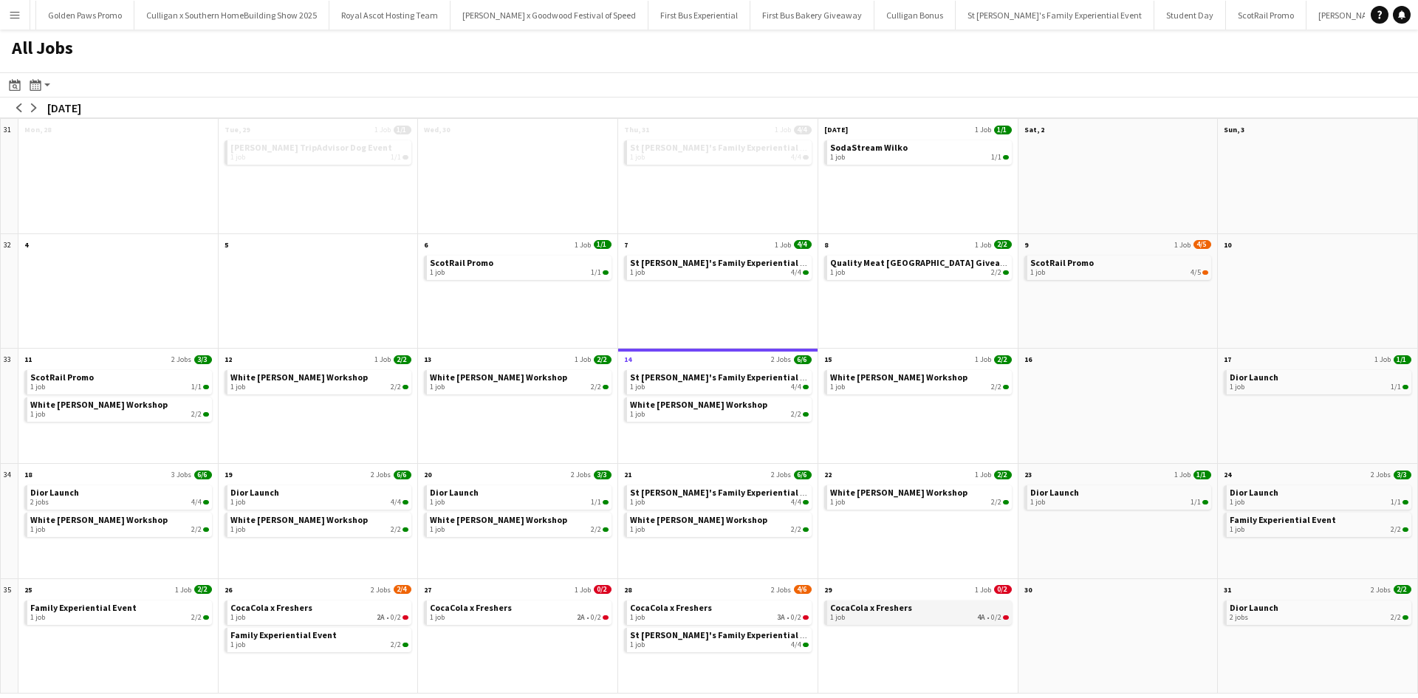
click at [863, 612] on span "CocaCola x Freshers" at bounding box center [871, 607] width 82 height 11
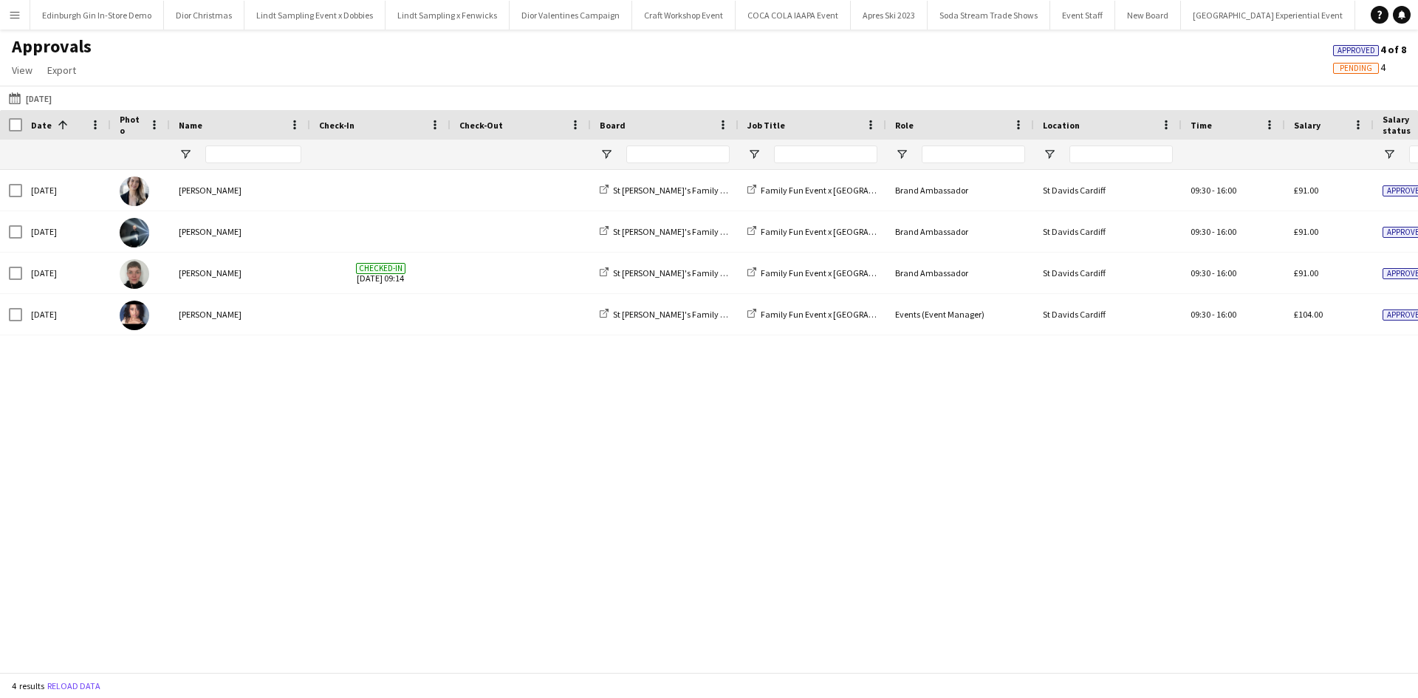
scroll to position [0, 13451]
click at [18, 23] on button "Menu" at bounding box center [15, 15] width 30 height 30
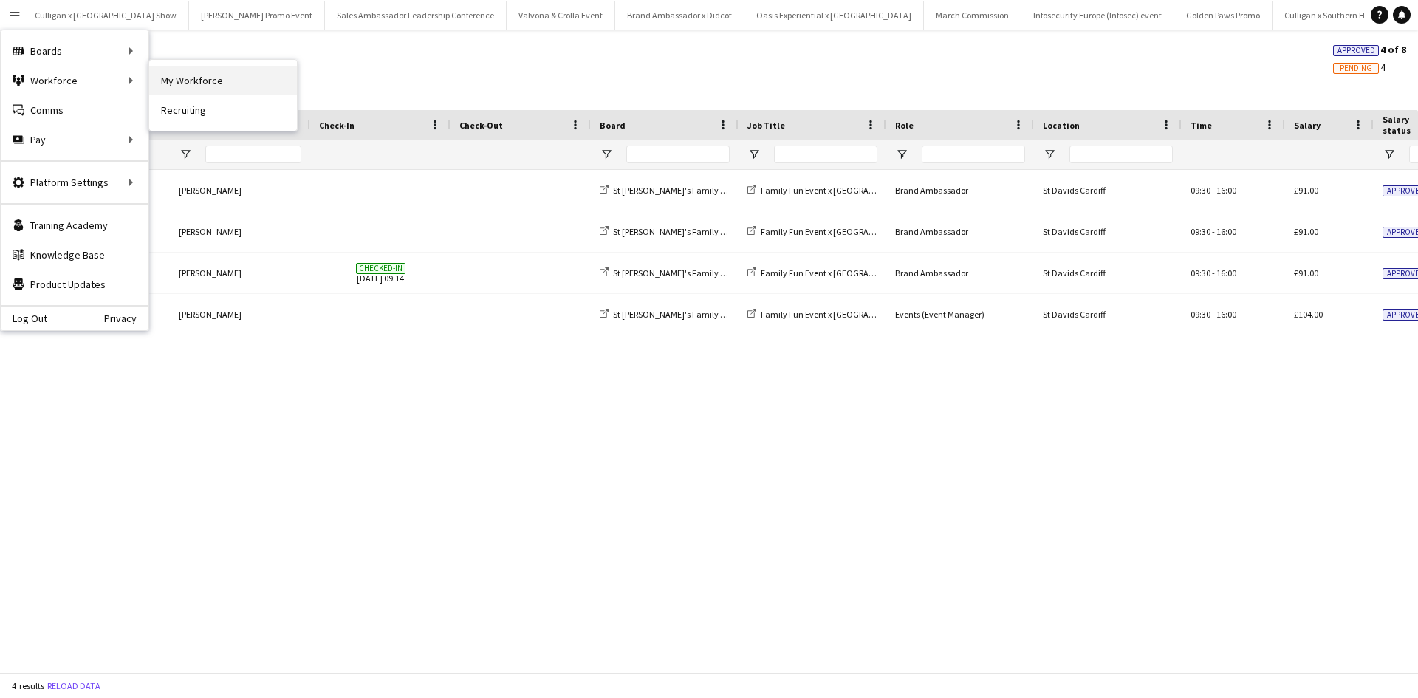
click at [180, 81] on link "My Workforce" at bounding box center [223, 81] width 148 height 30
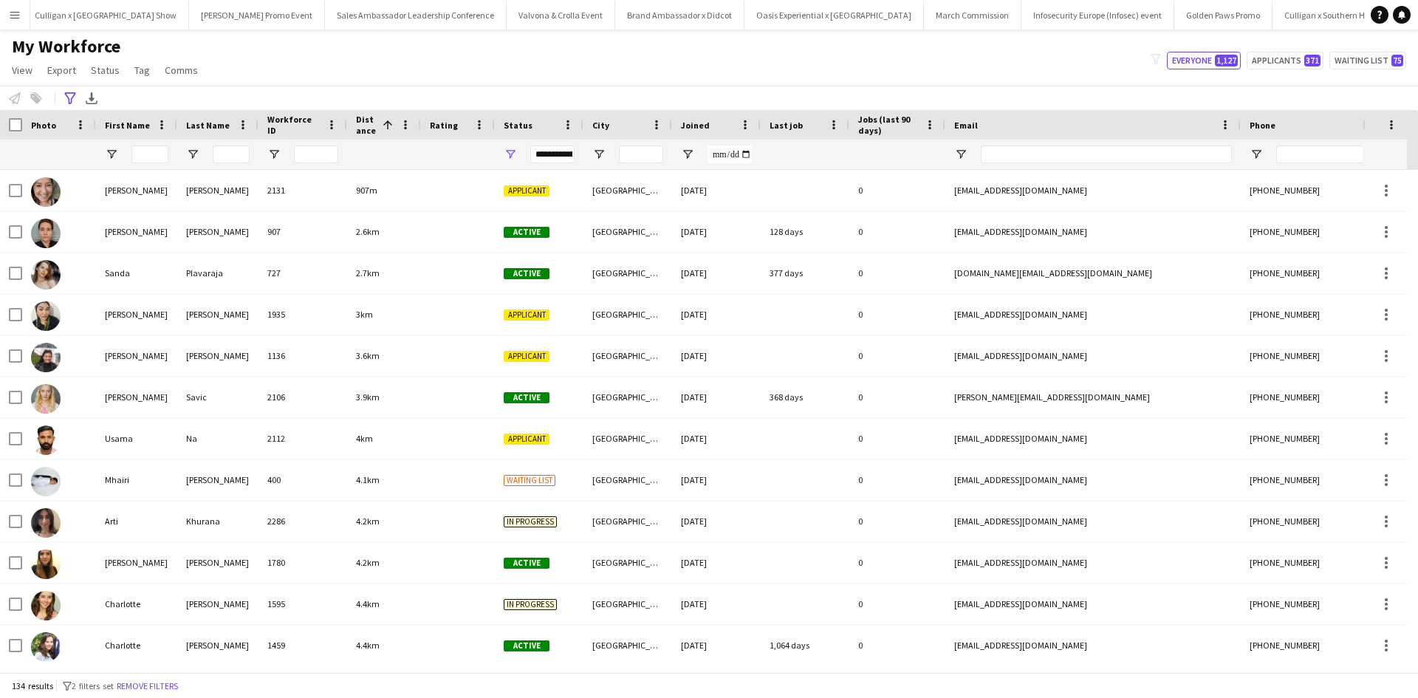
click at [13, 20] on app-icon "Menu" at bounding box center [15, 15] width 12 height 12
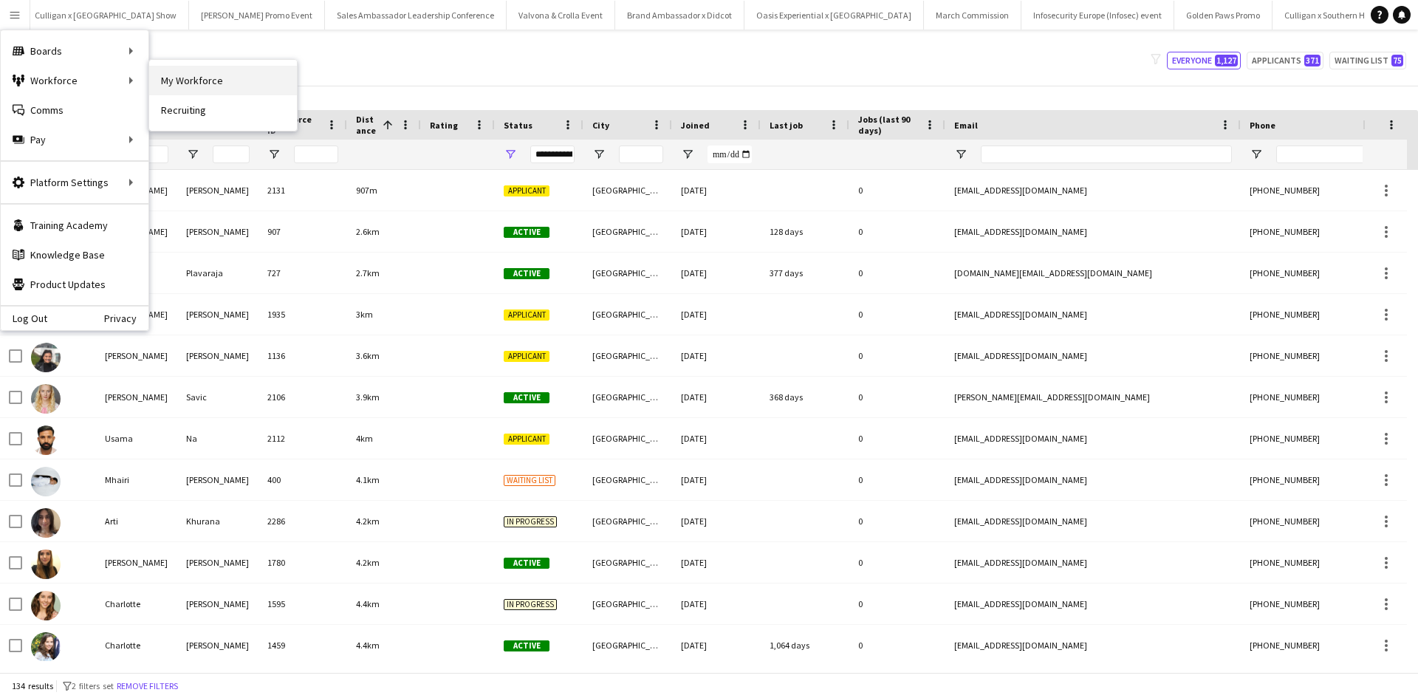
click at [186, 76] on link "My Workforce" at bounding box center [223, 81] width 148 height 30
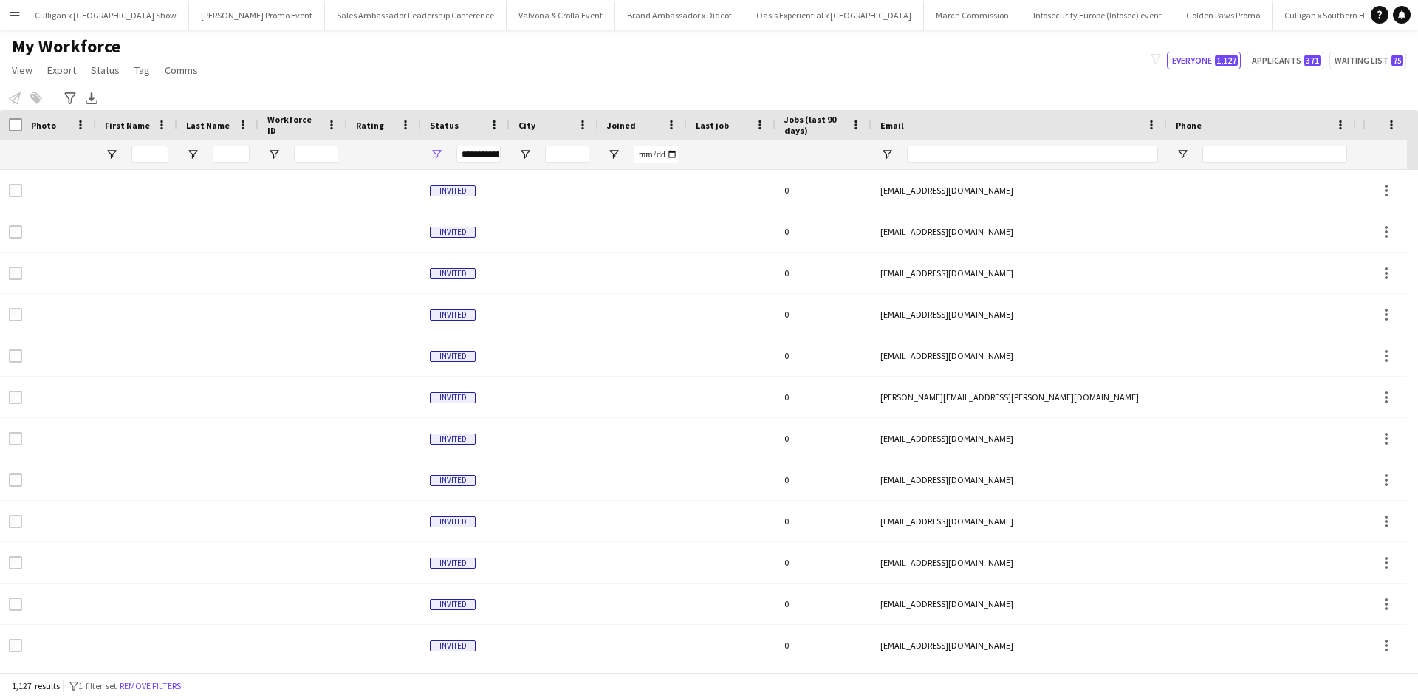
type input "**********"
type input "*****"
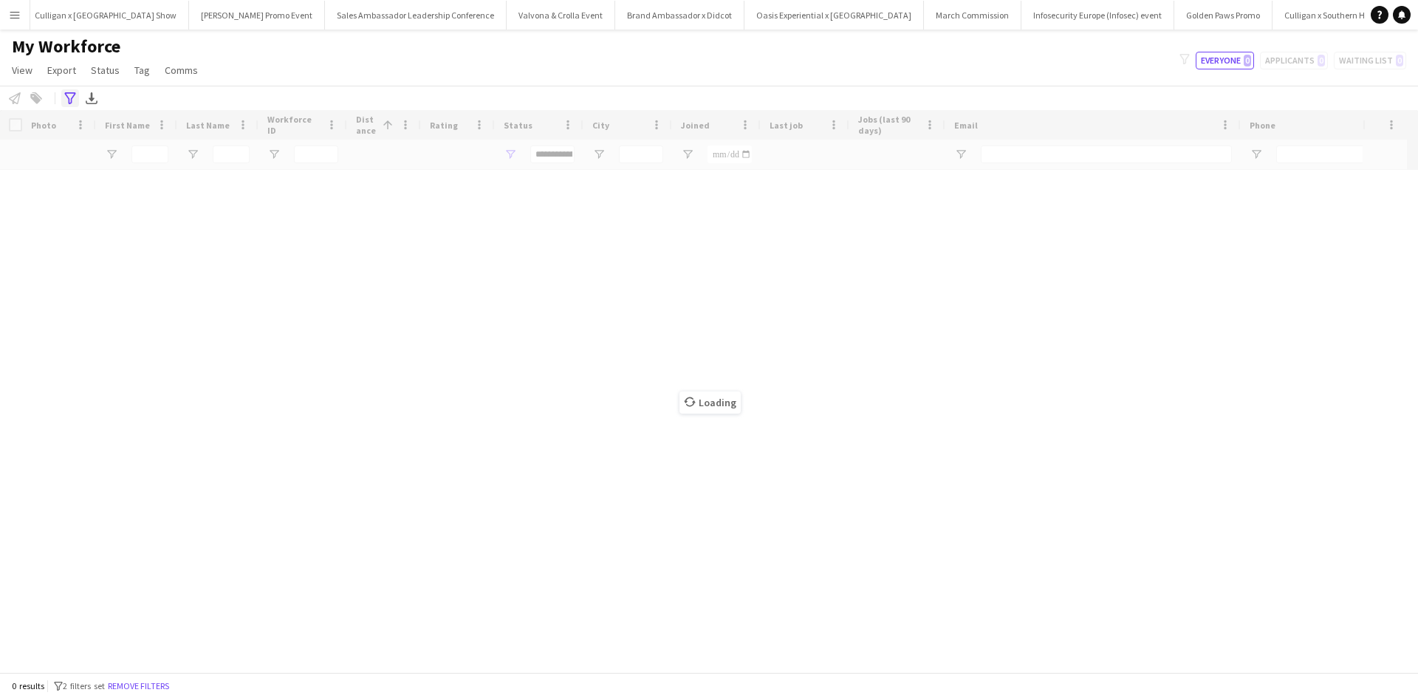
click at [63, 92] on div "Advanced filters" at bounding box center [70, 98] width 18 height 18
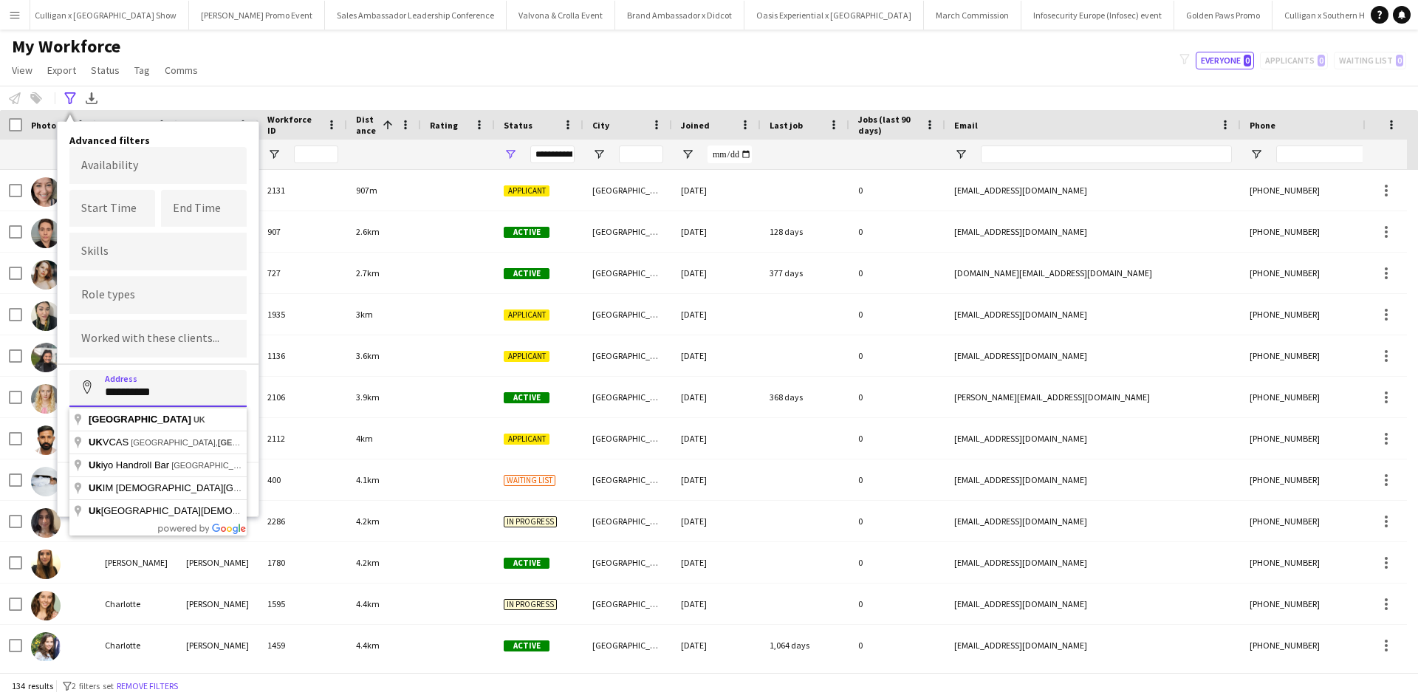
drag, startPoint x: 180, startPoint y: 396, endPoint x: 95, endPoint y: 389, distance: 84.5
click at [95, 389] on input "**********" at bounding box center [157, 388] width 177 height 37
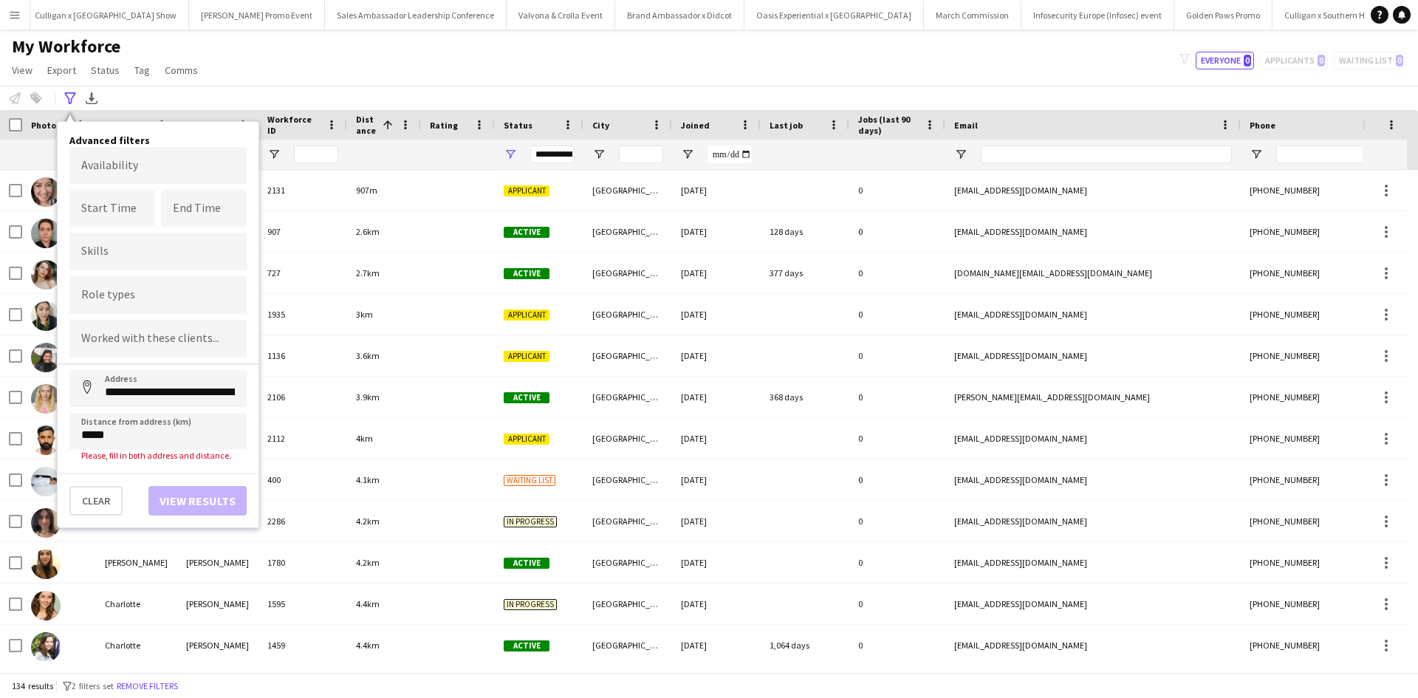
type input "**********"
drag, startPoint x: 140, startPoint y: 440, endPoint x: 71, endPoint y: 437, distance: 69.5
click at [71, 438] on input "*****" at bounding box center [157, 431] width 177 height 37
type input "*****"
click button "Address" at bounding box center [86, 387] width 35 height 35
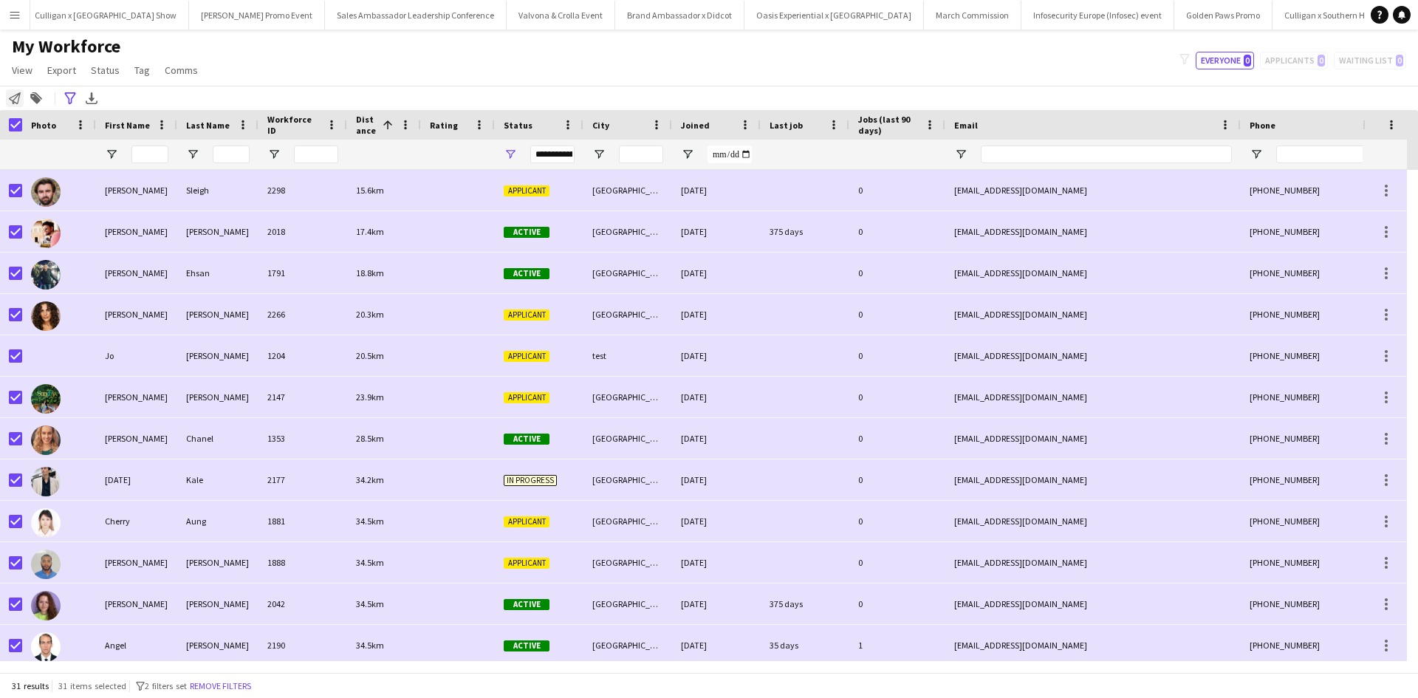
click at [18, 100] on icon at bounding box center [15, 98] width 12 height 12
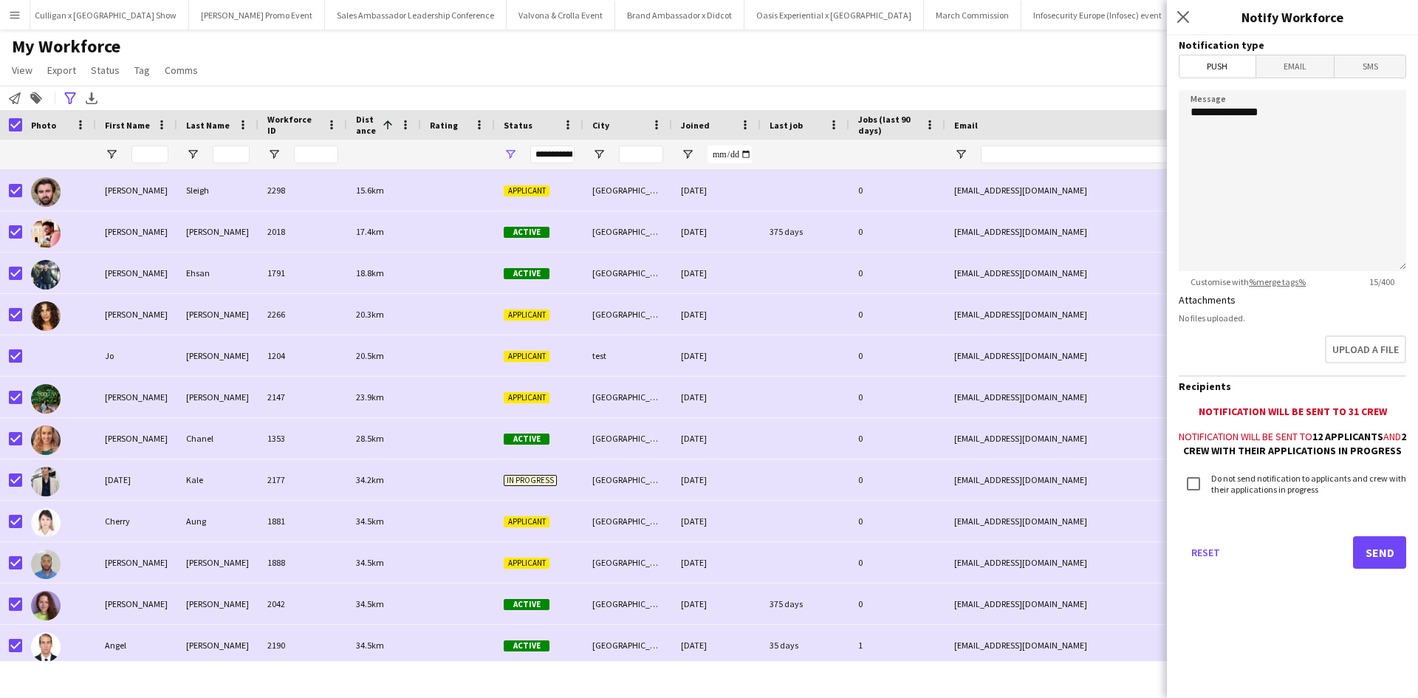
click at [1312, 81] on form "**********" at bounding box center [1292, 322] width 251 height 575
click at [1313, 68] on span "Email" at bounding box center [1296, 66] width 78 height 22
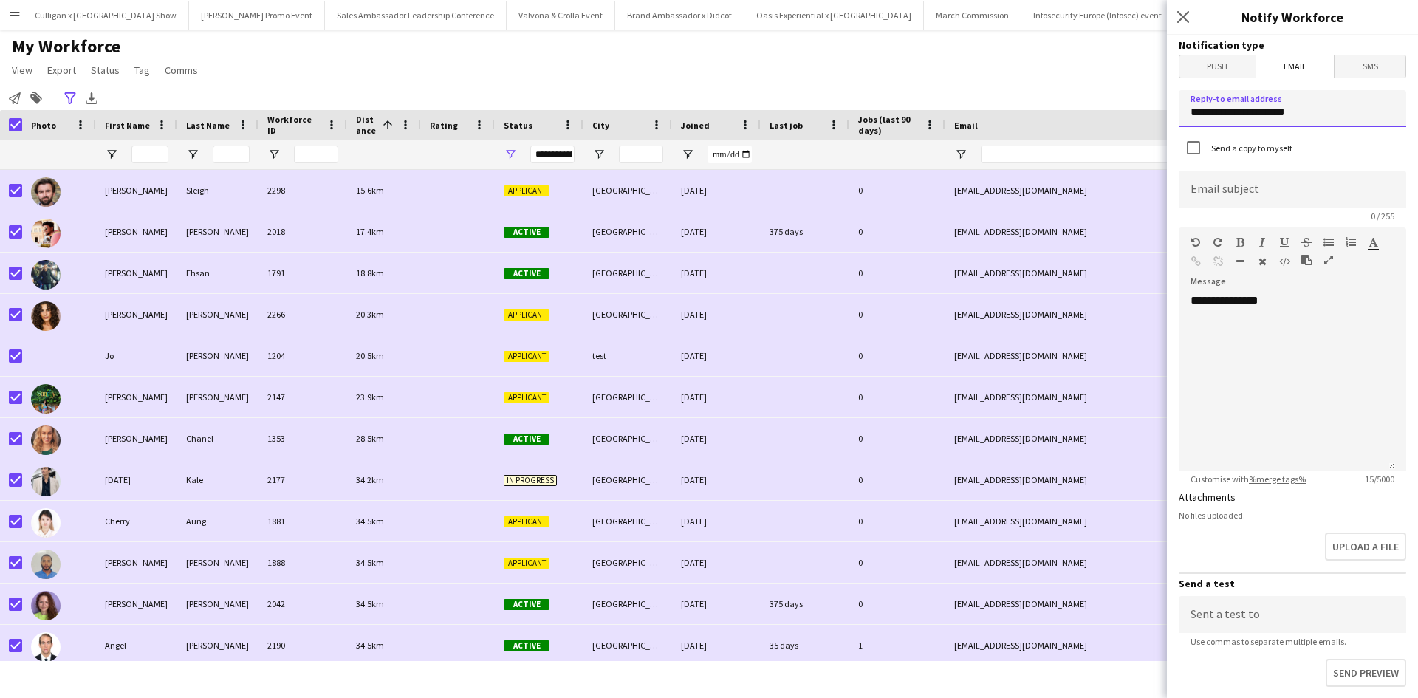
drag, startPoint x: 1327, startPoint y: 114, endPoint x: 1173, endPoint y: 122, distance: 154.6
click at [1173, 122] on form "**********" at bounding box center [1292, 484] width 251 height 898
type input "**********"
click at [1230, 196] on input at bounding box center [1293, 189] width 228 height 37
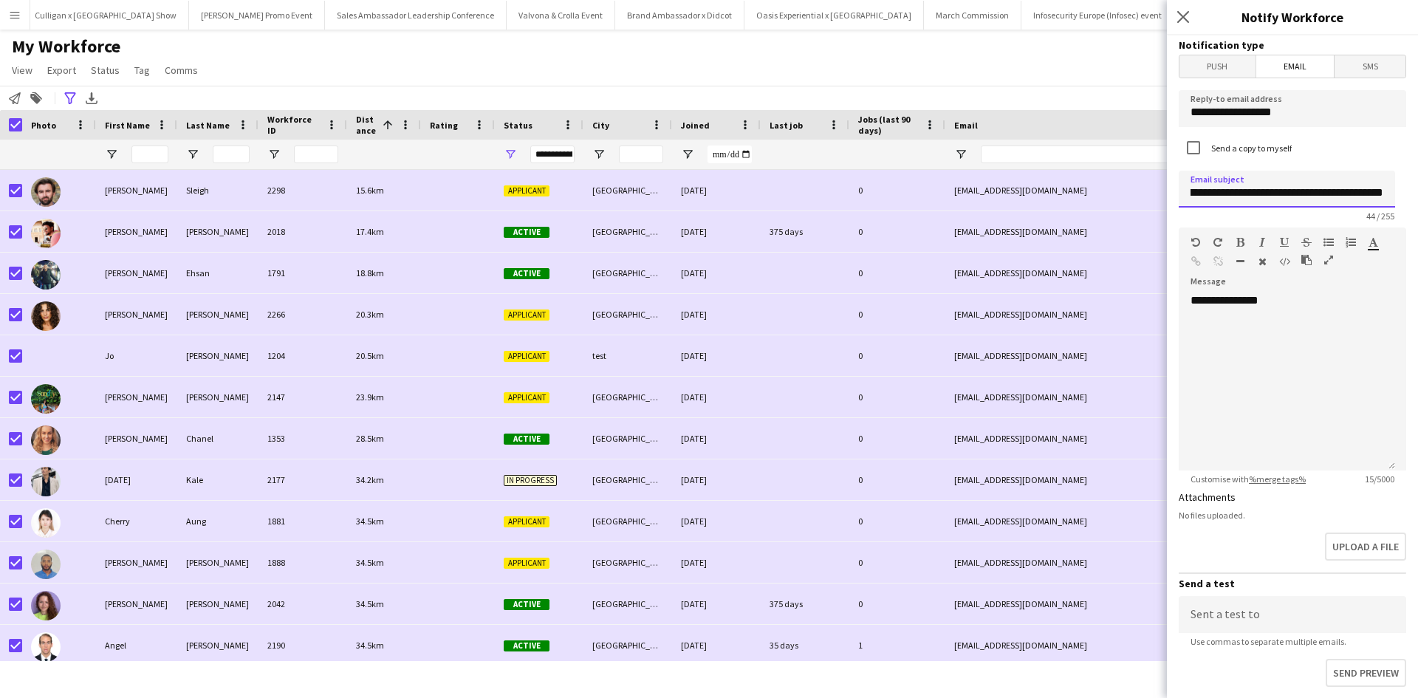
type input "**********"
click at [1291, 387] on div "**********" at bounding box center [1287, 381] width 216 height 177
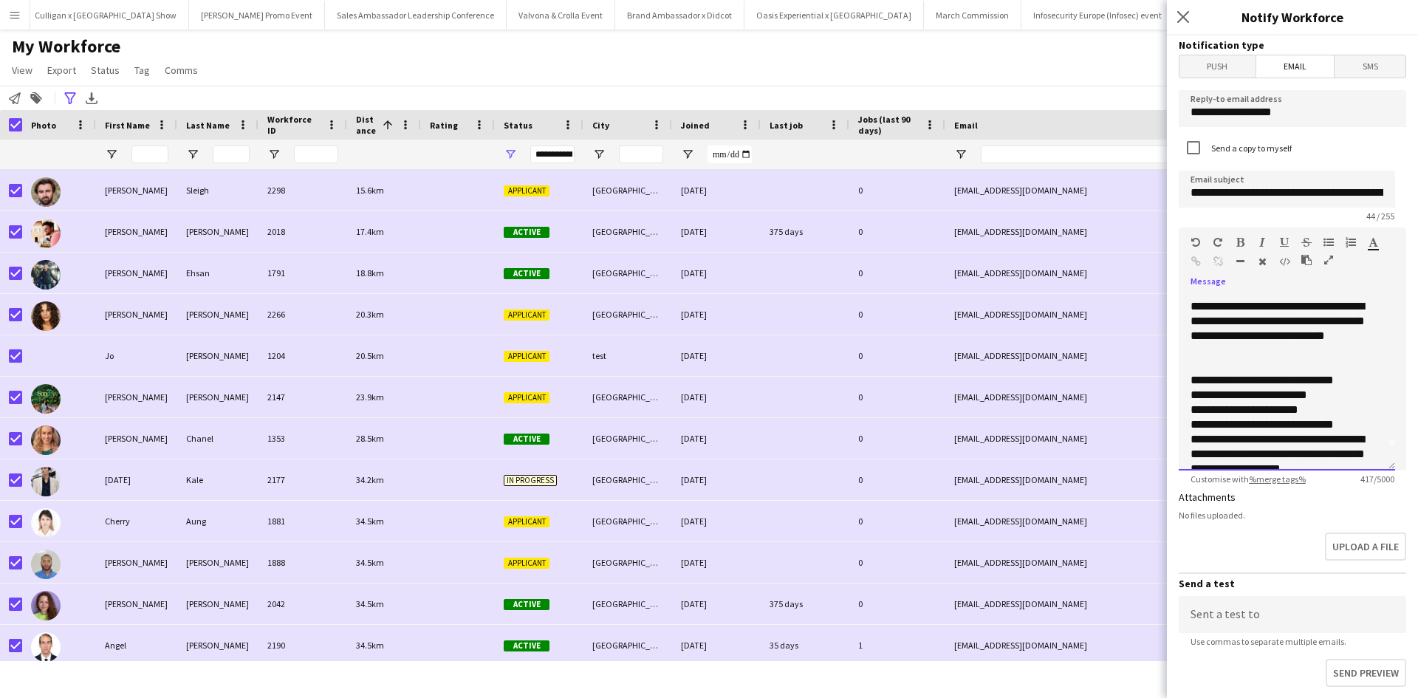
scroll to position [0, 0]
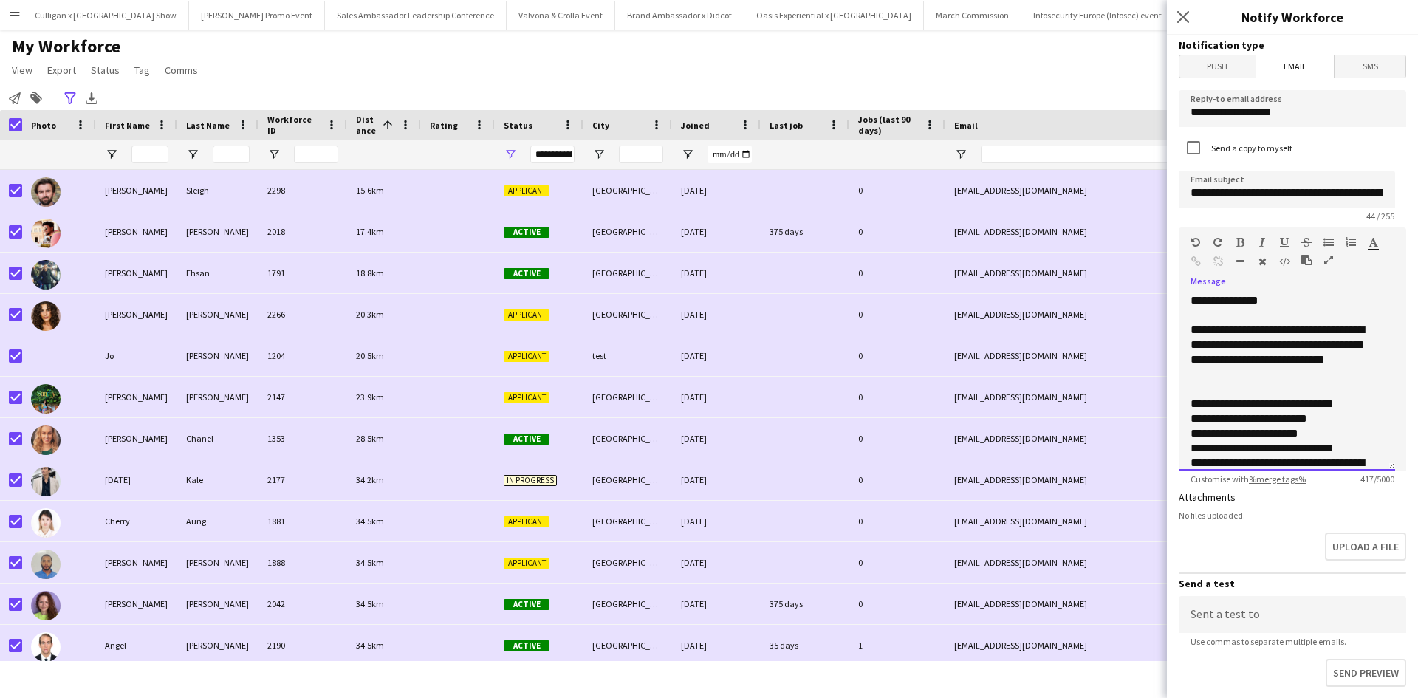
click at [1367, 406] on div "**********" at bounding box center [1282, 404] width 182 height 15
click at [1240, 404] on div "**********" at bounding box center [1282, 404] width 182 height 15
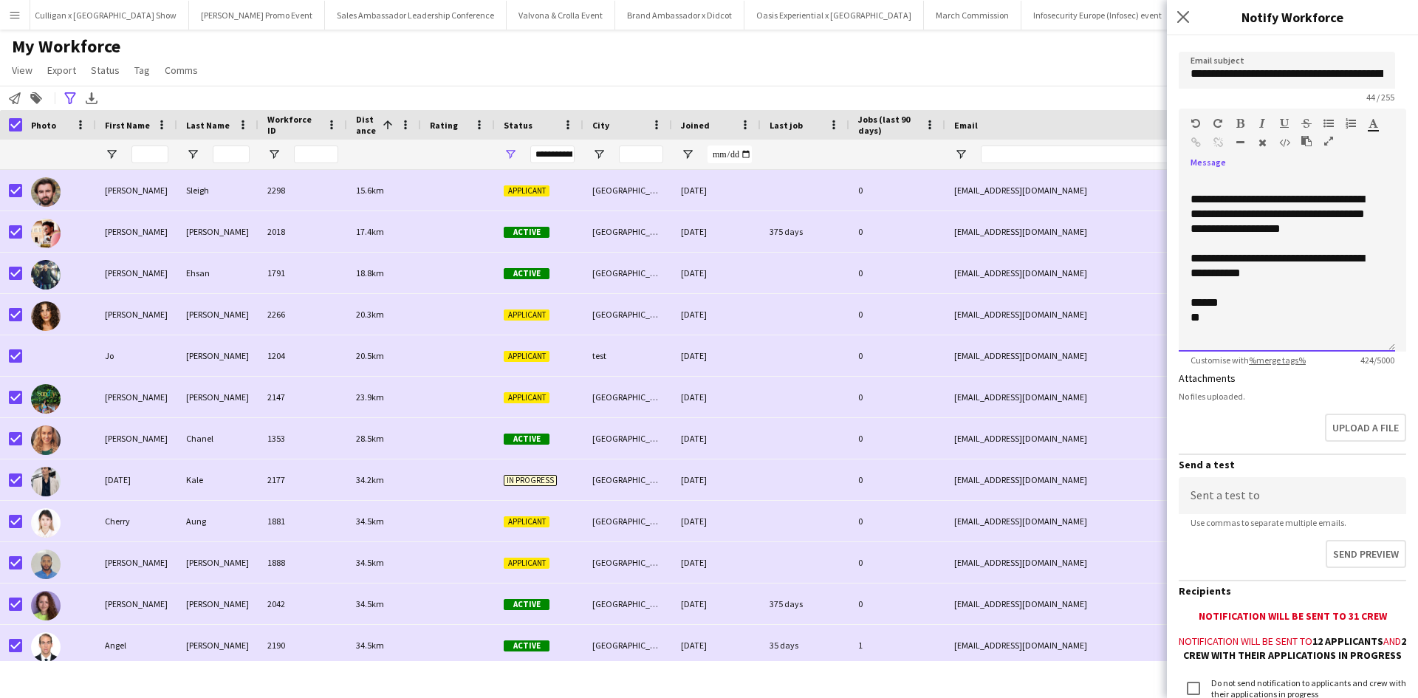
scroll to position [222, 0]
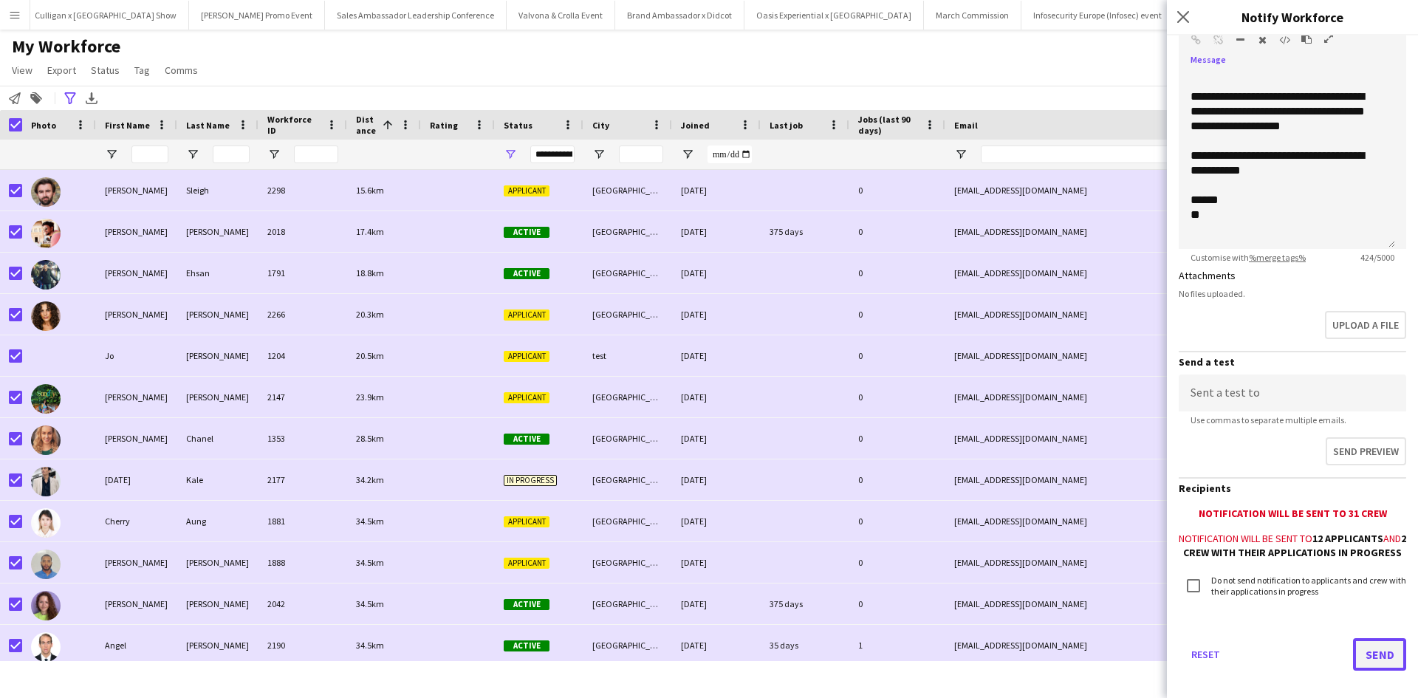
click at [1368, 669] on button "Send" at bounding box center [1379, 654] width 53 height 33
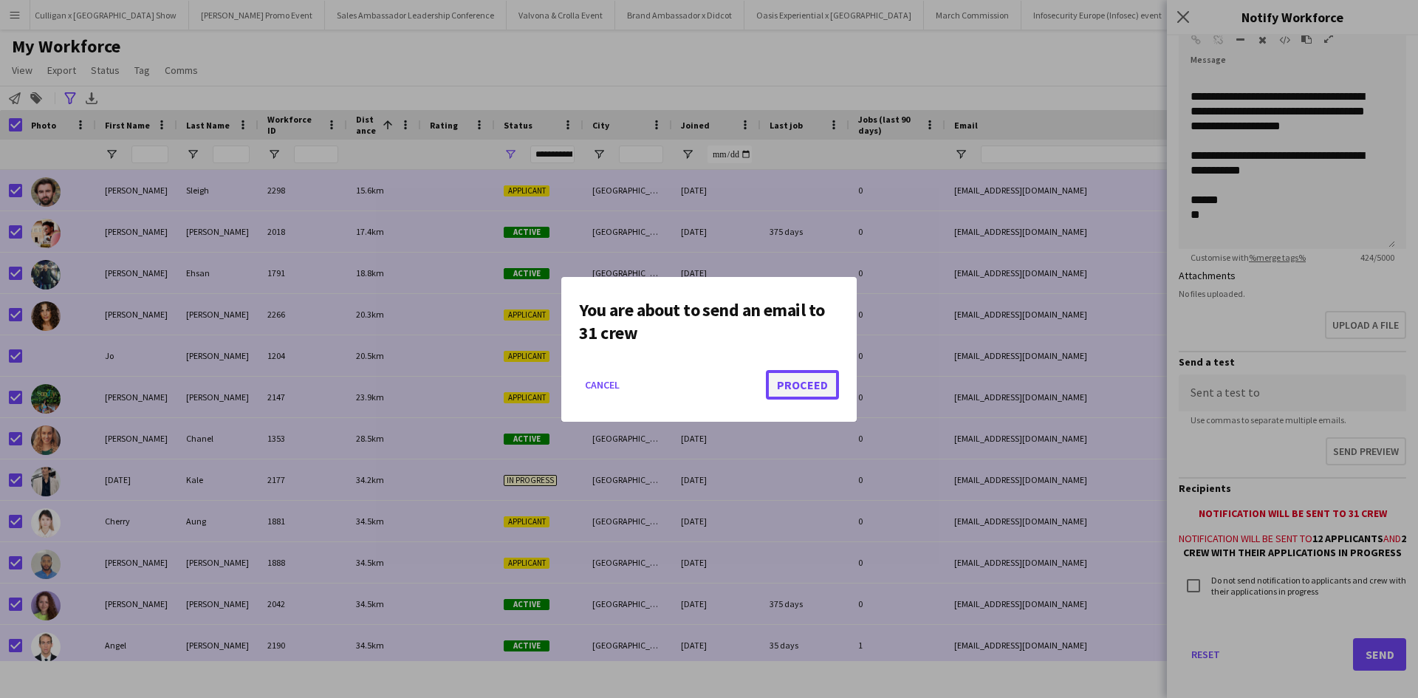
click at [797, 389] on button "Proceed" at bounding box center [802, 385] width 73 height 30
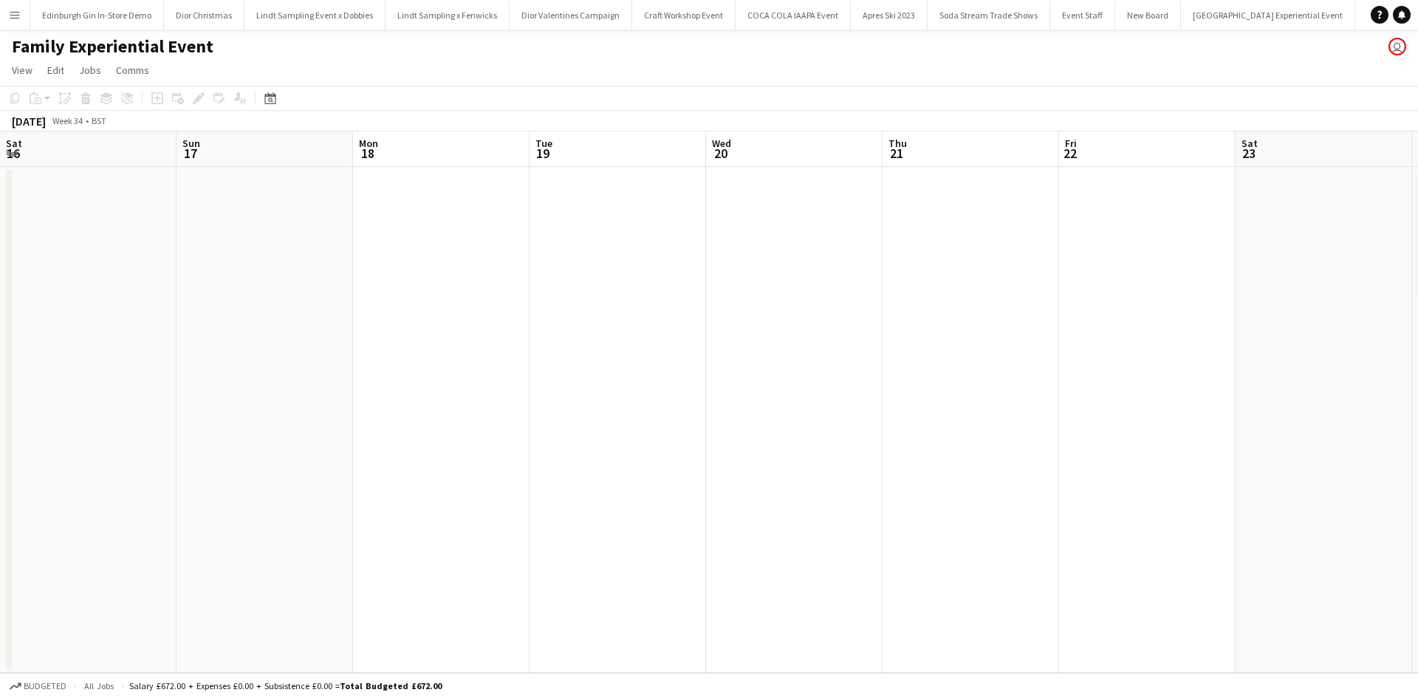
scroll to position [0, 428]
drag, startPoint x: 1009, startPoint y: 525, endPoint x: 239, endPoint y: 428, distance: 776.5
click at [239, 428] on app-calendar-viewport "Mon 11 Tue 12 Wed 13 Thu 14 Fri 15 Sat 16 Sun 17 Mon 18 Tue 19 Wed 20 Thu 21 Fr…" at bounding box center [709, 401] width 1418 height 541
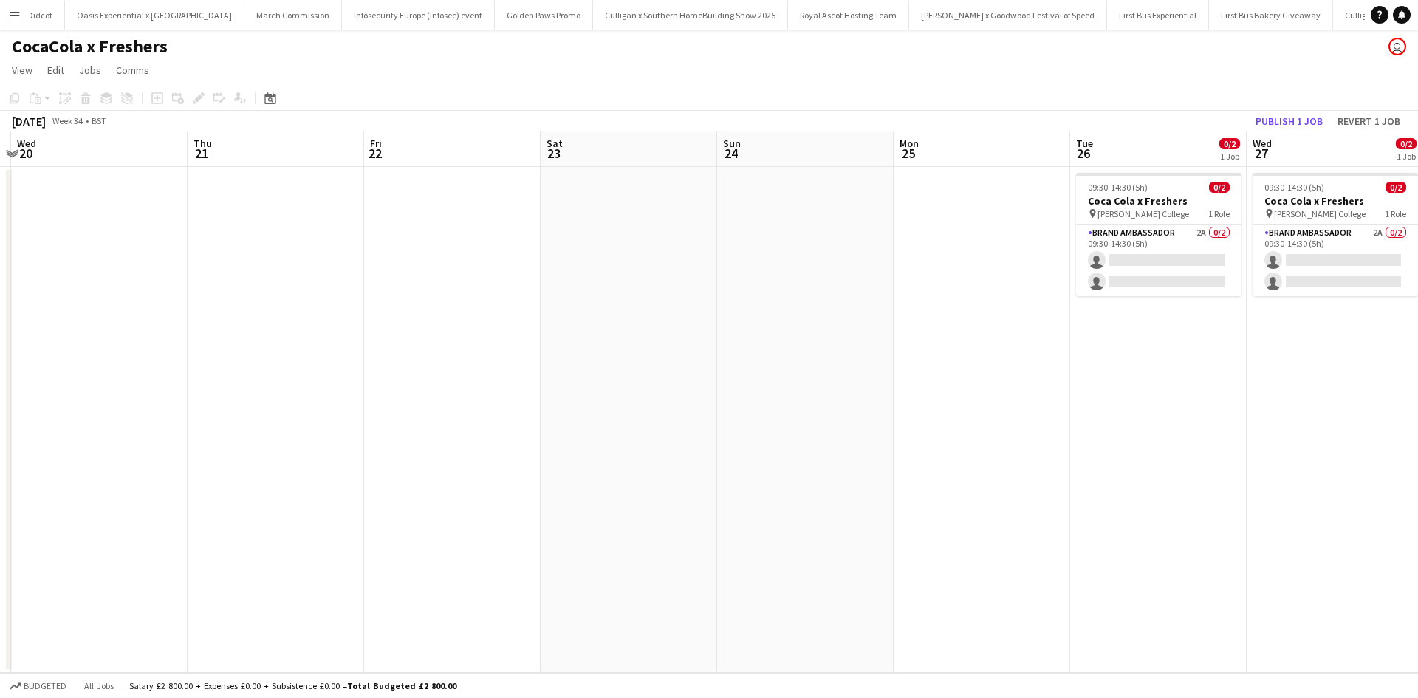
drag, startPoint x: 839, startPoint y: 496, endPoint x: 264, endPoint y: 427, distance: 579.6
click at [146, 409] on app-calendar-viewport "Sun 17 Mon 18 Tue 19 Wed 20 Thu 21 Fri 22 Sat 23 Sun 24 Mon 25 Tue 26 0/2 1 Job…" at bounding box center [709, 401] width 1418 height 541
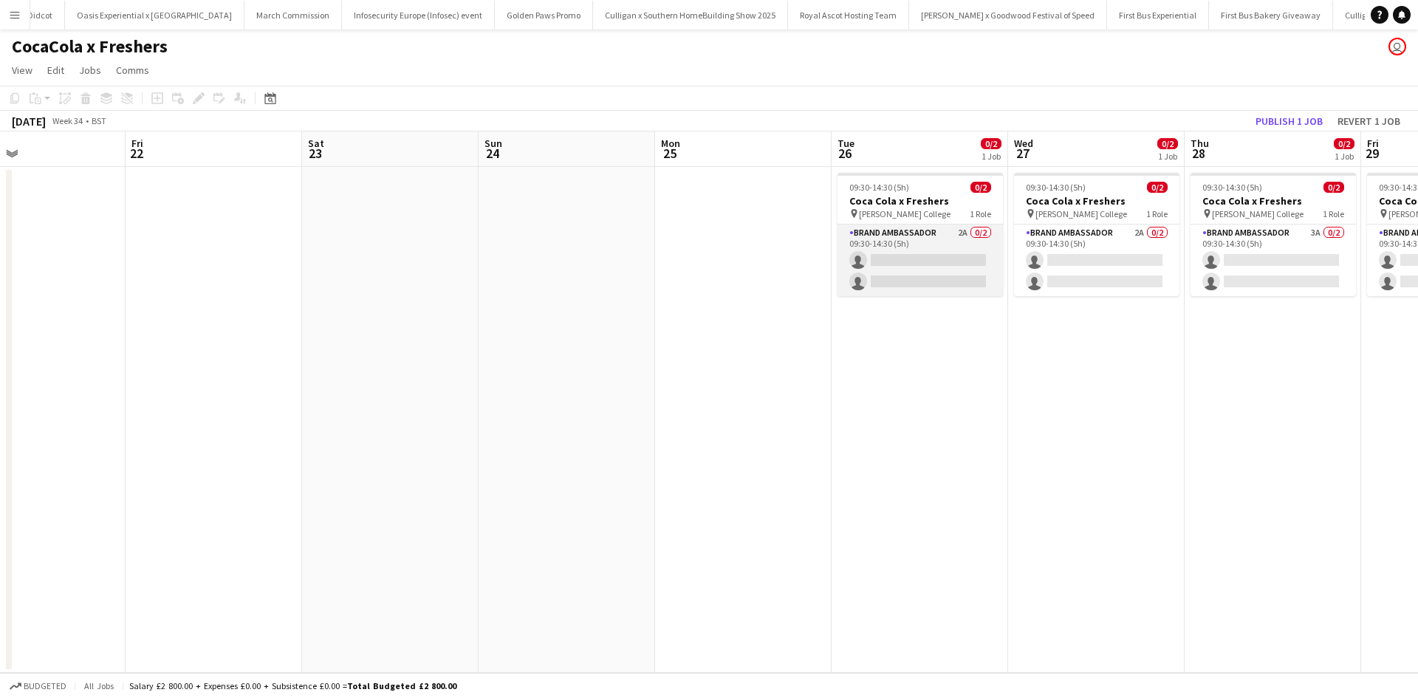
click at [940, 237] on app-card-role "Brand Ambassador 2A 0/2 09:30-14:30 (5h) single-neutral-actions single-neutral-…" at bounding box center [920, 261] width 165 height 72
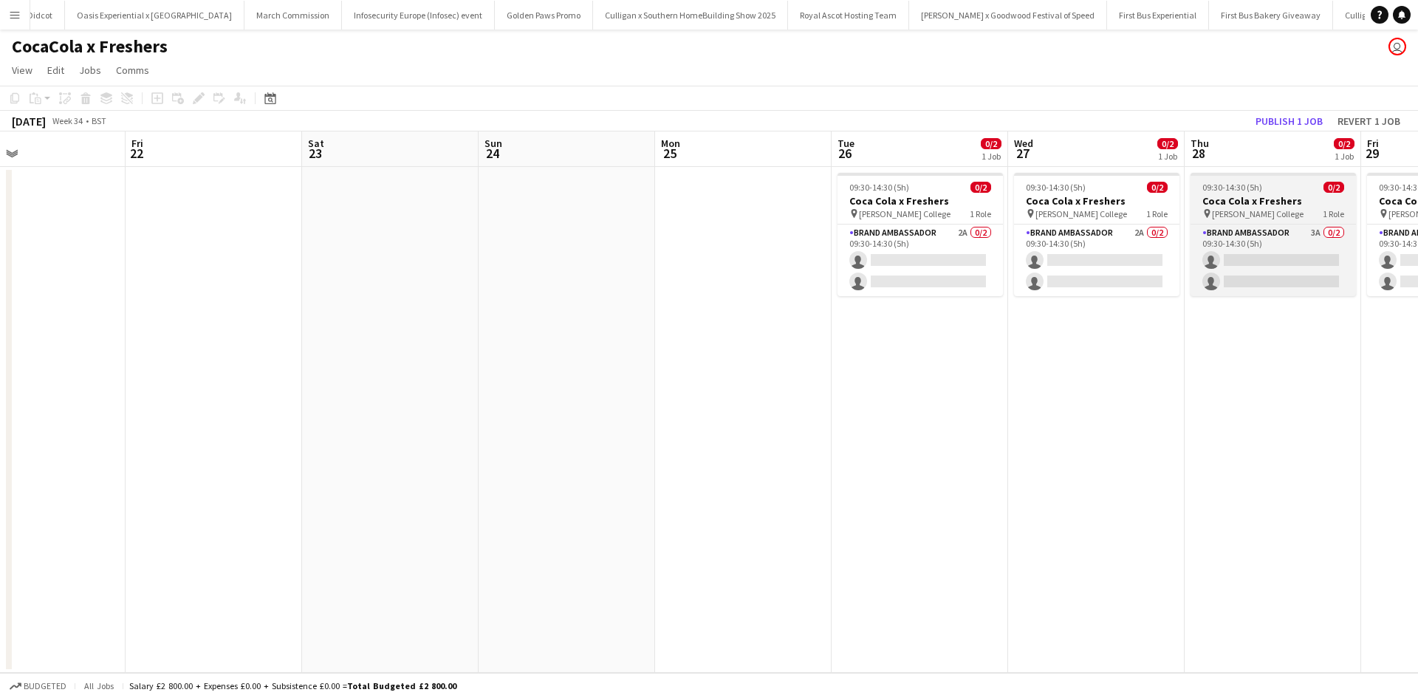
scroll to position [0, 756]
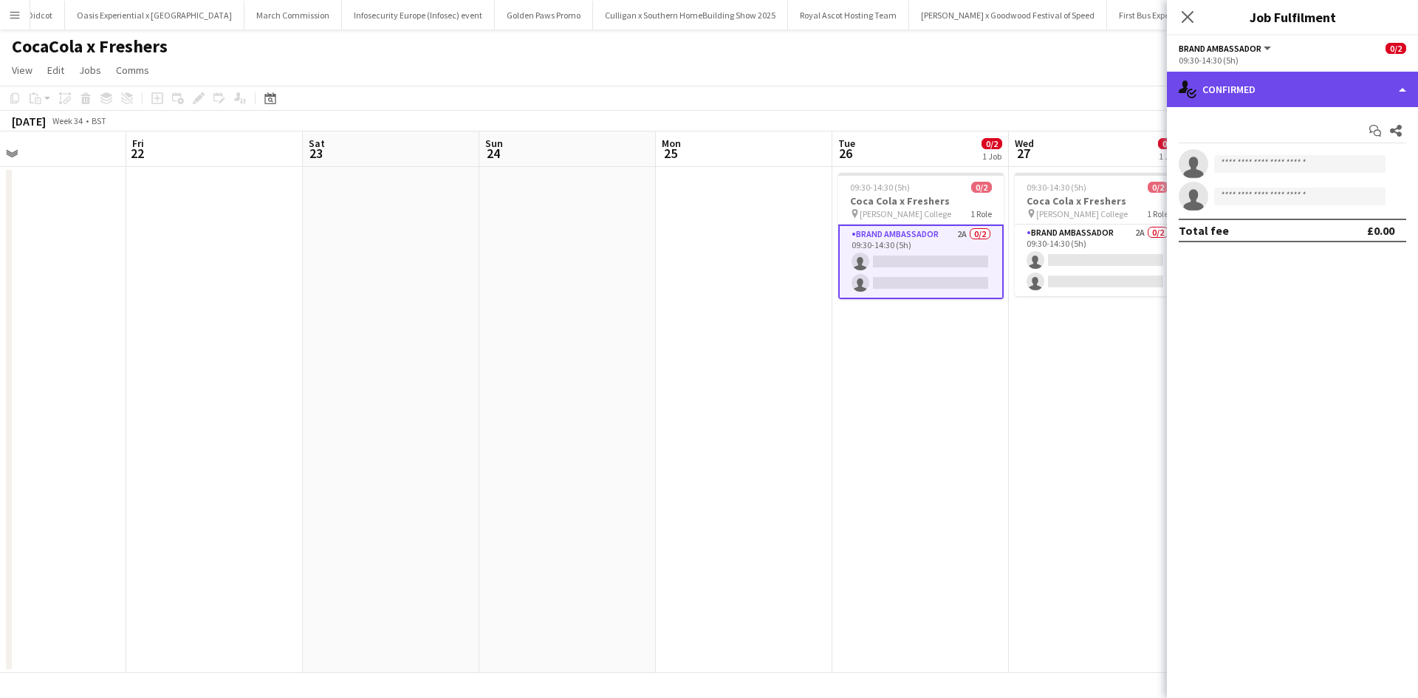
click at [1309, 91] on div "single-neutral-actions-check-2 Confirmed" at bounding box center [1292, 89] width 251 height 35
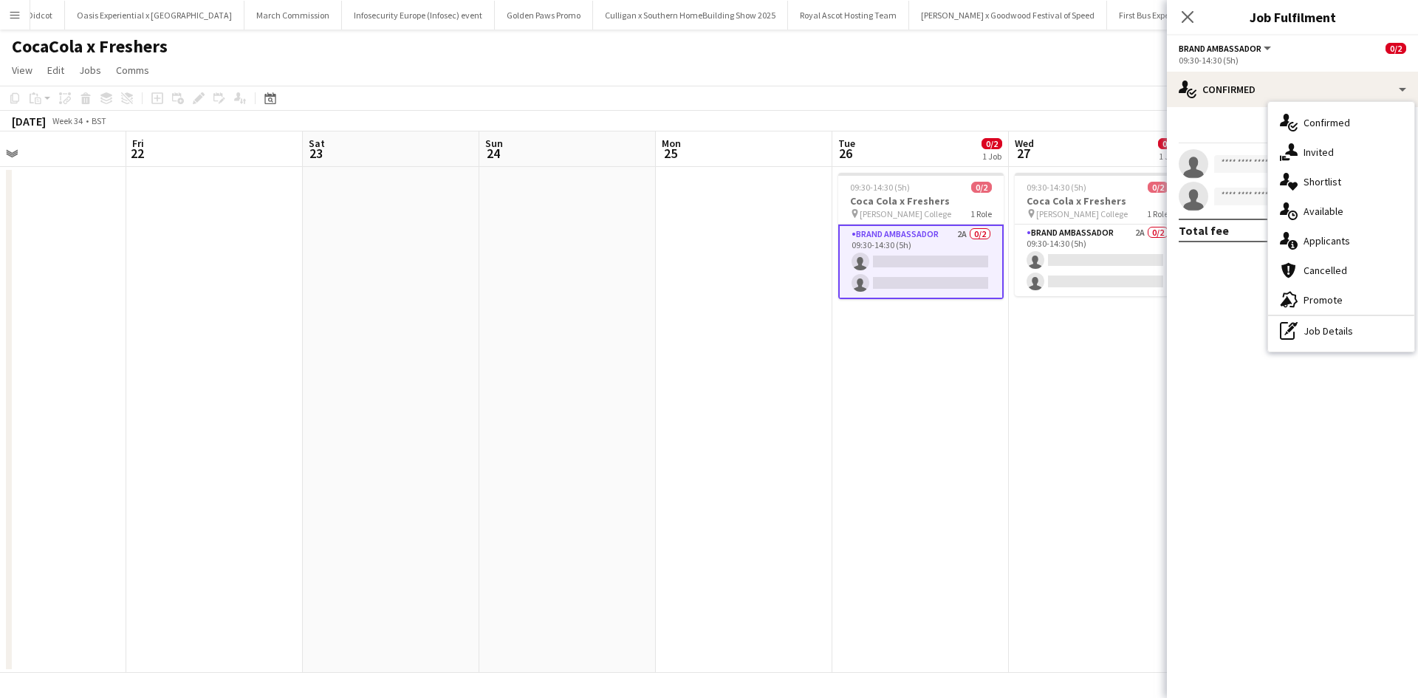
click at [1337, 342] on div "pen-write Job Details" at bounding box center [1341, 331] width 146 height 30
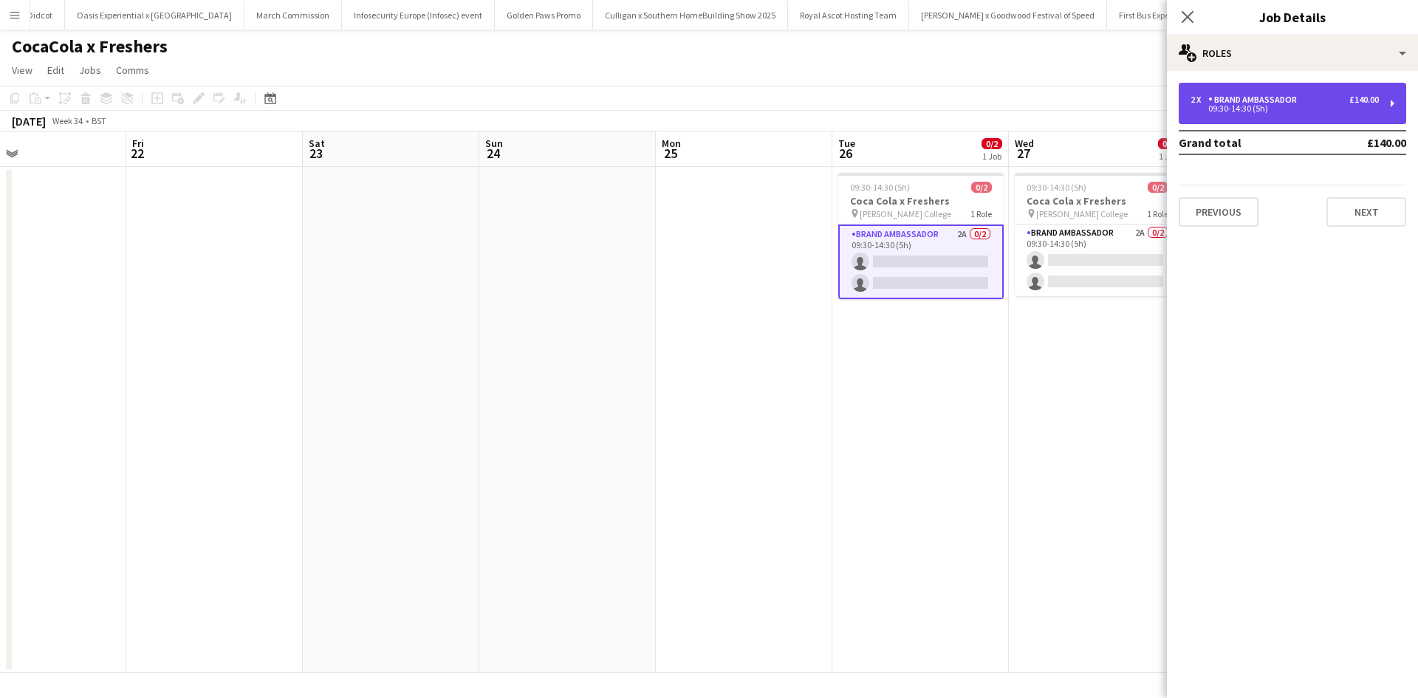
click at [1269, 111] on div "09:30-14:30 (5h)" at bounding box center [1285, 108] width 188 height 7
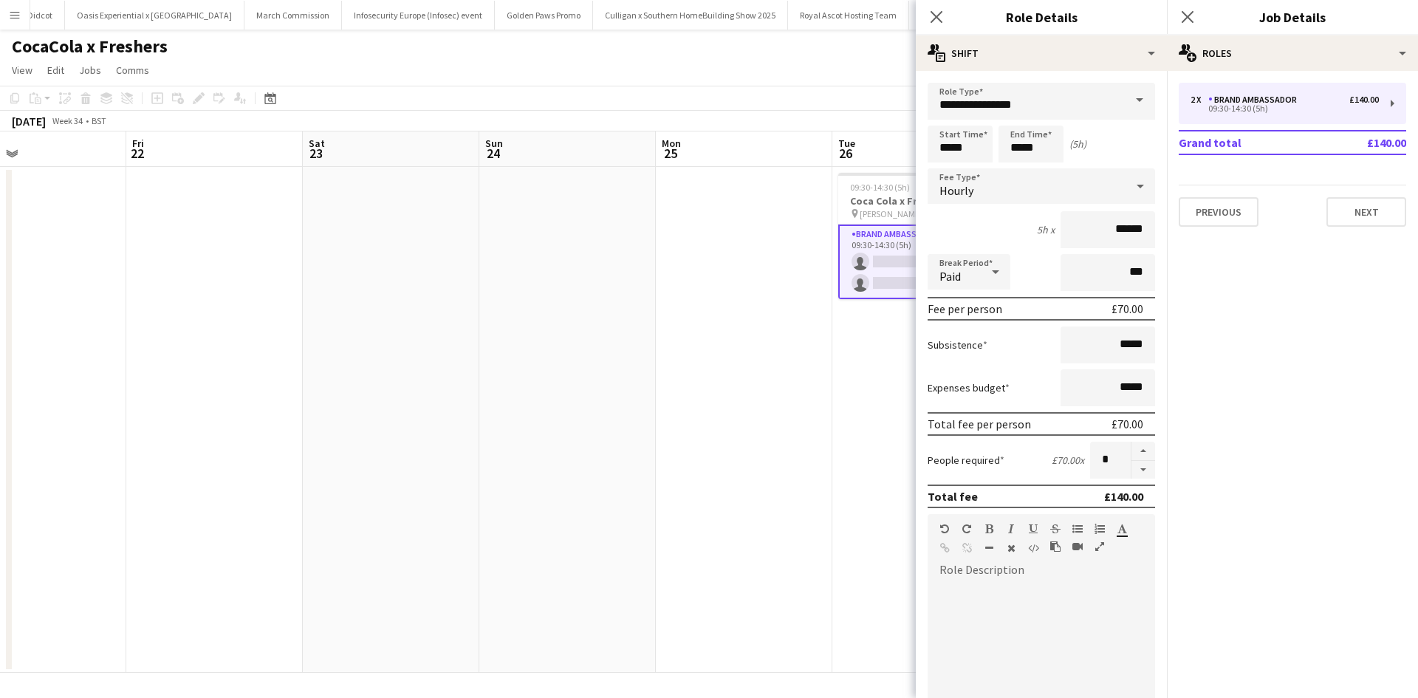
click at [767, 471] on app-date-cell at bounding box center [744, 420] width 177 height 506
